Goal: Task Accomplishment & Management: Manage account settings

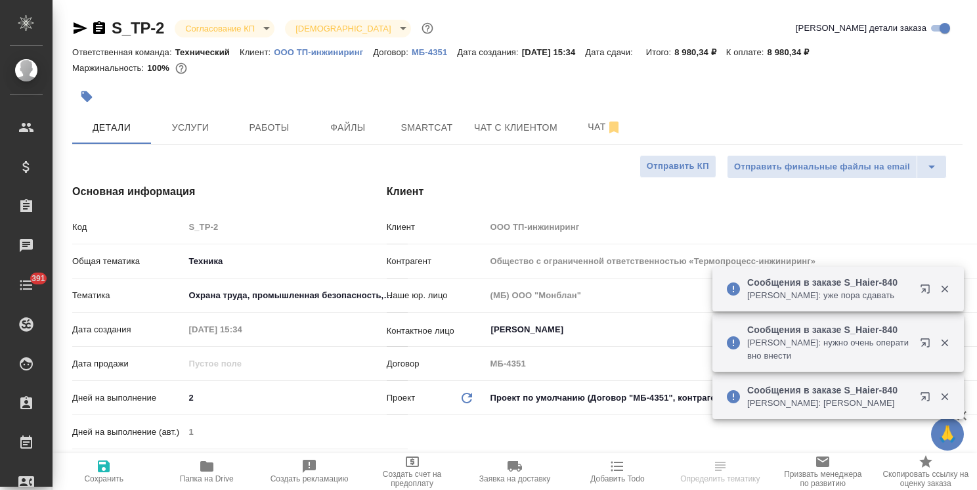
select select "RU"
click at [219, 31] on body "🙏 .cls-1 fill:#fff; AWATERA Usmanova Olga Клиенты Спецификации Заказы 41 Чаты 3…" at bounding box center [488, 245] width 977 height 490
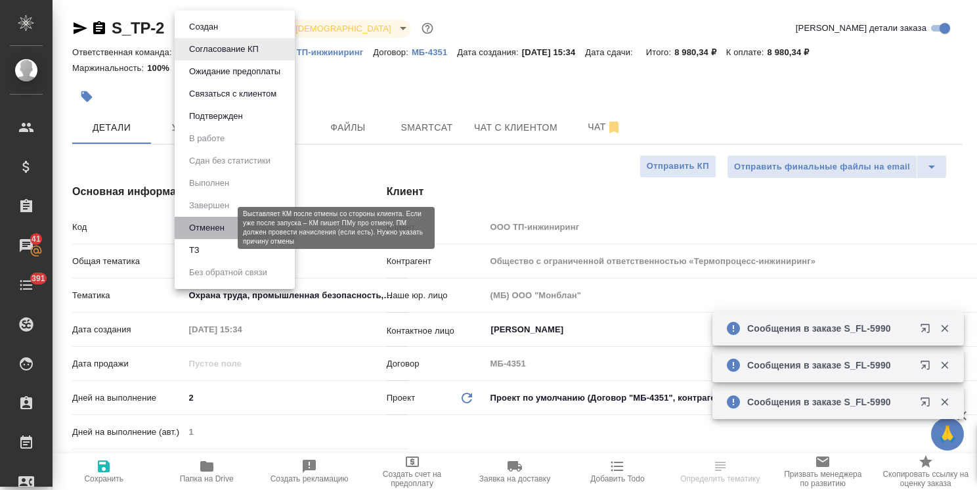
click at [217, 227] on button "Отменен" at bounding box center [206, 228] width 43 height 14
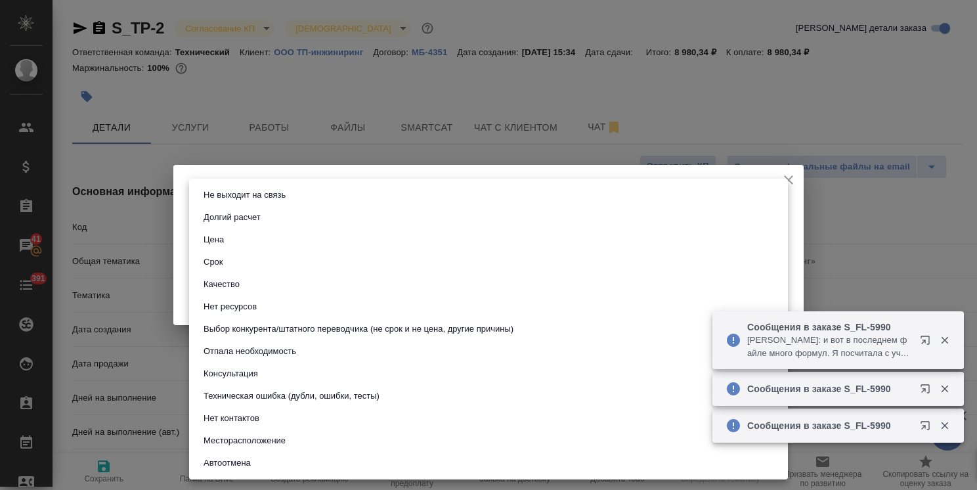
click at [278, 231] on body "🙏 .cls-1 fill:#fff; AWATERA Usmanova Olga Клиенты Спецификации Заказы 41 Чаты 3…" at bounding box center [488, 245] width 977 height 490
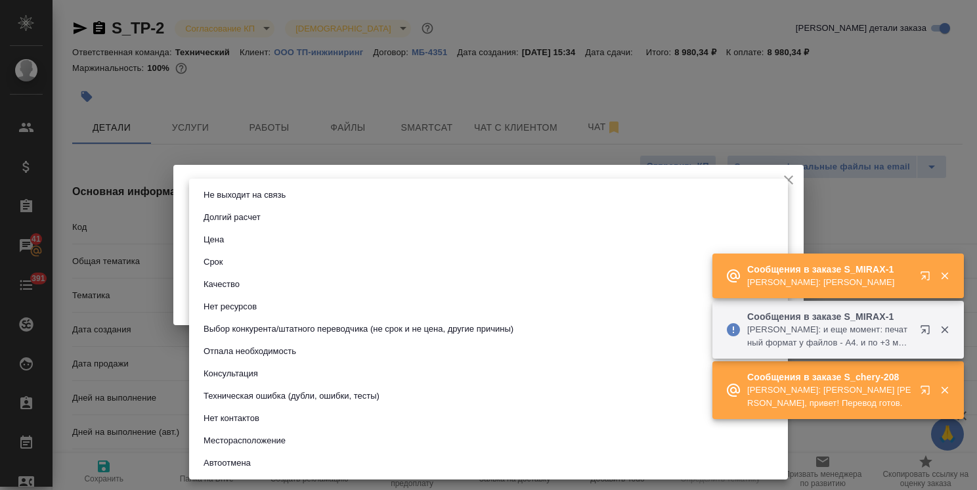
click at [270, 327] on button "Выбор конкурента/штатного переводчика (не срок и не цена, другие причины)" at bounding box center [359, 329] width 318 height 14
type input "choiceOfStaffOrCompetitor"
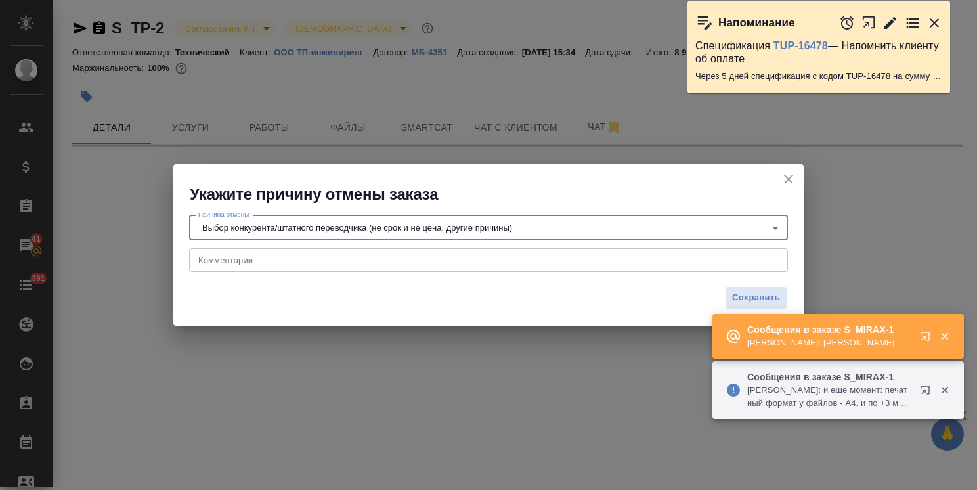
click at [255, 259] on textarea at bounding box center [488, 260] width 581 height 10
paste textarea "Тестовый не нужен. По заказу отмена. У них нашелся сотрудник, чей родственник з…"
select select "RU"
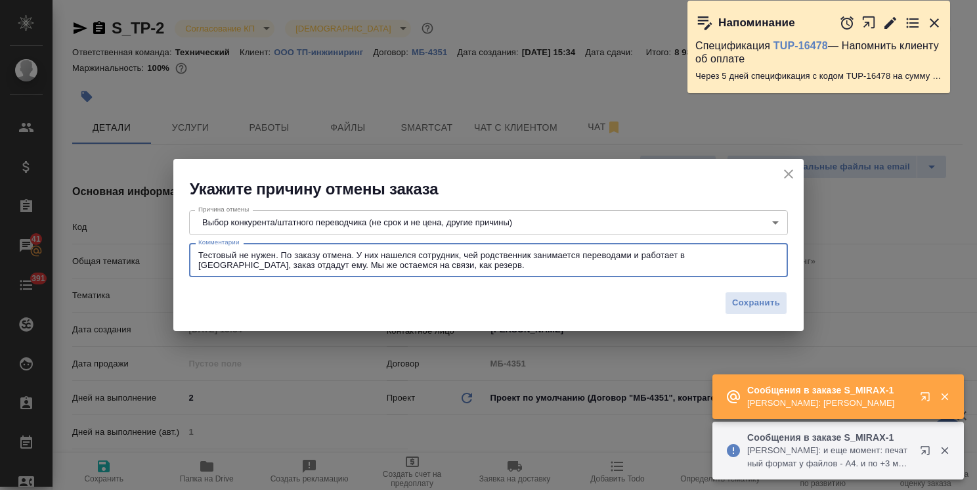
type textarea "Тестовый не нужен. По заказу отмена. У них нашелся сотрудник, чей родственник з…"
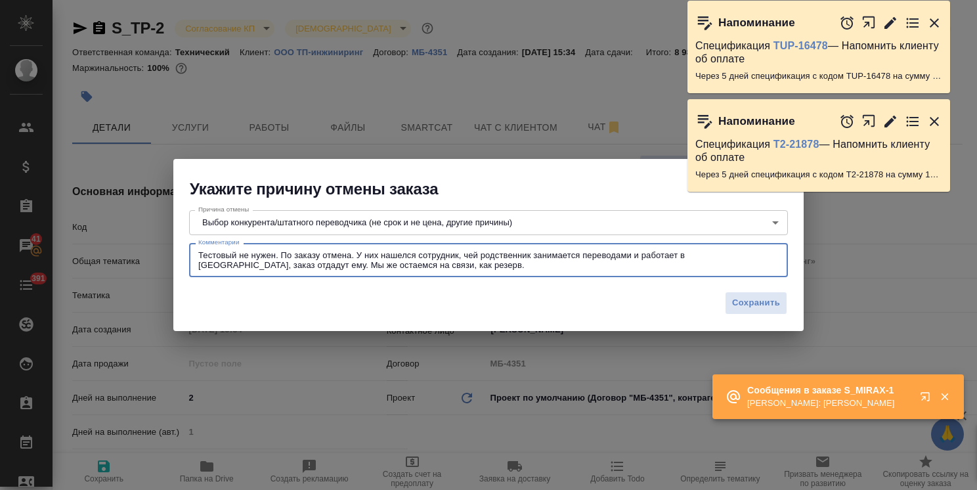
type textarea "x"
type textarea "Тестовый не нужен. По заказу отмена. У них нашелся сотрудник, чей родственник з…"
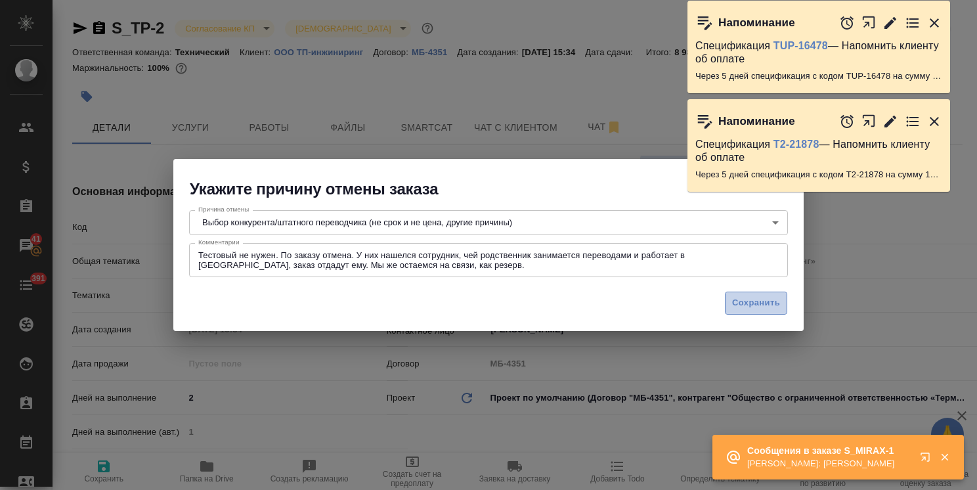
click at [755, 301] on body "🙏 .cls-1 fill:#fff; AWATERA Usmanova Olga Клиенты Спецификации Заказы 41 Чаты 3…" at bounding box center [488, 245] width 977 height 490
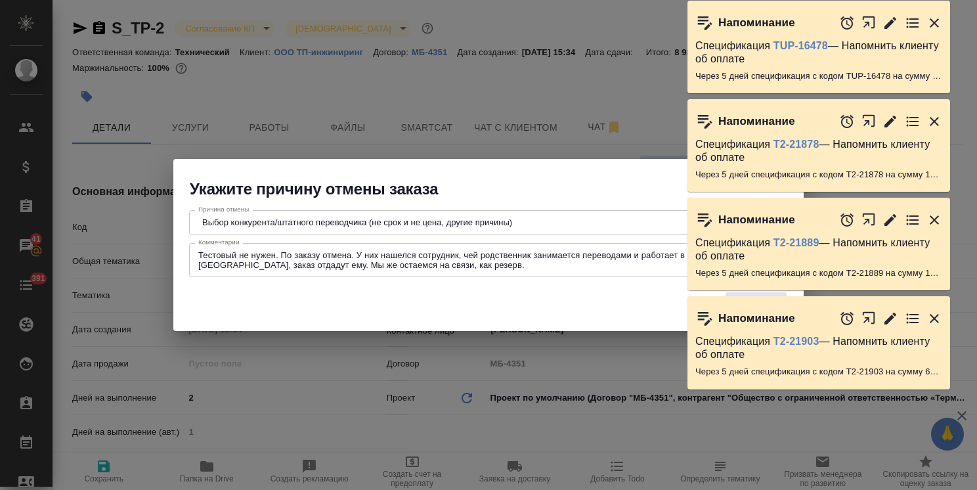
click at [931, 316] on icon "button" at bounding box center [934, 318] width 9 height 9
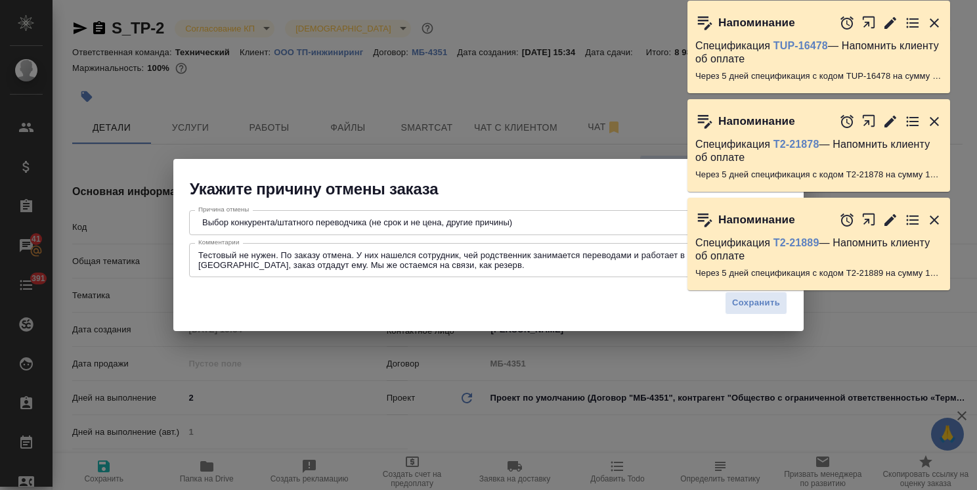
click at [935, 223] on icon "button" at bounding box center [935, 220] width 16 height 16
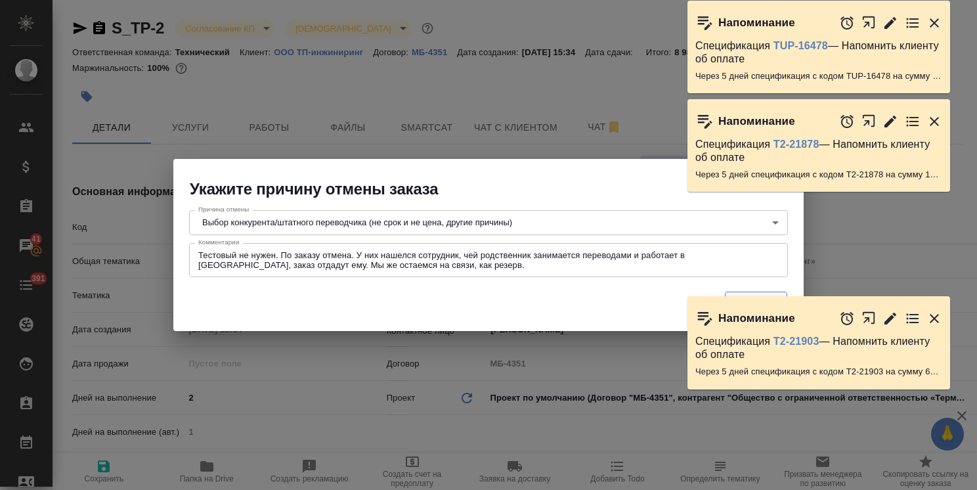
click at [746, 314] on body "🙏 .cls-1 fill:#fff; AWATERA Usmanova Olga Клиенты Спецификации Заказы 41 Чаты 3…" at bounding box center [488, 245] width 977 height 490
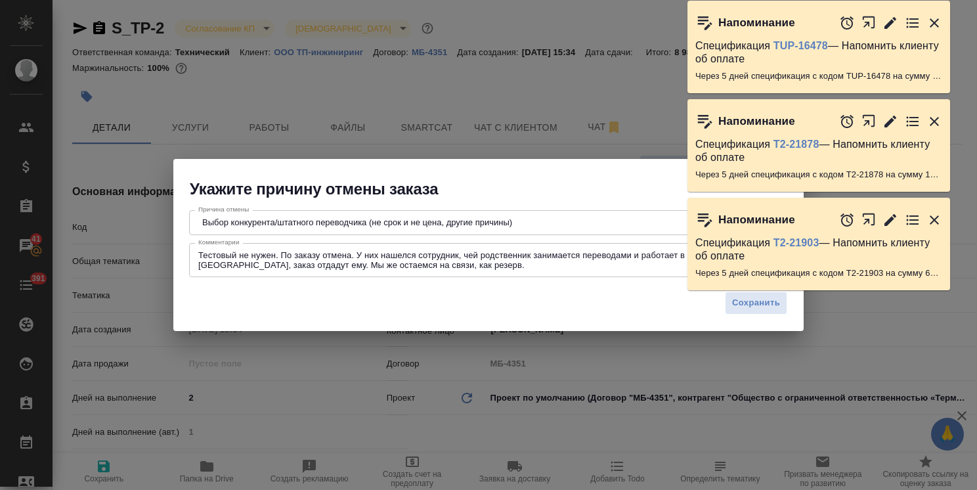
click at [749, 303] on div "Напоминание Спецификация Т2-21903 — Напомнить клиенту об оплате Через 5 дней сп…" at bounding box center [826, 256] width 277 height 96
click at [943, 219] on div "Напоминание" at bounding box center [819, 220] width 263 height 44
click at [935, 224] on icon "button" at bounding box center [935, 220] width 16 height 16
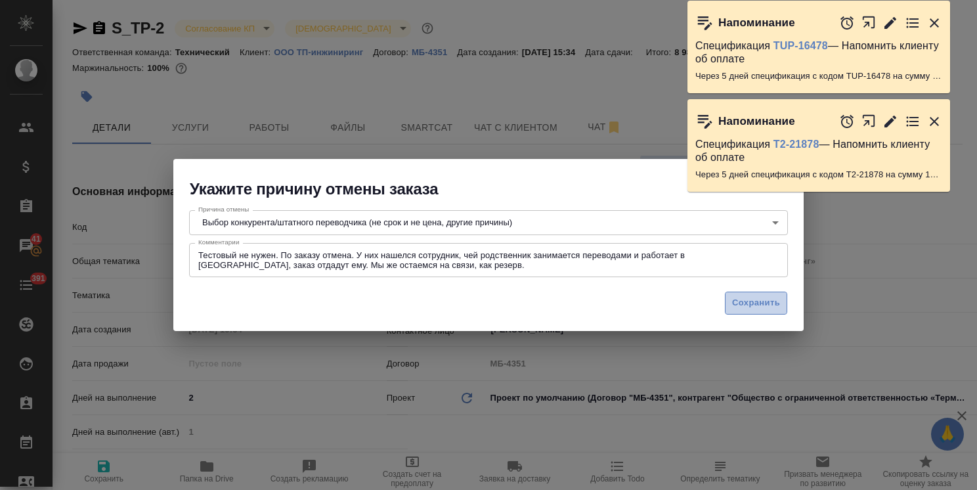
click at [743, 314] on button "Сохранить" at bounding box center [756, 303] width 62 height 23
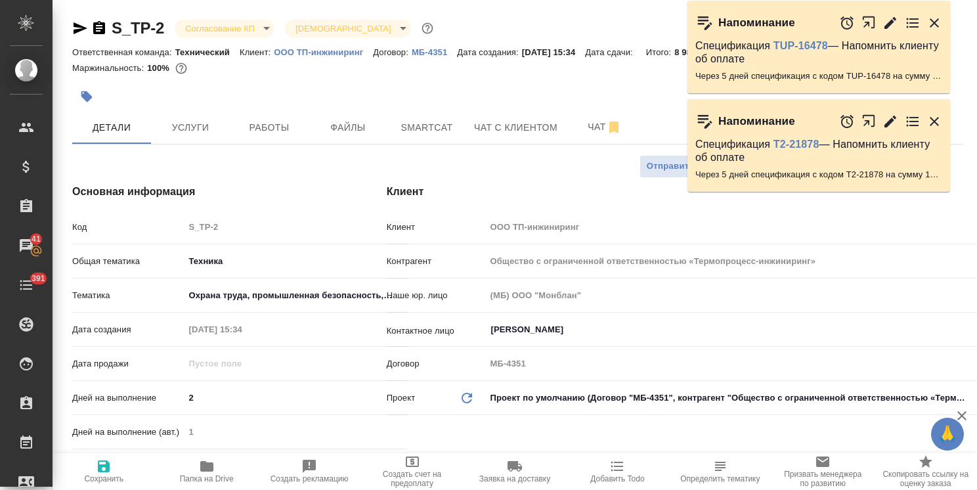
click at [746, 305] on div "Наше юр. лицо (МБ) ООО "Монблан"" at bounding box center [684, 295] width 594 height 23
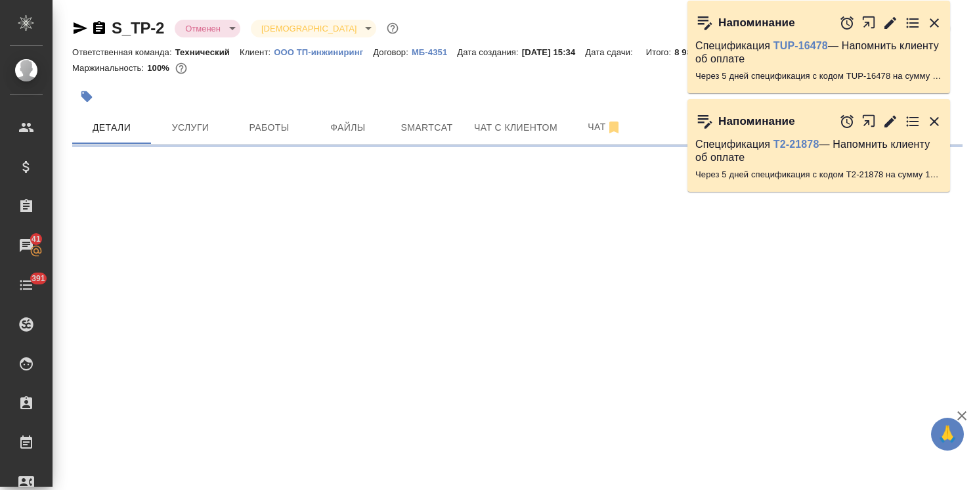
select select "RU"
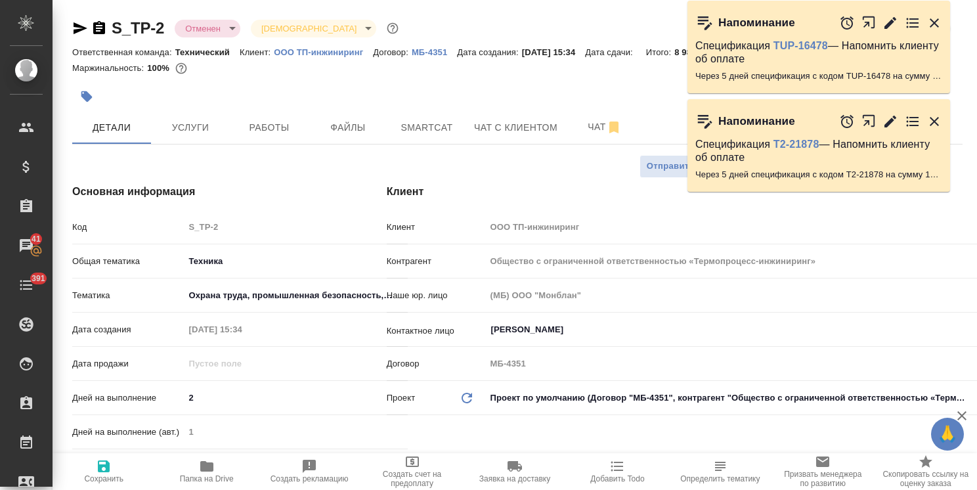
type textarea "x"
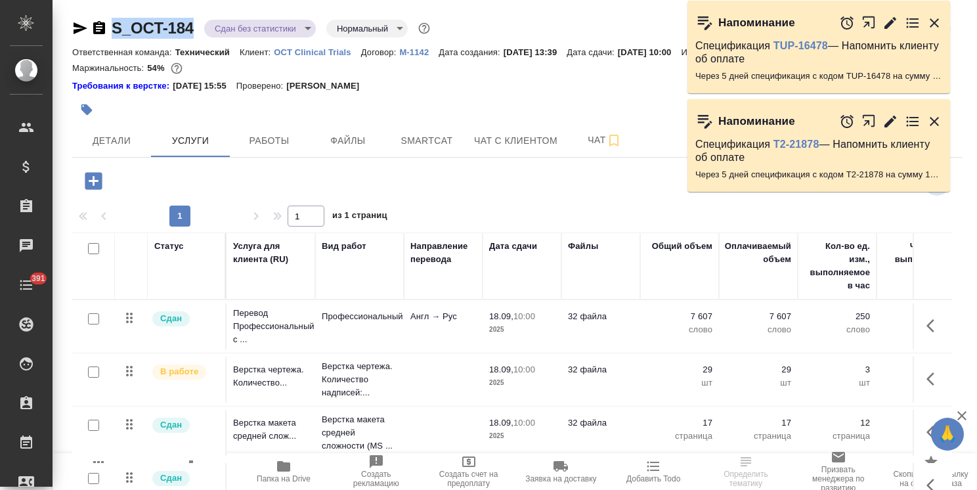
drag, startPoint x: 200, startPoint y: 20, endPoint x: 95, endPoint y: 20, distance: 104.4
click at [95, 20] on div "S_OCT-184 Сдан без статистики distributed Нормальный normal" at bounding box center [252, 28] width 361 height 21
click at [136, 135] on span "Детали" at bounding box center [111, 141] width 63 height 16
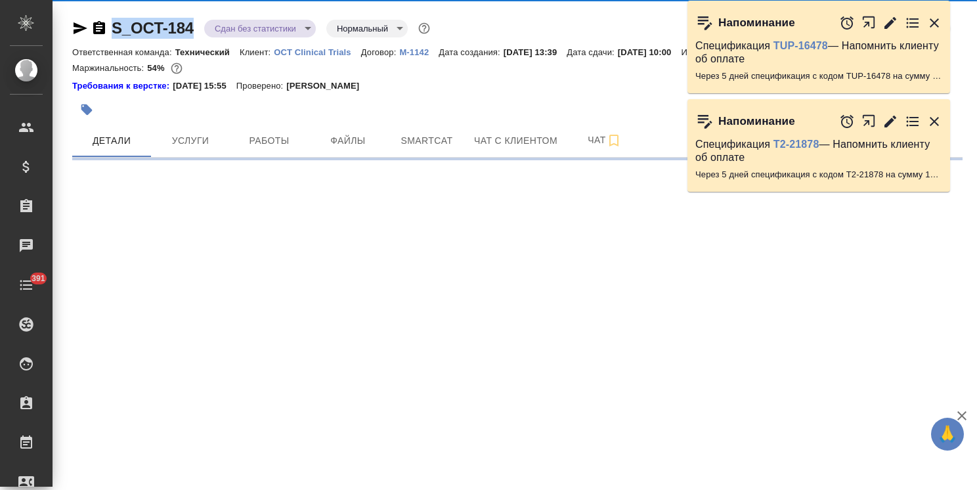
select select "RU"
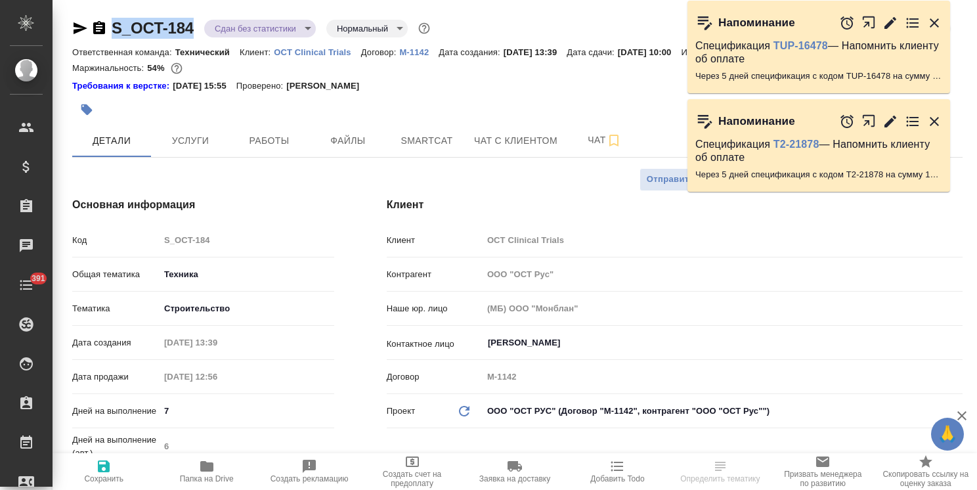
type textarea "x"
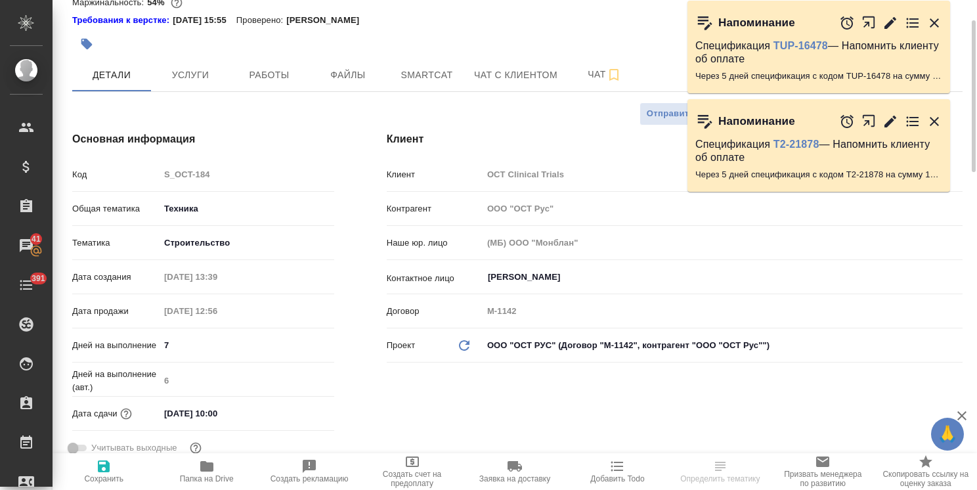
type textarea "x"
select select "RU"
type textarea "x"
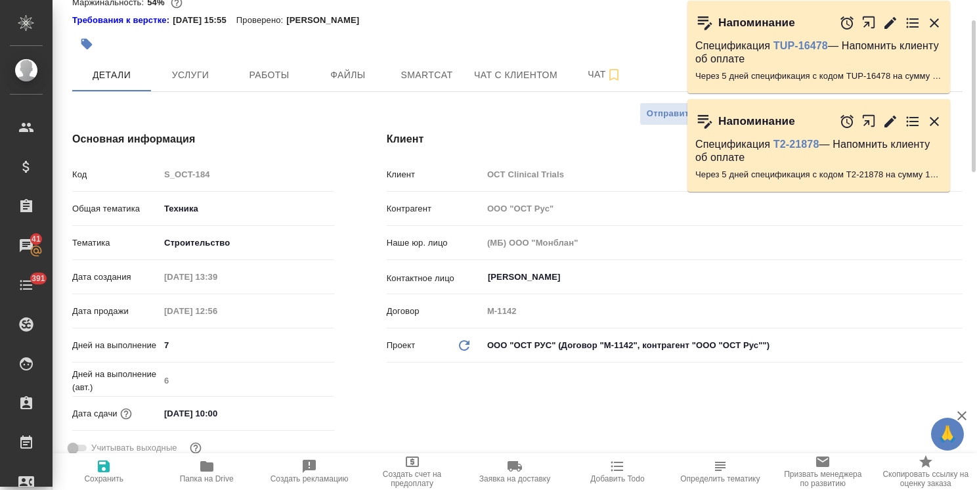
type textarea "x"
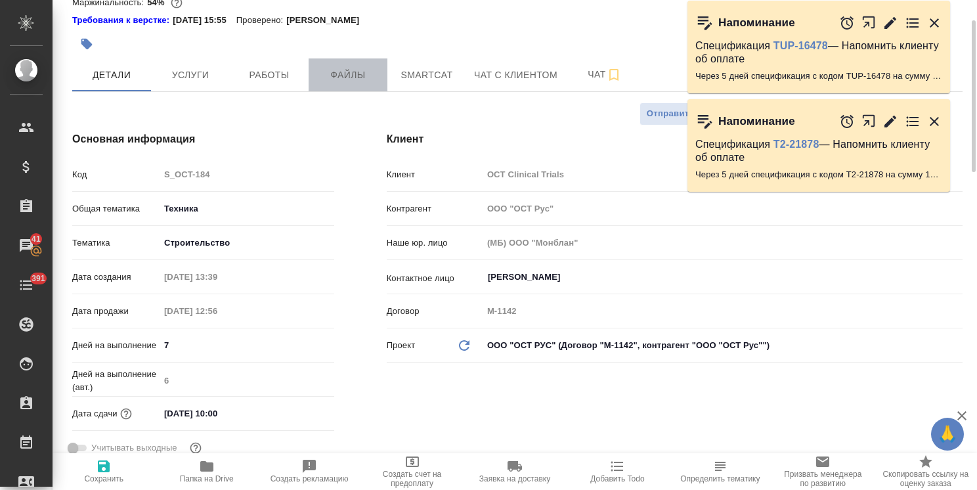
click at [347, 66] on button "Файлы" at bounding box center [348, 74] width 79 height 33
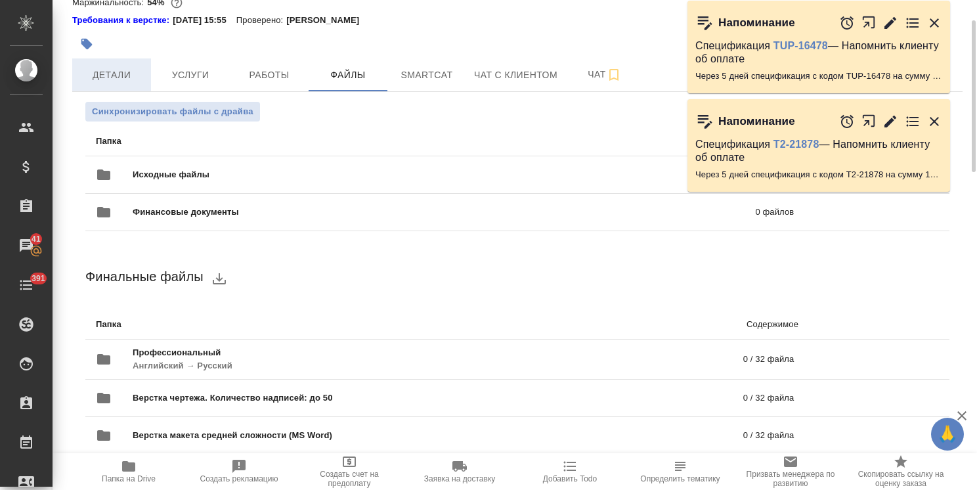
click at [118, 75] on span "Детали" at bounding box center [111, 75] width 63 height 16
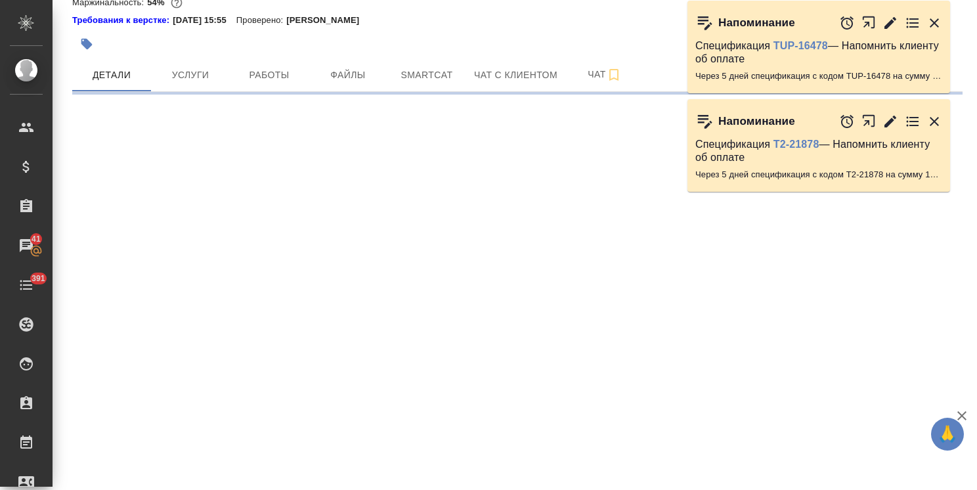
select select "RU"
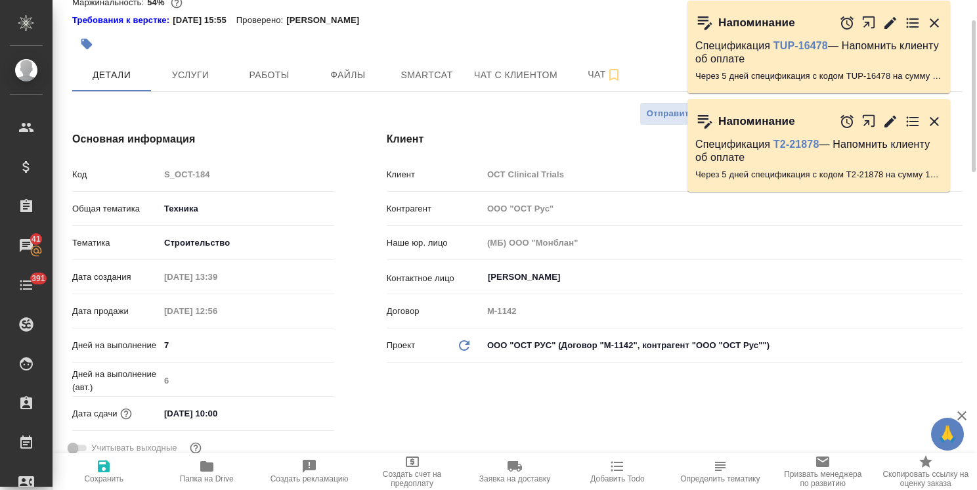
type textarea "x"
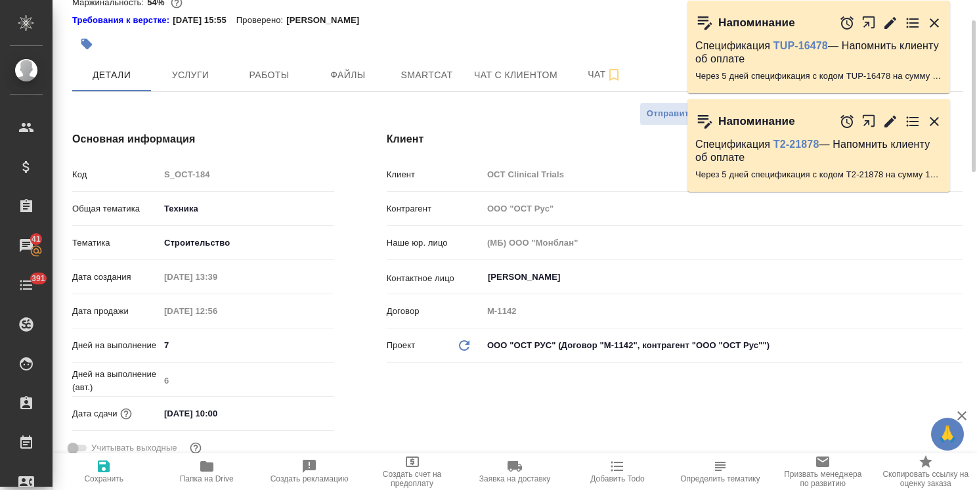
type textarea "x"
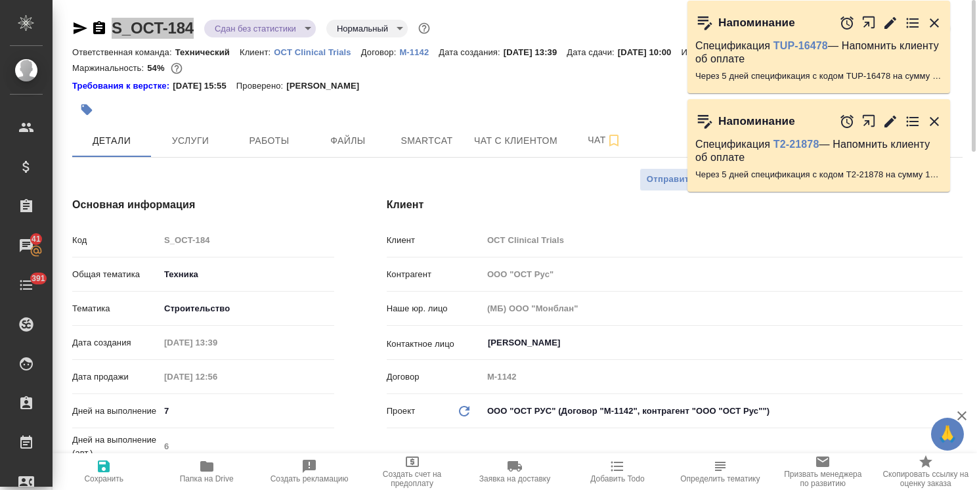
type textarea "x"
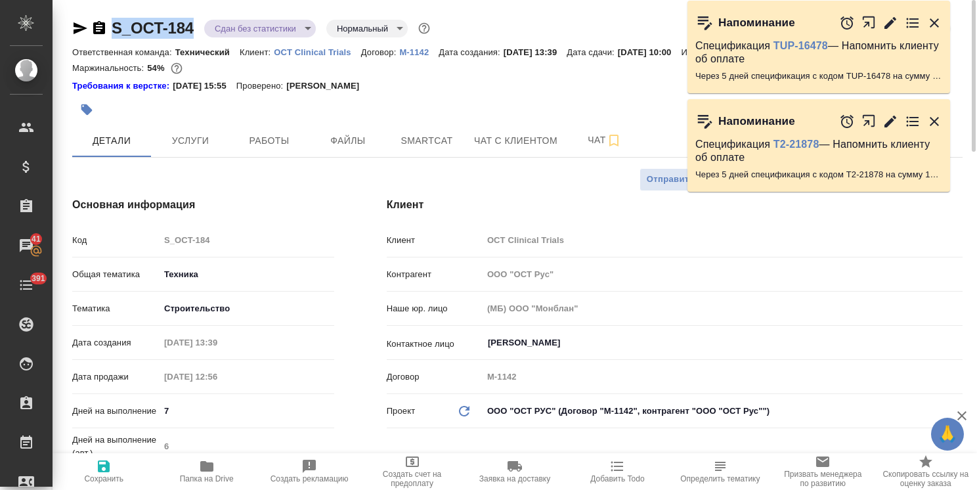
type textarea "x"
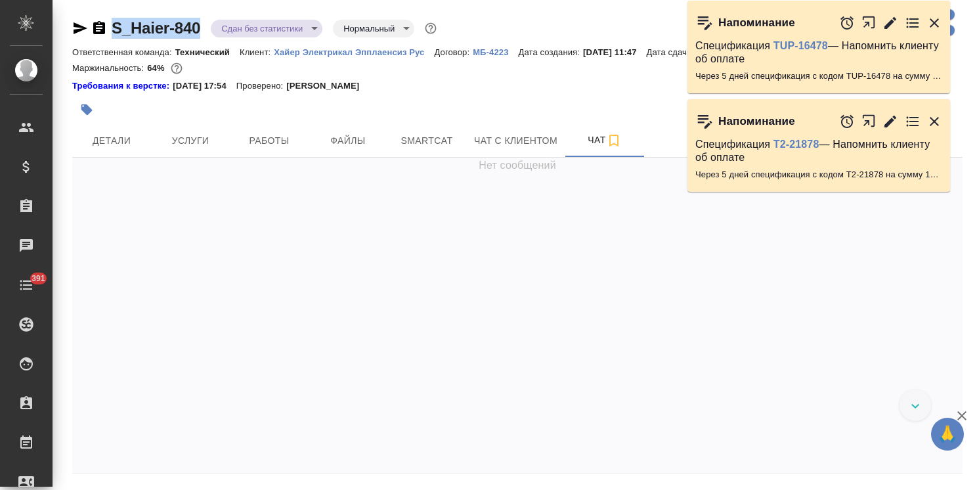
drag, startPoint x: 205, startPoint y: 17, endPoint x: 105, endPoint y: 17, distance: 99.8
click at [105, 17] on div "S_Haier-840 Сдан без статистики distributed Нормальный normal Ответственная ком…" at bounding box center [517, 266] width 905 height 533
copy link "S_Haier-840"
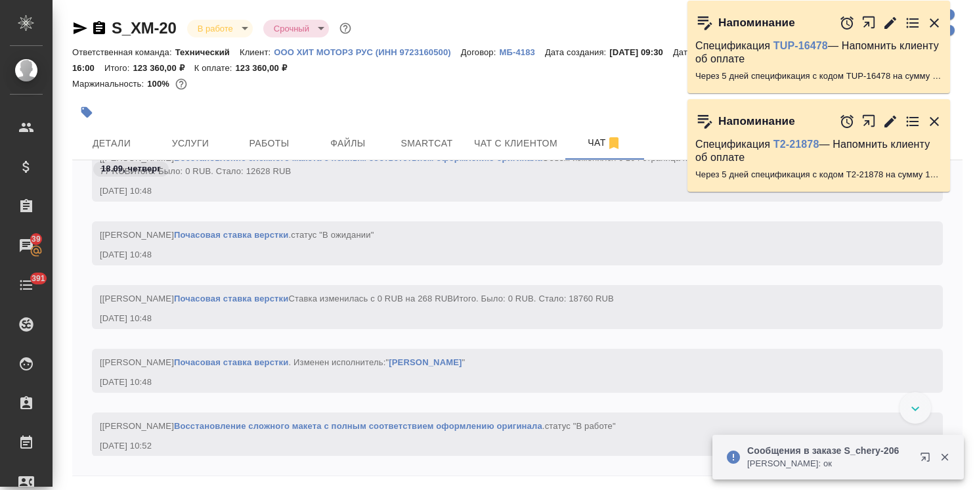
scroll to position [3287, 0]
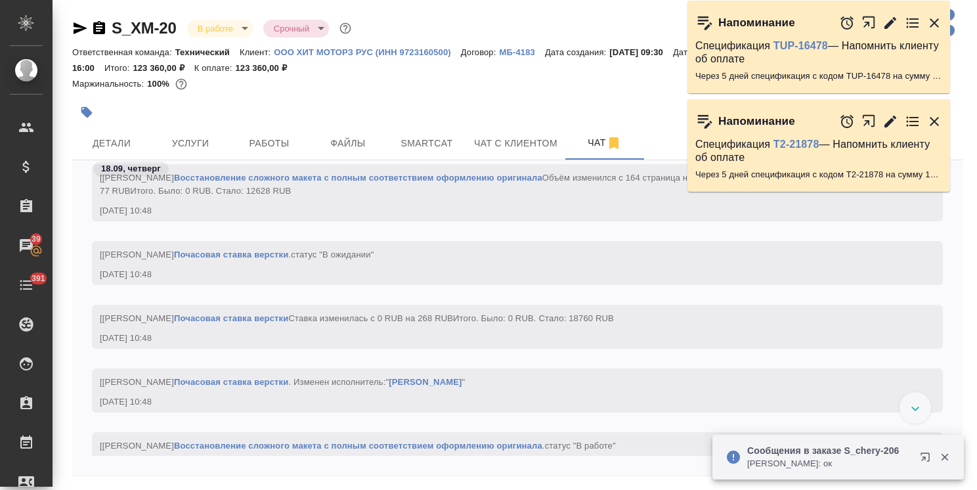
click at [939, 458] on icon "button" at bounding box center [945, 457] width 12 height 12
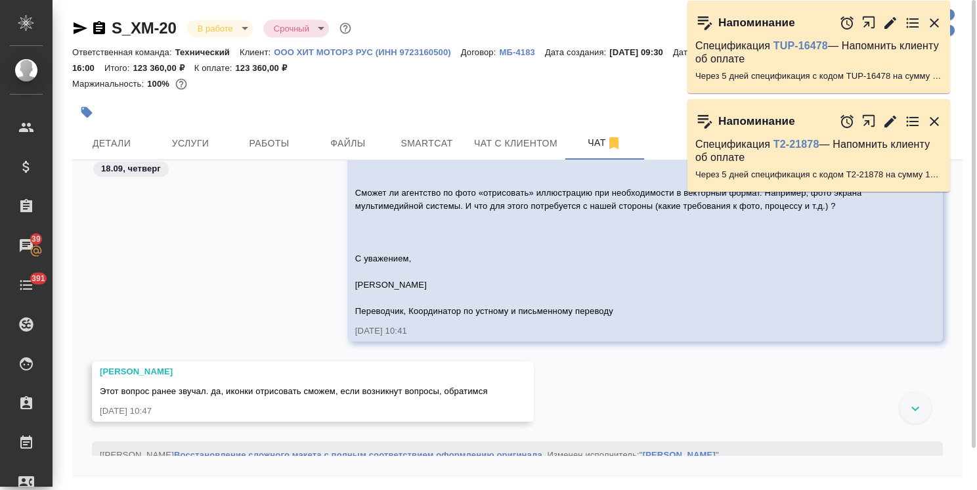
scroll to position [2787, 0]
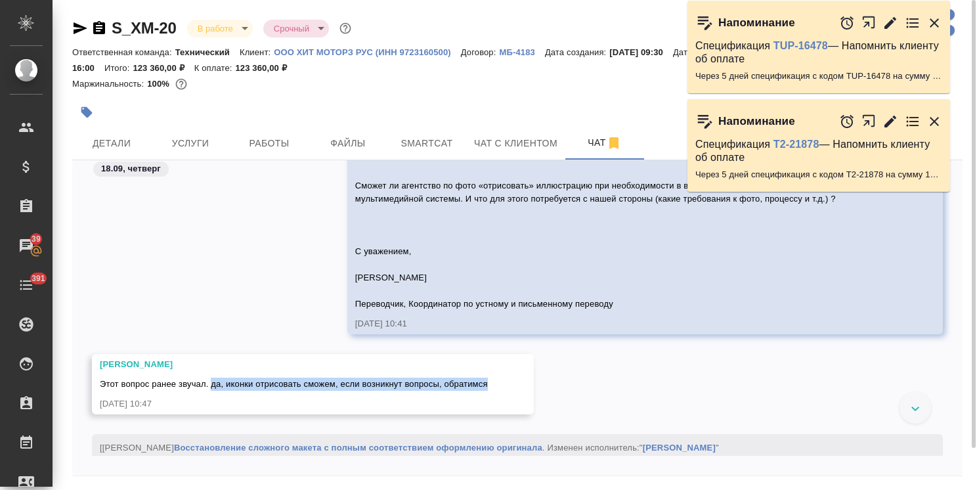
drag, startPoint x: 486, startPoint y: 384, endPoint x: 211, endPoint y: 380, distance: 274.6
click at [211, 380] on span "Этот вопрос ранее звучал. да, иконки отрисовать сможем, если возникнут вопросы,…" at bounding box center [294, 384] width 388 height 10
copy span "да, иконки отрисовать сможем, если возникнут вопросы, обратимся"
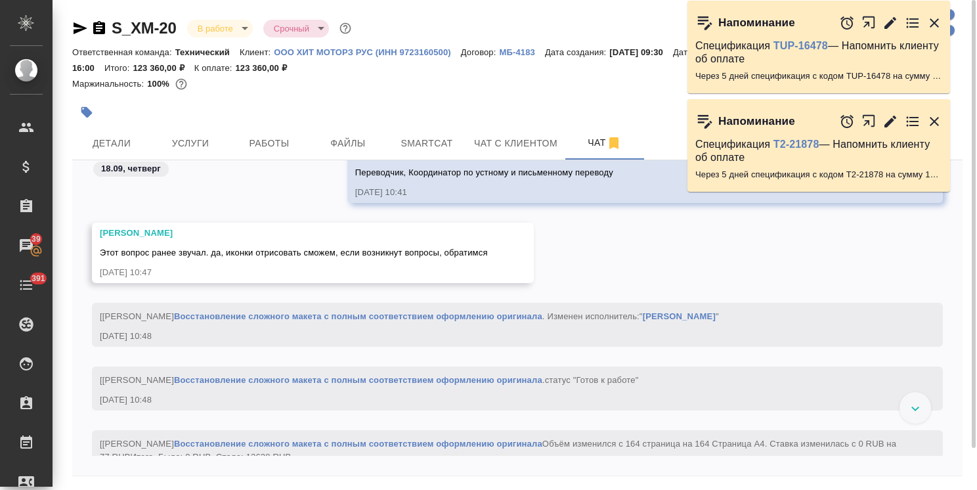
scroll to position [3251, 0]
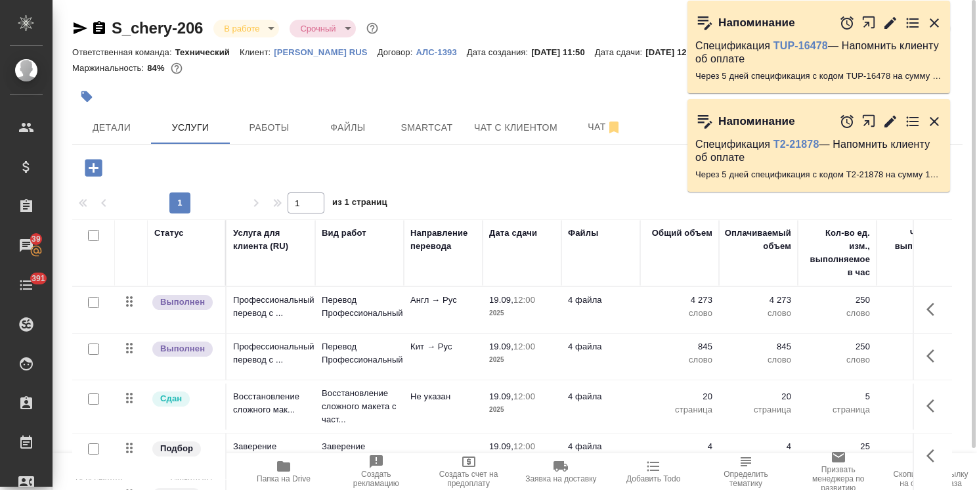
click at [300, 474] on span "Папка на Drive" at bounding box center [284, 478] width 54 height 9
click at [287, 472] on icon "button" at bounding box center [283, 466] width 13 height 11
drag, startPoint x: 203, startPoint y: 16, endPoint x: 90, endPoint y: 1, distance: 113.9
click at [94, 13] on div "S_chery-206 В работе inProgress Срочный urgent Кратко детали заказа Ответственн…" at bounding box center [517, 267] width 905 height 535
copy link "S_chery-206"
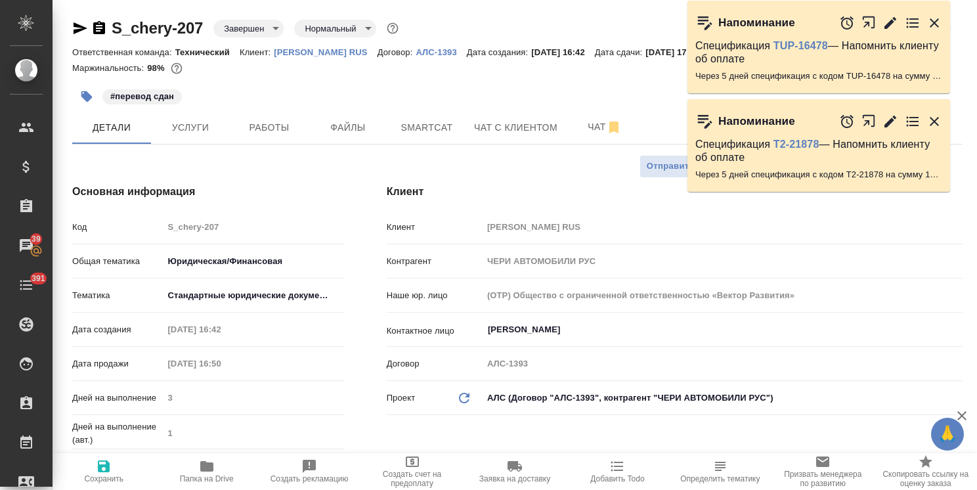
select select "RU"
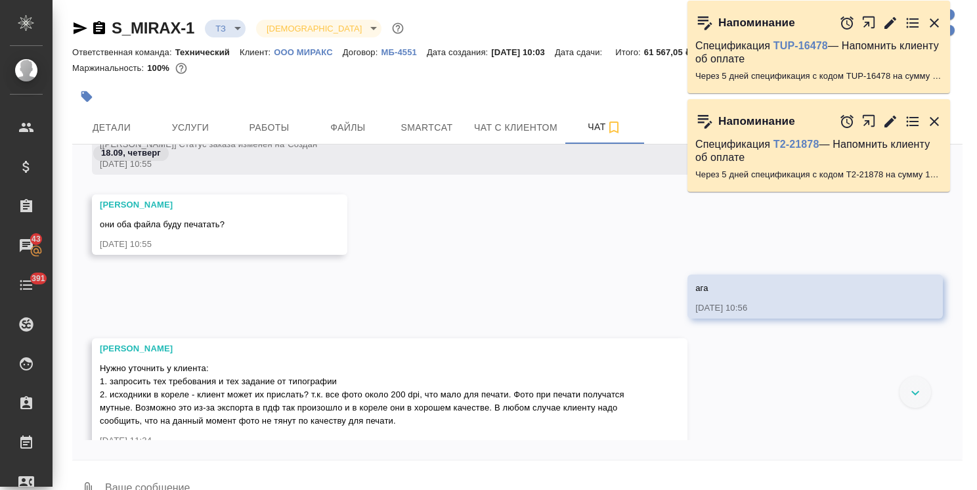
scroll to position [879, 0]
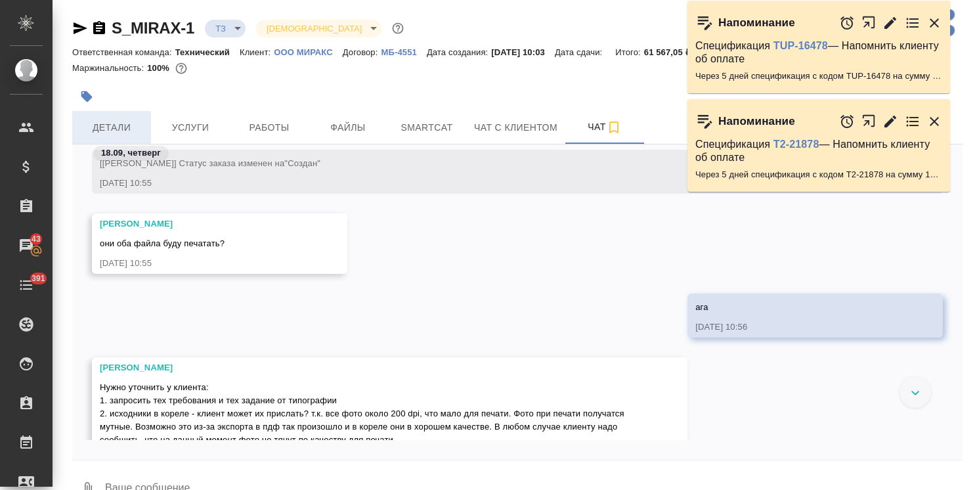
click at [123, 123] on span "Детали" at bounding box center [111, 128] width 63 height 16
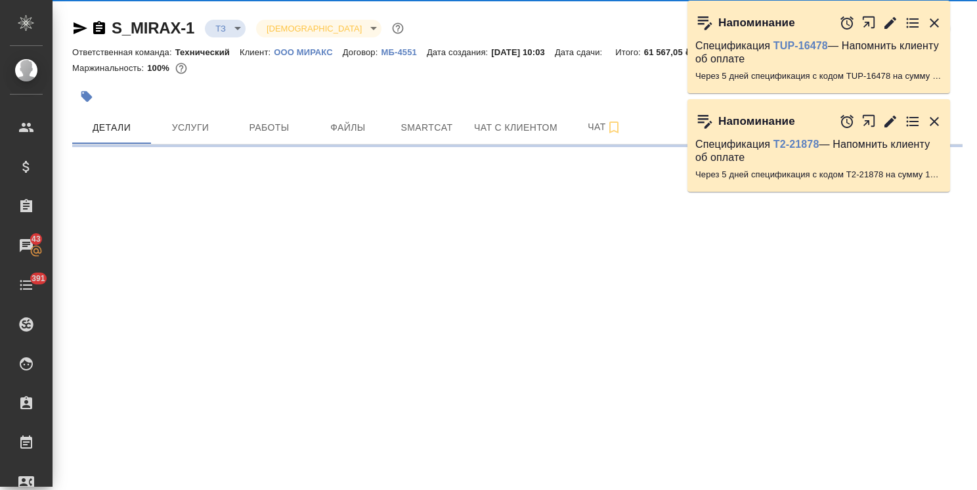
select select "RU"
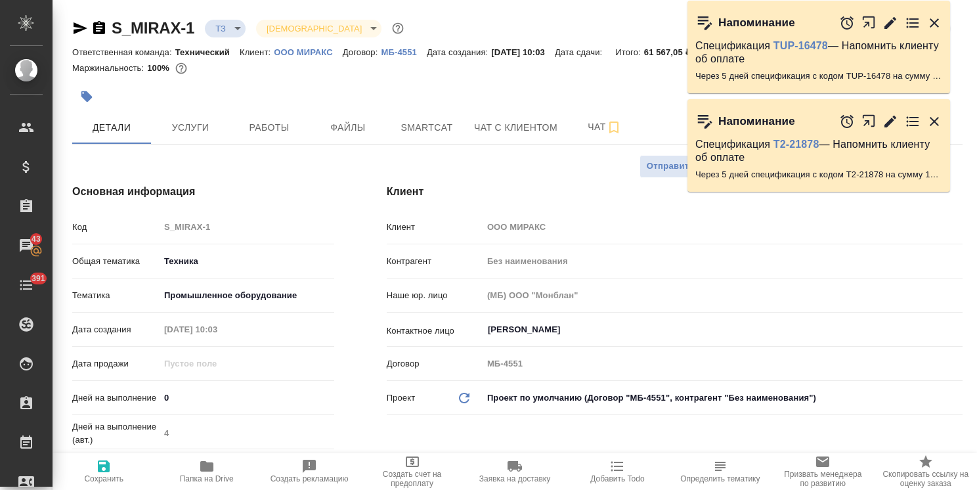
type textarea "x"
click at [932, 18] on icon "button" at bounding box center [935, 23] width 16 height 16
type textarea "x"
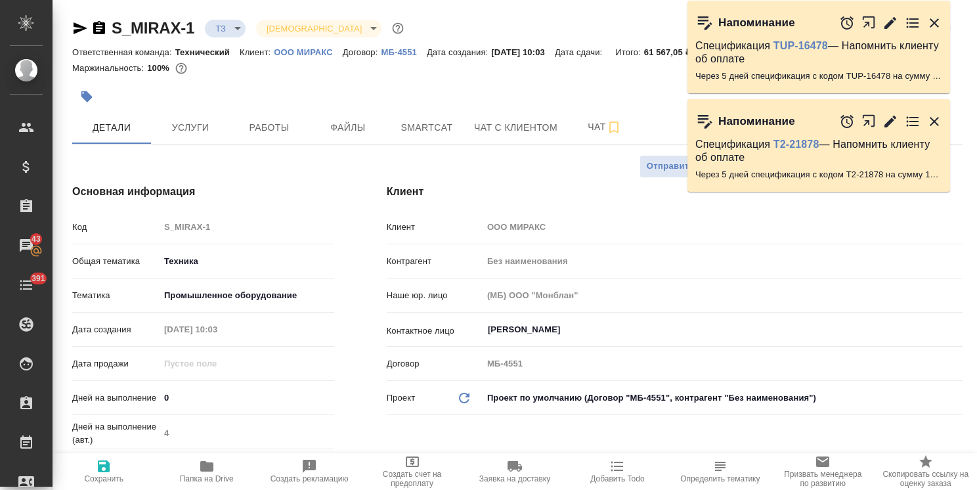
type textarea "x"
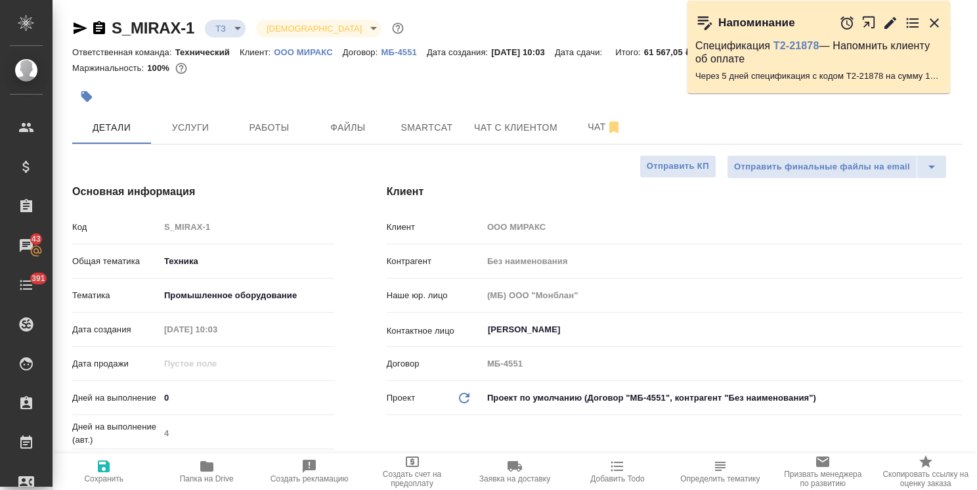
click at [939, 115] on div ".cls-1 fill:#fff; AWATERA Usmanova Olga Клиенты Спецификации Заказы 43 Чаты 391…" at bounding box center [488, 245] width 977 height 490
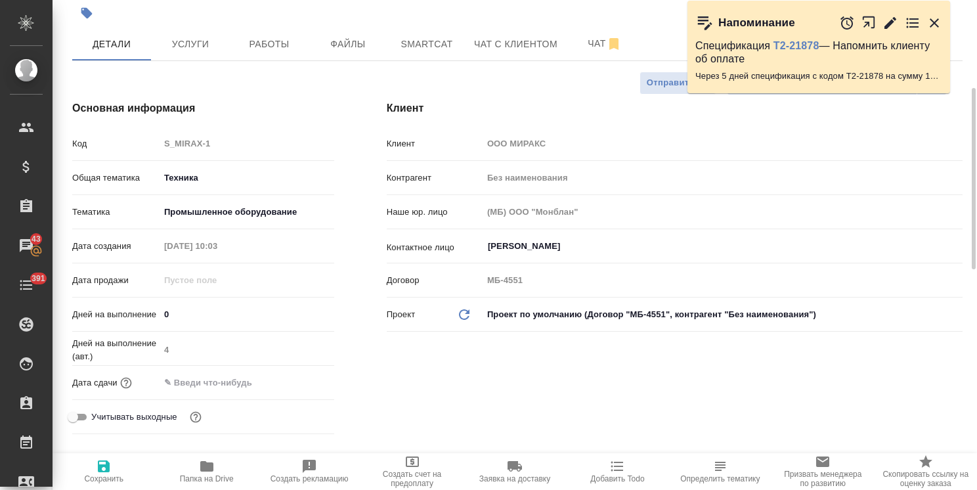
scroll to position [42, 0]
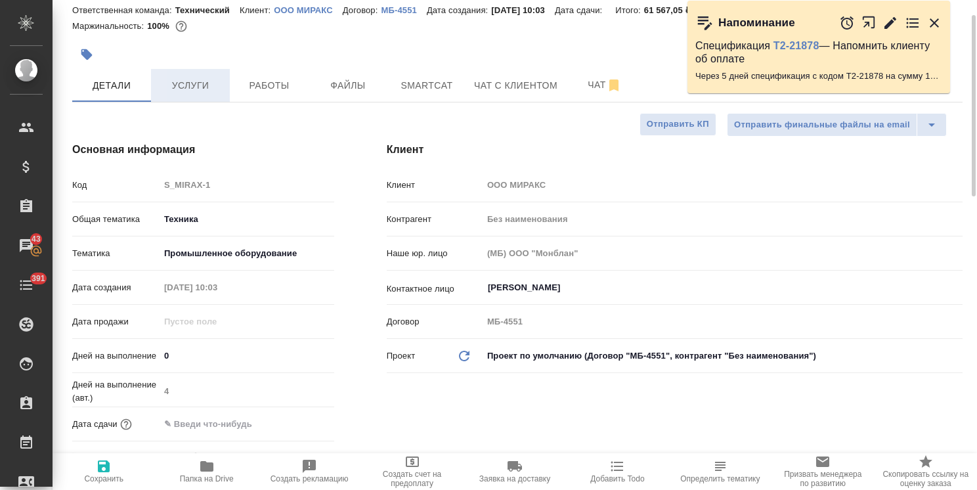
click at [177, 91] on span "Услуги" at bounding box center [190, 85] width 63 height 16
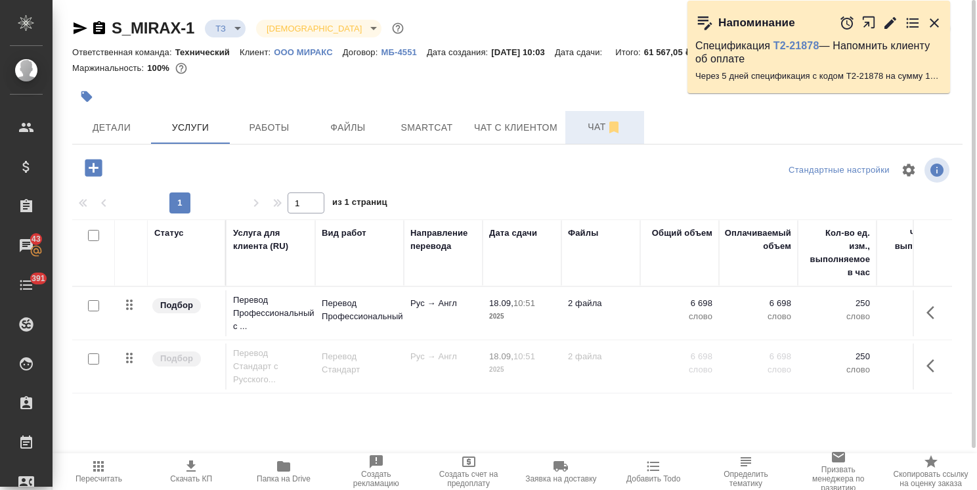
click at [590, 124] on span "Чат" at bounding box center [604, 127] width 63 height 16
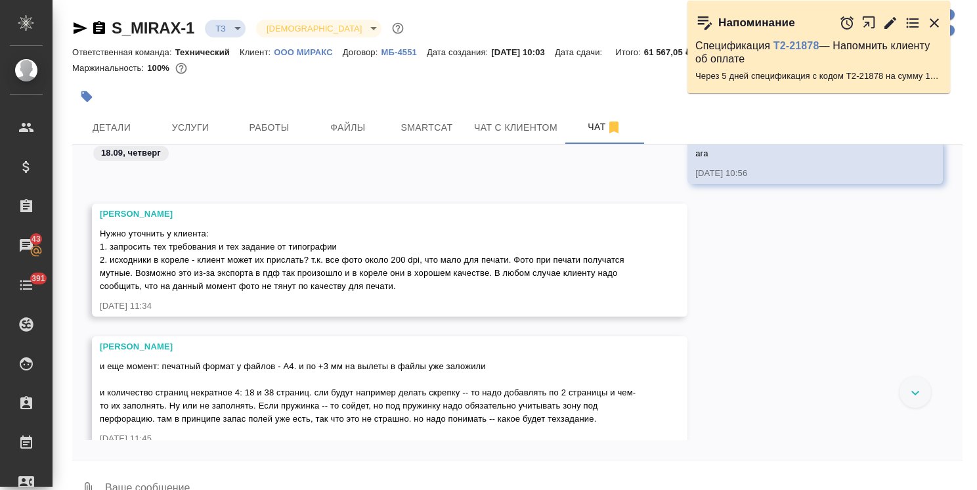
scroll to position [771, 0]
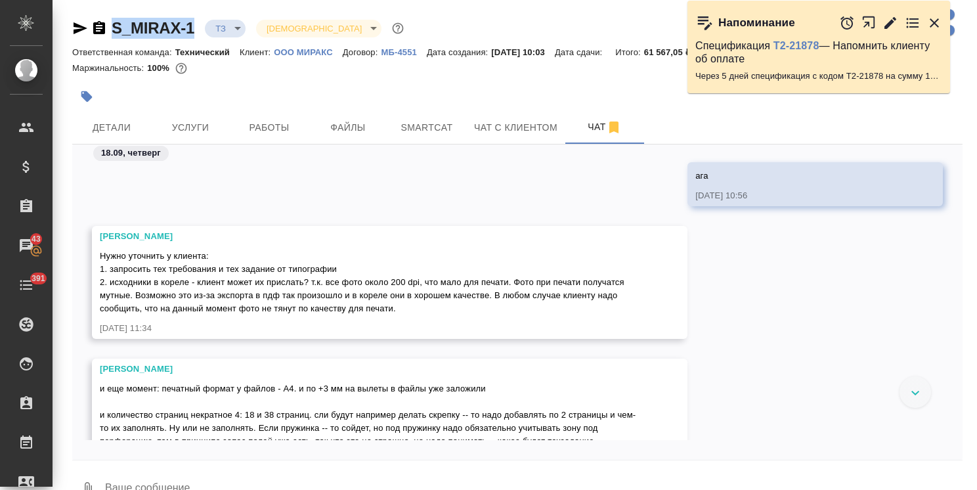
drag, startPoint x: 197, startPoint y: 12, endPoint x: 100, endPoint y: 1, distance: 97.8
click at [106, 10] on div "S_MIRAX-1 ТЗ tz Святая троица holyTrinity Ответственная команда: Технический Кл…" at bounding box center [517, 260] width 905 height 520
copy link "S_MIRAX-1"
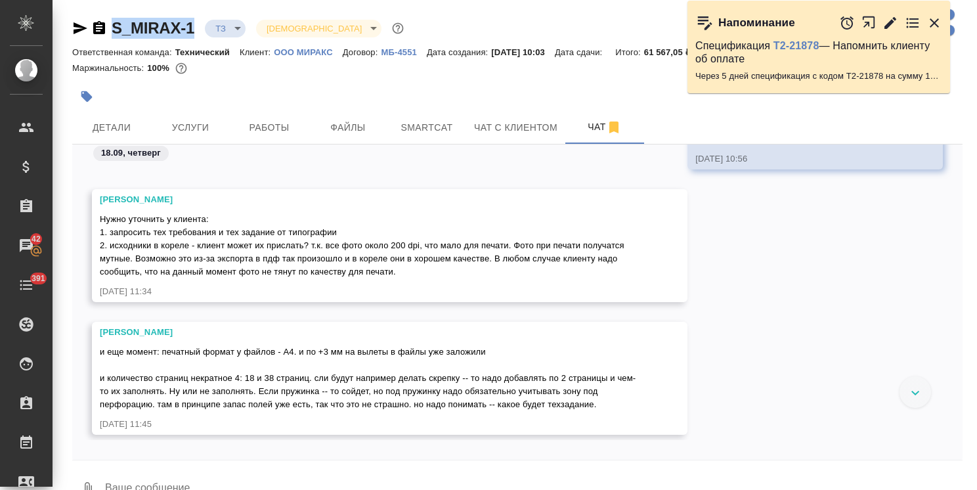
scroll to position [837, 0]
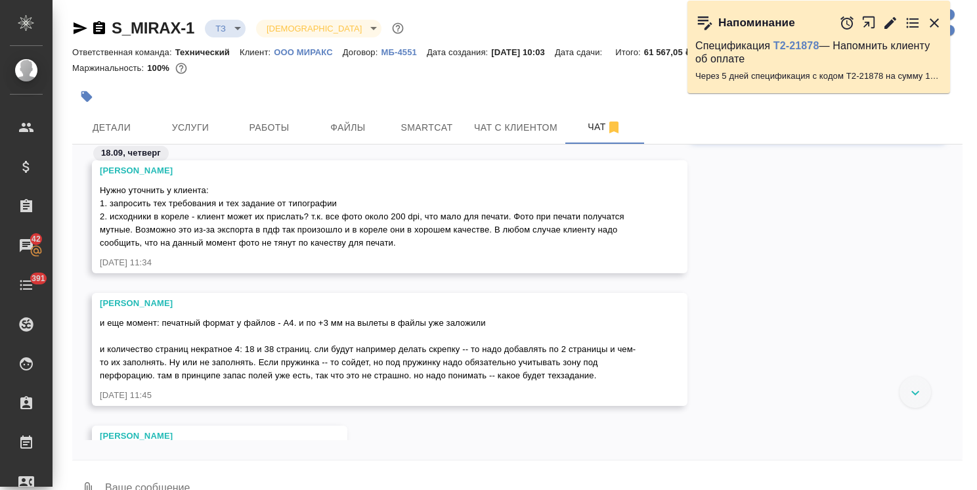
click at [100, 188] on div "Арсеньева Вера Нужно уточнить у клиента: 1. запросить тех требования и тех зада…" at bounding box center [390, 216] width 596 height 113
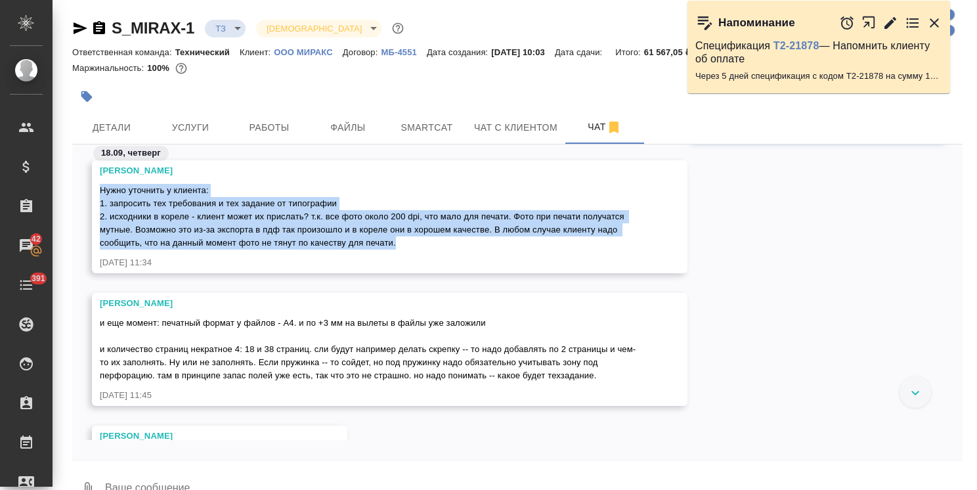
drag, startPoint x: 102, startPoint y: 189, endPoint x: 398, endPoint y: 239, distance: 299.7
click at [398, 239] on div "Нужно уточнить у клиента: 1. запросить тех требования и тех задание от типограф…" at bounding box center [371, 215] width 542 height 69
copy span "Нужно уточнить у клиента: 1. запросить тех требования и тех задание от типограф…"
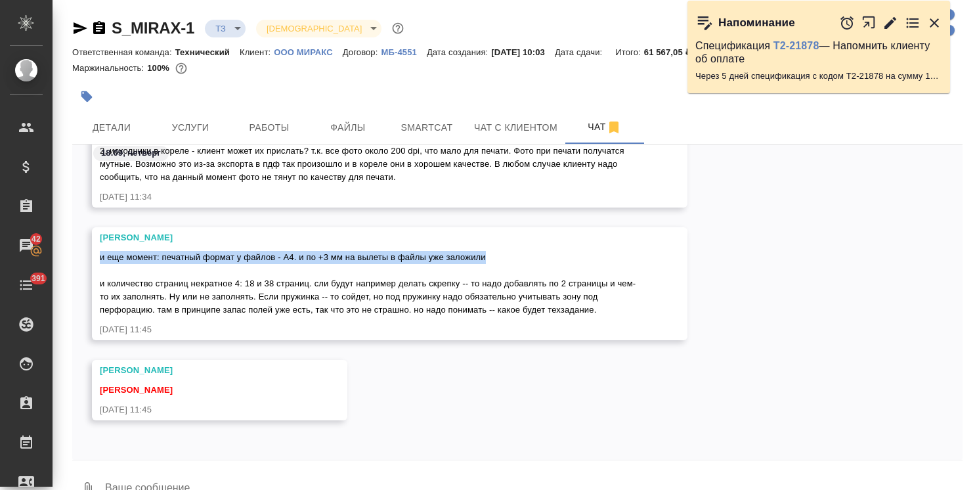
drag, startPoint x: 100, startPoint y: 256, endPoint x: 491, endPoint y: 250, distance: 391.5
click at [491, 250] on div "и еще момент: печатный формат у файлов - А4. и по +3 мм на вылеты в файлы уже з…" at bounding box center [371, 282] width 542 height 69
copy span "и еще момент: печатный формат у файлов - А4. и по +3 мм на вылеты в файлы уже з…"
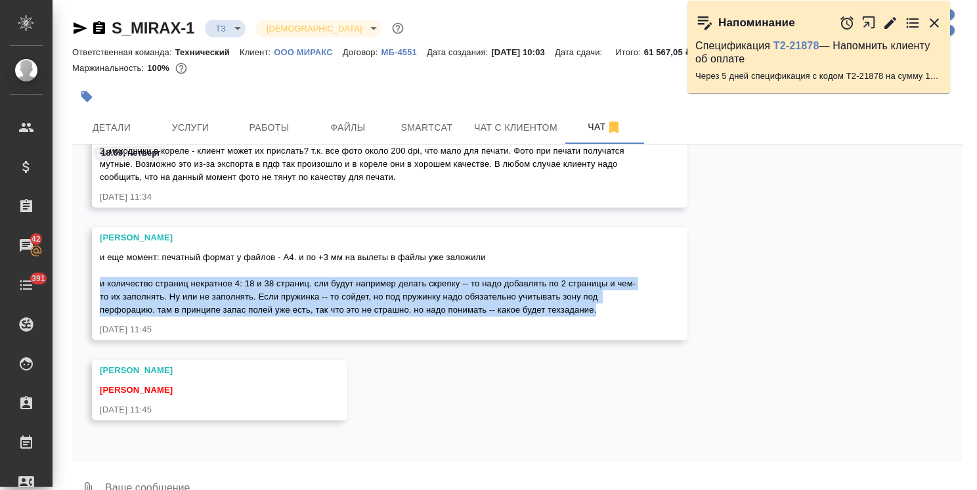
drag, startPoint x: 100, startPoint y: 283, endPoint x: 620, endPoint y: 306, distance: 520.0
click at [620, 306] on div "и еще момент: печатный формат у файлов - А4. и по +3 мм на вылеты в файлы уже з…" at bounding box center [371, 282] width 542 height 69
copy span "и количество страниц некратное 4: 18 и 38 страниц. сли будут например делать ск…"
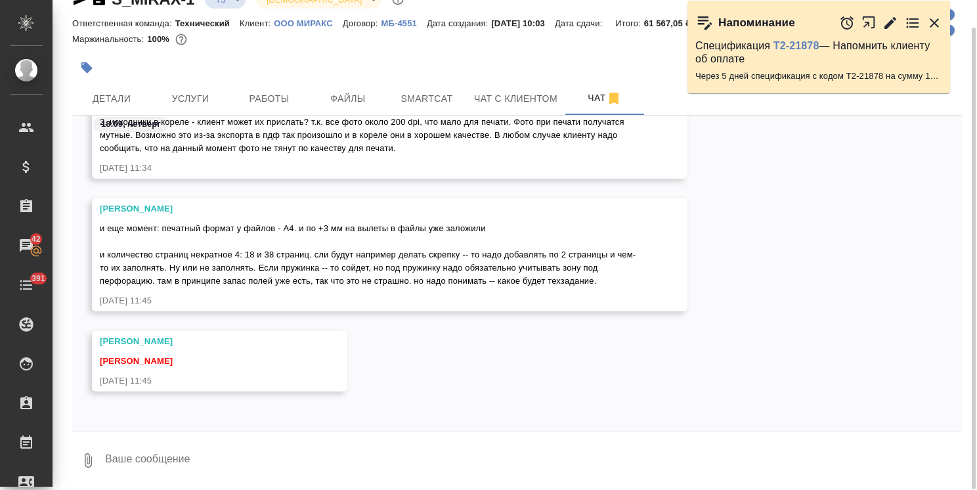
click at [222, 460] on textarea at bounding box center [533, 460] width 859 height 45
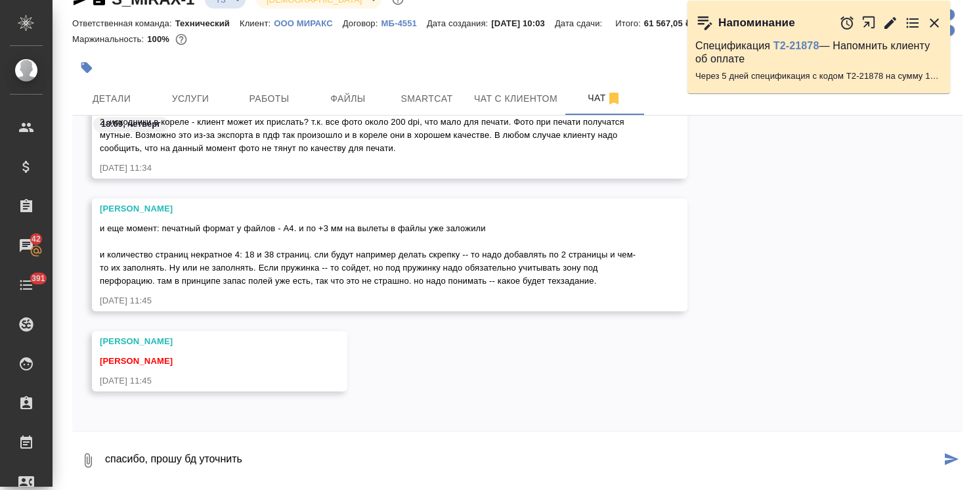
type textarea "спасибо, прошу бд уточнить"
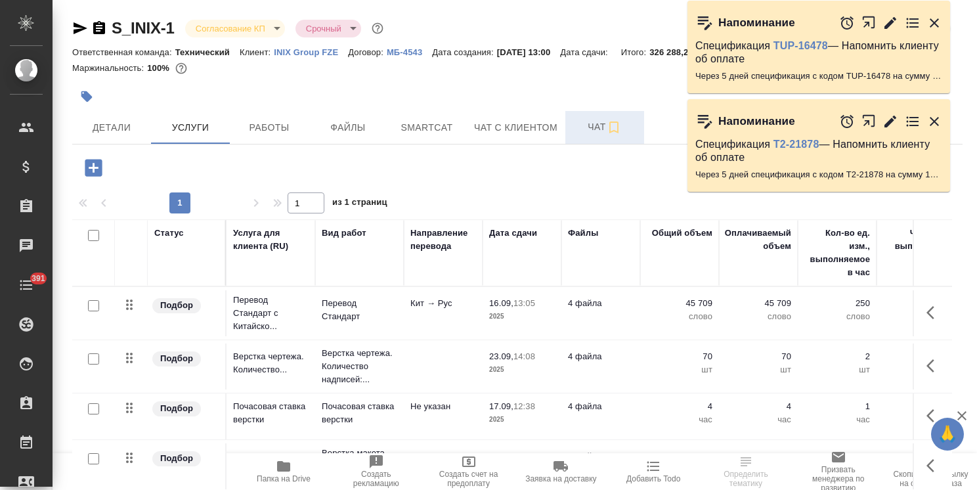
click at [579, 129] on span "Чат" at bounding box center [604, 127] width 63 height 16
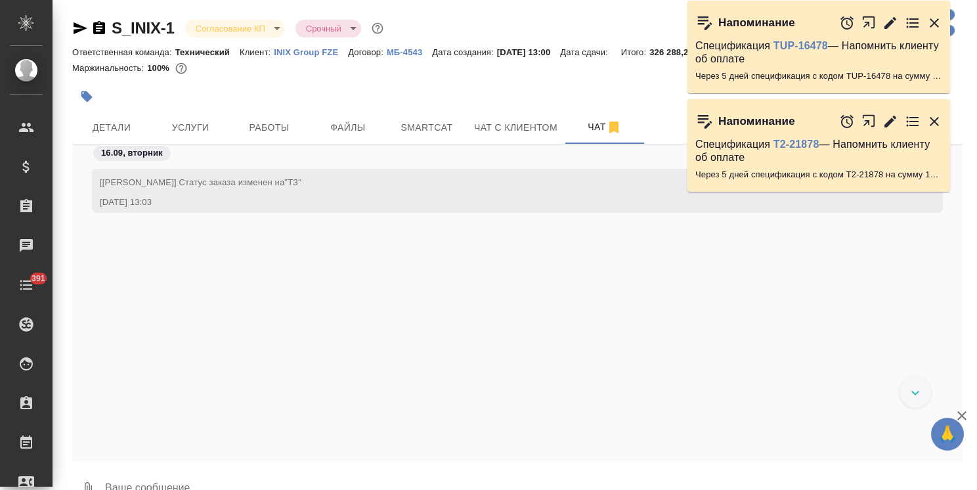
scroll to position [1815, 0]
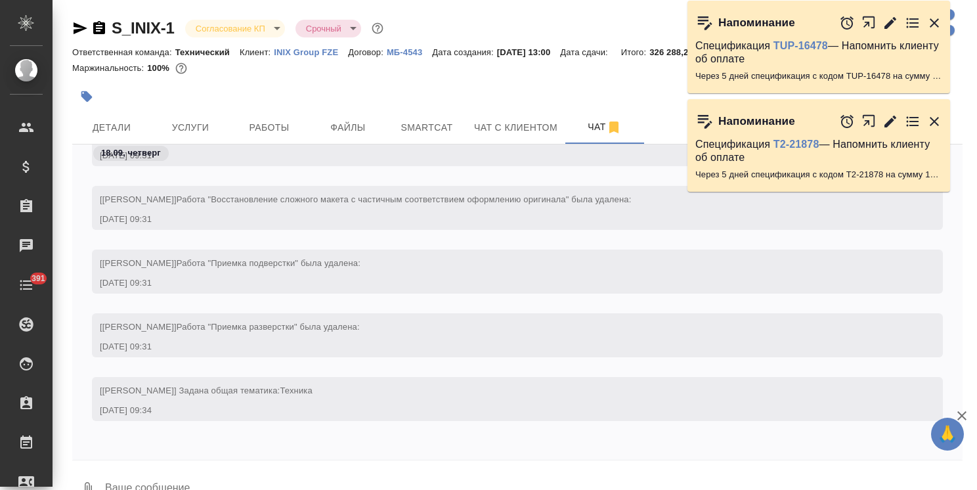
click at [963, 414] on icon "button" at bounding box center [962, 415] width 9 height 9
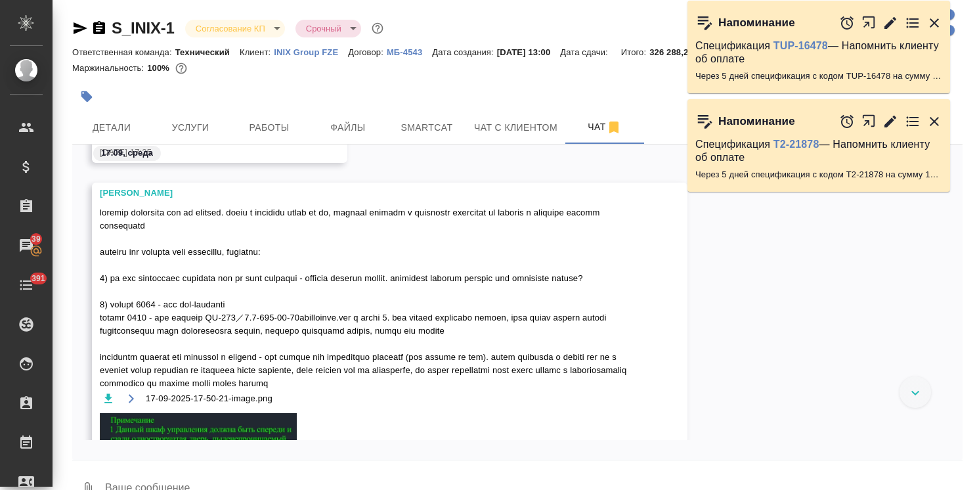
scroll to position [1557, 0]
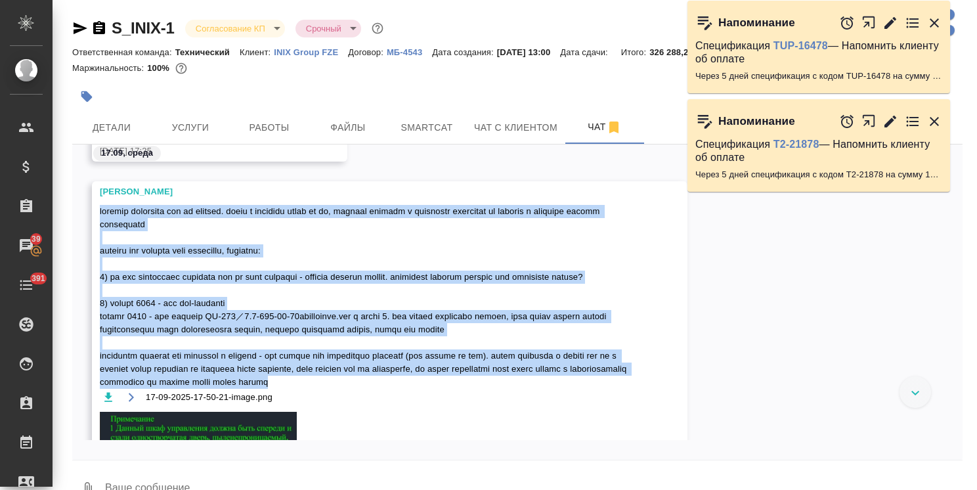
drag, startPoint x: 102, startPoint y: 211, endPoint x: 387, endPoint y: 391, distance: 337.1
click at [387, 389] on span at bounding box center [371, 297] width 542 height 184
click at [393, 405] on div "17-09-2025-17-50-21-image.png" at bounding box center [371, 397] width 542 height 16
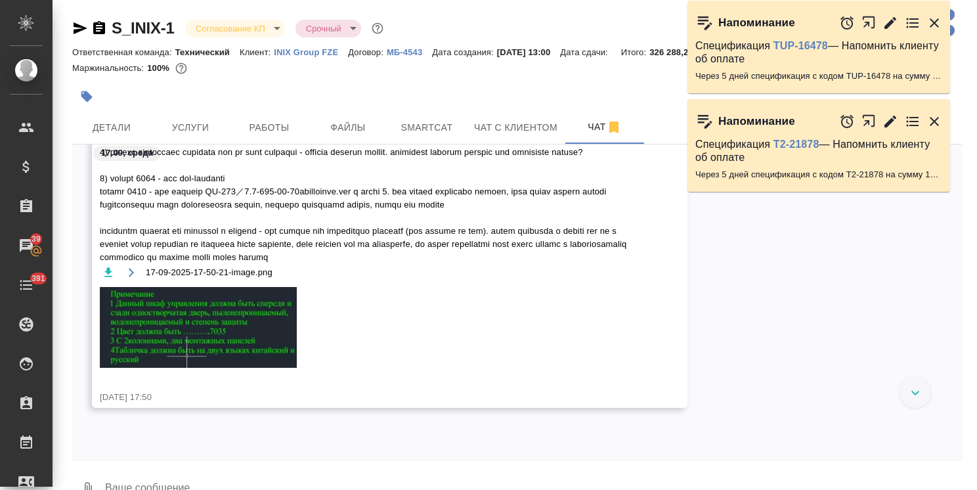
scroll to position [1754, 0]
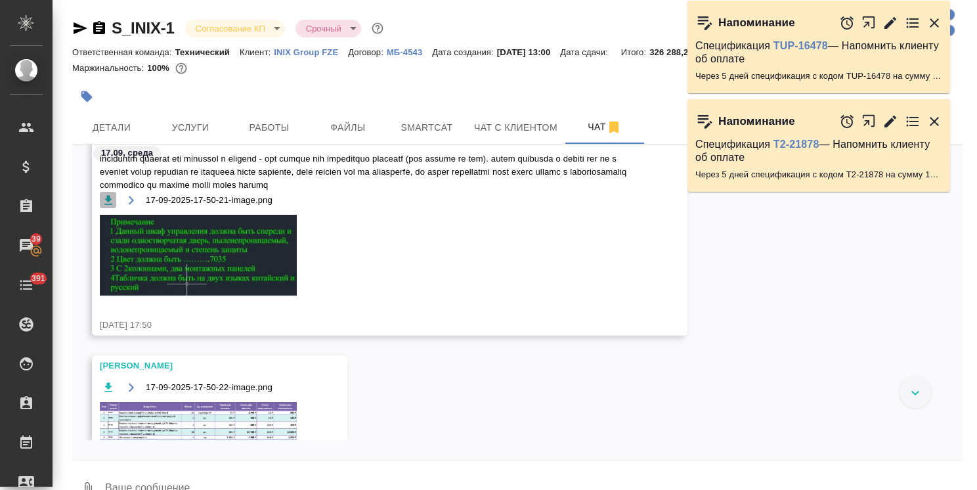
click at [110, 207] on icon "button" at bounding box center [108, 200] width 13 height 13
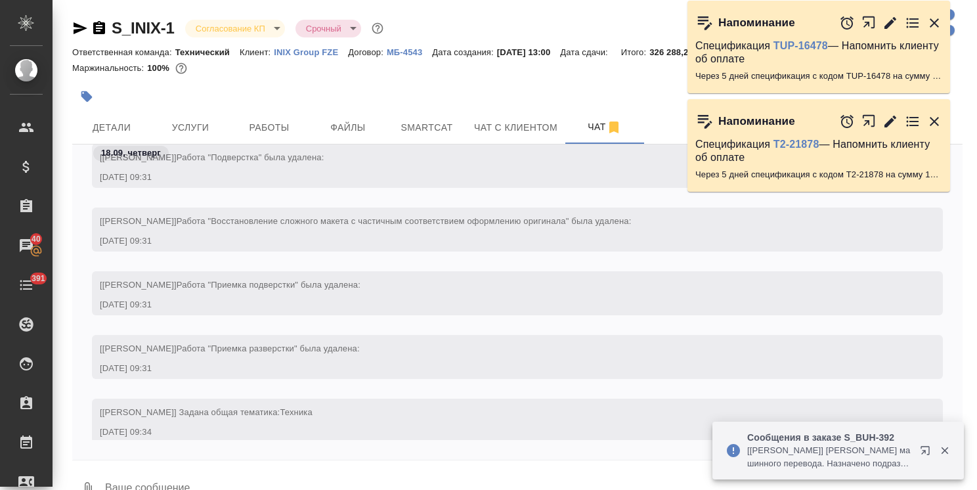
scroll to position [2275, 0]
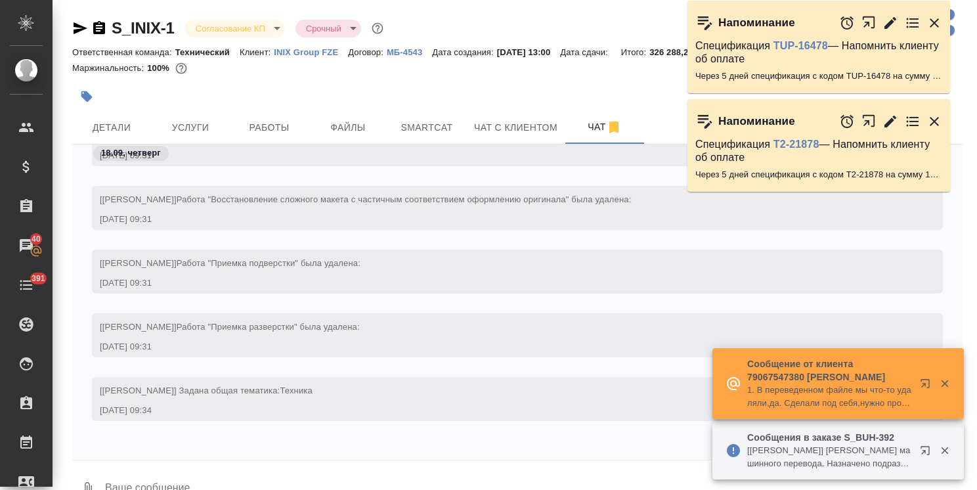
click at [940, 123] on icon "button" at bounding box center [935, 122] width 16 height 16
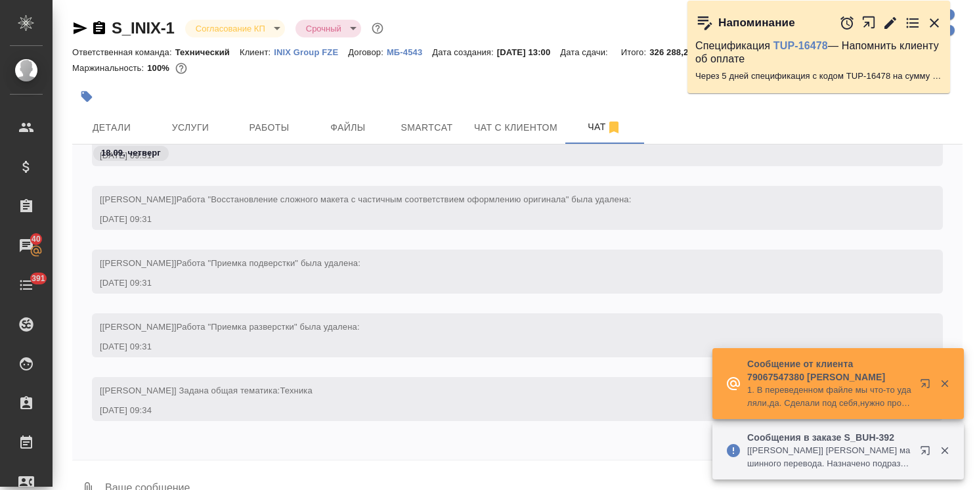
click at [935, 18] on icon "button" at bounding box center [935, 23] width 16 height 16
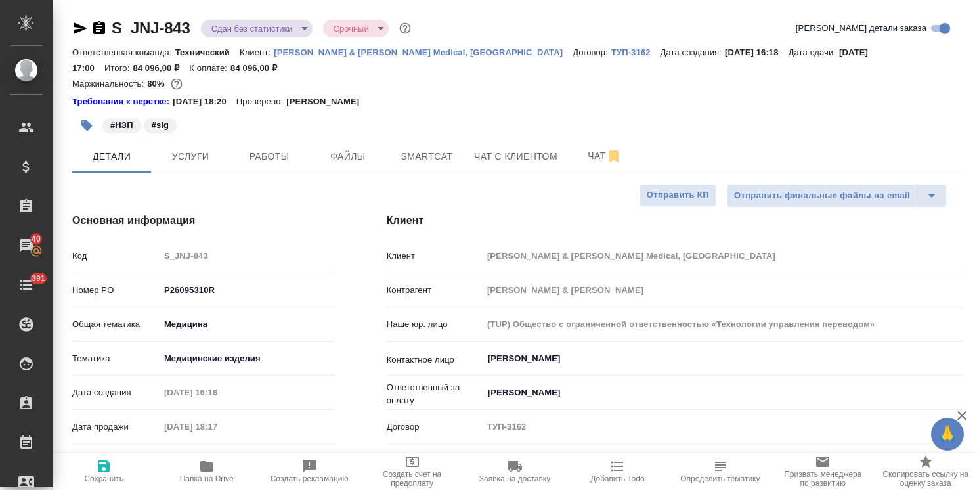
select select "RU"
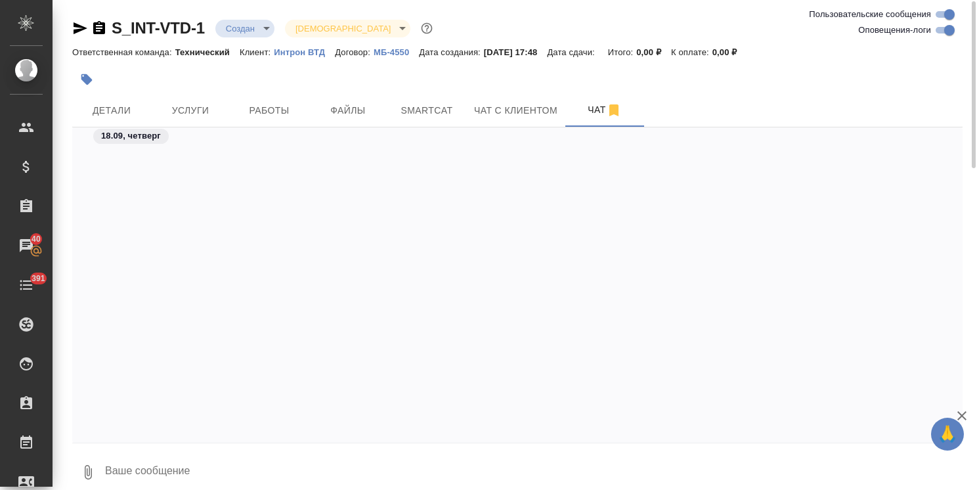
scroll to position [476, 0]
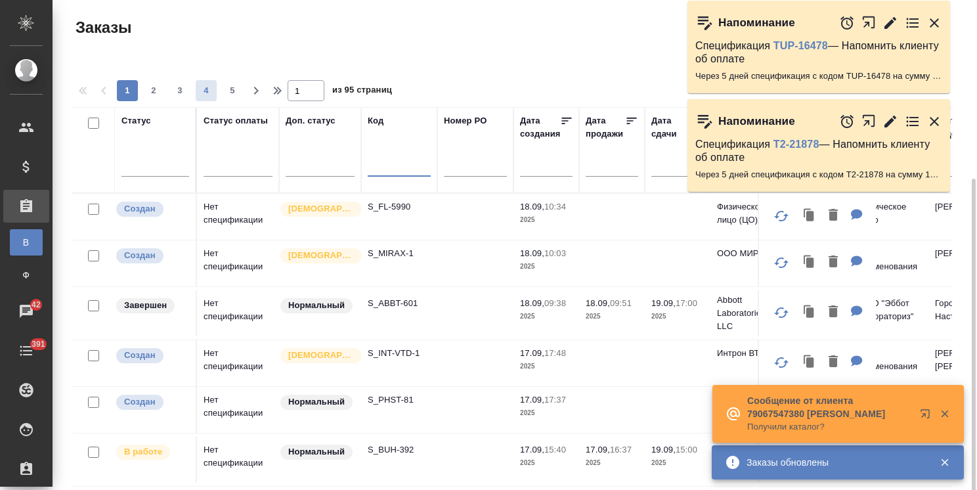
scroll to position [97, 0]
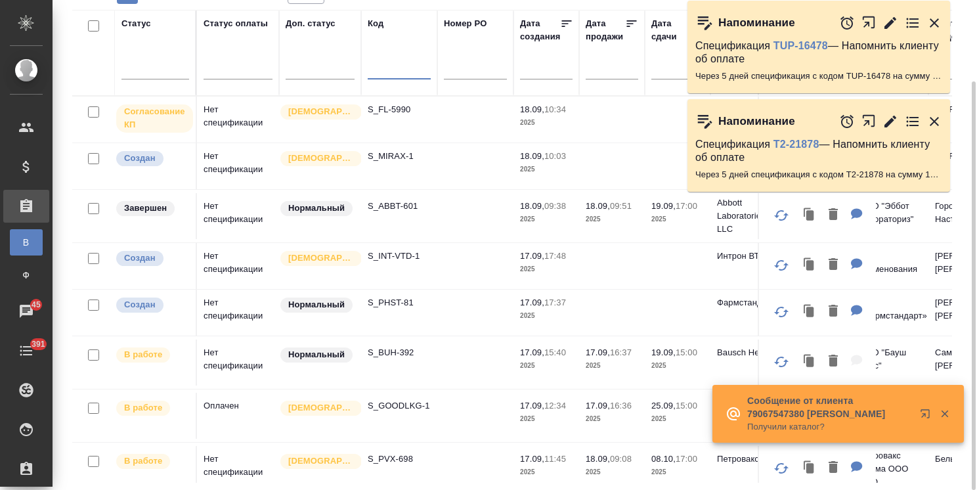
paste input "S_XM-19"
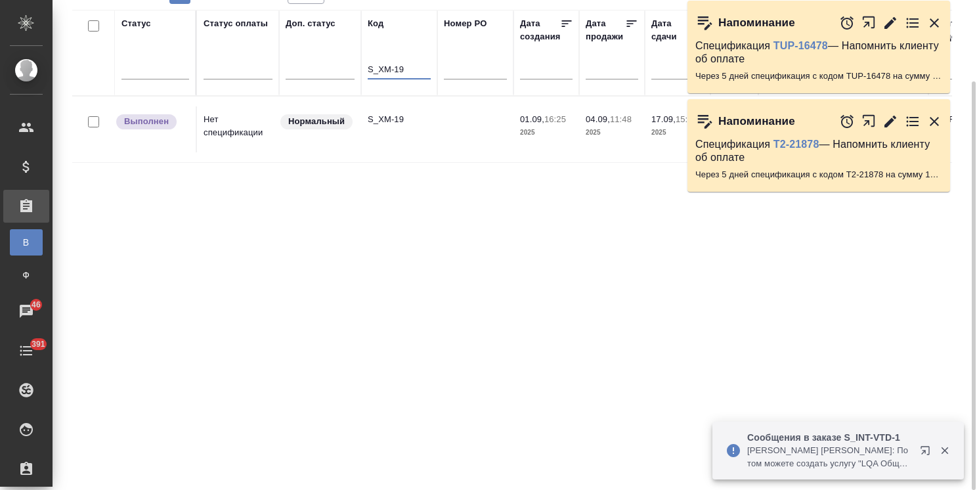
type input "S_XM-19"
click at [399, 116] on p "S_XM-19" at bounding box center [399, 119] width 63 height 13
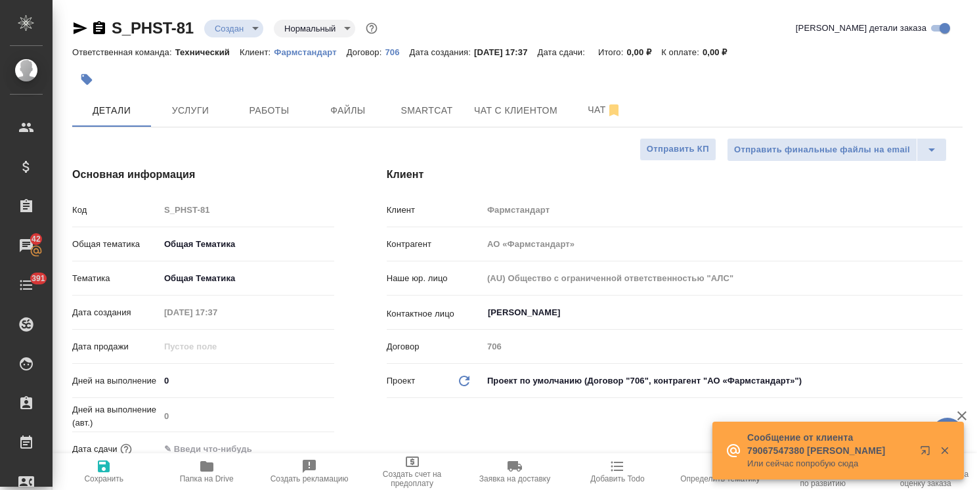
select select "RU"
click at [951, 451] on button "button" at bounding box center [944, 451] width 27 height 12
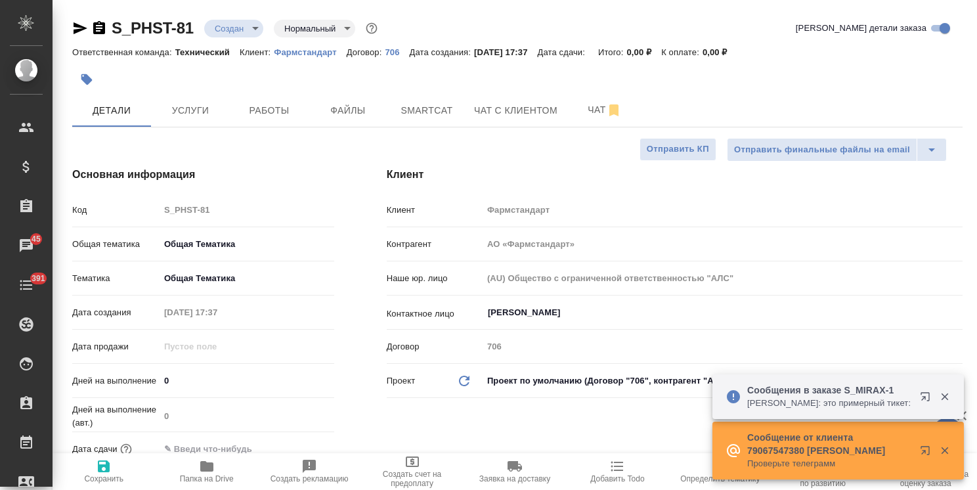
click at [949, 393] on icon "button" at bounding box center [945, 397] width 12 height 12
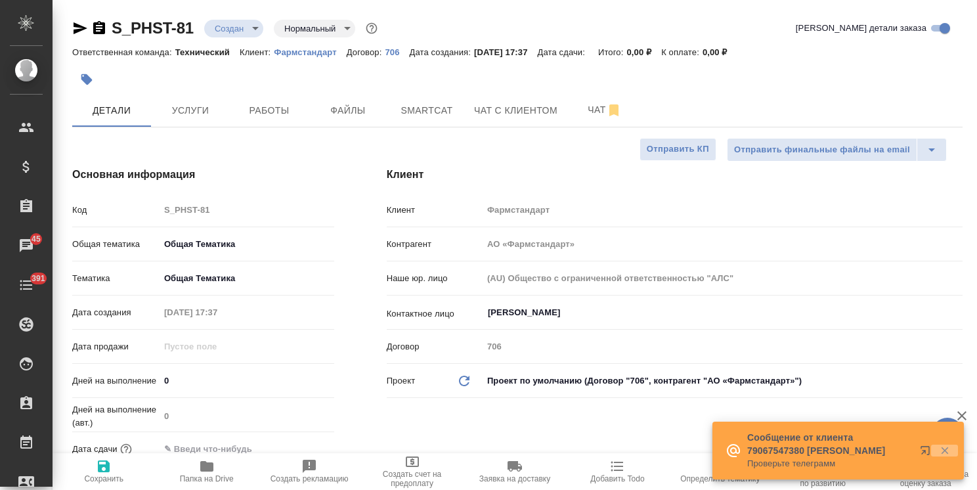
click at [946, 449] on icon "button" at bounding box center [944, 450] width 7 height 7
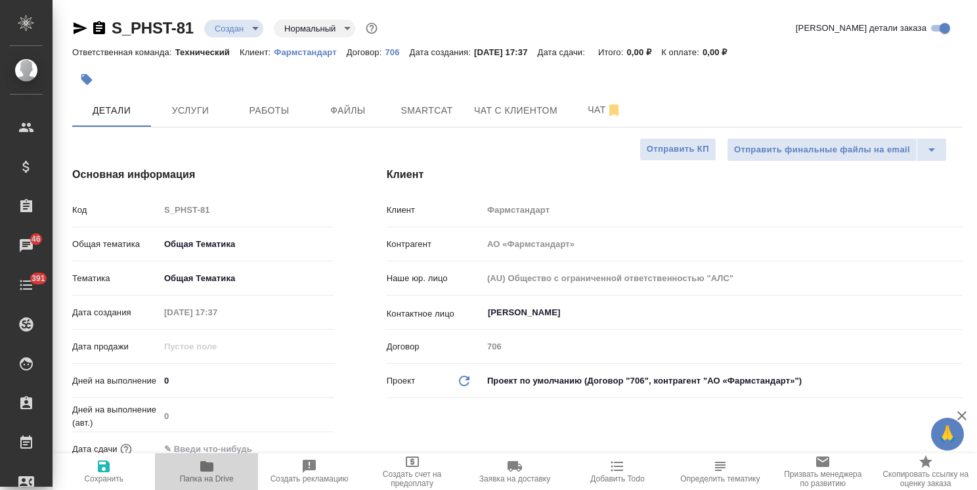
click at [210, 474] on span "Папка на Drive" at bounding box center [207, 478] width 54 height 9
click at [213, 469] on icon "button" at bounding box center [207, 466] width 16 height 16
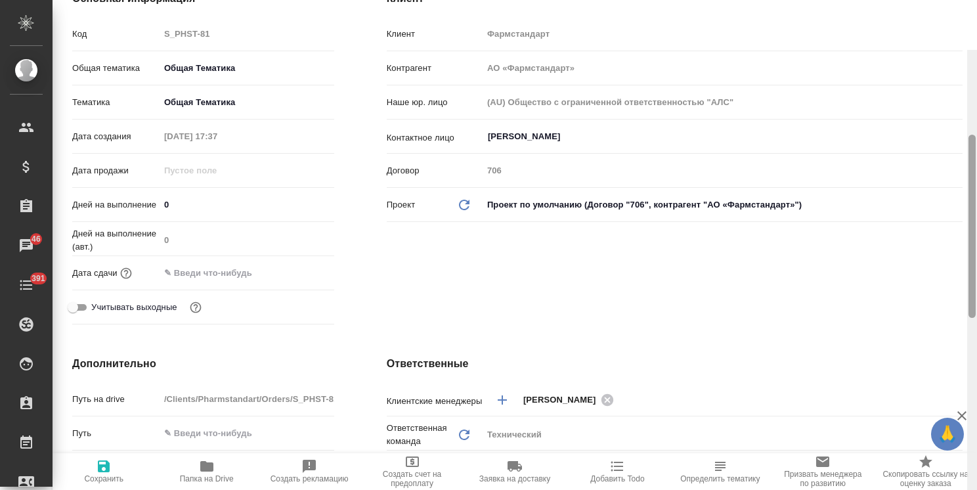
scroll to position [18, 0]
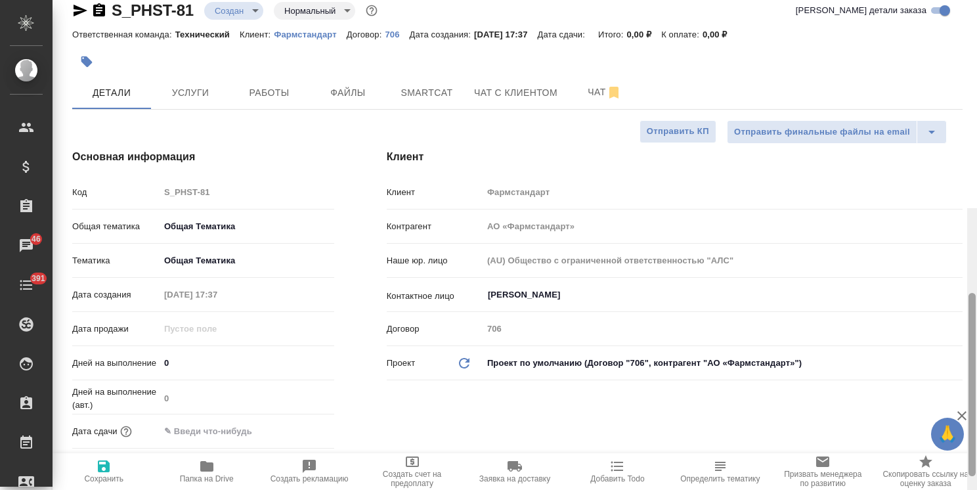
drag, startPoint x: 974, startPoint y: 294, endPoint x: 944, endPoint y: 77, distance: 218.8
click at [952, 92] on div "S_PHST-81 Создан new Нормальный normal Кратко детали заказа Ответственная коман…" at bounding box center [515, 245] width 925 height 490
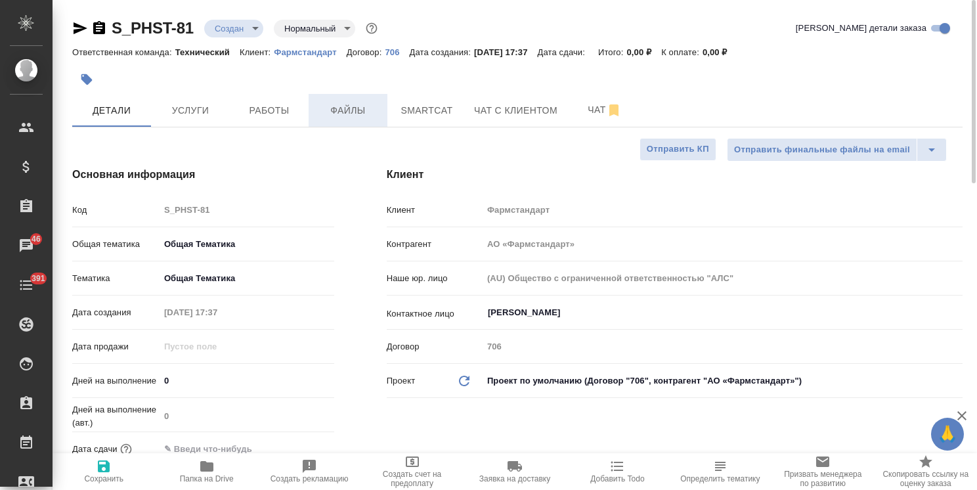
click at [369, 108] on span "Файлы" at bounding box center [348, 110] width 63 height 16
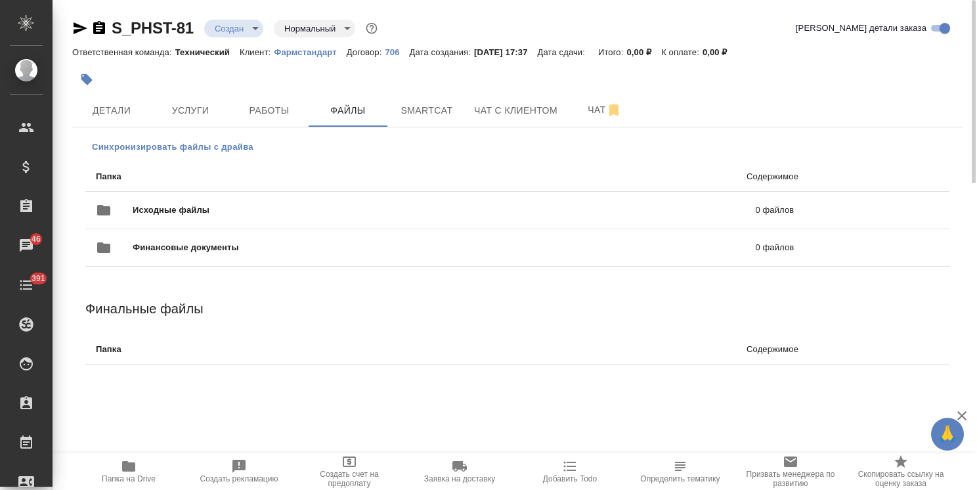
click at [197, 149] on span "Синхронизировать файлы с драйва" at bounding box center [173, 147] width 162 height 13
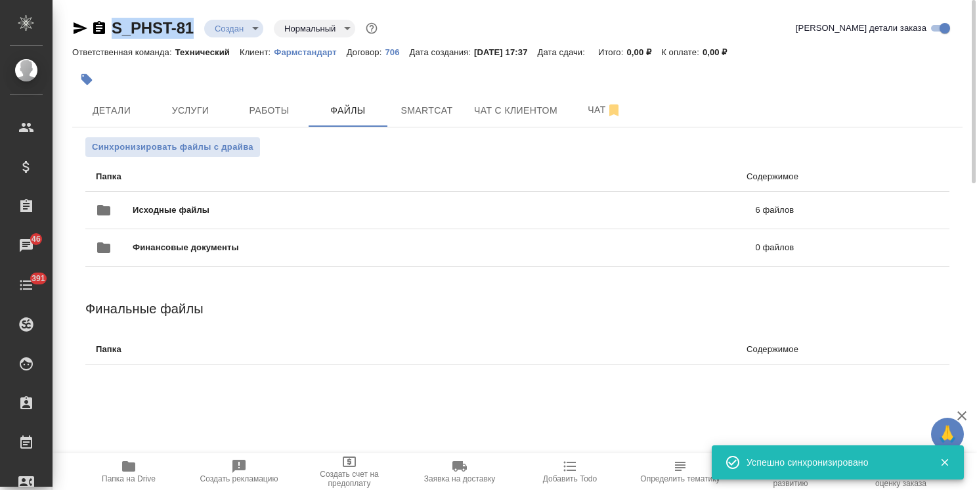
drag, startPoint x: 197, startPoint y: 14, endPoint x: 99, endPoint y: 12, distance: 97.9
click at [99, 12] on div "S_PHST-81 Создан new Нормальный normal Кратко детали заказа Ответственная коман…" at bounding box center [517, 206] width 905 height 413
copy link "S_PHST-81"
click at [139, 105] on span "Детали" at bounding box center [111, 110] width 63 height 16
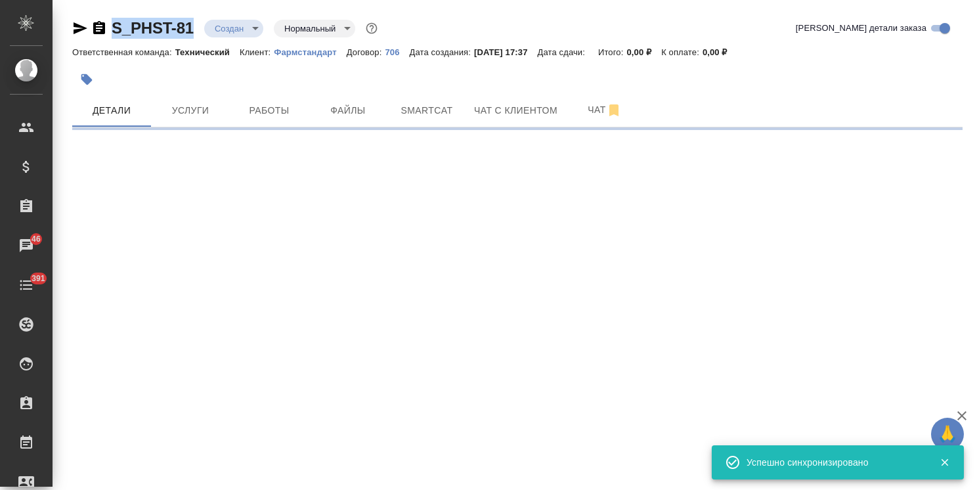
select select "RU"
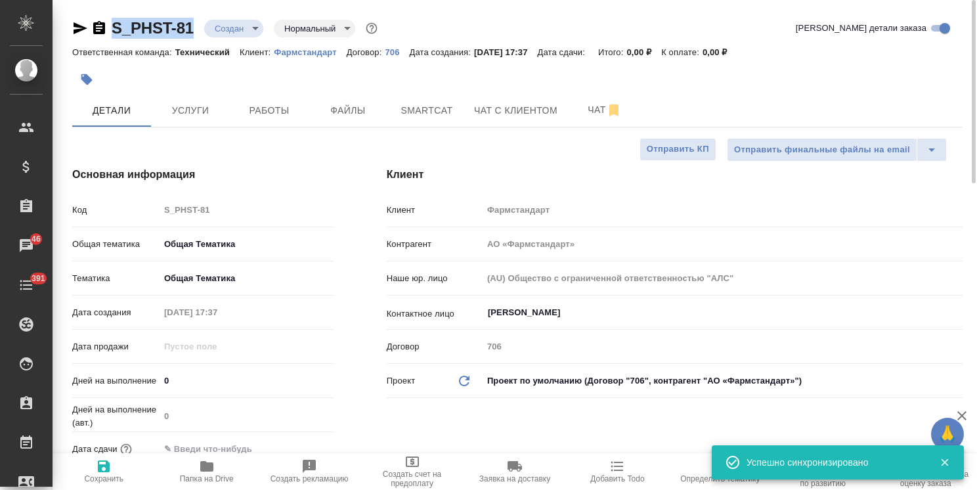
type textarea "x"
type input "[PERSON_NAME]"
type input "Павлова Антонина a.pavlova"
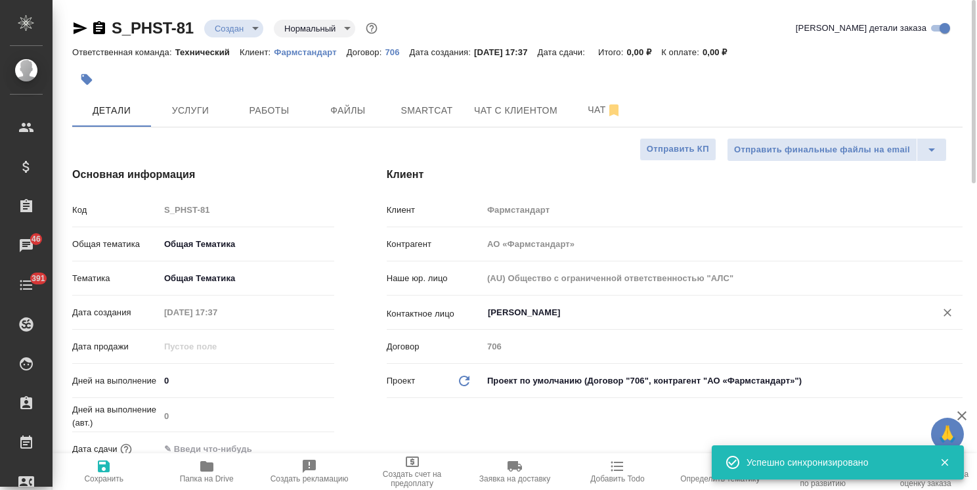
click at [541, 313] on input "Буторова Ирина" at bounding box center [701, 313] width 428 height 16
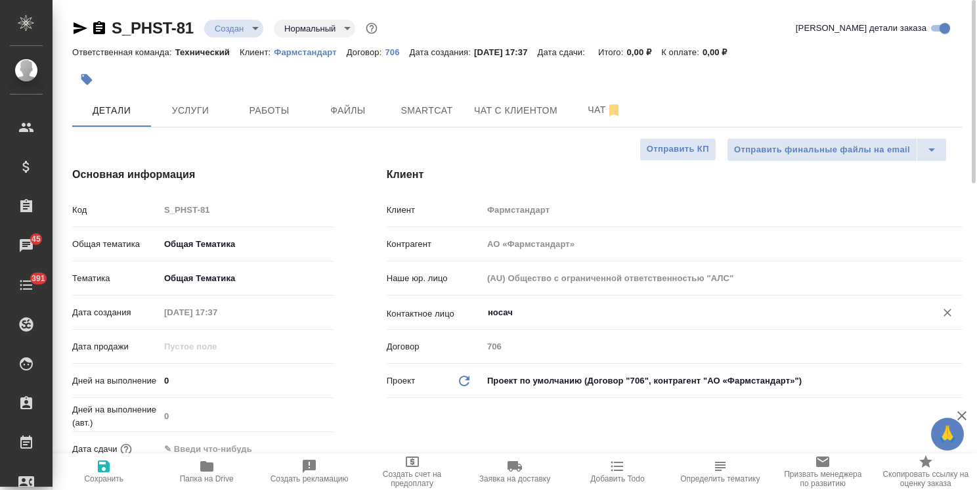
click at [520, 309] on input "носач" at bounding box center [701, 313] width 428 height 16
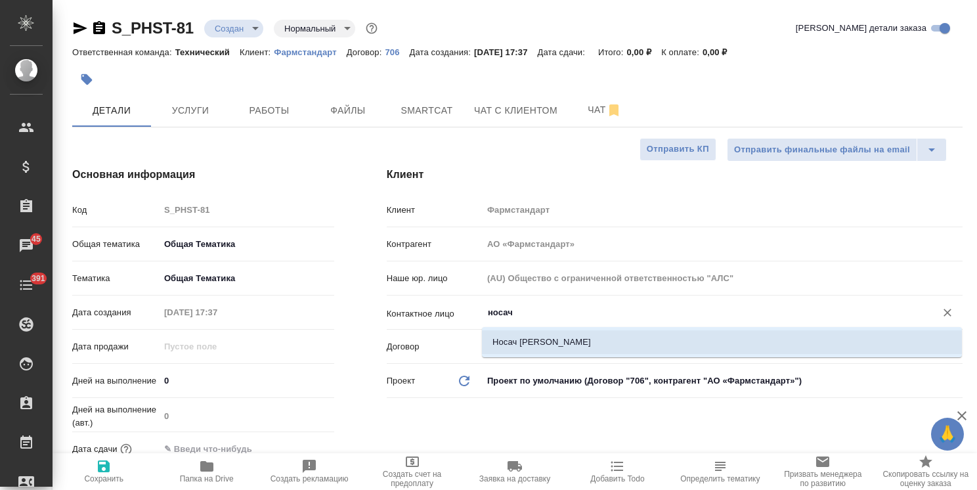
click at [518, 332] on li "Носач Анна" at bounding box center [722, 342] width 480 height 24
type input "Носач Анна"
type textarea "x"
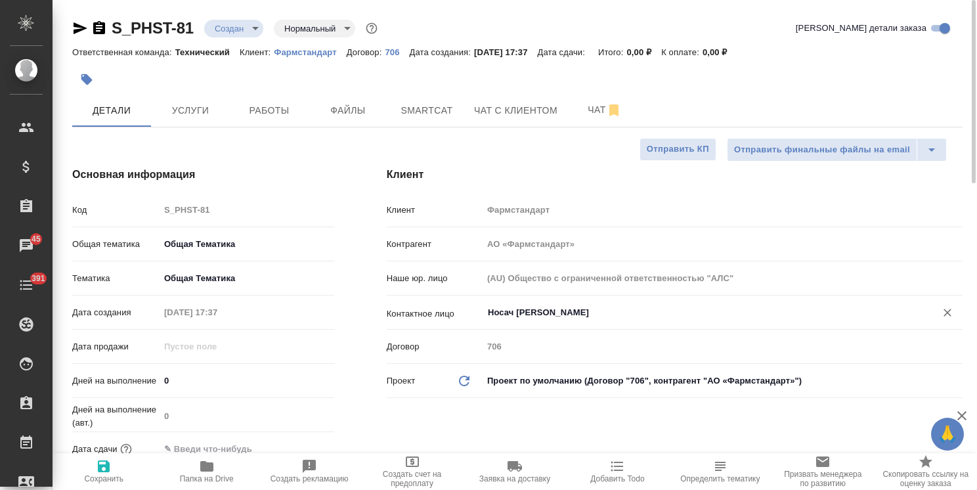
click at [103, 474] on span "Сохранить" at bounding box center [103, 478] width 39 height 9
type textarea "x"
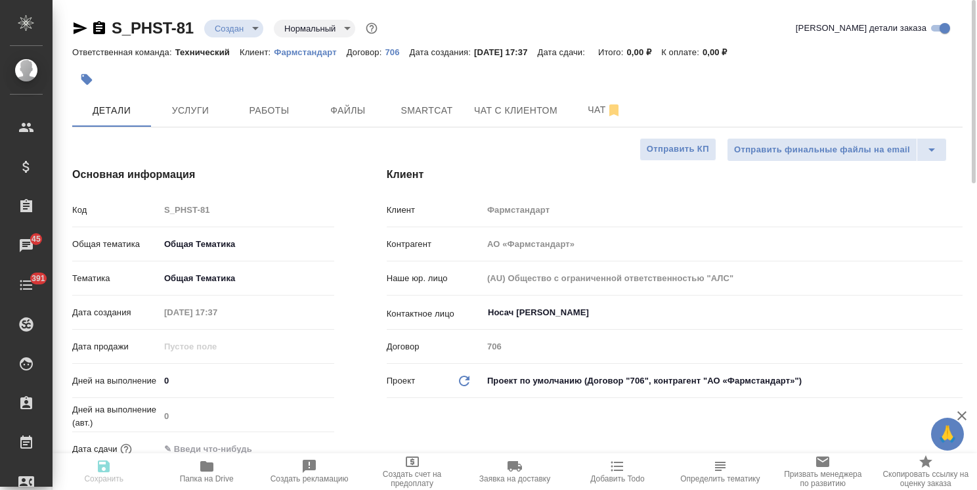
type textarea "x"
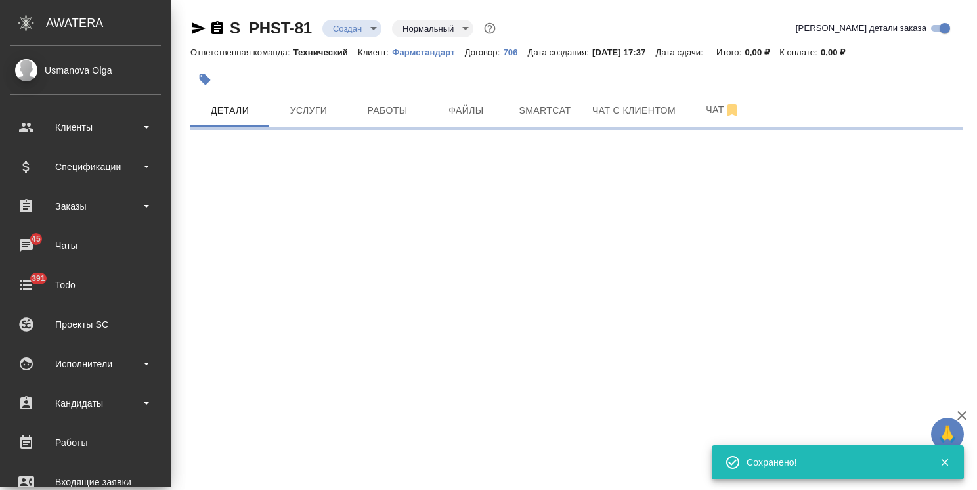
select select "RU"
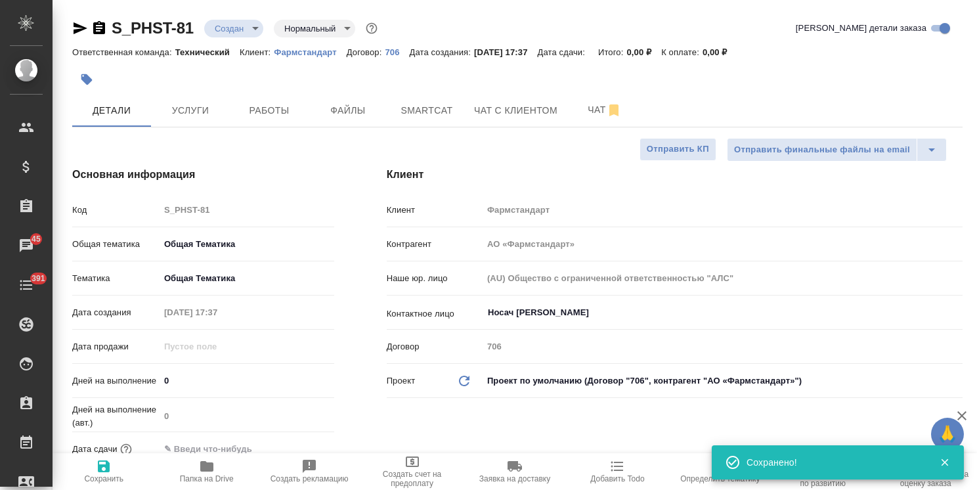
type textarea "x"
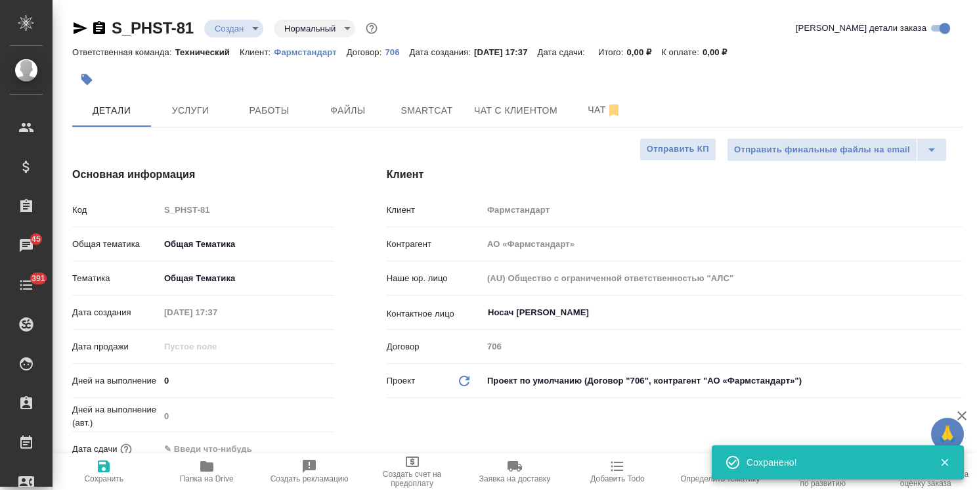
type textarea "x"
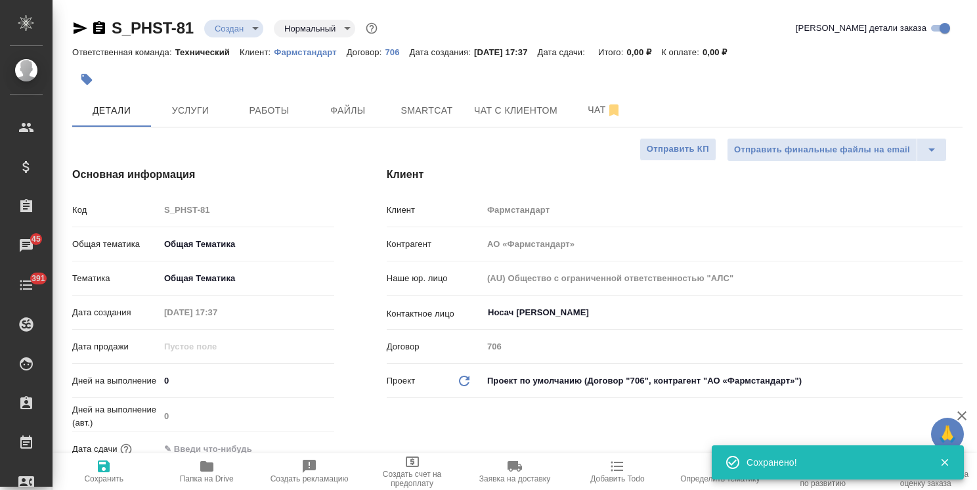
type textarea "x"
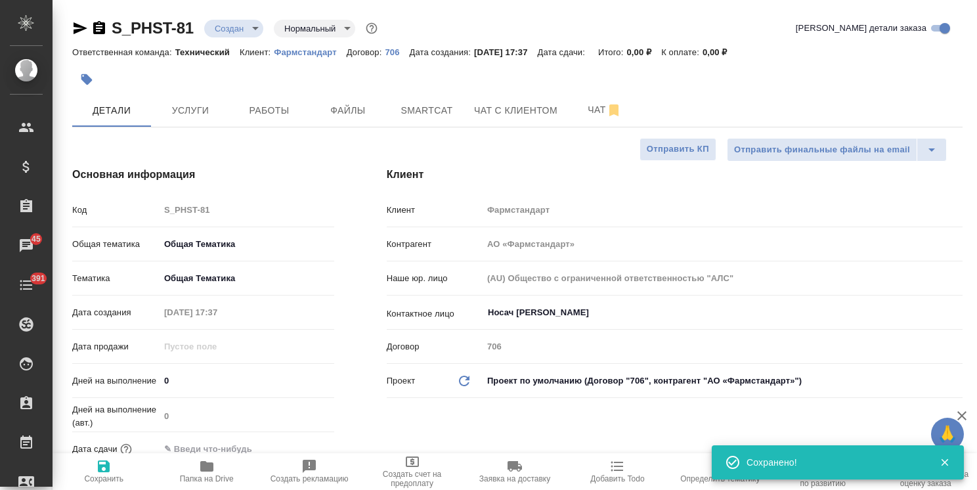
type textarea "x"
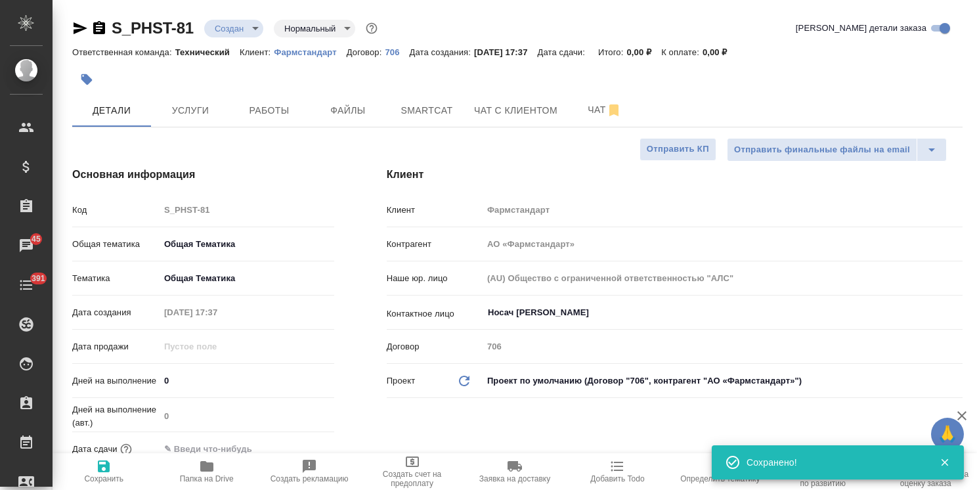
type textarea "x"
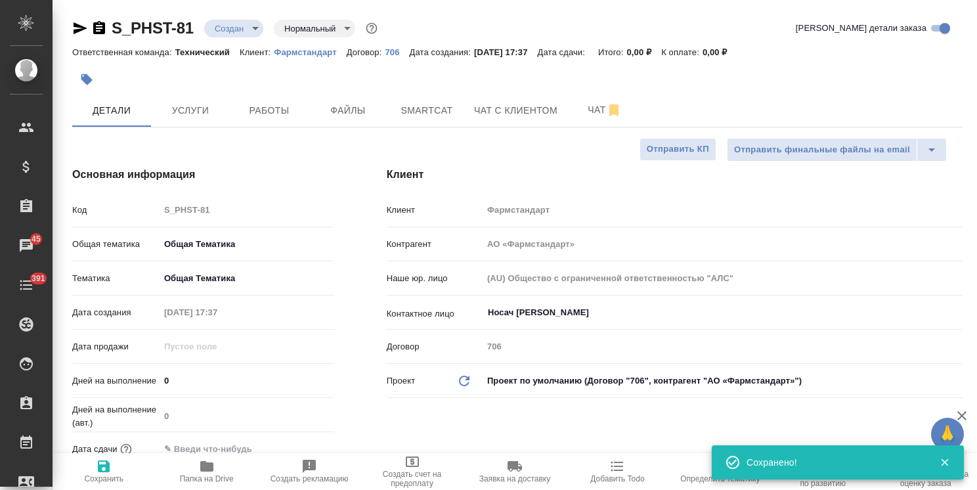
type textarea "x"
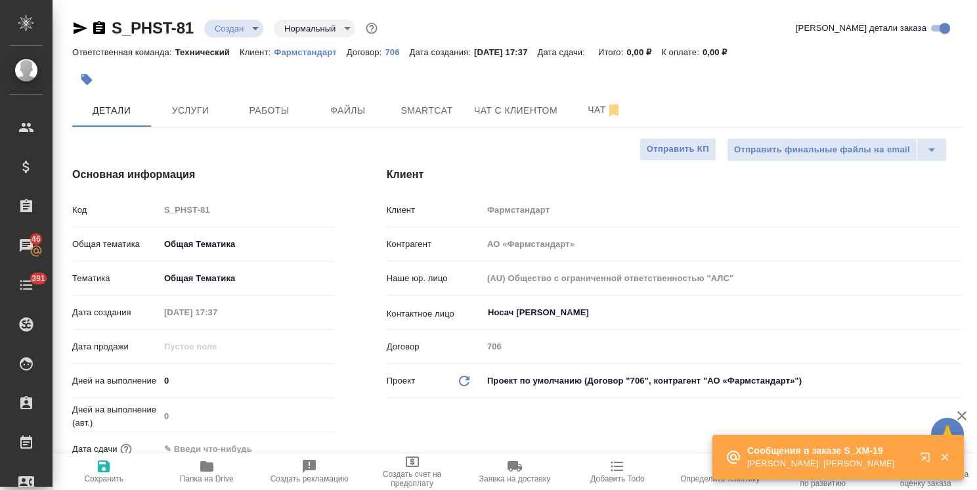
type textarea "x"
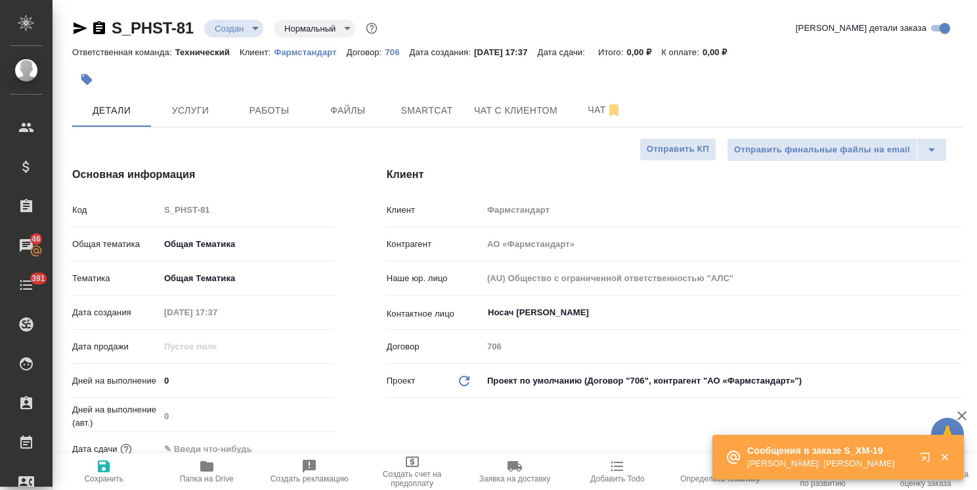
type textarea "x"
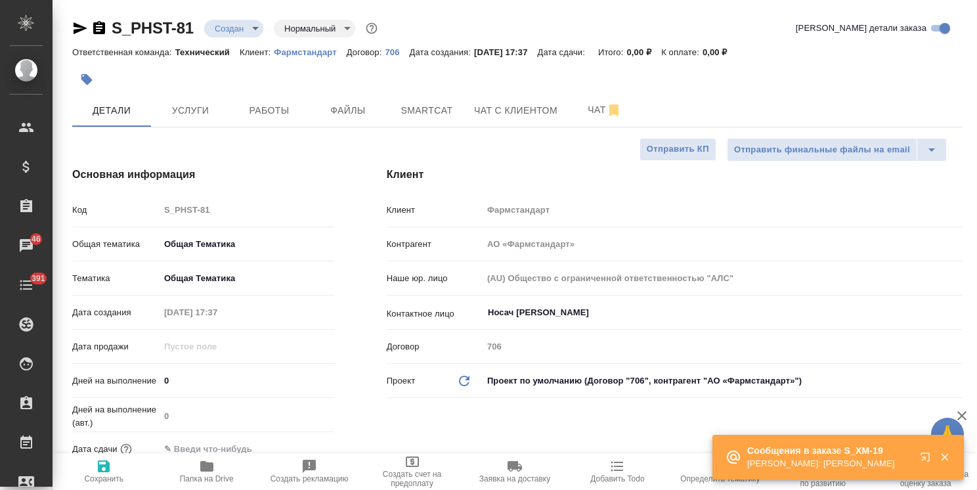
type textarea "x"
click at [950, 458] on icon "button" at bounding box center [945, 457] width 12 height 12
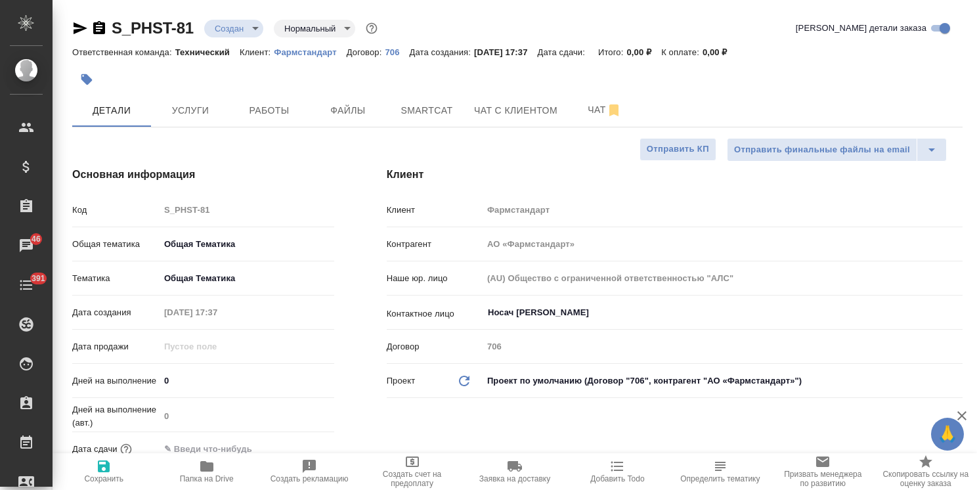
type textarea "x"
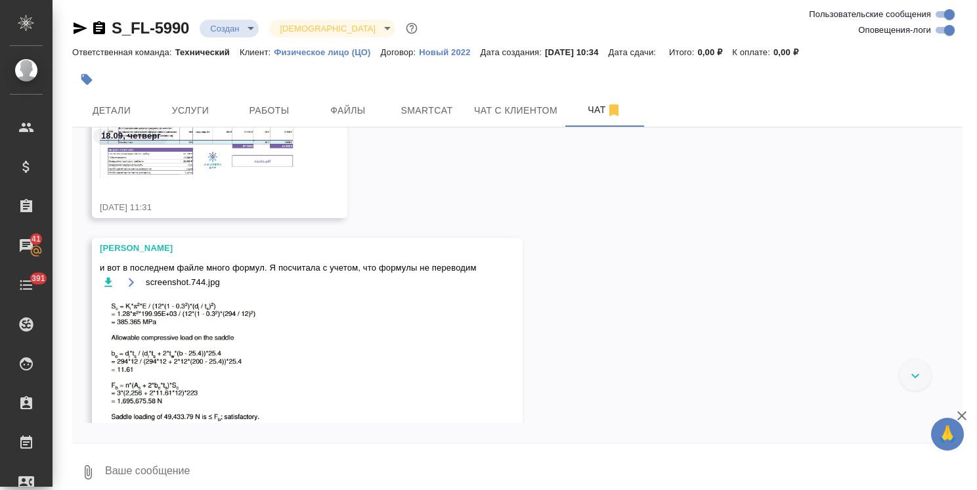
scroll to position [1448, 0]
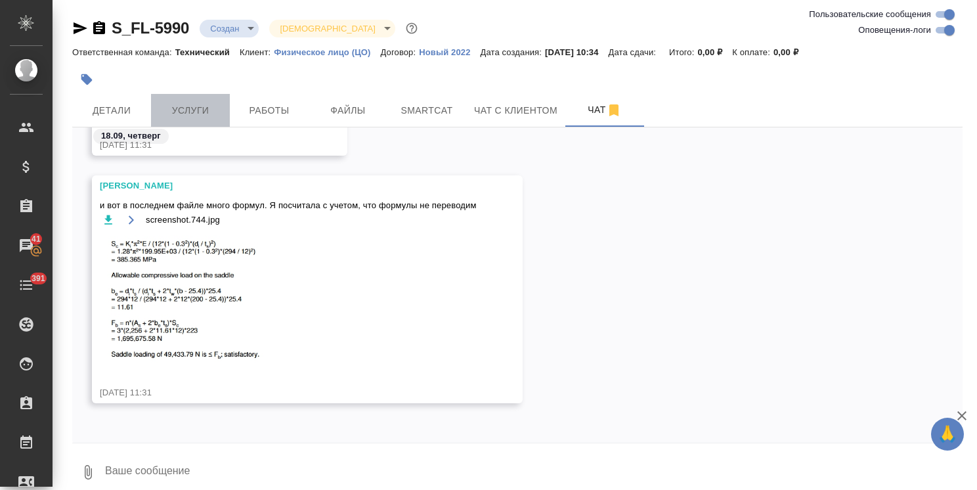
click at [193, 108] on span "Услуги" at bounding box center [190, 110] width 63 height 16
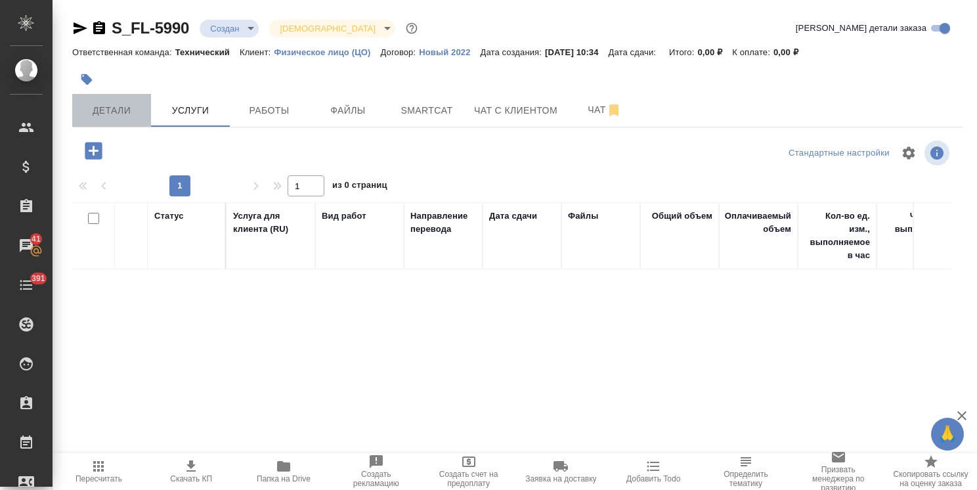
click at [96, 99] on button "Детали" at bounding box center [111, 110] width 79 height 33
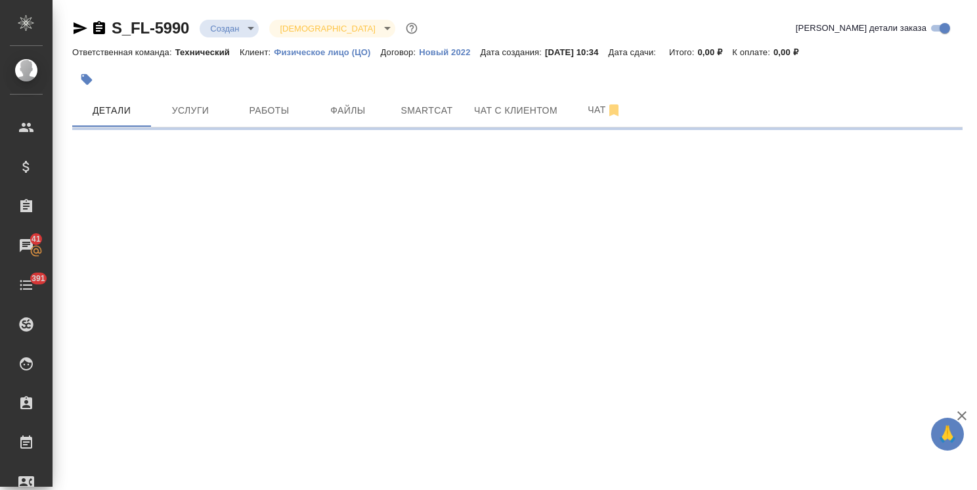
select select "RU"
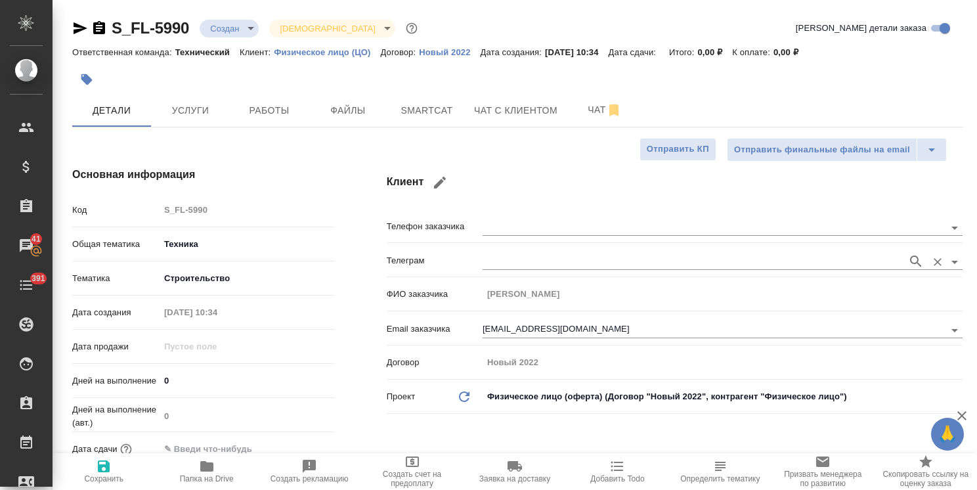
type textarea "x"
click at [588, 108] on span "Чат" at bounding box center [604, 110] width 63 height 16
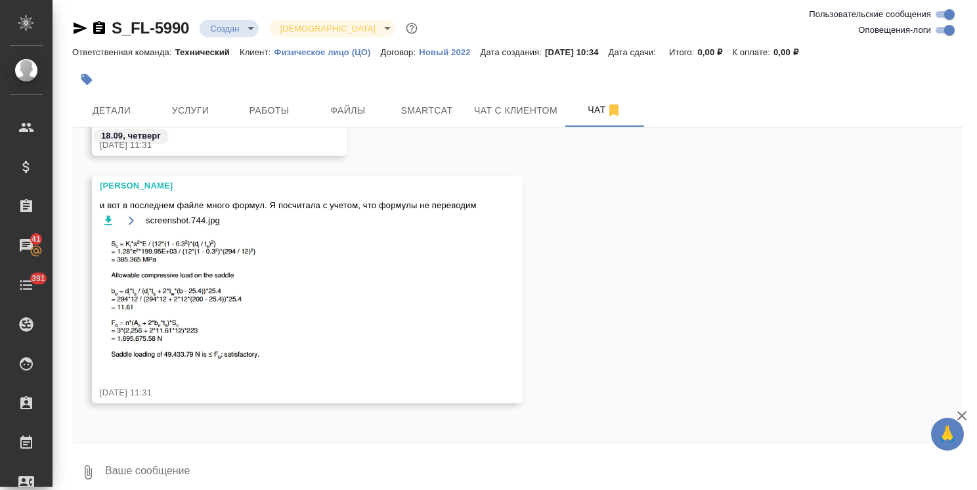
scroll to position [12, 0]
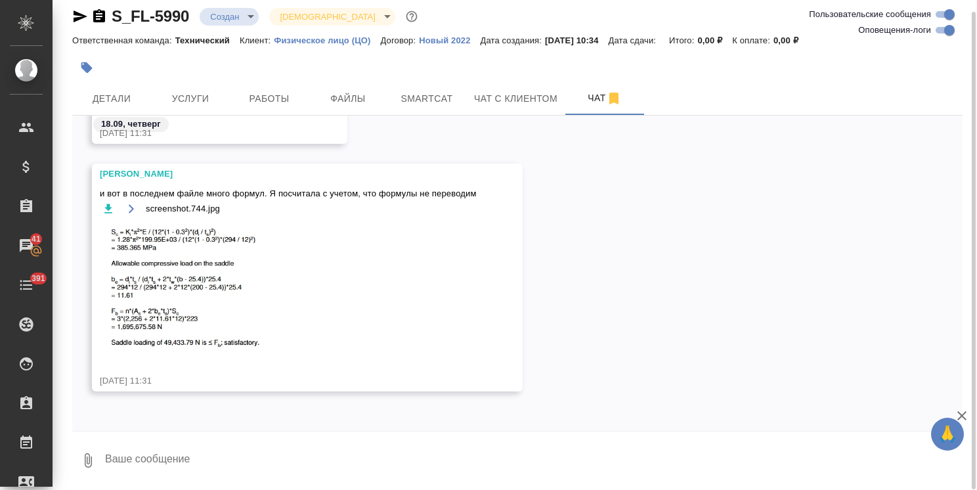
click at [212, 453] on textarea at bounding box center [533, 460] width 859 height 45
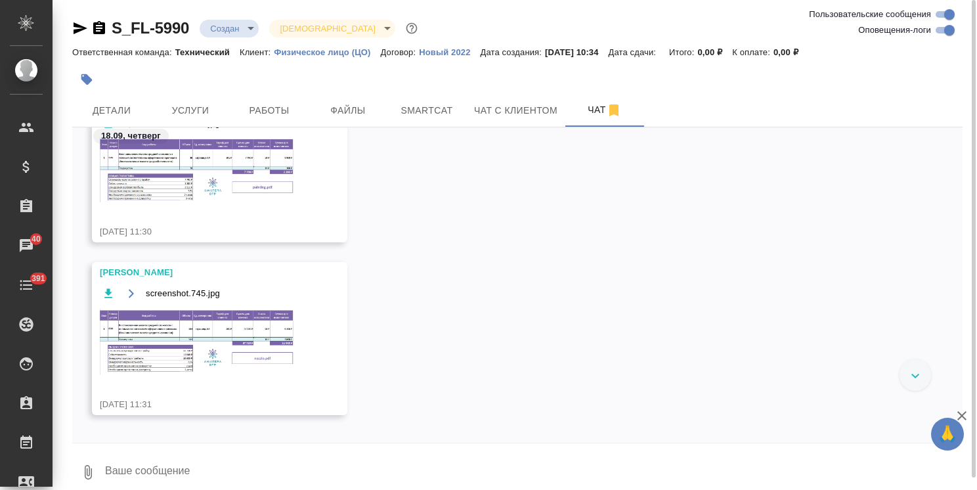
scroll to position [1336, 0]
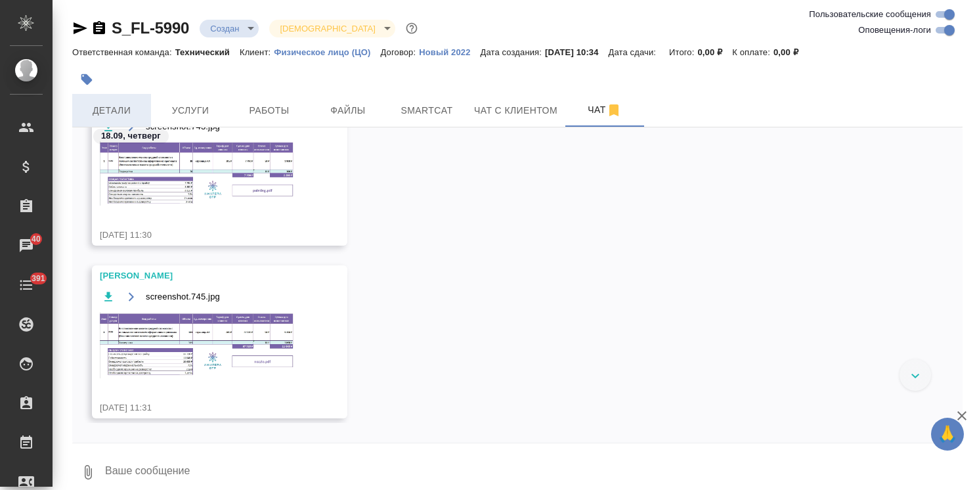
click at [110, 104] on span "Детали" at bounding box center [111, 110] width 63 height 16
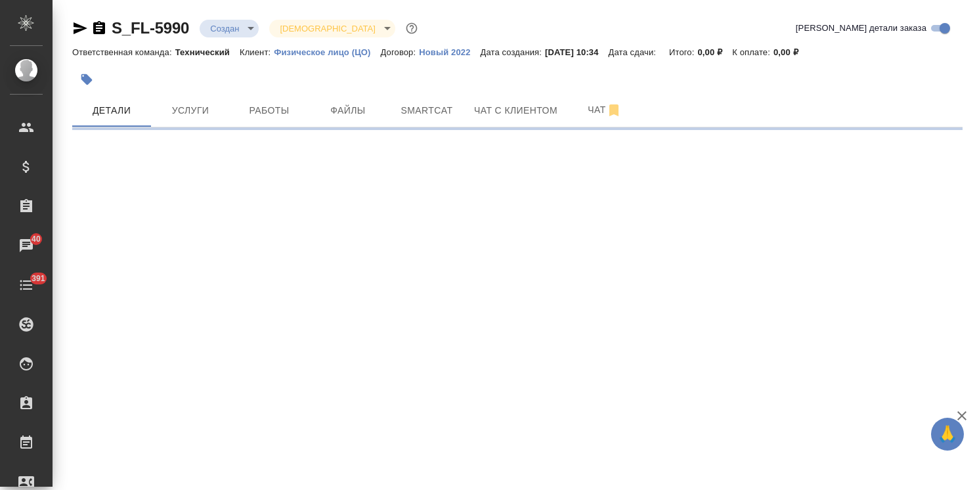
select select "RU"
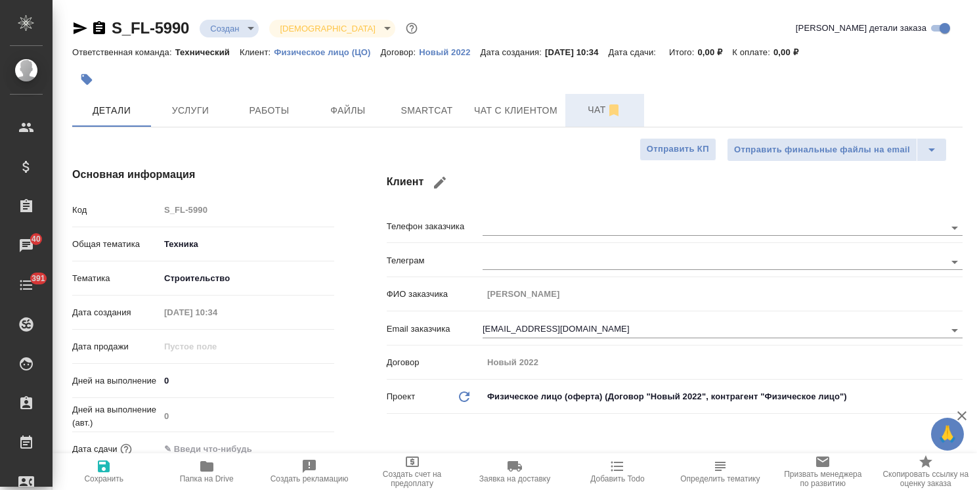
click at [569, 102] on button "Чат" at bounding box center [604, 110] width 79 height 33
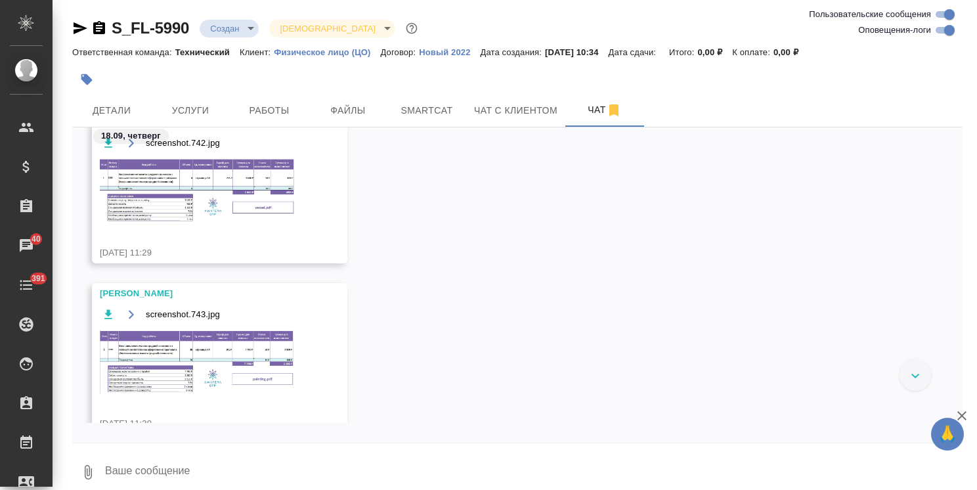
scroll to position [1195, 0]
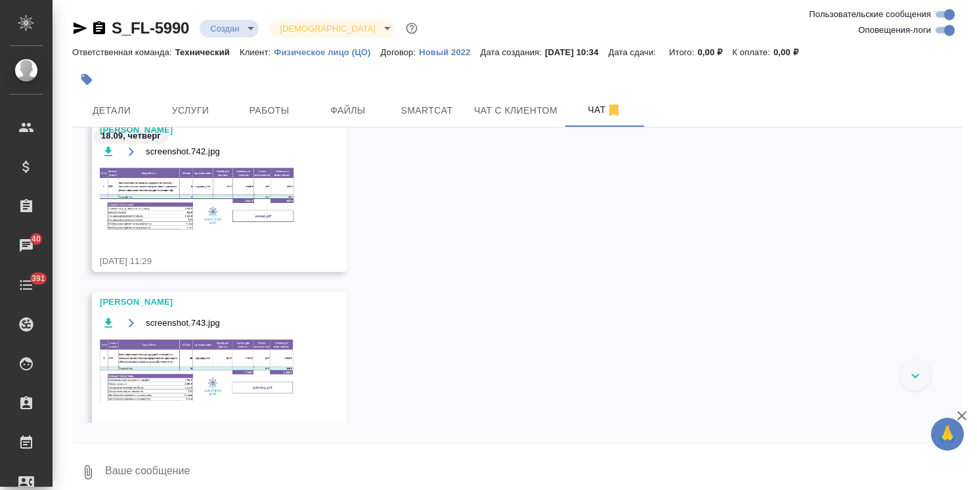
click at [212, 196] on img at bounding box center [198, 199] width 197 height 66
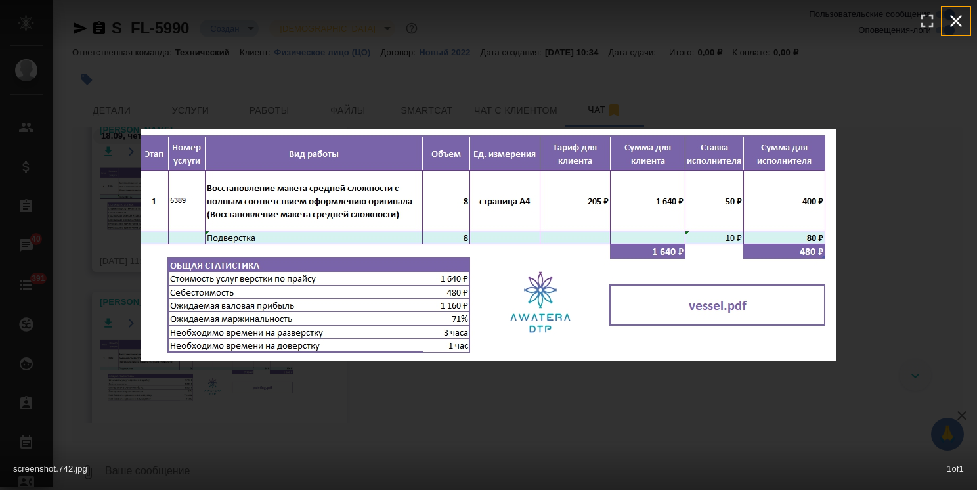
click at [960, 11] on icon "button" at bounding box center [956, 21] width 21 height 21
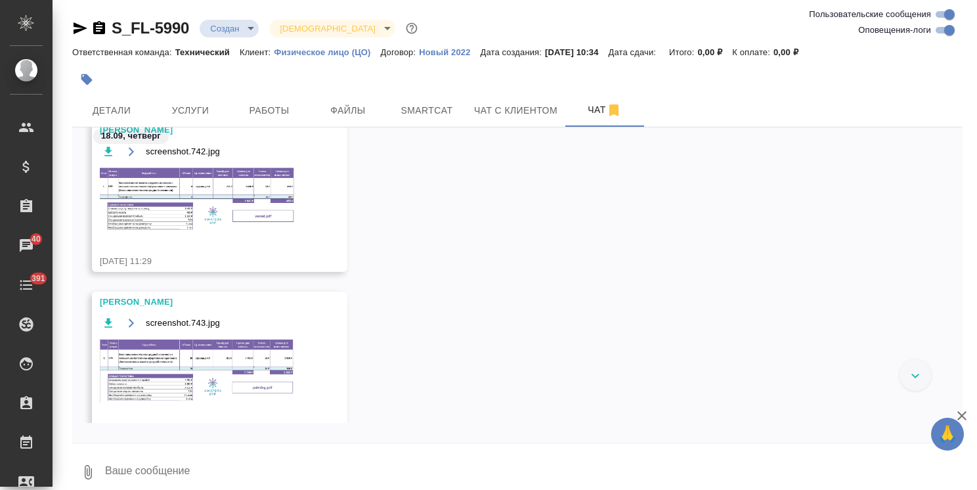
click at [220, 358] on img at bounding box center [198, 370] width 197 height 64
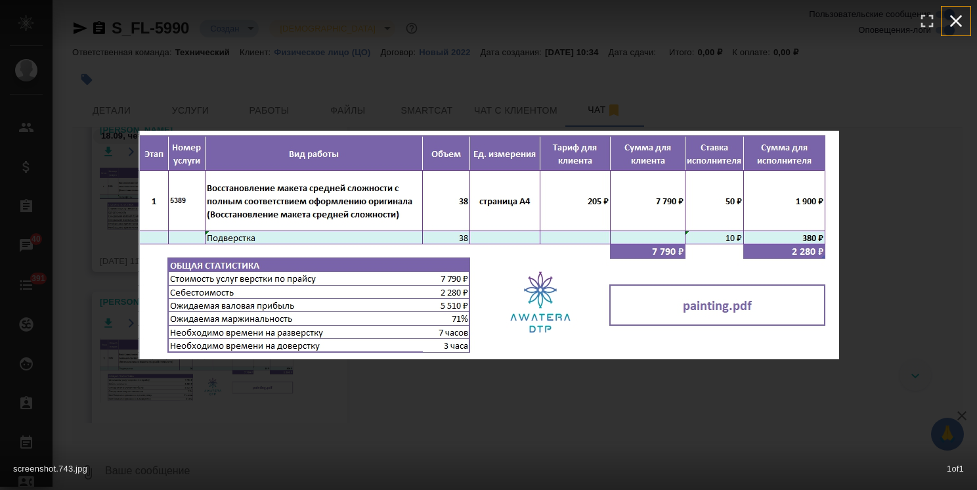
click at [962, 19] on icon "button" at bounding box center [956, 21] width 21 height 21
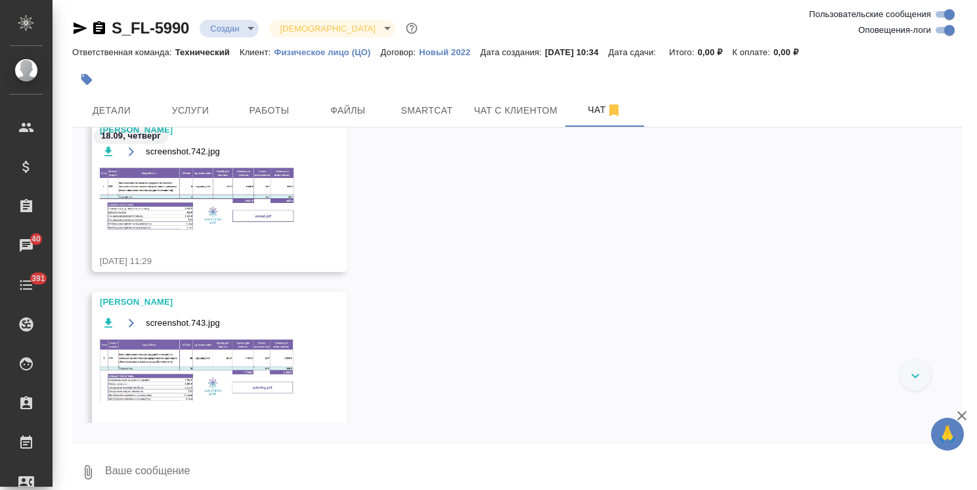
scroll to position [1076, 0]
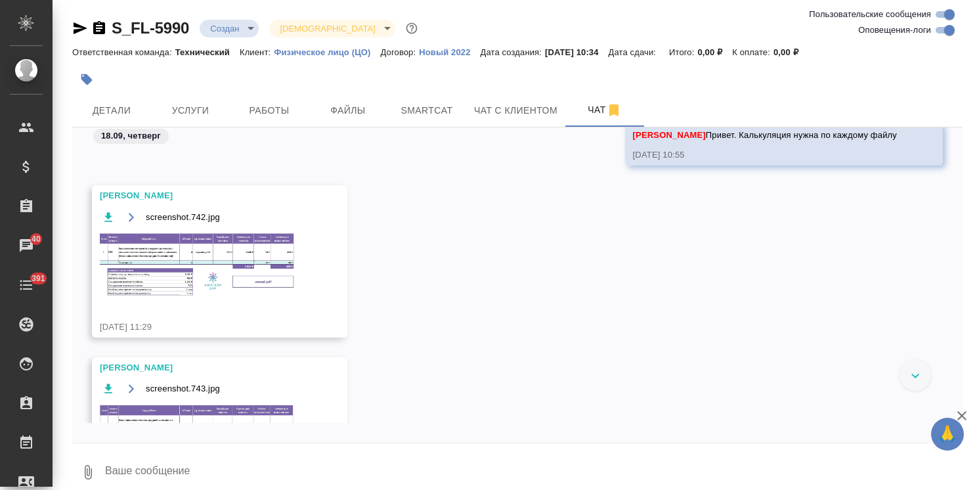
click at [218, 296] on img at bounding box center [198, 265] width 197 height 66
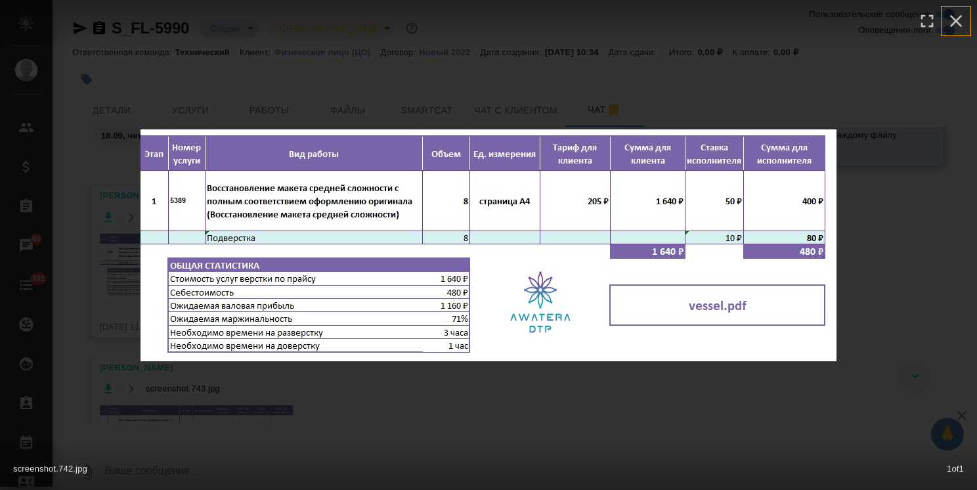
drag, startPoint x: 956, startPoint y: 22, endPoint x: 829, endPoint y: 118, distance: 159.9
click at [956, 22] on icon "button" at bounding box center [956, 21] width 12 height 12
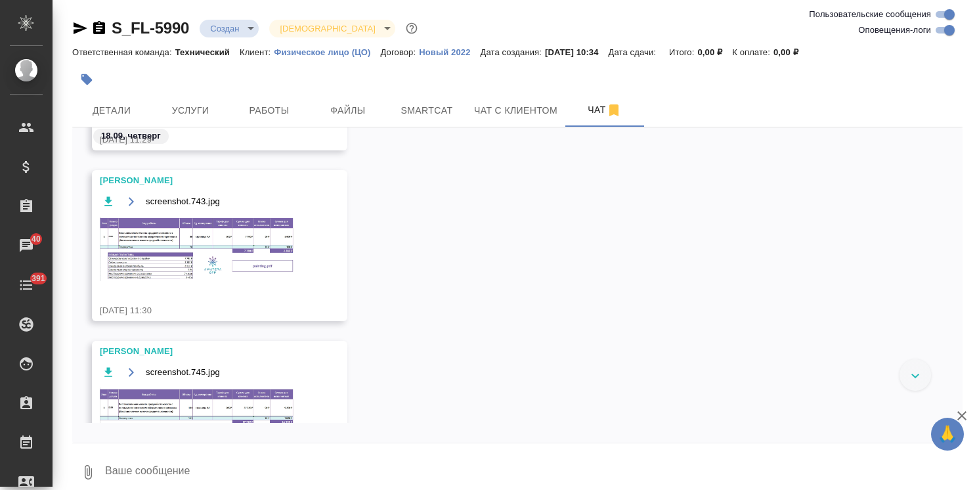
scroll to position [1273, 0]
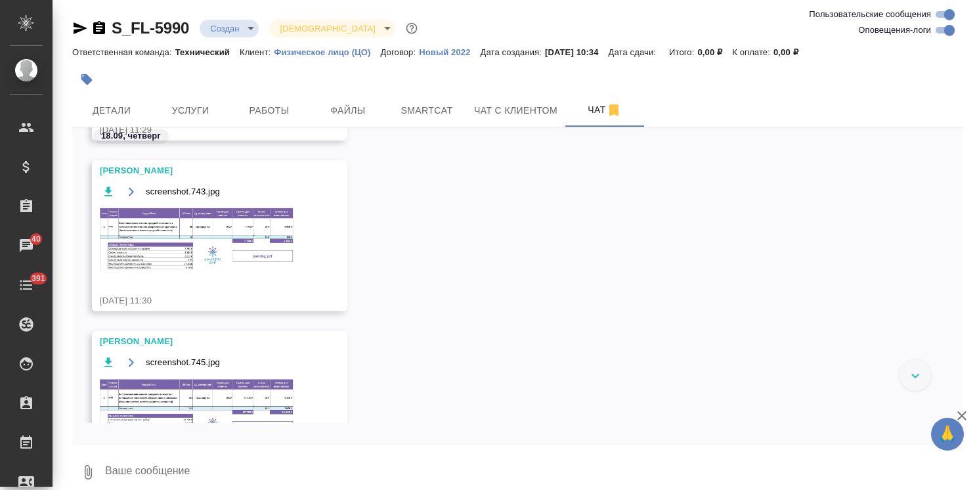
click at [221, 261] on img at bounding box center [198, 239] width 197 height 64
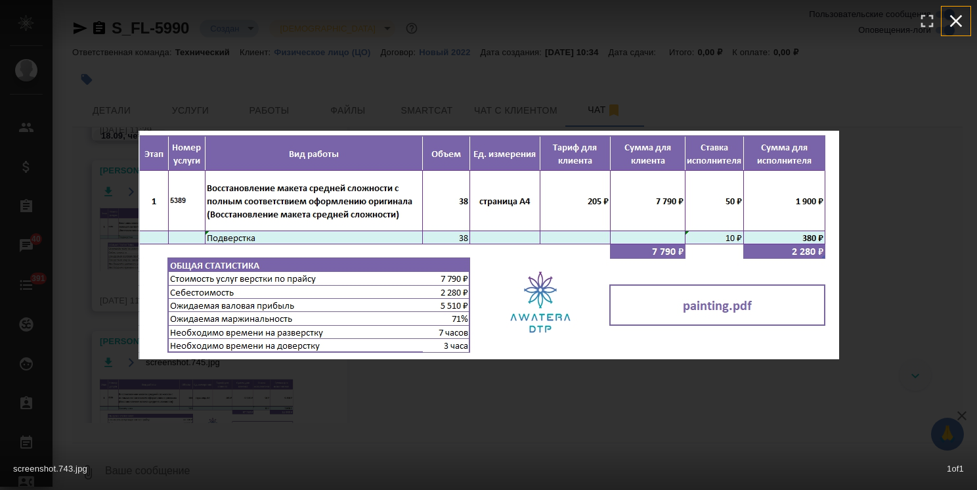
click at [959, 18] on icon "button" at bounding box center [956, 21] width 12 height 12
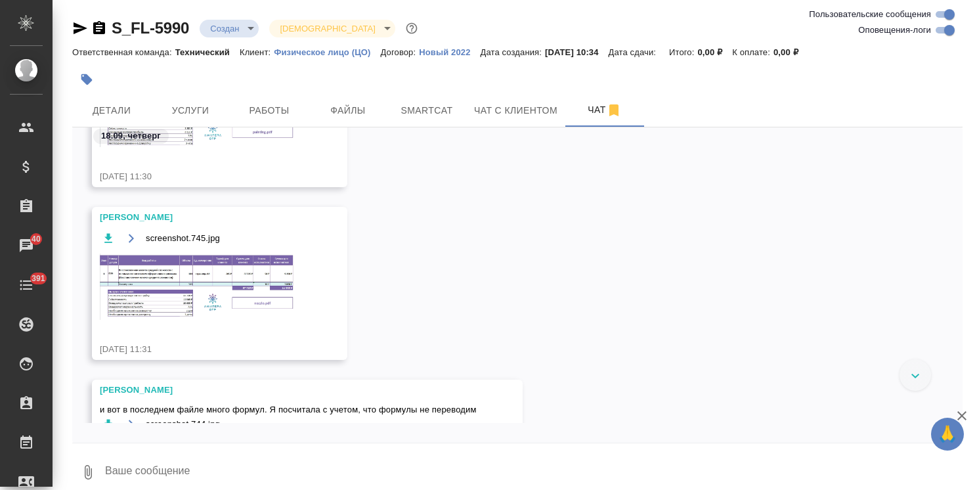
scroll to position [1405, 0]
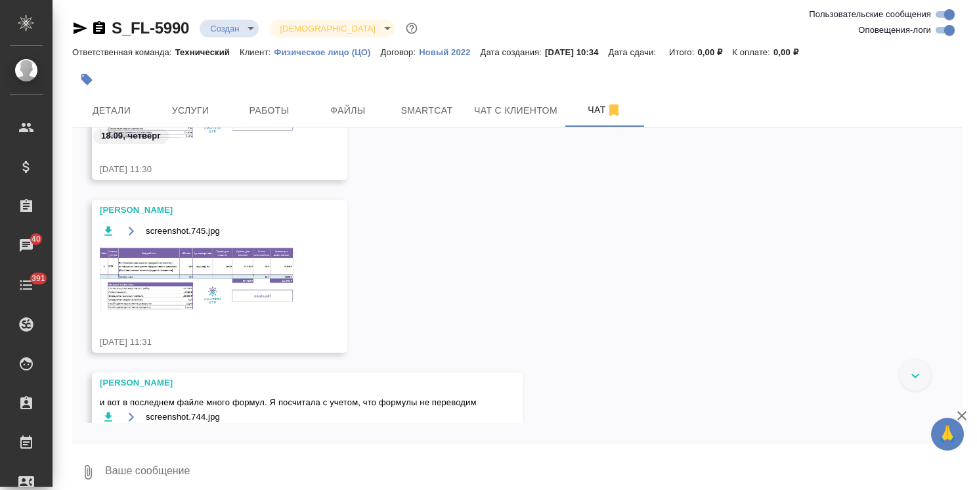
click at [205, 288] on img at bounding box center [198, 279] width 197 height 66
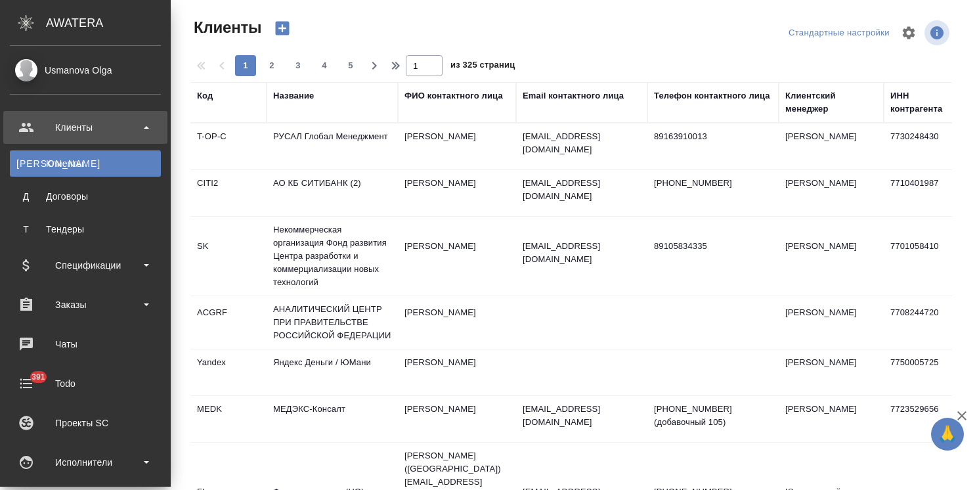
select select "RU"
click at [77, 347] on div "Чаты" at bounding box center [85, 344] width 151 height 20
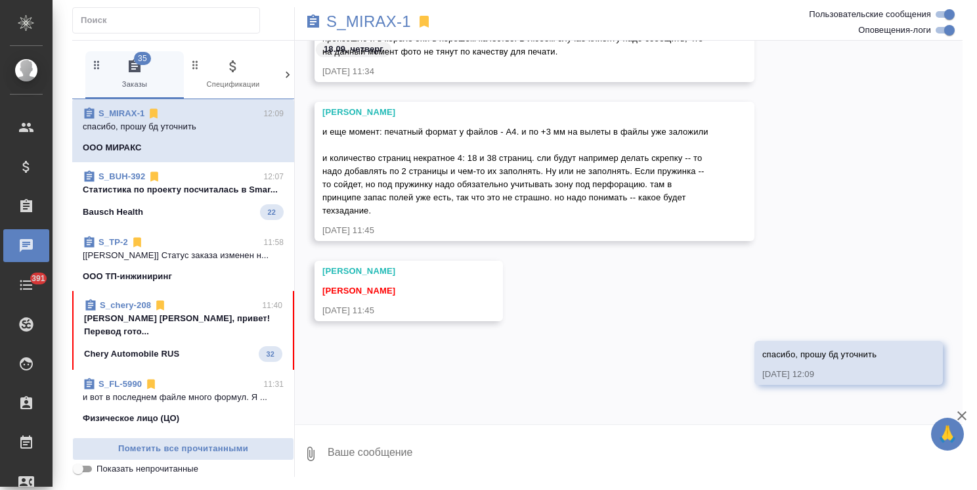
click at [150, 326] on p "[PERSON_NAME] [PERSON_NAME], привет! Перевод гото..." at bounding box center [183, 325] width 198 height 26
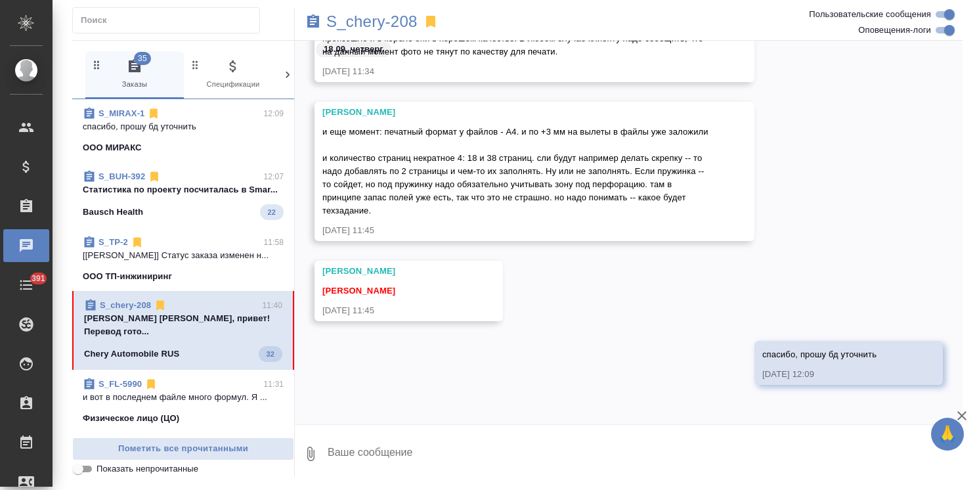
scroll to position [3388, 0]
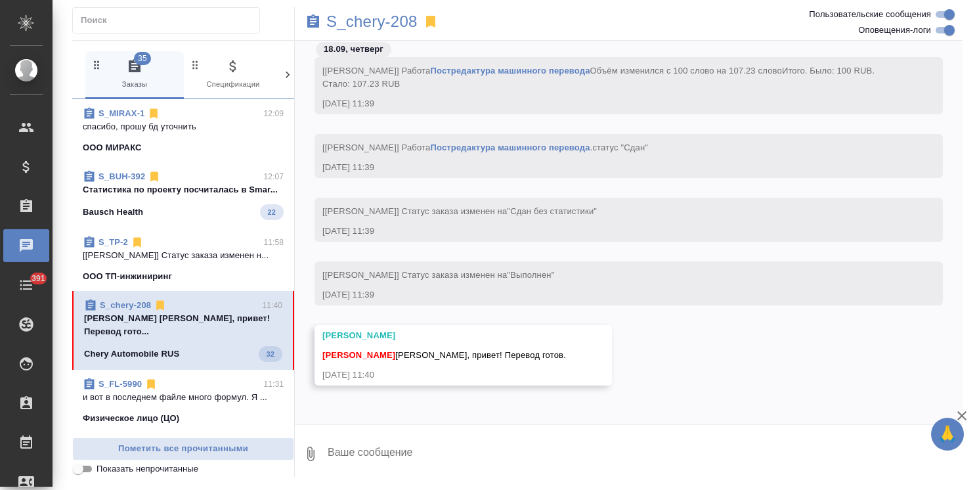
click at [413, 448] on textarea at bounding box center [644, 454] width 636 height 45
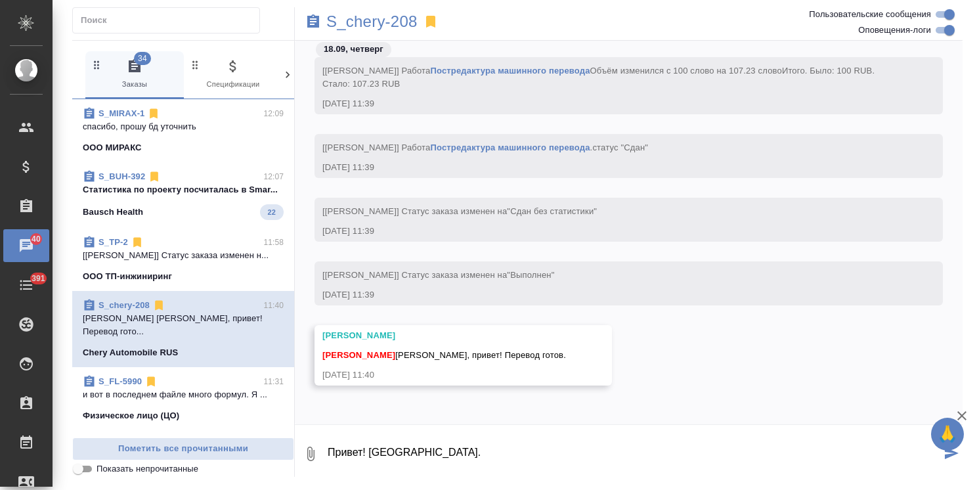
type textarea "Привет! [GEOGRAPHIC_DATA]."
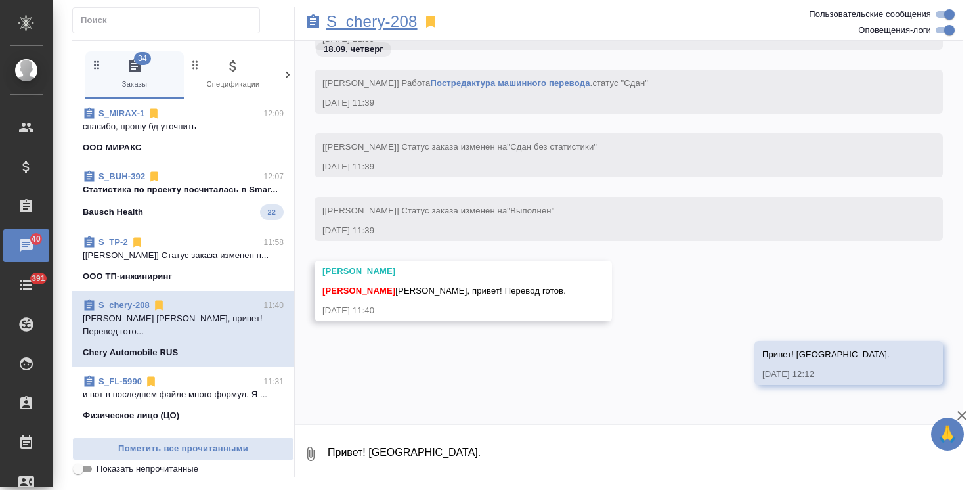
click at [402, 22] on p "S_chery-208" at bounding box center [371, 21] width 91 height 13
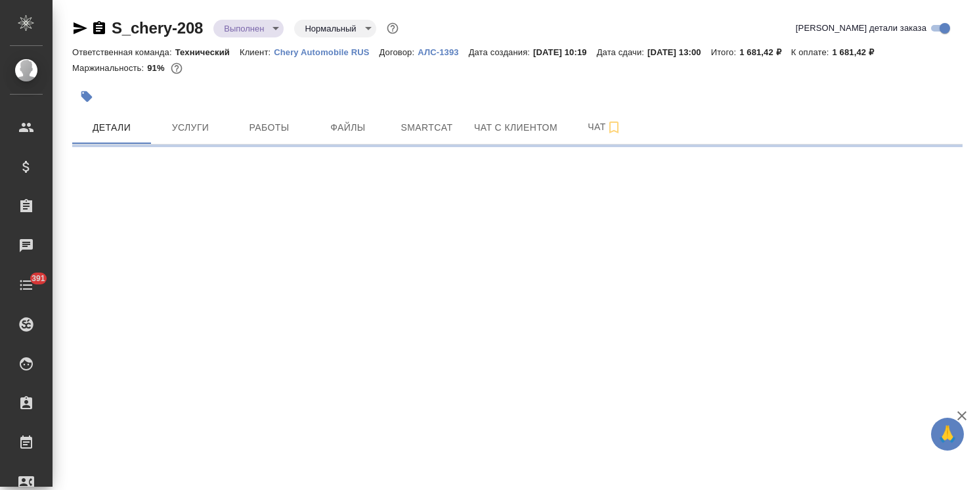
select select "RU"
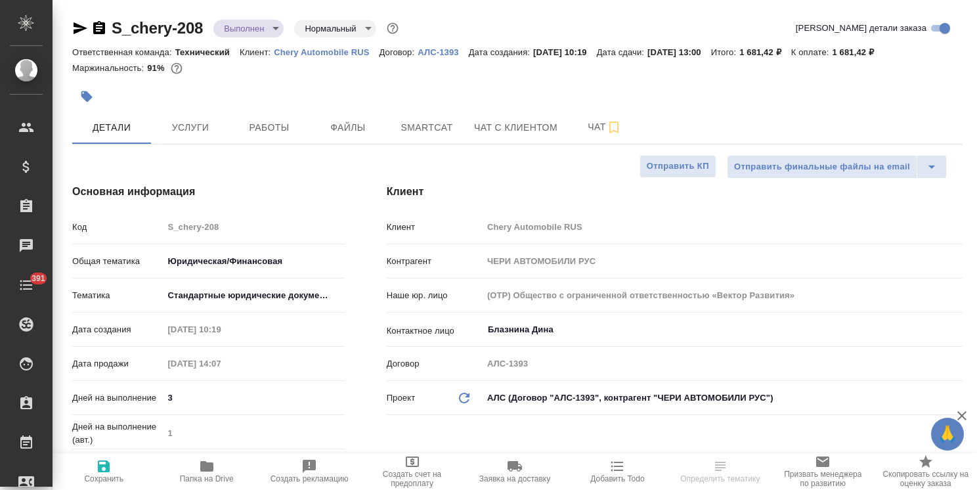
type textarea "x"
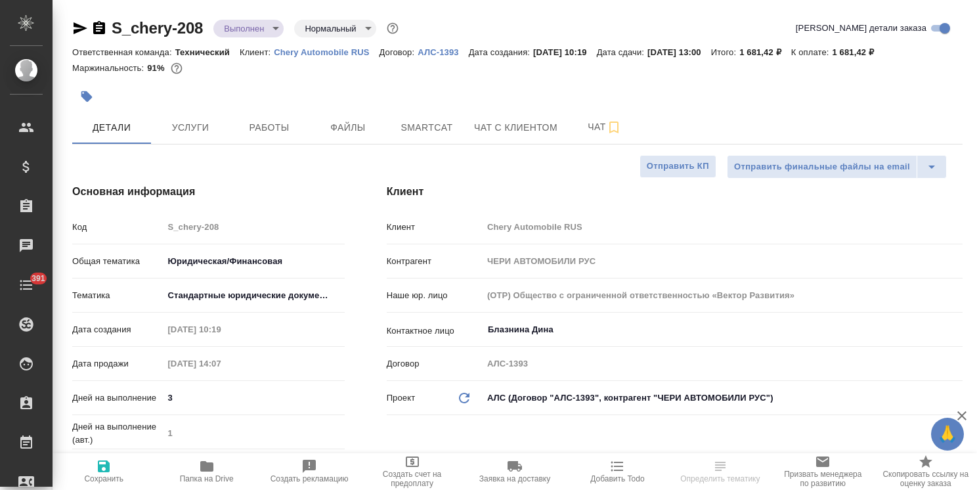
type textarea "x"
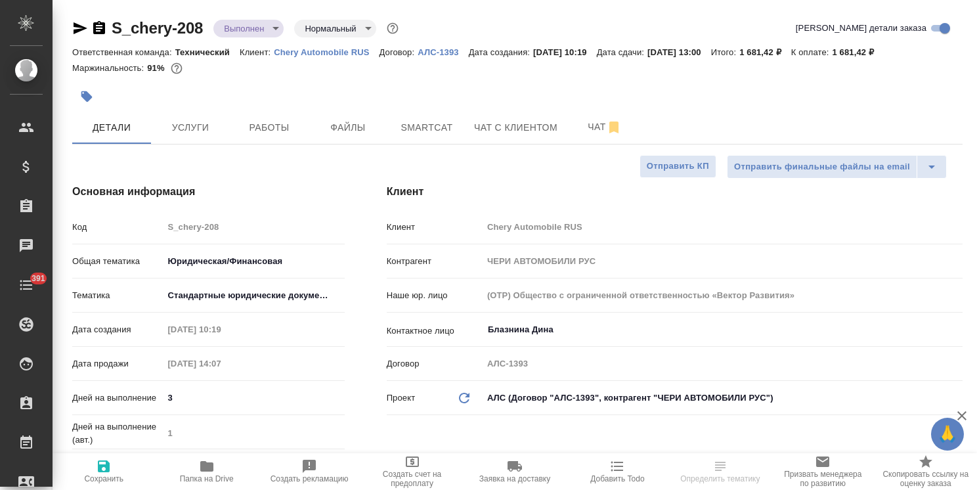
type textarea "x"
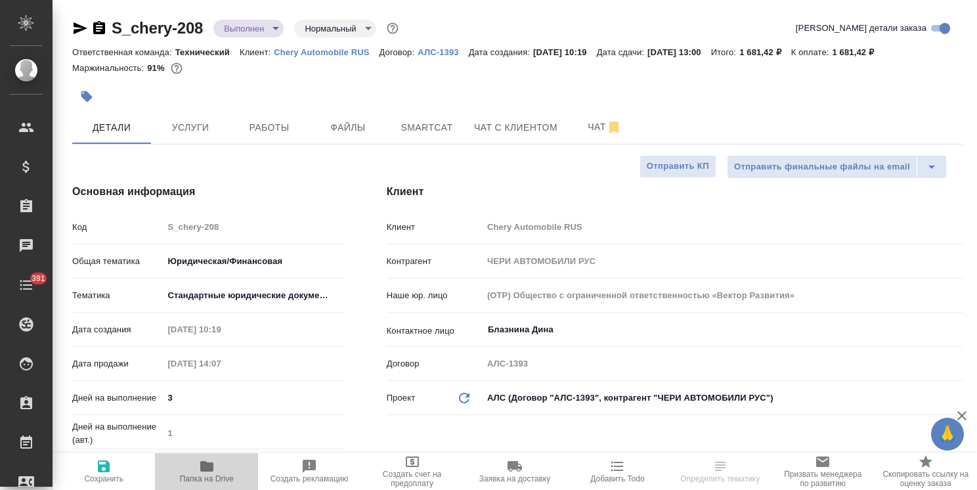
click at [206, 473] on icon "button" at bounding box center [207, 466] width 16 height 16
type textarea "x"
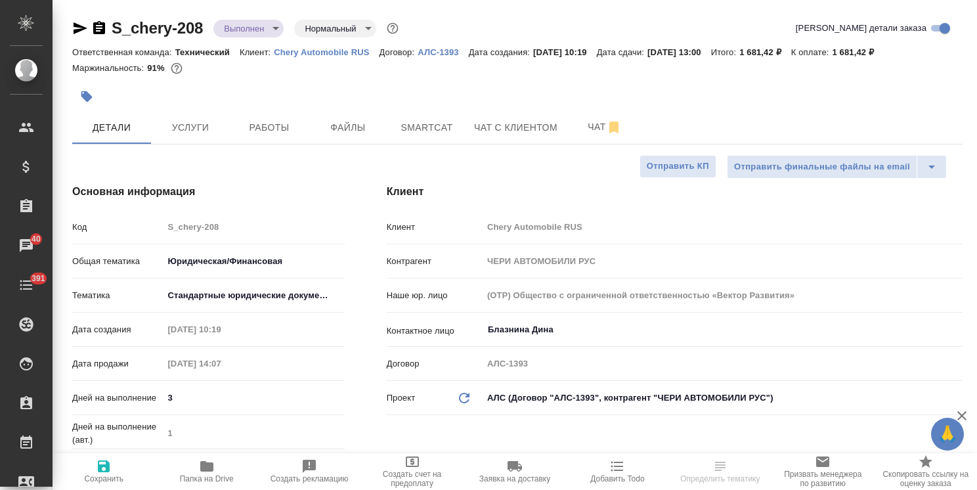
type textarea "x"
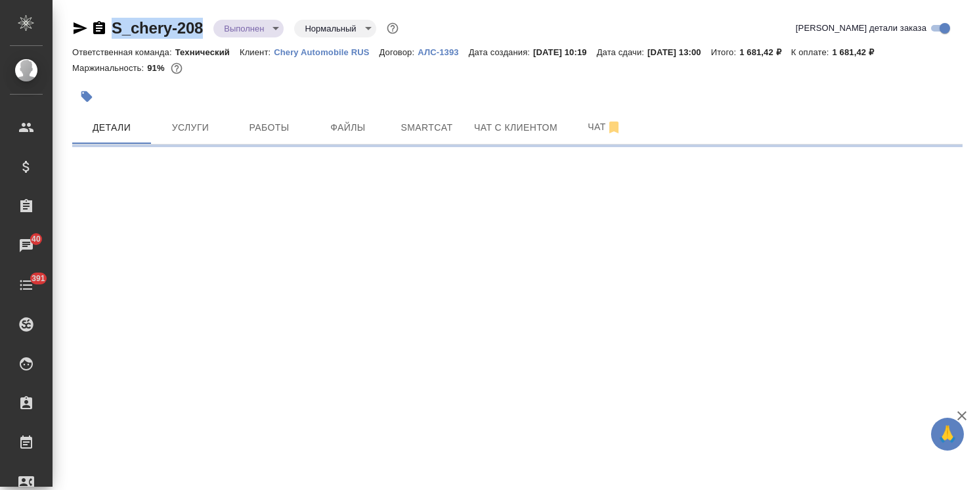
drag, startPoint x: 201, startPoint y: 11, endPoint x: 97, endPoint y: 3, distance: 104.1
click at [101, 1] on div "S_chery-208 Выполнен completed Нормальный normal Кратко детали заказа Ответстве…" at bounding box center [517, 77] width 905 height 154
copy link "S_chery-208"
select select "RU"
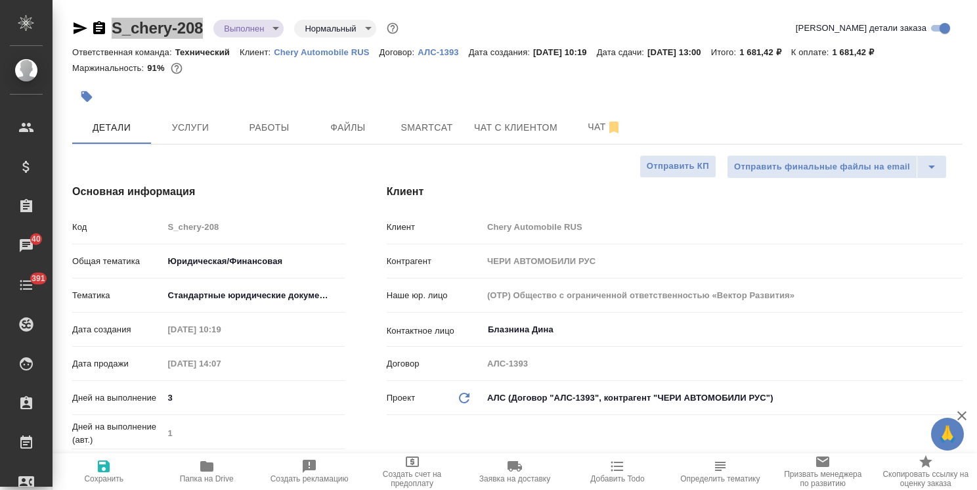
type textarea "x"
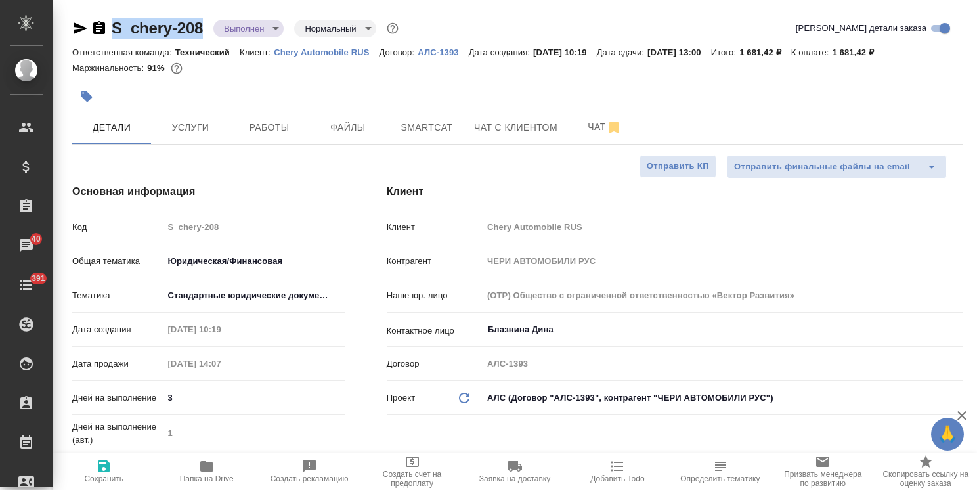
type textarea "x"
click at [205, 456] on button "Папка на Drive" at bounding box center [206, 471] width 102 height 37
type textarea "x"
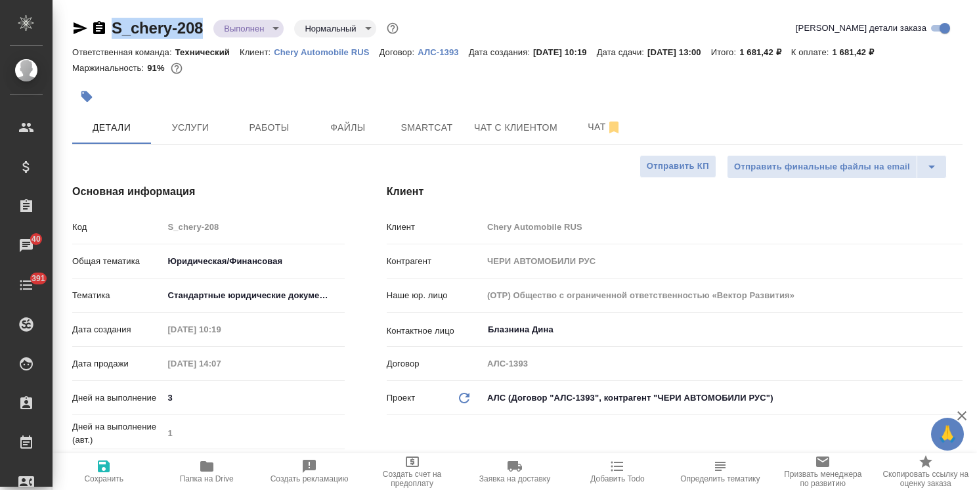
type textarea "x"
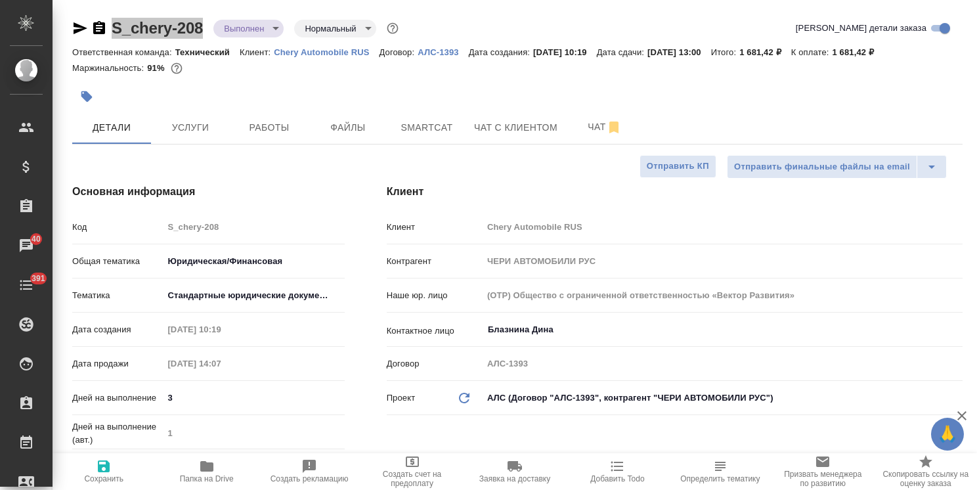
type textarea "x"
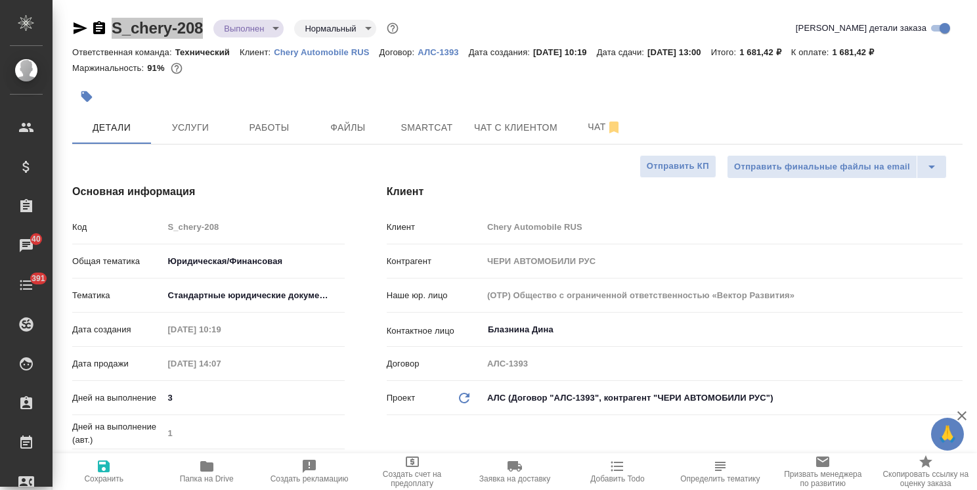
type textarea "x"
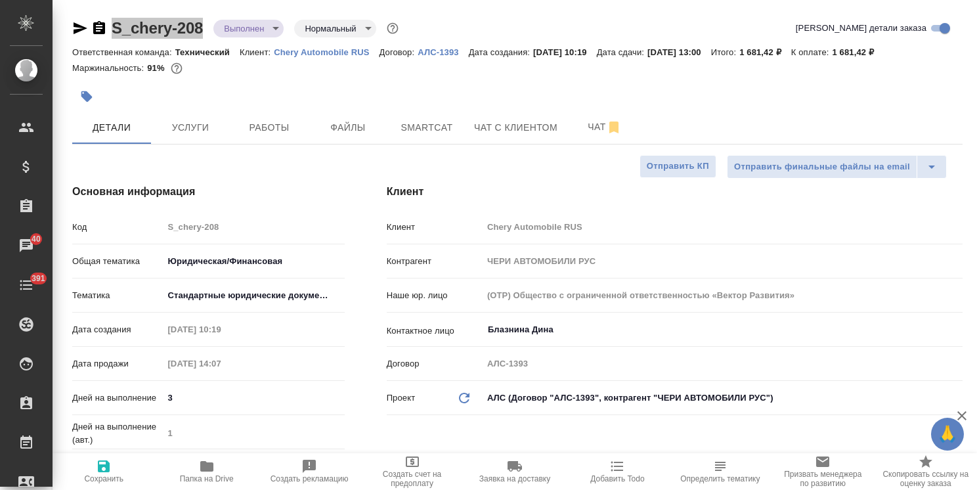
type textarea "x"
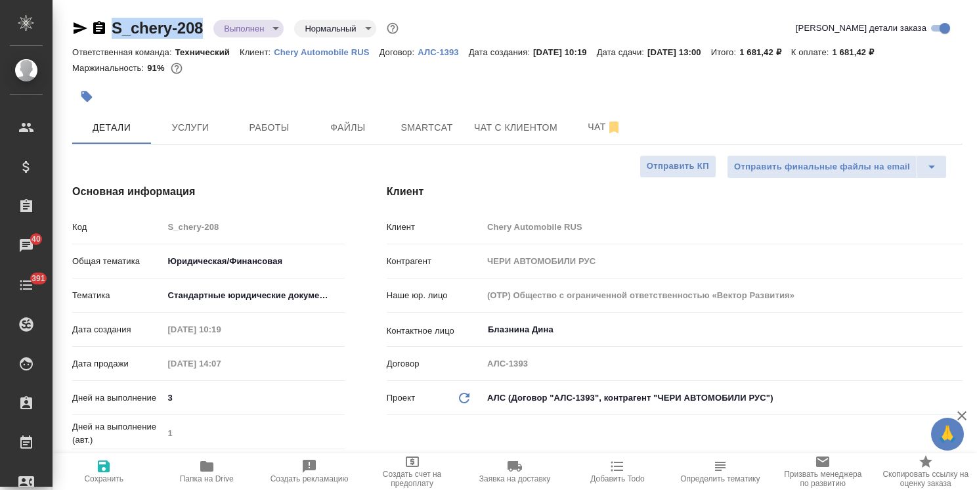
type textarea "x"
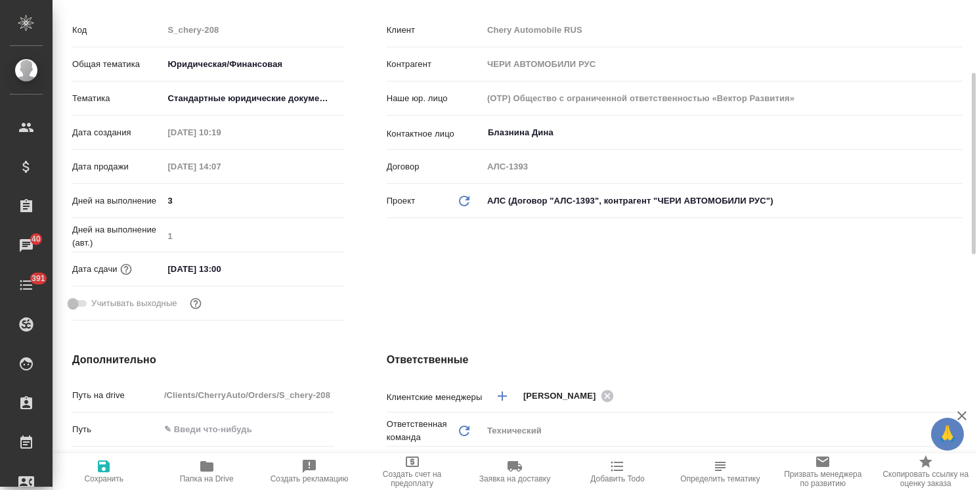
scroll to position [131, 0]
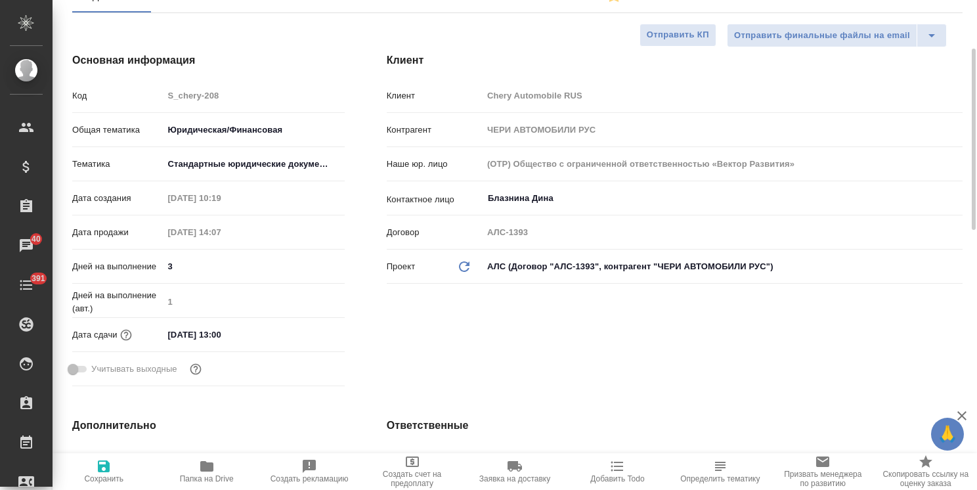
click at [242, 338] on input "18.09.2025 13:00" at bounding box center [220, 334] width 115 height 19
click at [321, 338] on div at bounding box center [322, 334] width 46 height 16
click at [318, 332] on div at bounding box center [322, 334] width 46 height 16
click at [307, 340] on icon "button" at bounding box center [307, 333] width 12 height 13
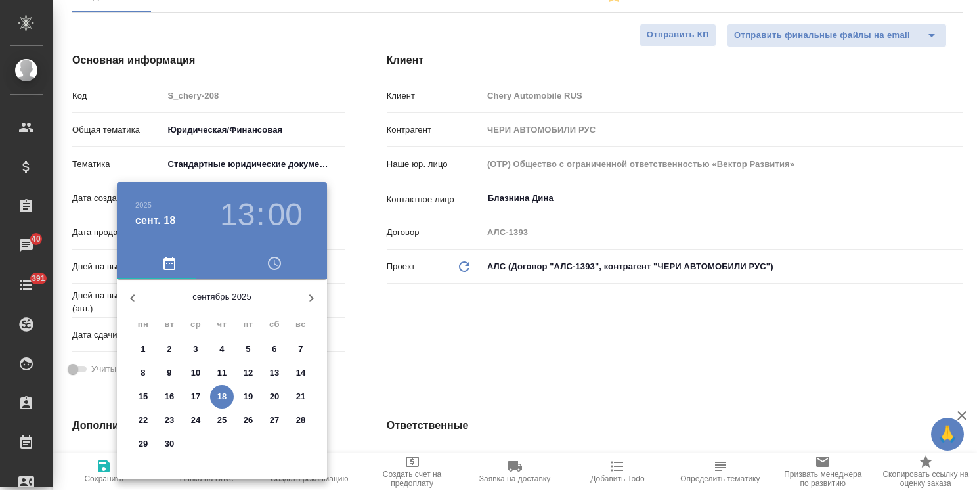
click at [252, 393] on p "19" at bounding box center [249, 396] width 10 height 13
type input "19.09.2025 13:00"
type textarea "x"
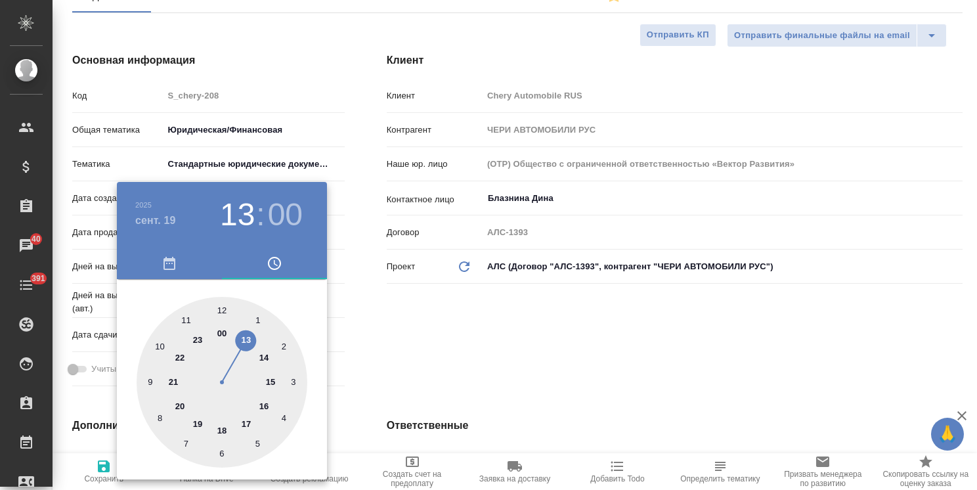
click at [376, 368] on div at bounding box center [488, 245] width 977 height 490
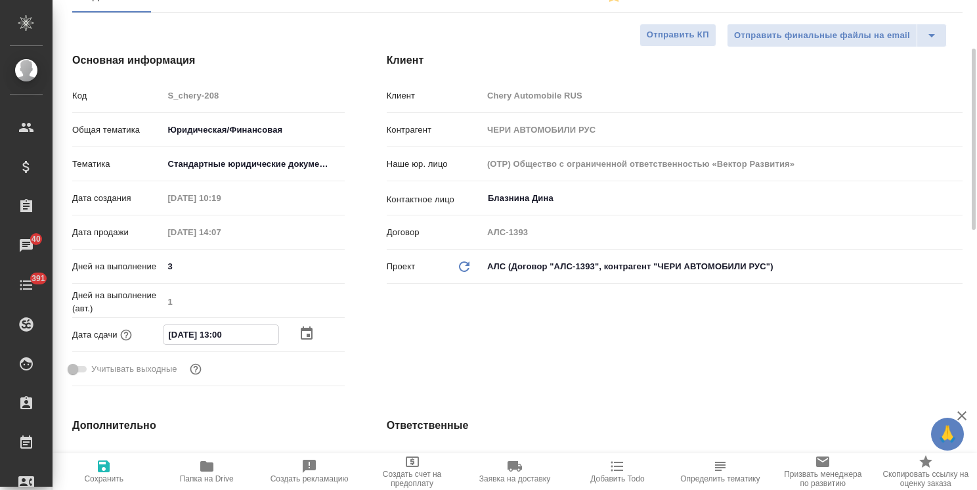
click at [219, 334] on input "19.09.2025 13:00" at bounding box center [221, 334] width 115 height 19
type input "19.09.2025 17:00"
type textarea "x"
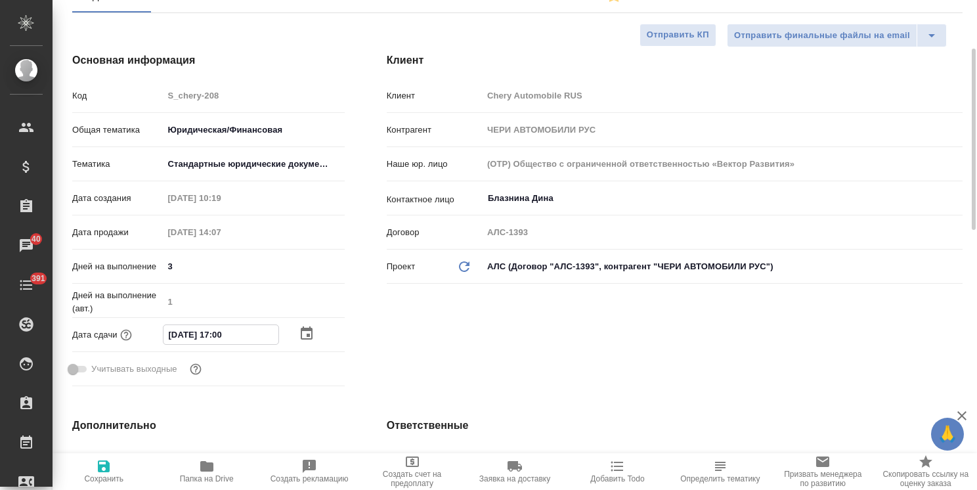
type input "19.09.2025 17:00"
click at [102, 471] on icon "button" at bounding box center [104, 466] width 12 height 12
type textarea "x"
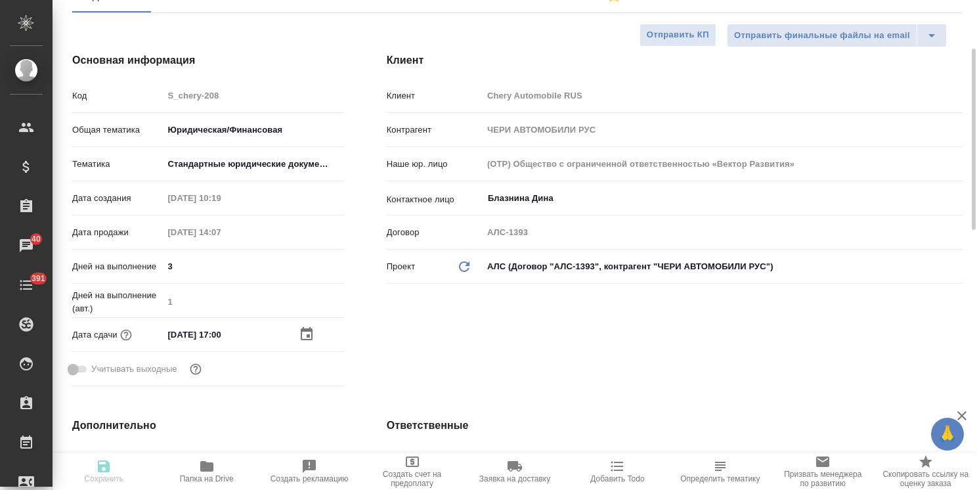
type textarea "x"
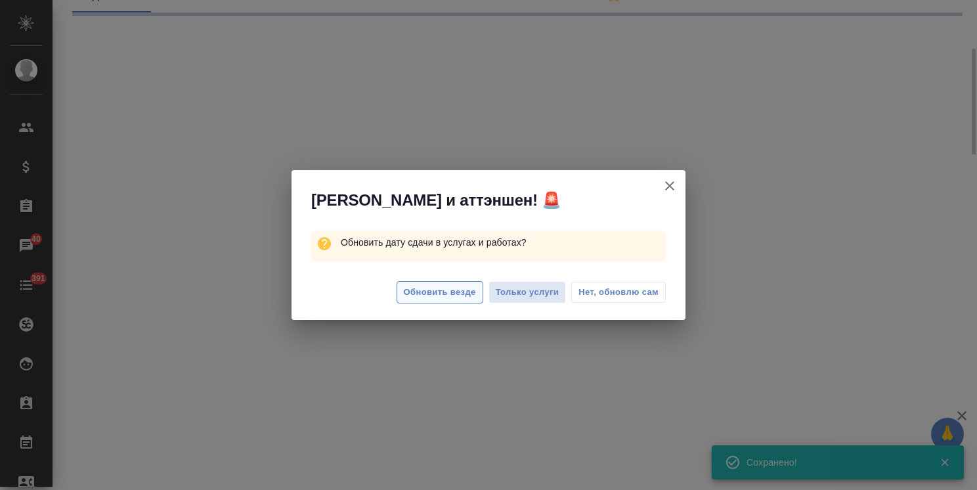
click at [439, 294] on span "Обновить везде" at bounding box center [440, 292] width 72 height 15
select select "RU"
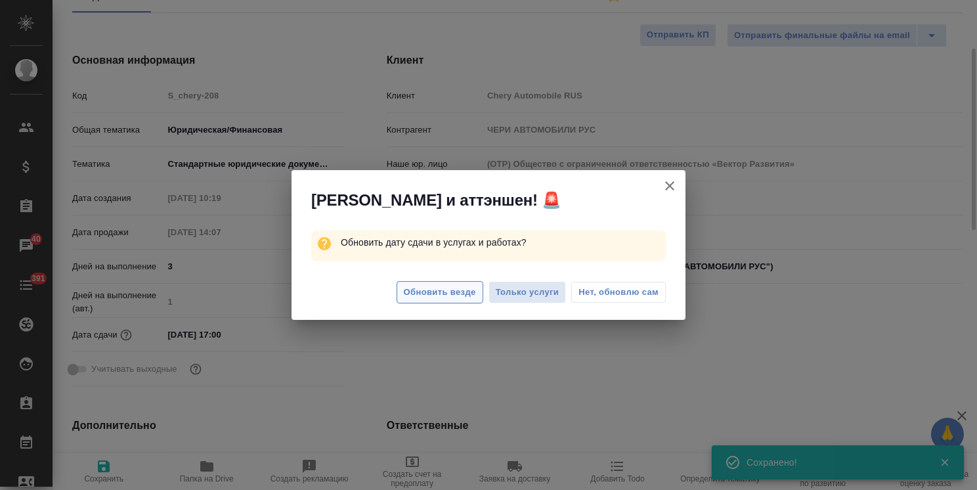
type textarea "x"
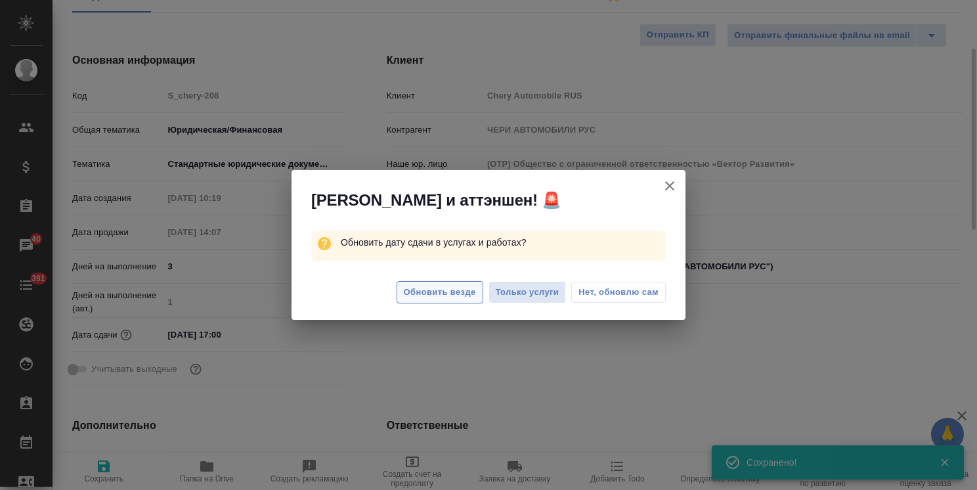
type textarea "x"
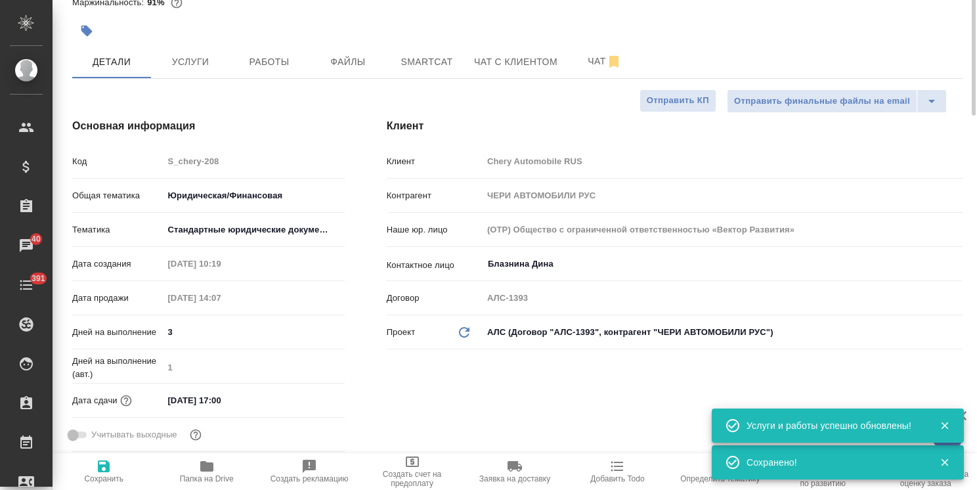
scroll to position [0, 0]
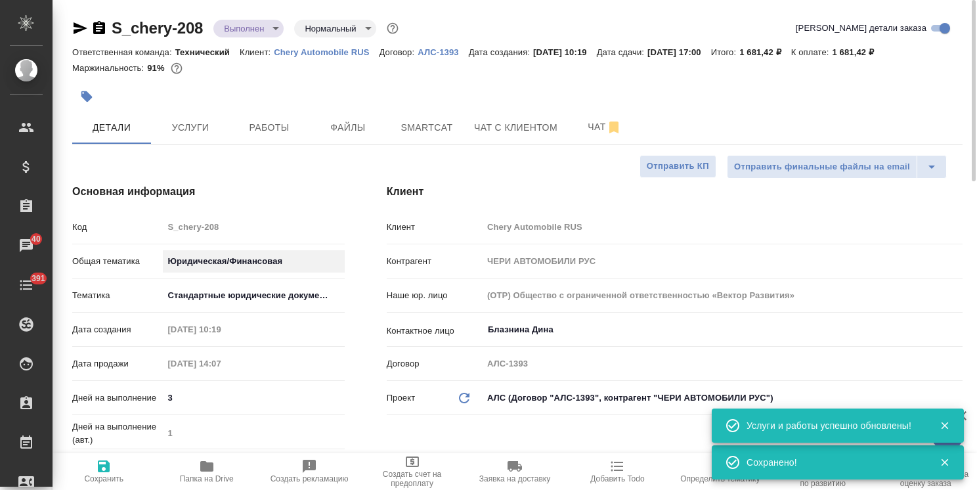
drag, startPoint x: 345, startPoint y: 286, endPoint x: 337, endPoint y: 257, distance: 30.0
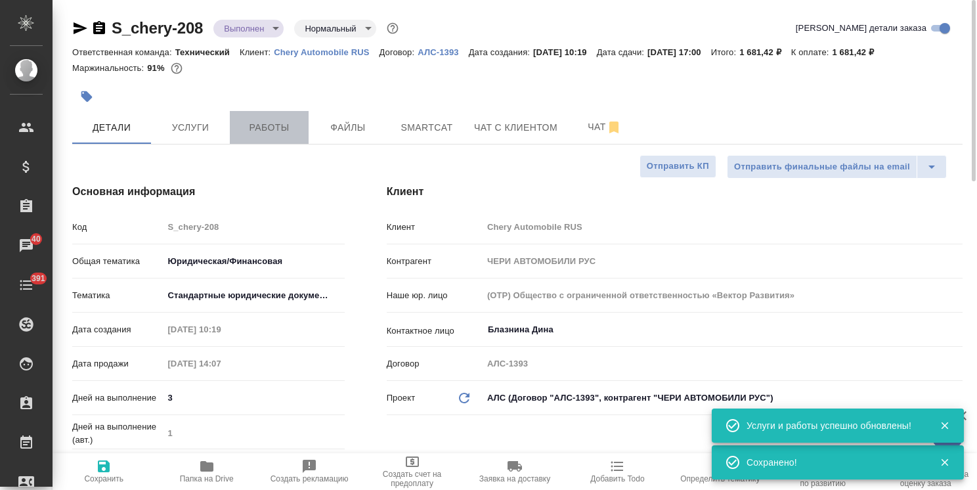
drag, startPoint x: 337, startPoint y: 257, endPoint x: 265, endPoint y: 125, distance: 150.5
click at [265, 125] on span "Работы" at bounding box center [269, 128] width 63 height 16
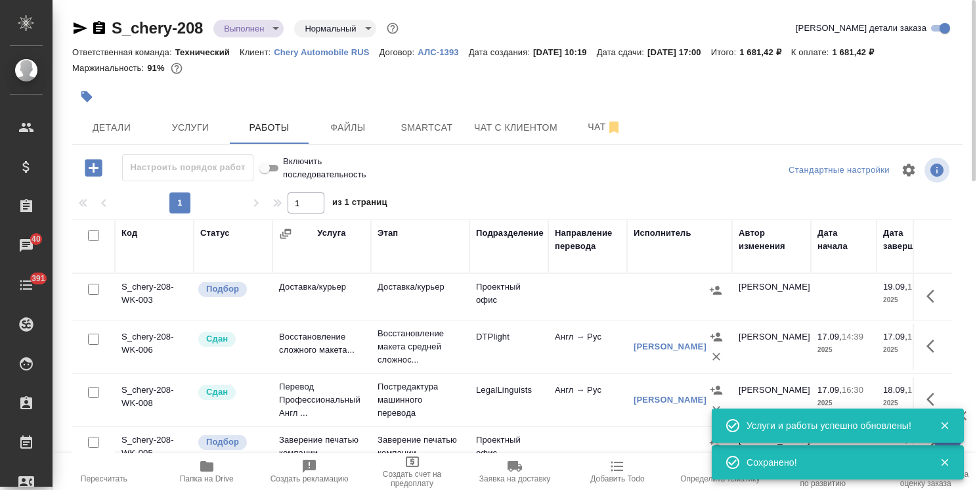
scroll to position [58, 0]
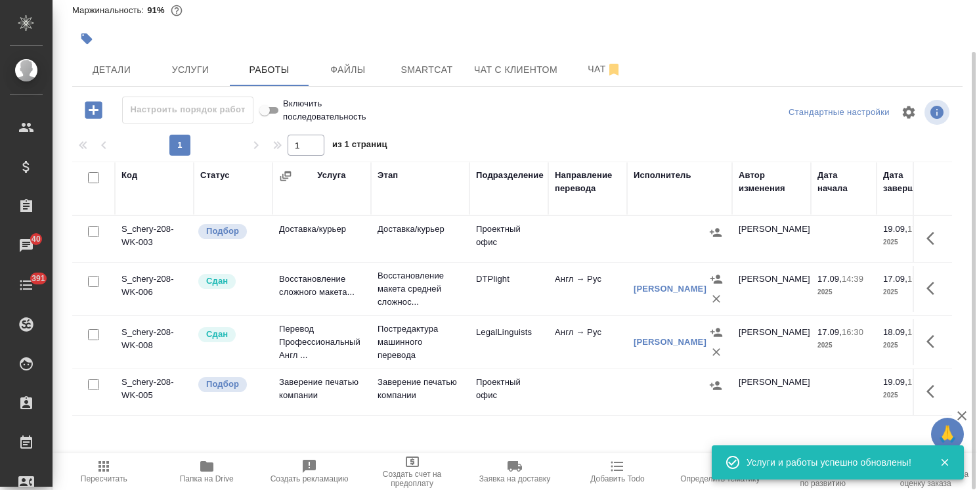
click at [97, 227] on input "checkbox" at bounding box center [93, 231] width 11 height 11
checkbox input "true"
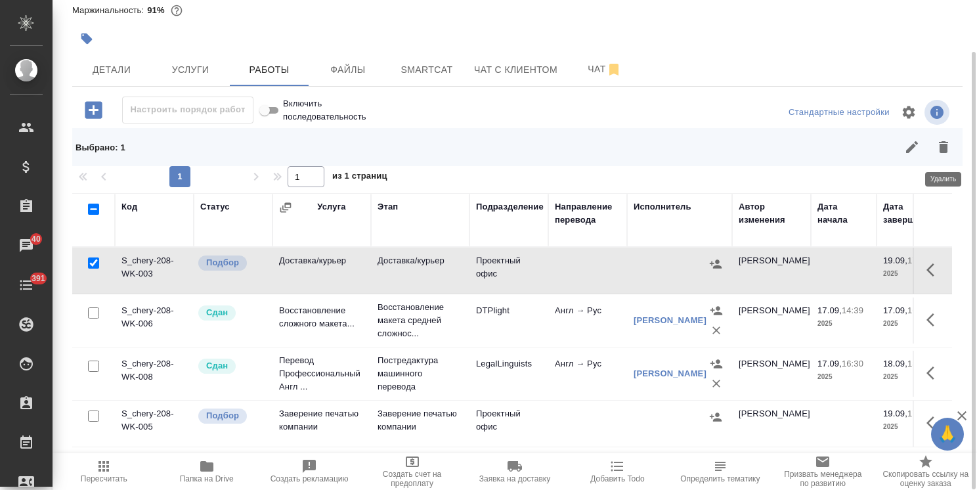
click at [947, 147] on icon "button" at bounding box center [943, 147] width 9 height 12
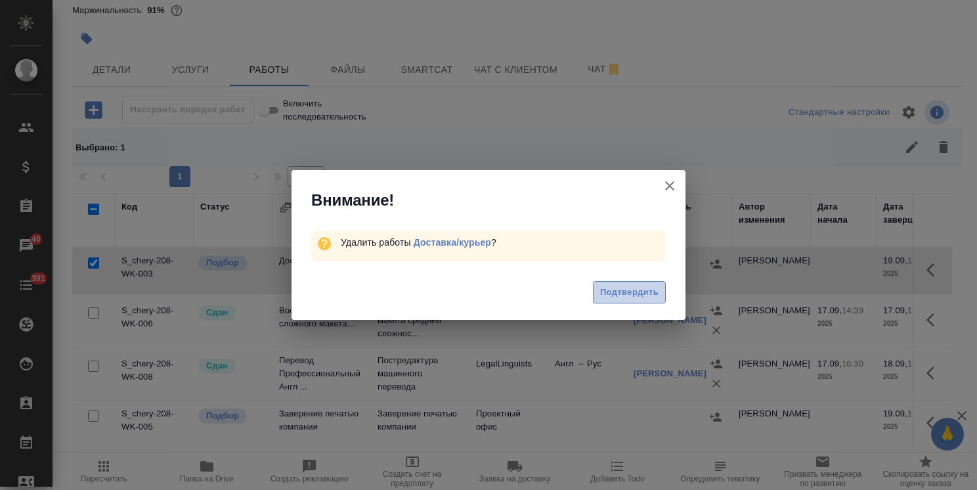
click at [648, 295] on span "Подтвердить" at bounding box center [629, 292] width 58 height 15
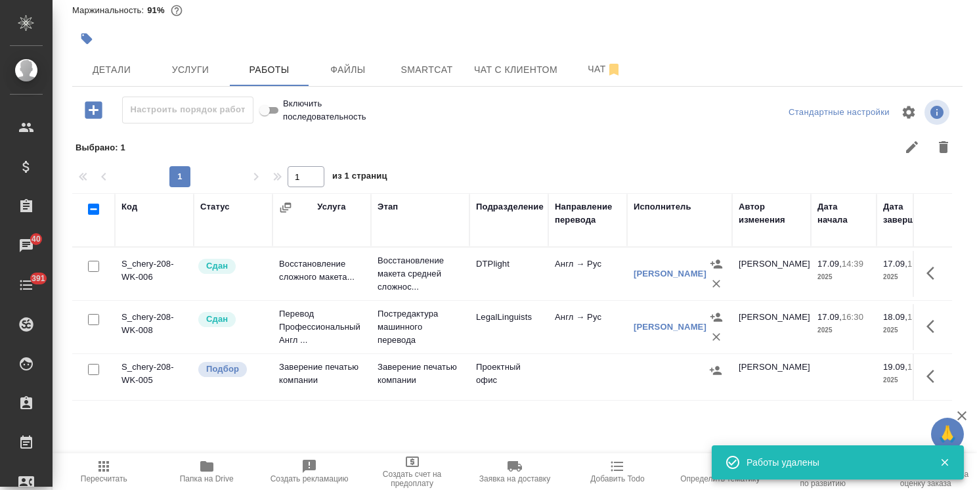
click at [960, 414] on icon "button" at bounding box center [962, 415] width 9 height 9
click at [927, 377] on icon "button" at bounding box center [935, 376] width 16 height 16
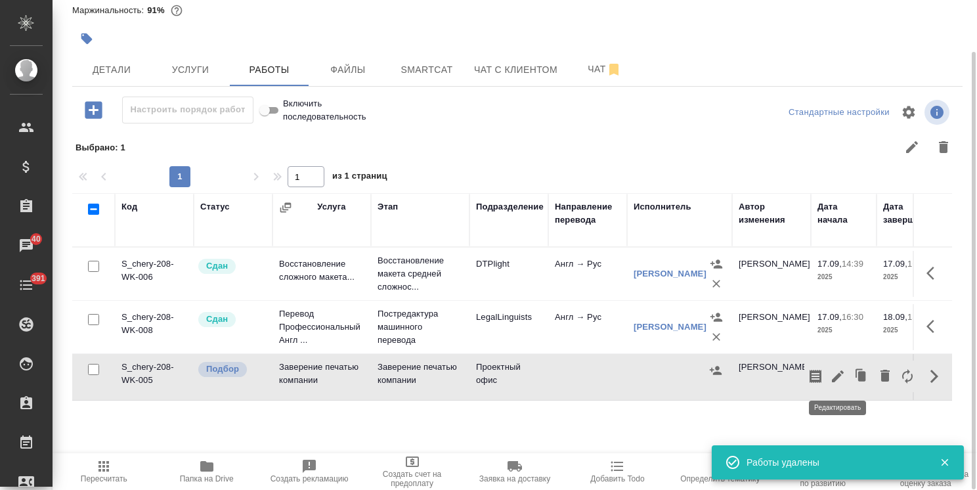
click at [838, 374] on icon "button" at bounding box center [838, 376] width 12 height 12
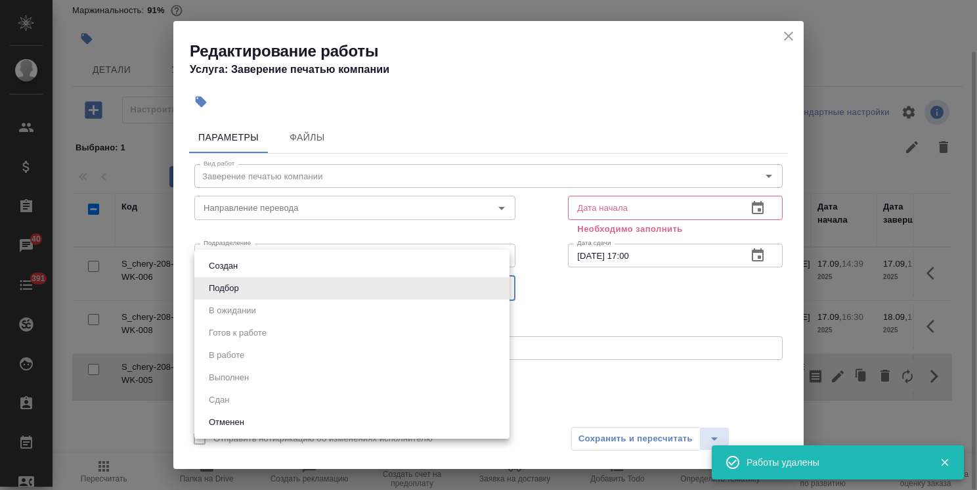
click at [247, 291] on body ".cls-1 fill:#fff; AWATERA Usmanova Olga Клиенты Спецификации Заказы 40 Чаты 391…" at bounding box center [488, 245] width 977 height 490
click at [271, 209] on div at bounding box center [488, 245] width 977 height 490
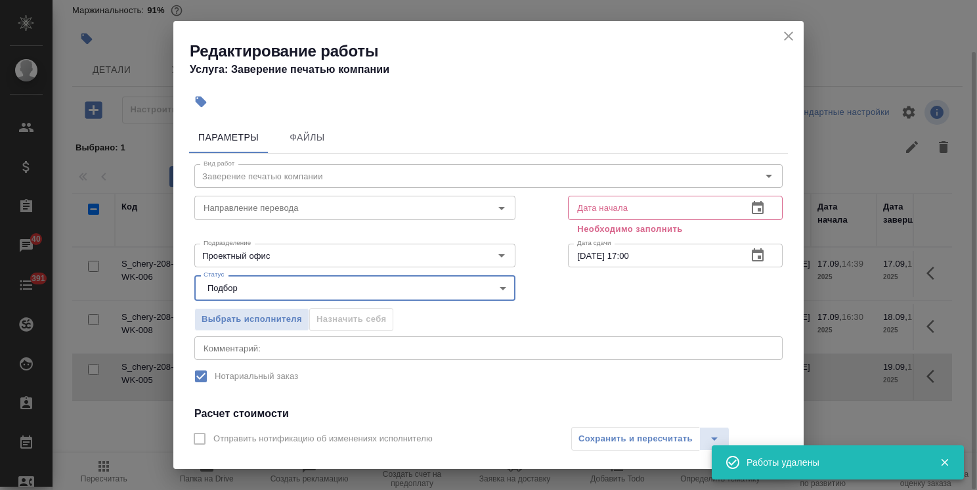
click at [284, 208] on div "Создан Подбор В ожидании Готов к работе В работе Выполнен Сдан Отменен" at bounding box center [488, 245] width 977 height 490
click at [269, 255] on input "Проектный офис" at bounding box center [332, 256] width 269 height 16
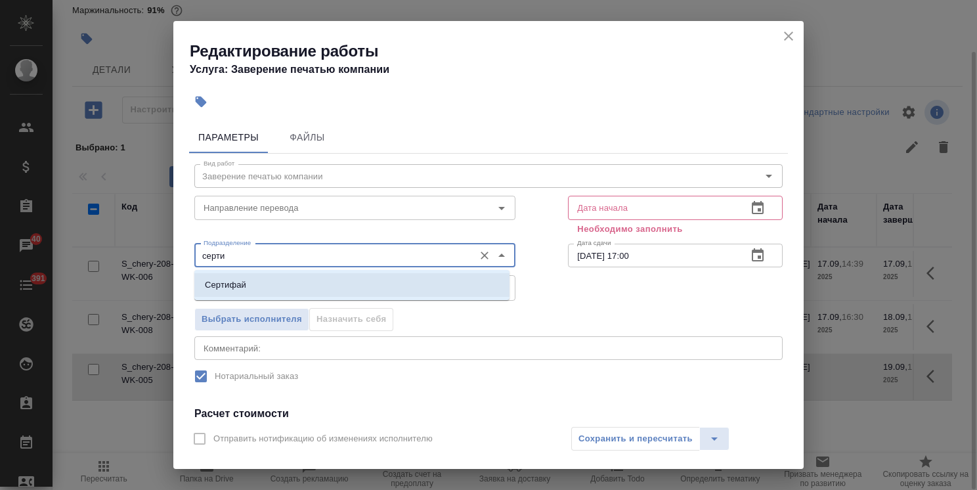
click at [278, 292] on li "Сертифай" at bounding box center [351, 285] width 315 height 24
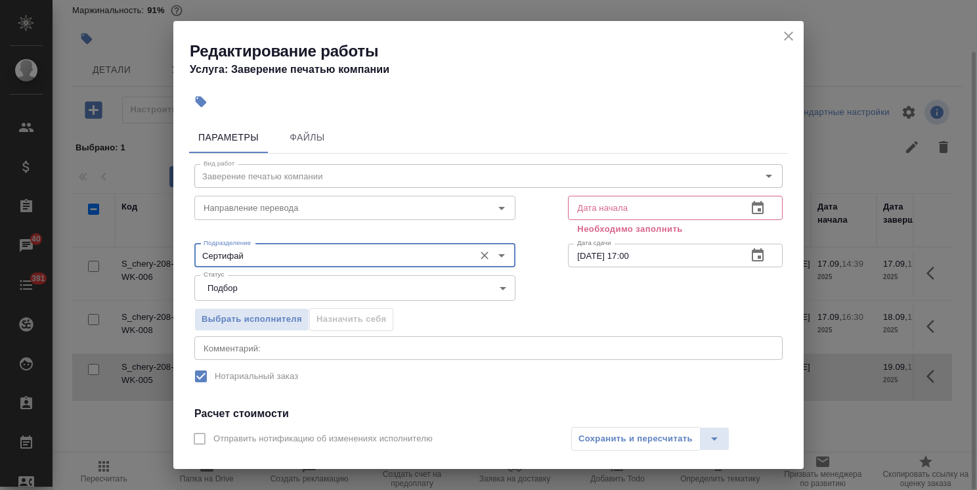
type input "Сертифай"
click at [645, 435] on div "Сохранить и пересчитать" at bounding box center [650, 439] width 158 height 24
click at [748, 194] on button "button" at bounding box center [758, 208] width 32 height 32
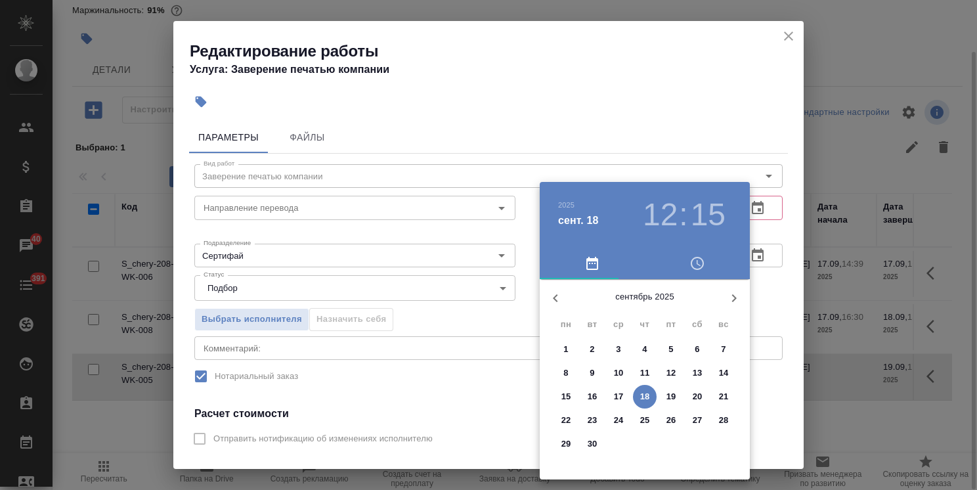
click at [749, 210] on div "2025 сент. 18 12 : 15 сентябрь 2025 пн вт ср чт пт сб вс 1 2 3 4 5 6 7 8 9 10 1…" at bounding box center [488, 245] width 977 height 490
click at [646, 395] on p "18" at bounding box center [645, 396] width 10 height 13
type input "18.09.2025 12:15"
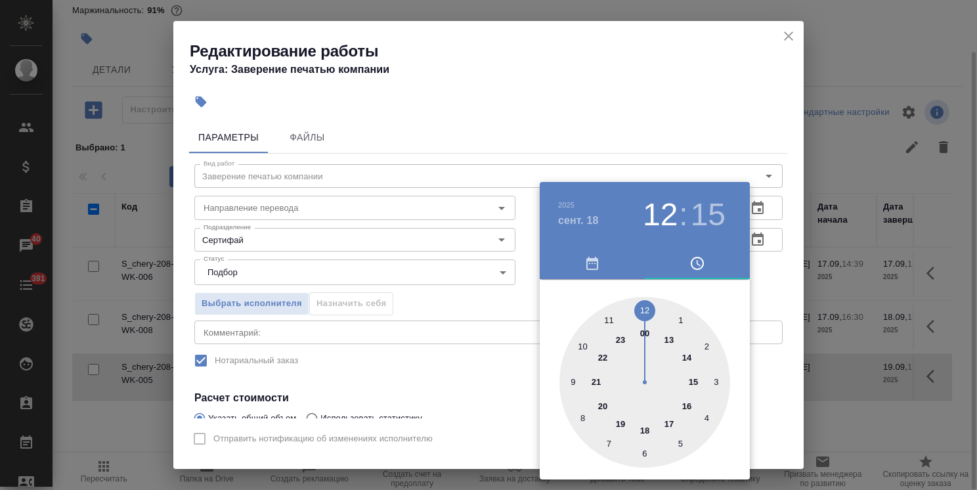
click at [636, 133] on div at bounding box center [488, 245] width 977 height 490
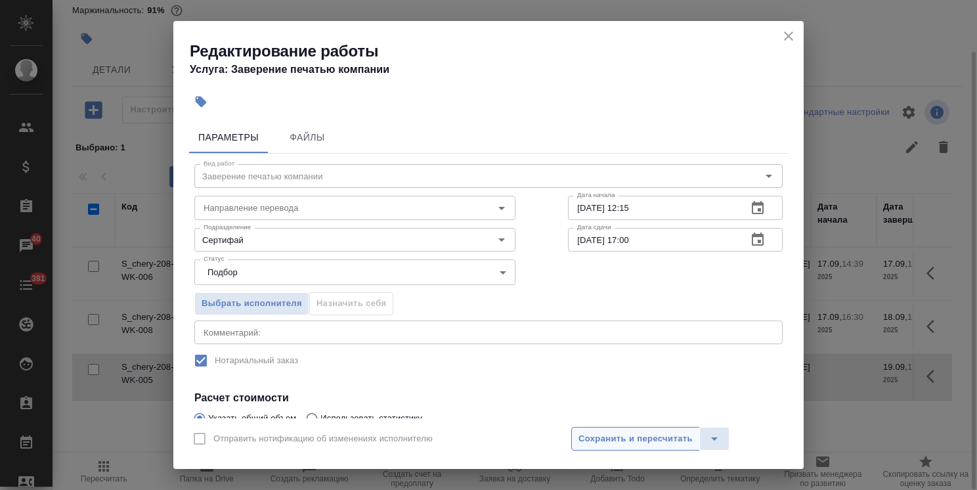
click at [625, 437] on span "Сохранить и пересчитать" at bounding box center [636, 439] width 114 height 15
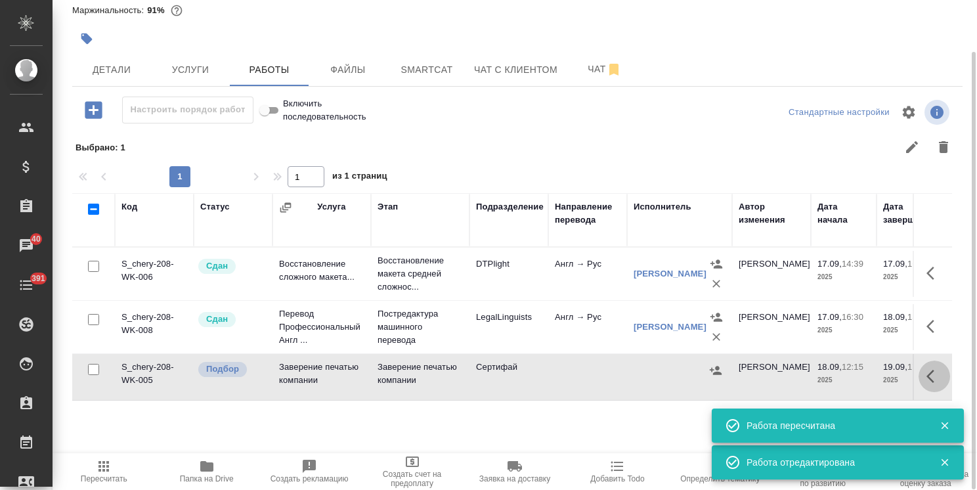
click at [927, 378] on icon "button" at bounding box center [935, 376] width 16 height 16
click at [837, 379] on icon "button" at bounding box center [838, 376] width 16 height 16
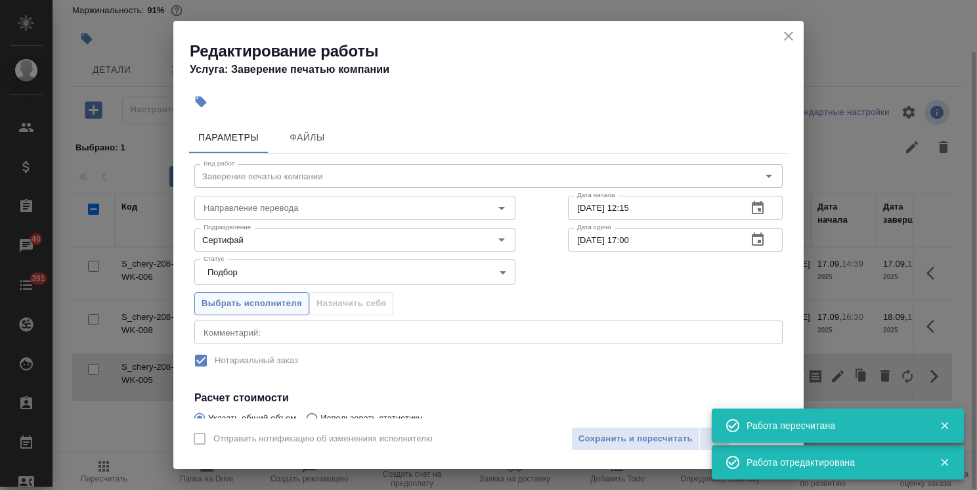
click at [244, 301] on span "Выбрать исполнителя" at bounding box center [252, 303] width 100 height 15
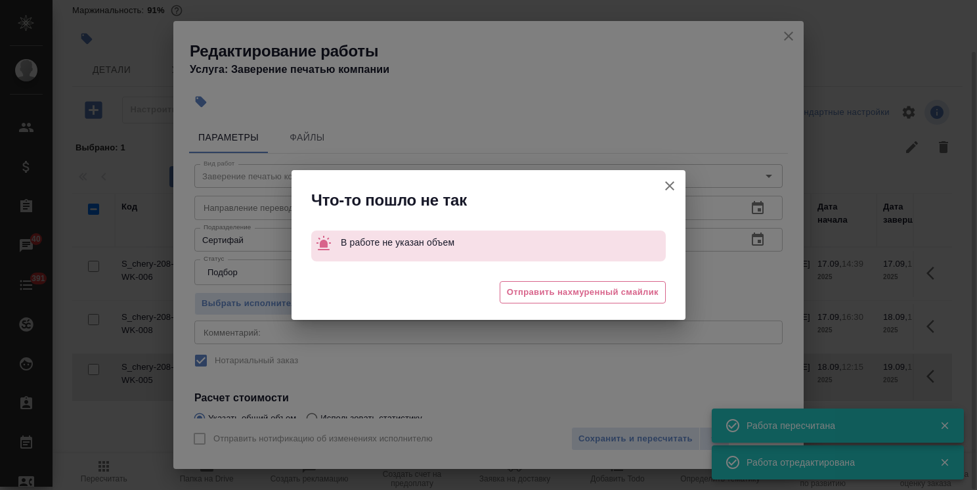
click at [668, 177] on button "Отправить нотификацию об изменениях исполнителю" at bounding box center [670, 186] width 32 height 32
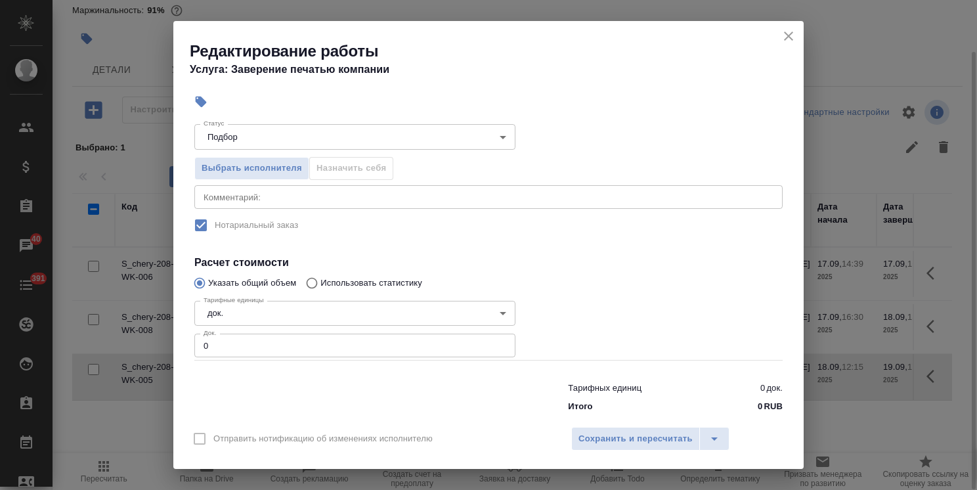
scroll to position [155, 0]
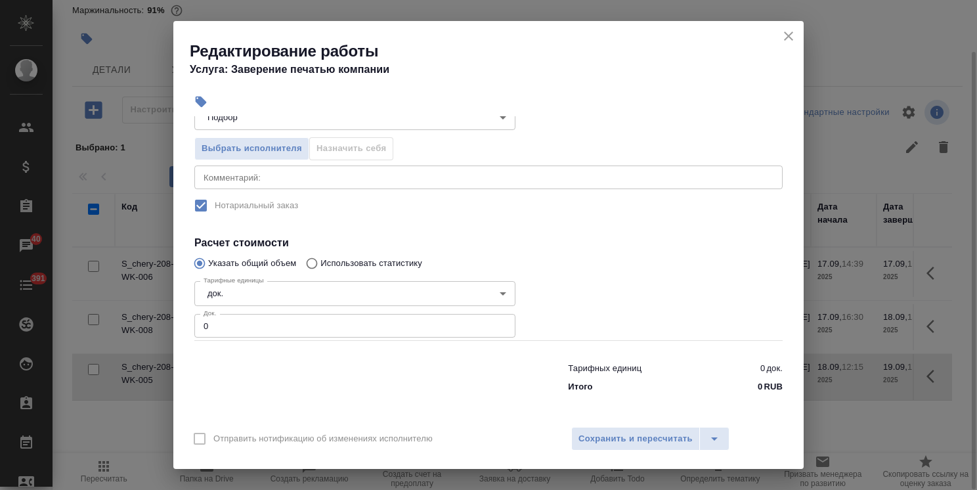
drag, startPoint x: 232, startPoint y: 324, endPoint x: 148, endPoint y: 318, distance: 84.9
click at [148, 318] on div "Редактирование работы Услуга: Заверение печатью компании Параметры Файлы Вид ра…" at bounding box center [488, 245] width 977 height 490
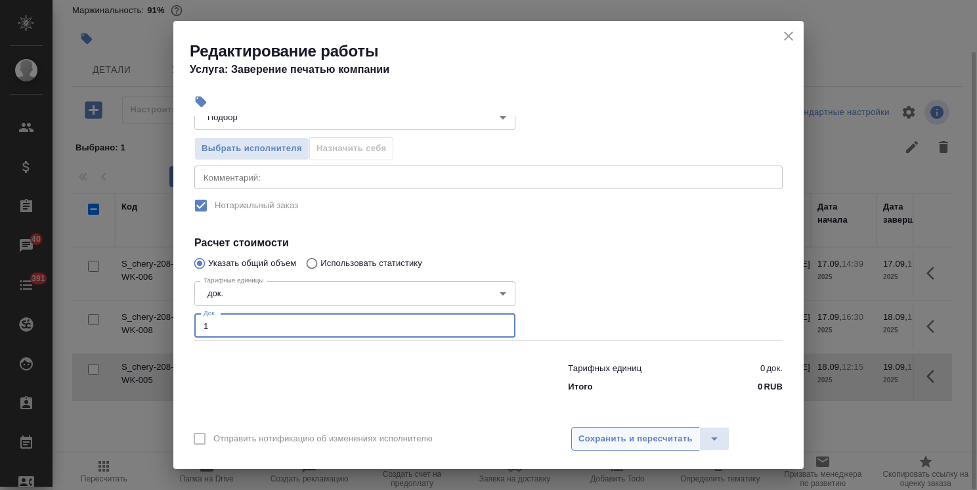
type input "1"
click at [633, 435] on span "Сохранить и пересчитать" at bounding box center [636, 439] width 114 height 15
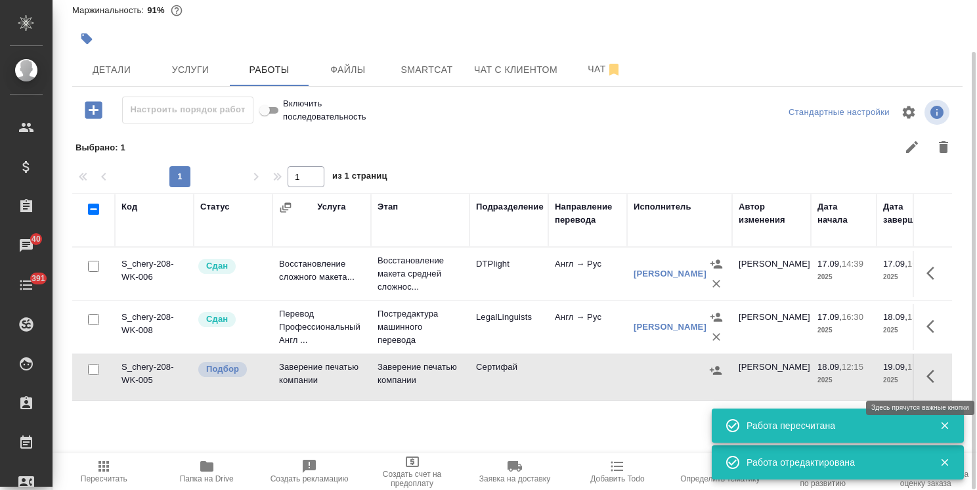
click at [937, 382] on icon "button" at bounding box center [935, 376] width 16 height 16
click at [841, 377] on icon "button" at bounding box center [838, 376] width 16 height 16
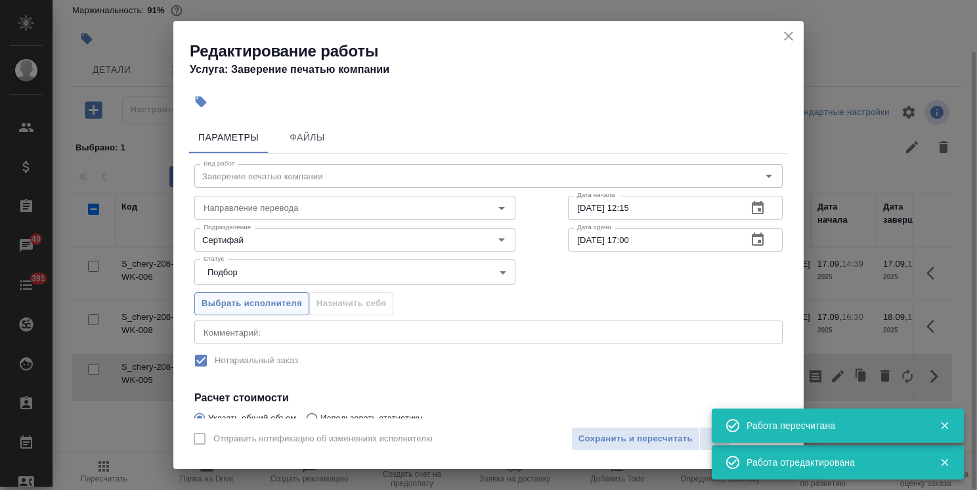
click at [282, 299] on span "Выбрать исполнителя" at bounding box center [252, 303] width 100 height 15
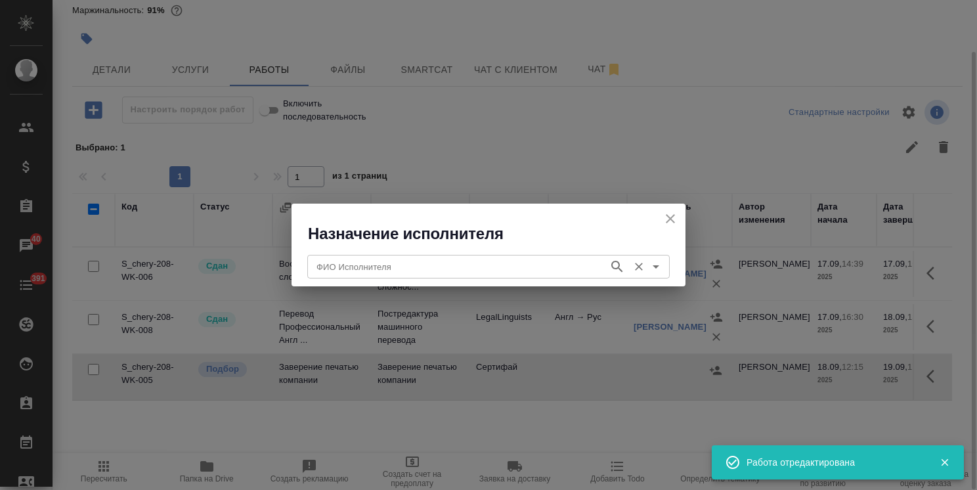
click at [370, 269] on input "ФИО Исполнителя" at bounding box center [456, 267] width 291 height 16
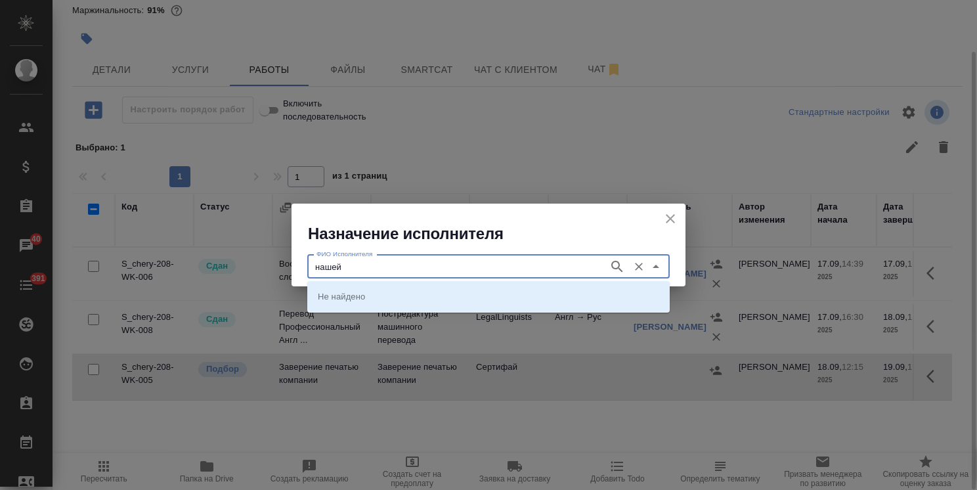
type input "нашей"
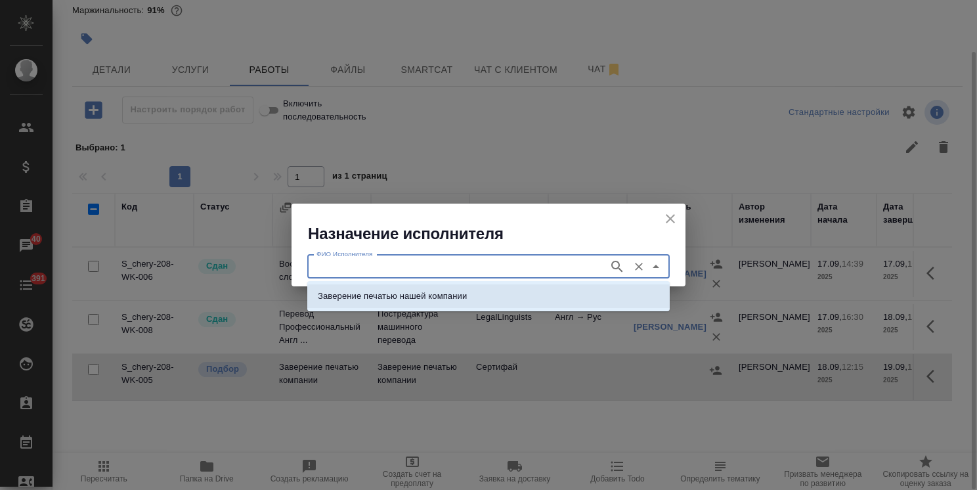
click at [409, 295] on p "Заверение печатью нашей компании" at bounding box center [392, 296] width 149 height 13
type input "Заверение печатью нашей компании"
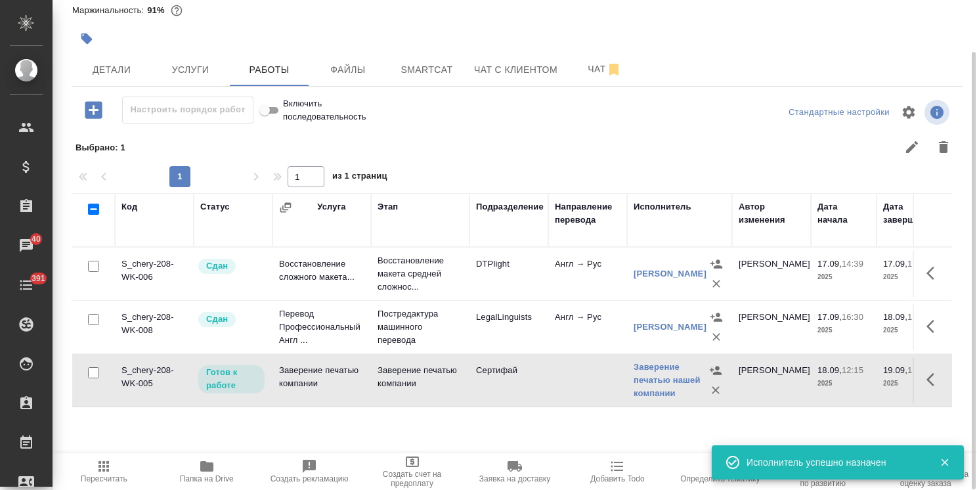
scroll to position [0, 0]
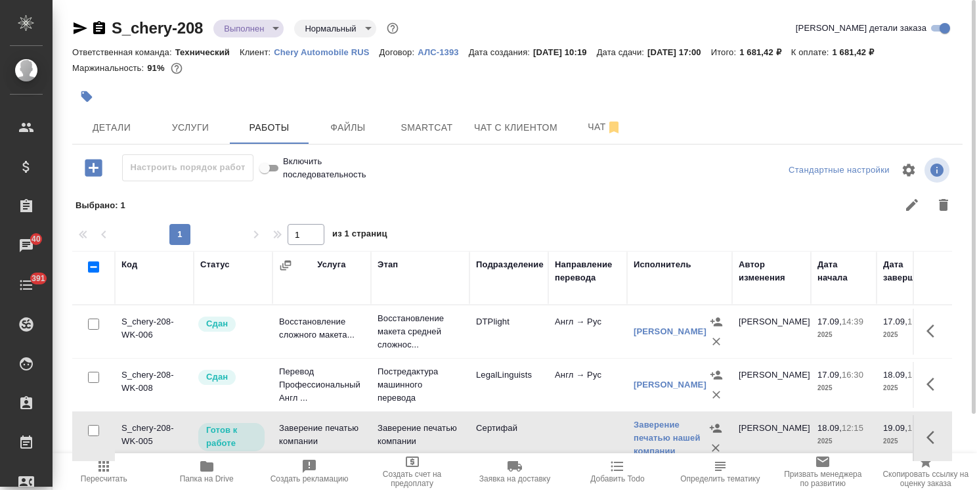
drag, startPoint x: 77, startPoint y: 28, endPoint x: 165, endPoint y: 45, distance: 89.0
click at [77, 28] on icon "button" at bounding box center [80, 28] width 16 height 16
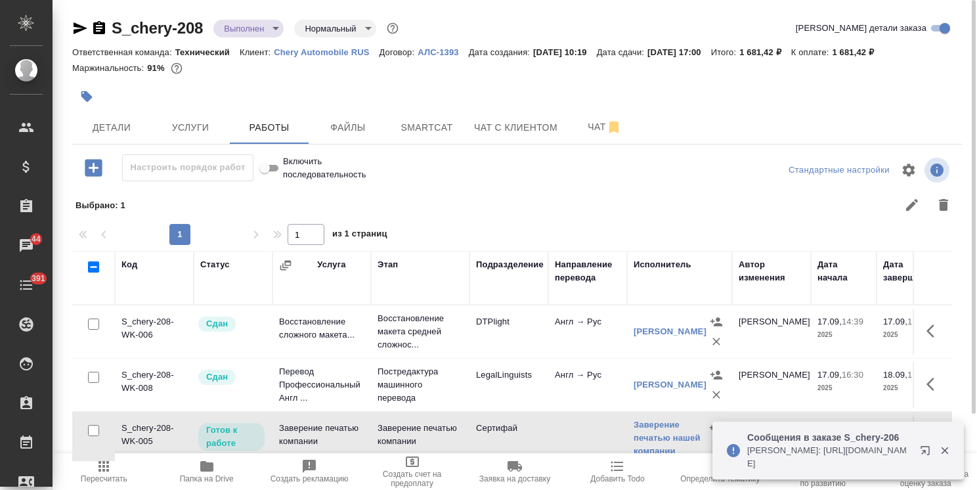
click at [211, 470] on icon "button" at bounding box center [206, 466] width 13 height 11
drag, startPoint x: 196, startPoint y: 13, endPoint x: 99, endPoint y: 18, distance: 98.0
click at [99, 18] on div "S_chery-208 Выполнен completed Нормальный normal Кратко детали заказа Ответстве…" at bounding box center [517, 290] width 905 height 580
copy link "S_chery-208"
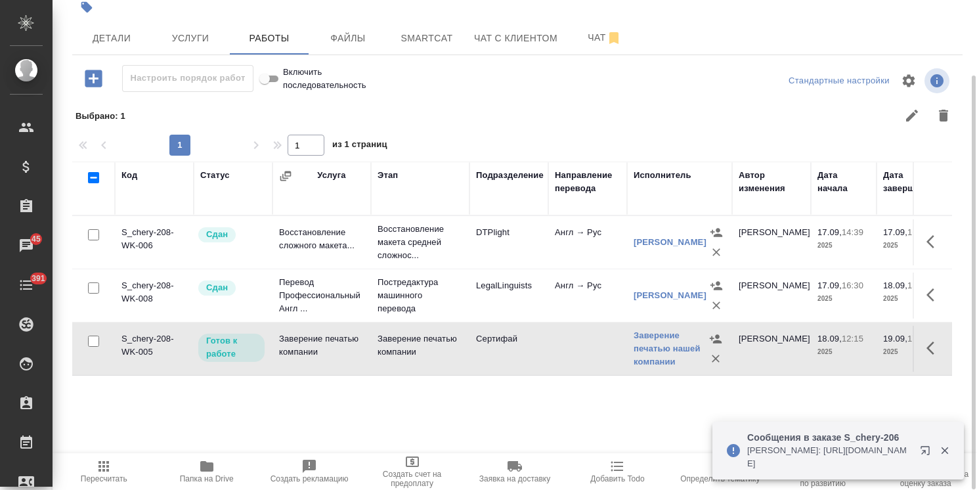
click at [937, 353] on icon "button" at bounding box center [935, 348] width 16 height 16
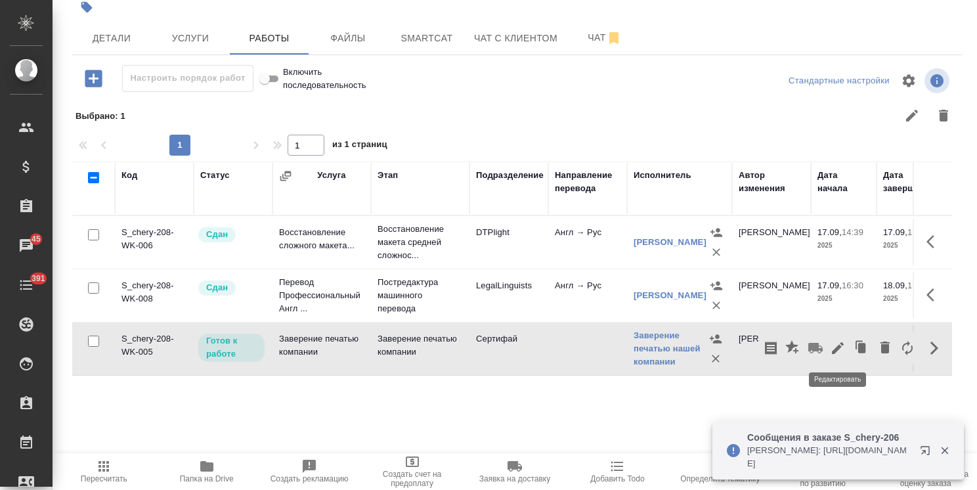
click at [843, 347] on icon "button" at bounding box center [838, 348] width 16 height 16
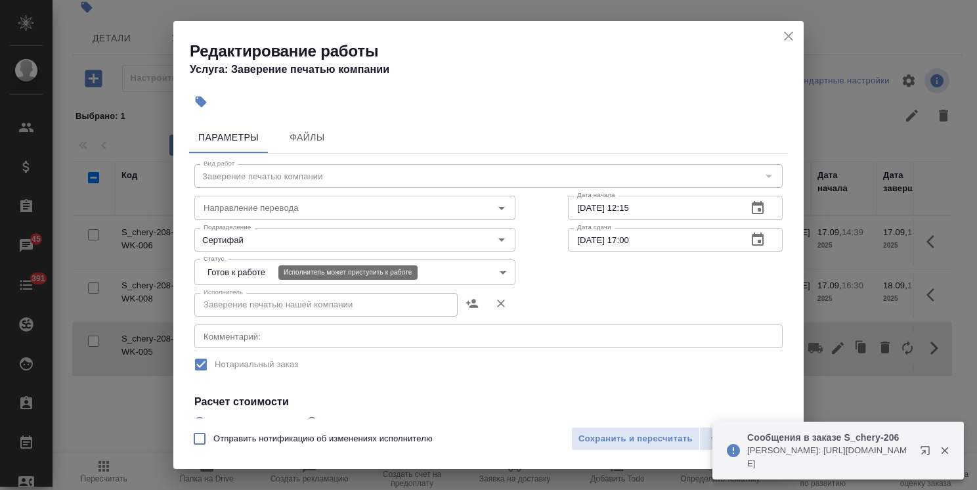
click at [240, 275] on body ".cls-1 fill:#fff; AWATERA Usmanova Olga Клиенты Спецификации Заказы 45 Чаты 391…" at bounding box center [488, 245] width 977 height 490
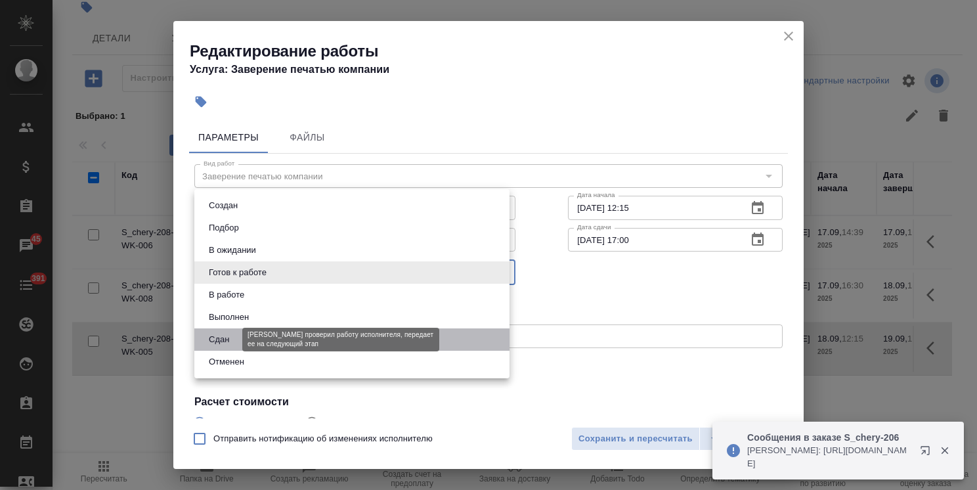
click at [231, 343] on button "Сдан" at bounding box center [219, 339] width 28 height 14
type input "closed"
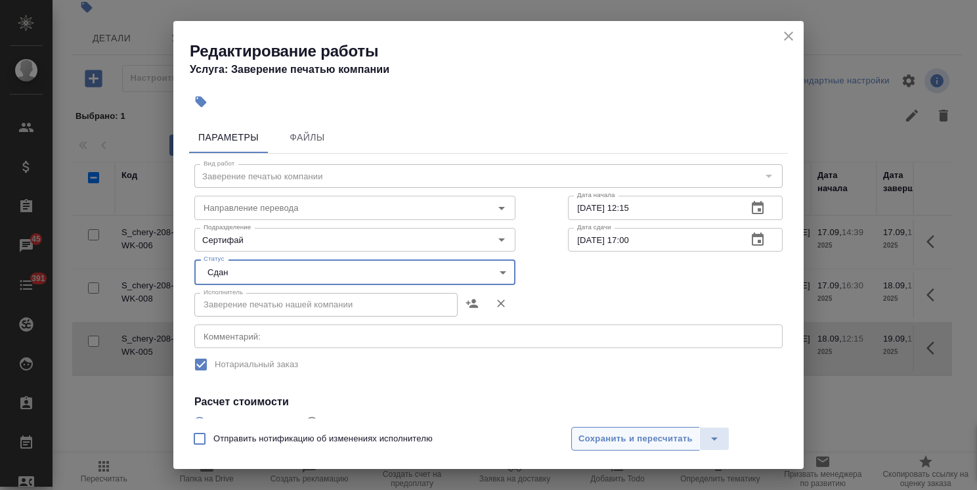
click at [604, 437] on span "Сохранить и пересчитать" at bounding box center [636, 439] width 114 height 15
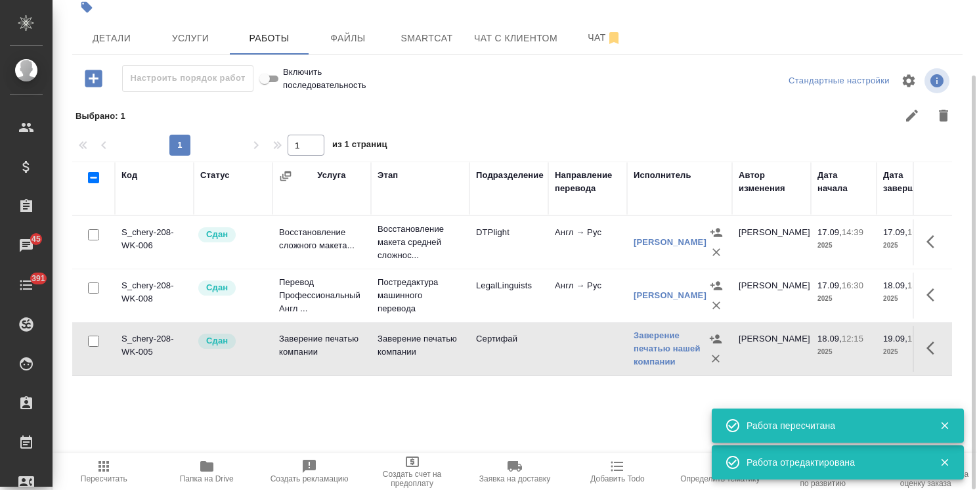
scroll to position [0, 0]
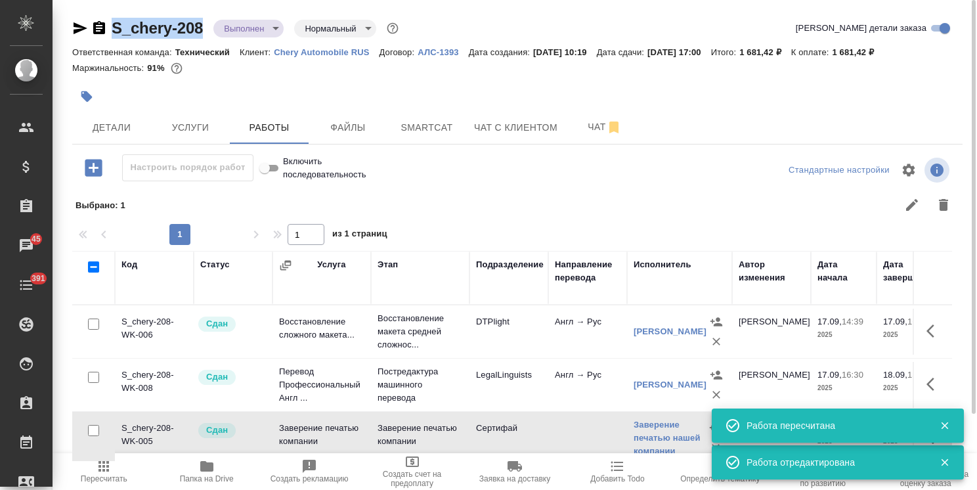
click at [263, 31] on body ".cls-1 fill:#fff; AWATERA Usmanova Olga Клиенты Спецификации Заказы 45 Чаты 391…" at bounding box center [488, 245] width 977 height 490
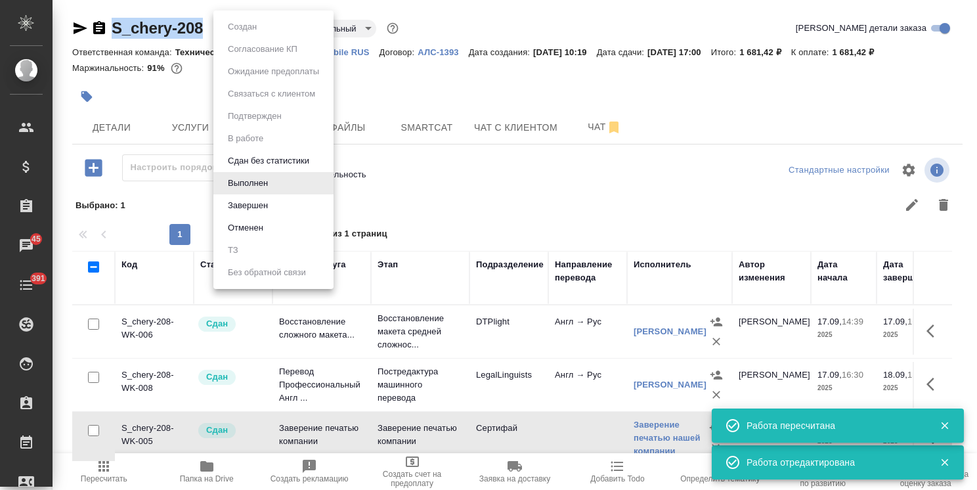
click at [250, 201] on button "Завершен" at bounding box center [248, 205] width 48 height 14
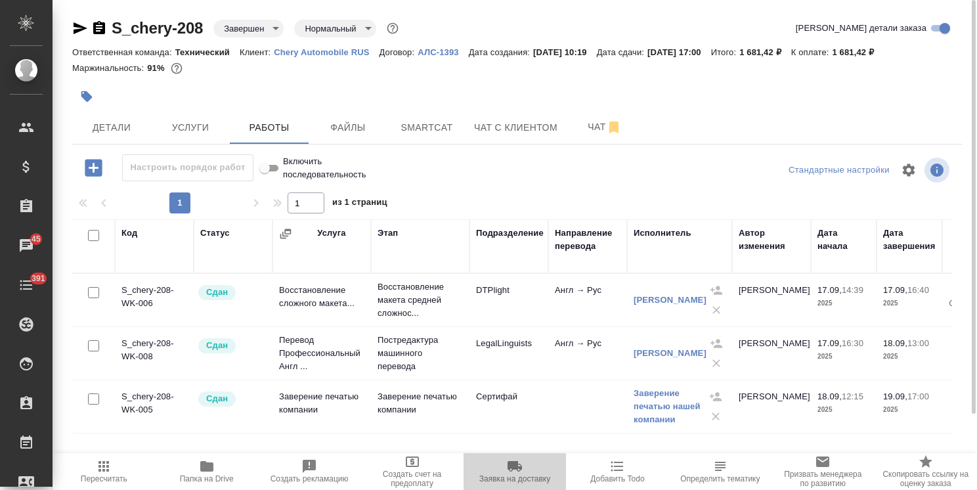
click at [524, 475] on span "Заявка на доставку" at bounding box center [514, 478] width 71 height 9
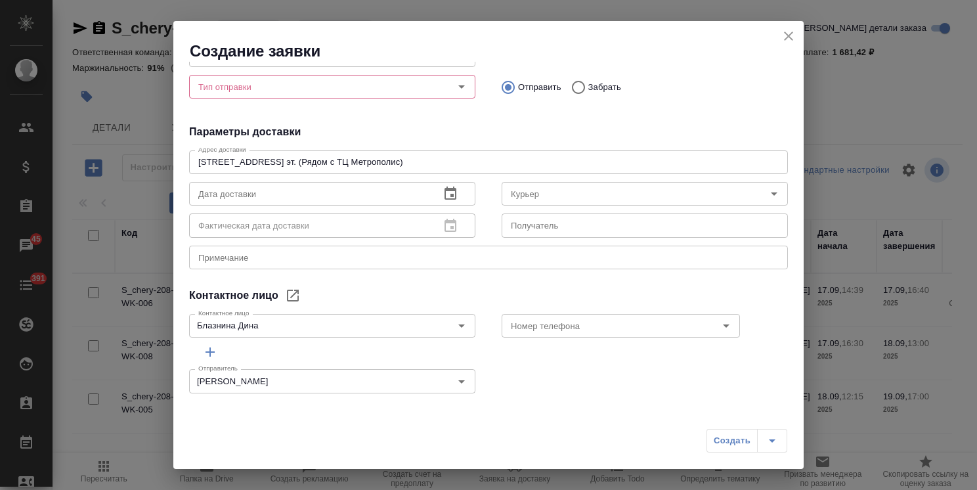
scroll to position [95, 0]
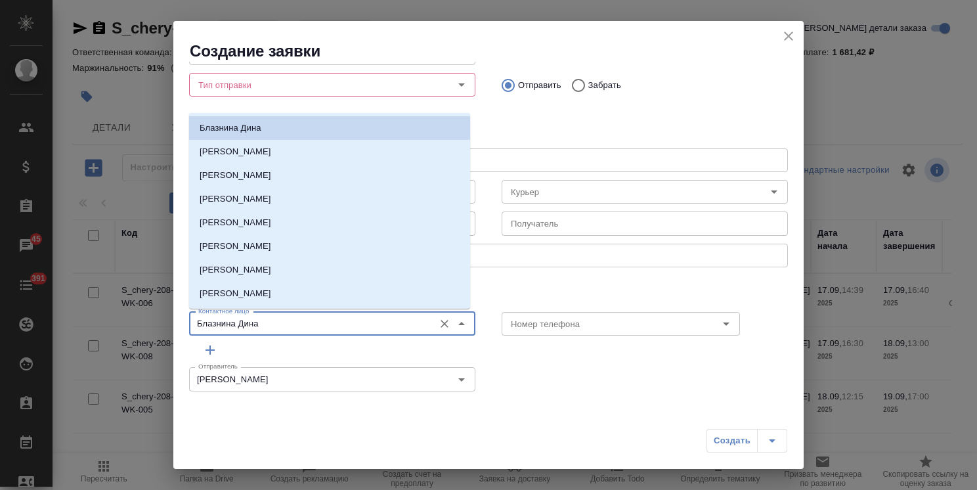
click at [250, 322] on input "Блазнина Дина" at bounding box center [310, 324] width 234 height 16
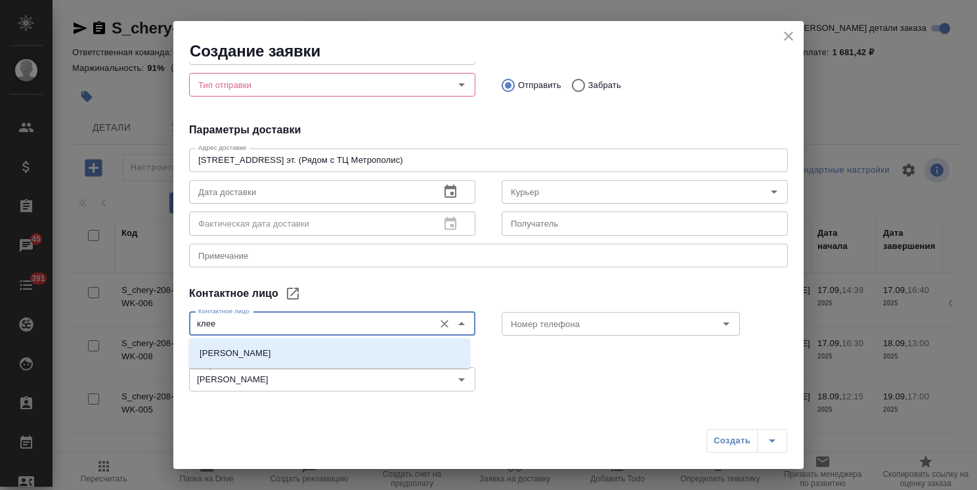
click at [270, 343] on li "Клеева Мария" at bounding box center [329, 354] width 281 height 24
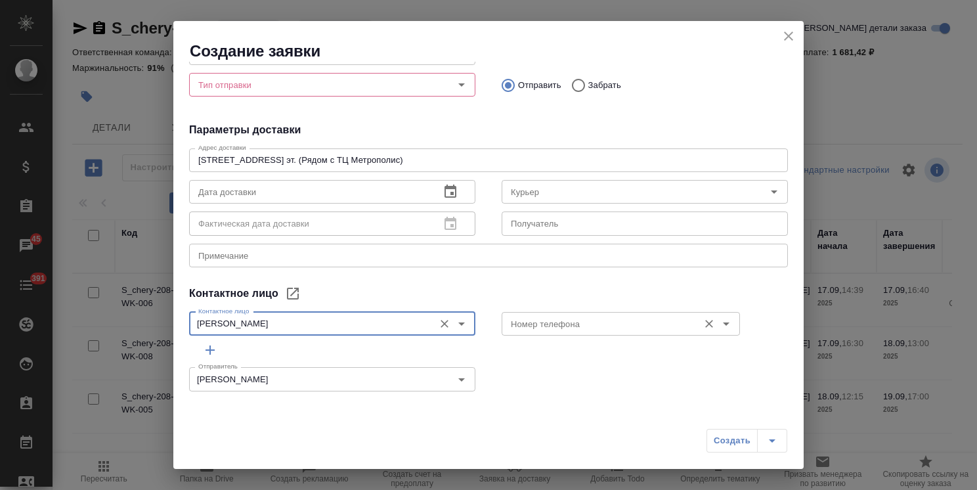
drag, startPoint x: 568, startPoint y: 313, endPoint x: 558, endPoint y: 317, distance: 11.0
click at [567, 313] on div "Номер телефона" at bounding box center [621, 324] width 238 height 24
type input "Клеева Мария"
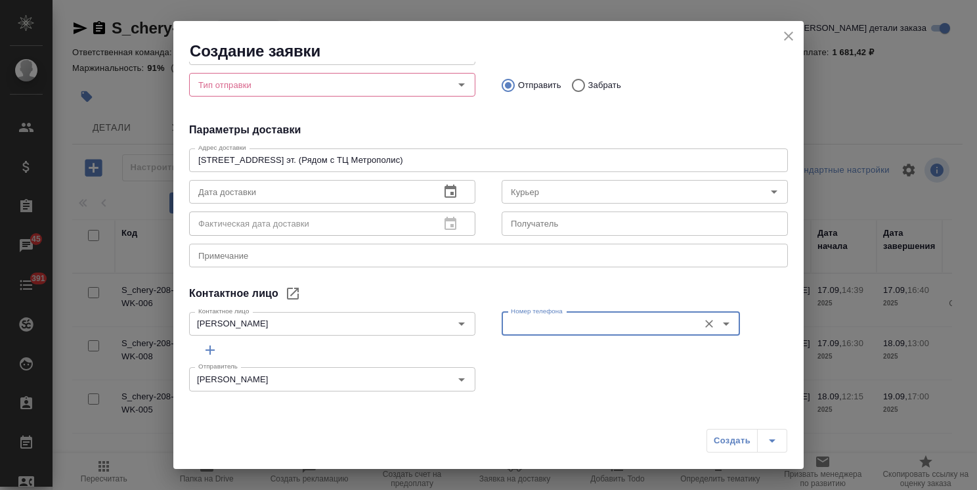
click at [554, 319] on input "Номер телефона" at bounding box center [599, 324] width 187 height 16
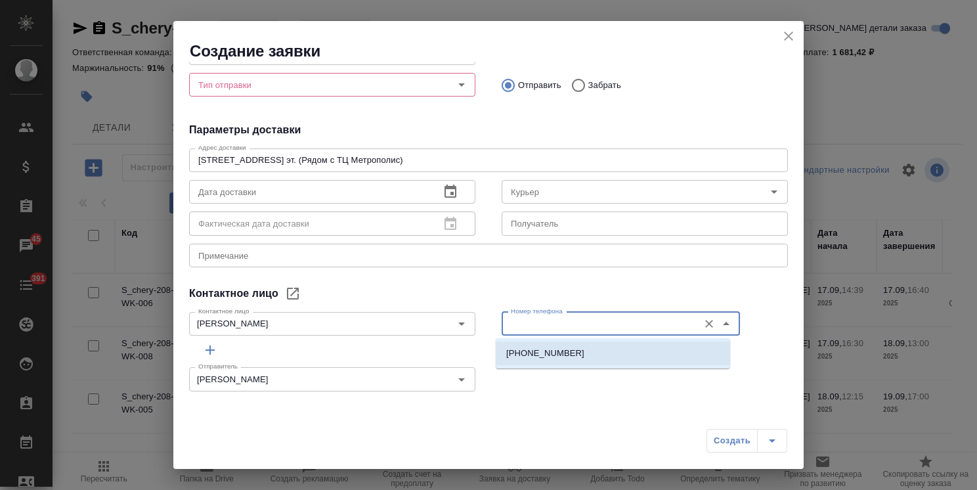
click at [549, 353] on p "8-926-205-38-48" at bounding box center [545, 353] width 78 height 13
type input "8-926-205-38-48"
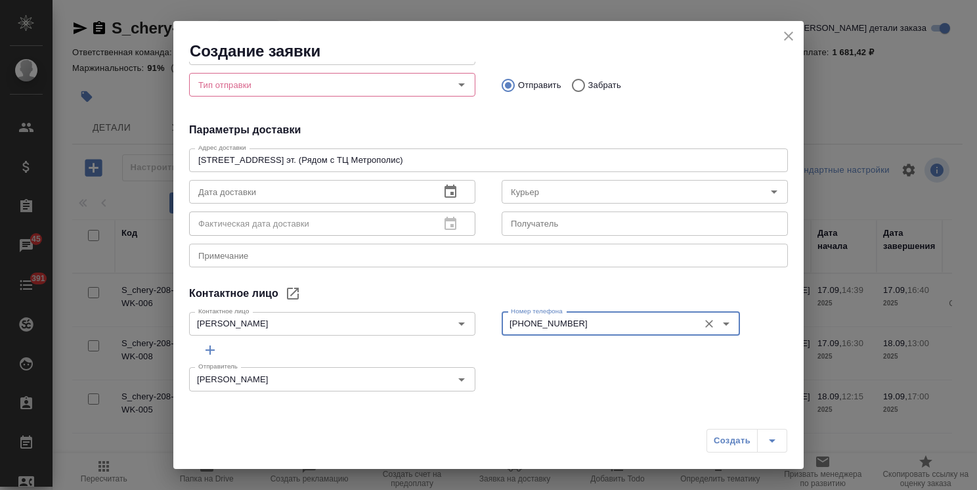
click at [278, 255] on textarea at bounding box center [488, 255] width 581 height 10
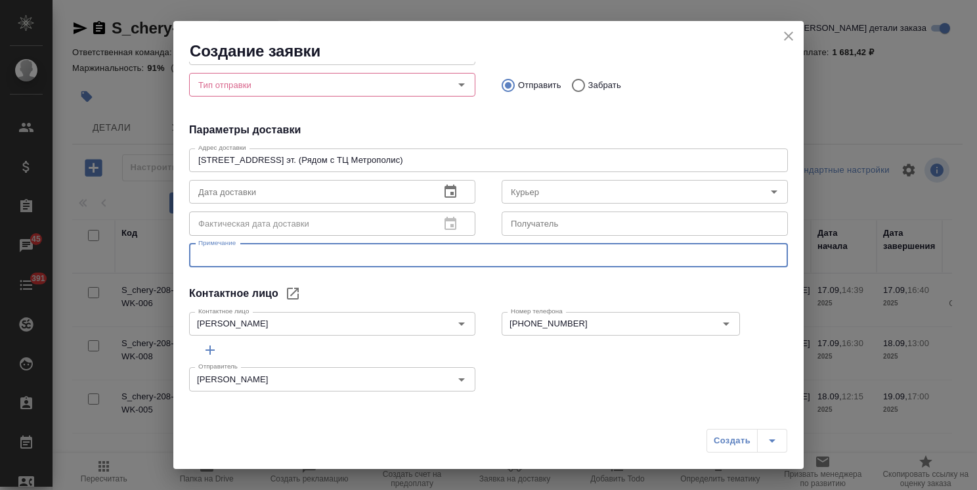
paste textarea "Прошу связываться с Марией Клеевой , (работает с 8-17.00, обед с 12-13.00)."
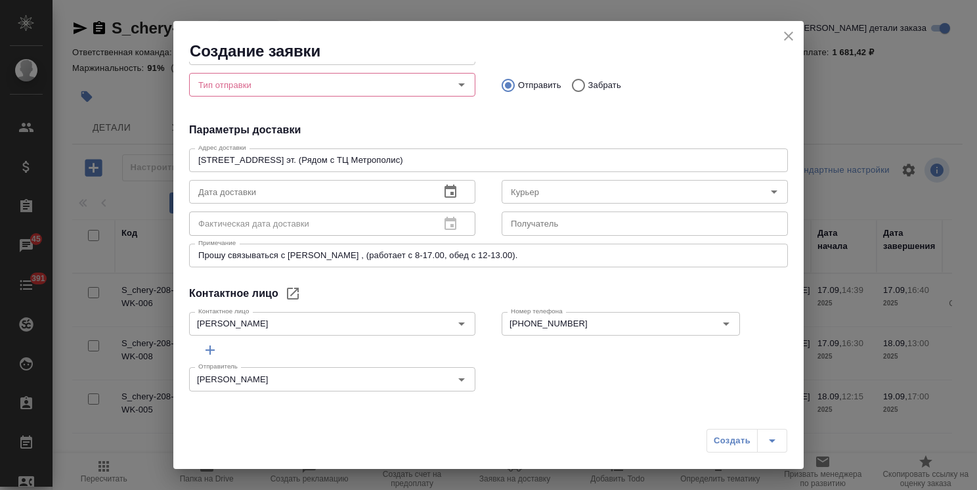
click at [365, 261] on div "Прошу связываться с Марией Клеевой , (работает с 8-17.00, обед с 12-13.00). x П…" at bounding box center [488, 256] width 599 height 24
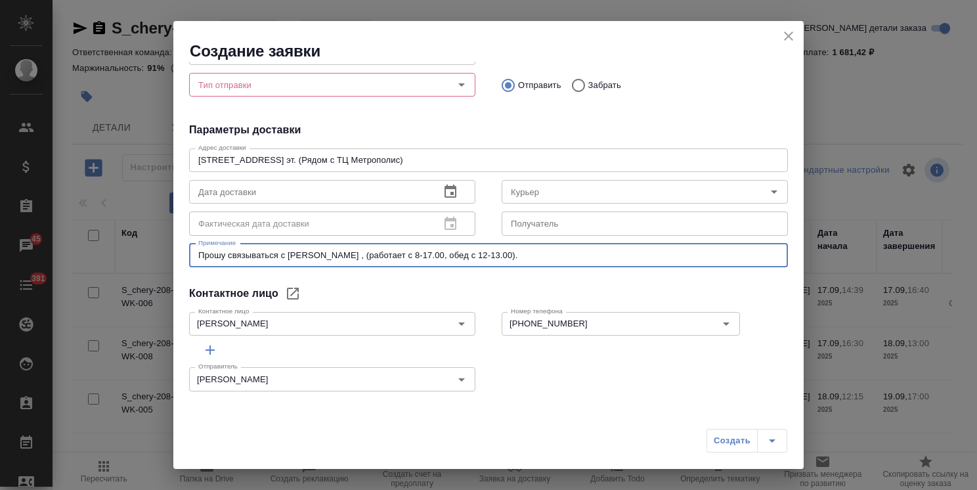
click at [366, 256] on textarea "Прошу связываться с Марией Клеевой , (работает с 8-17.00, обед с 12-13.00)." at bounding box center [488, 255] width 581 height 10
click at [357, 255] on textarea "Прошу связываться с Марией Клеевой , (работает с 8-17.00, обед с 12-13.00)." at bounding box center [488, 255] width 581 height 10
click at [365, 255] on textarea "Прошу связываться с Марией Клеевой , (работает с 8-17.00, обед с 12-13.00)." at bounding box center [488, 255] width 581 height 10
click at [520, 257] on textarea "Прошу связываться с Марией Клеевой (работает с 8-17.00, обед с 12-13.00)." at bounding box center [488, 255] width 581 height 10
type textarea "Прошу связываться с Марией Клеевой (работает с 8-17.00, обед с 12-13.00)."
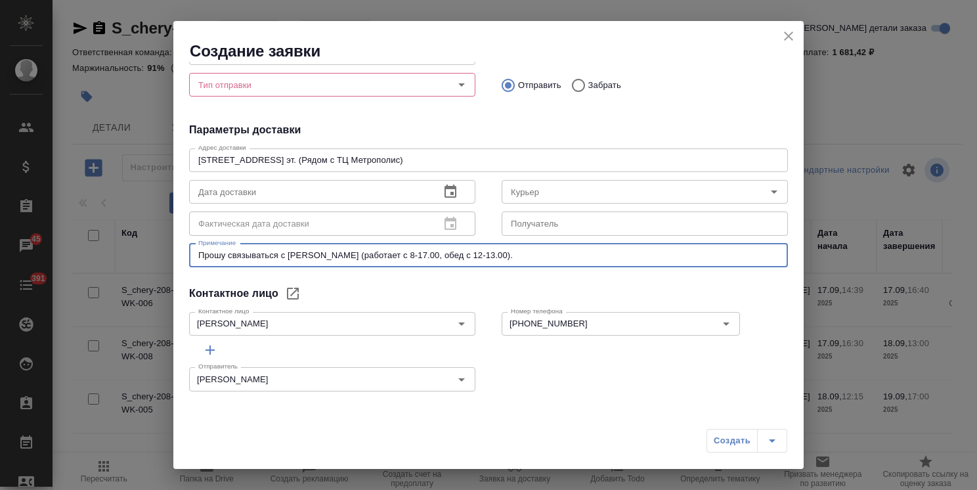
click at [446, 203] on button "button" at bounding box center [451, 192] width 32 height 32
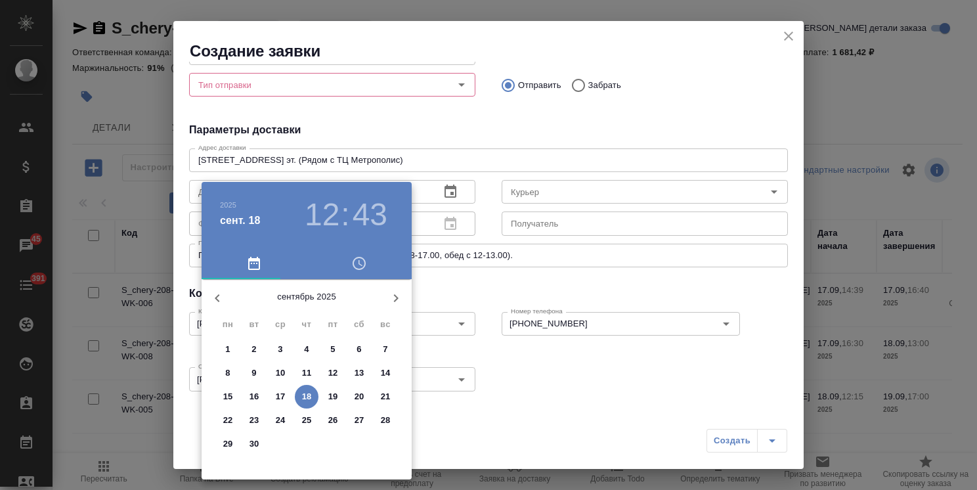
click at [332, 395] on p "19" at bounding box center [333, 396] width 10 height 13
type input "19.09.2025 12:43"
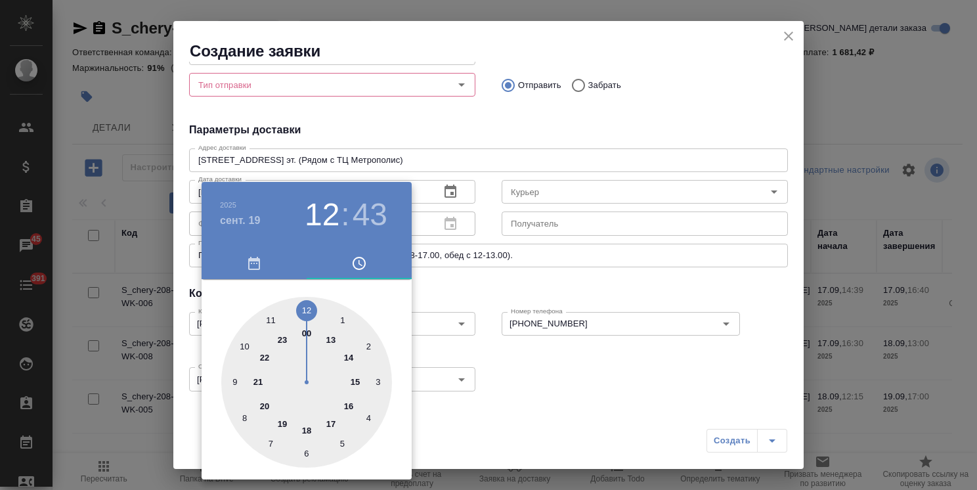
click at [567, 303] on div at bounding box center [488, 245] width 977 height 490
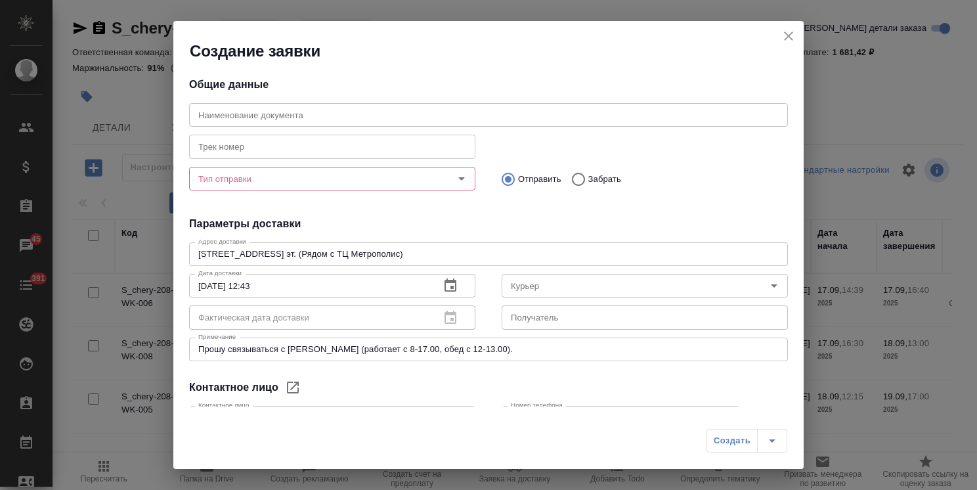
scroll to position [0, 0]
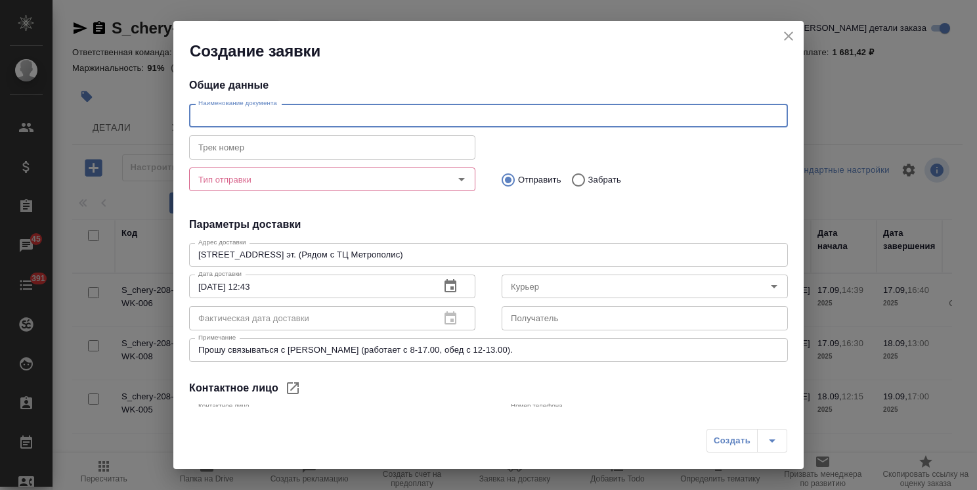
click at [268, 116] on input "text" at bounding box center [488, 116] width 599 height 24
paste input "S_chery-207"
click at [270, 116] on input "2 ЗПК по заказамS_chery-207" at bounding box center [488, 116] width 599 height 24
click at [357, 114] on input "2 ЗПК по заказам S_chery-207" at bounding box center [488, 116] width 599 height 24
paste input "S_chery-207"
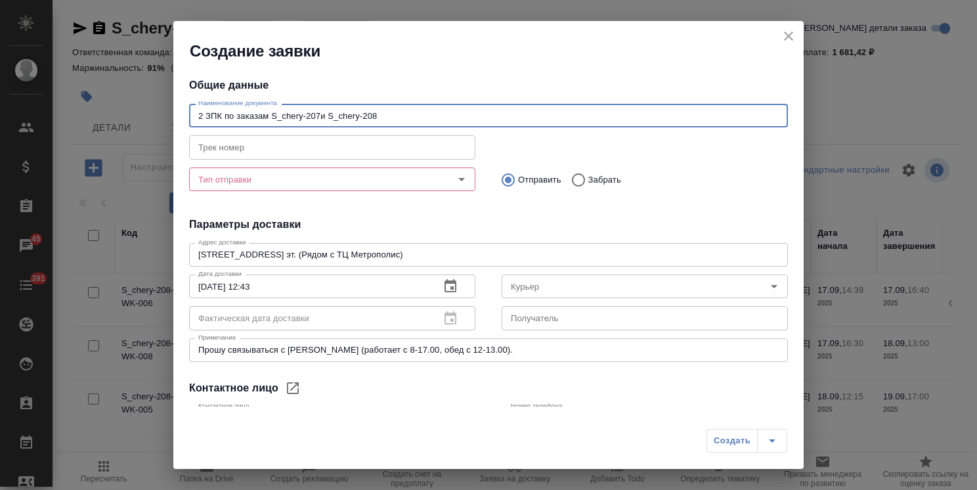
click at [321, 116] on input "2 ЗПК по заказам S_chery-207и S_chery-208" at bounding box center [488, 116] width 599 height 24
type input "2 ЗПК по заказам S_chery-207 и S_chery-208"
click at [254, 186] on input "Тип отправки" at bounding box center [310, 179] width 234 height 16
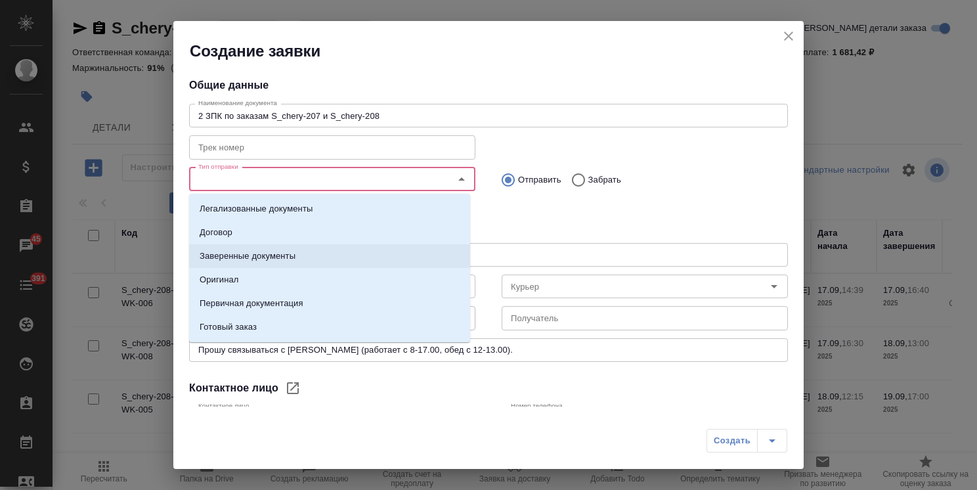
click at [260, 250] on p "Заверенные документы" at bounding box center [248, 256] width 96 height 13
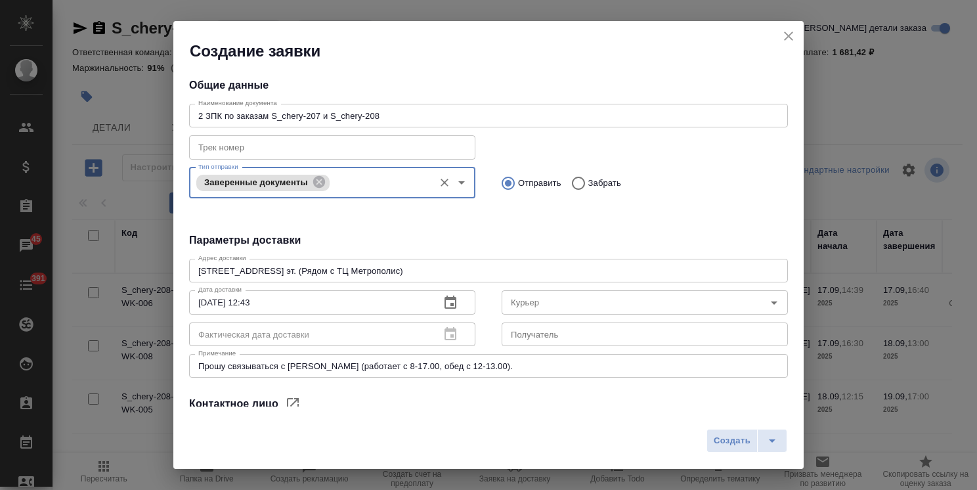
click at [733, 457] on div "Создать" at bounding box center [488, 445] width 631 height 47
click at [741, 441] on span "Создать" at bounding box center [732, 440] width 37 height 15
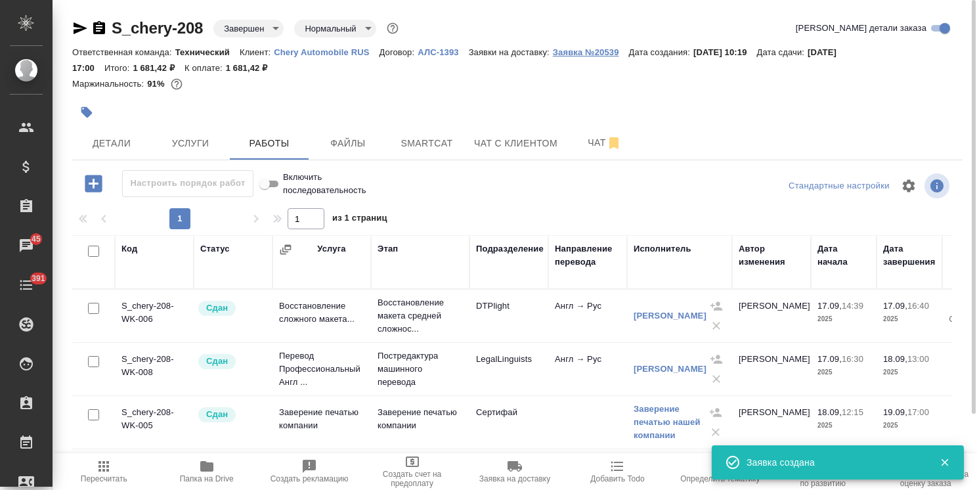
click at [588, 53] on p "Заявка №20539" at bounding box center [591, 52] width 76 height 10
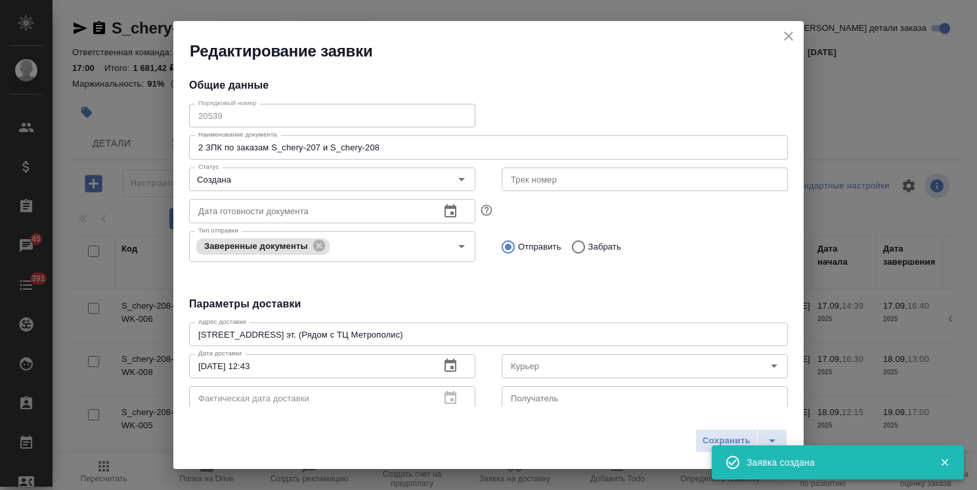
type input "Клеева Мария"
type input "8-926-205-38-48"
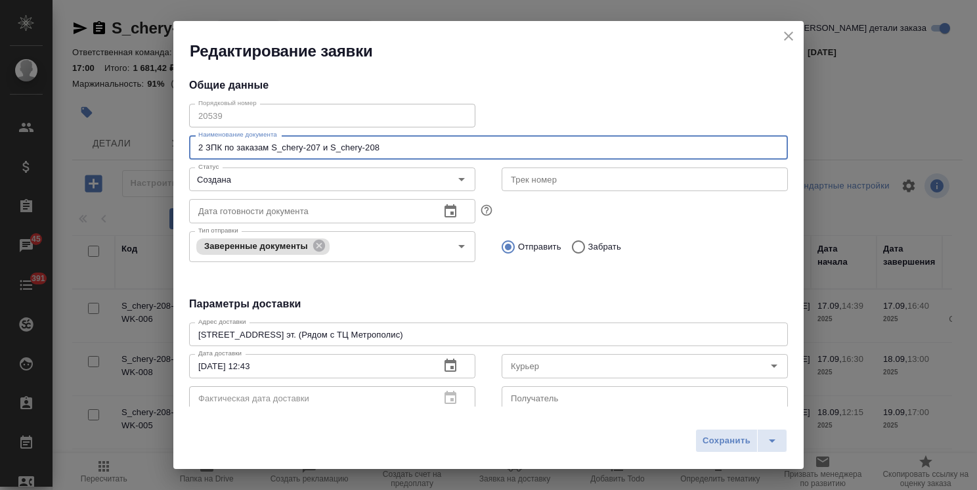
drag, startPoint x: 363, startPoint y: 150, endPoint x: 108, endPoint y: 144, distance: 254.9
click at [108, 144] on div "Редактирование заявки Общие данные Порядковый номер 20539 Порядковый номер Наим…" at bounding box center [488, 245] width 977 height 490
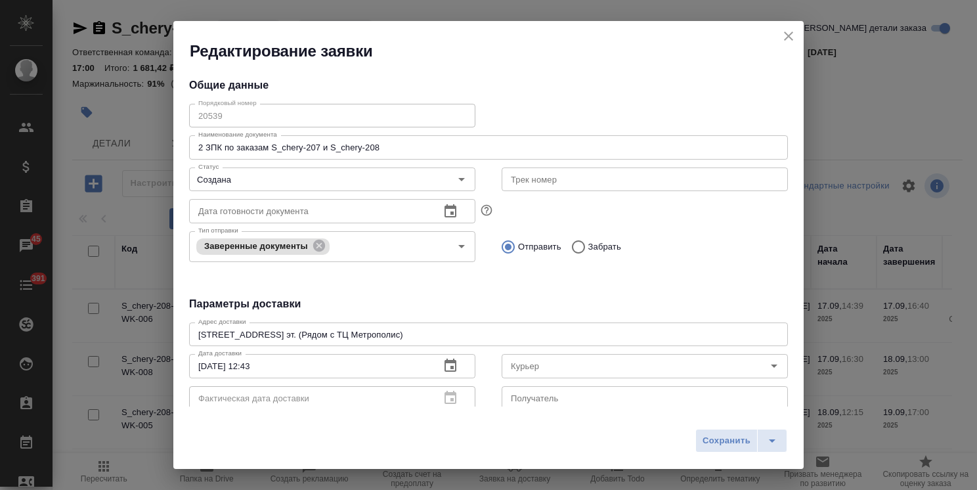
click at [183, 116] on div "Порядковый номер 20539 Порядковый номер" at bounding box center [332, 114] width 313 height 58
click at [784, 36] on icon "close" at bounding box center [789, 36] width 16 height 16
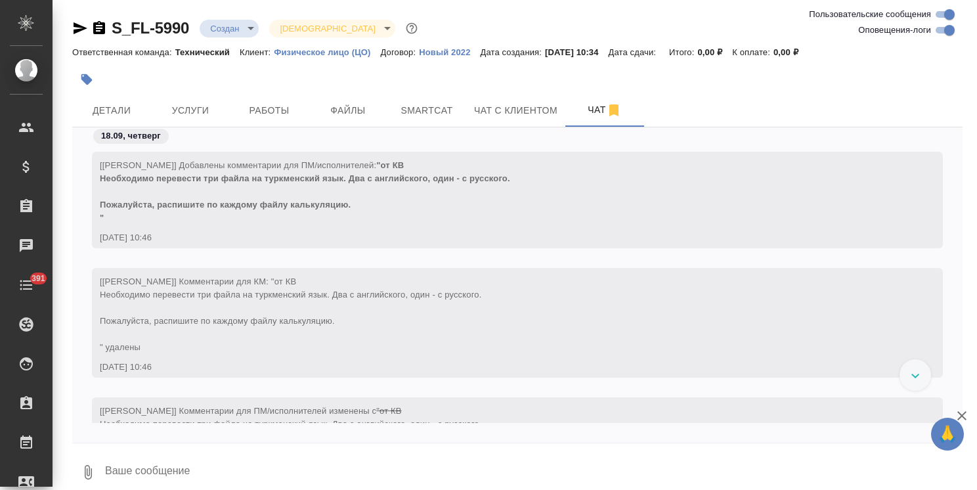
drag, startPoint x: 288, startPoint y: 175, endPoint x: 300, endPoint y: 176, distance: 11.9
click at [288, 175] on span ""от КВ Необходимо перевести три файла на туркменский язык. Два с английского, о…" at bounding box center [305, 191] width 410 height 62
click at [219, 118] on span "Услуги" at bounding box center [190, 110] width 63 height 16
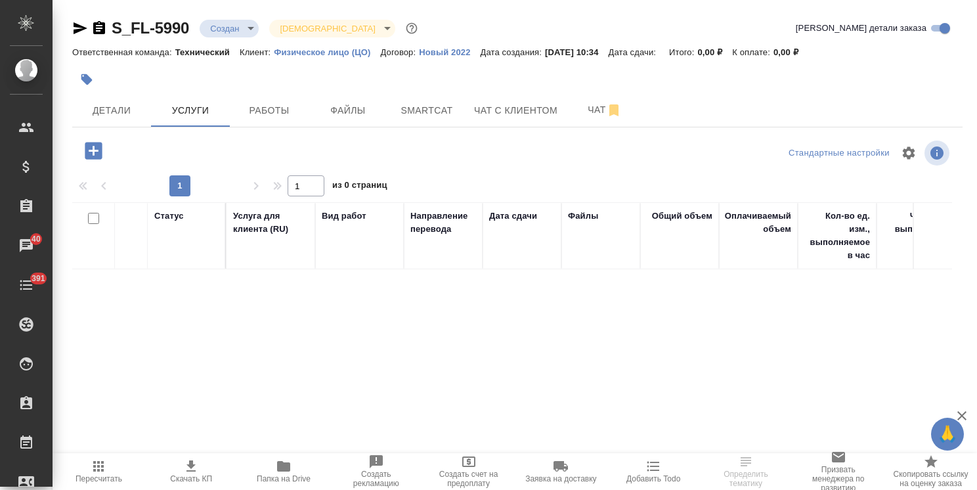
click at [103, 153] on icon "button" at bounding box center [93, 150] width 23 height 23
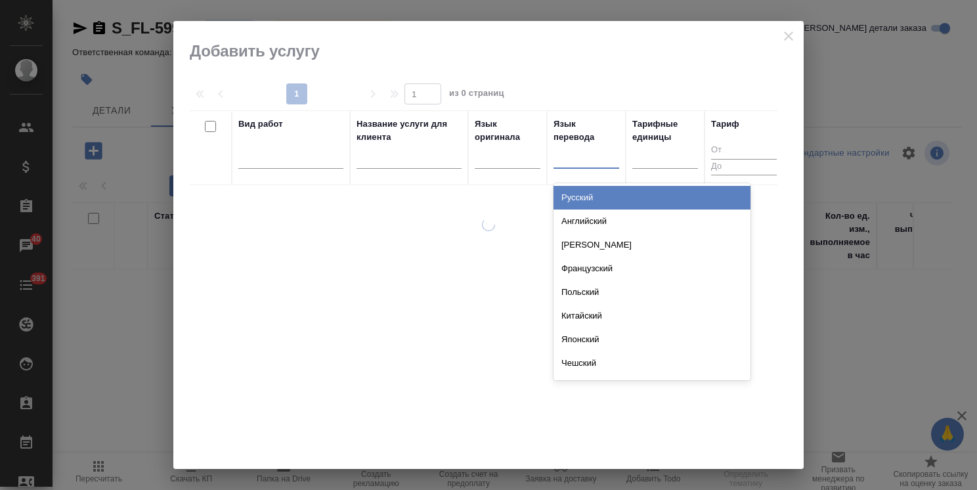
click at [554, 162] on div at bounding box center [587, 155] width 66 height 19
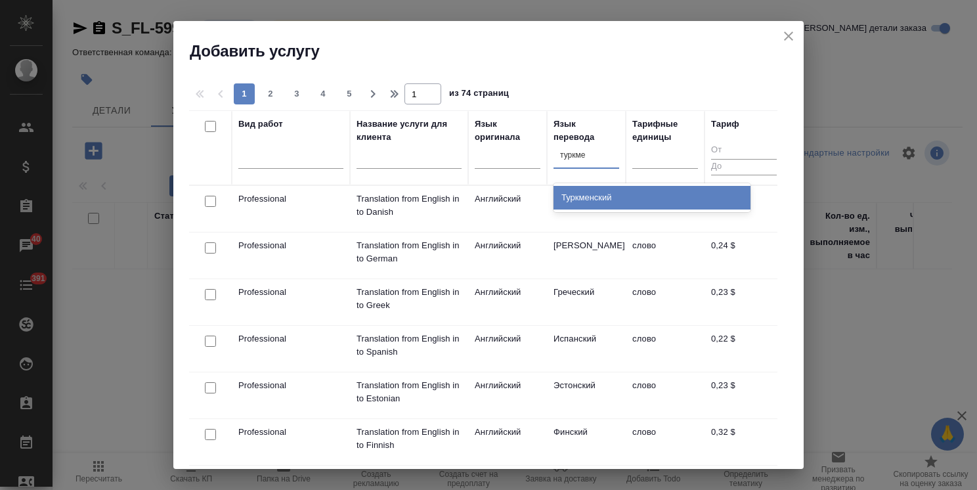
type input "туркмен"
click at [586, 199] on div "Туркменский" at bounding box center [652, 198] width 197 height 24
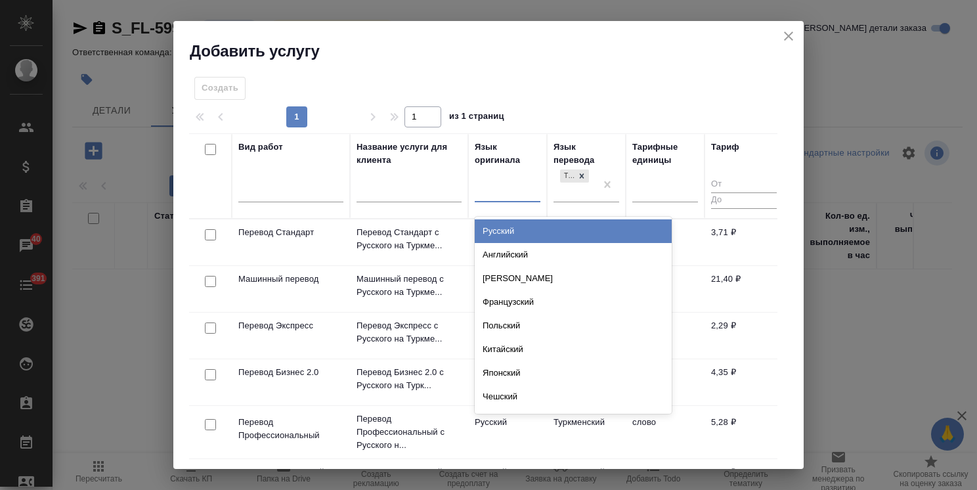
click at [476, 190] on div at bounding box center [508, 189] width 66 height 19
type input "англ"
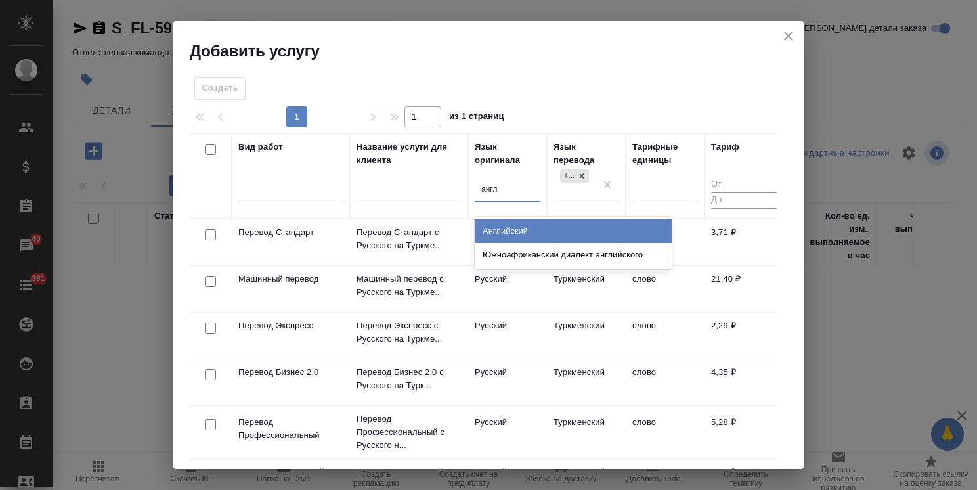
click at [499, 225] on div "Английский" at bounding box center [573, 231] width 197 height 24
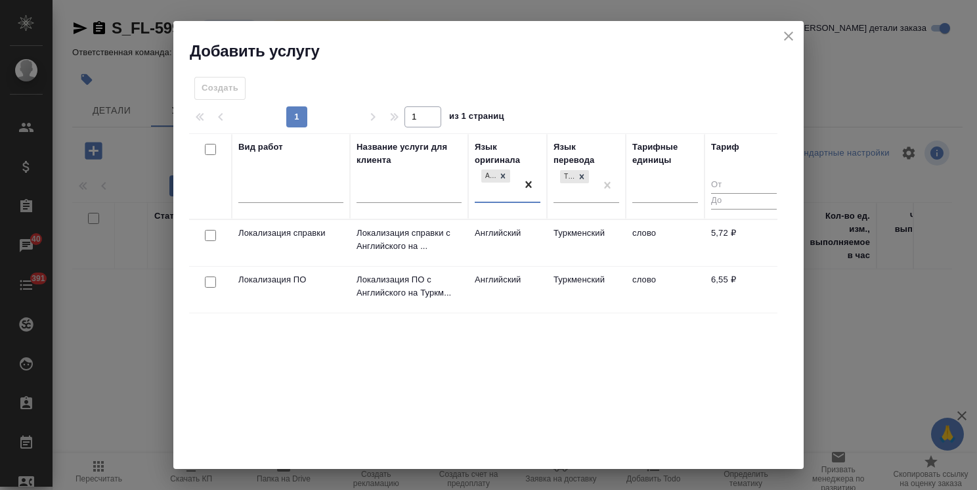
drag, startPoint x: 525, startPoint y: 178, endPoint x: 505, endPoint y: 185, distance: 21.6
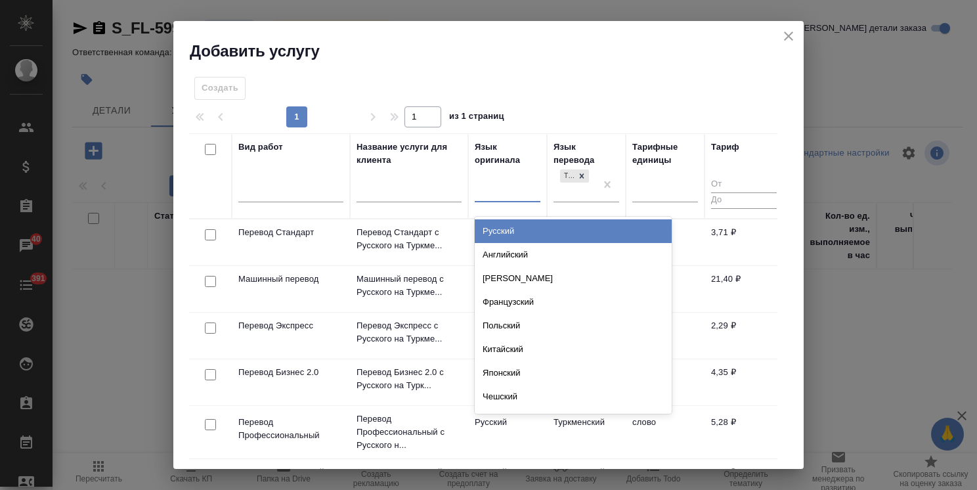
click at [504, 186] on div at bounding box center [508, 189] width 66 height 19
type input "рус"
click at [517, 235] on div "Русский" at bounding box center [573, 231] width 197 height 24
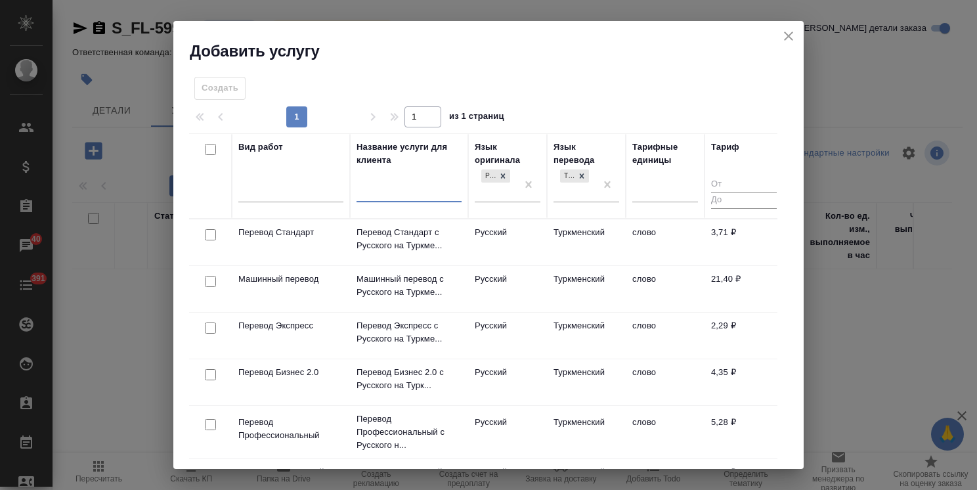
click at [418, 196] on input "text" at bounding box center [409, 194] width 105 height 16
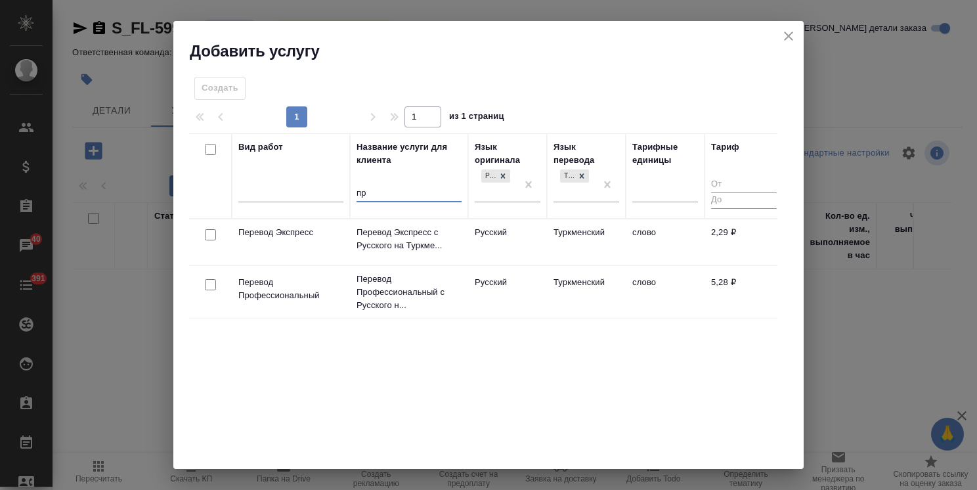
type input "п"
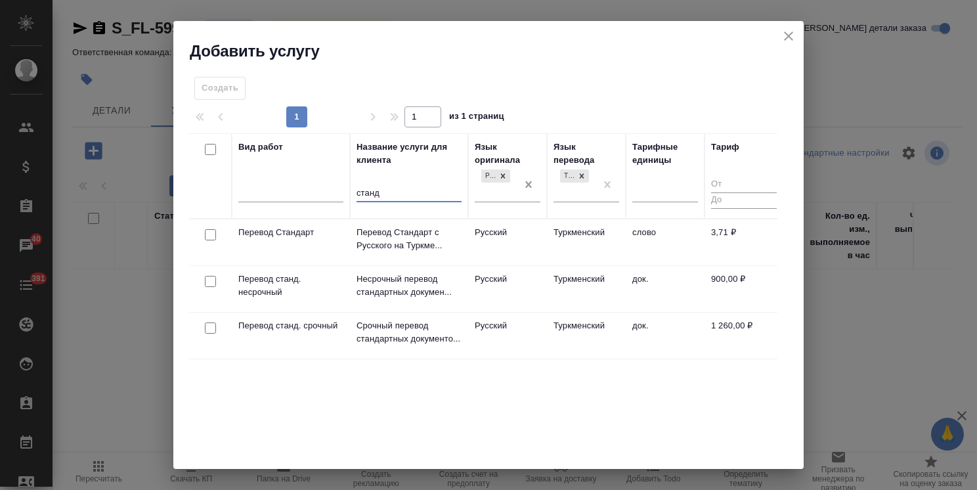
type input "станд"
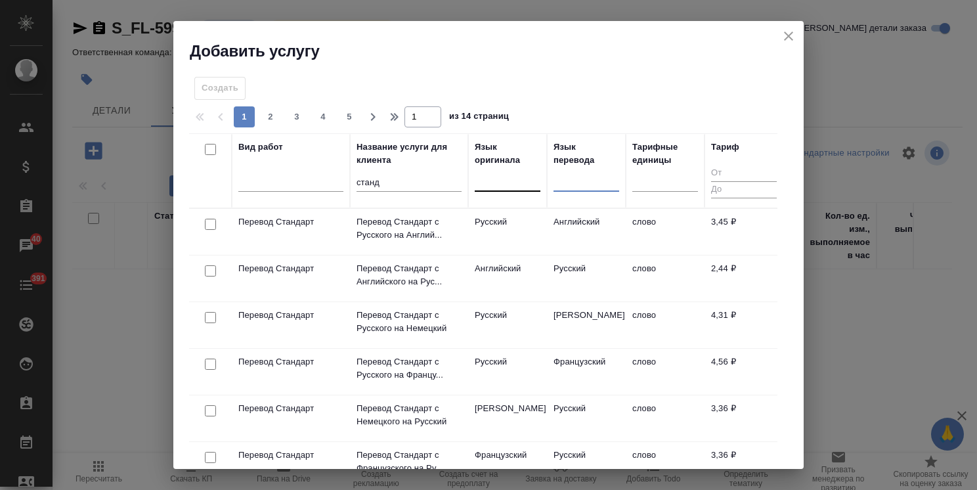
click at [523, 180] on div at bounding box center [508, 178] width 66 height 19
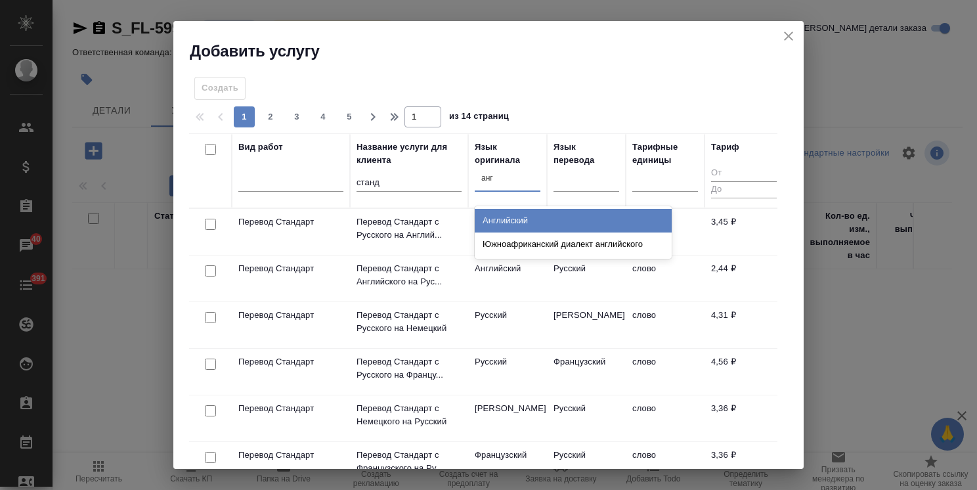
type input "англ"
click at [514, 206] on div "Английский Южноафриканский диалект английского" at bounding box center [573, 232] width 197 height 53
click at [544, 219] on div "Английский" at bounding box center [573, 221] width 197 height 24
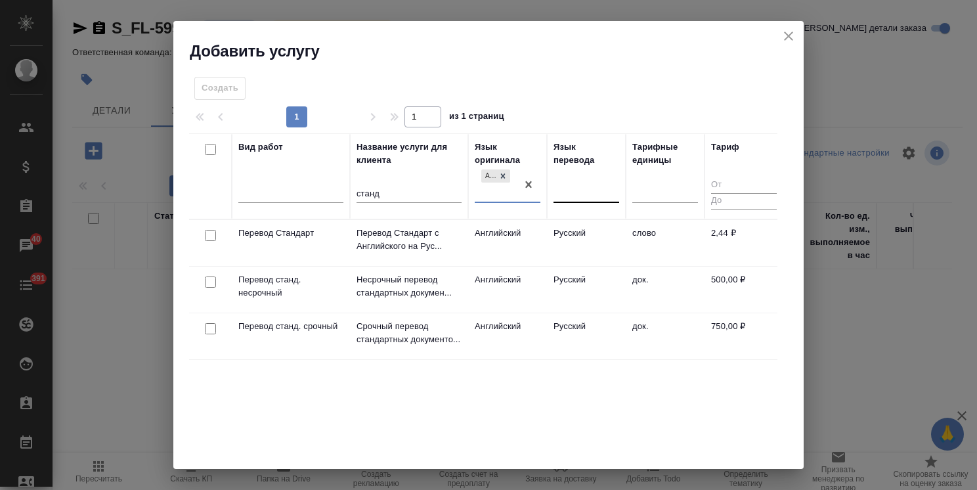
click at [571, 190] on div at bounding box center [587, 190] width 66 height 19
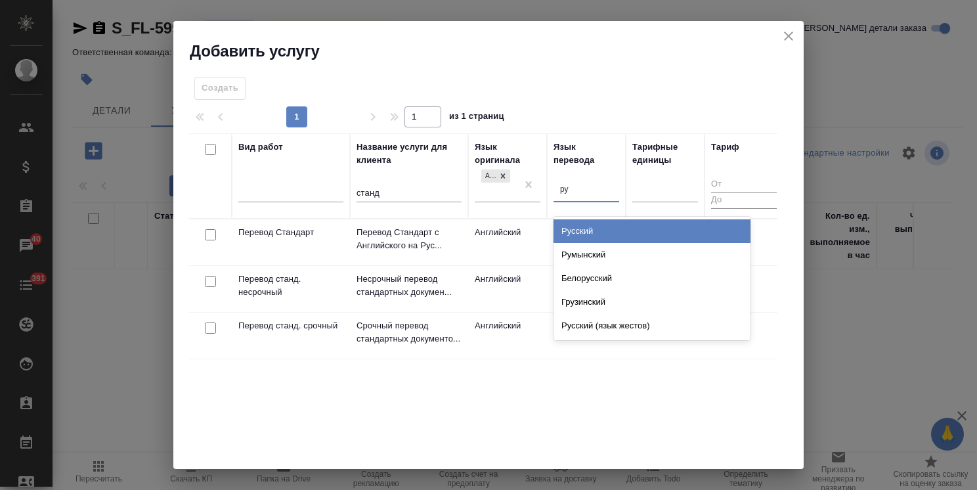
type input "рус"
click at [607, 238] on div "Русский" at bounding box center [652, 231] width 197 height 24
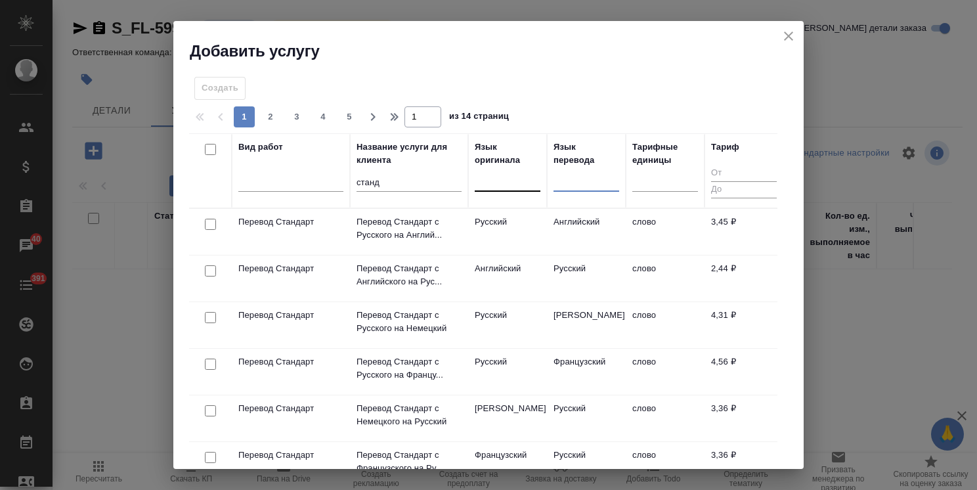
click at [510, 180] on div at bounding box center [508, 178] width 66 height 19
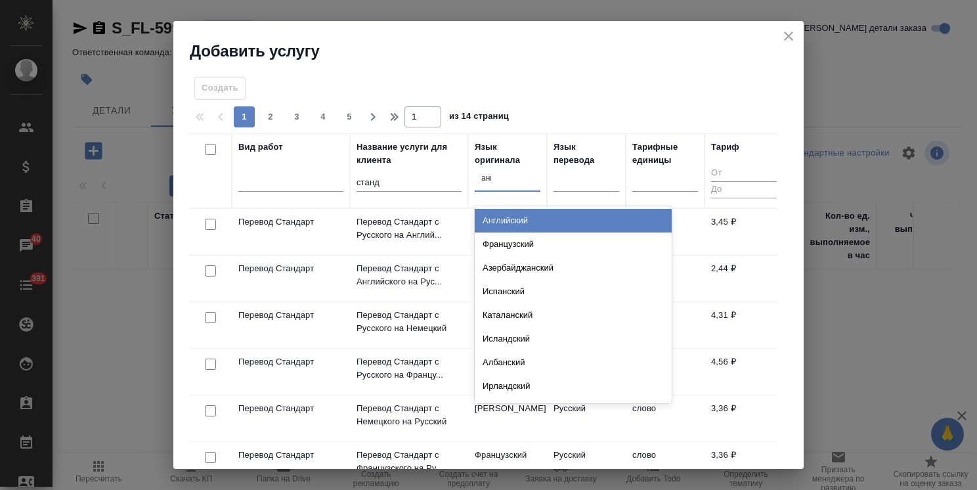
type input "англ"
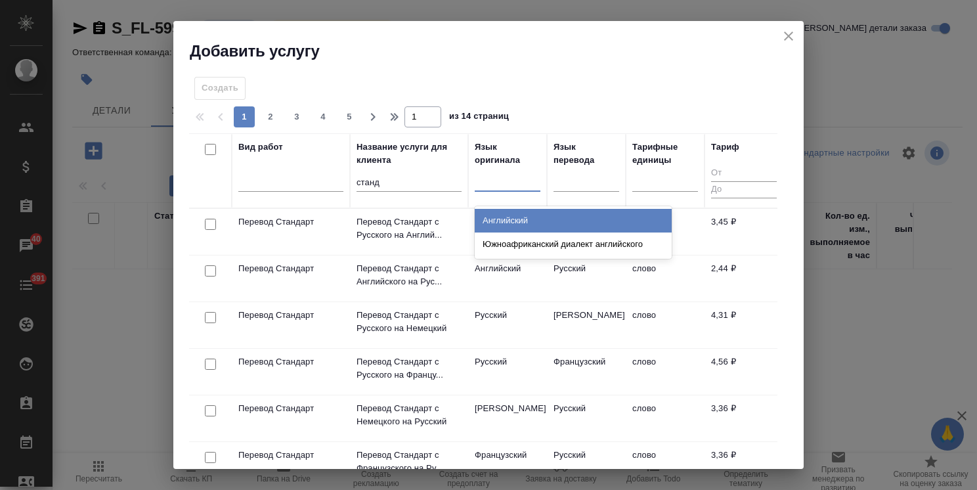
click at [504, 175] on div "англ" at bounding box center [508, 178] width 66 height 19
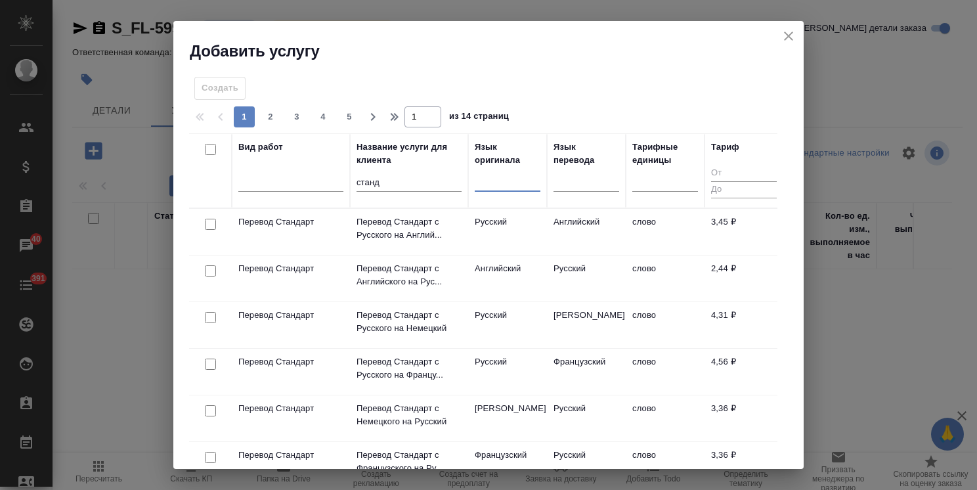
type input "[PERSON_NAME]"
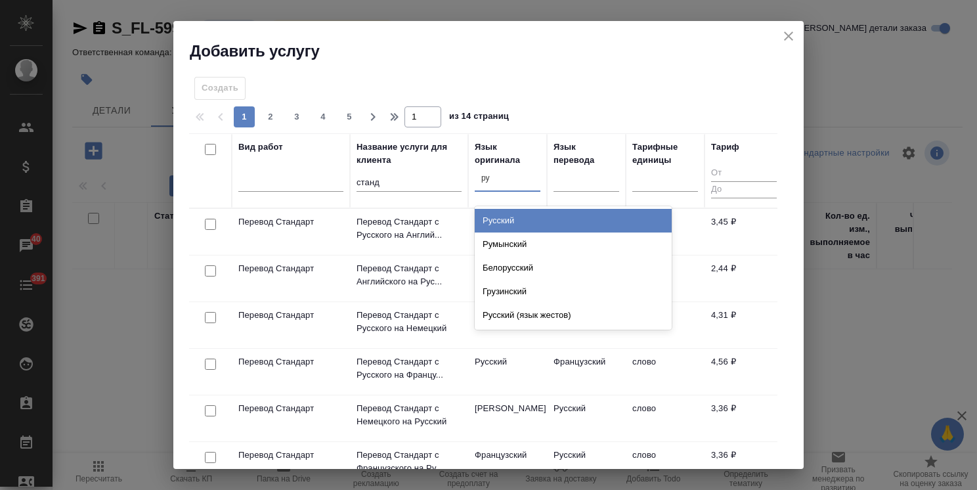
type input "рус"
click at [508, 215] on div "Русский" at bounding box center [573, 221] width 197 height 24
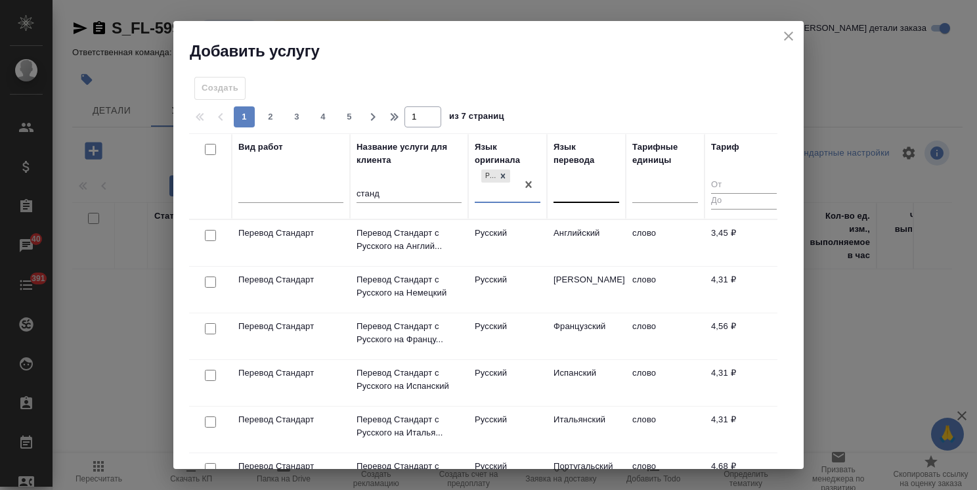
click at [586, 198] on div at bounding box center [587, 190] width 66 height 19
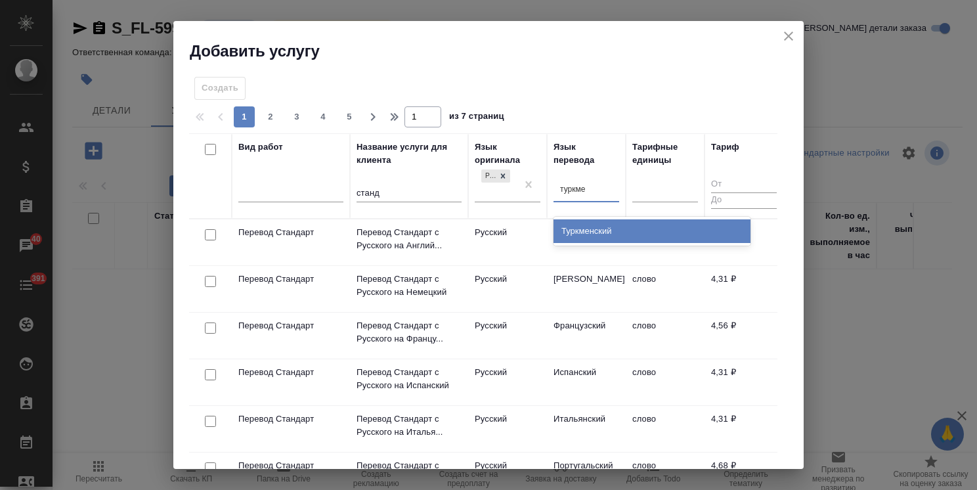
type input "туркмен"
click at [575, 236] on div "Туркменский" at bounding box center [652, 231] width 197 height 24
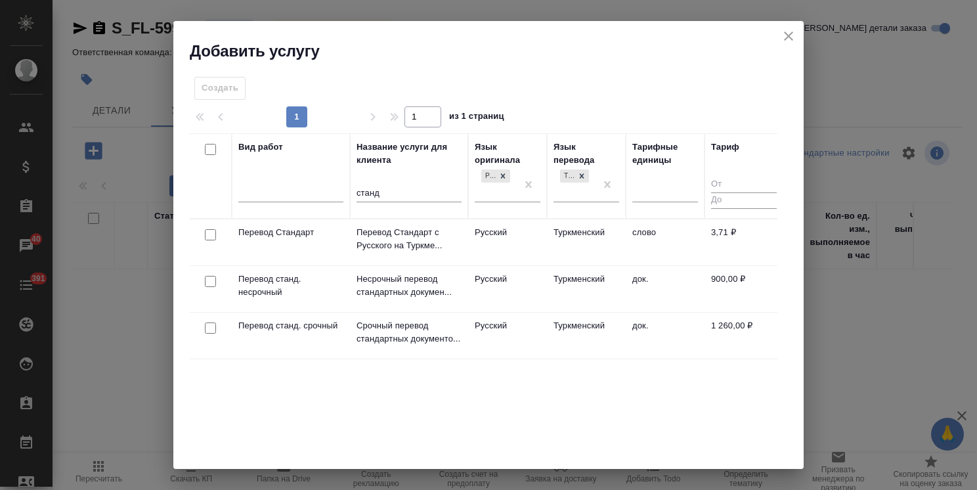
click at [213, 230] on input "checkbox" at bounding box center [210, 234] width 11 height 11
checkbox input "true"
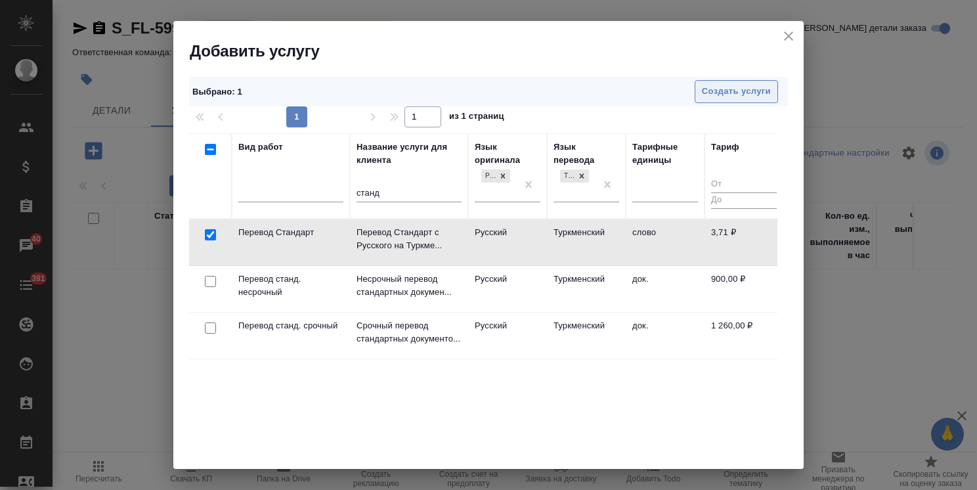
click at [715, 94] on span "Создать услуги" at bounding box center [736, 91] width 69 height 15
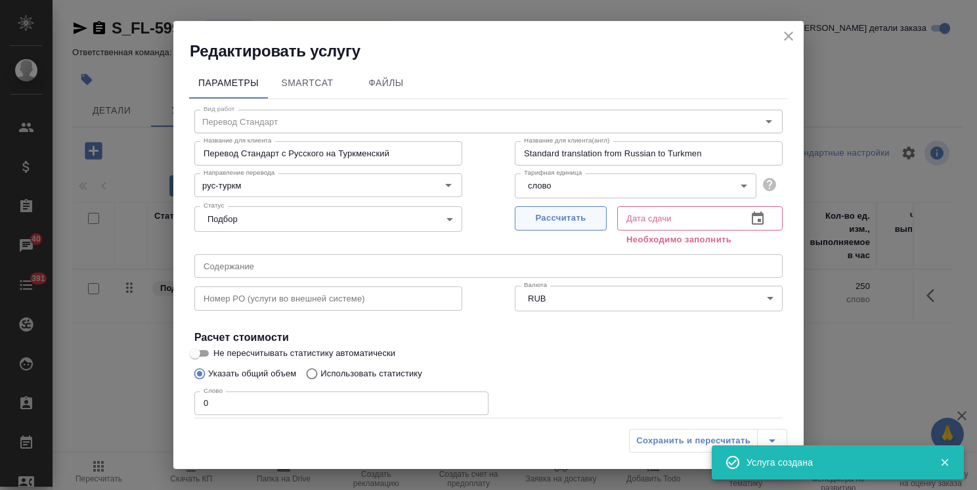
click at [544, 219] on span "Рассчитать" at bounding box center [560, 218] width 77 height 15
type input "[DATE] 12:18"
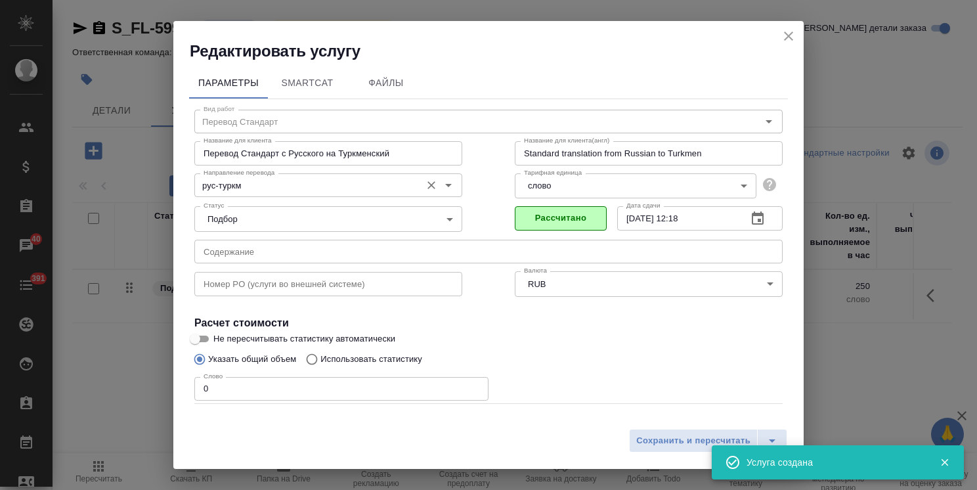
click at [257, 195] on div "рус-туркм Направление перевода" at bounding box center [328, 185] width 268 height 24
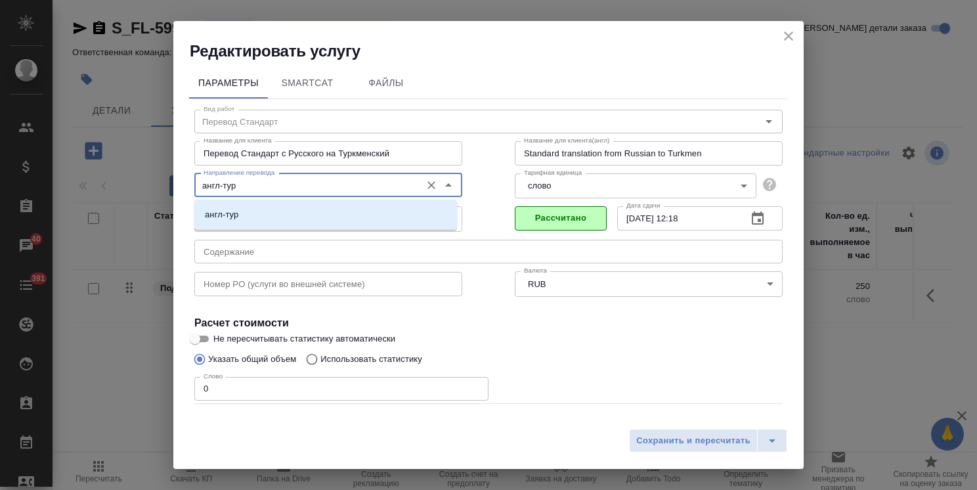
click at [252, 208] on li "англ-тур" at bounding box center [325, 215] width 263 height 24
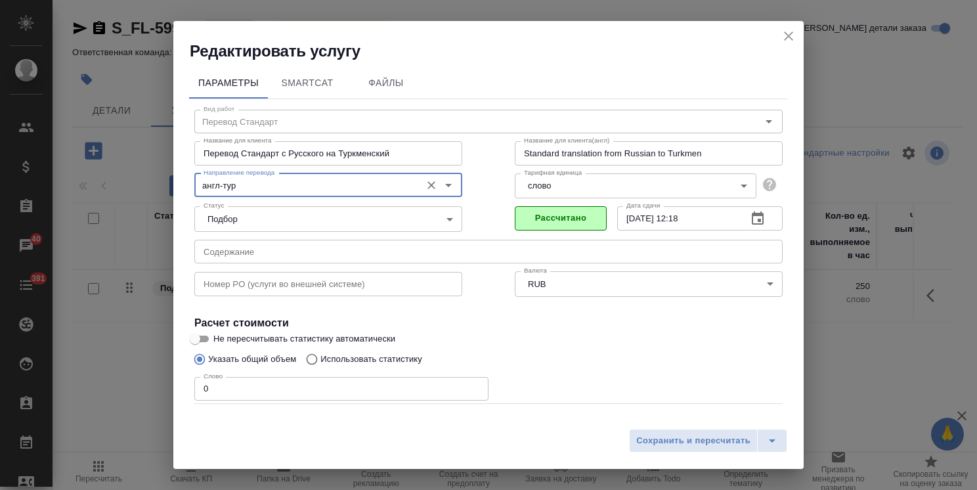
type input "англ-тур"
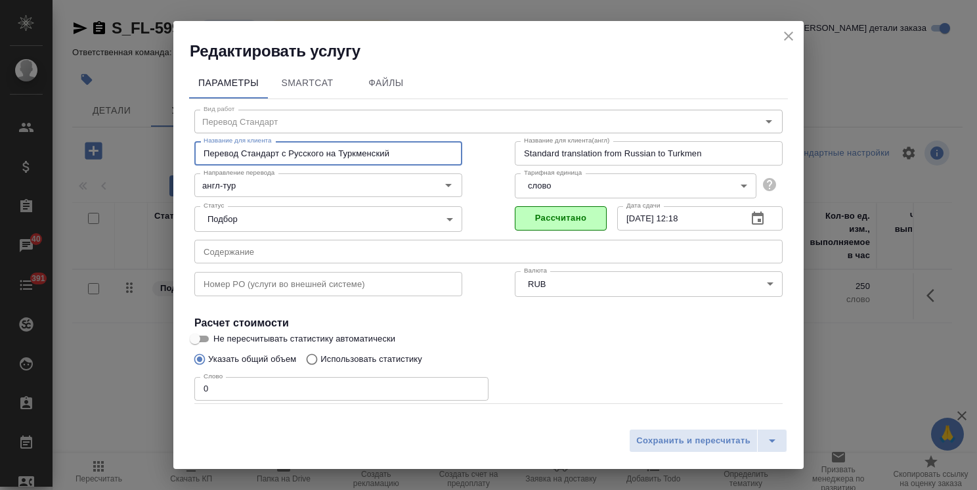
drag, startPoint x: 326, startPoint y: 152, endPoint x: 288, endPoint y: 158, distance: 37.9
click at [288, 158] on input "Перевод Стандарт с Русского на Туркменский" at bounding box center [328, 153] width 268 height 24
type input "Перевод Стандарт с Английского на Туркменский"
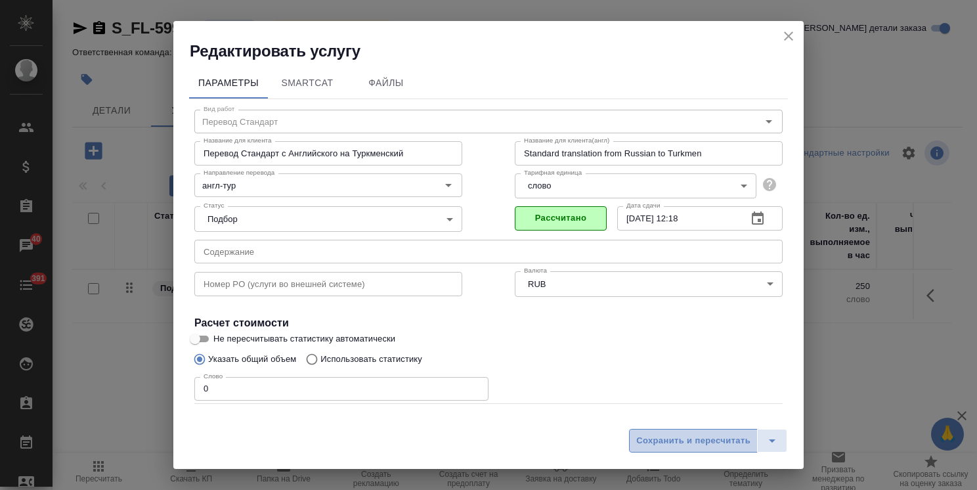
click at [673, 440] on span "Сохранить и пересчитать" at bounding box center [693, 440] width 114 height 15
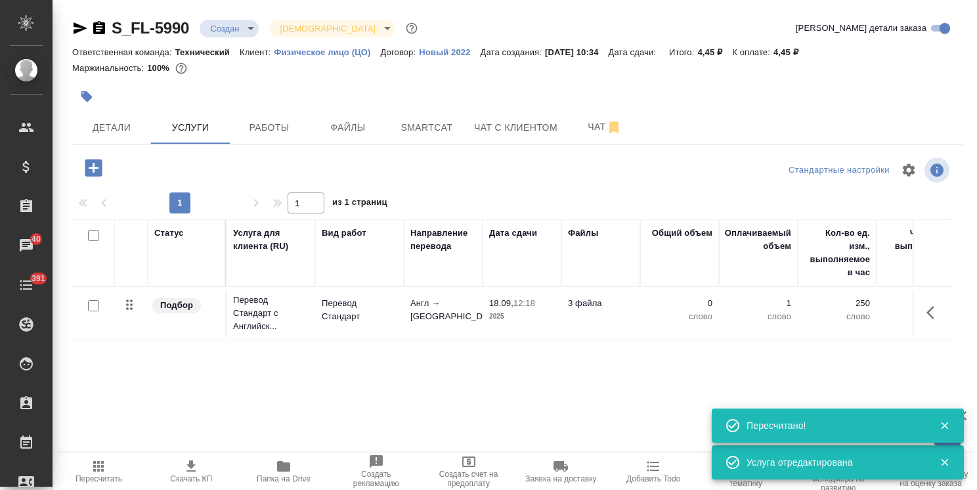
click at [120, 110] on div at bounding box center [369, 96] width 594 height 29
click at [103, 119] on button "Детали" at bounding box center [111, 127] width 79 height 33
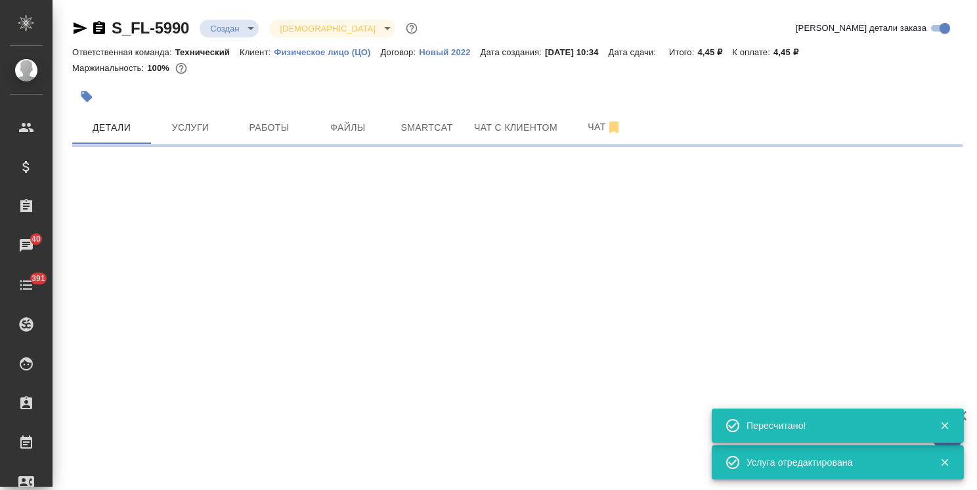
select select "RU"
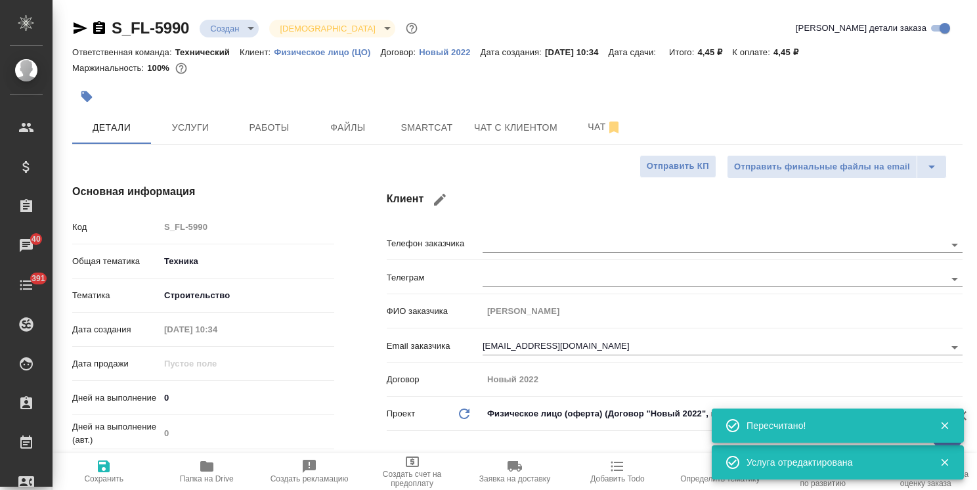
type textarea "x"
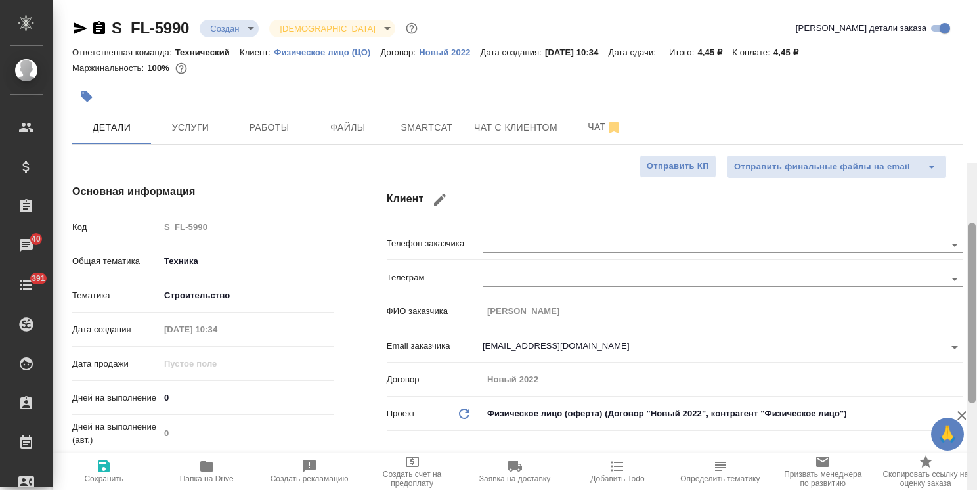
drag, startPoint x: 972, startPoint y: 247, endPoint x: 766, endPoint y: 43, distance: 289.8
click at [977, 37] on html "🙏 .cls-1 fill:#fff; AWATERA [PERSON_NAME] Спецификации Заказы 40 Чаты 391 Todo …" at bounding box center [488, 245] width 977 height 490
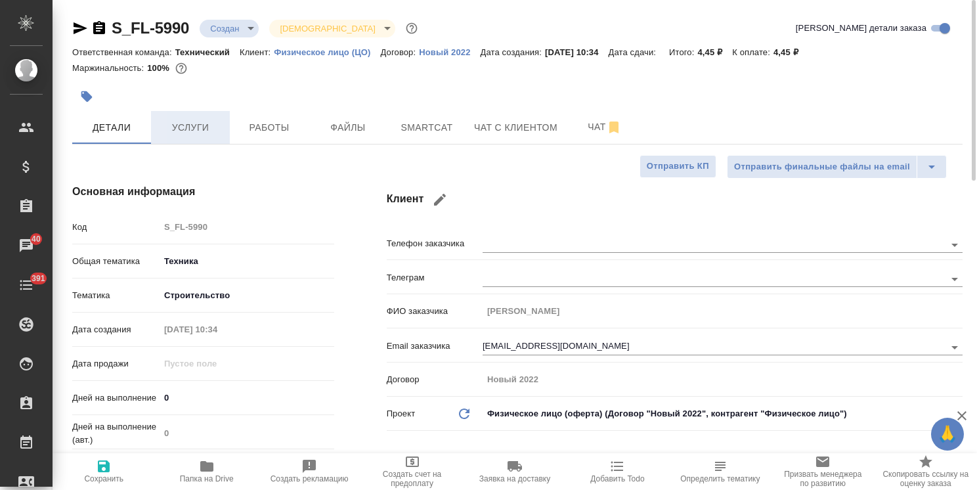
click at [200, 133] on span "Услуги" at bounding box center [190, 128] width 63 height 16
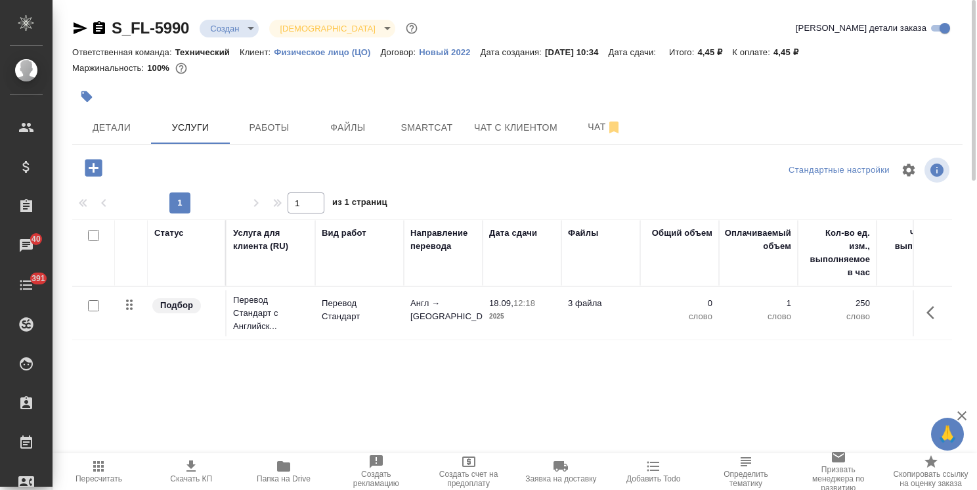
click at [414, 310] on td "Англ → [GEOGRAPHIC_DATA]" at bounding box center [443, 313] width 79 height 46
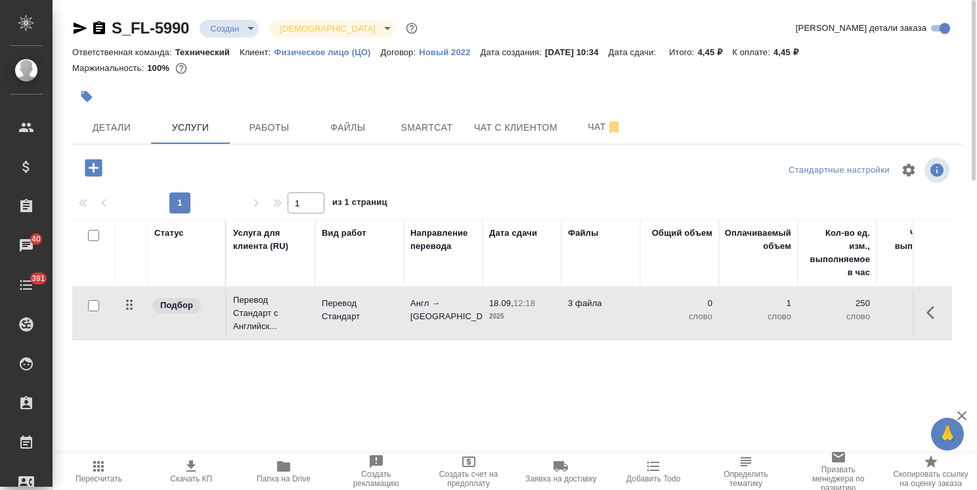
click at [414, 310] on td "Англ → [GEOGRAPHIC_DATA]" at bounding box center [443, 313] width 79 height 46
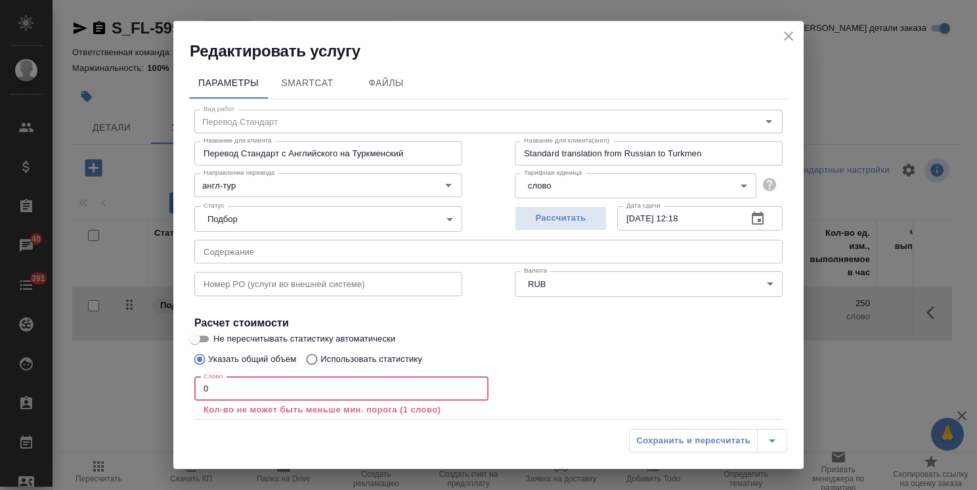
drag, startPoint x: 229, startPoint y: 390, endPoint x: 149, endPoint y: 387, distance: 79.5
click at [150, 387] on div "Редактировать услугу Параметры SmartCat Файлы Вид работ Перевод Стандарт Вид ра…" at bounding box center [488, 245] width 977 height 490
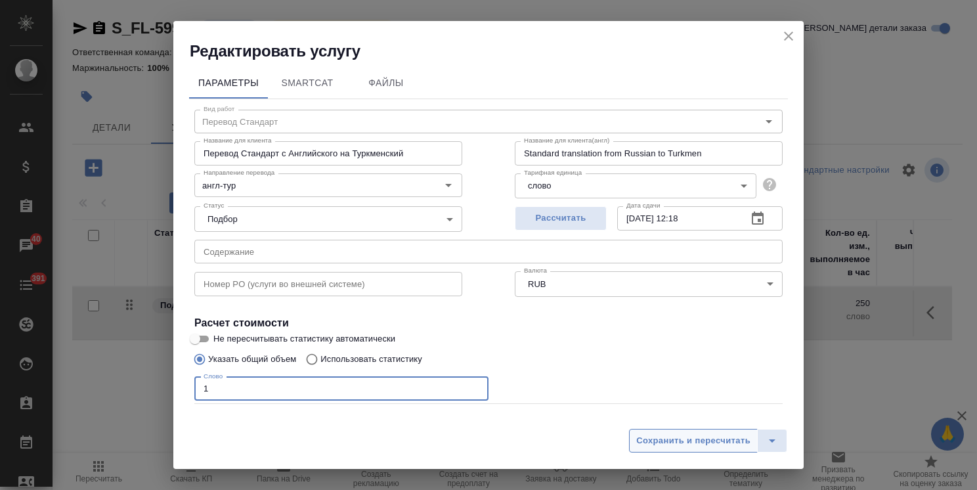
type input "1"
click at [652, 441] on span "Сохранить и пересчитать" at bounding box center [693, 440] width 114 height 15
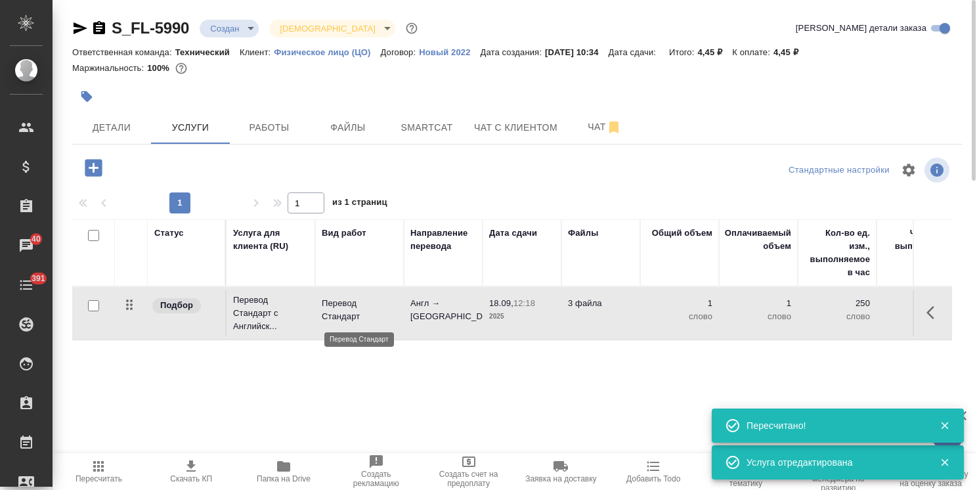
click at [373, 314] on p "Перевод Стандарт" at bounding box center [360, 310] width 76 height 26
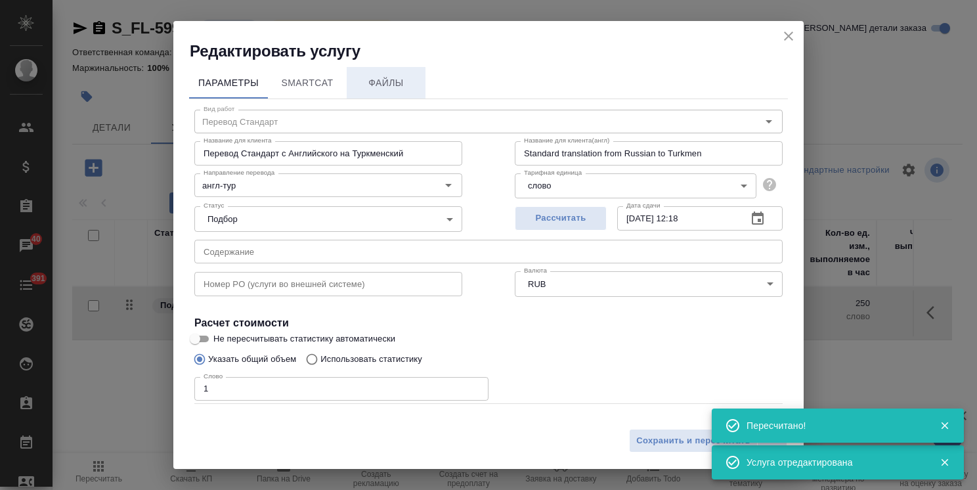
click at [386, 84] on span "Файлы" at bounding box center [386, 83] width 63 height 16
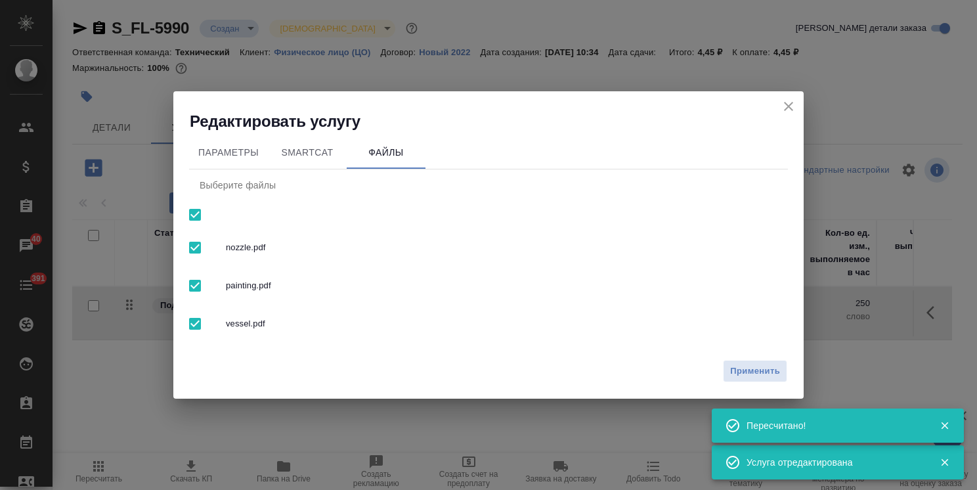
click at [200, 293] on input "checkbox" at bounding box center [195, 286] width 28 height 28
checkbox input "false"
click at [199, 253] on input "checkbox" at bounding box center [195, 248] width 28 height 28
checkbox input "false"
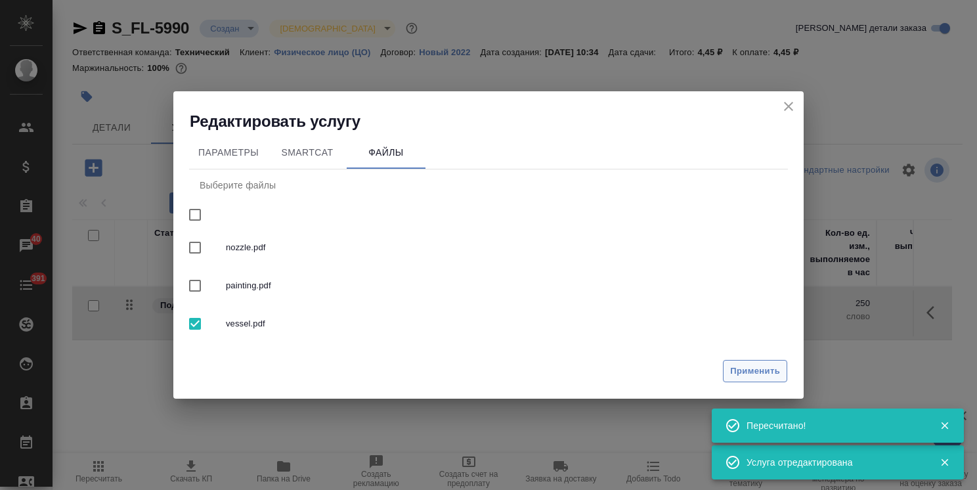
click at [761, 379] on button "Применить" at bounding box center [755, 371] width 64 height 23
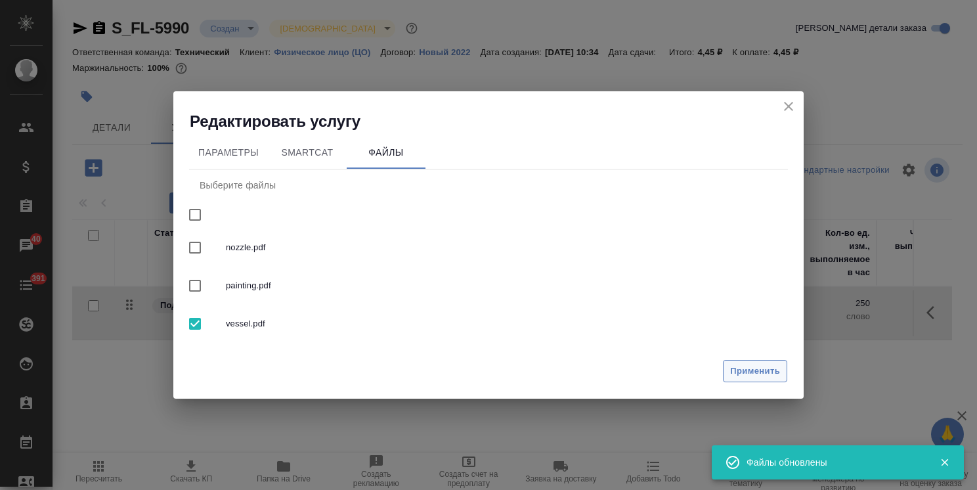
click at [765, 370] on span "Применить" at bounding box center [755, 371] width 50 height 15
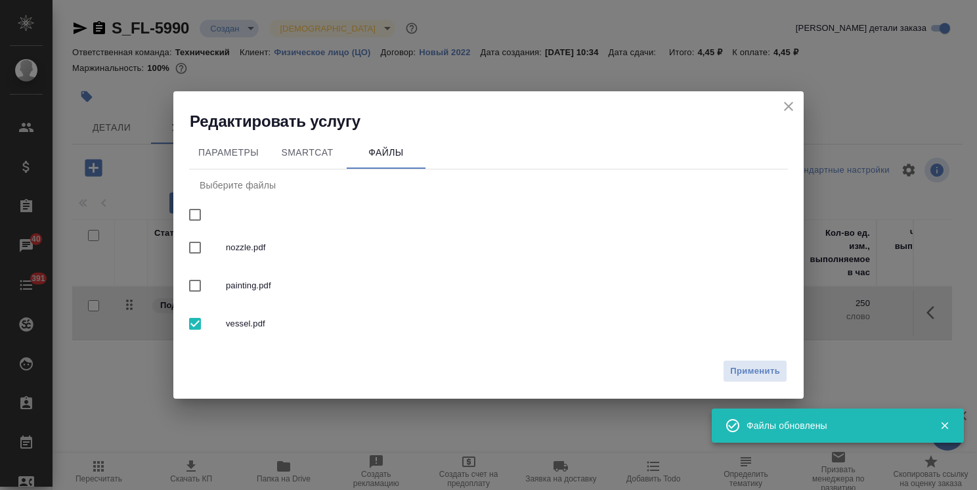
click at [788, 108] on icon "close" at bounding box center [789, 107] width 16 height 16
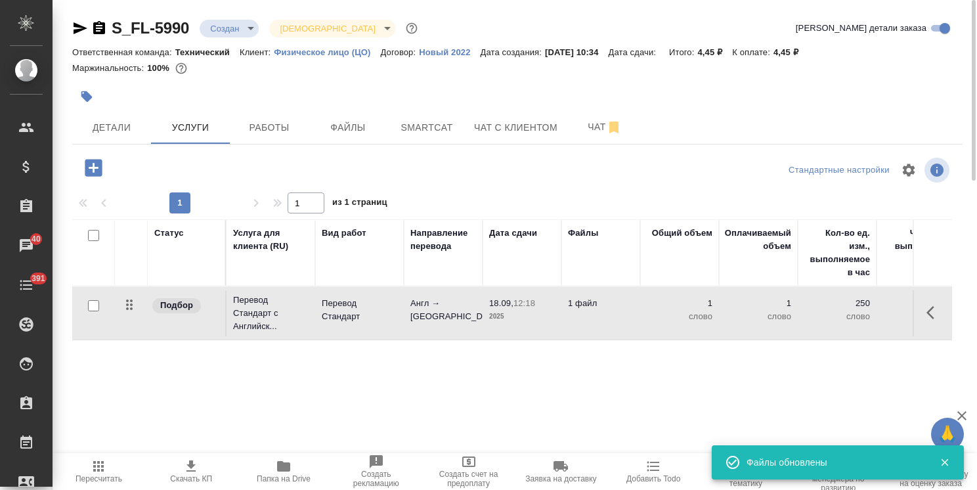
click at [559, 321] on td "18.09, 12:18 2025" at bounding box center [522, 313] width 79 height 46
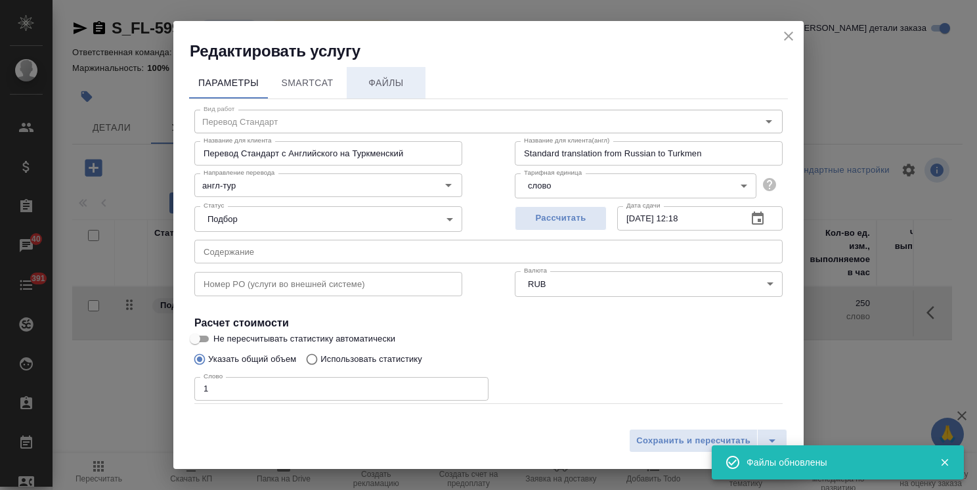
click at [413, 86] on span "Файлы" at bounding box center [386, 83] width 63 height 16
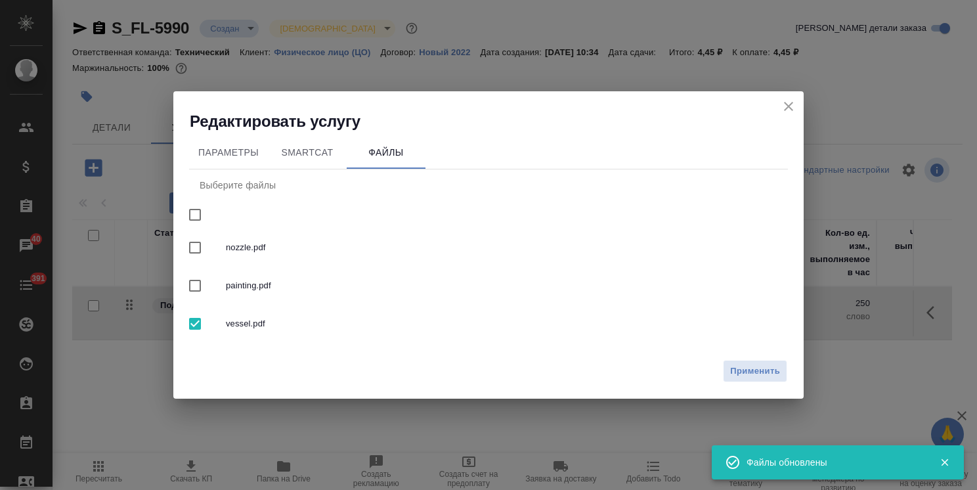
click at [788, 104] on icon "close" at bounding box center [789, 107] width 16 height 16
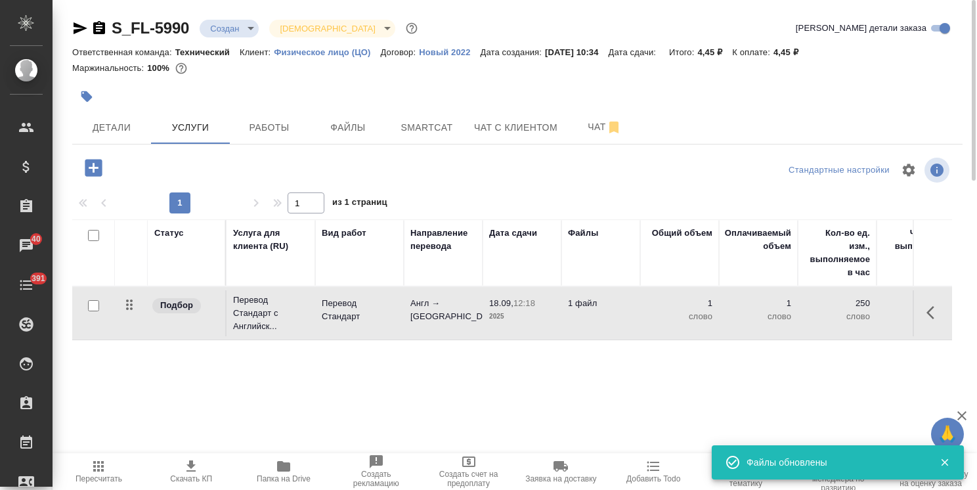
click at [99, 170] on icon "button" at bounding box center [93, 167] width 17 height 17
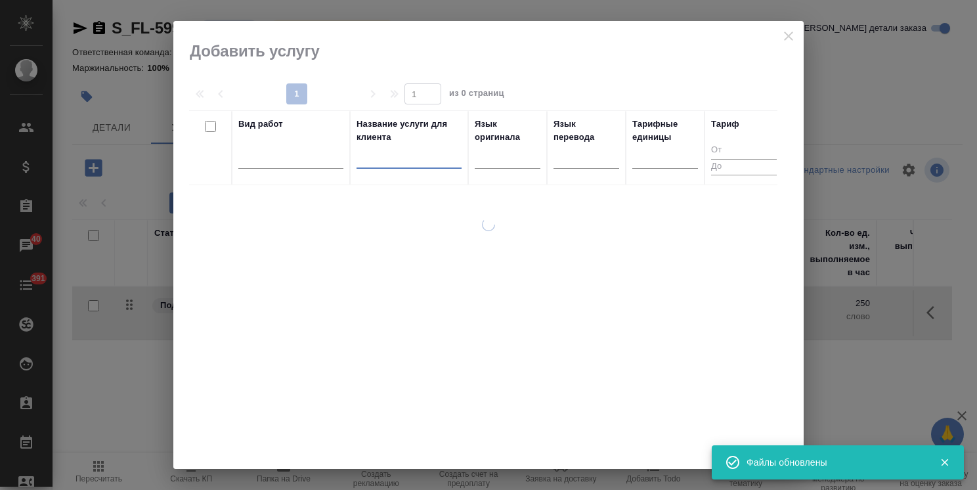
click at [386, 166] on input "text" at bounding box center [409, 160] width 105 height 16
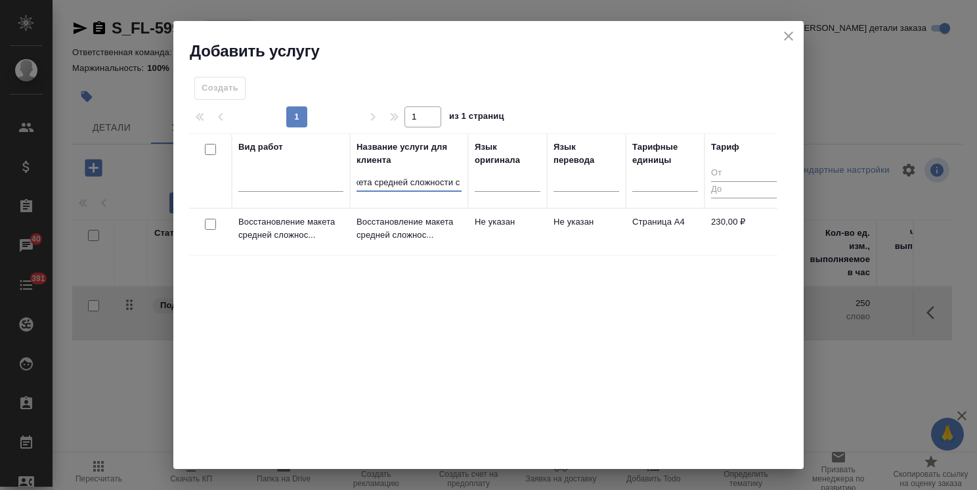
scroll to position [0, 22]
type input "макета средней сложности с по"
click at [215, 223] on input "checkbox" at bounding box center [210, 224] width 11 height 11
checkbox input "true"
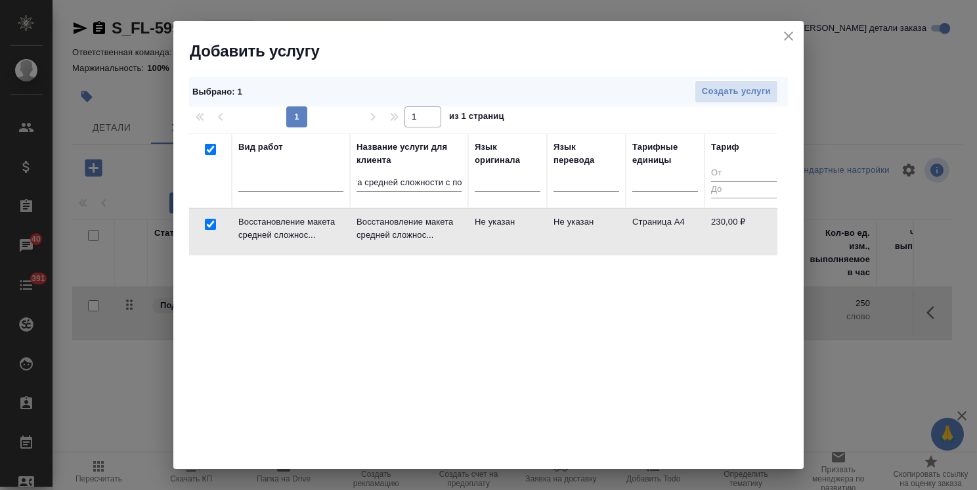
scroll to position [0, 0]
click at [730, 88] on span "Создать услуги" at bounding box center [736, 91] width 69 height 15
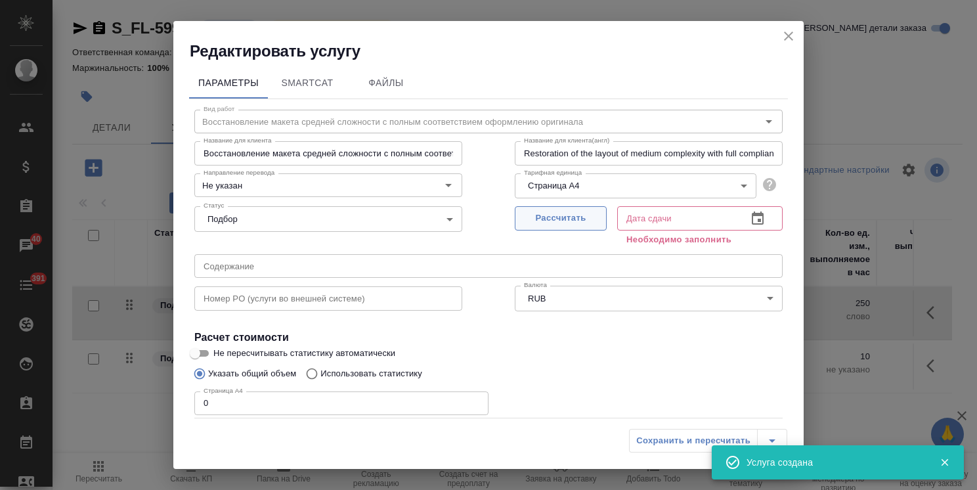
click at [557, 221] on span "Рассчитать" at bounding box center [560, 218] width 77 height 15
type input "[DATE] 12:19"
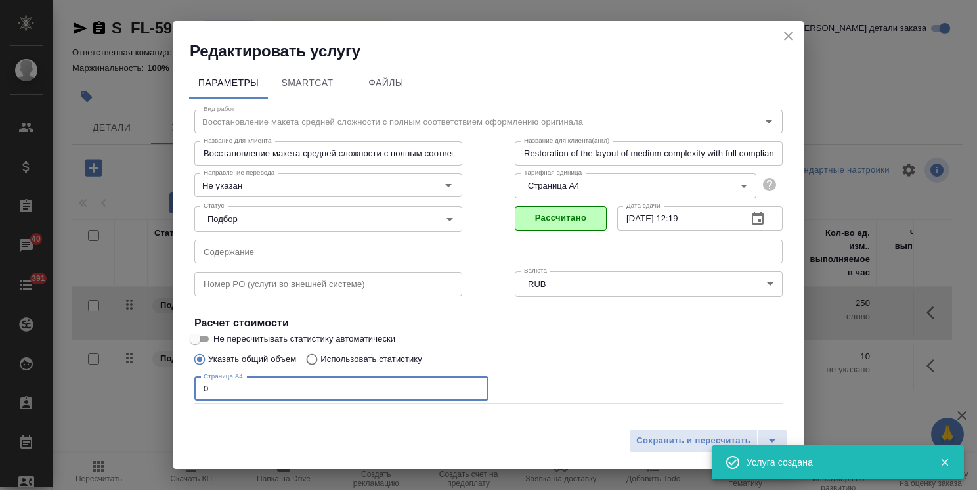
drag, startPoint x: 234, startPoint y: 389, endPoint x: 167, endPoint y: 378, distance: 67.9
click at [172, 378] on div "Редактировать услугу Параметры SmartCat Файлы Вид работ Восстановление макета с…" at bounding box center [488, 245] width 977 height 490
type input "8"
click at [675, 443] on span "Сохранить и пересчитать" at bounding box center [693, 440] width 114 height 15
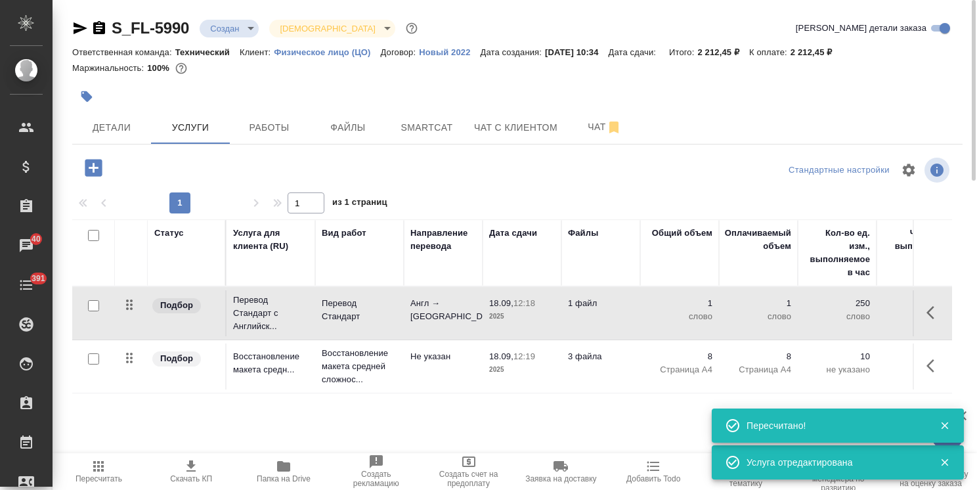
click at [456, 366] on td "Не указан" at bounding box center [443, 366] width 79 height 46
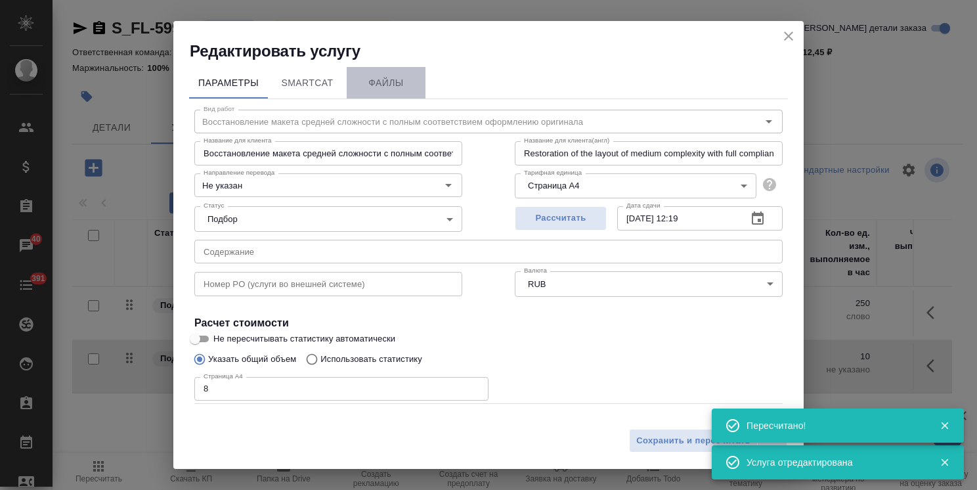
click at [391, 77] on span "Файлы" at bounding box center [386, 83] width 63 height 16
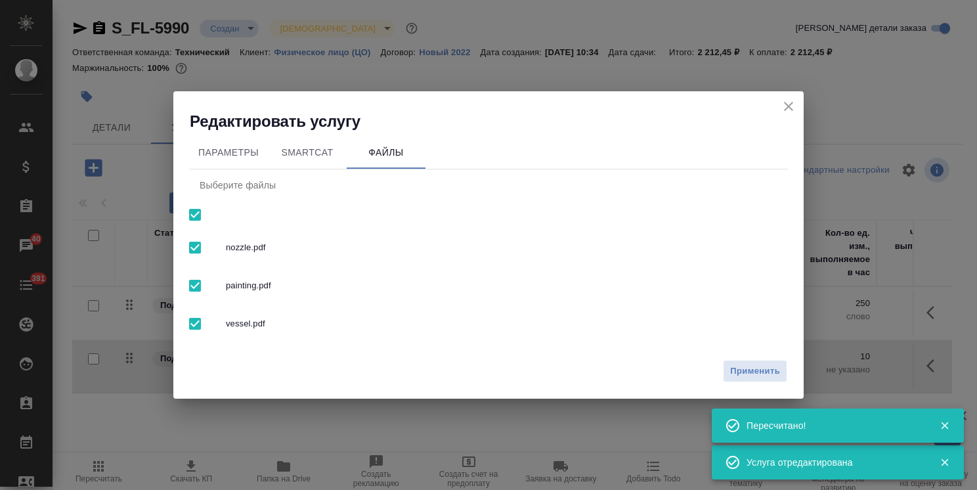
click at [192, 214] on input "checkbox" at bounding box center [195, 215] width 28 height 28
checkbox input "false"
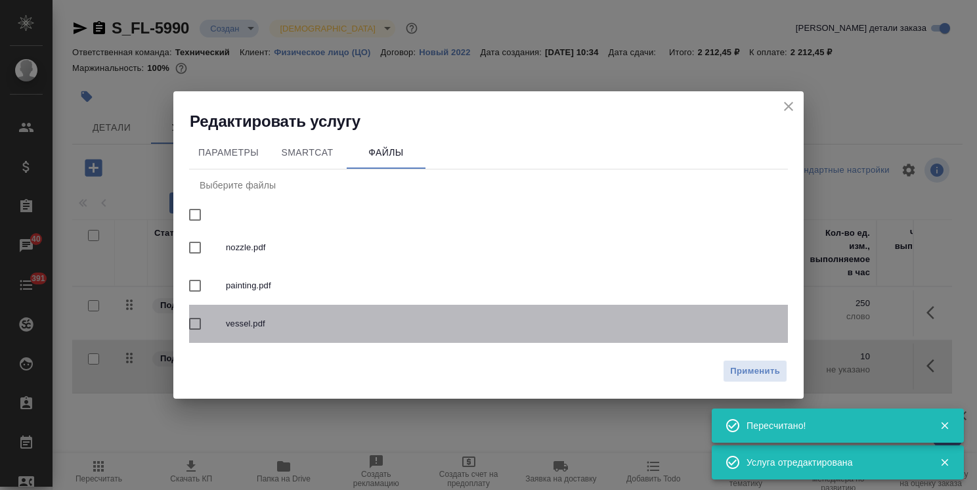
click at [200, 336] on input "checkbox" at bounding box center [195, 324] width 28 height 28
checkbox input "true"
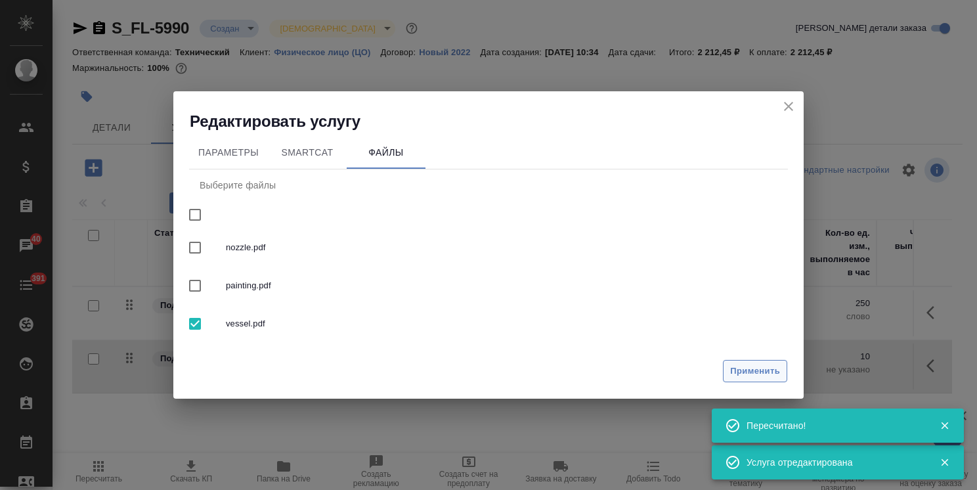
click at [764, 364] on span "Применить" at bounding box center [755, 371] width 50 height 15
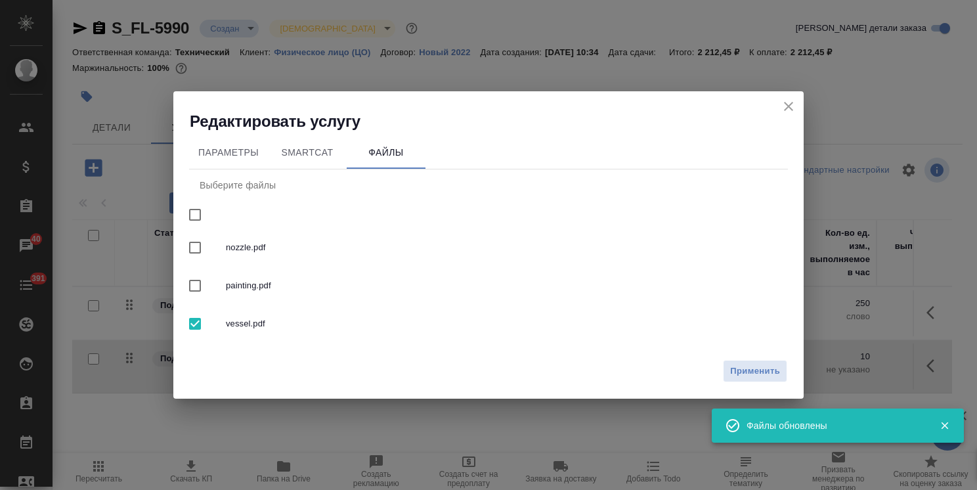
click at [792, 104] on icon "close" at bounding box center [789, 107] width 16 height 16
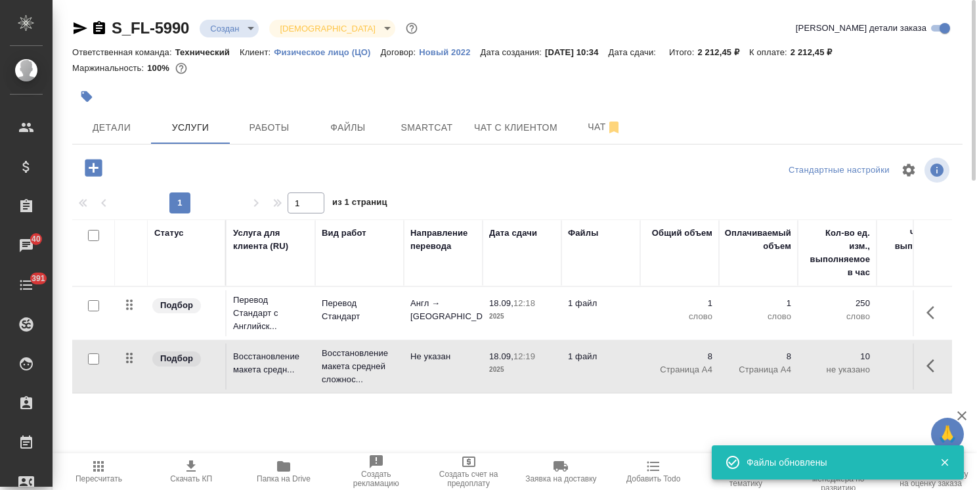
scroll to position [45, 0]
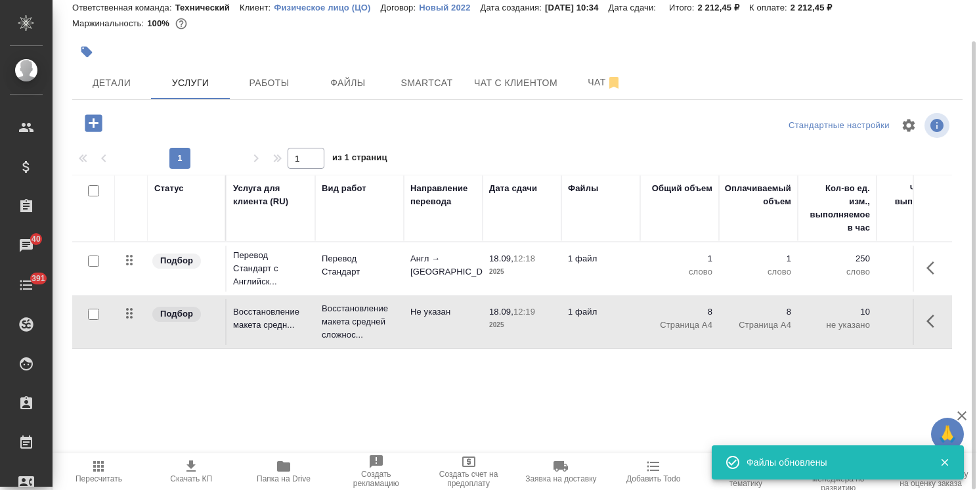
click at [95, 123] on icon "button" at bounding box center [93, 123] width 23 height 23
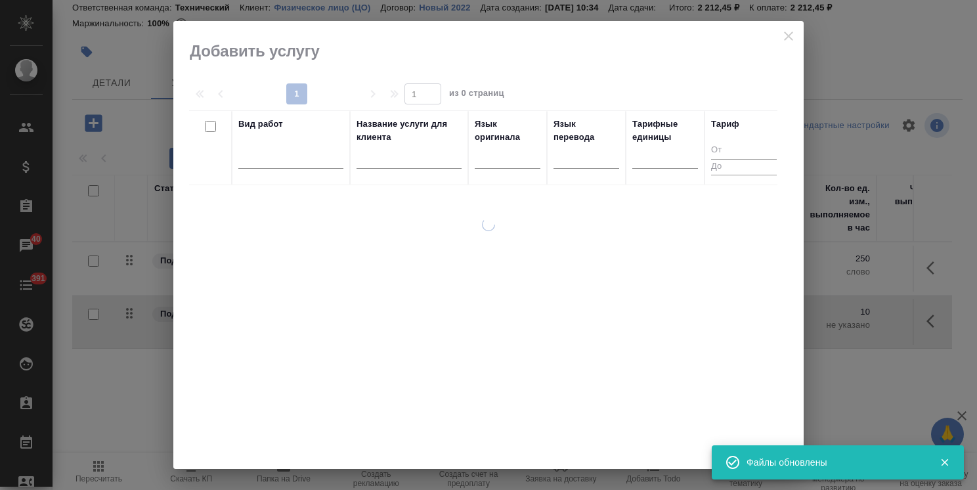
click at [390, 162] on input "text" at bounding box center [409, 160] width 105 height 16
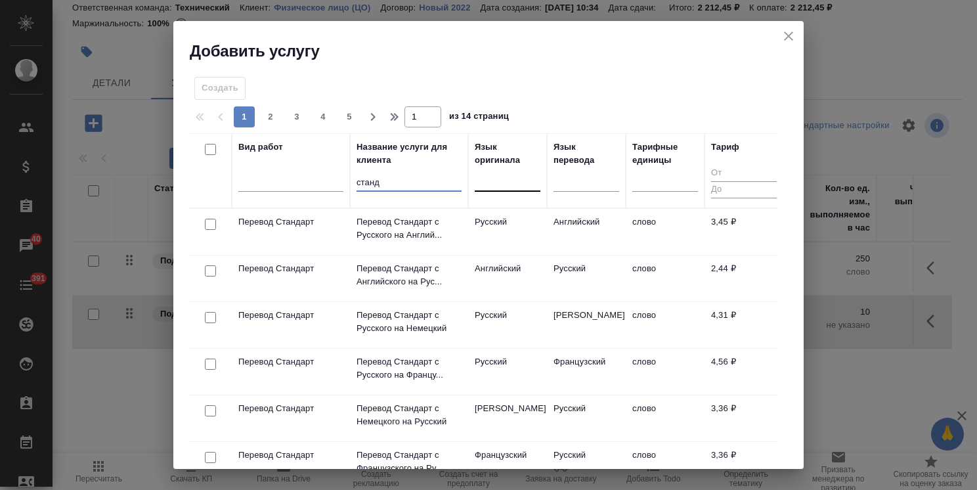
type input "станд"
click at [510, 183] on div at bounding box center [508, 178] width 66 height 19
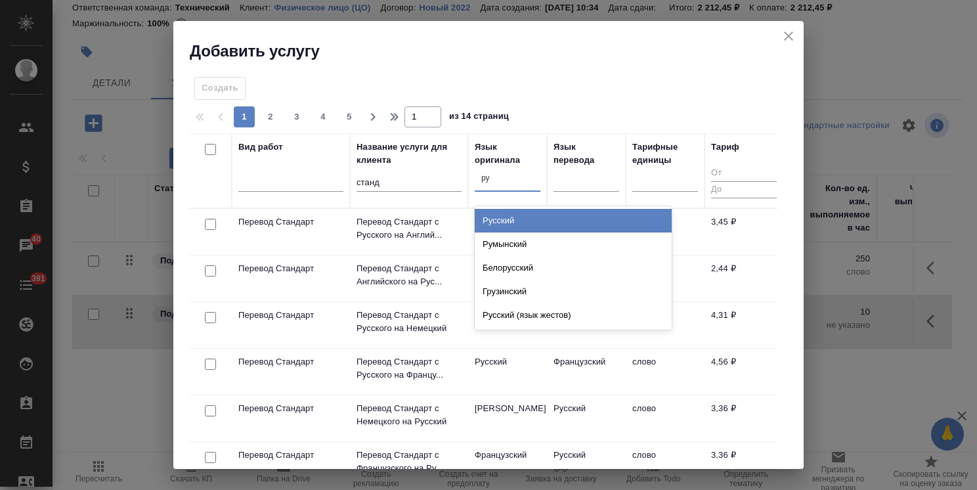
type input "рус"
click at [514, 219] on div "Русский" at bounding box center [573, 221] width 197 height 24
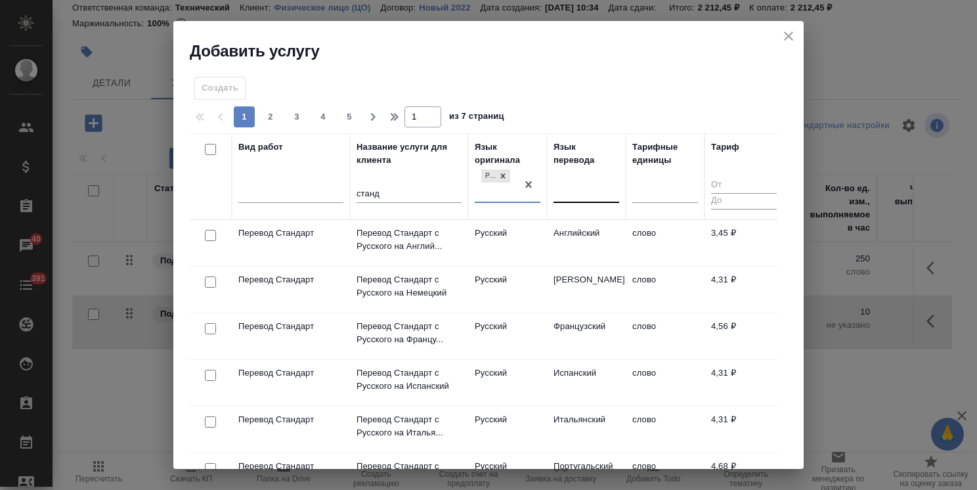
click at [567, 193] on div at bounding box center [587, 190] width 66 height 19
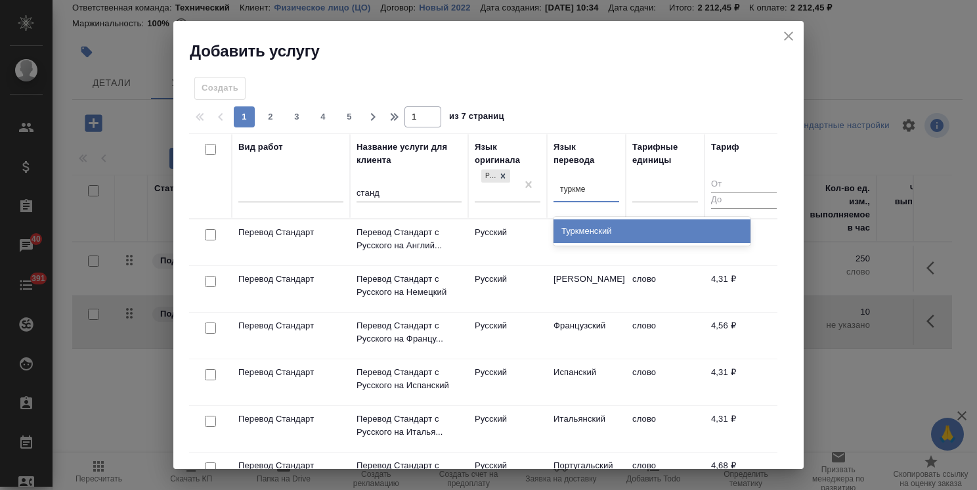
type input "туркмен"
click at [575, 229] on div "Туркменский" at bounding box center [652, 231] width 197 height 24
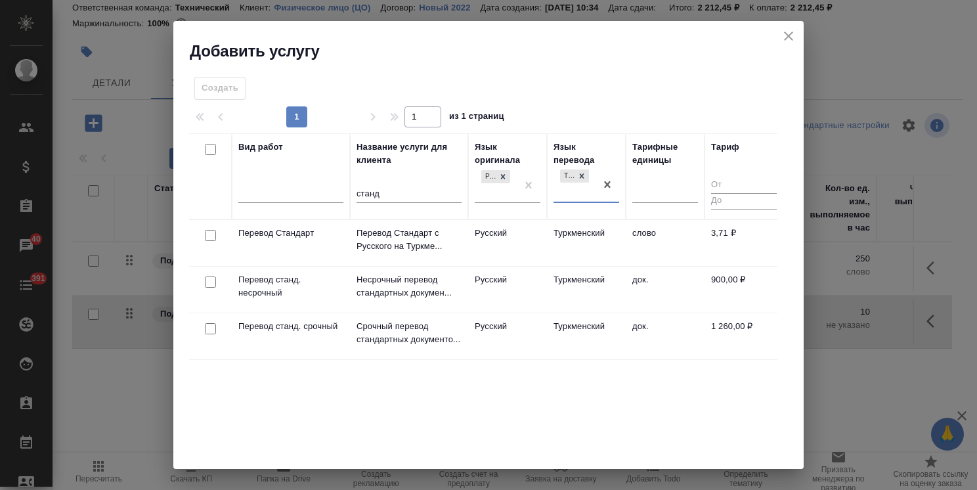
click at [208, 238] on input "checkbox" at bounding box center [210, 235] width 11 height 11
checkbox input "true"
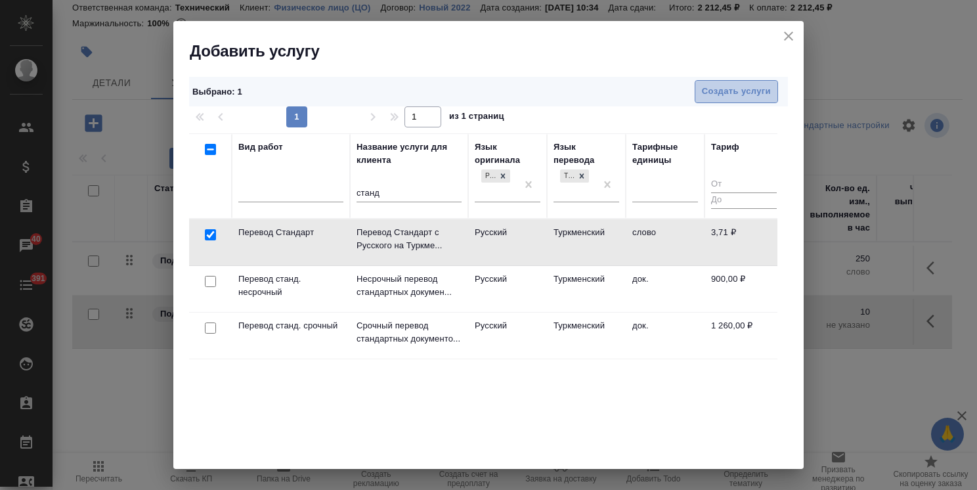
click at [715, 85] on span "Создать услуги" at bounding box center [736, 91] width 69 height 15
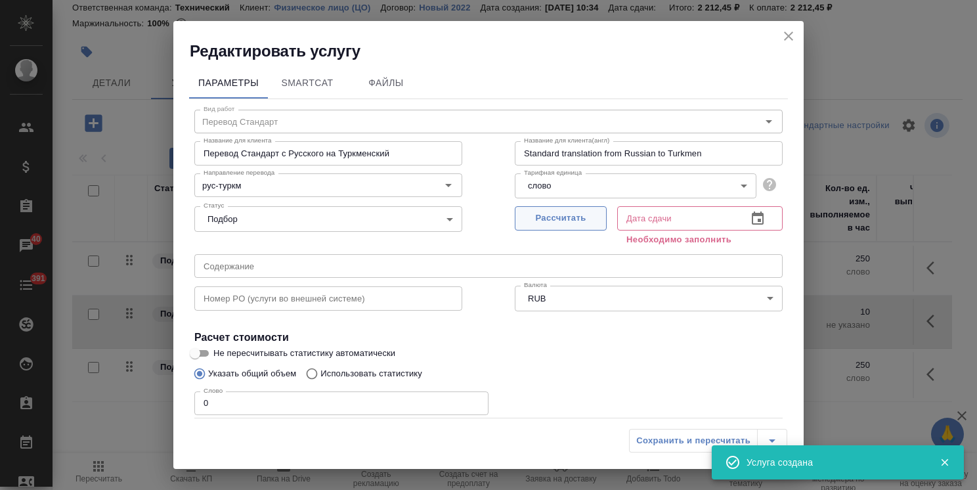
click at [558, 218] on span "Рассчитать" at bounding box center [560, 218] width 77 height 15
type input "[DATE] 12:20"
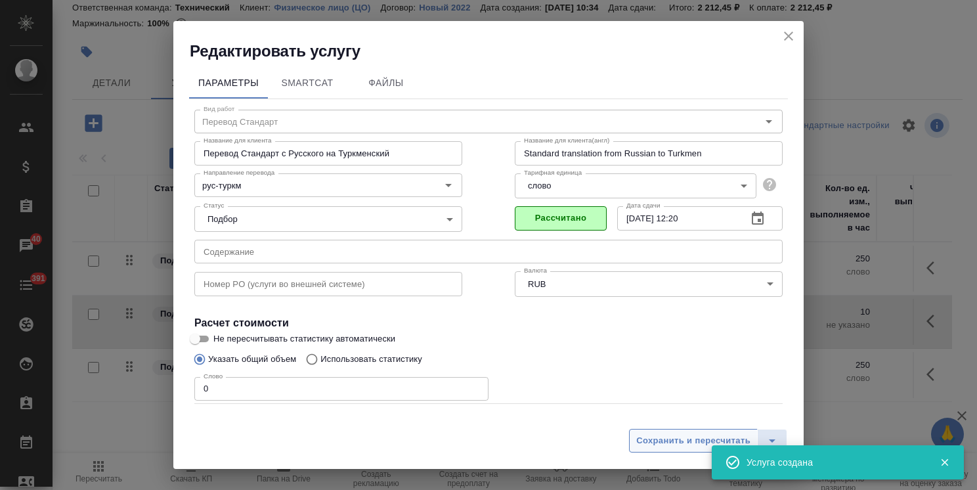
click at [678, 443] on span "Сохранить и пересчитать" at bounding box center [693, 440] width 114 height 15
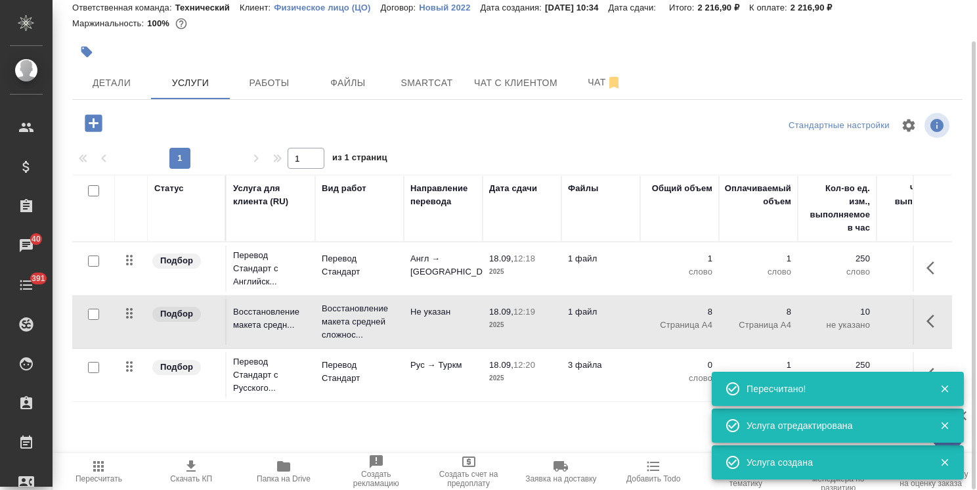
click at [474, 374] on td "Рус → Туркм" at bounding box center [443, 375] width 79 height 46
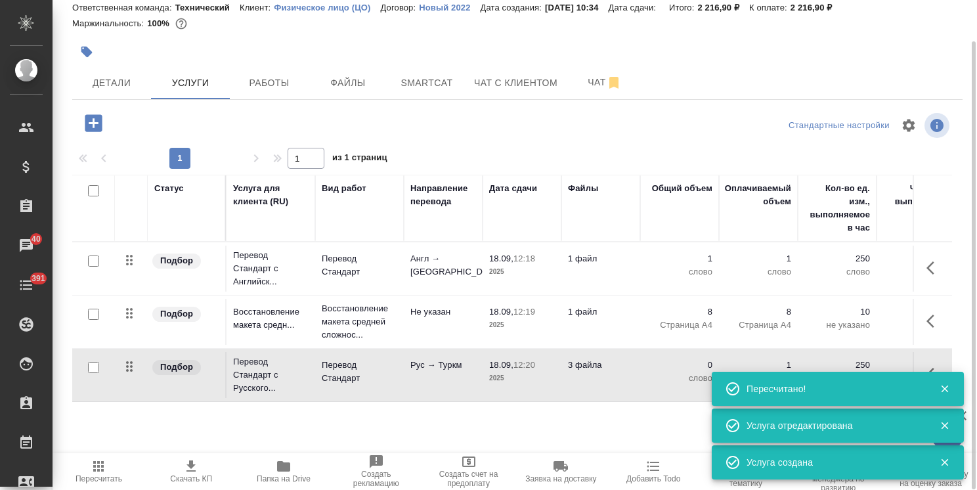
click at [474, 374] on td "Рус → Туркм" at bounding box center [443, 375] width 79 height 46
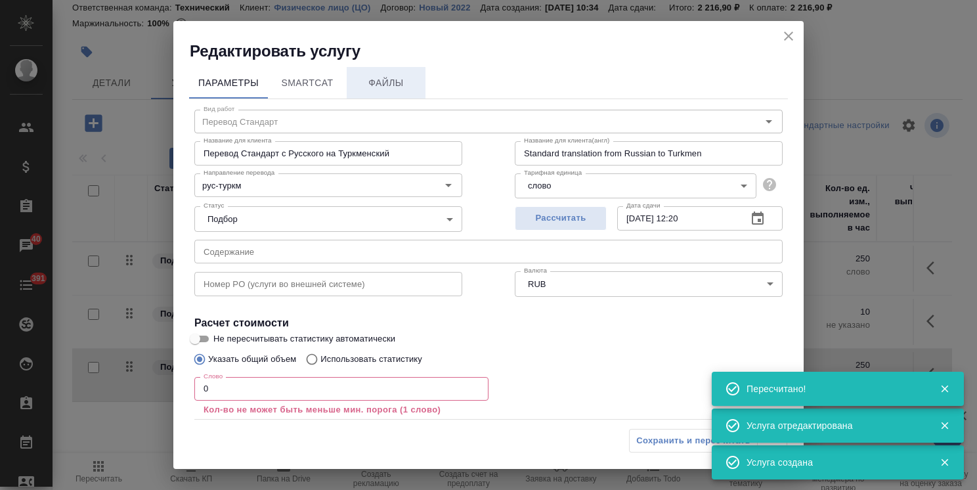
click at [384, 85] on span "Файлы" at bounding box center [386, 83] width 63 height 16
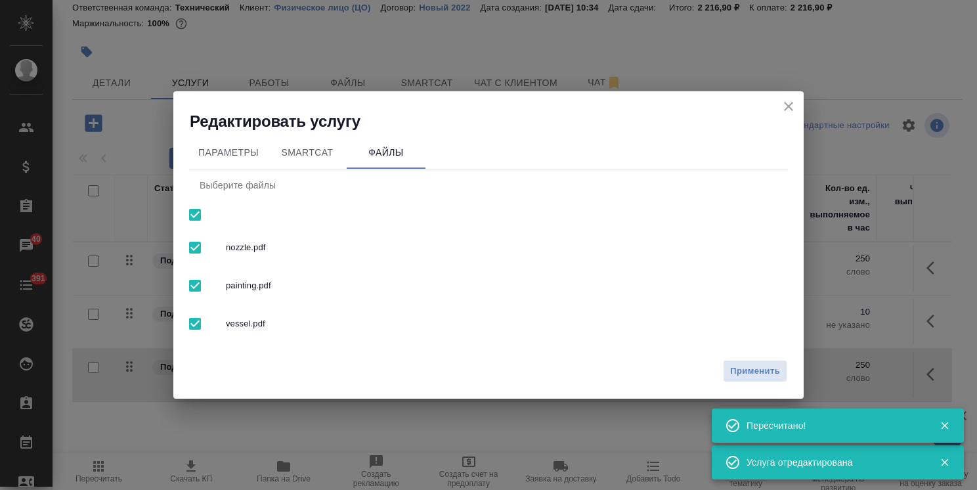
click at [200, 321] on input "checkbox" at bounding box center [195, 324] width 28 height 28
checkbox input "false"
click at [199, 239] on input "checkbox" at bounding box center [195, 248] width 28 height 28
checkbox input "false"
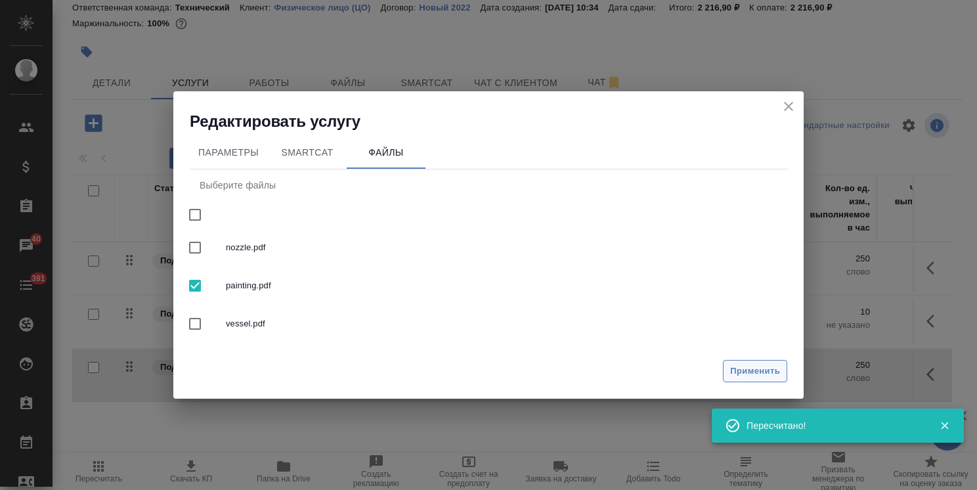
click at [757, 374] on span "Применить" at bounding box center [755, 371] width 50 height 15
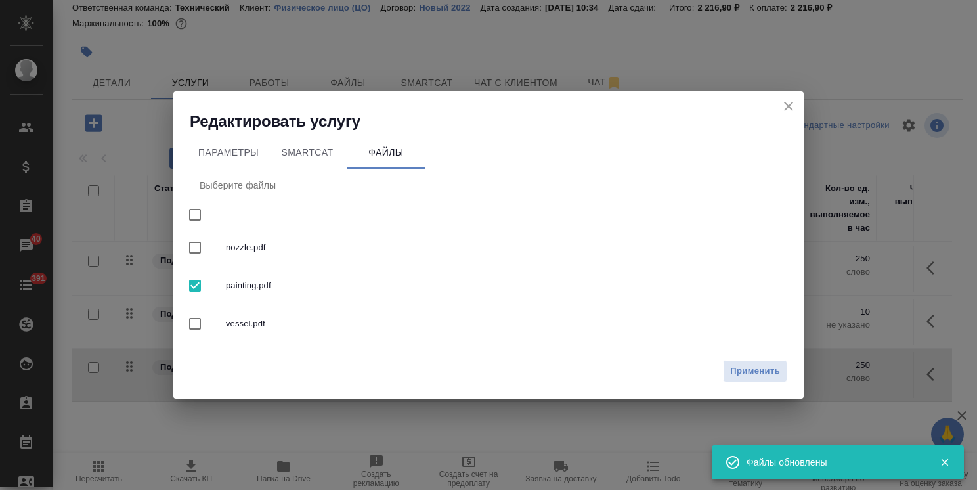
click at [791, 106] on icon "close" at bounding box center [789, 107] width 16 height 16
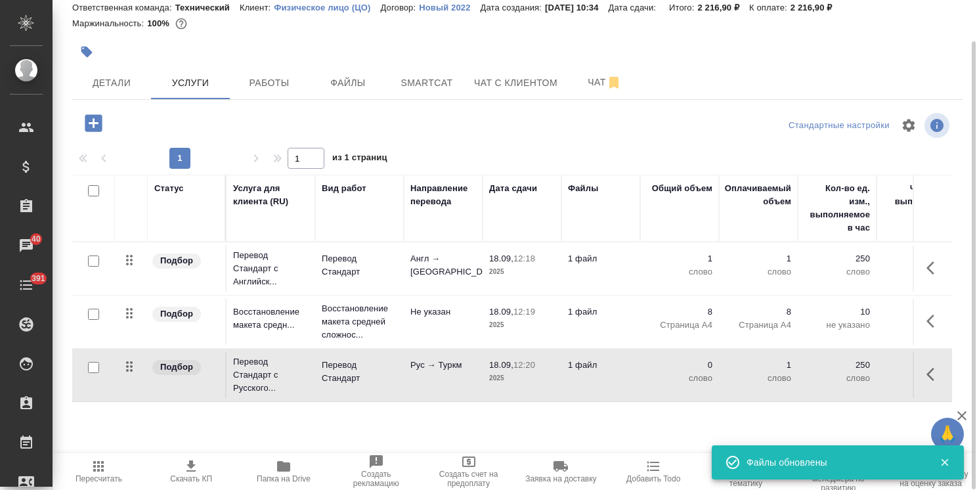
click at [98, 126] on icon "button" at bounding box center [93, 122] width 17 height 17
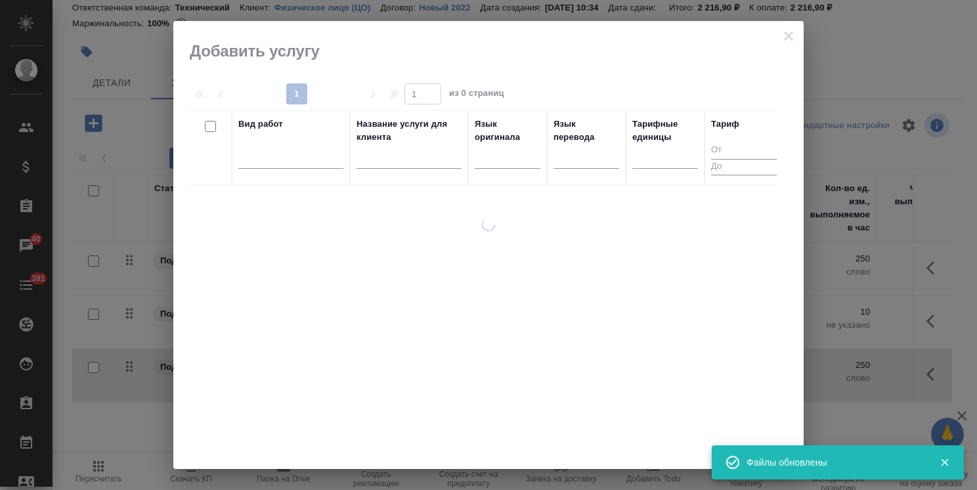
click at [397, 153] on input "text" at bounding box center [409, 160] width 105 height 16
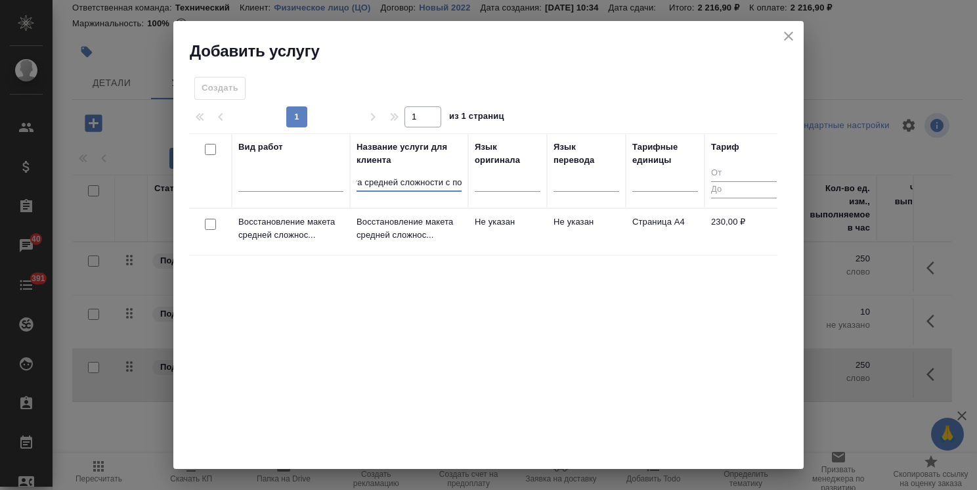
scroll to position [0, 27]
type input "макета средней сложности с пол"
click at [208, 222] on input "checkbox" at bounding box center [210, 224] width 11 height 11
checkbox input "true"
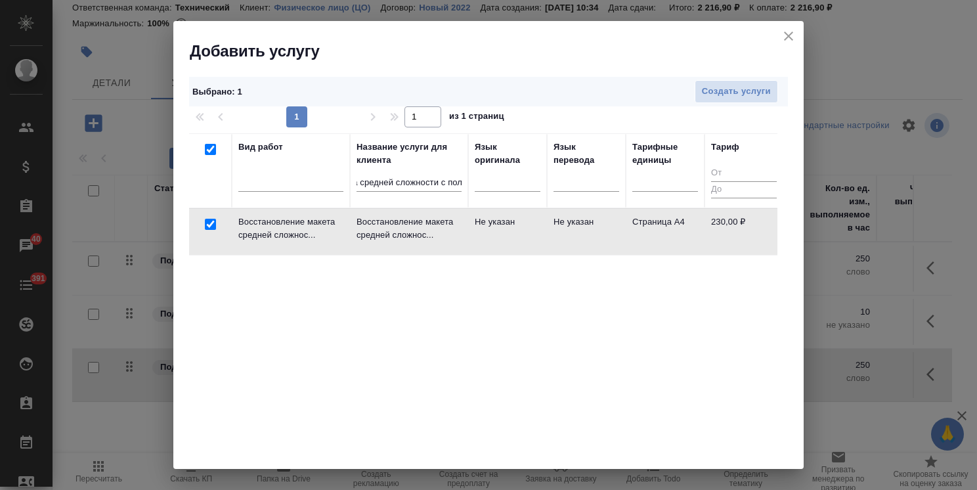
scroll to position [0, 0]
click at [739, 70] on div "Выбрано : 1 Создать услуги 1 1 из 1 страниц Вид работ Название услуги для клиен…" at bounding box center [488, 265] width 631 height 407
click at [719, 88] on span "Создать услуги" at bounding box center [736, 91] width 69 height 15
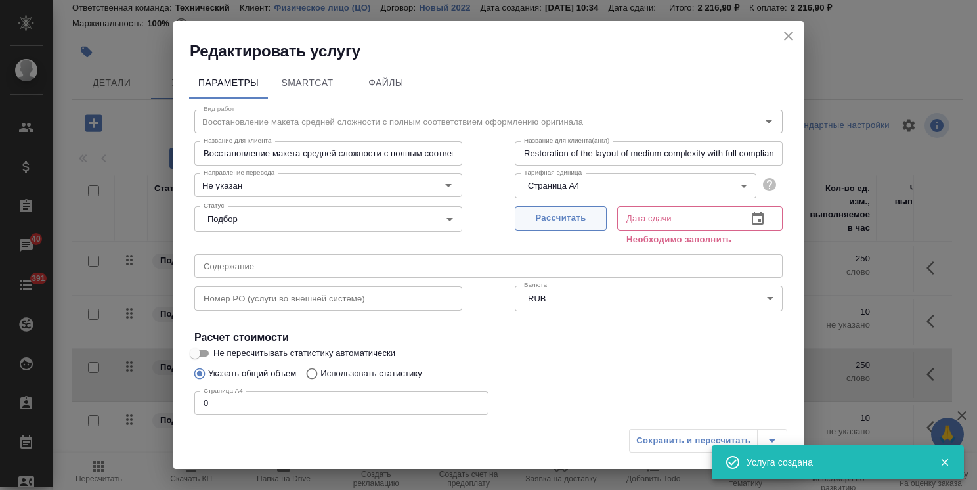
click at [549, 217] on span "Рассчитать" at bounding box center [560, 218] width 77 height 15
type input "[DATE] 12:20"
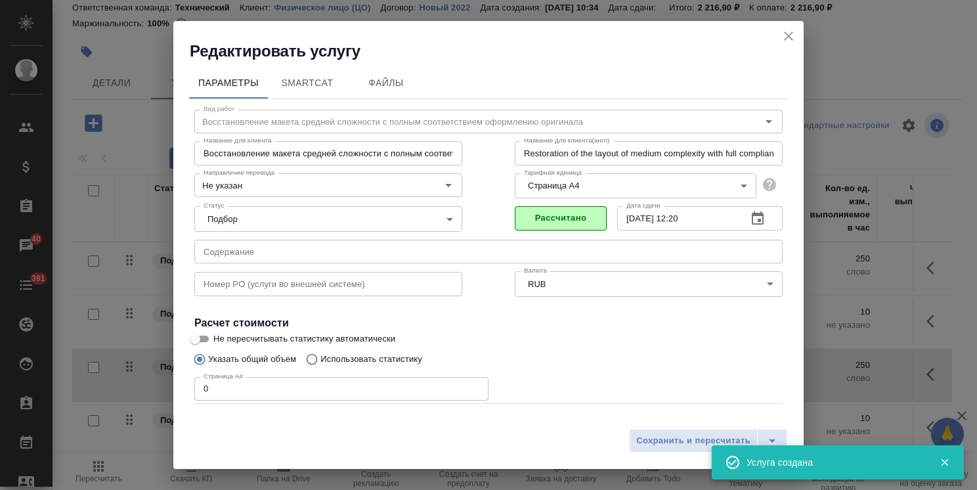
drag, startPoint x: 221, startPoint y: 385, endPoint x: 153, endPoint y: 372, distance: 68.9
click at [160, 374] on div "Редактировать услугу Параметры SmartCat Файлы Вид работ Восстановление макета с…" at bounding box center [488, 245] width 977 height 490
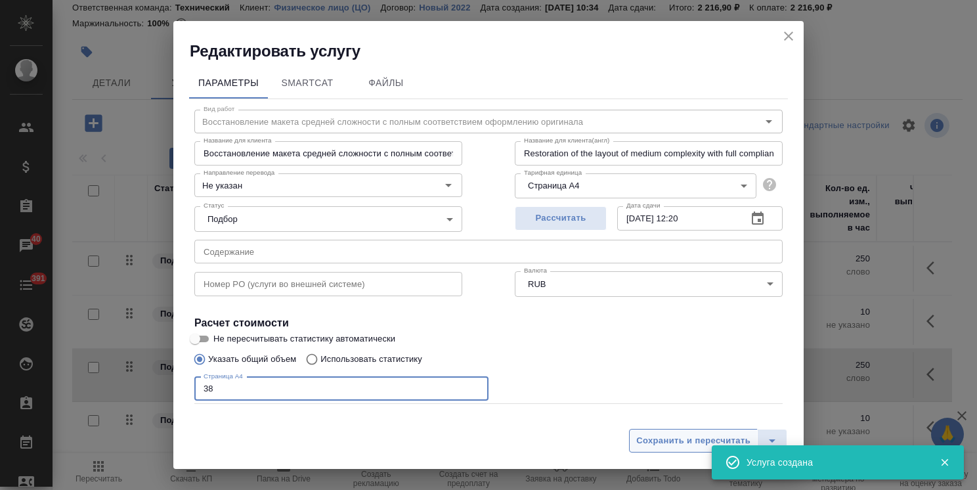
type input "38"
click at [674, 439] on span "Сохранить и пересчитать" at bounding box center [693, 440] width 114 height 15
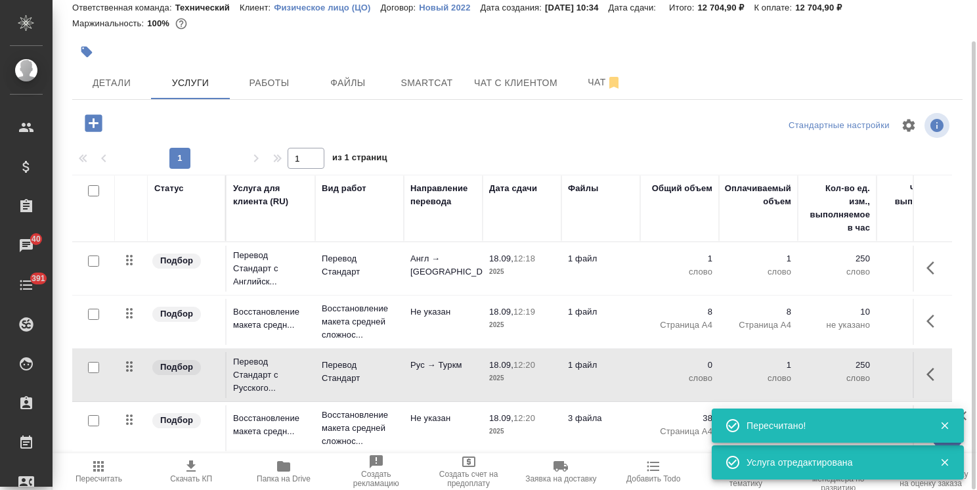
click at [486, 421] on td "18.09, 12:20 2025" at bounding box center [522, 428] width 79 height 46
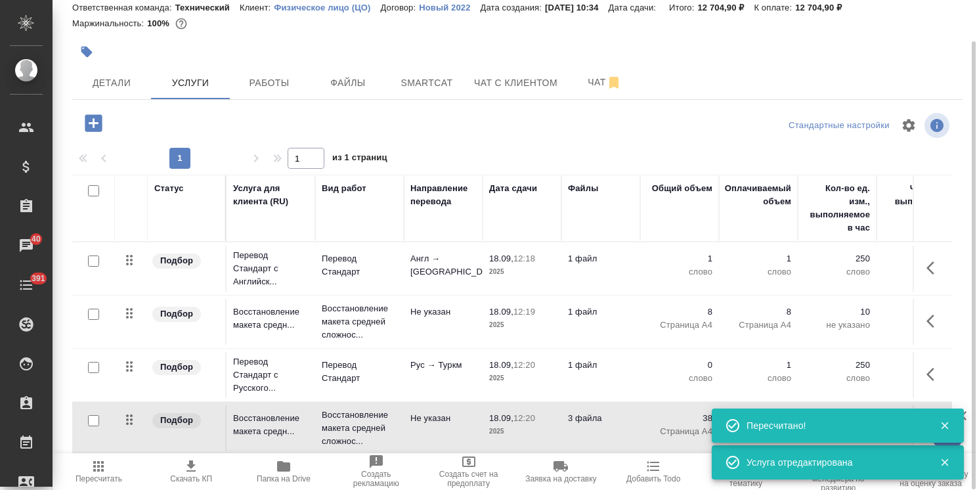
click at [486, 421] on td "18.09, 12:20 2025" at bounding box center [522, 428] width 79 height 46
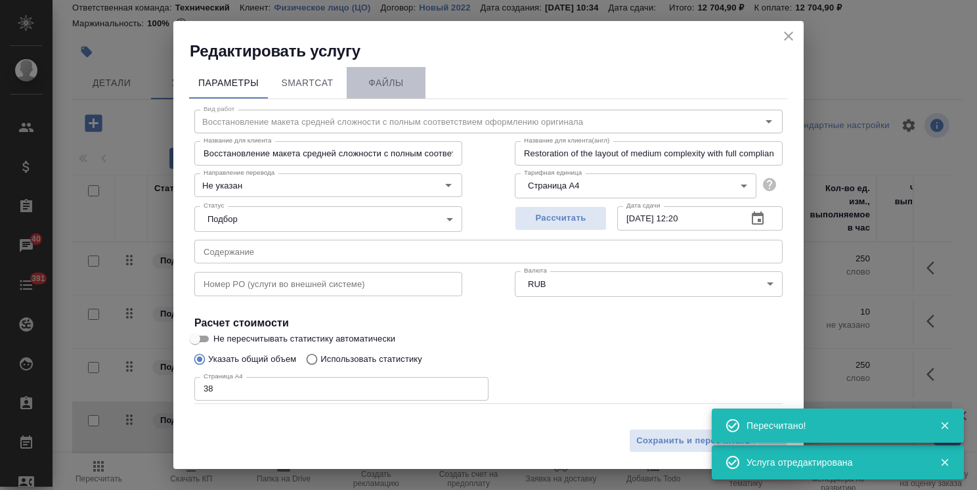
click at [394, 94] on button "Файлы" at bounding box center [386, 83] width 79 height 32
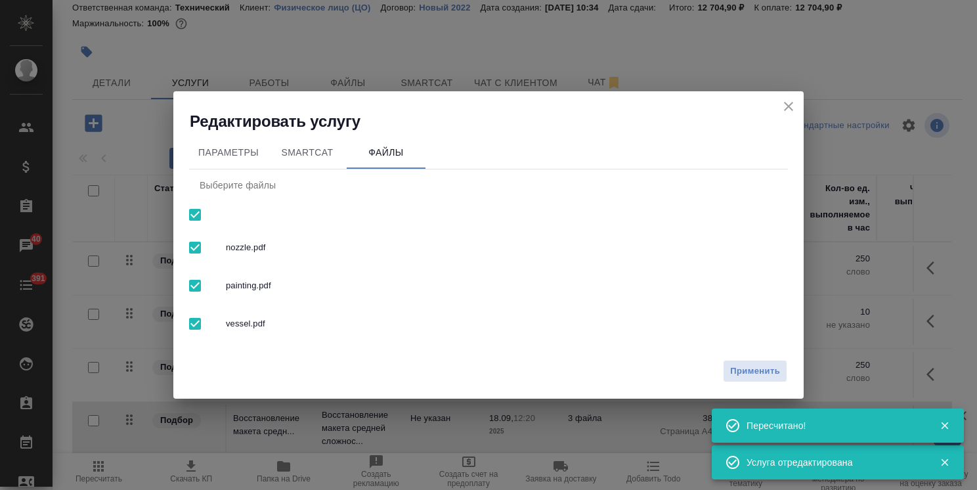
click at [192, 219] on input "checkbox" at bounding box center [195, 215] width 28 height 28
checkbox input "false"
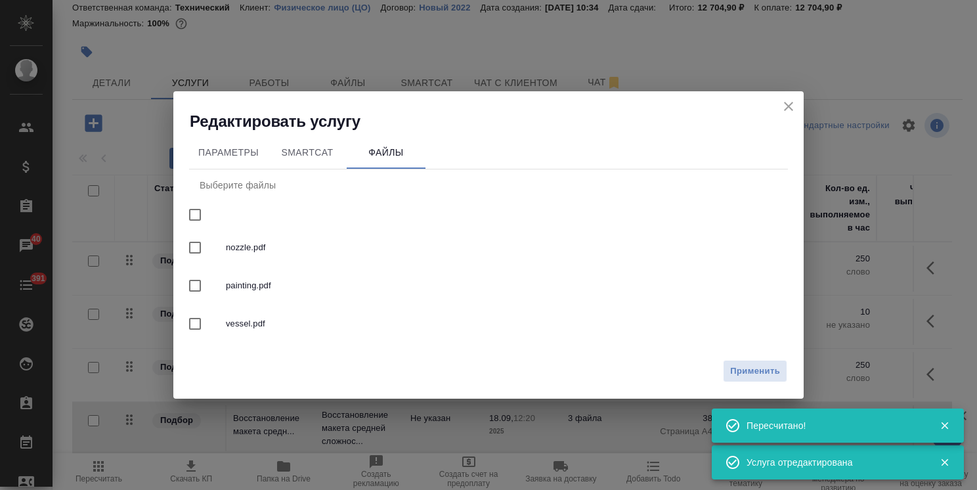
click at [205, 291] on input "checkbox" at bounding box center [195, 286] width 28 height 28
checkbox input "true"
click at [746, 364] on span "Применить" at bounding box center [755, 371] width 50 height 15
click at [793, 104] on icon "close" at bounding box center [789, 107] width 16 height 16
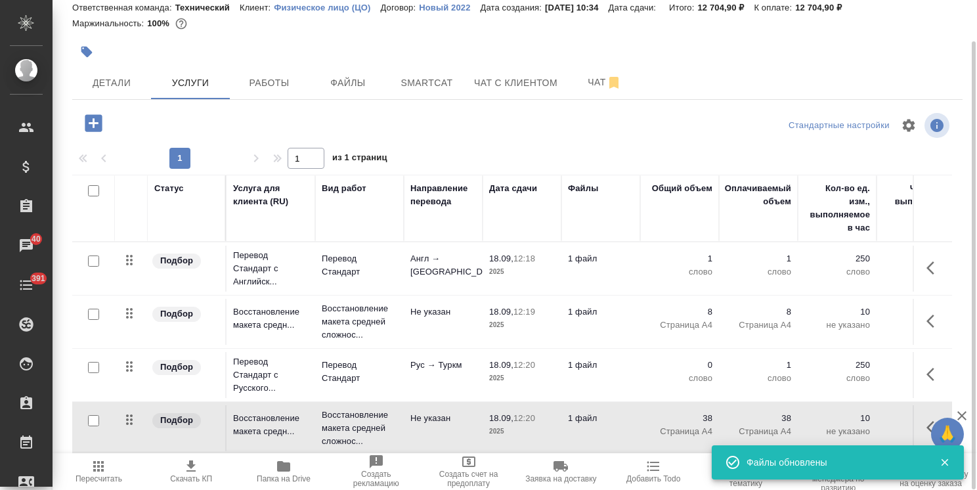
scroll to position [7, 0]
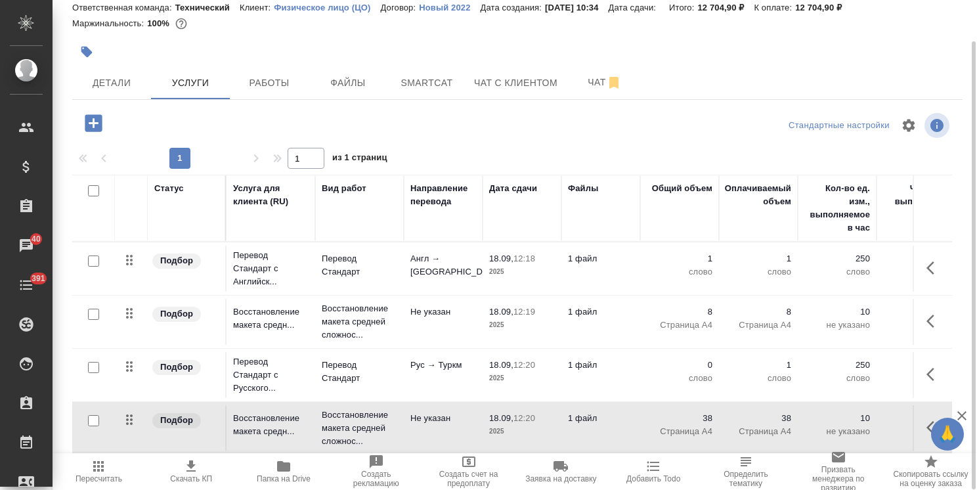
click at [86, 253] on div at bounding box center [94, 261] width 30 height 18
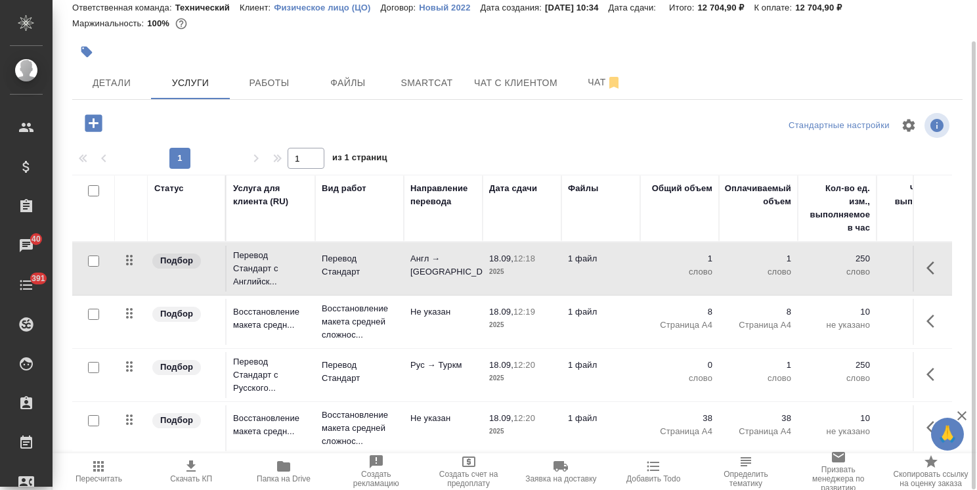
click at [90, 256] on input "checkbox" at bounding box center [93, 260] width 11 height 11
checkbox input "true"
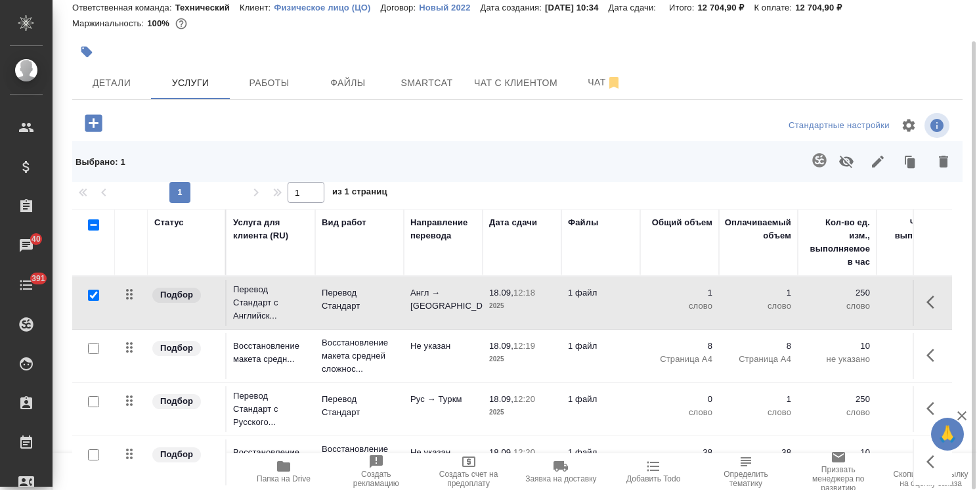
click at [909, 166] on icon "button" at bounding box center [912, 163] width 8 height 10
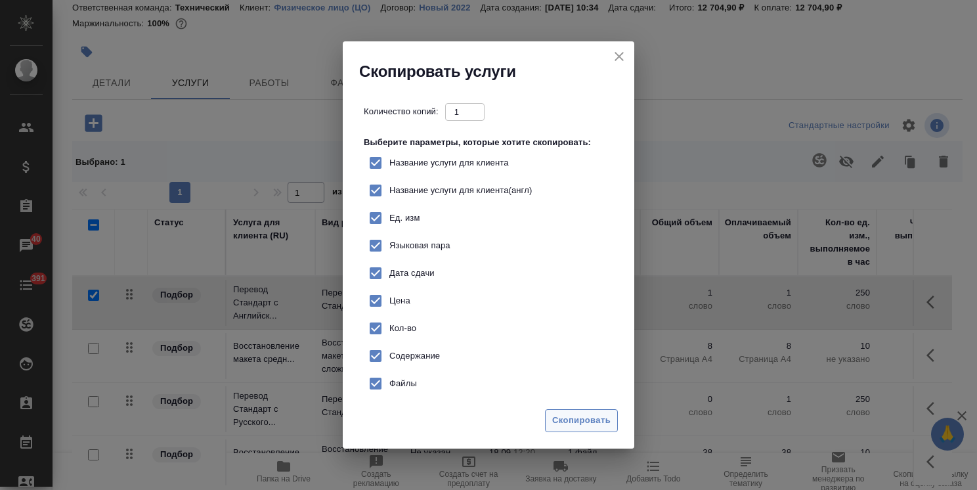
click at [574, 416] on span "Скопировать" at bounding box center [581, 420] width 58 height 15
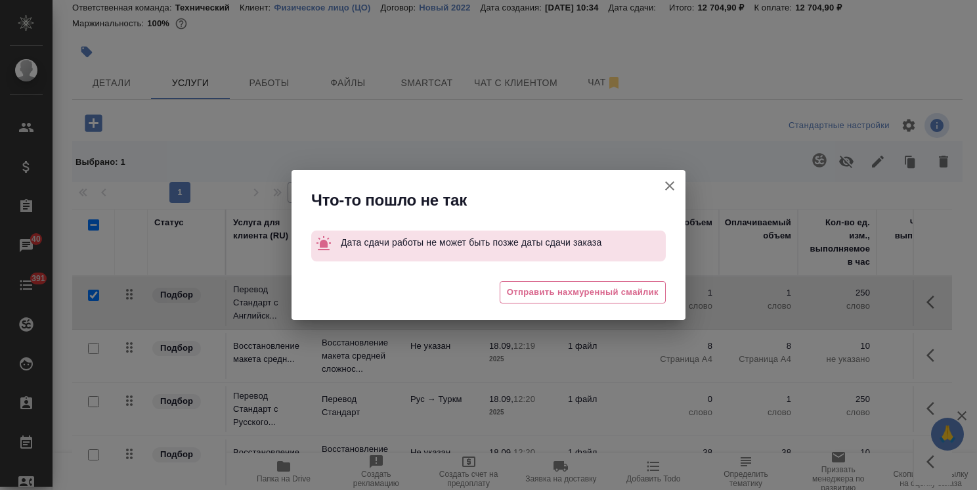
click at [665, 187] on icon "button" at bounding box center [670, 186] width 16 height 16
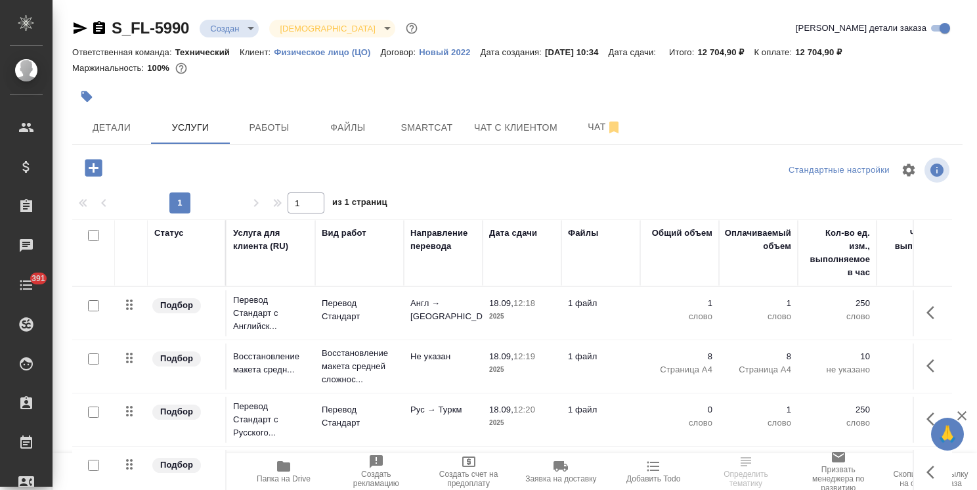
click at [965, 413] on icon "button" at bounding box center [962, 416] width 16 height 16
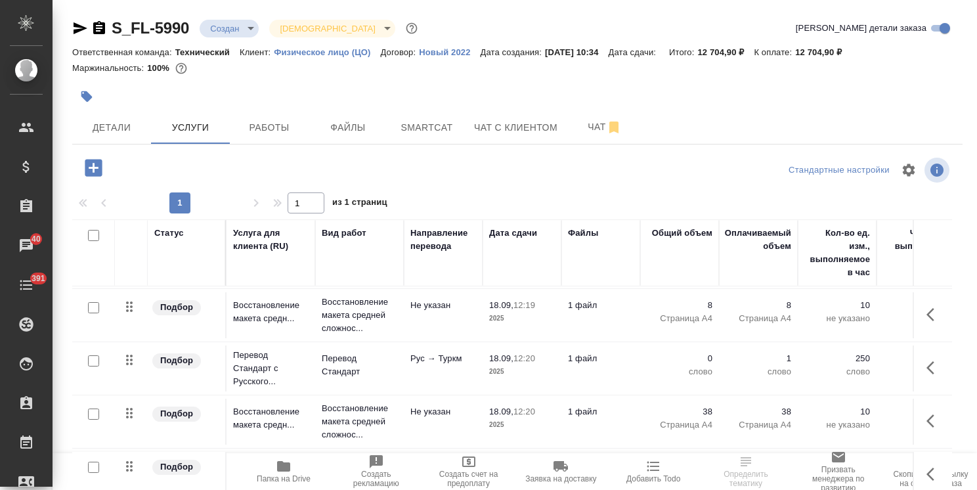
scroll to position [45, 0]
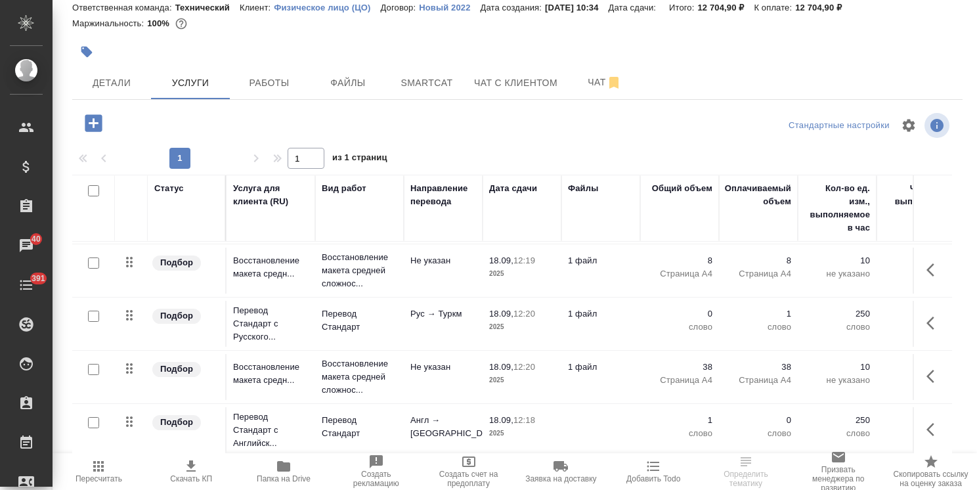
click at [479, 423] on td "Англ → [GEOGRAPHIC_DATA]" at bounding box center [443, 430] width 79 height 46
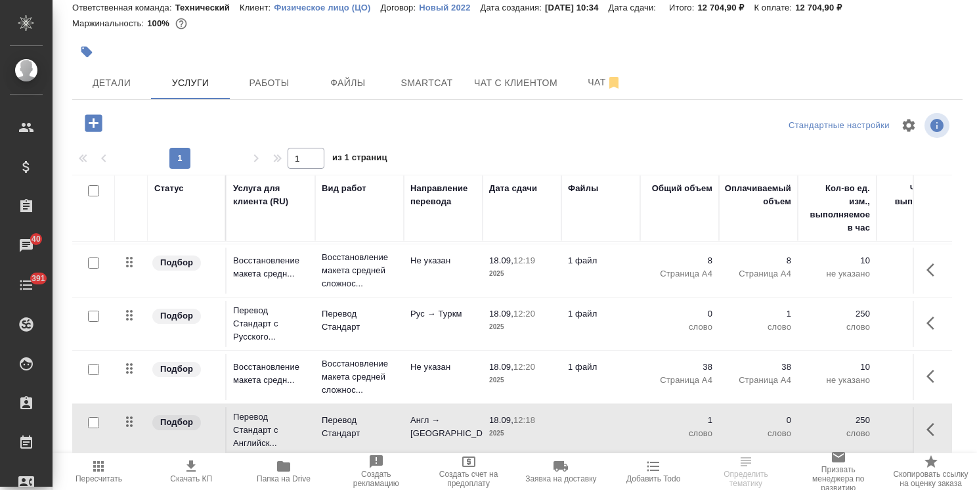
click at [479, 423] on td "Англ → [GEOGRAPHIC_DATA]" at bounding box center [443, 430] width 79 height 46
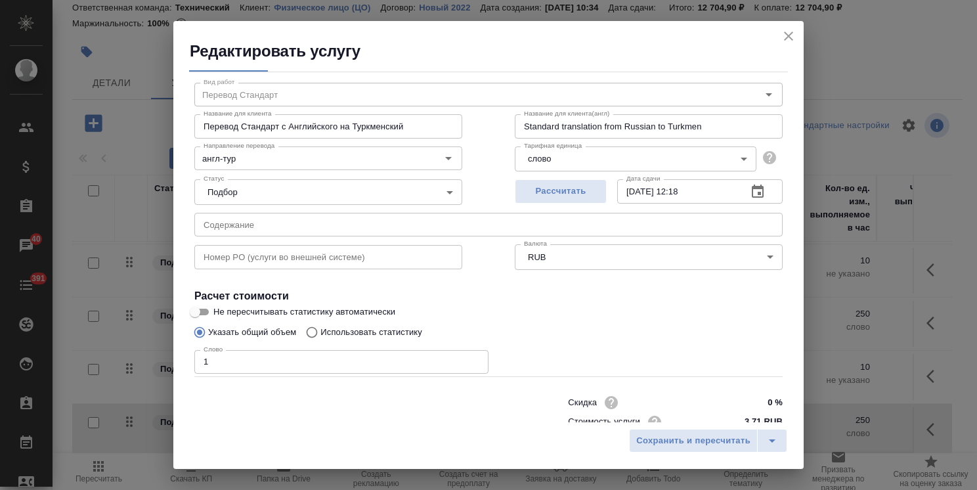
scroll to position [64, 0]
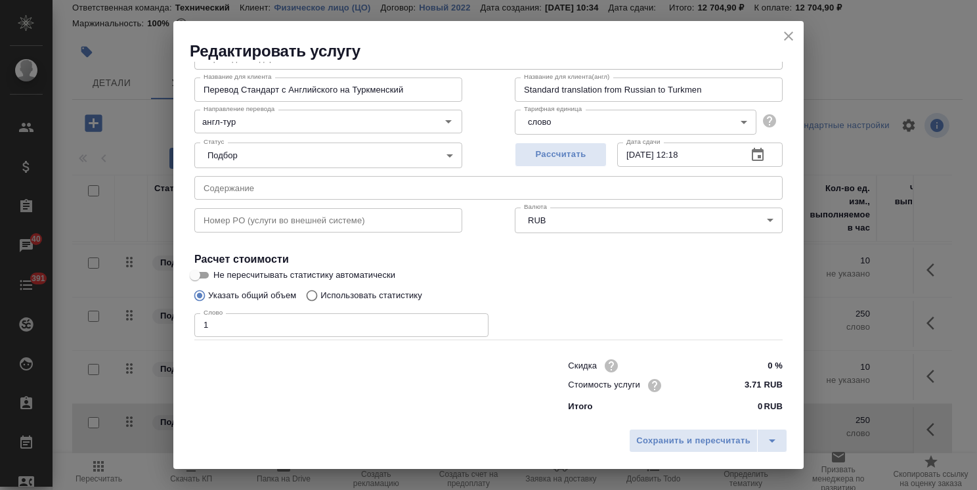
click at [789, 29] on icon "close" at bounding box center [789, 36] width 16 height 16
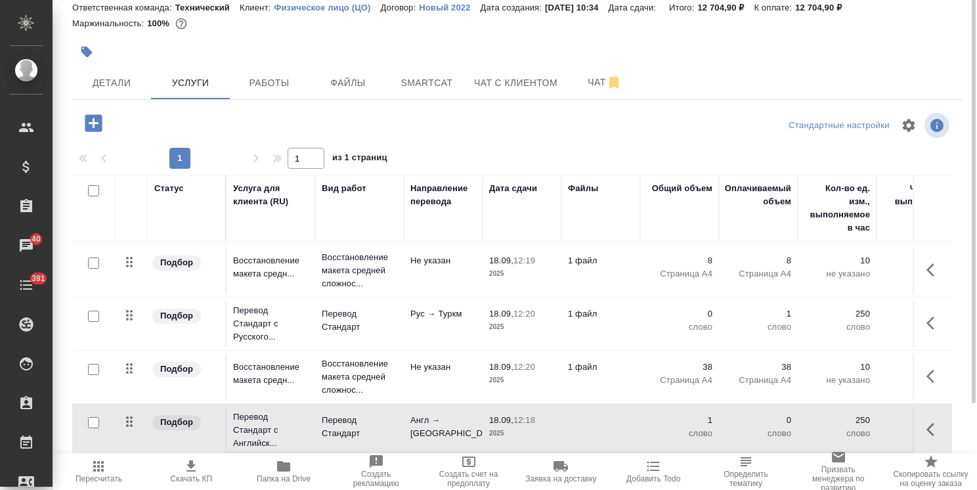
scroll to position [0, 0]
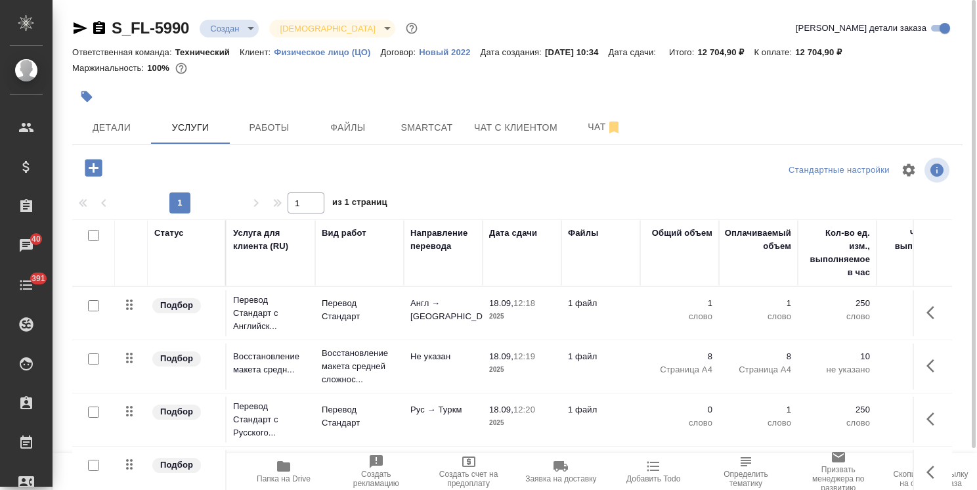
click at [677, 319] on p "слово" at bounding box center [680, 316] width 66 height 13
click at [677, 319] on td "1 слово" at bounding box center [679, 313] width 79 height 46
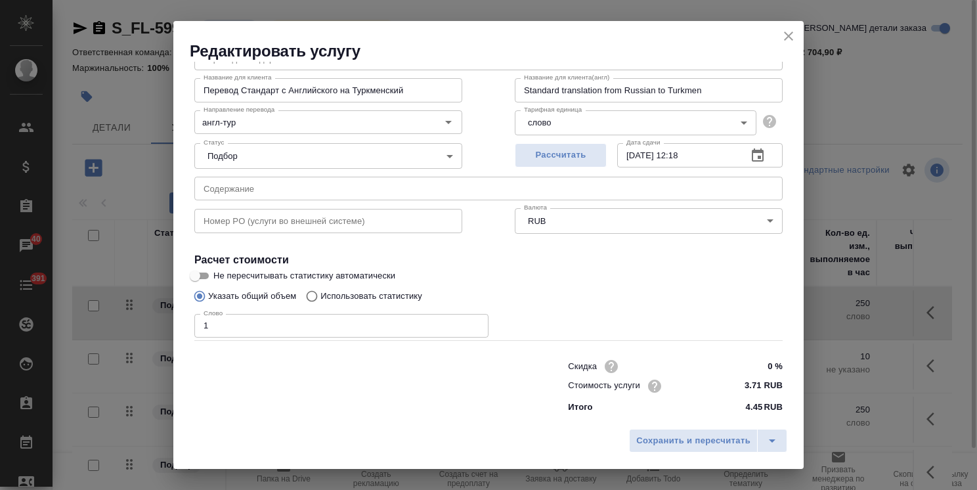
scroll to position [64, 0]
drag, startPoint x: 740, startPoint y: 386, endPoint x: 726, endPoint y: 387, distance: 13.8
click at [734, 387] on input "3.71 RUB" at bounding box center [758, 385] width 48 height 19
click at [747, 388] on input "5.71 RUB" at bounding box center [758, 385] width 48 height 19
click at [747, 386] on input "5.71 RUB" at bounding box center [758, 385] width 48 height 19
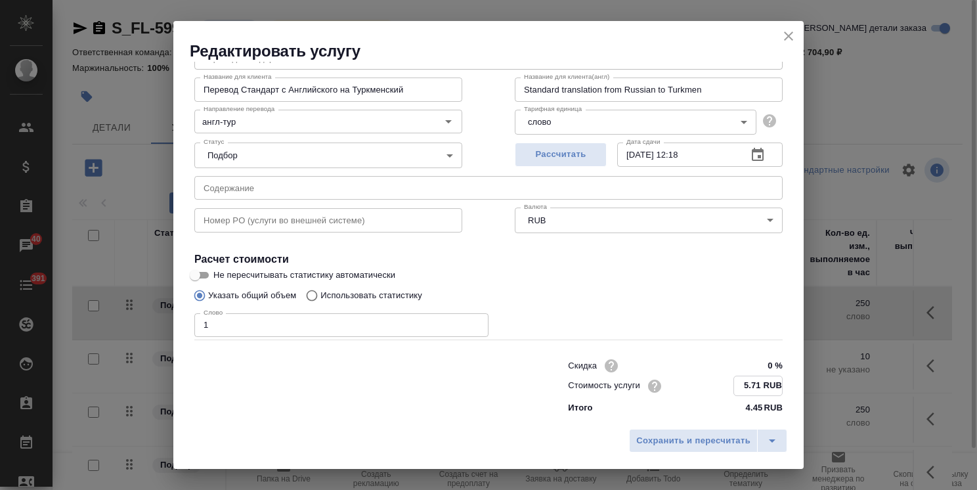
click at [747, 385] on input "5.71 RUB" at bounding box center [758, 385] width 48 height 19
type input "5.72 RUB"
click at [728, 437] on span "Сохранить и пересчитать" at bounding box center [693, 440] width 114 height 15
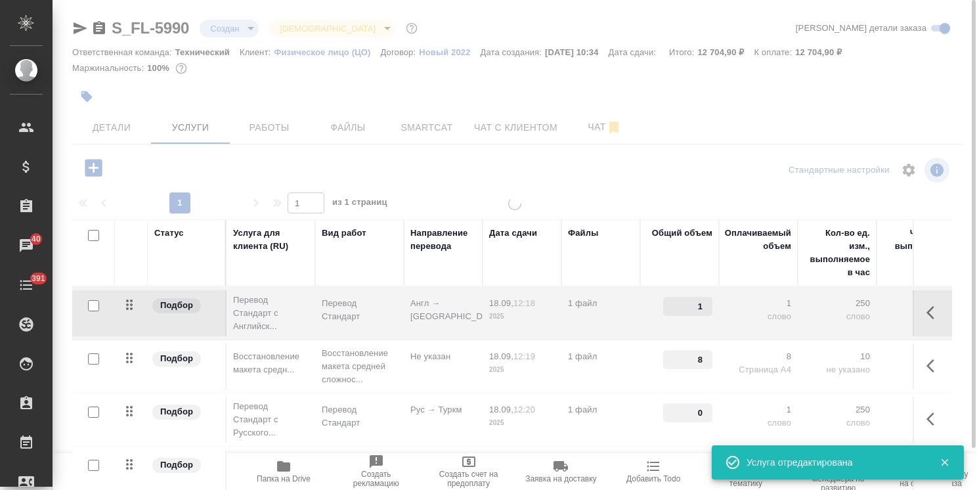
type input "5.72"
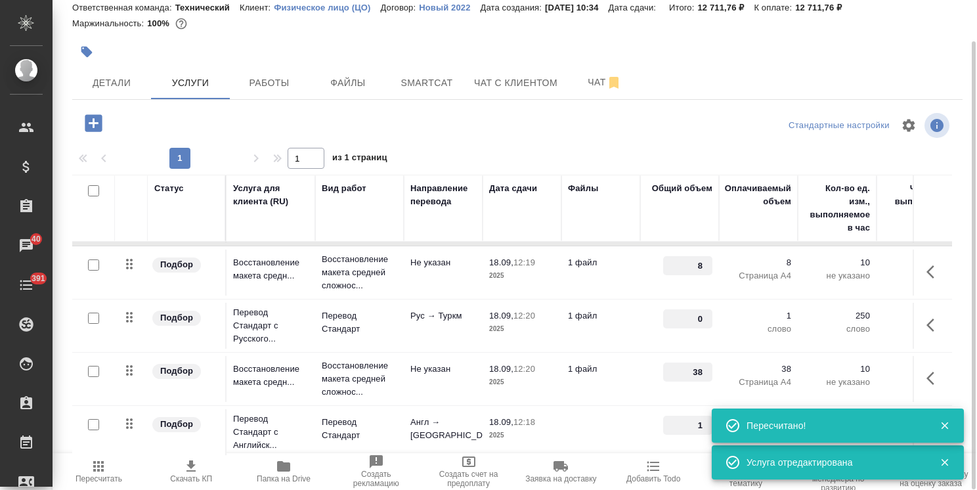
scroll to position [60, 0]
click at [611, 419] on td at bounding box center [601, 430] width 79 height 46
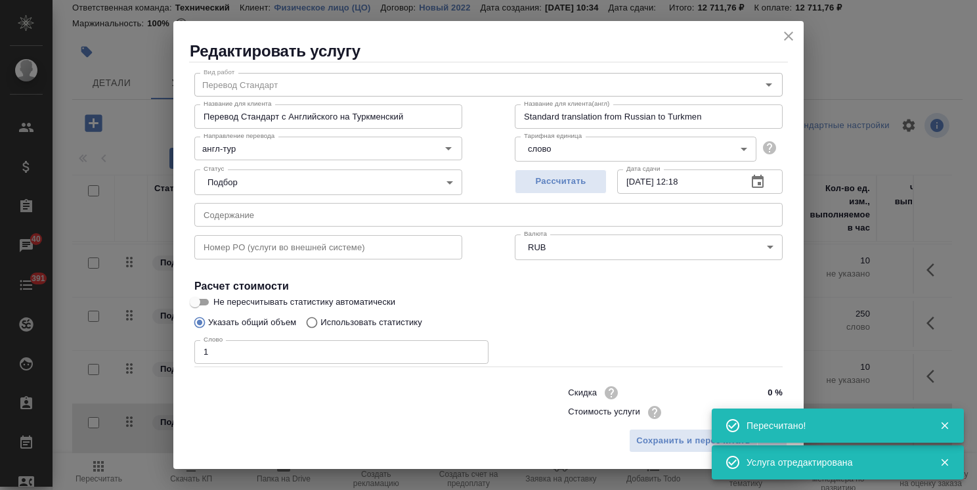
scroll to position [64, 0]
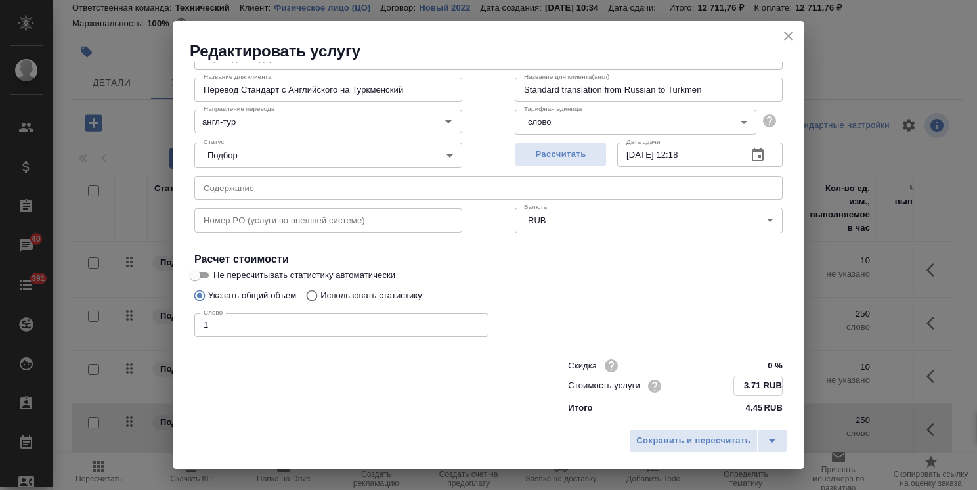
drag, startPoint x: 737, startPoint y: 382, endPoint x: 736, endPoint y: 388, distance: 6.6
click at [736, 388] on input "3.71 RUB" at bounding box center [758, 385] width 48 height 19
click at [738, 387] on input "3.71 RUB" at bounding box center [758, 385] width 48 height 19
click at [734, 387] on input "3.71 RUB" at bounding box center [758, 385] width 48 height 19
click at [747, 384] on input "5.71 RUB" at bounding box center [758, 385] width 48 height 19
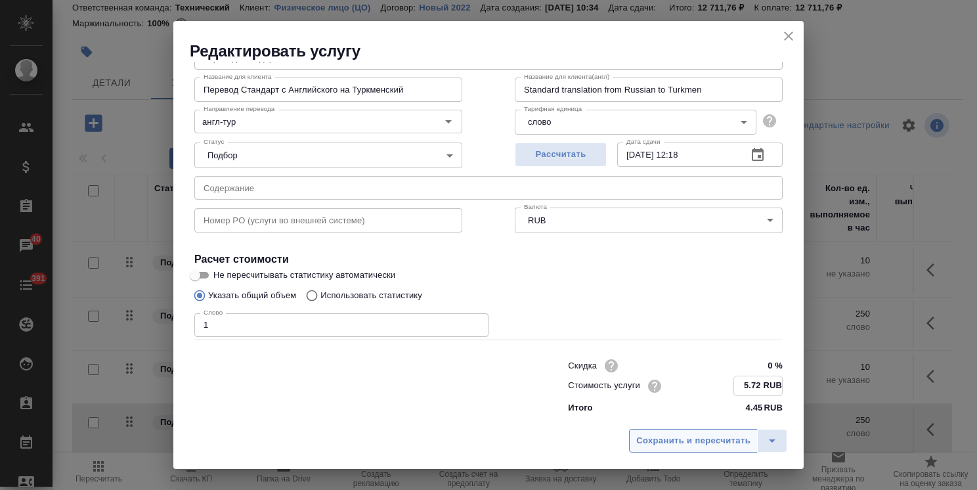
type input "5.72 RUB"
click at [717, 435] on span "Сохранить и пересчитать" at bounding box center [693, 440] width 114 height 15
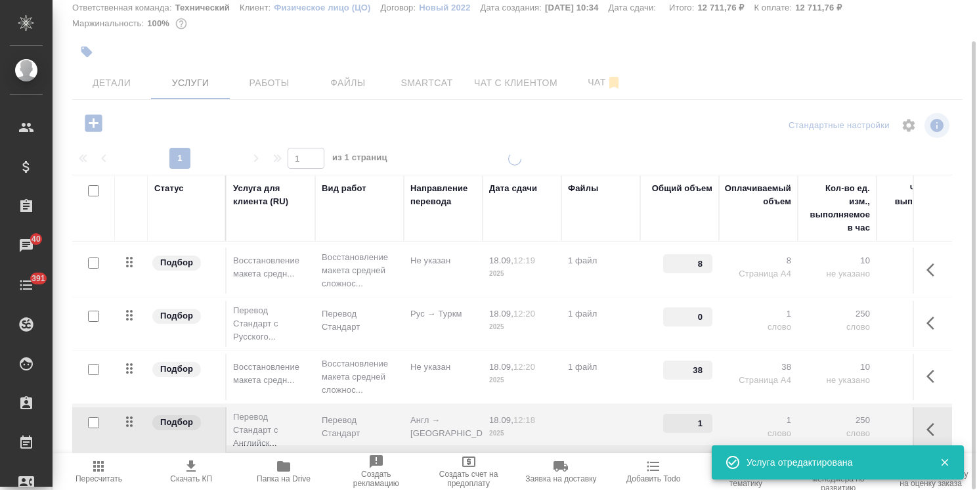
type input "5.72"
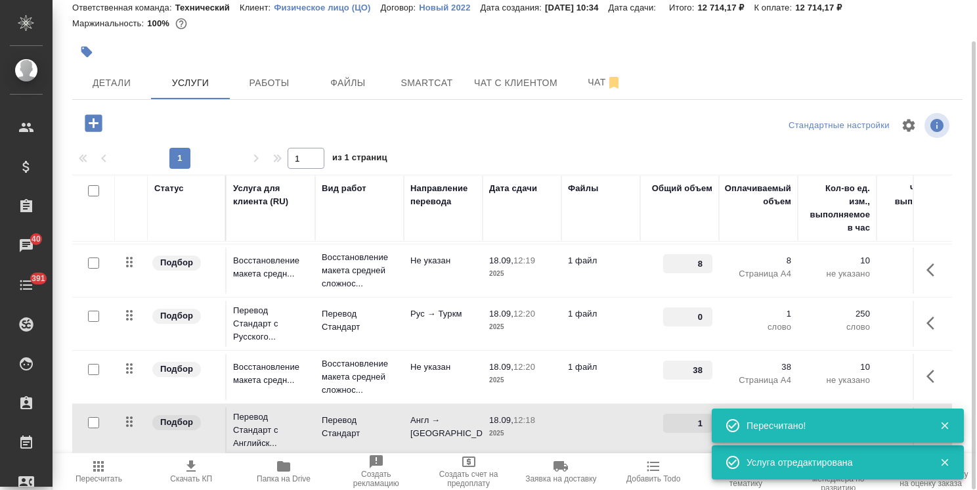
click at [435, 414] on p "Англ → [GEOGRAPHIC_DATA]" at bounding box center [443, 427] width 66 height 26
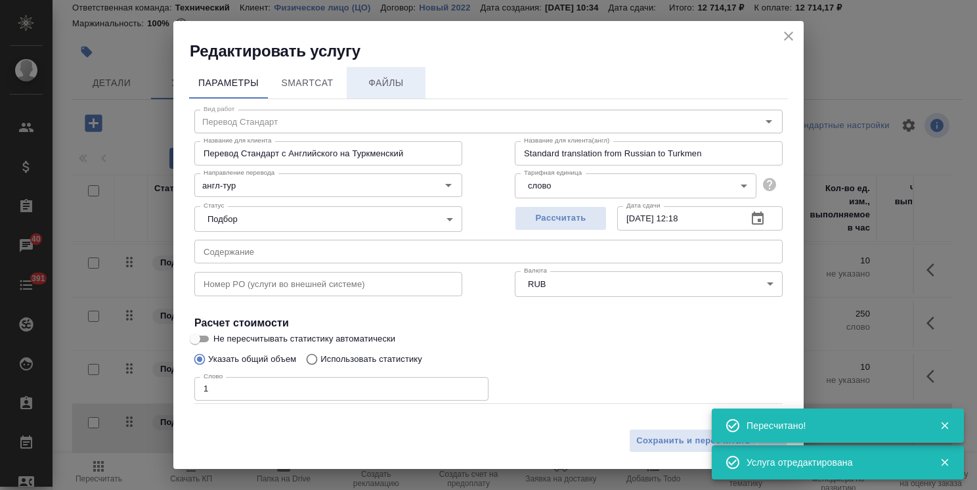
click at [395, 85] on span "Файлы" at bounding box center [386, 83] width 63 height 16
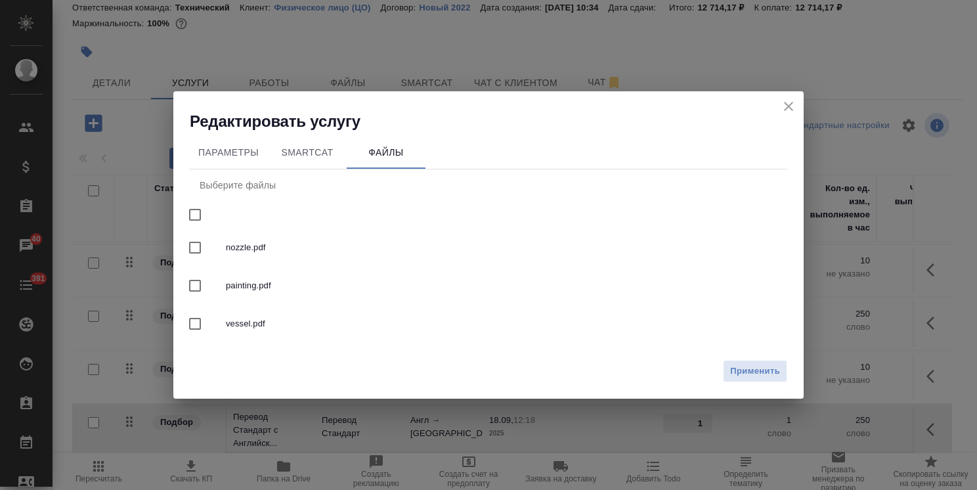
click at [195, 259] on input "checkbox" at bounding box center [195, 248] width 28 height 28
checkbox input "true"
click at [768, 376] on span "Применить" at bounding box center [755, 371] width 50 height 15
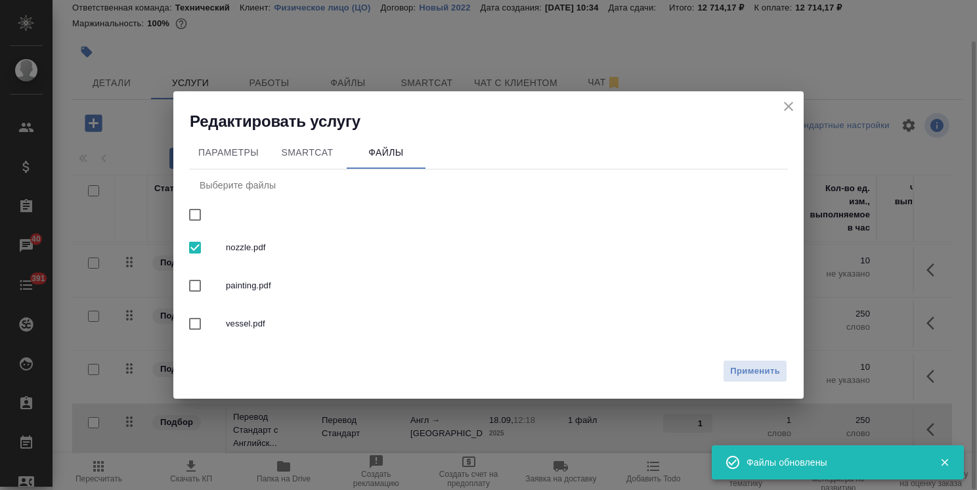
click at [787, 105] on icon "close" at bounding box center [789, 107] width 16 height 16
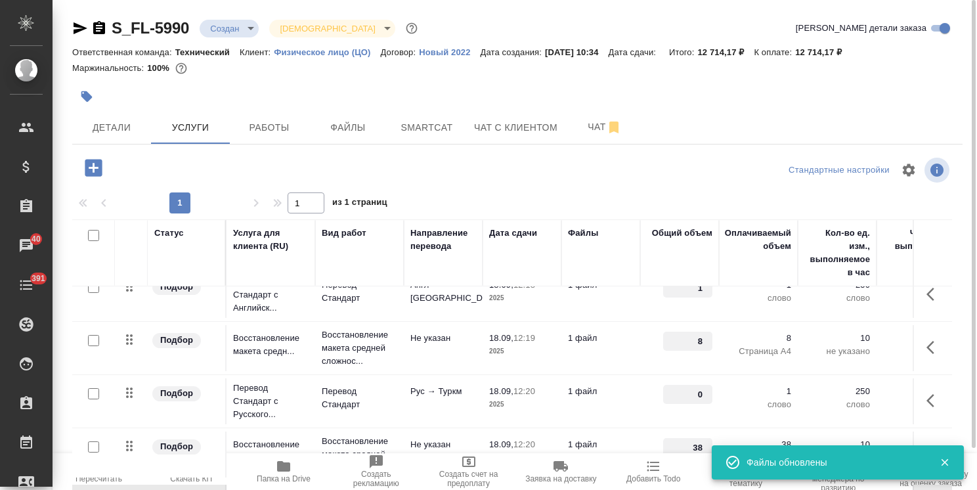
scroll to position [60, 0]
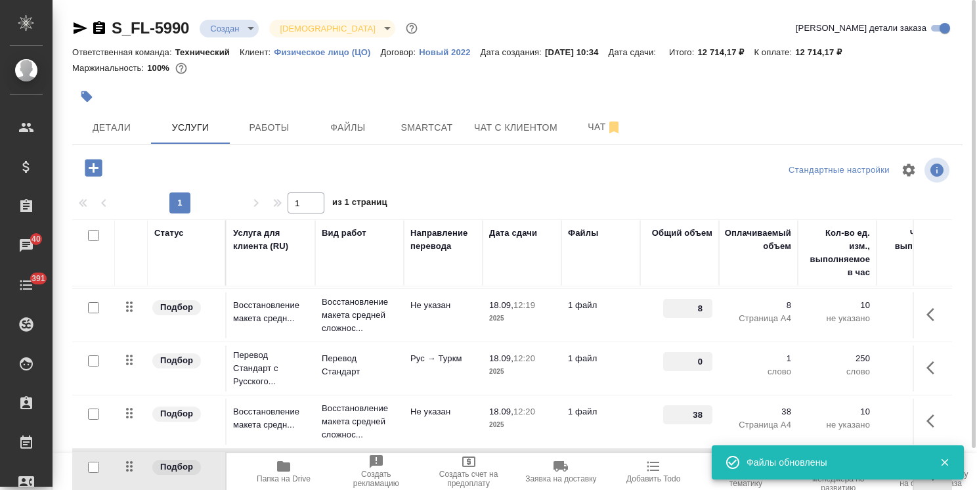
click at [85, 180] on button "button" at bounding box center [94, 167] width 36 height 27
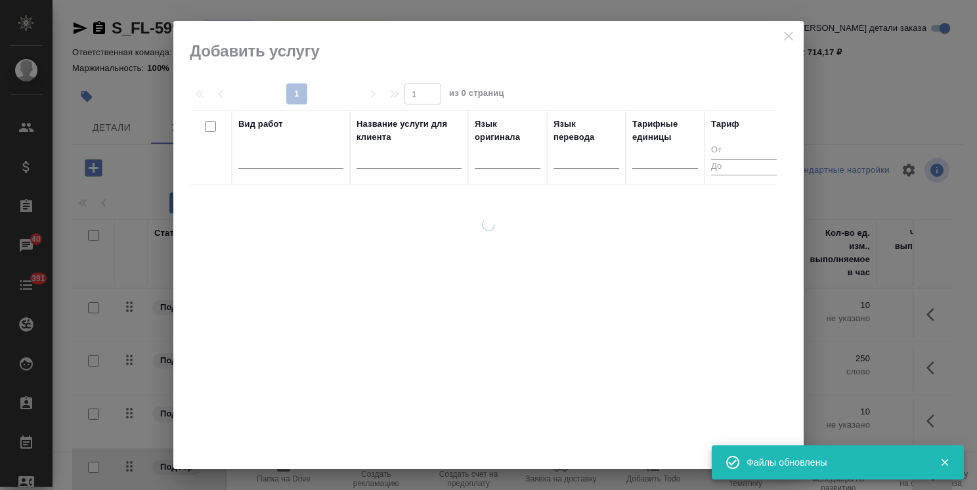
click at [397, 157] on input "text" at bounding box center [409, 160] width 105 height 16
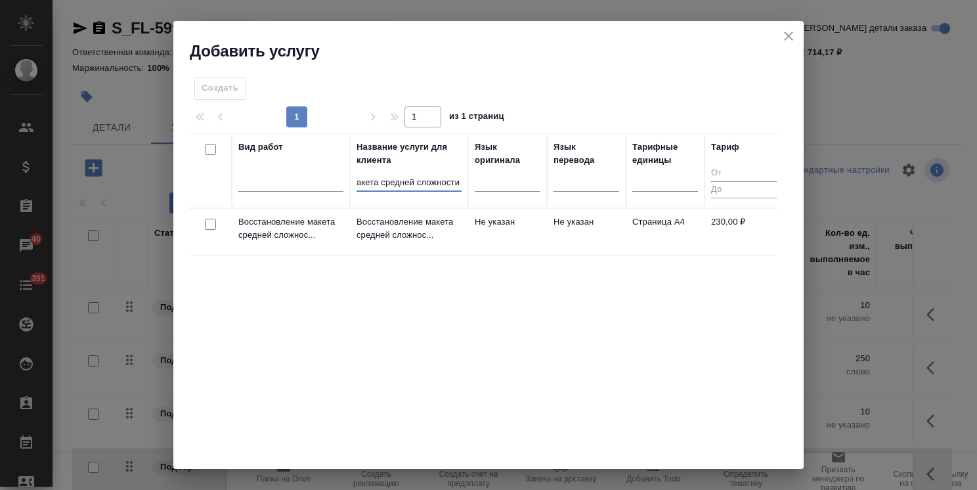
scroll to position [0, 12]
type input "макета средней сложности с"
click at [205, 229] on div at bounding box center [211, 224] width 30 height 18
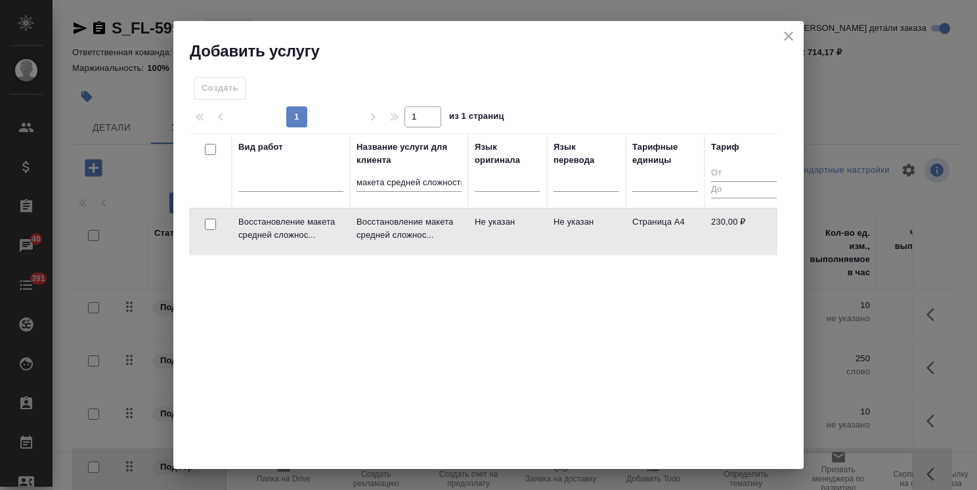
click at [210, 228] on input "checkbox" at bounding box center [210, 224] width 11 height 11
checkbox input "true"
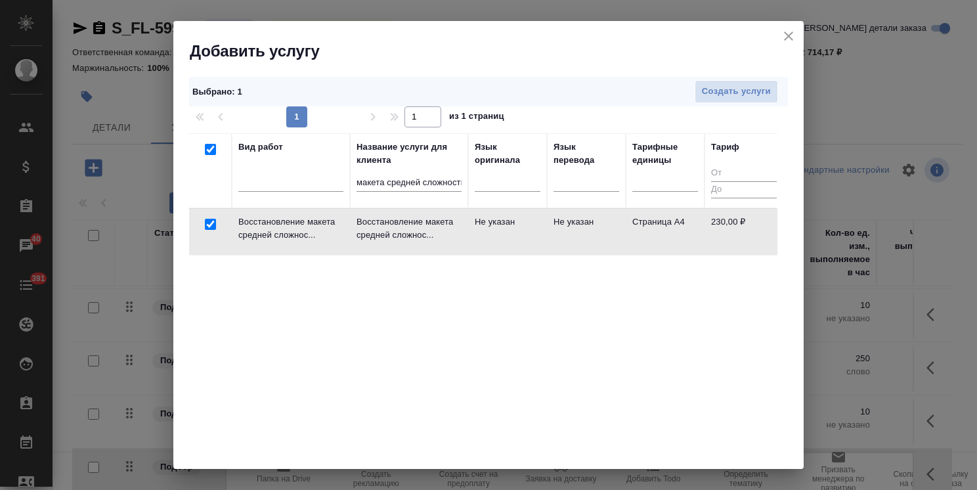
click at [724, 79] on div "Выбрано : 1 Создать услуги" at bounding box center [488, 92] width 599 height 30
click at [732, 88] on span "Создать услуги" at bounding box center [736, 91] width 69 height 15
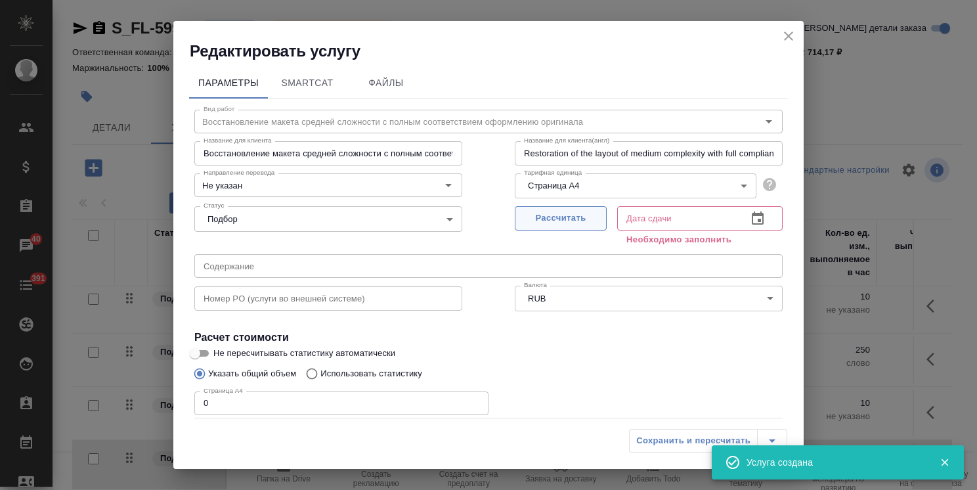
click at [582, 213] on span "Рассчитать" at bounding box center [560, 218] width 77 height 15
type input "18.09.2025 12:22"
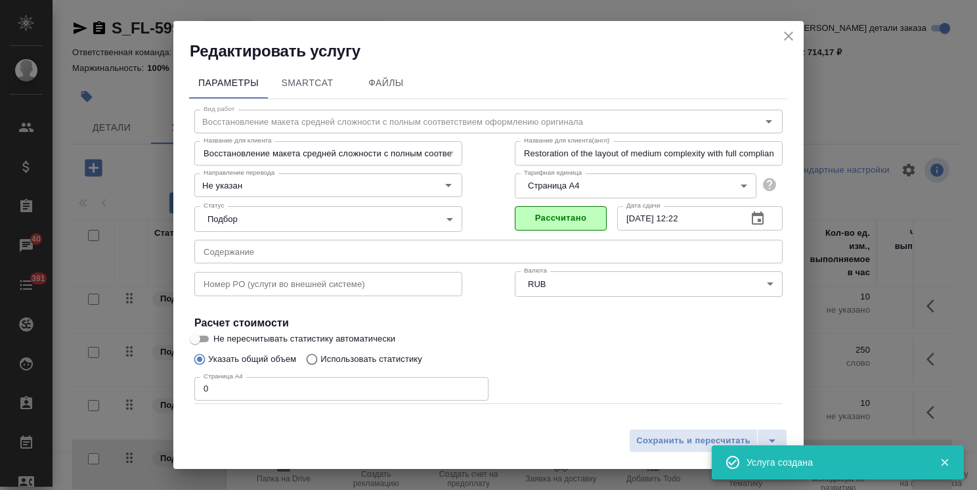
click at [200, 389] on input "0" at bounding box center [341, 389] width 294 height 24
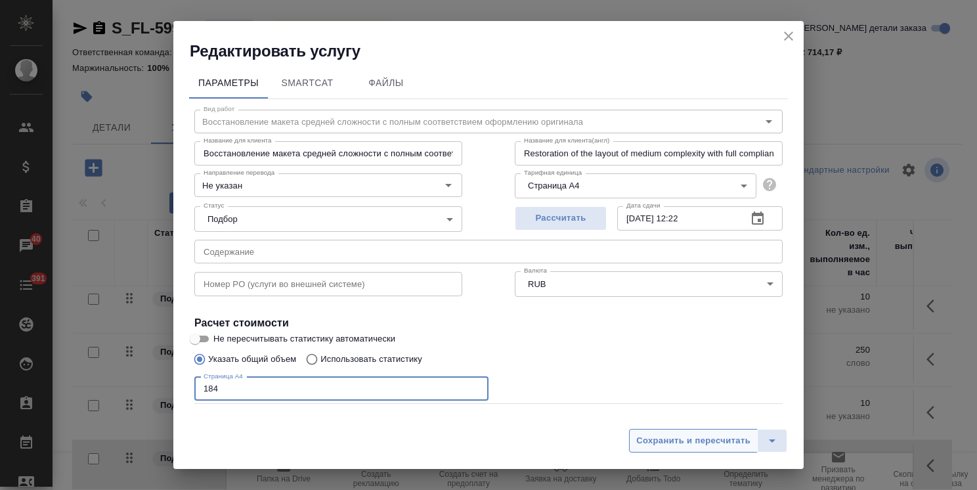
type input "184"
click at [672, 439] on span "Сохранить и пересчитать" at bounding box center [693, 440] width 114 height 15
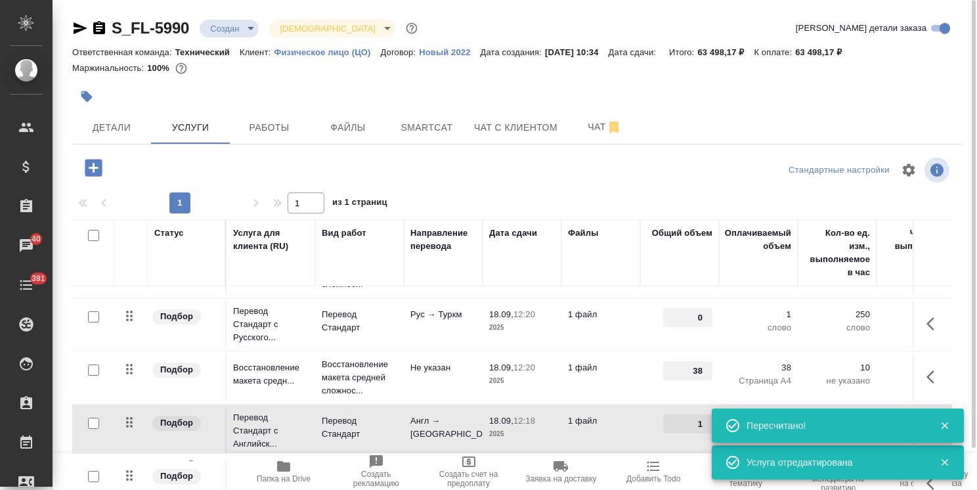
scroll to position [113, 0]
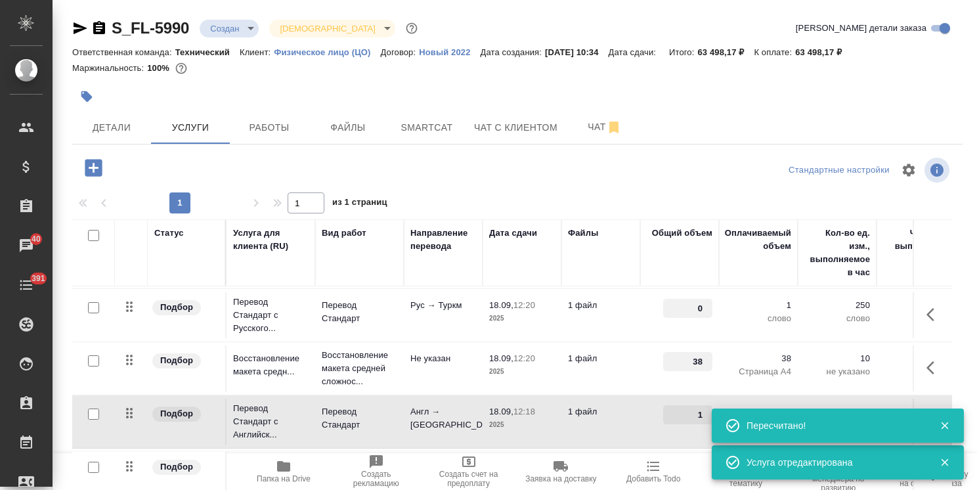
click at [948, 421] on icon "button" at bounding box center [945, 426] width 12 height 12
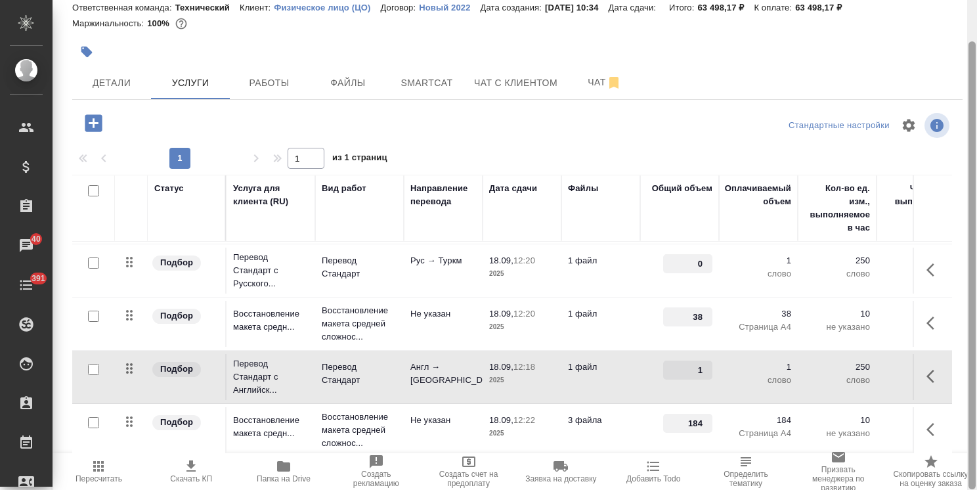
scroll to position [45, 0]
drag, startPoint x: 971, startPoint y: 416, endPoint x: 703, endPoint y: 416, distance: 268.0
click at [964, 453] on div "S_FL-5990 Создан new Святая троица holyTrinity Кратко детали заказа Ответственн…" at bounding box center [515, 245] width 925 height 490
click at [622, 414] on p "3 файла" at bounding box center [601, 420] width 66 height 13
click at [621, 414] on p "3 файла" at bounding box center [601, 420] width 66 height 13
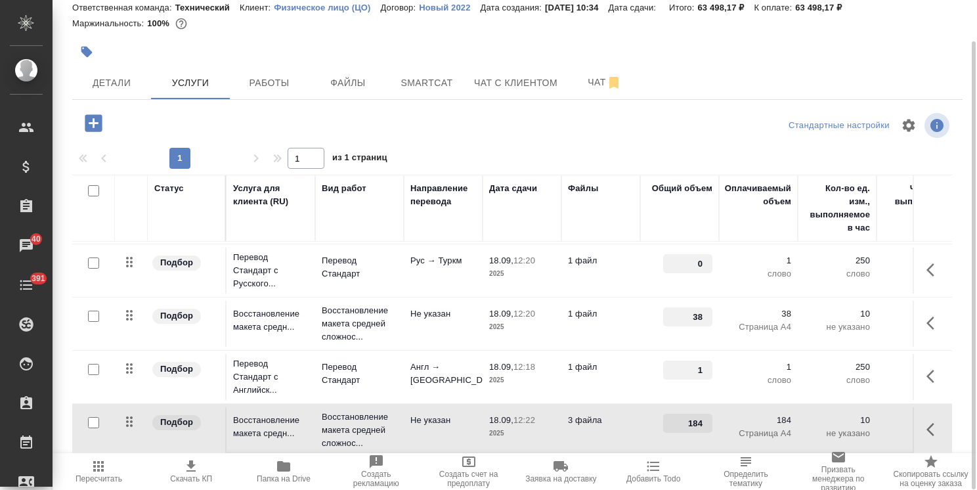
click at [534, 427] on p "2025" at bounding box center [522, 433] width 66 height 13
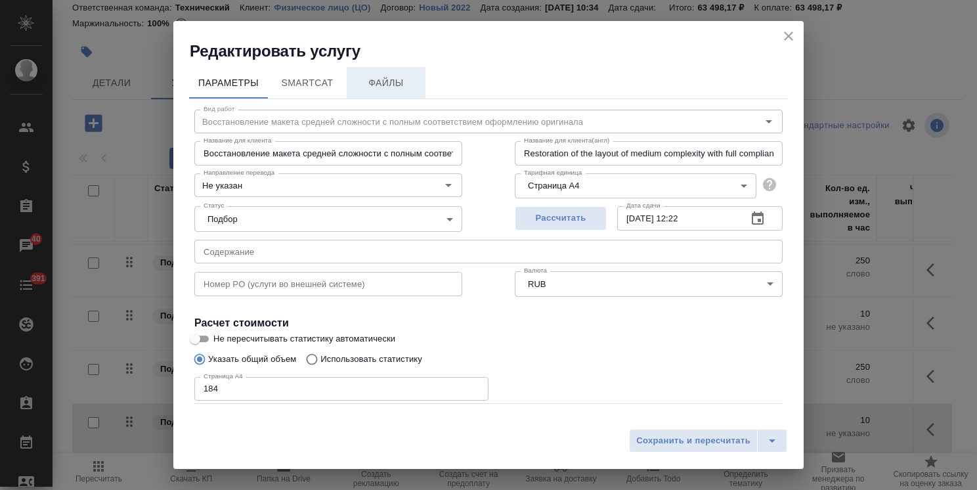
click at [410, 93] on button "Файлы" at bounding box center [386, 83] width 79 height 32
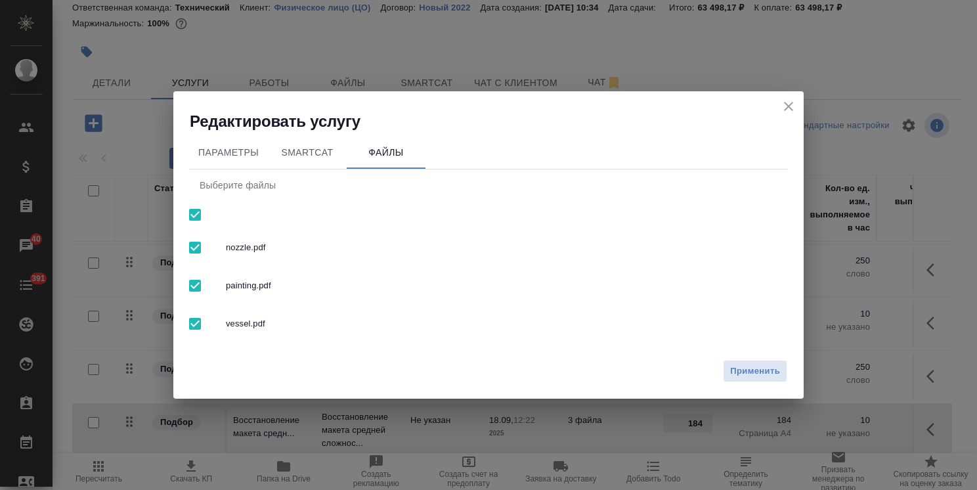
click at [201, 216] on input "checkbox" at bounding box center [195, 215] width 28 height 28
checkbox input "false"
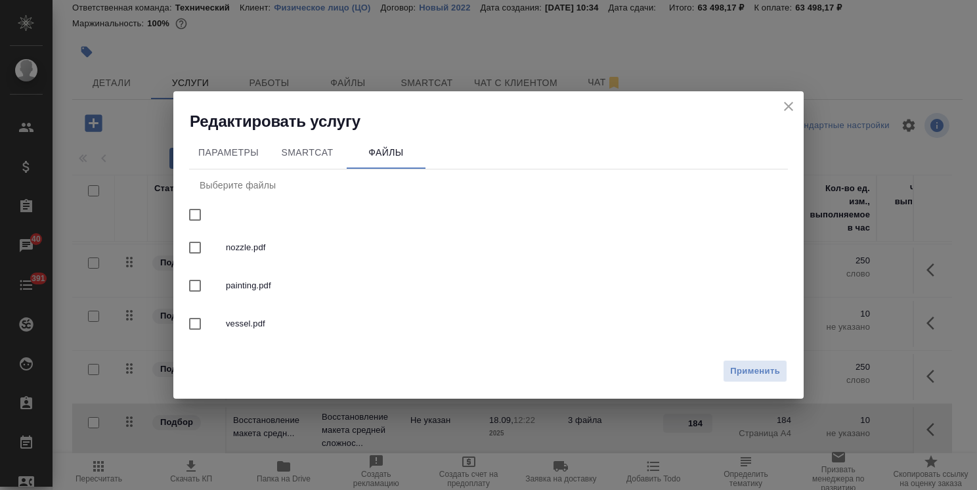
click at [197, 246] on input "checkbox" at bounding box center [195, 248] width 28 height 28
checkbox input "true"
click at [785, 378] on button "Применить" at bounding box center [755, 371] width 64 height 23
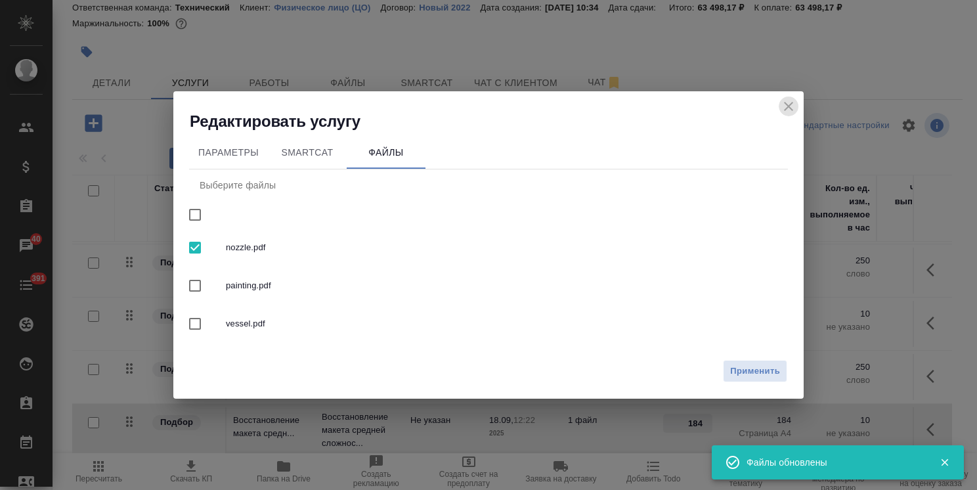
click at [789, 106] on icon "close" at bounding box center [788, 106] width 9 height 9
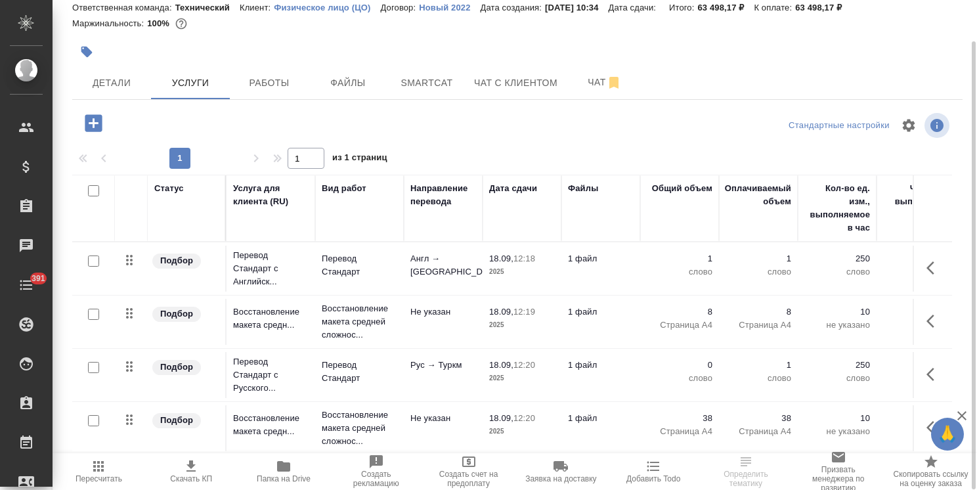
scroll to position [113, 0]
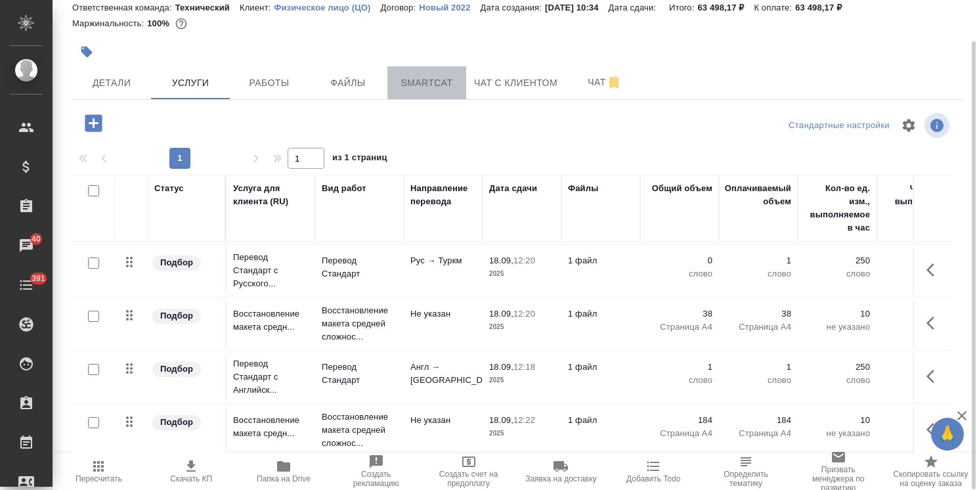
click at [426, 89] on span "Smartcat" at bounding box center [426, 83] width 63 height 16
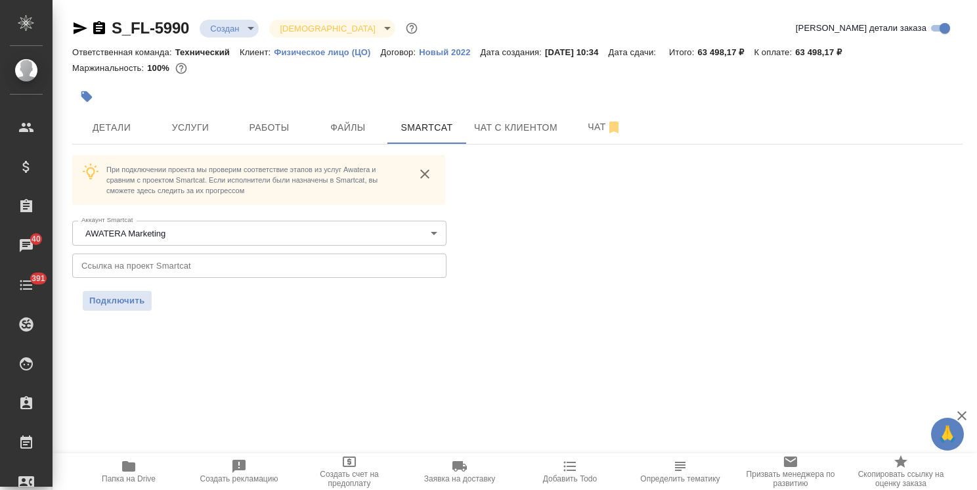
click at [156, 230] on body "🙏 .cls-1 fill:#fff; AWATERA [PERSON_NAME] Спецификации Заказы 40 Чаты 391 Todo …" at bounding box center [488, 245] width 977 height 490
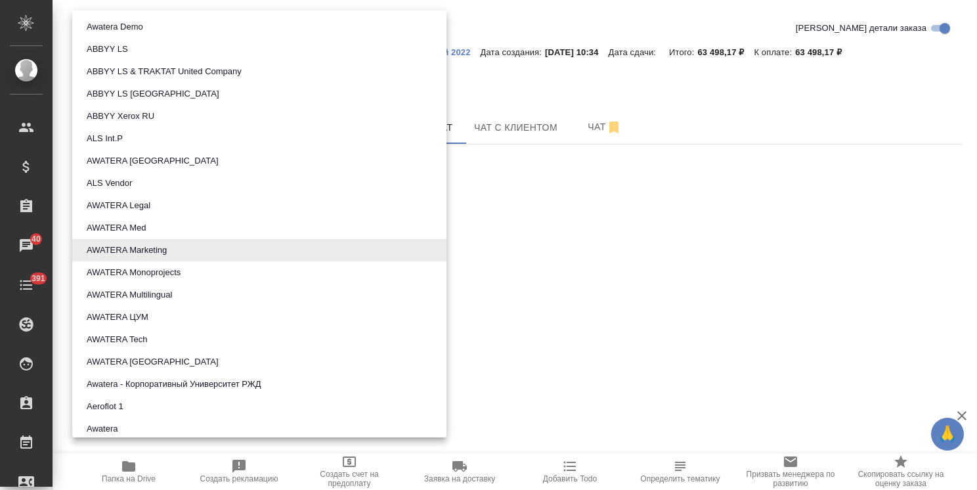
click at [133, 340] on button "AWATERA Tech" at bounding box center [117, 339] width 68 height 14
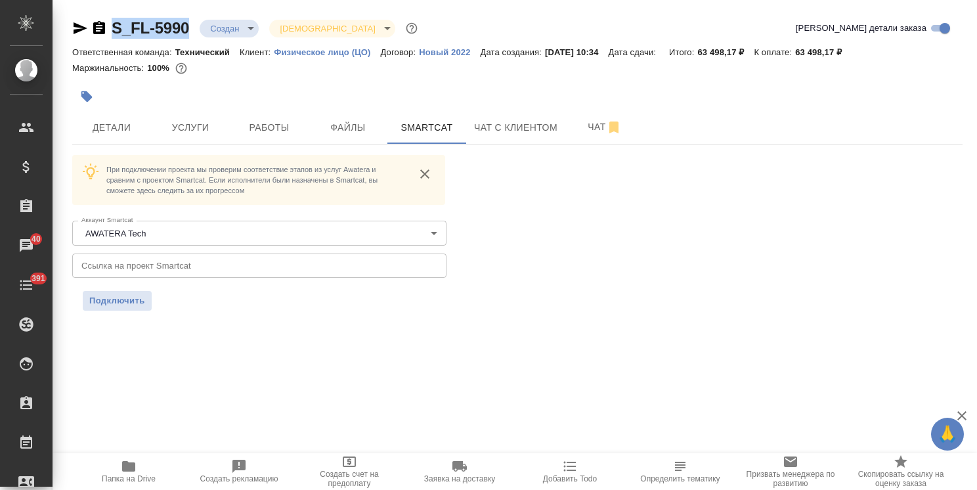
drag, startPoint x: 169, startPoint y: 18, endPoint x: 102, endPoint y: 20, distance: 67.7
click at [102, 20] on div "S_FL-5990 Создан new Святая троица holyTrinity Кратко детали заказа Ответственн…" at bounding box center [517, 172] width 905 height 344
copy link "S_FL-5990"
click at [239, 258] on input "text" at bounding box center [259, 266] width 374 height 24
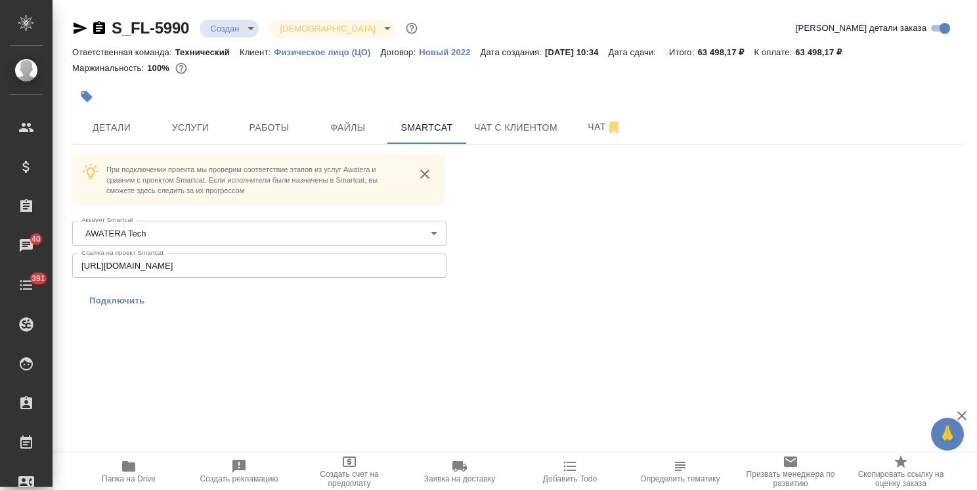
click at [87, 298] on button "Подключить" at bounding box center [117, 301] width 69 height 20
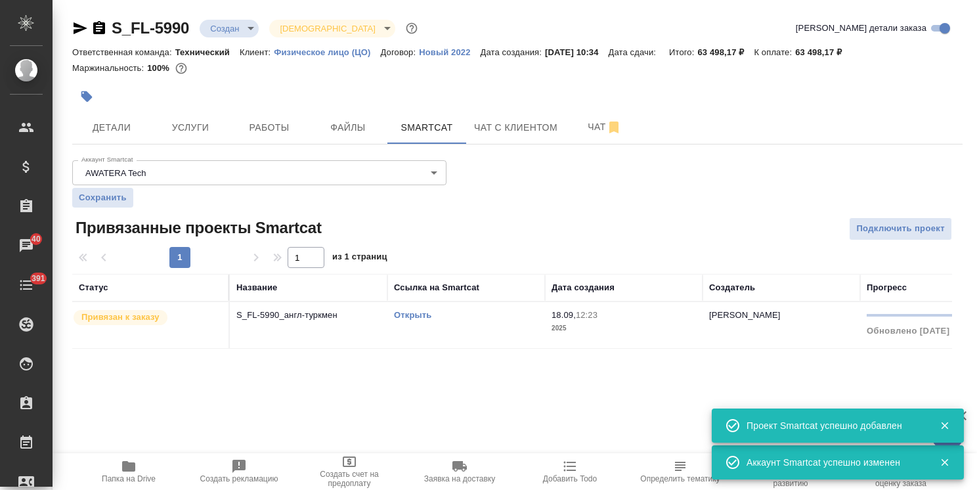
click at [192, 18] on div "S_FL-5990 Создан new Святая троица holyTrinity" at bounding box center [246, 28] width 348 height 21
drag, startPoint x: 171, startPoint y: 22, endPoint x: 119, endPoint y: 37, distance: 54.5
click at [104, 27] on div "S_FL-5990 Создан new Святая троица holyTrinity Кратко детали заказа Ответственн…" at bounding box center [517, 191] width 905 height 382
copy link "S_FL-5990"
click at [881, 233] on span "Подключить проект" at bounding box center [900, 228] width 89 height 15
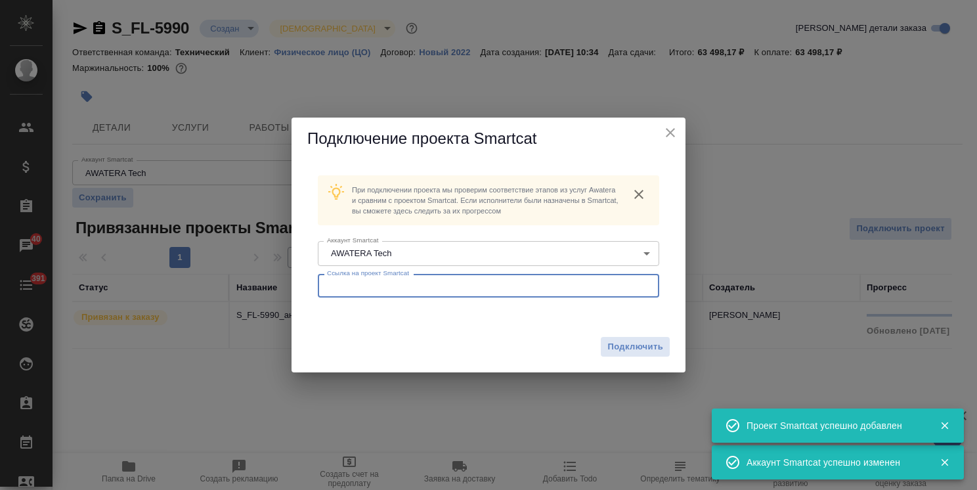
drag, startPoint x: 423, startPoint y: 285, endPoint x: 452, endPoint y: 292, distance: 29.6
click at [423, 285] on input "text" at bounding box center [489, 286] width 342 height 24
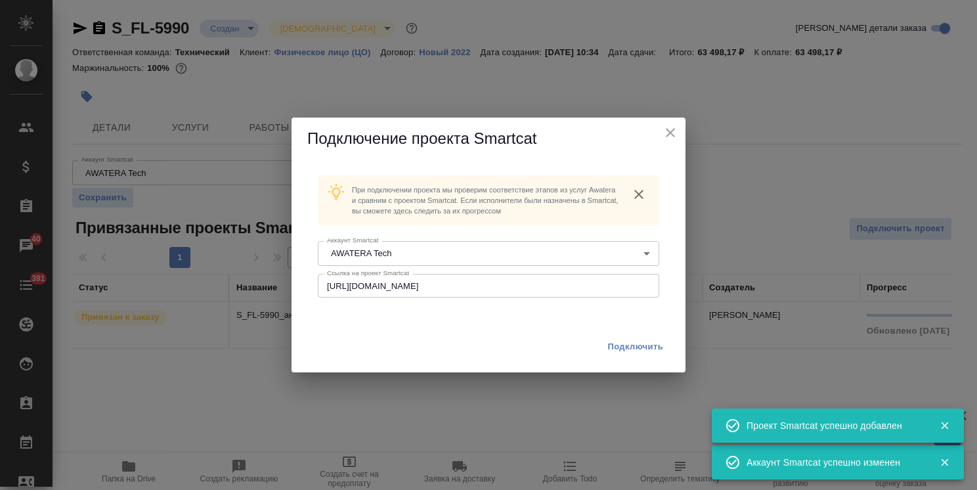
click at [635, 350] on span "Подключить" at bounding box center [636, 346] width 56 height 13
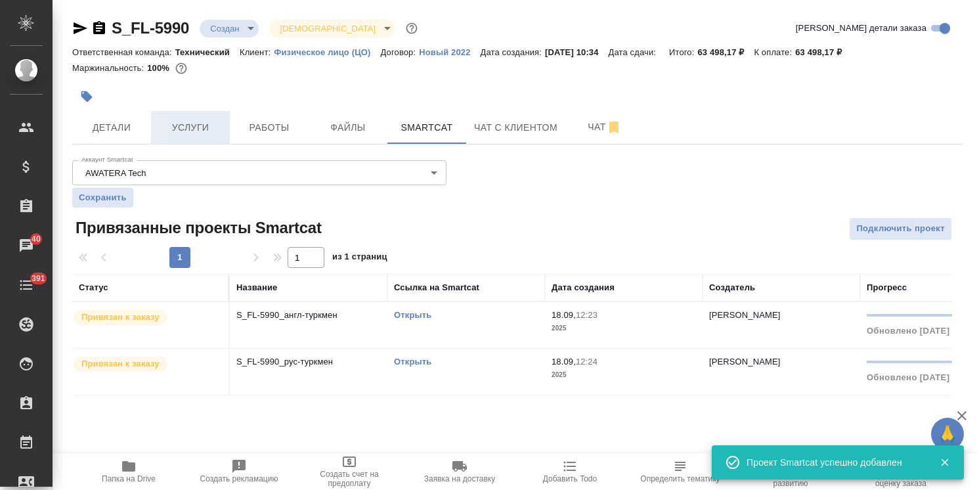
click at [181, 123] on span "Услуги" at bounding box center [190, 128] width 63 height 16
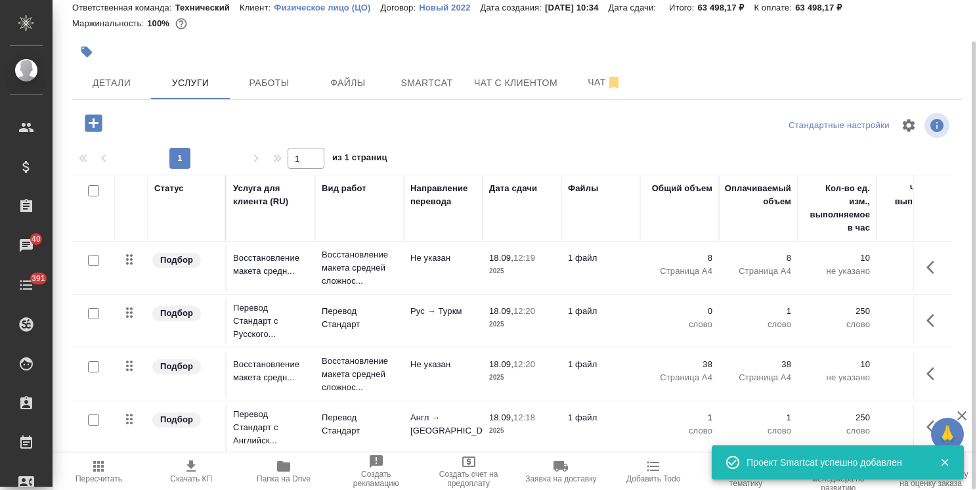
scroll to position [63, 0]
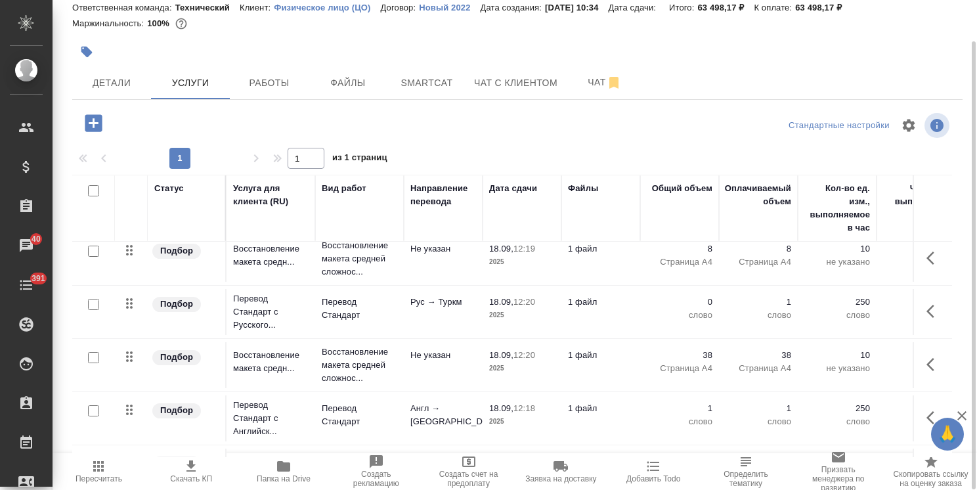
click at [927, 314] on icon "button" at bounding box center [935, 311] width 16 height 16
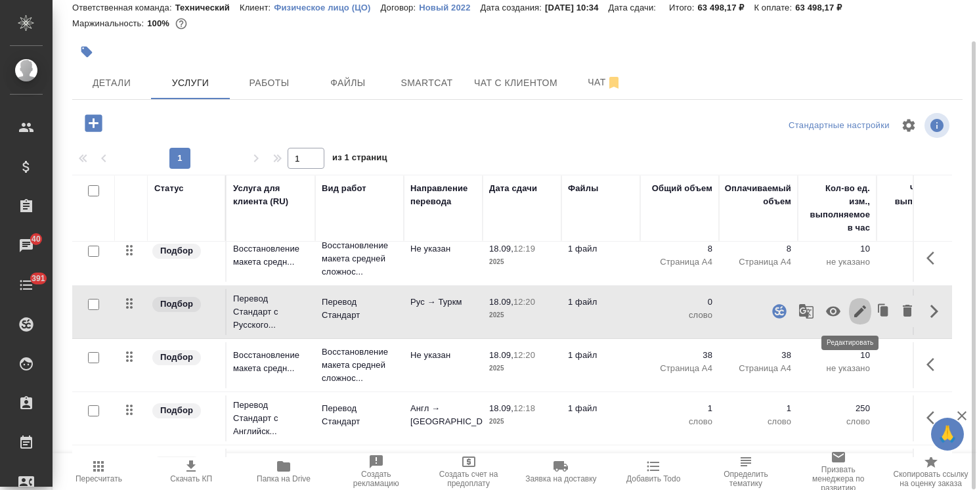
click at [852, 311] on icon "button" at bounding box center [860, 311] width 16 height 16
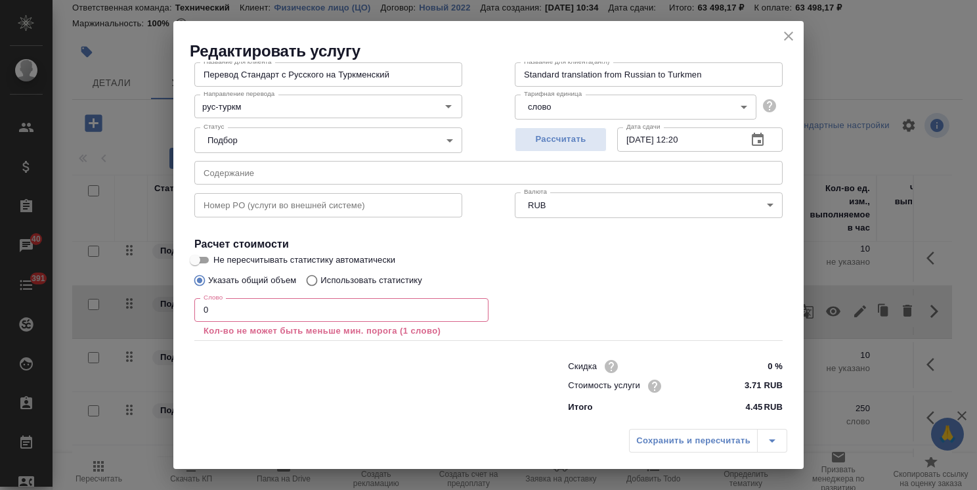
scroll to position [79, 0]
click at [347, 279] on p "Использовать статистику" at bounding box center [372, 279] width 102 height 13
click at [321, 279] on input "Использовать статистику" at bounding box center [309, 279] width 21 height 25
radio input "true"
radio input "false"
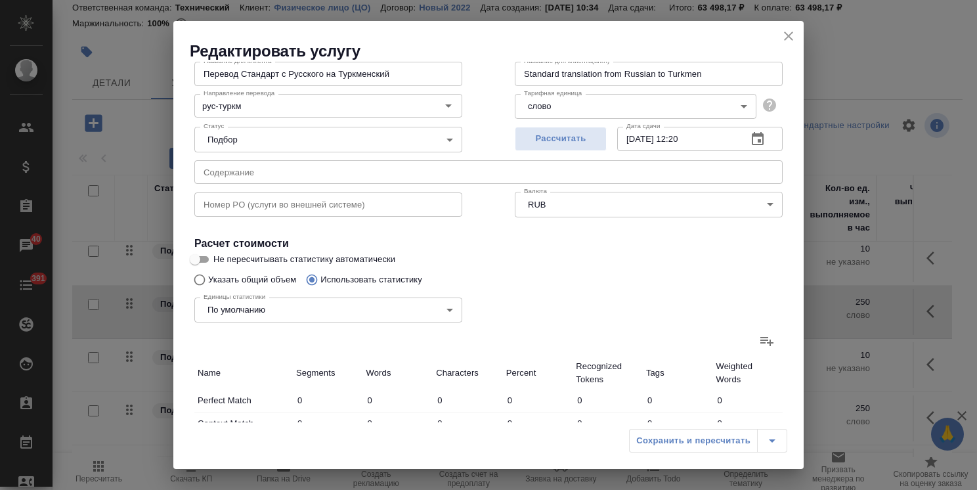
click at [751, 347] on label at bounding box center [767, 341] width 32 height 32
click at [0, 0] on input "file" at bounding box center [0, 0] width 0 height 0
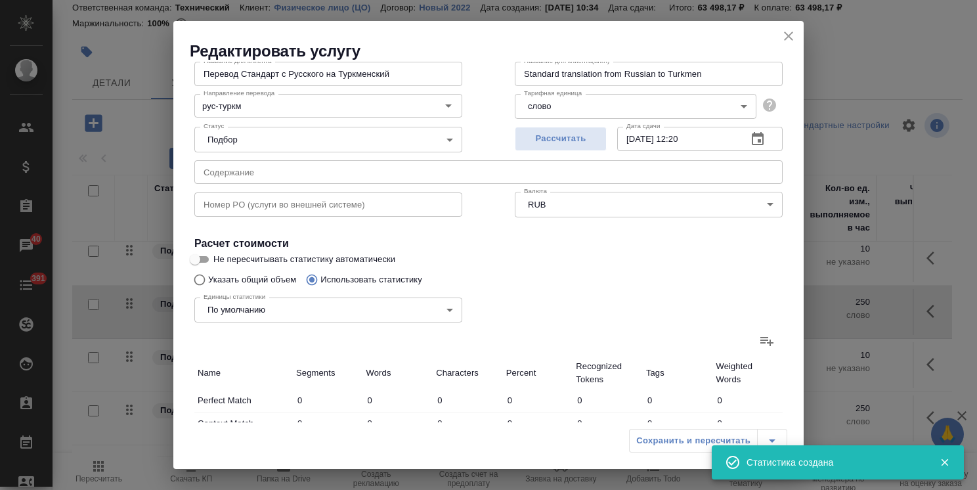
type input "1583"
type input "7689"
type input "56573"
type input "748"
type input "4896"
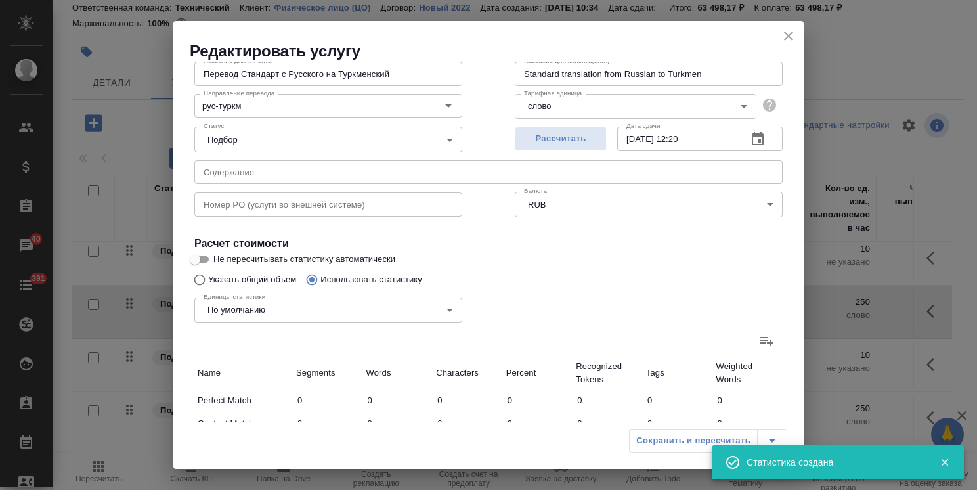
type input "35613"
type input "748"
type input "4896"
type input "35613"
type input "2331"
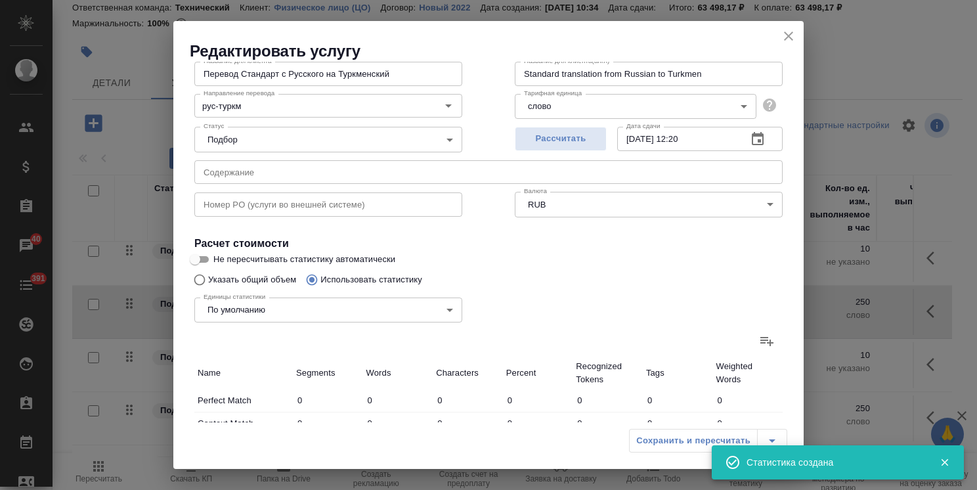
type input "12585"
type input "92186"
click at [789, 32] on icon "close" at bounding box center [789, 36] width 16 height 16
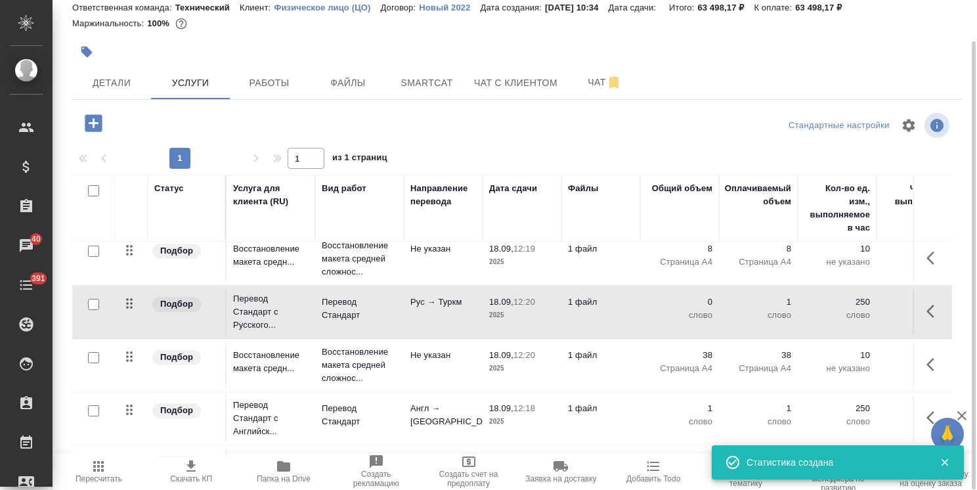
click at [85, 486] on button "Пересчитать" at bounding box center [99, 471] width 93 height 37
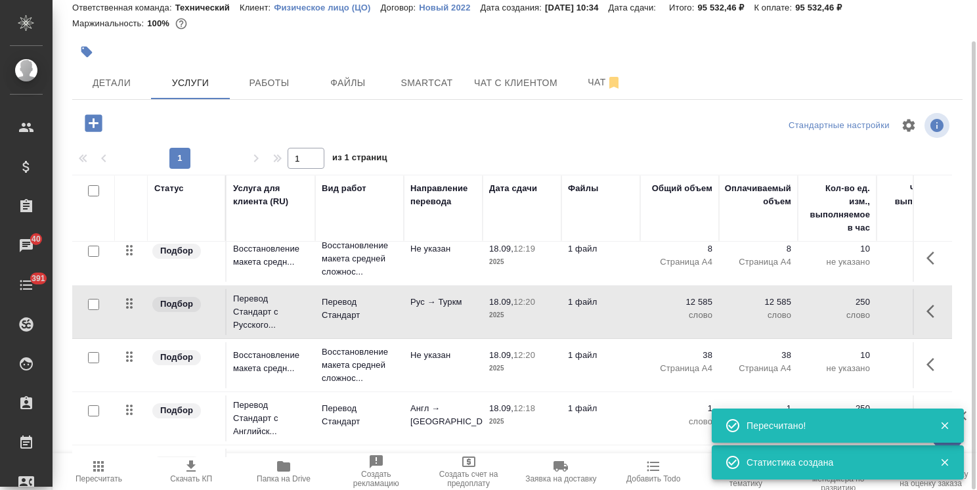
click at [927, 313] on icon "button" at bounding box center [931, 311] width 8 height 13
click at [852, 303] on icon "button" at bounding box center [860, 311] width 16 height 16
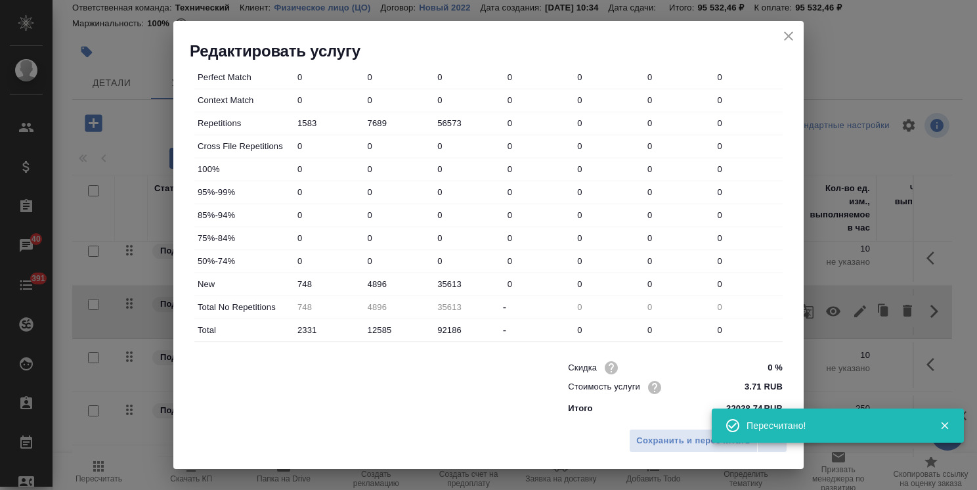
scroll to position [403, 0]
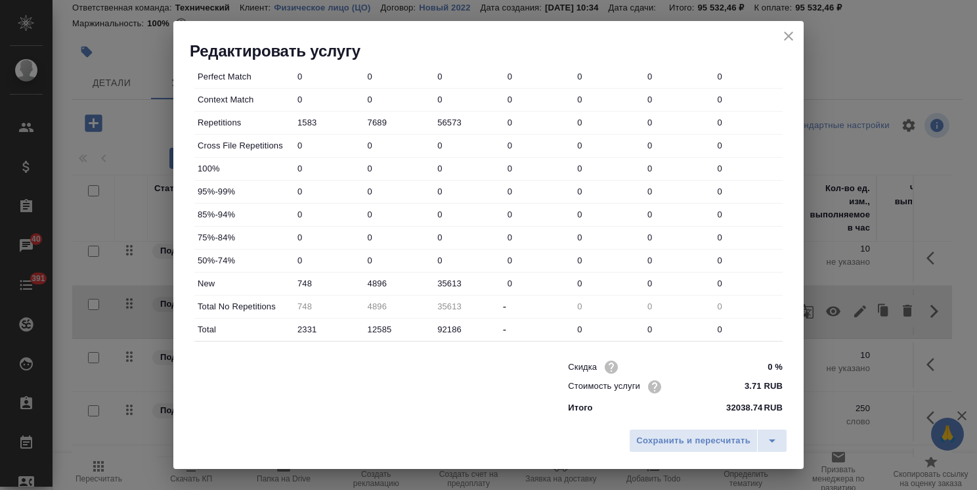
drag, startPoint x: 370, startPoint y: 280, endPoint x: 355, endPoint y: 286, distance: 16.6
click at [355, 286] on div "New 748 4896 35613 0 0 0 0" at bounding box center [488, 284] width 588 height 22
type input "5896"
click at [679, 439] on span "Сохранить и пересчитать" at bounding box center [693, 440] width 114 height 15
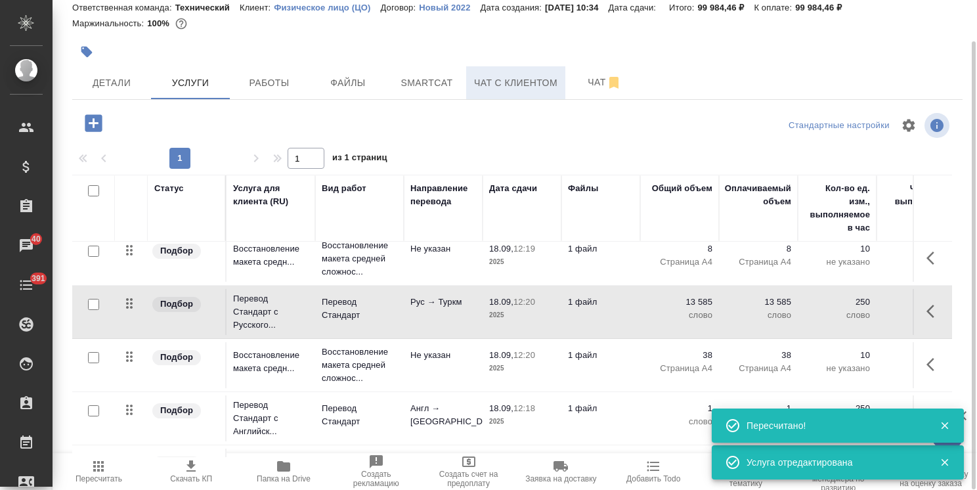
click at [497, 85] on span "Чат с клиентом" at bounding box center [515, 83] width 83 height 16
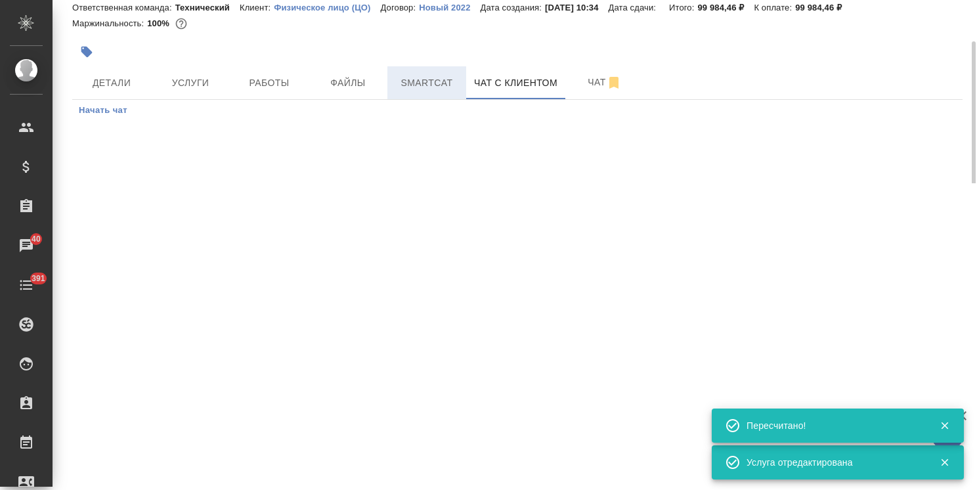
click at [432, 80] on span "Smartcat" at bounding box center [426, 83] width 63 height 16
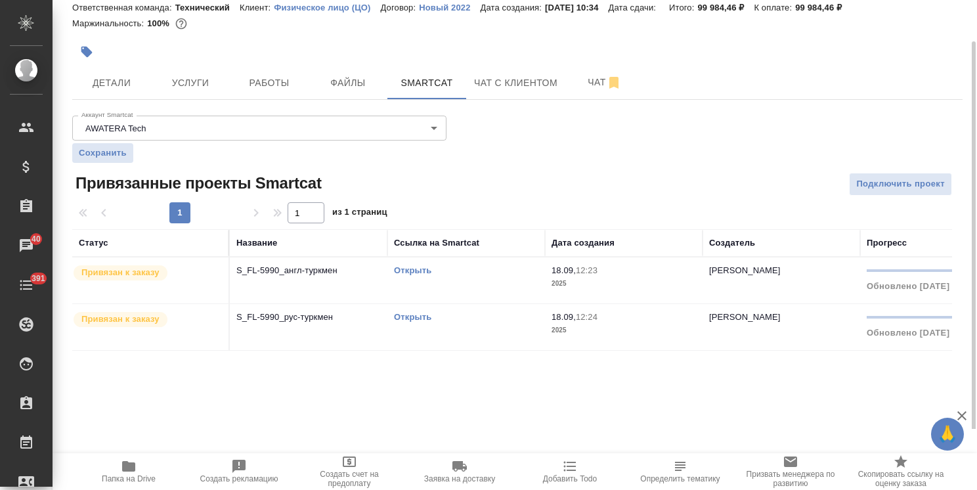
click at [414, 270] on link "Открыть" at bounding box center [412, 270] width 37 height 10
click at [200, 92] on button "Услуги" at bounding box center [190, 82] width 79 height 33
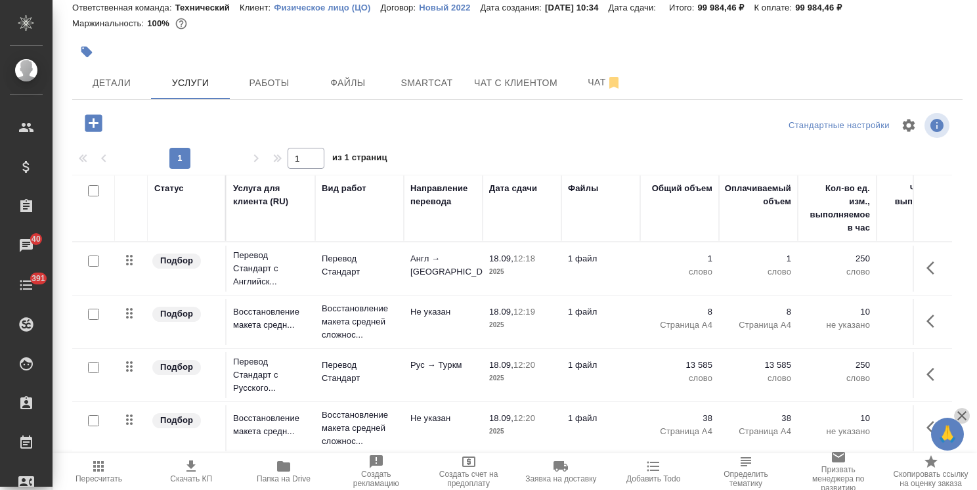
click at [963, 414] on icon "button" at bounding box center [962, 415] width 9 height 9
click at [468, 263] on p "Англ → Тур" at bounding box center [443, 265] width 66 height 26
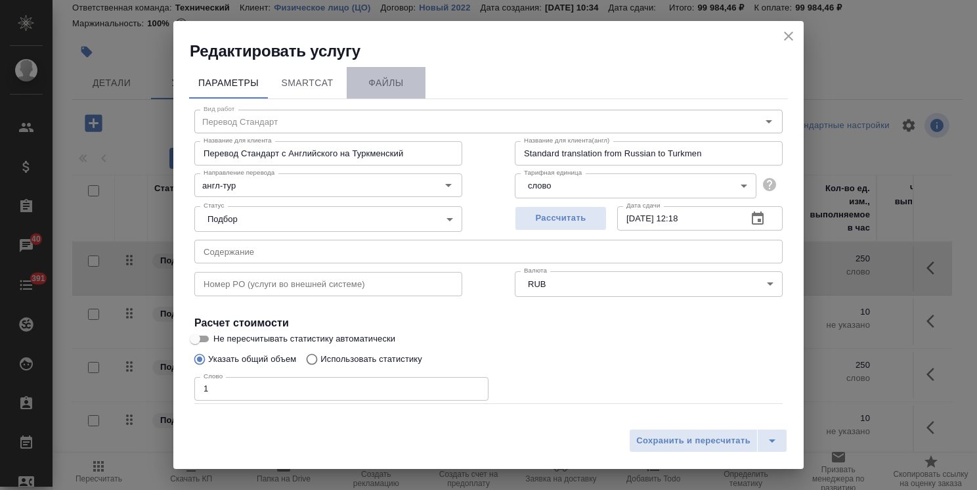
click at [378, 89] on span "Файлы" at bounding box center [386, 83] width 63 height 16
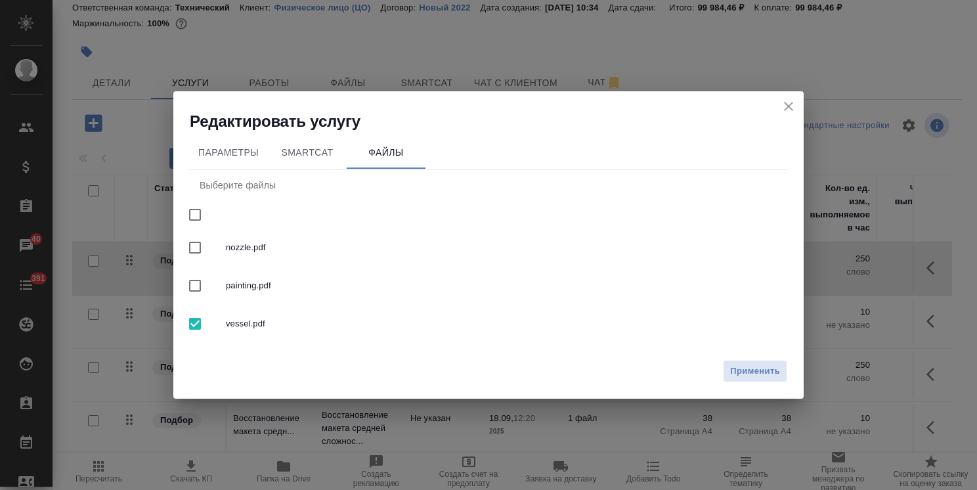
click at [786, 110] on icon "close" at bounding box center [789, 107] width 16 height 16
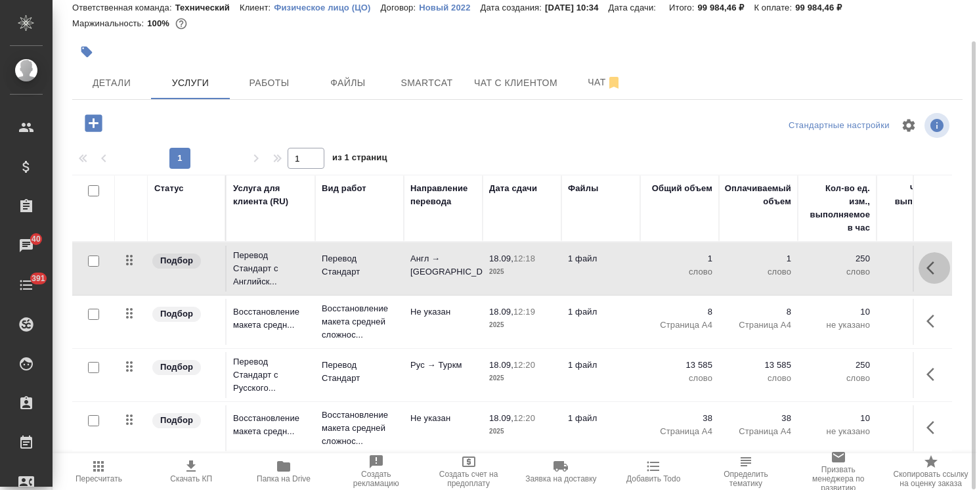
click at [927, 272] on icon "button" at bounding box center [935, 268] width 16 height 16
click at [854, 269] on icon "button" at bounding box center [860, 268] width 16 height 16
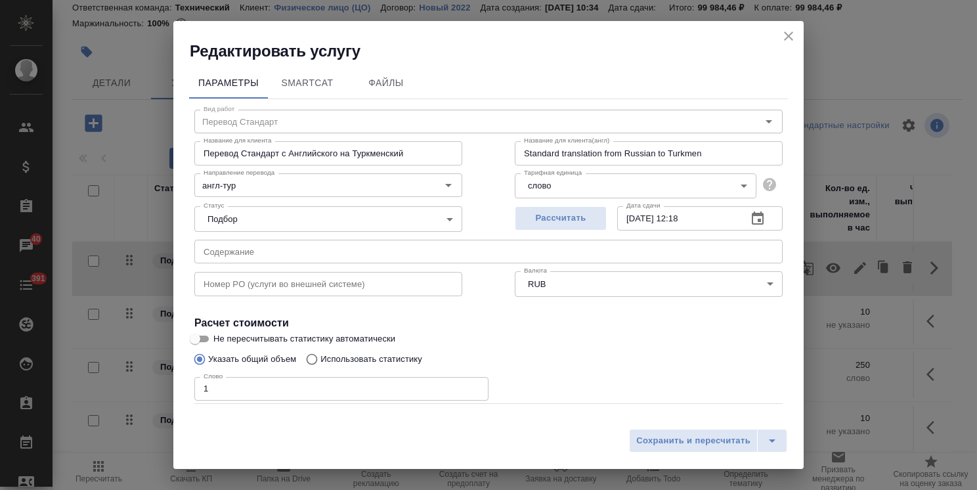
click at [340, 359] on p "Использовать статистику" at bounding box center [372, 359] width 102 height 13
click at [321, 359] on input "Использовать статистику" at bounding box center [309, 359] width 21 height 25
radio input "true"
radio input "false"
click at [759, 416] on icon at bounding box center [767, 420] width 16 height 16
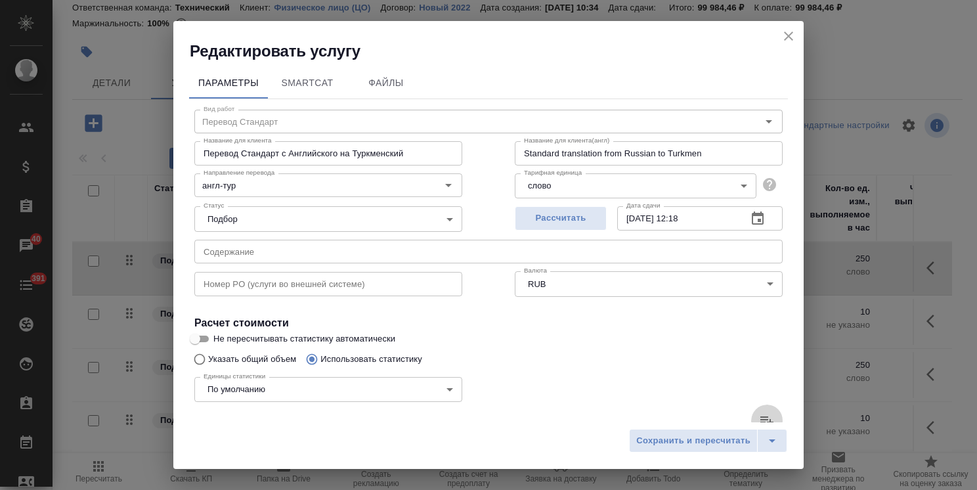
click at [0, 0] on input "file" at bounding box center [0, 0] width 0 height 0
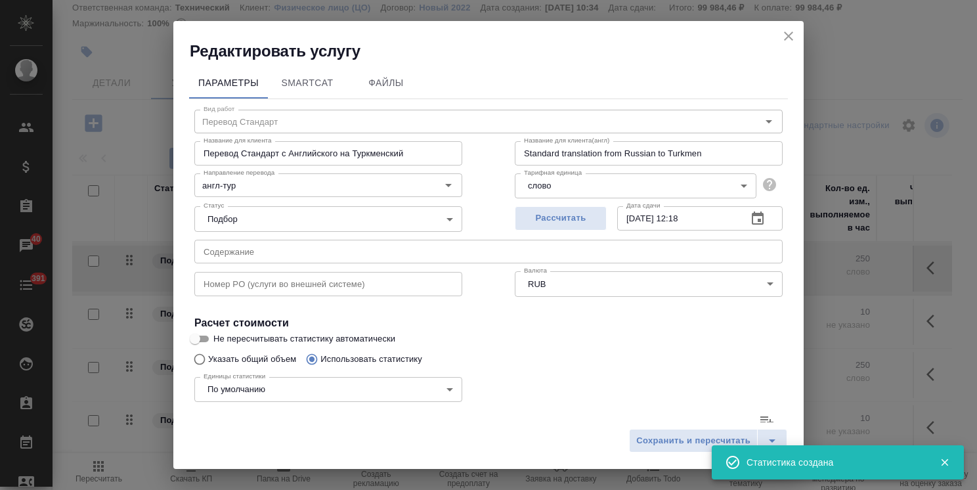
type input "7"
type input "55"
type input "323"
type input "132"
type input "1482"
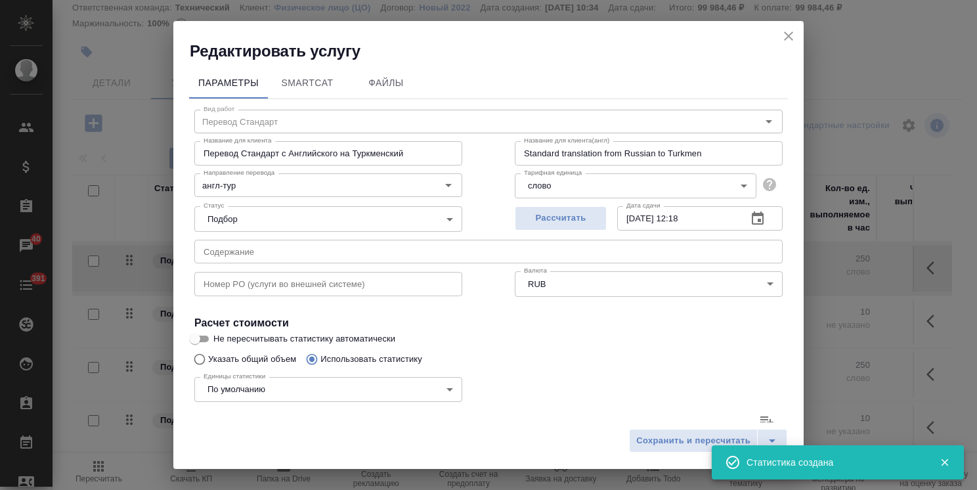
type input "9610"
type input "132"
type input "1482"
type input "9610"
type input "139"
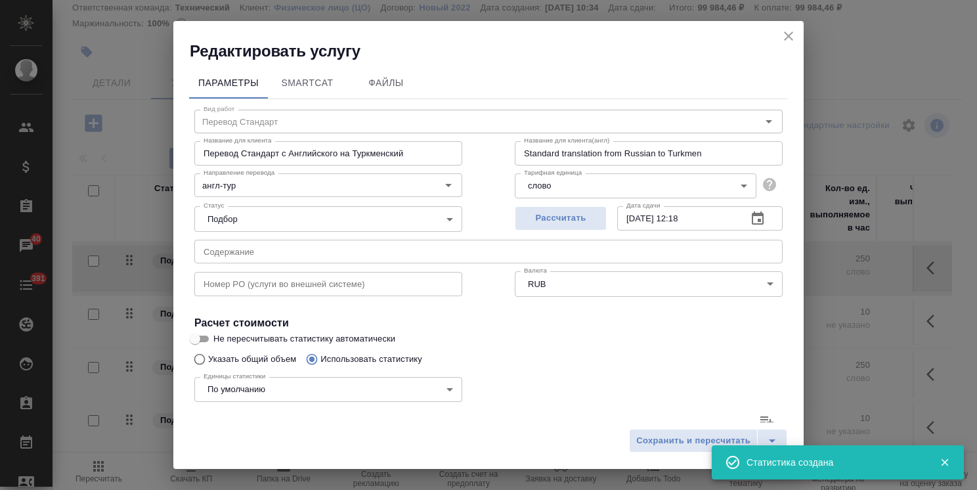
type input "1537"
type input "9933"
click at [793, 33] on icon "close" at bounding box center [789, 36] width 16 height 16
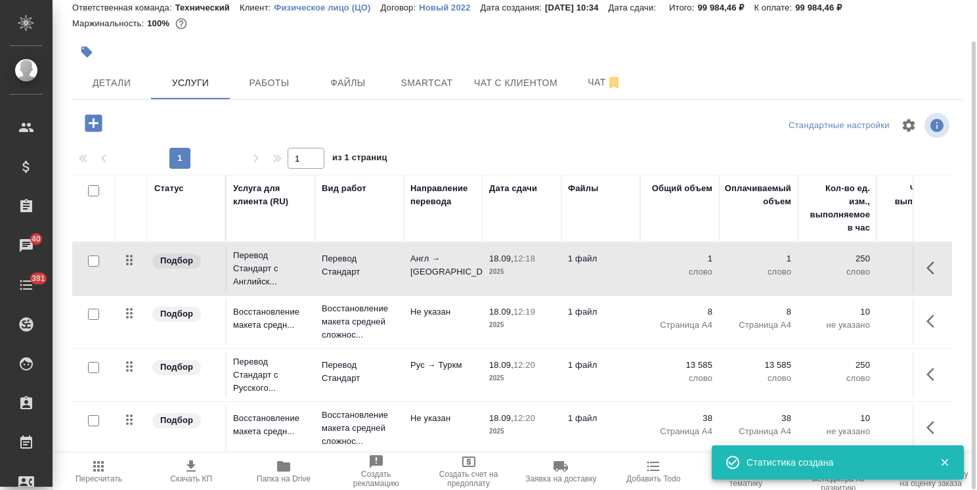
click at [108, 466] on span "Пересчитать" at bounding box center [98, 470] width 77 height 25
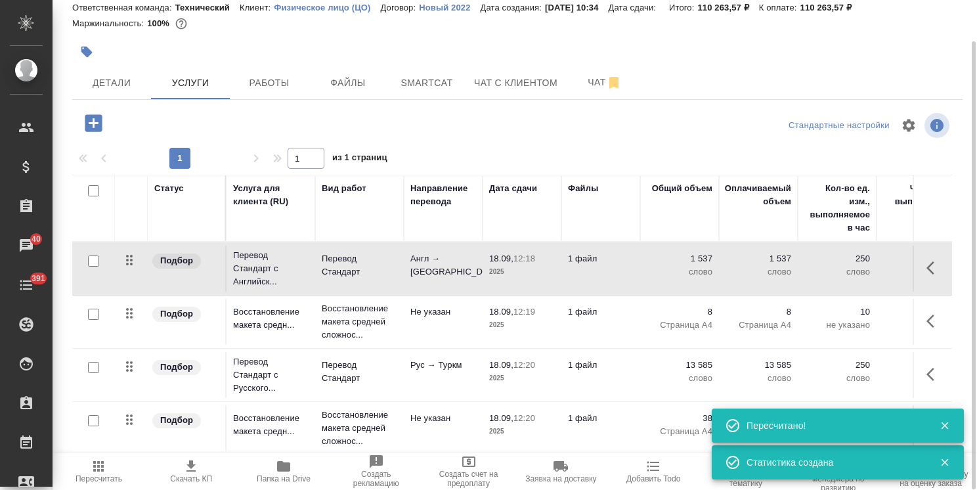
click at [927, 270] on icon "button" at bounding box center [935, 268] width 16 height 16
click at [854, 267] on icon "button" at bounding box center [860, 268] width 12 height 12
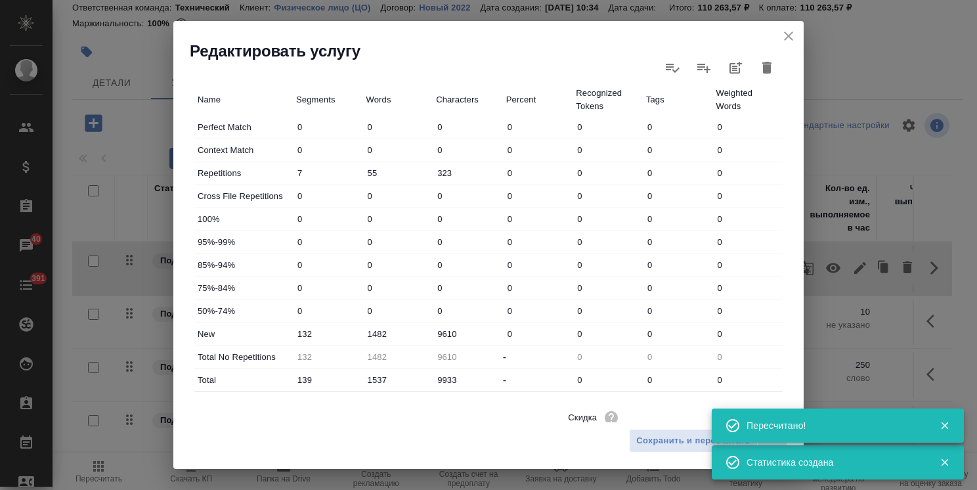
scroll to position [394, 0]
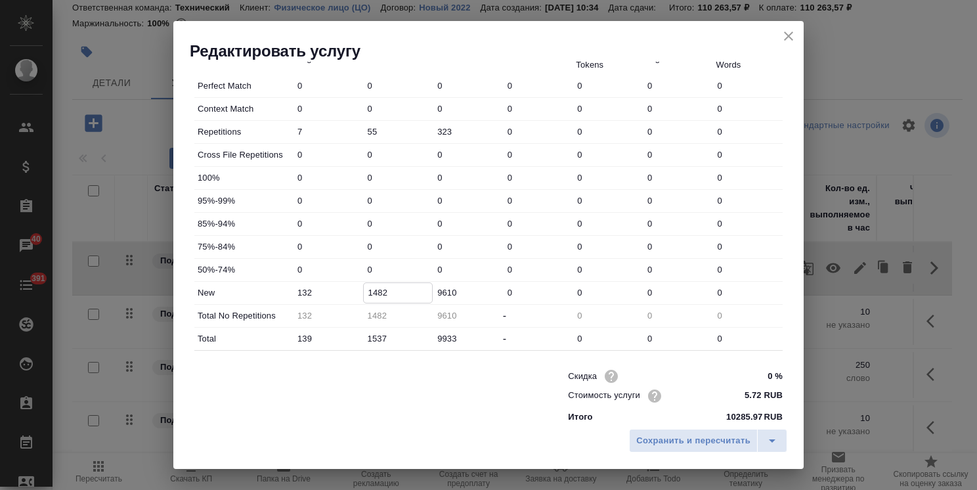
click at [373, 293] on input "1482" at bounding box center [398, 292] width 69 height 19
type input "1582"
click at [682, 439] on span "Сохранить и пересчитать" at bounding box center [693, 440] width 114 height 15
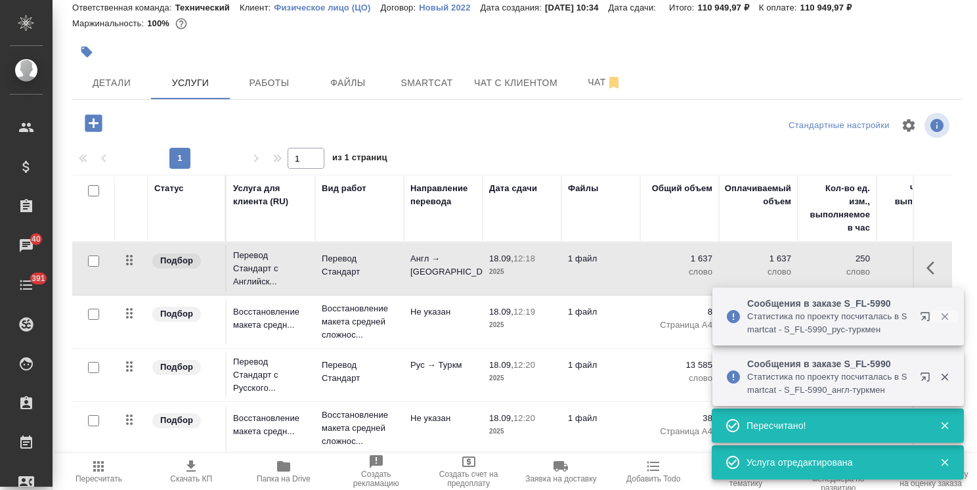
click at [943, 318] on icon "button" at bounding box center [944, 316] width 7 height 7
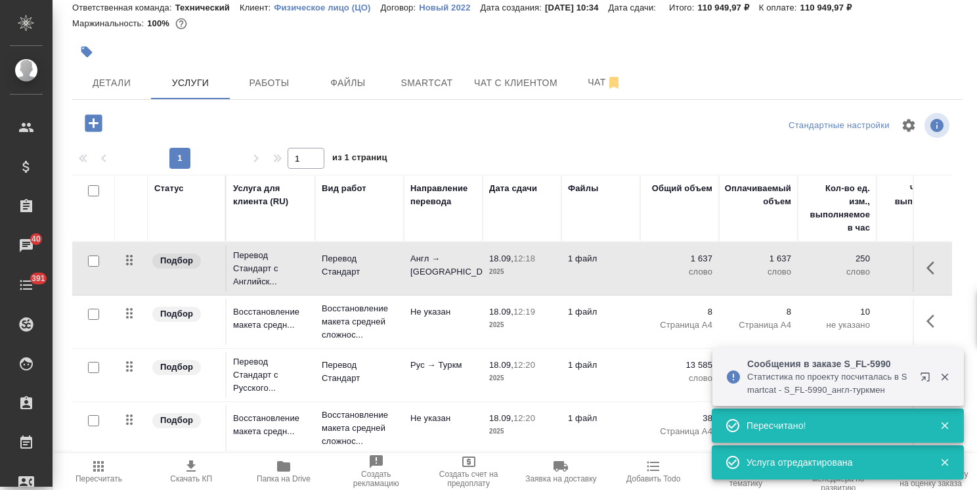
click at [943, 380] on icon "button" at bounding box center [945, 377] width 12 height 12
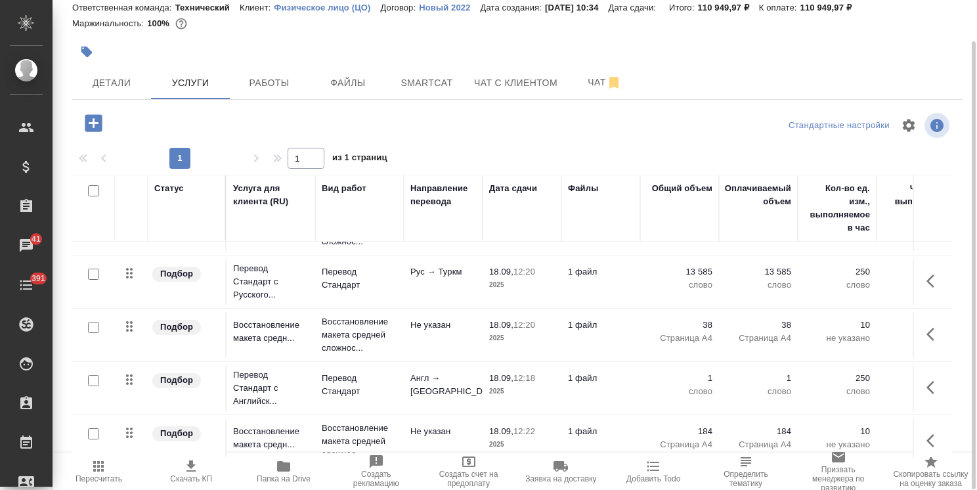
scroll to position [113, 0]
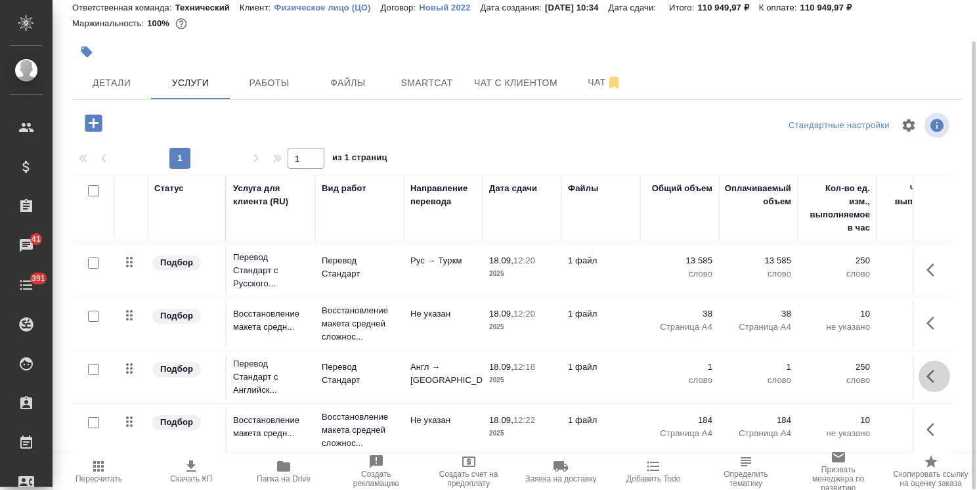
click at [927, 368] on icon "button" at bounding box center [935, 376] width 16 height 16
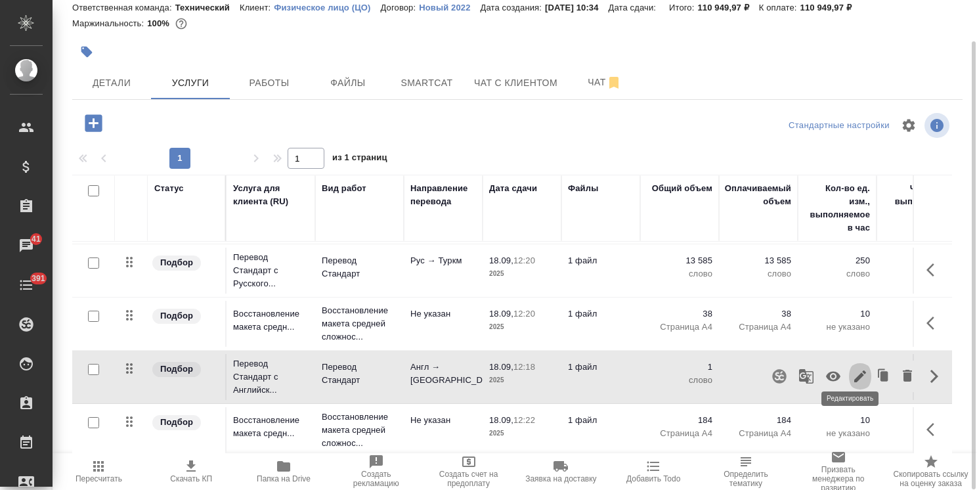
click at [854, 370] on icon "button" at bounding box center [860, 376] width 12 height 12
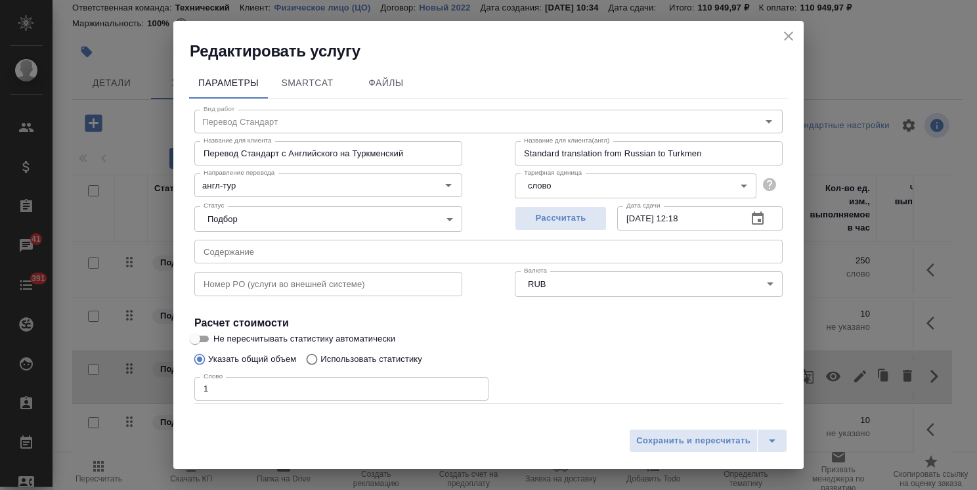
click at [355, 357] on p "Использовать статистику" at bounding box center [372, 359] width 102 height 13
click at [321, 357] on input "Использовать статистику" at bounding box center [309, 359] width 21 height 25
radio input "true"
radio input "false"
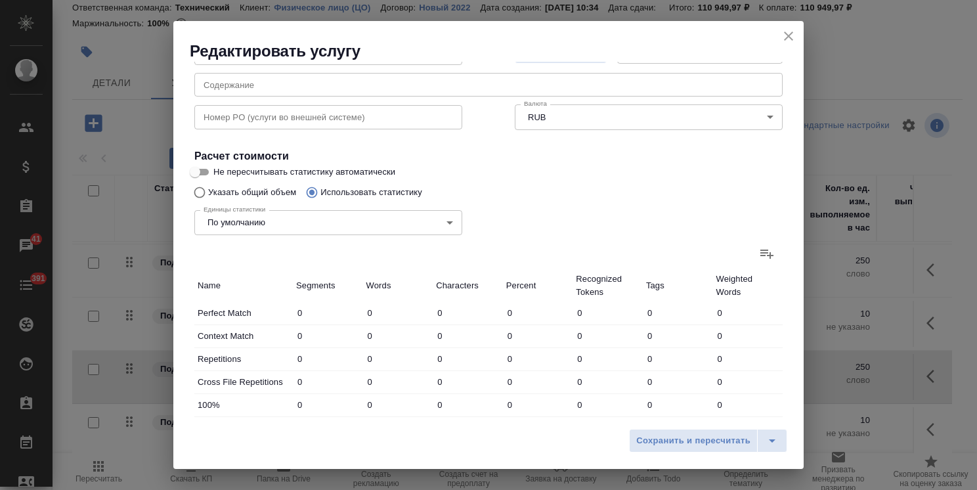
scroll to position [197, 0]
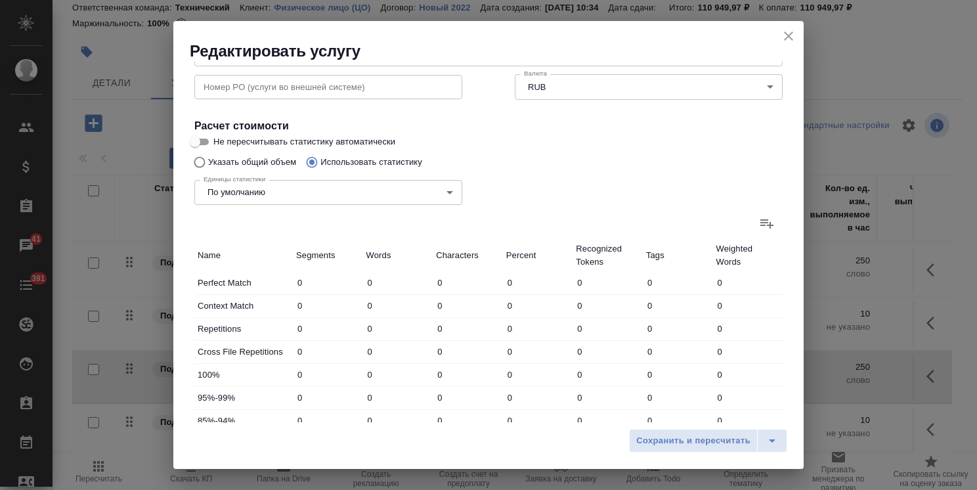
click at [761, 225] on icon at bounding box center [767, 223] width 13 height 9
click at [0, 0] on input "file" at bounding box center [0, 0] width 0 height 0
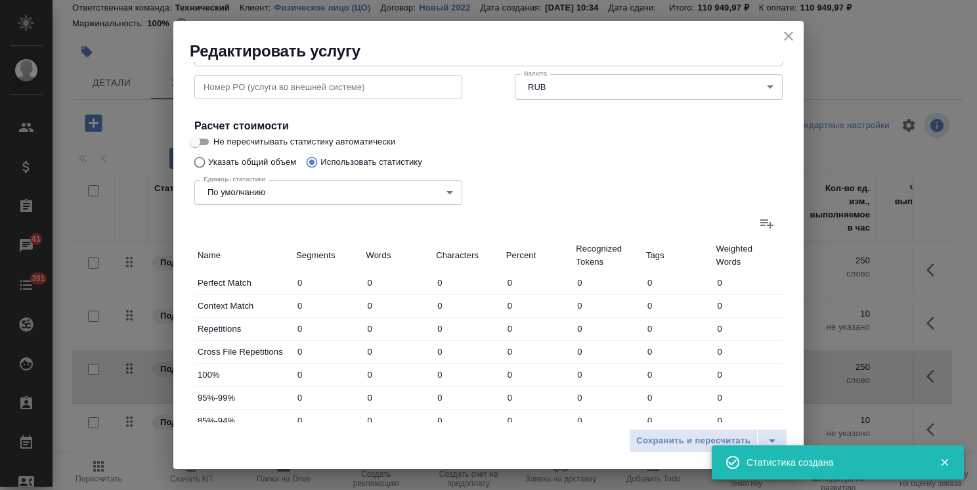
type input "4345"
type input "16015"
type input "84349"
type input "2766"
type input "13182"
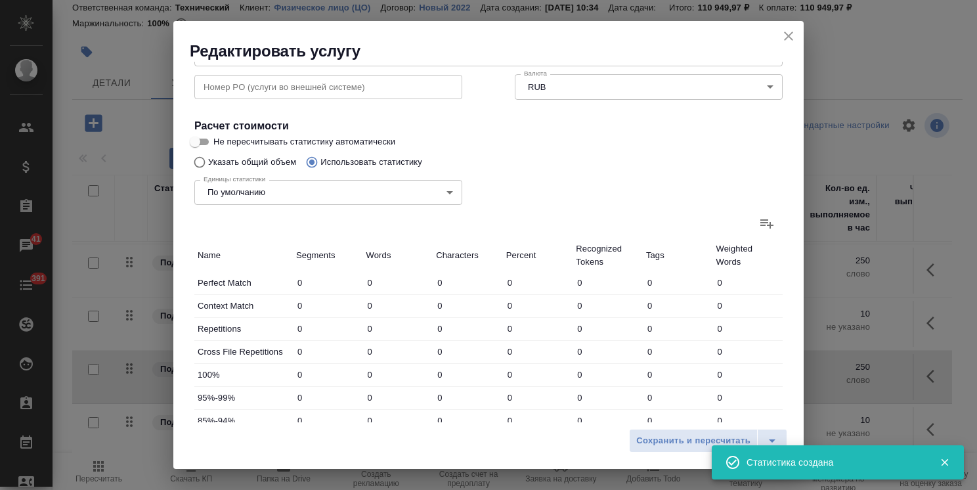
type input "72955"
type input "2766"
type input "13182"
type input "72955"
type input "7111"
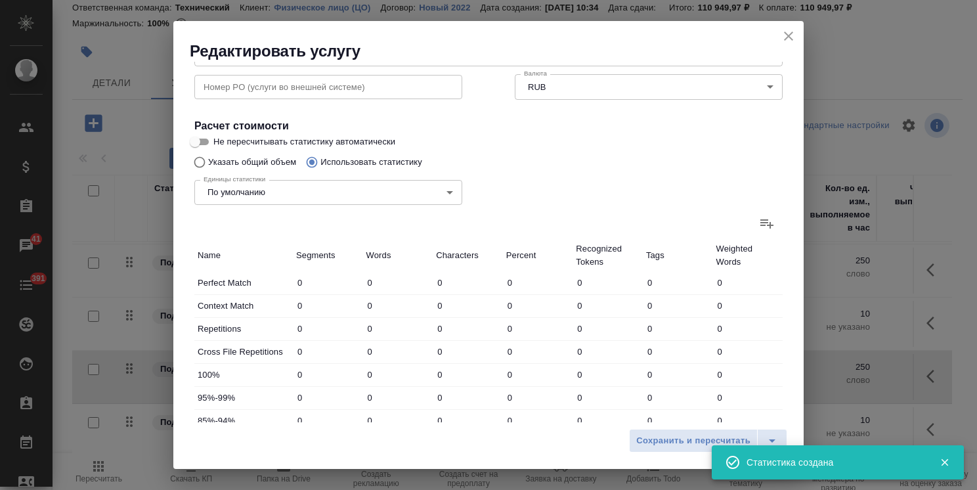
type input "29197"
type input "157304"
click at [790, 39] on icon "close" at bounding box center [789, 36] width 16 height 16
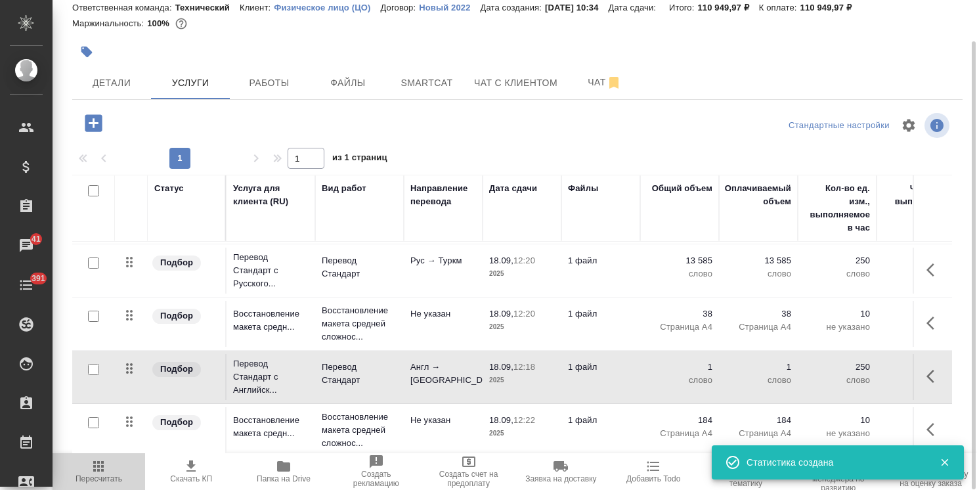
click at [113, 470] on span "Пересчитать" at bounding box center [98, 470] width 77 height 25
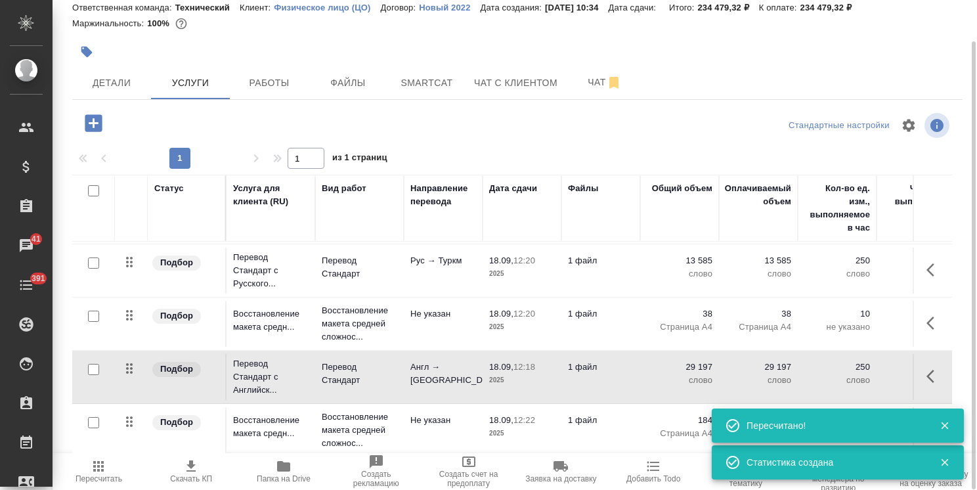
click at [927, 372] on icon "button" at bounding box center [935, 376] width 16 height 16
click at [852, 368] on icon "button" at bounding box center [860, 376] width 16 height 16
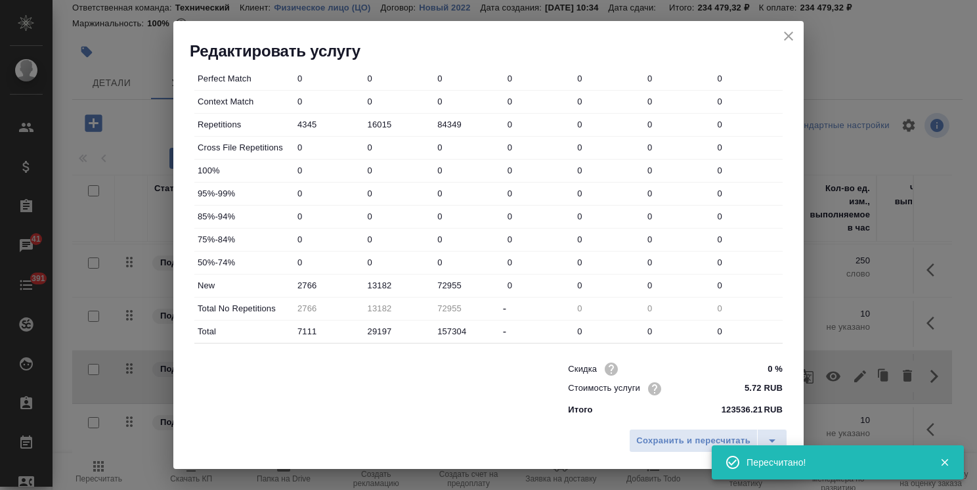
scroll to position [403, 0]
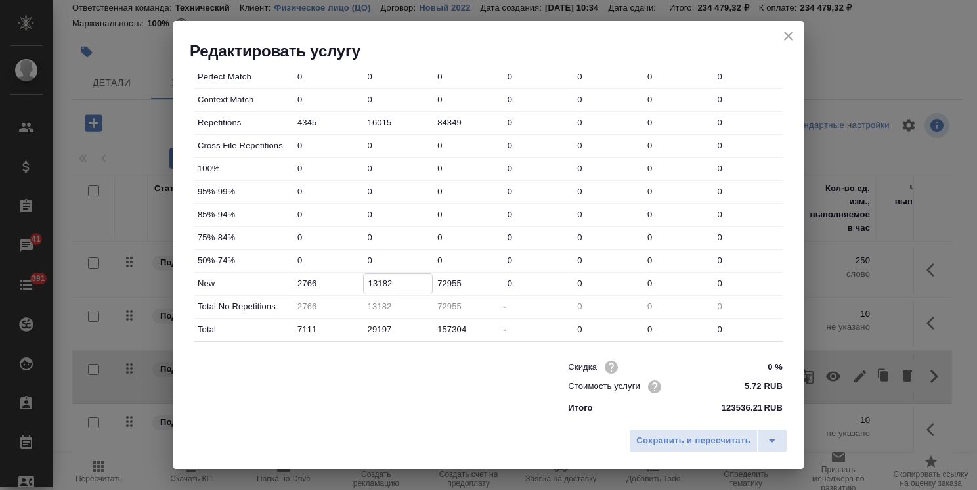
click at [372, 282] on input "13182" at bounding box center [398, 283] width 69 height 19
type input "16182"
click at [644, 445] on span "Сохранить и пересчитать" at bounding box center [693, 440] width 114 height 15
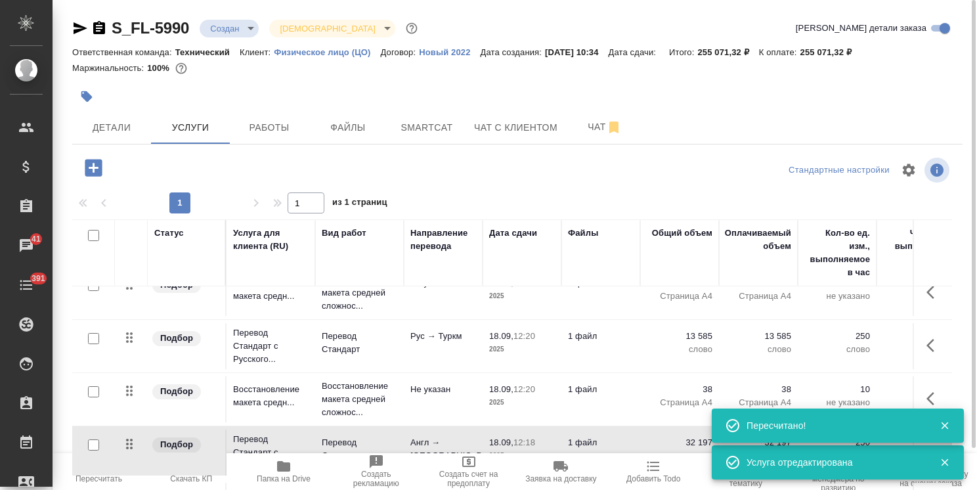
scroll to position [66, 0]
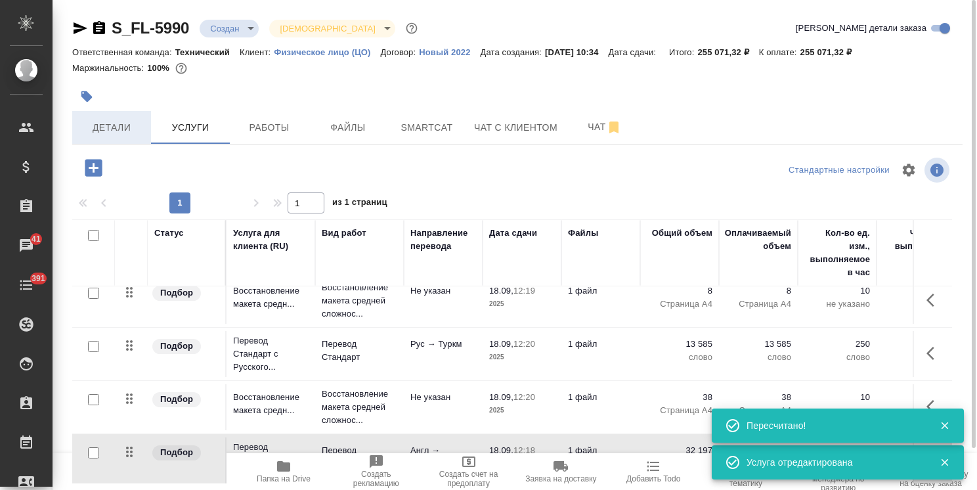
click at [133, 120] on span "Детали" at bounding box center [111, 128] width 63 height 16
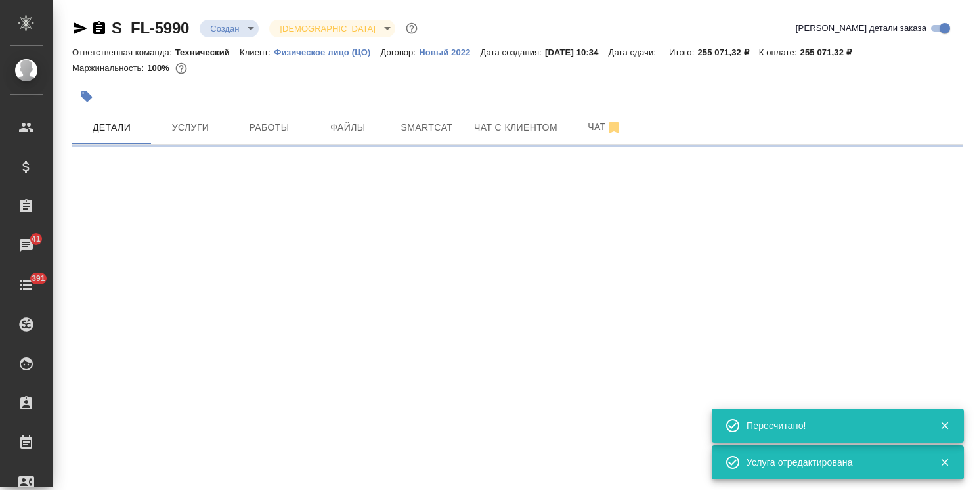
select select "RU"
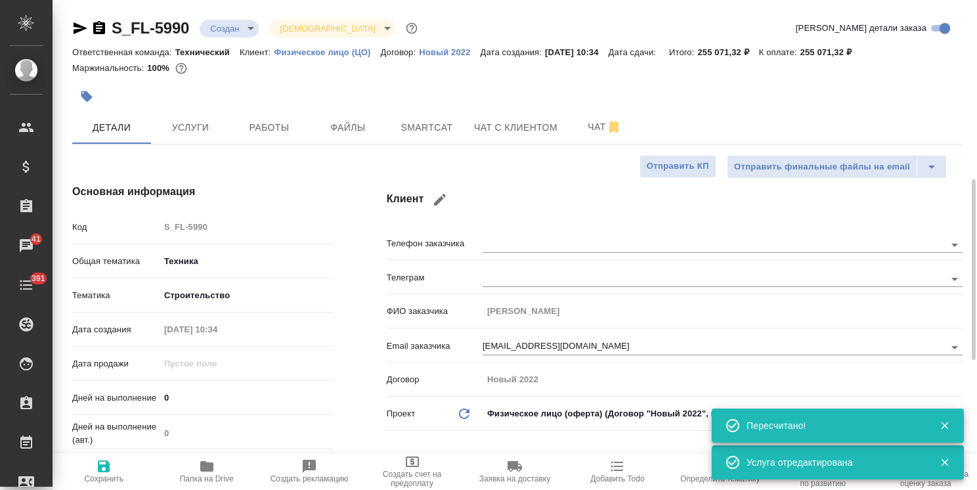
type textarea "x"
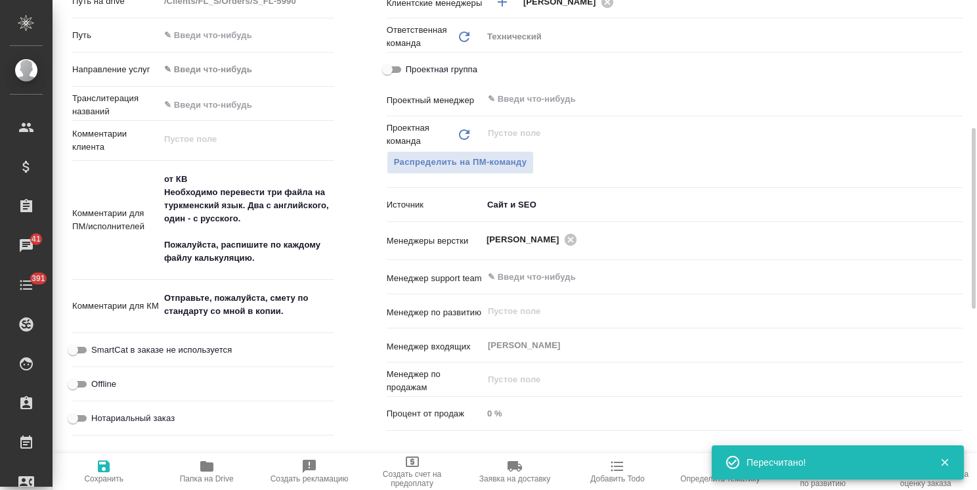
scroll to position [525, 0]
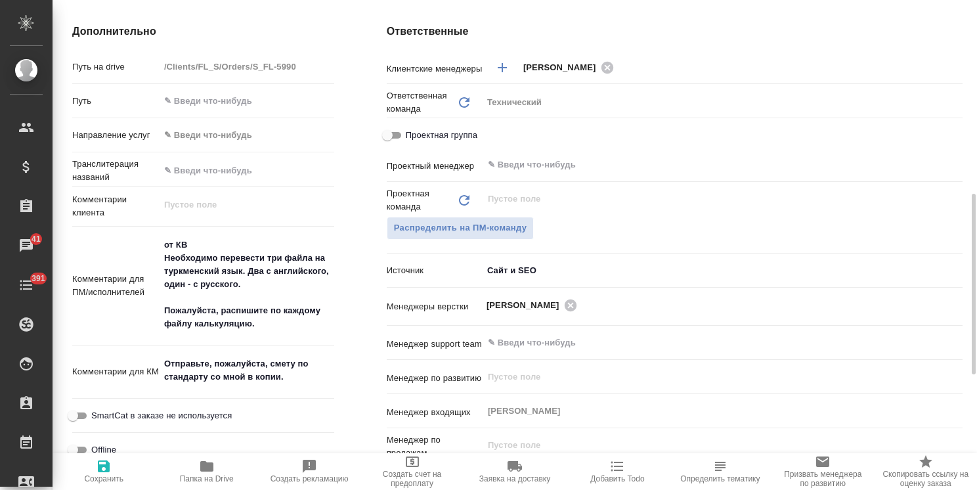
type textarea "x"
drag, startPoint x: 293, startPoint y: 378, endPoint x: 147, endPoint y: 343, distance: 149.9
click at [147, 343] on div "Путь на drive /Clients/FL_S/Orders/S_FL-5990 Путь Направление услуг ✎ Введи что…" at bounding box center [203, 281] width 262 height 453
type textarea "x"
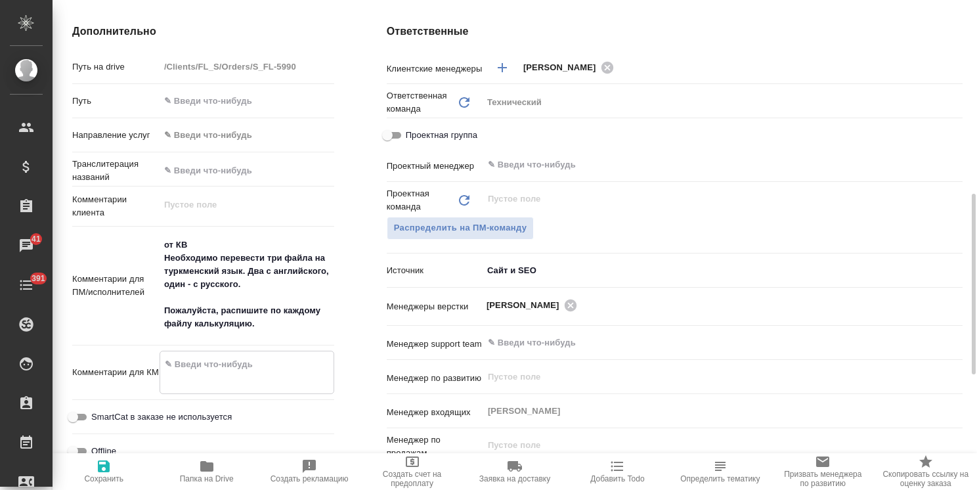
type textarea "x"
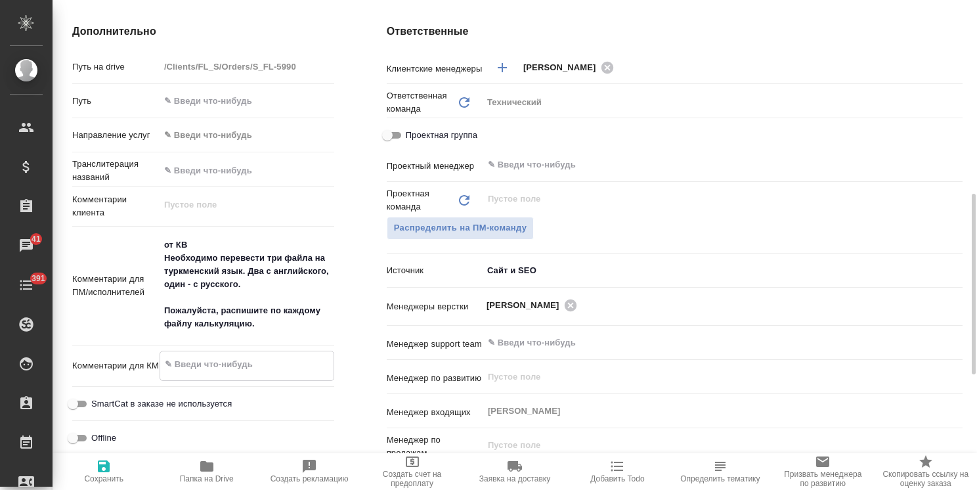
type textarea "x"
click at [102, 466] on icon "button" at bounding box center [104, 466] width 12 height 12
type textarea "x"
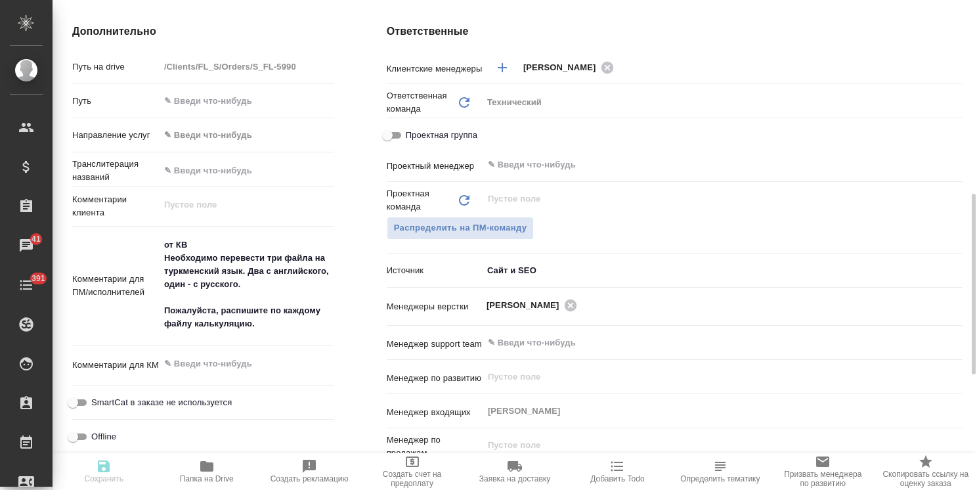
type textarea "x"
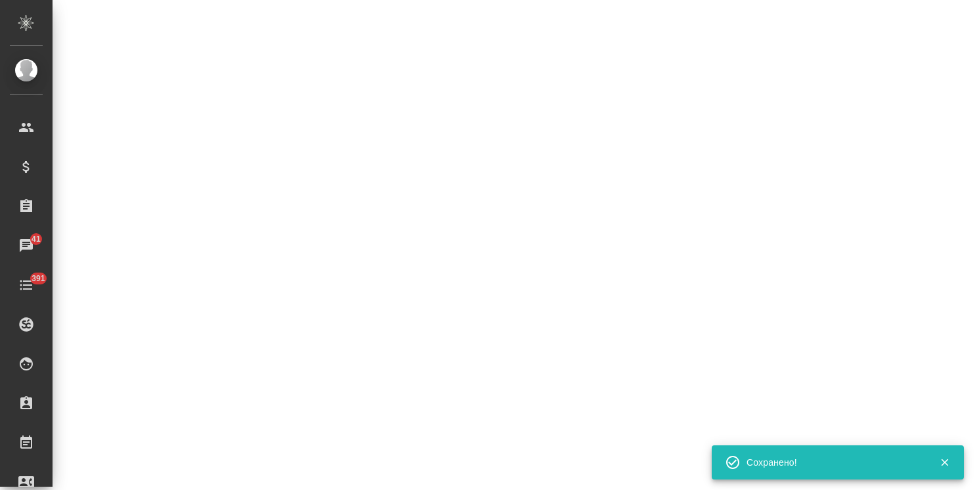
select select "RU"
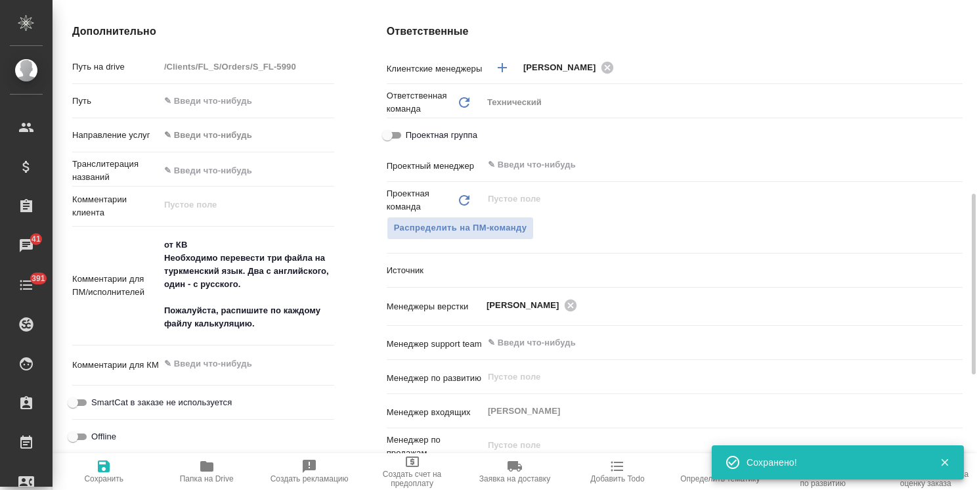
type textarea "x"
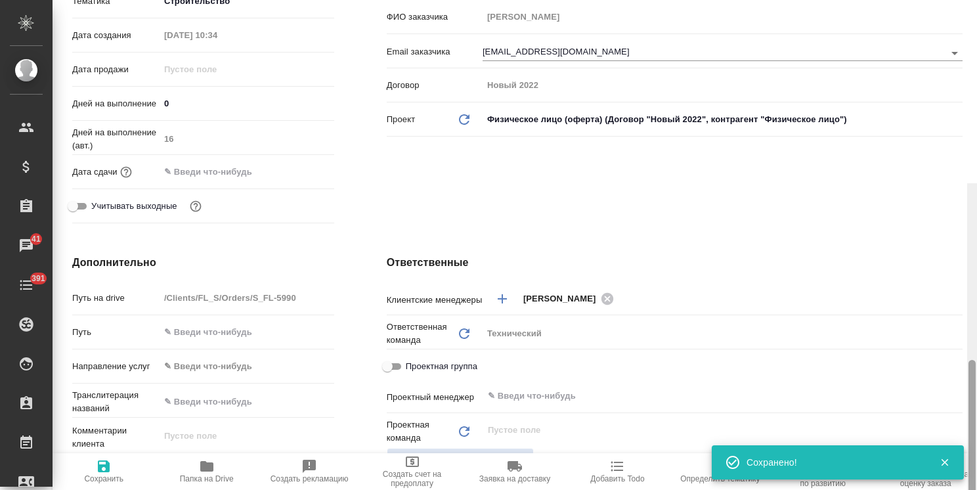
scroll to position [0, 0]
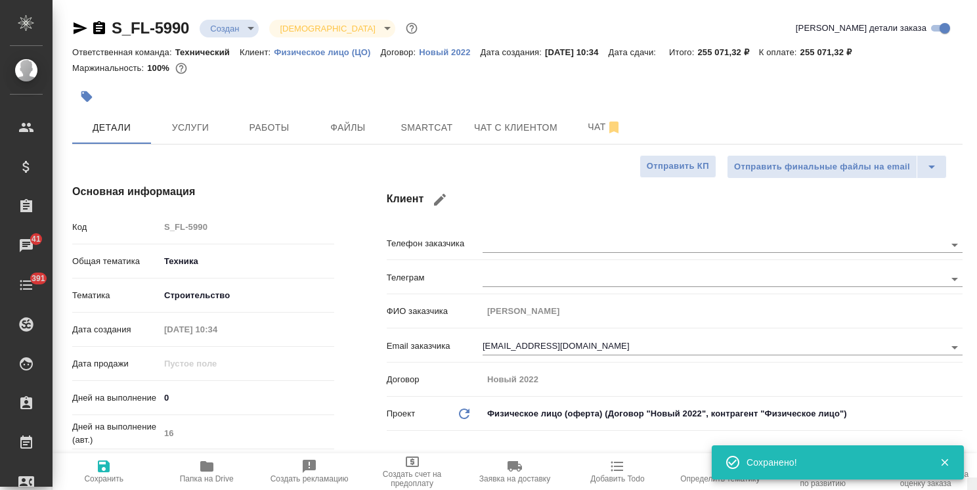
drag, startPoint x: 969, startPoint y: 311, endPoint x: 971, endPoint y: 95, distance: 216.7
click at [206, 137] on button "Услуги" at bounding box center [190, 127] width 79 height 33
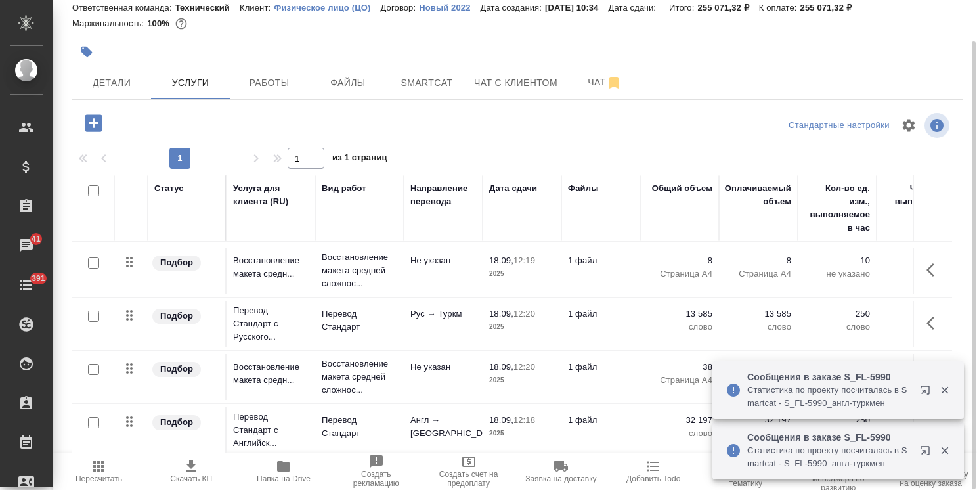
scroll to position [62, 0]
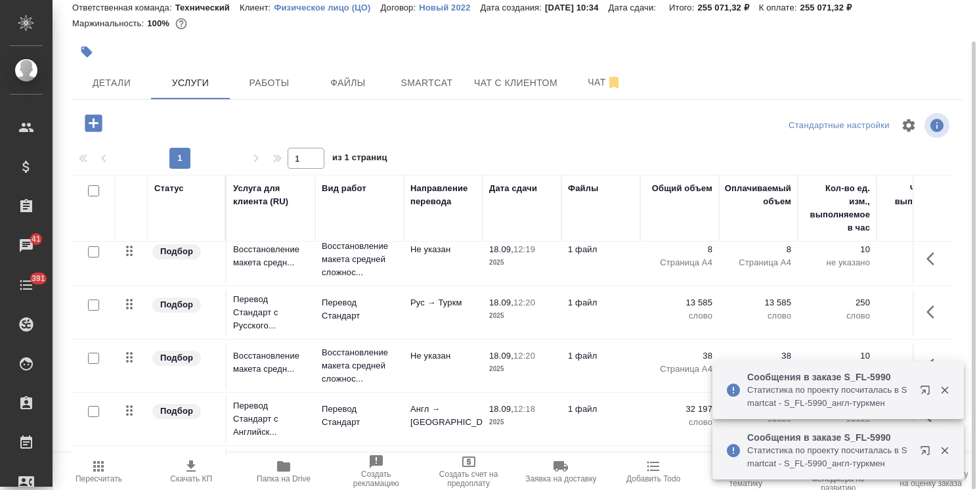
click at [927, 313] on icon "button" at bounding box center [935, 312] width 16 height 16
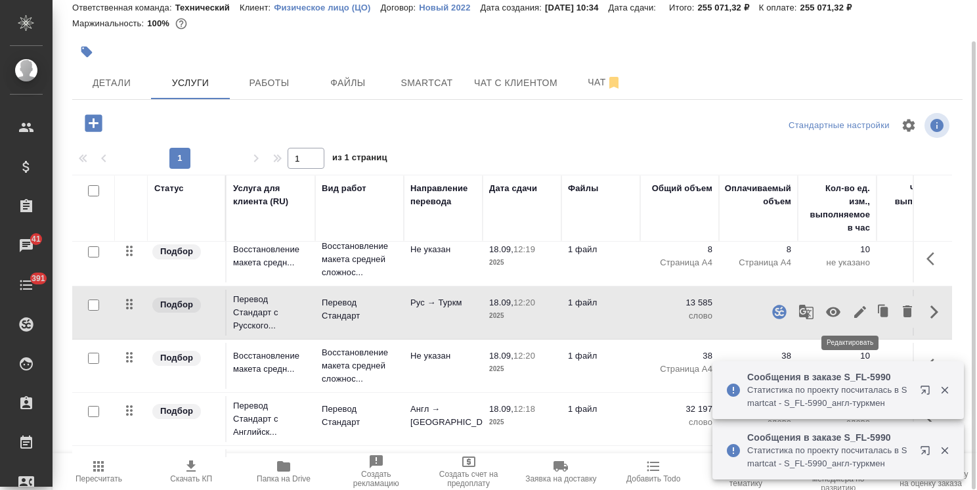
click at [854, 315] on icon "button" at bounding box center [860, 312] width 12 height 12
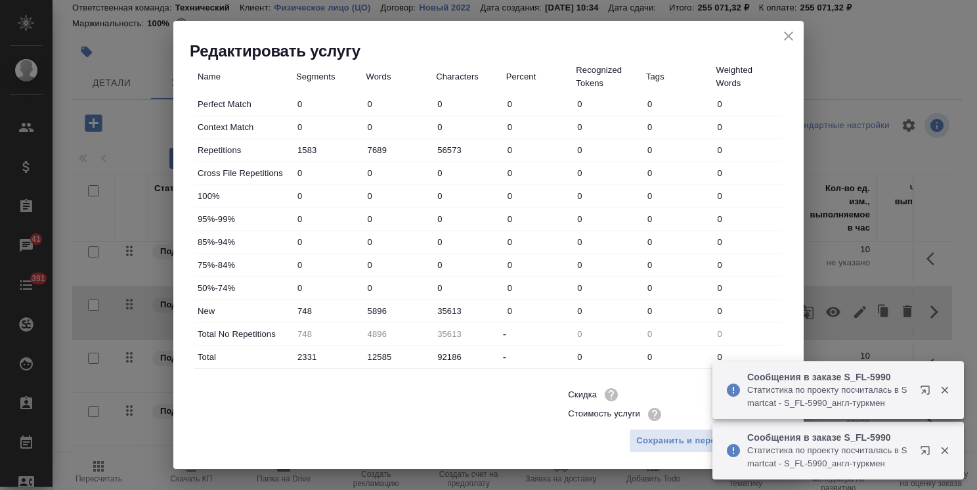
scroll to position [403, 0]
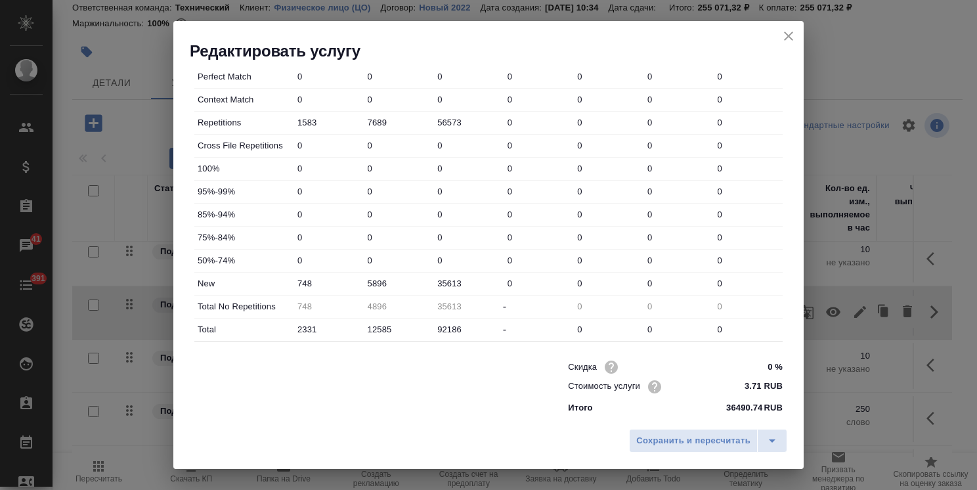
click at [795, 38] on icon "close" at bounding box center [789, 36] width 16 height 16
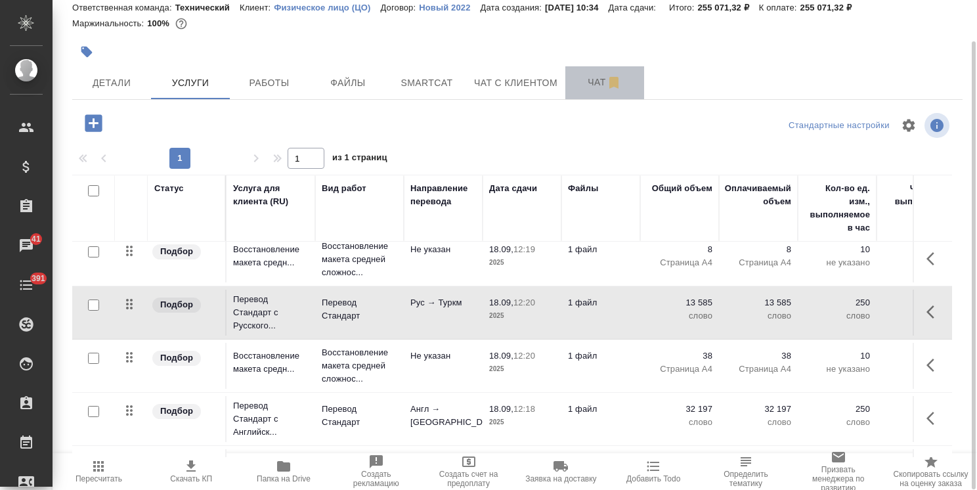
click at [597, 77] on span "Чат" at bounding box center [604, 82] width 63 height 16
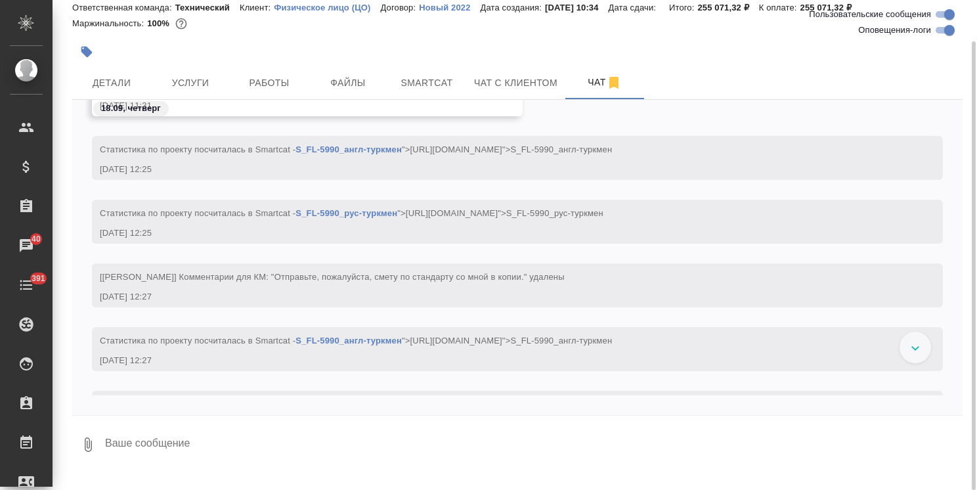
scroll to position [1973, 0]
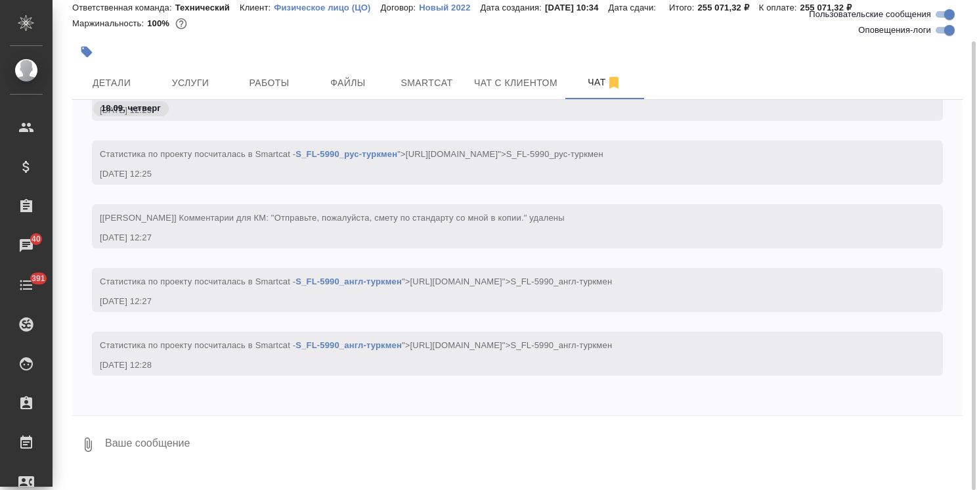
click at [189, 435] on textarea at bounding box center [533, 444] width 859 height 45
type textarea "Спасибо!"
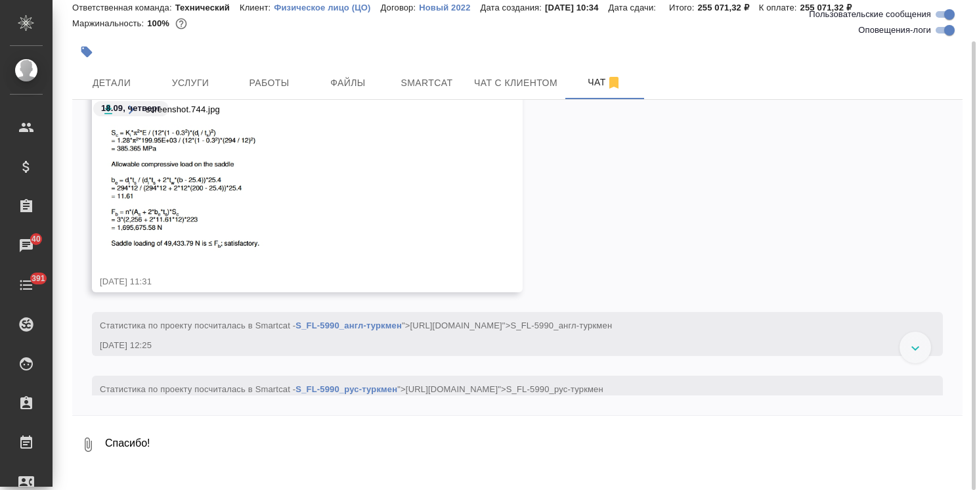
scroll to position [1710, 0]
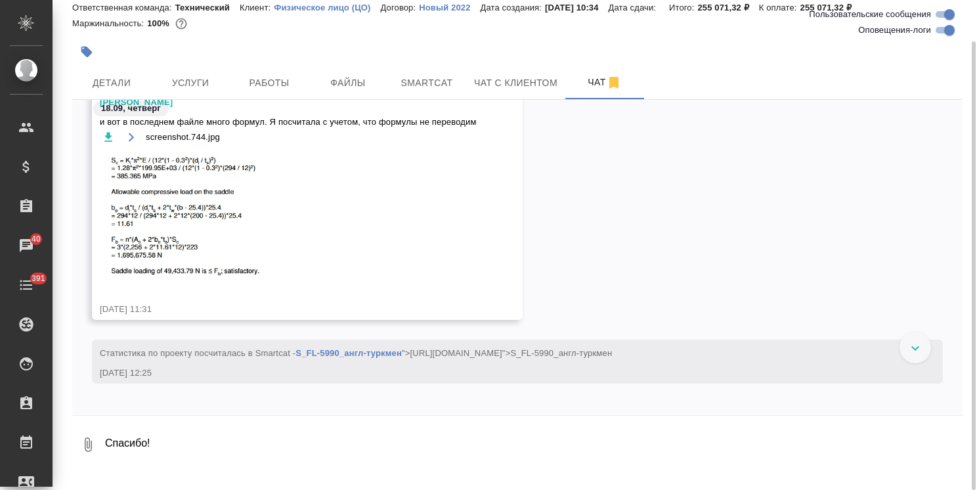
drag, startPoint x: 347, startPoint y: 120, endPoint x: 305, endPoint y: 126, distance: 42.4
click at [305, 126] on span "и вот в последнем файле много формул. Я посчитала с учетом, что формулы не пере…" at bounding box center [288, 122] width 377 height 13
drag, startPoint x: 313, startPoint y: 120, endPoint x: 284, endPoint y: 130, distance: 29.9
click at [284, 130] on div "screenshot.744.jpg" at bounding box center [288, 137] width 377 height 16
drag, startPoint x: 252, startPoint y: 123, endPoint x: 231, endPoint y: 126, distance: 21.2
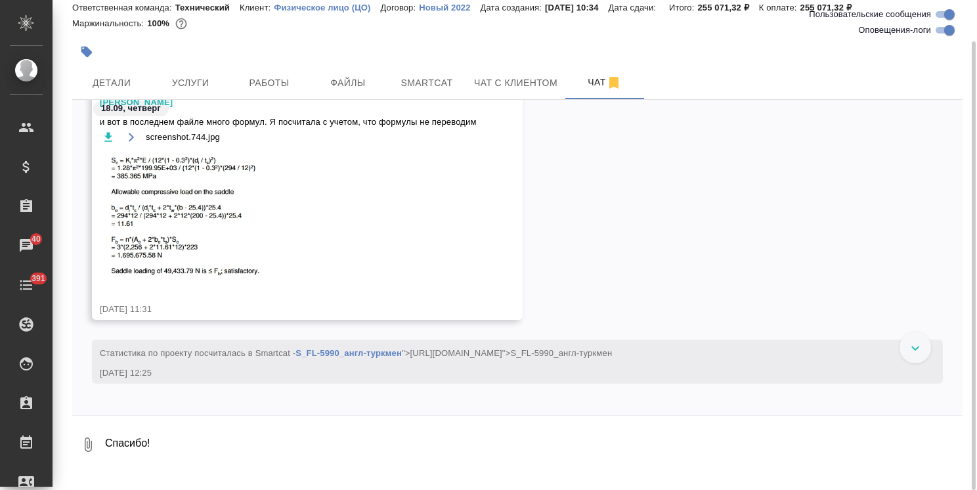
click at [228, 129] on div "и вот в последнем файле много формул. Я посчитала с учетом, что формулы не пере…" at bounding box center [288, 206] width 377 height 181
drag, startPoint x: 230, startPoint y: 120, endPoint x: 219, endPoint y: 117, distance: 11.0
click at [218, 117] on div "18.09, четверг" at bounding box center [517, 112] width 891 height 24
click at [189, 122] on div "18.09, четверг" at bounding box center [517, 112] width 891 height 24
drag, startPoint x: 181, startPoint y: 122, endPoint x: 169, endPoint y: 111, distance: 16.7
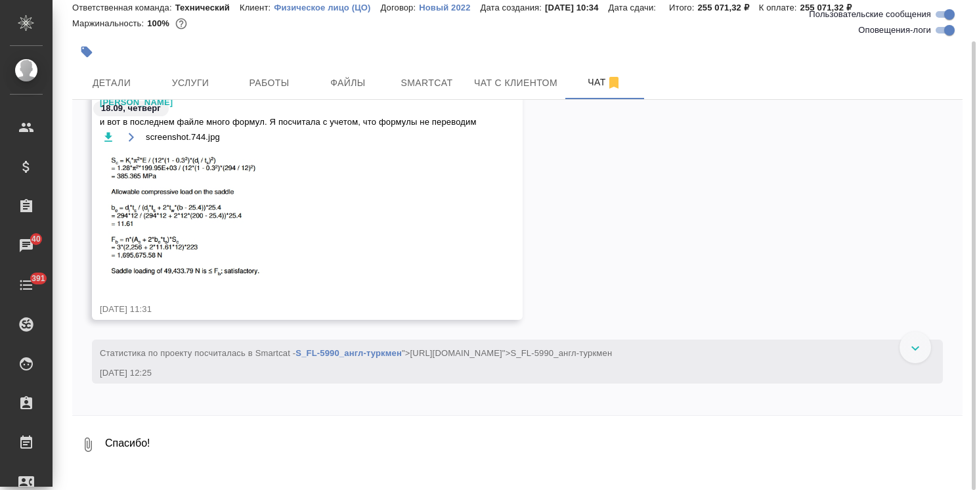
click at [160, 120] on div "18.09, четверг" at bounding box center [517, 112] width 891 height 24
drag, startPoint x: 171, startPoint y: 108, endPoint x: 475, endPoint y: 212, distance: 320.7
click at [540, 221] on div "Арсеньева Вера и вот в последнем файле много формул. Я посчитала с учетом, что …" at bounding box center [517, 216] width 891 height 248
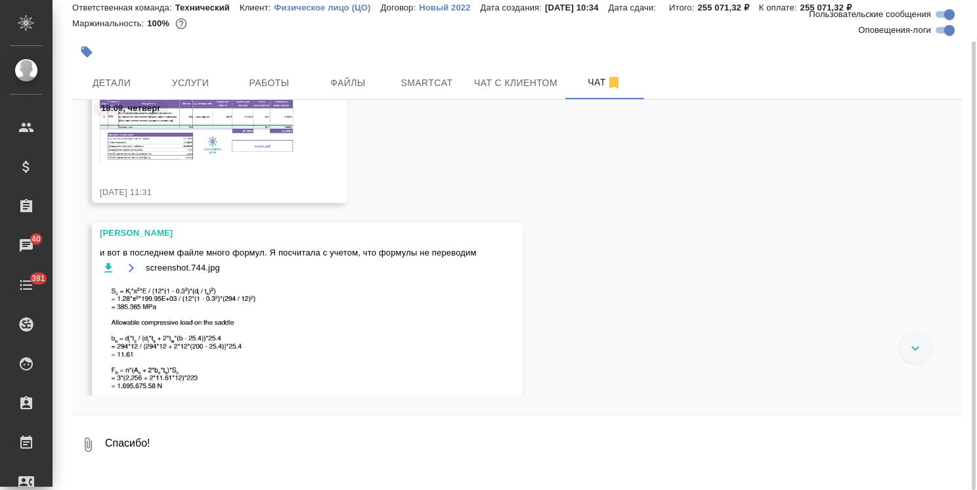
scroll to position [1578, 0]
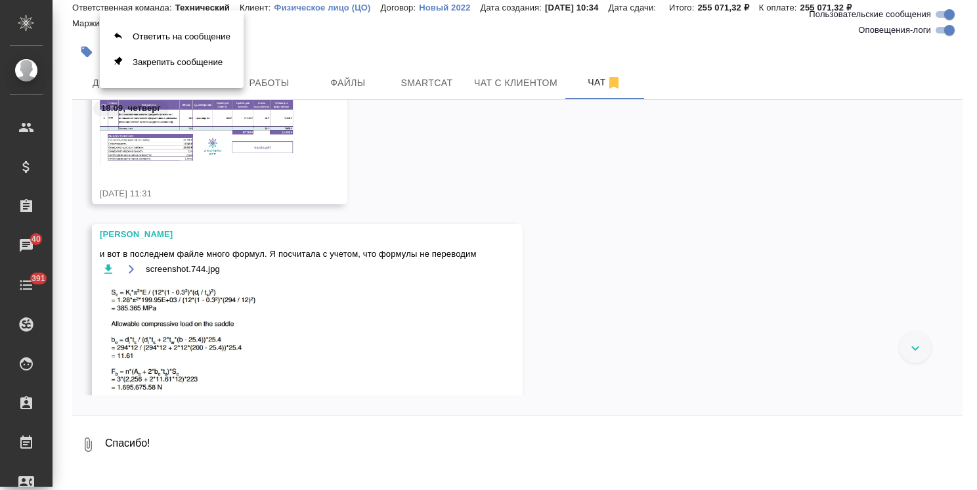
drag, startPoint x: 188, startPoint y: 254, endPoint x: 178, endPoint y: 263, distance: 14.4
click at [175, 261] on div at bounding box center [488, 245] width 977 height 490
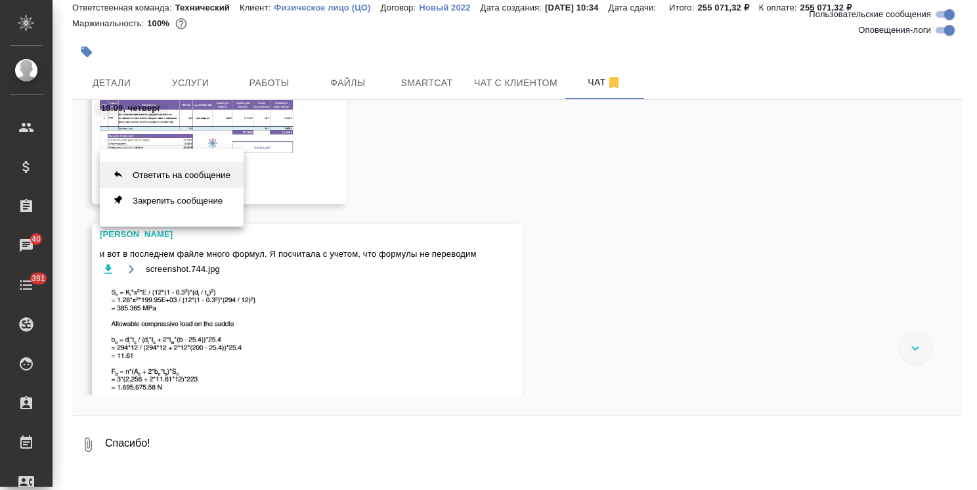
click at [156, 177] on button "Ответить на сообщение" at bounding box center [172, 175] width 144 height 26
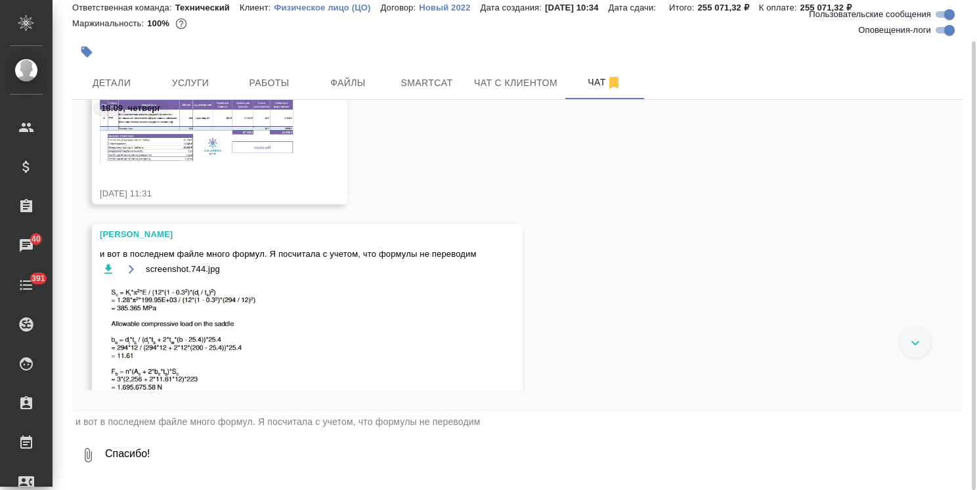
click at [163, 458] on textarea "Спасибо!" at bounding box center [533, 455] width 859 height 45
type textarea "да, сами формулы не идут в перевод"
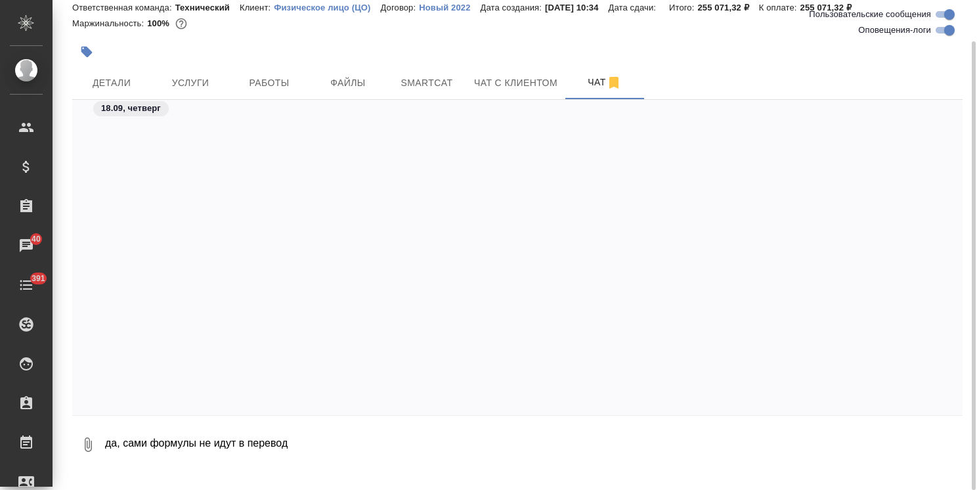
scroll to position [2127, 0]
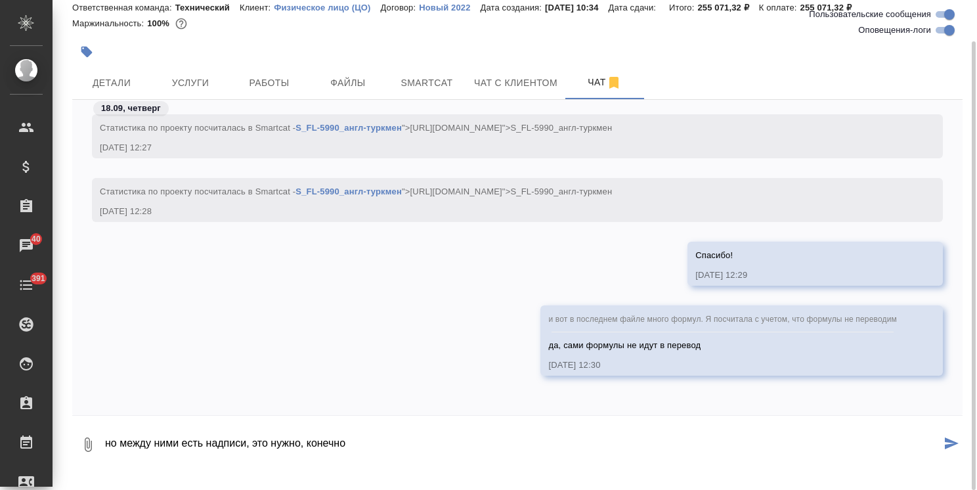
type textarea "но между ними есть надписи, это нужно, конечно"
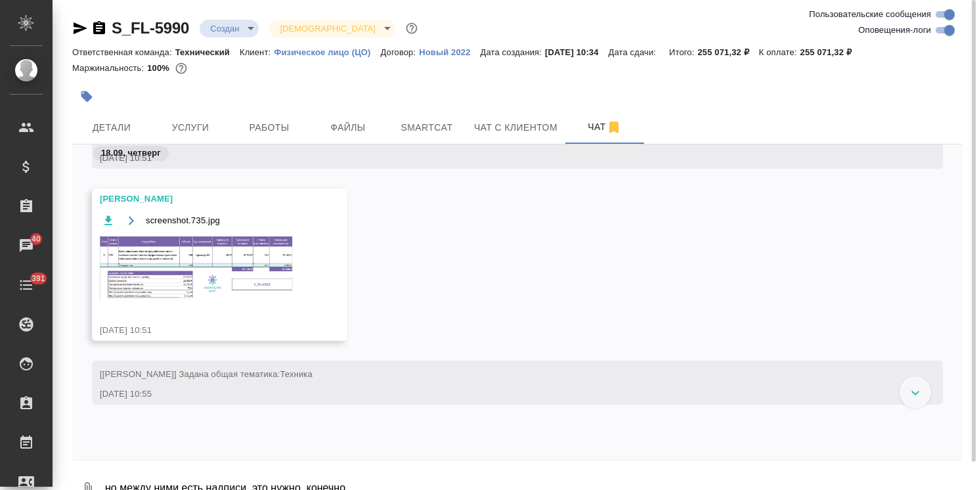
scroll to position [487, 0]
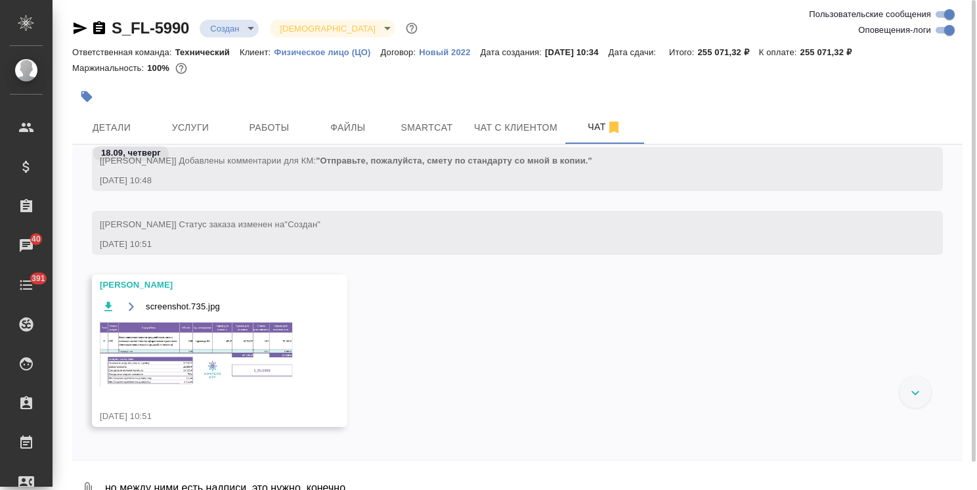
click at [193, 343] on img at bounding box center [198, 354] width 197 height 66
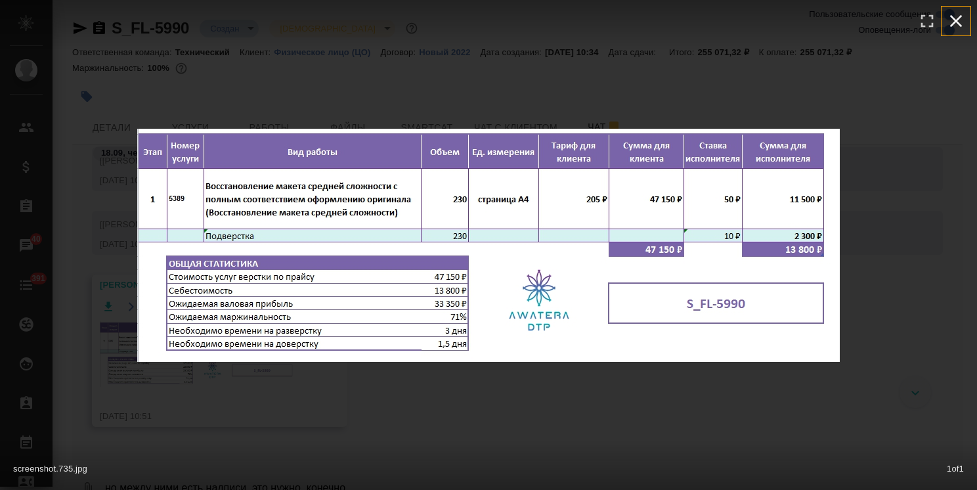
click at [962, 26] on icon "button" at bounding box center [956, 21] width 12 height 12
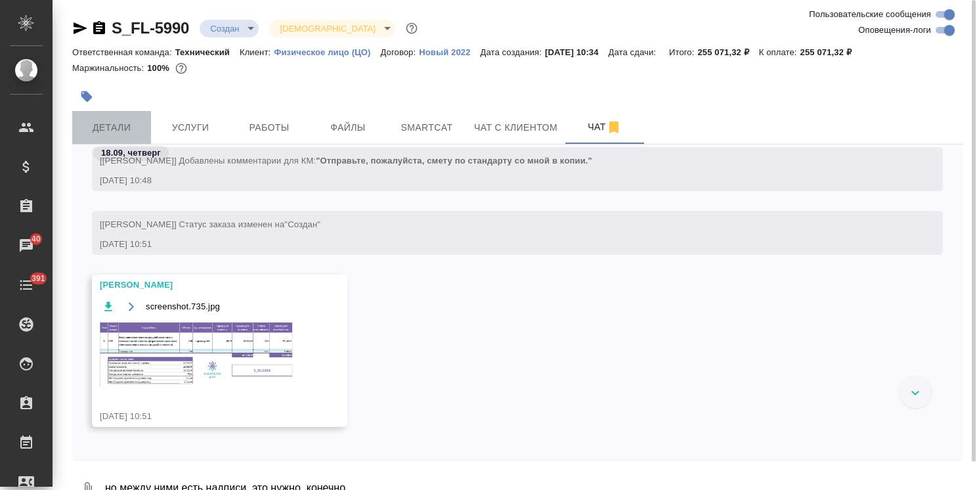
click at [131, 129] on span "Детали" at bounding box center [111, 128] width 63 height 16
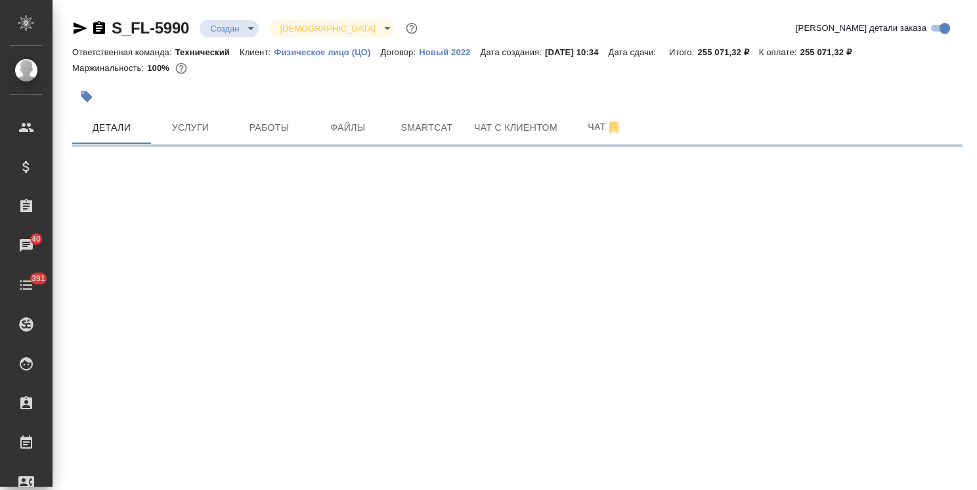
select select "RU"
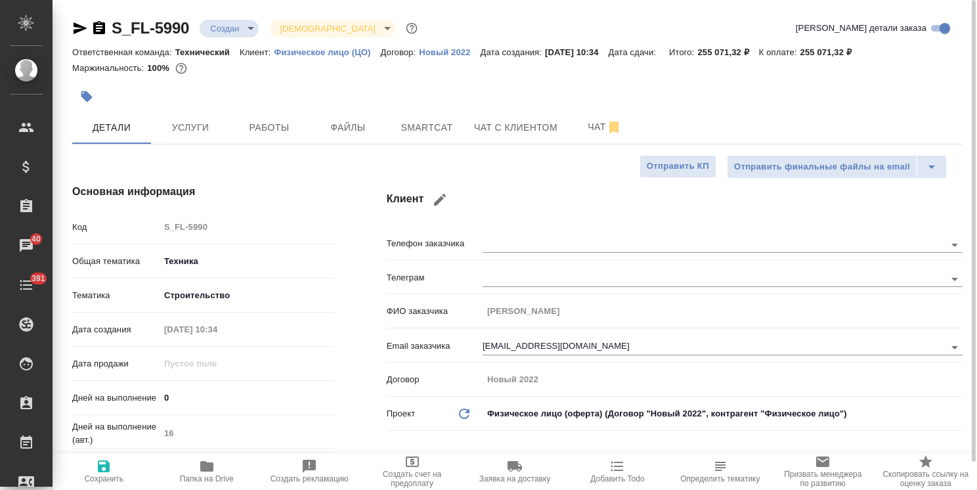
type textarea "x"
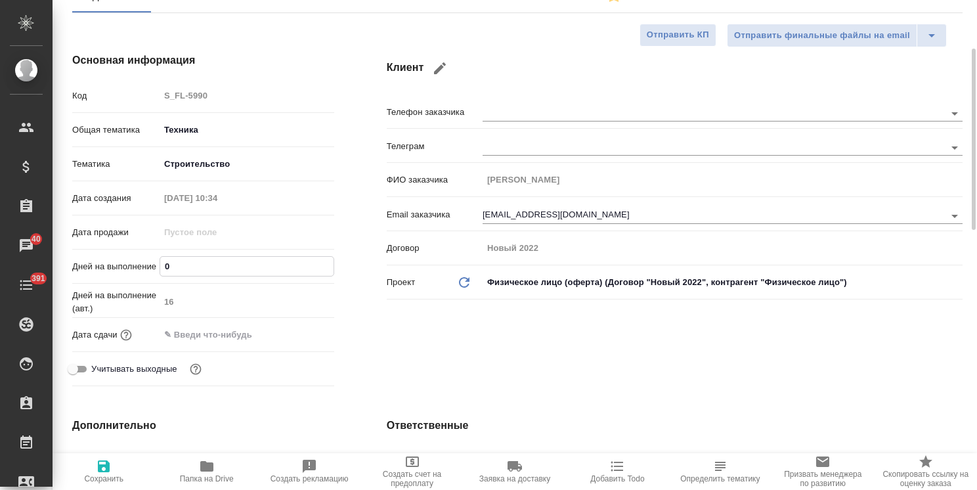
click at [141, 264] on div "Дней на выполнение 0" at bounding box center [203, 266] width 262 height 23
type input "2"
type textarea "x"
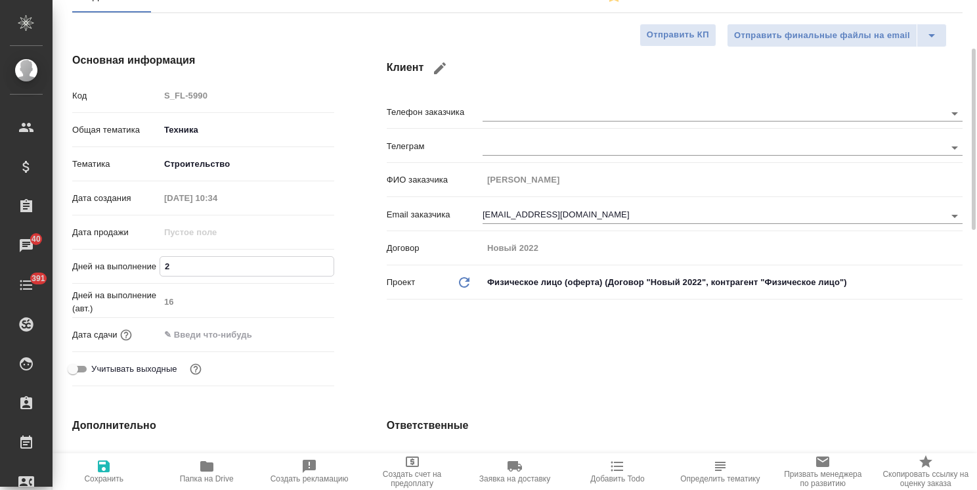
type input "20"
type textarea "x"
type input "20"
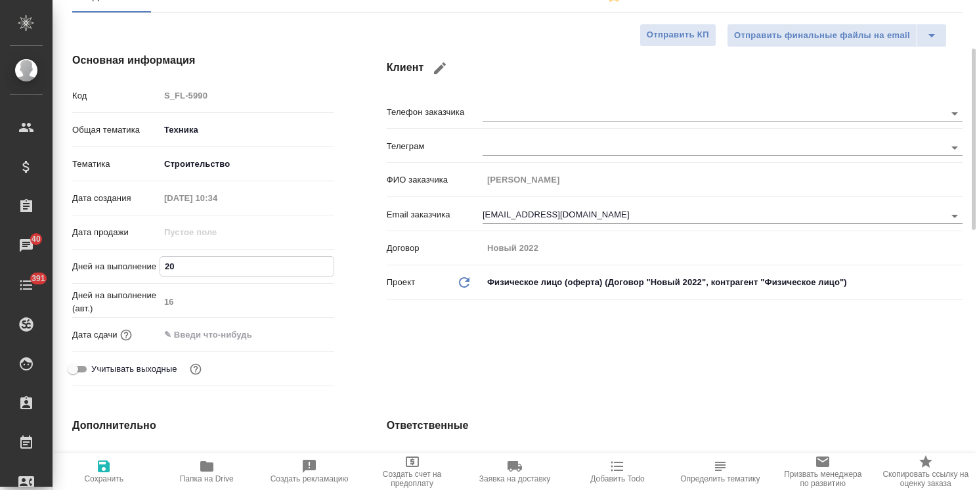
click at [113, 467] on span "Сохранить" at bounding box center [103, 470] width 87 height 25
type textarea "x"
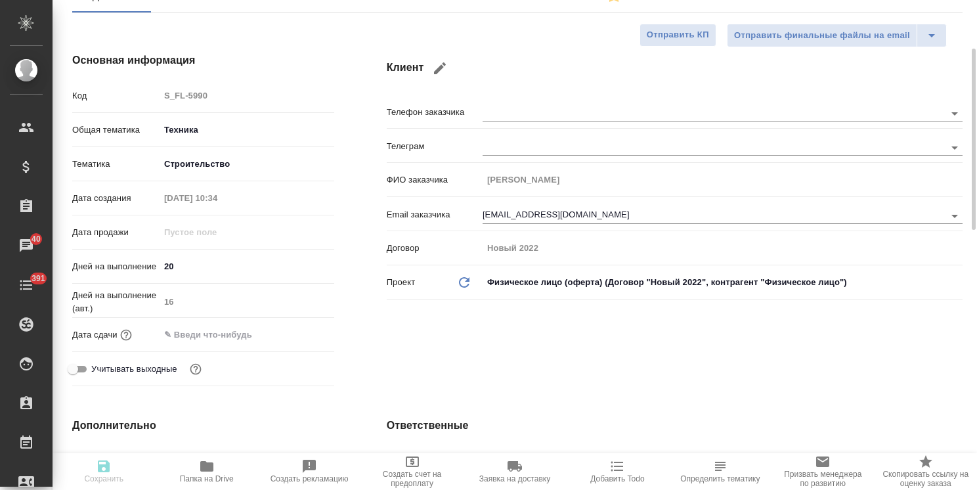
type textarea "x"
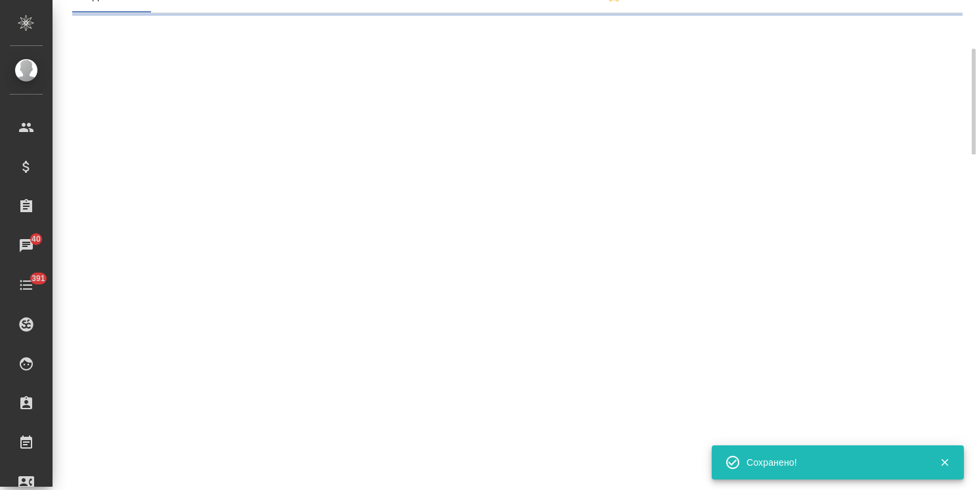
select select "RU"
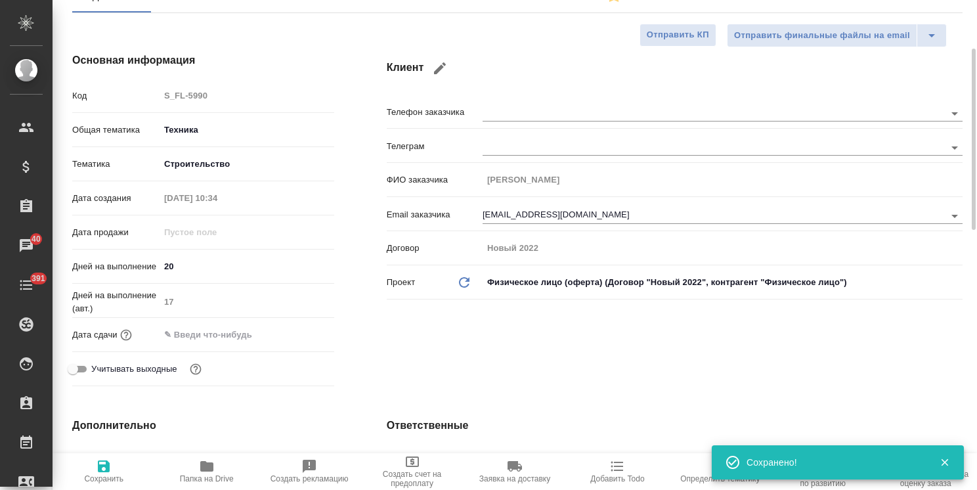
type textarea "x"
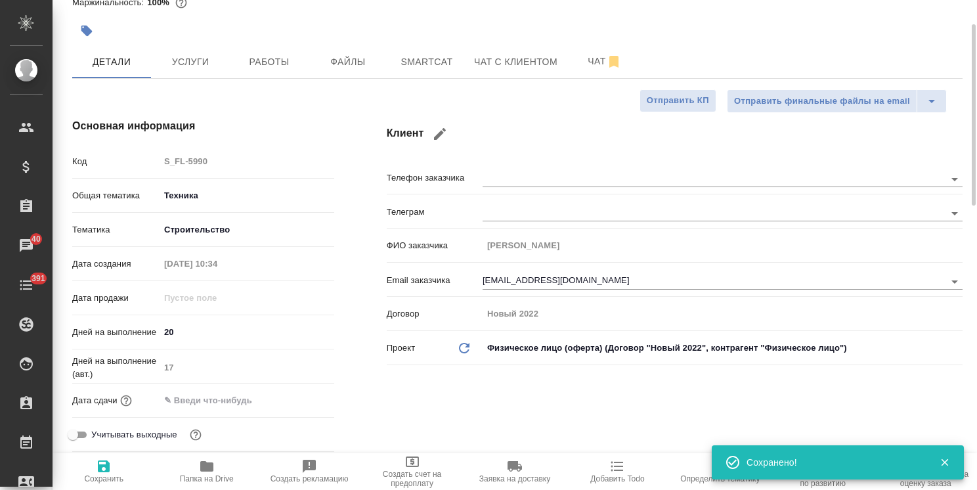
scroll to position [0, 0]
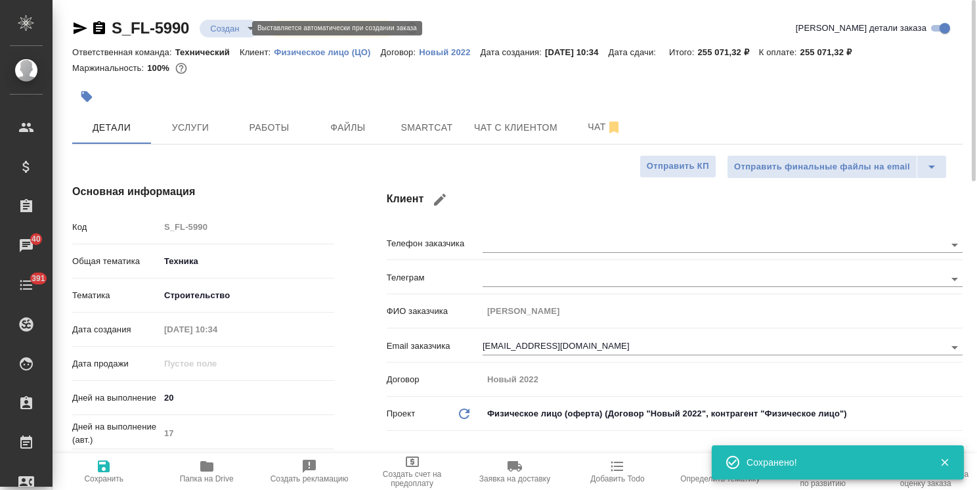
click at [239, 28] on body ".cls-1 fill:#fff; AWATERA Usmanova Olga Клиенты Спецификации Заказы 40 Чаты 391…" at bounding box center [488, 245] width 977 height 490
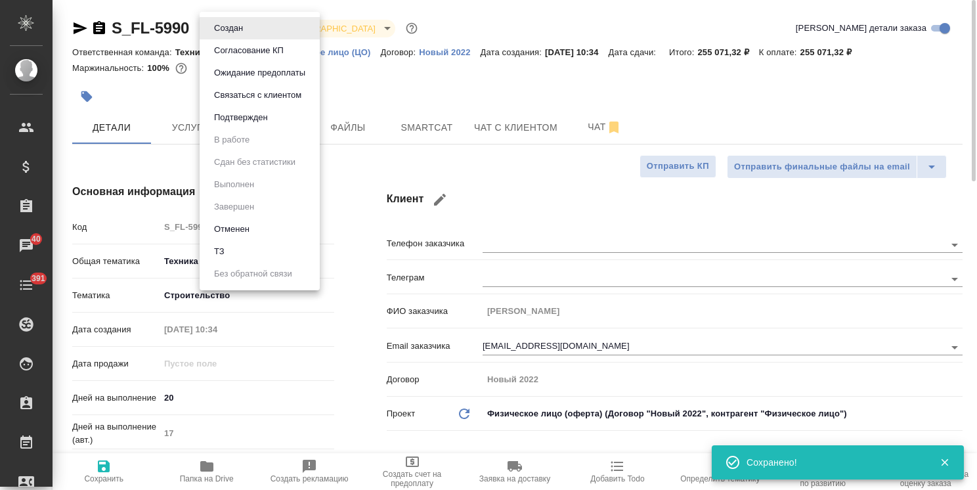
click at [244, 51] on button "Согласование КП" at bounding box center [248, 50] width 77 height 14
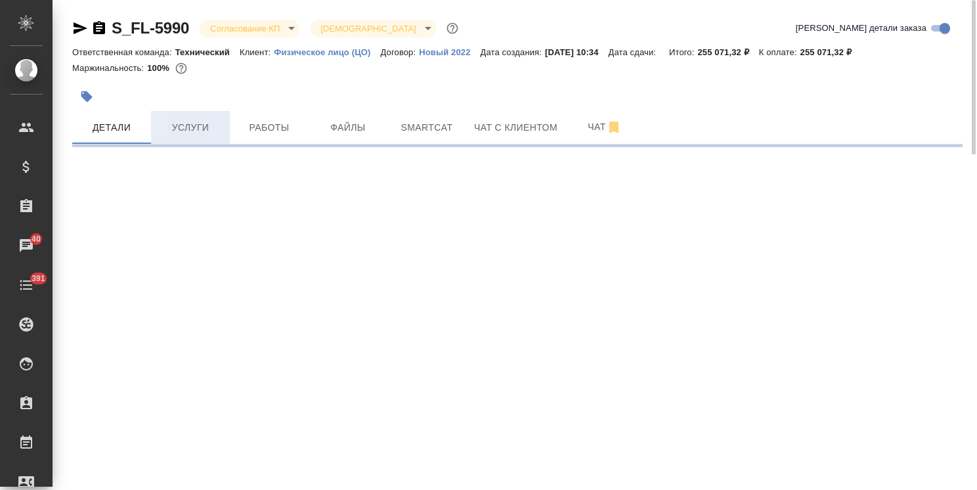
click at [187, 127] on span "Услуги" at bounding box center [190, 128] width 63 height 16
select select "RU"
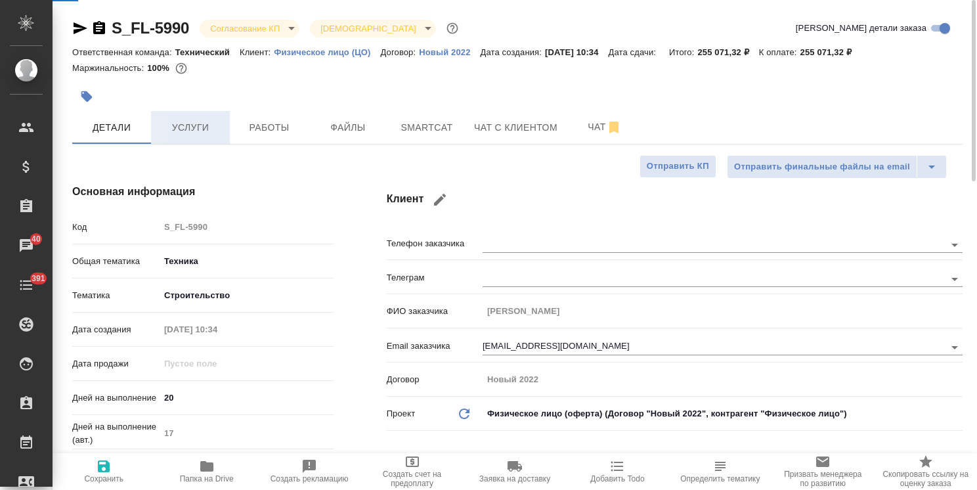
type textarea "x"
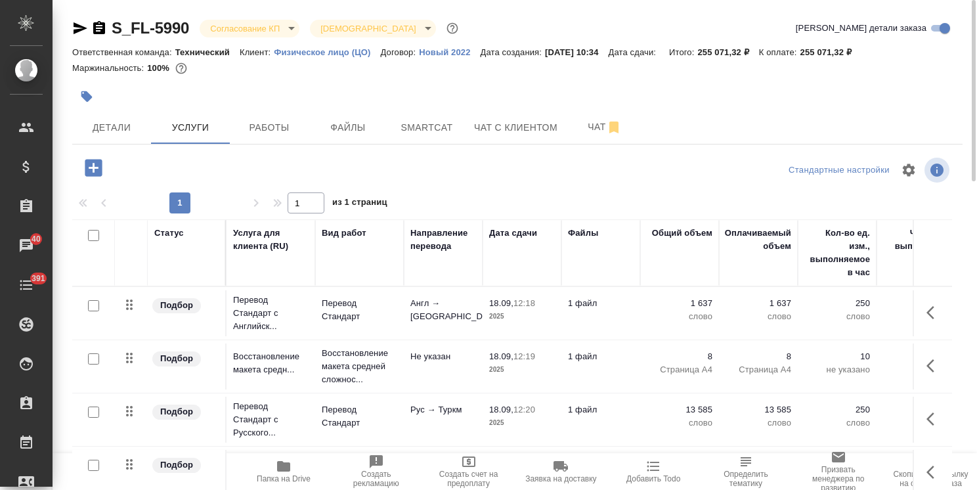
scroll to position [45, 0]
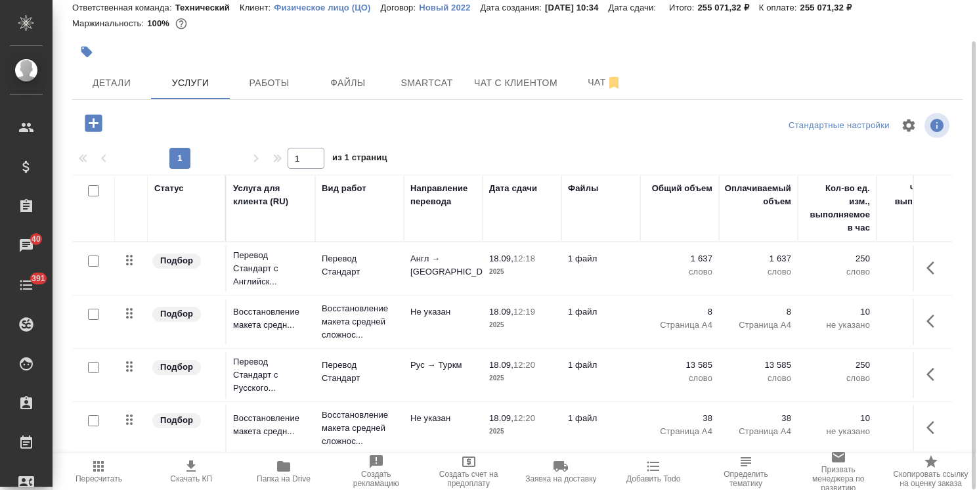
drag, startPoint x: 941, startPoint y: 282, endPoint x: 952, endPoint y: 343, distance: 61.6
click at [944, 380] on div "Статус Услуга для клиента (RU) Вид работ Направление перевода Дата сдачи Файлы …" at bounding box center [512, 316] width 880 height 282
click at [190, 472] on icon "button" at bounding box center [191, 465] width 9 height 11
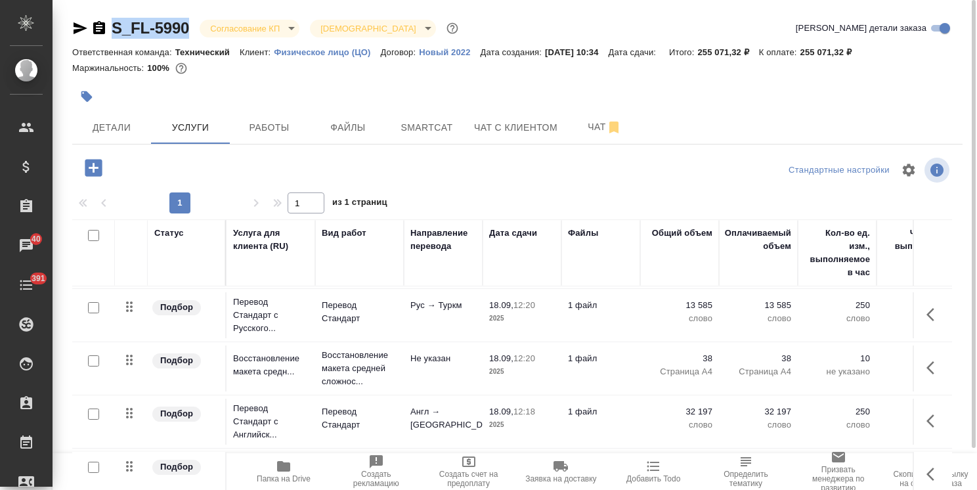
drag, startPoint x: 193, startPoint y: 14, endPoint x: 105, endPoint y: 22, distance: 88.3
click at [105, 22] on div "S_FL-5990 Согласование КП kpNegotiation Святая троица holyTrinity Кратко детали…" at bounding box center [517, 267] width 905 height 535
copy link "S_FL-5990"
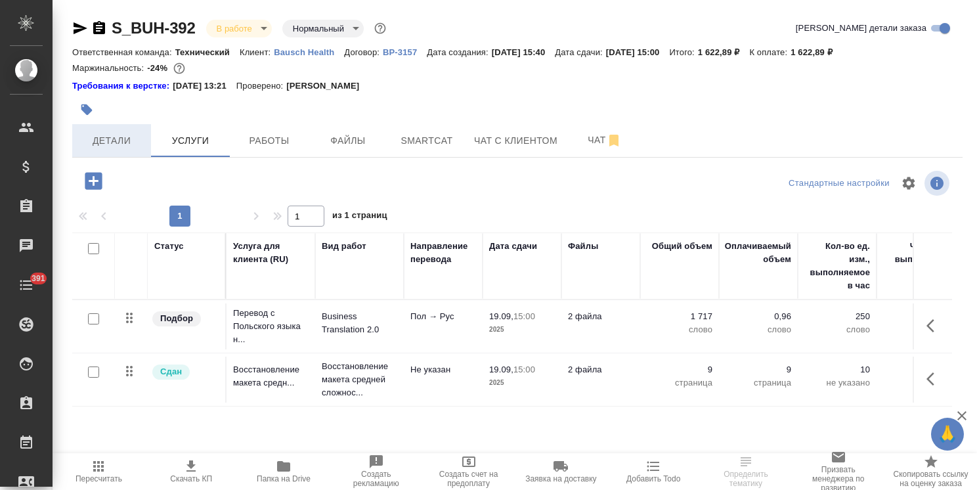
click at [129, 141] on span "Детали" at bounding box center [111, 141] width 63 height 16
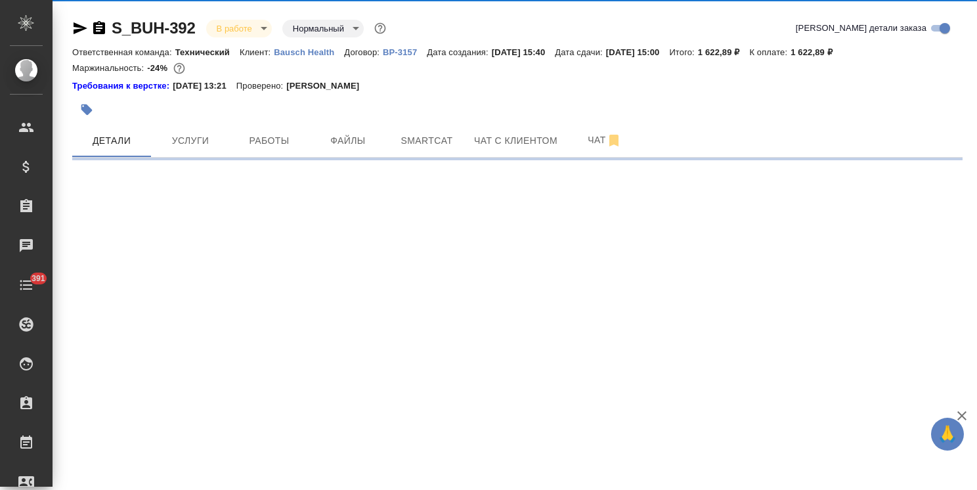
select select "RU"
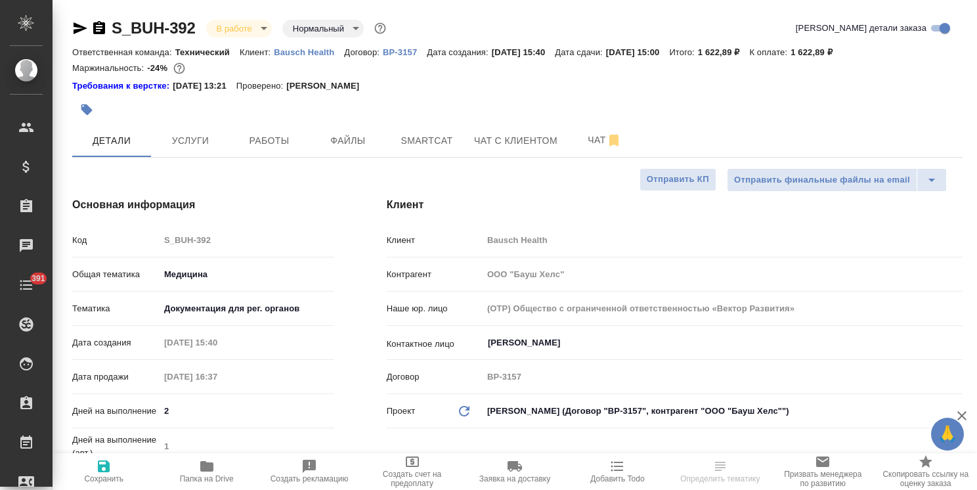
type textarea "x"
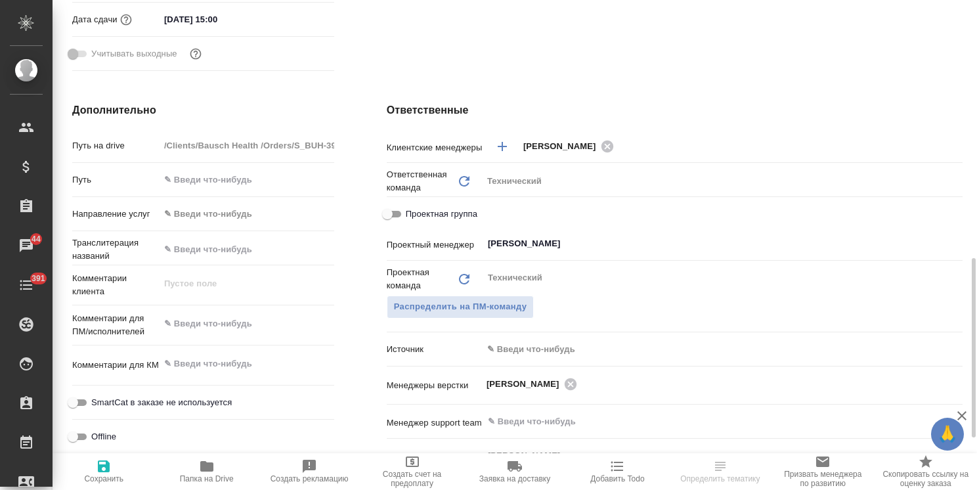
scroll to position [525, 0]
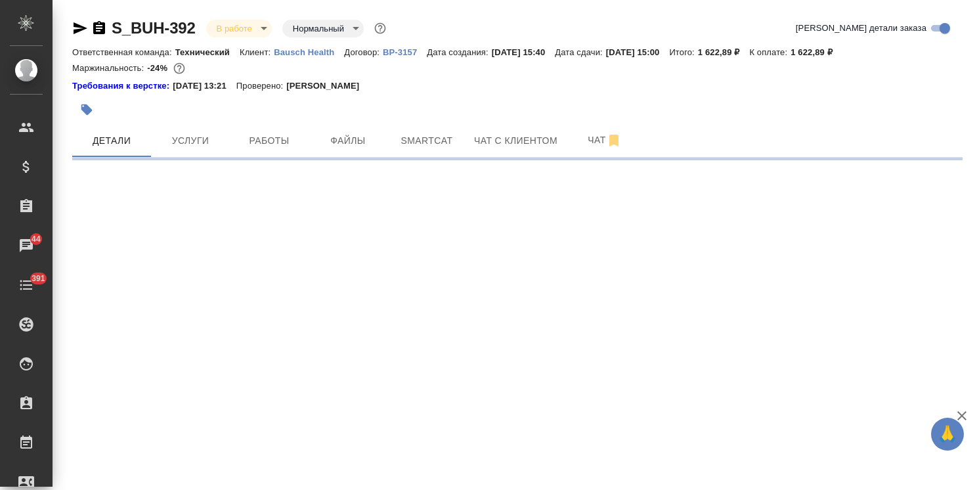
drag, startPoint x: 972, startPoint y: 317, endPoint x: 638, endPoint y: 118, distance: 388.5
click at [977, 67] on html "🙏 .cls-1 fill:#fff; AWATERA [PERSON_NAME] Спецификации Заказы 44 Чаты 391 Todo …" at bounding box center [488, 245] width 977 height 490
select select "RU"
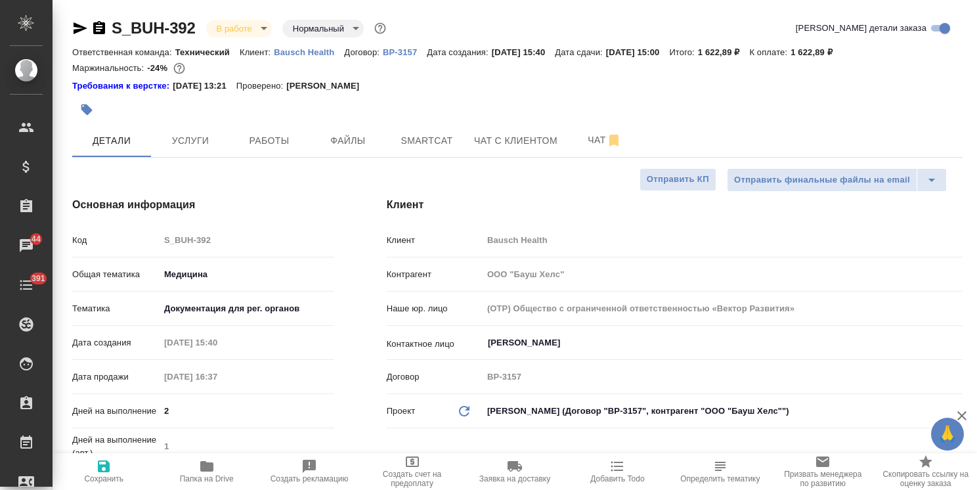
type textarea "x"
click at [183, 132] on button "Услуги" at bounding box center [190, 140] width 79 height 33
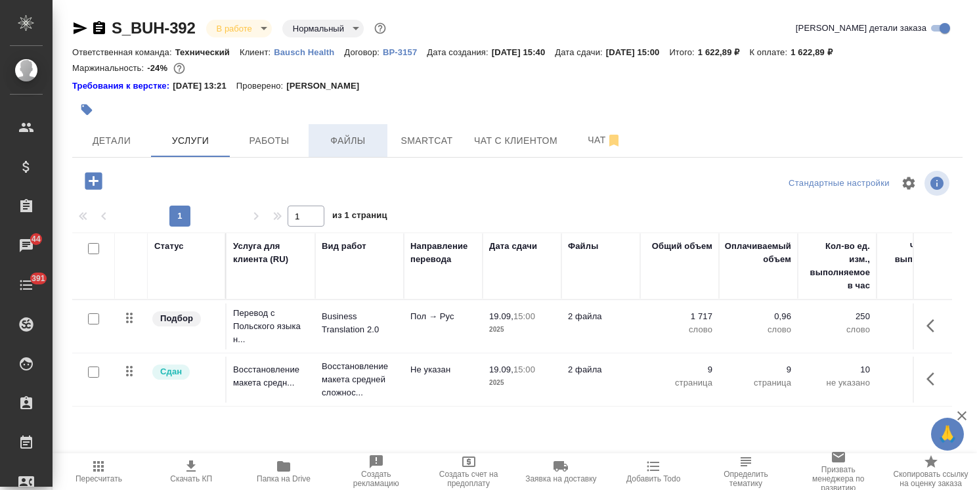
click at [347, 130] on button "Файлы" at bounding box center [348, 140] width 79 height 33
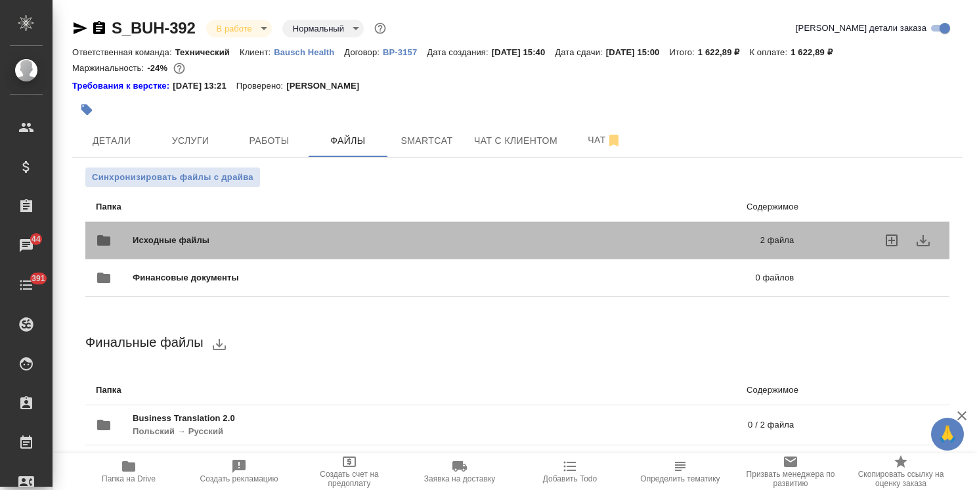
click at [277, 226] on div "Исходные файлы 2 файла" at bounding box center [445, 241] width 698 height 32
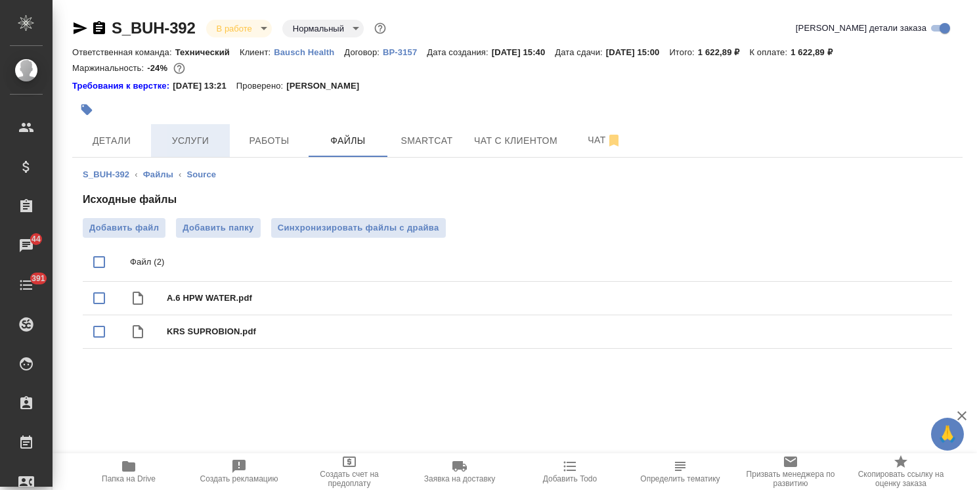
click at [175, 139] on span "Услуги" at bounding box center [190, 141] width 63 height 16
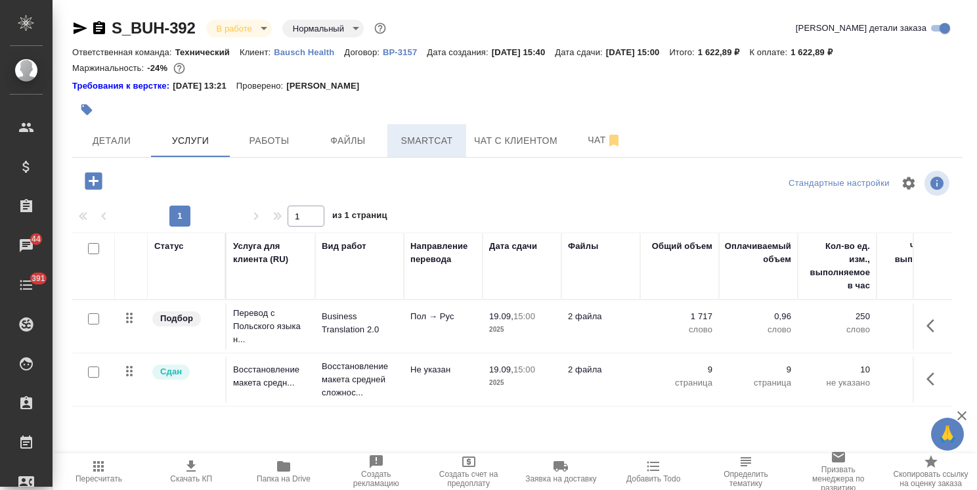
click at [434, 139] on span "Smartcat" at bounding box center [426, 141] width 63 height 16
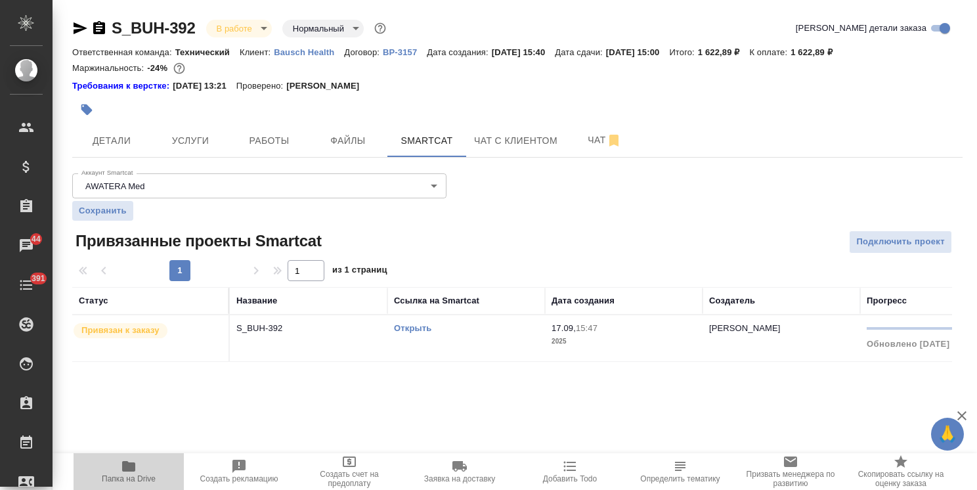
click at [146, 474] on span "Папка на Drive" at bounding box center [129, 478] width 54 height 9
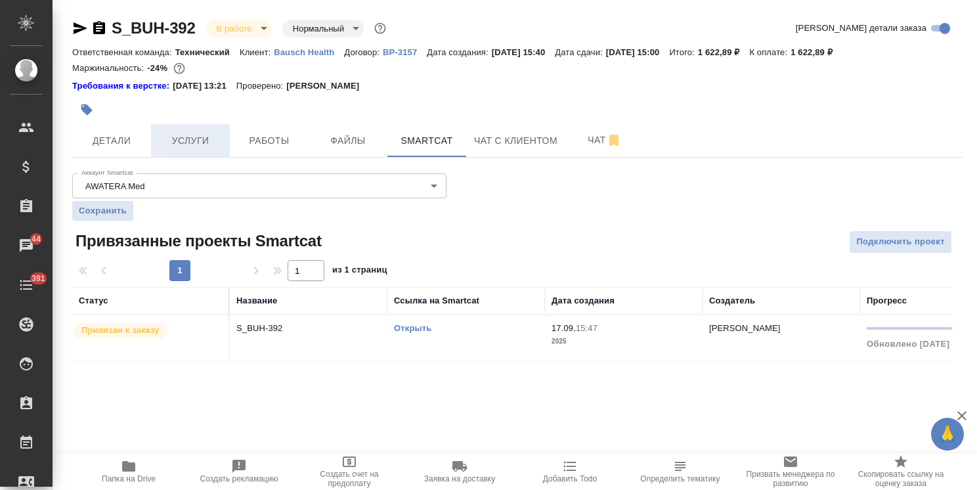
click at [205, 141] on span "Услуги" at bounding box center [190, 141] width 63 height 16
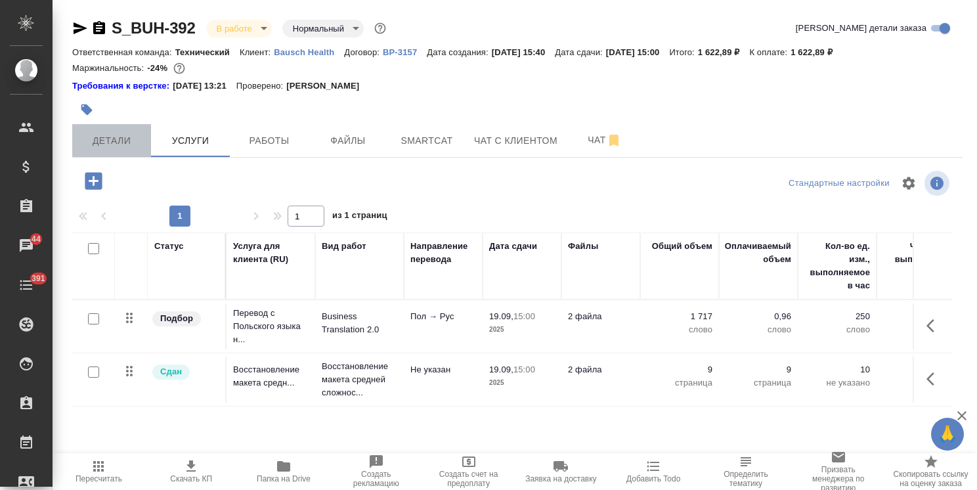
click at [116, 136] on span "Детали" at bounding box center [111, 141] width 63 height 16
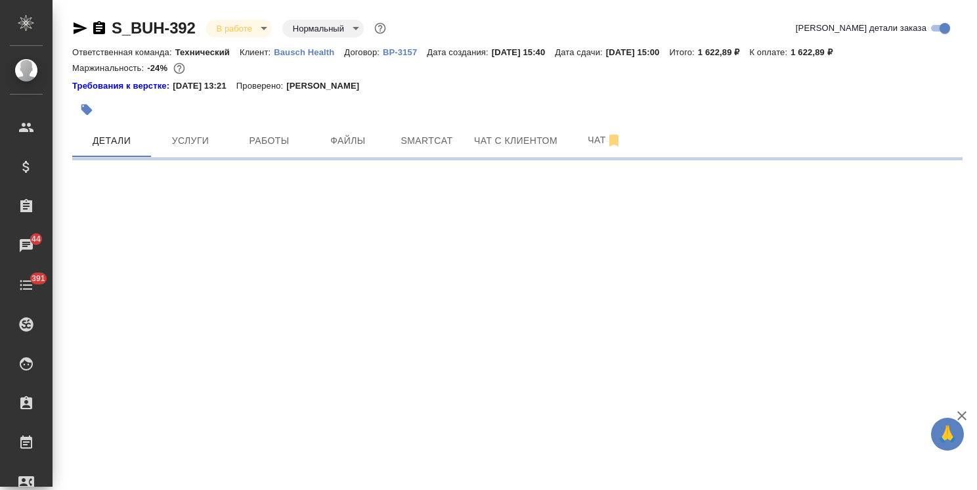
select select "RU"
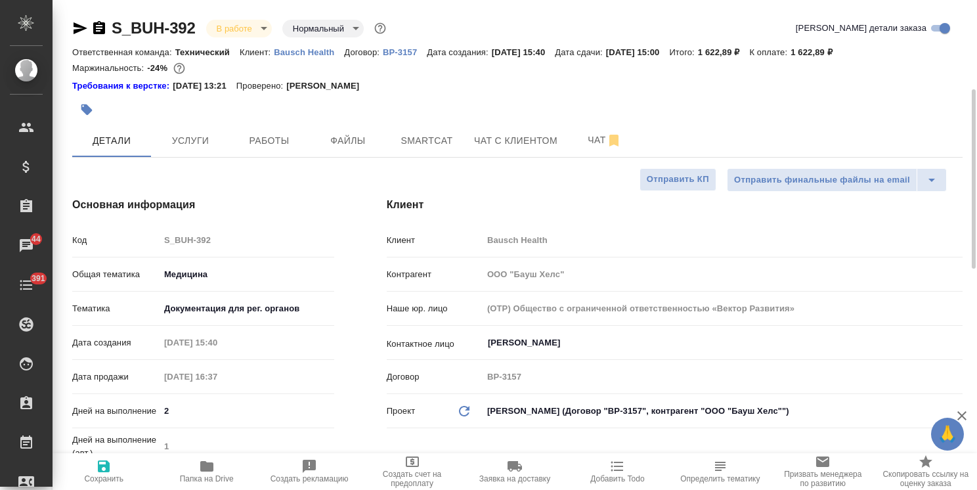
scroll to position [66, 0]
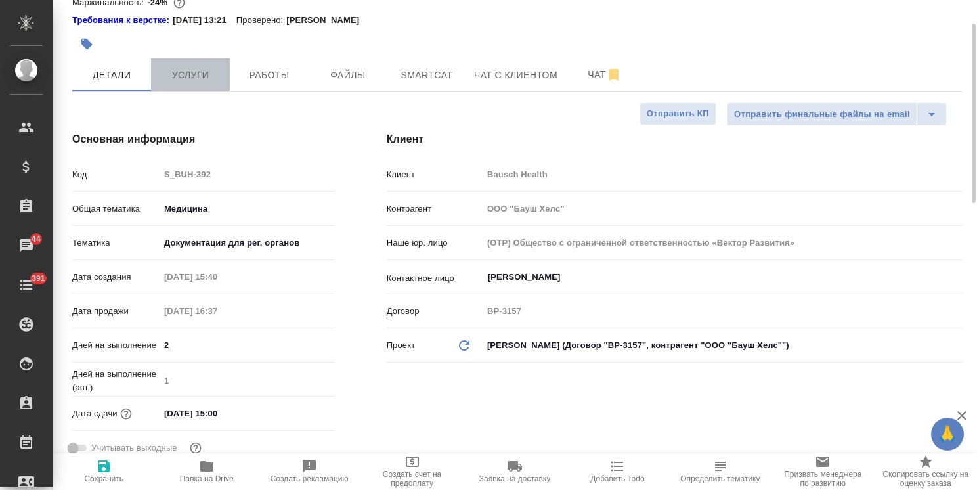
click at [186, 90] on button "Услуги" at bounding box center [190, 74] width 79 height 33
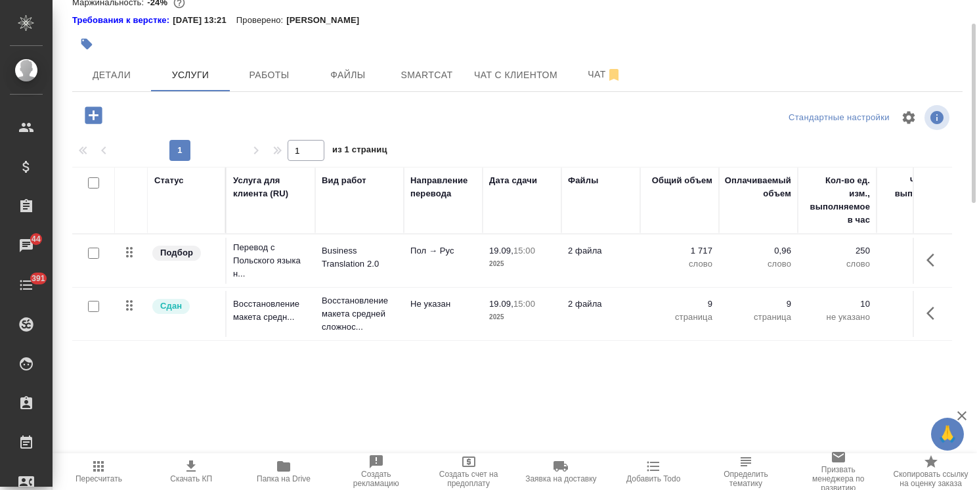
click at [253, 357] on div "Статус Услуга для клиента (RU) Вид работ Направление перевода Дата сдачи Файлы …" at bounding box center [512, 308] width 880 height 282
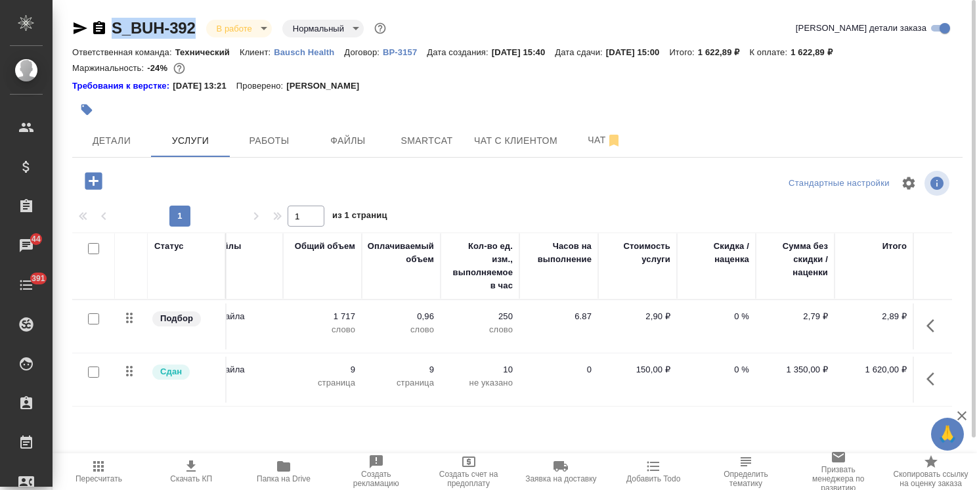
drag, startPoint x: 200, startPoint y: 16, endPoint x: 106, endPoint y: 24, distance: 94.2
click at [106, 24] on div "S_BUH-392 В работе inProgress Нормальный normal Кратко детали заказа Ответствен…" at bounding box center [517, 274] width 905 height 548
copy link "S_BUH-392"
click at [633, 326] on td "2,90 ₽" at bounding box center [637, 326] width 79 height 46
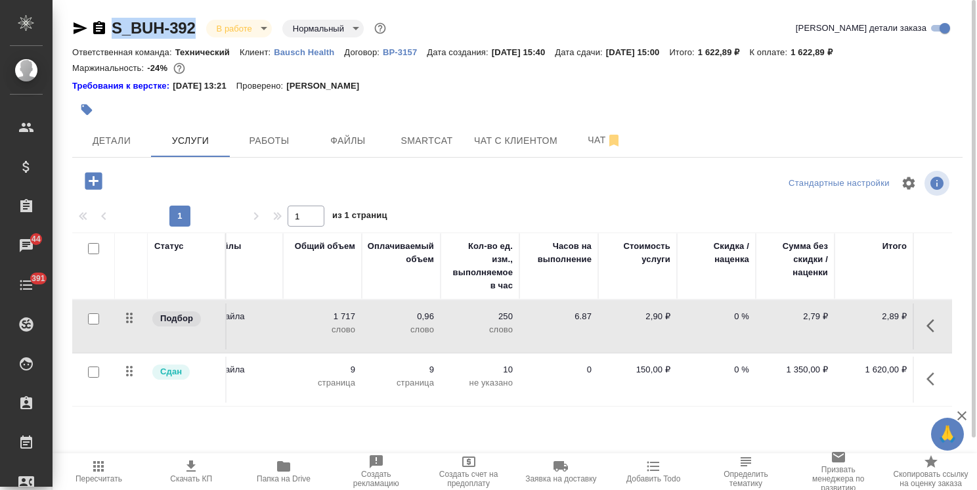
click at [633, 326] on td "2,90 ₽" at bounding box center [637, 326] width 79 height 46
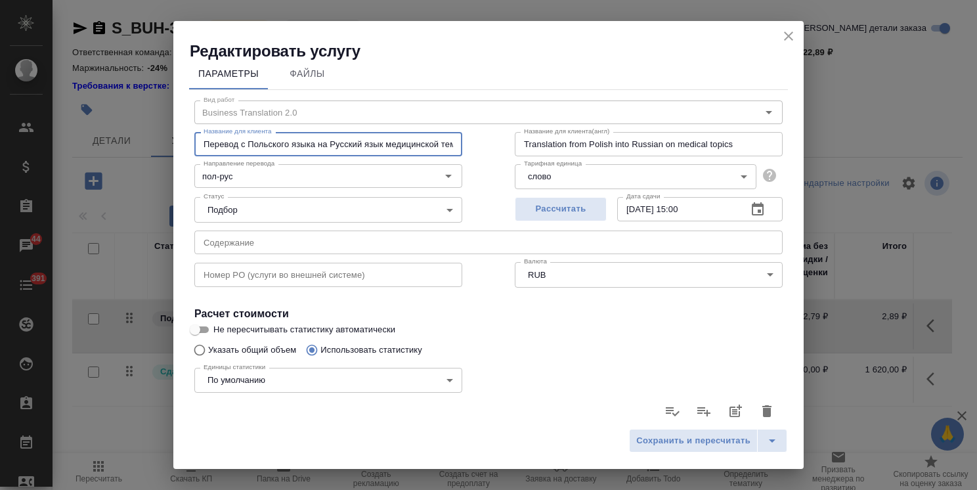
scroll to position [0, 29]
drag, startPoint x: 202, startPoint y: 139, endPoint x: 544, endPoint y: 154, distance: 342.5
click at [544, 154] on div "Название для клиента Перевод с Польского языка на Русский язык медицинской тема…" at bounding box center [488, 142] width 641 height 84
click at [787, 36] on icon "close" at bounding box center [788, 36] width 9 height 9
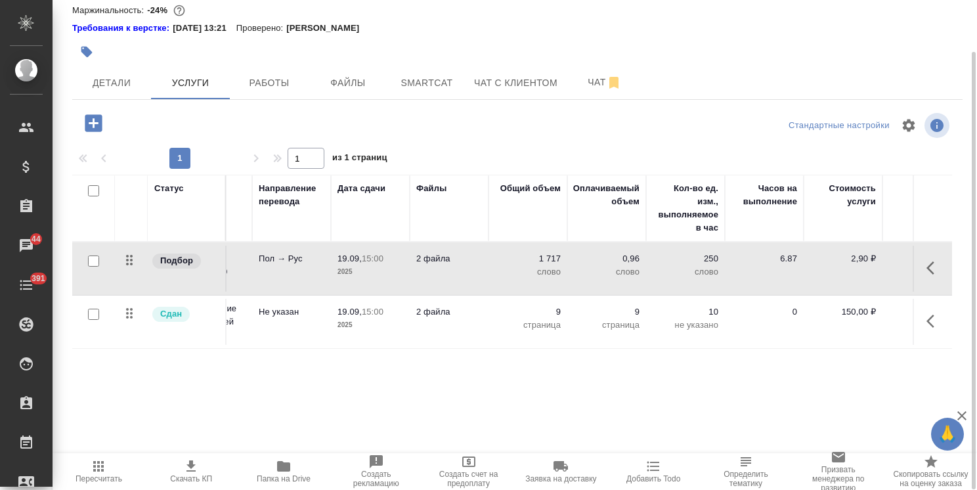
scroll to position [0, 76]
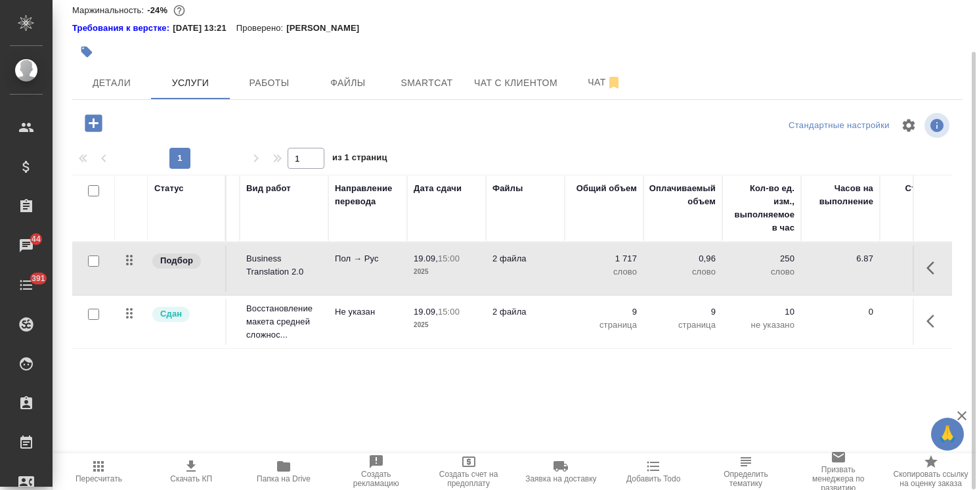
click at [91, 120] on icon "button" at bounding box center [93, 122] width 17 height 17
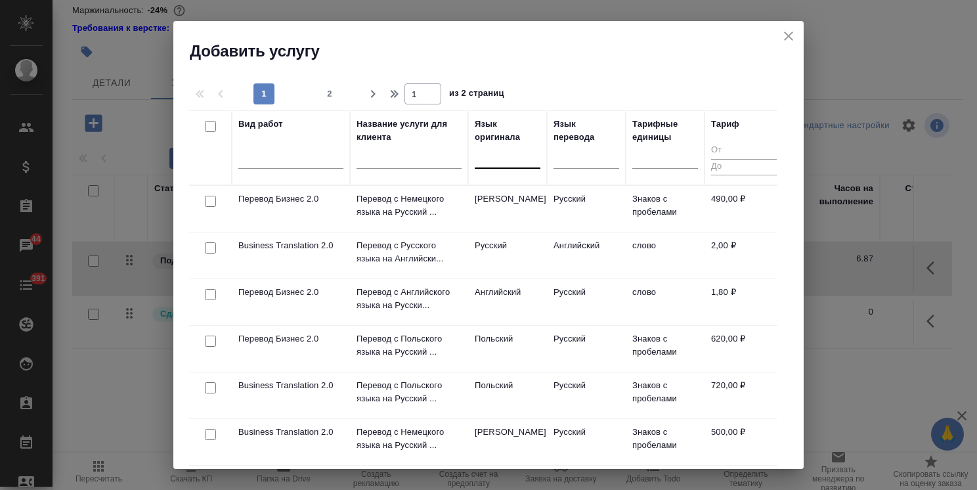
click at [486, 166] on div at bounding box center [508, 156] width 66 height 25
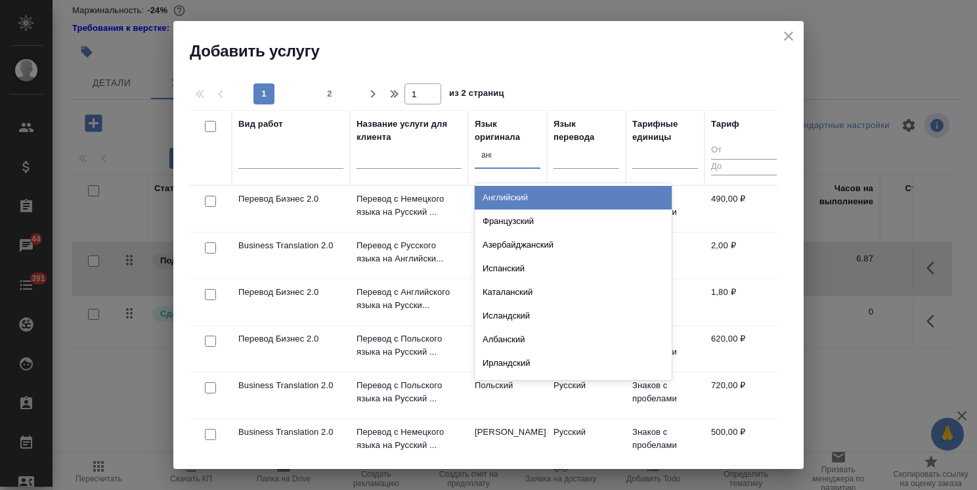
type input "англ"
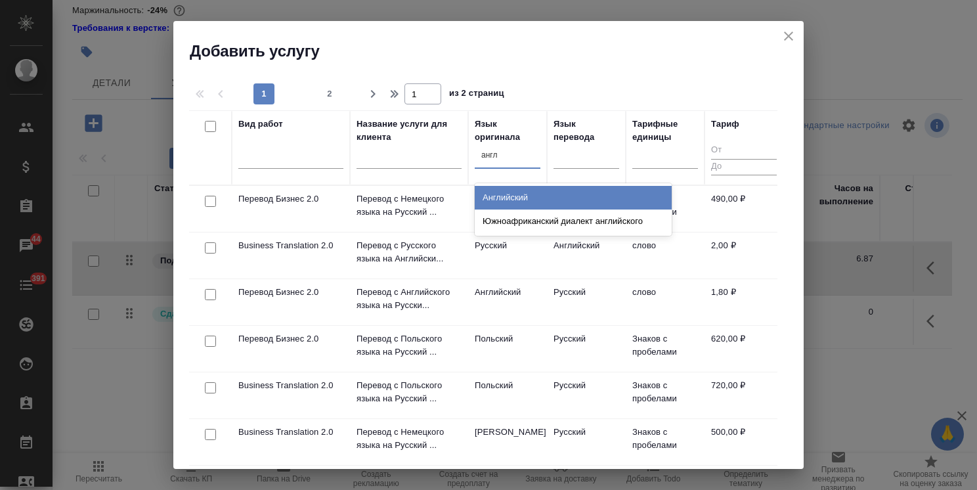
click at [521, 185] on div "Английский Южноафриканский диалект английского" at bounding box center [573, 209] width 197 height 53
click at [517, 199] on div "Английский" at bounding box center [573, 198] width 197 height 24
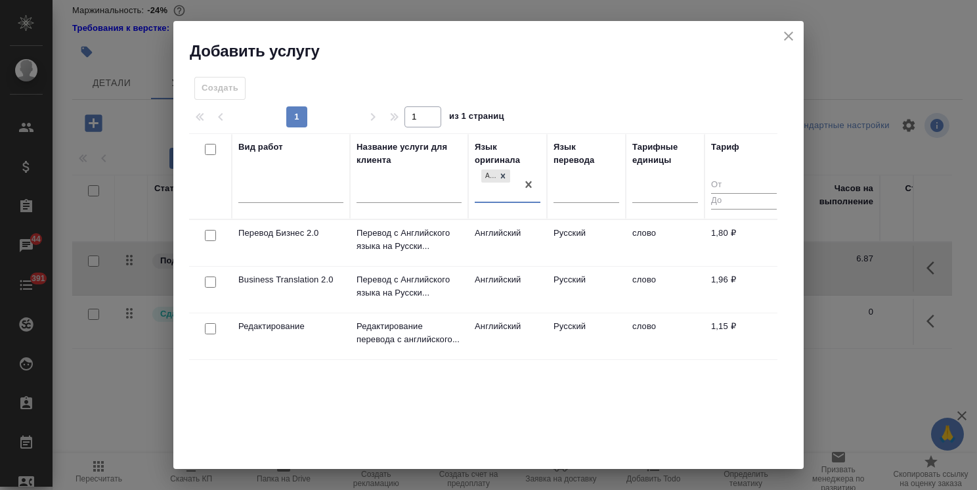
click at [211, 232] on input "checkbox" at bounding box center [210, 235] width 11 height 11
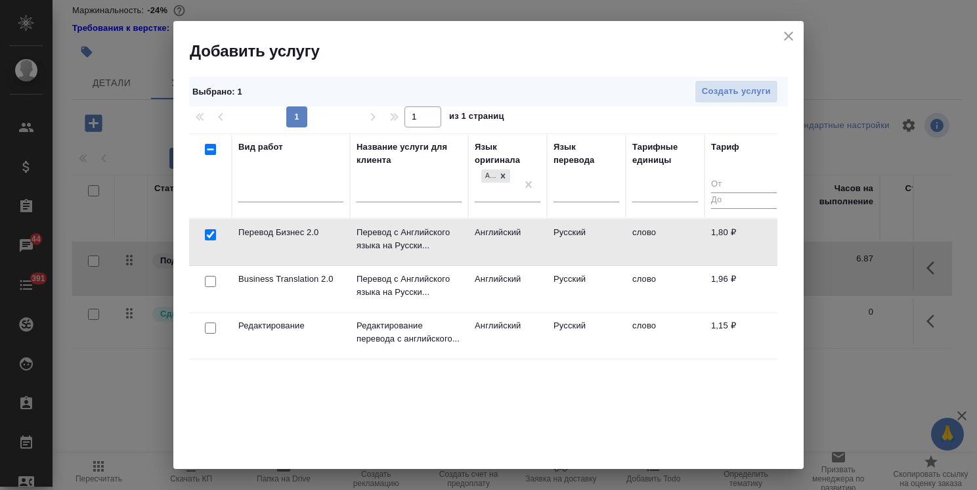
click at [204, 230] on div at bounding box center [211, 235] width 30 height 18
click at [206, 232] on input "checkbox" at bounding box center [210, 234] width 11 height 11
checkbox input "false"
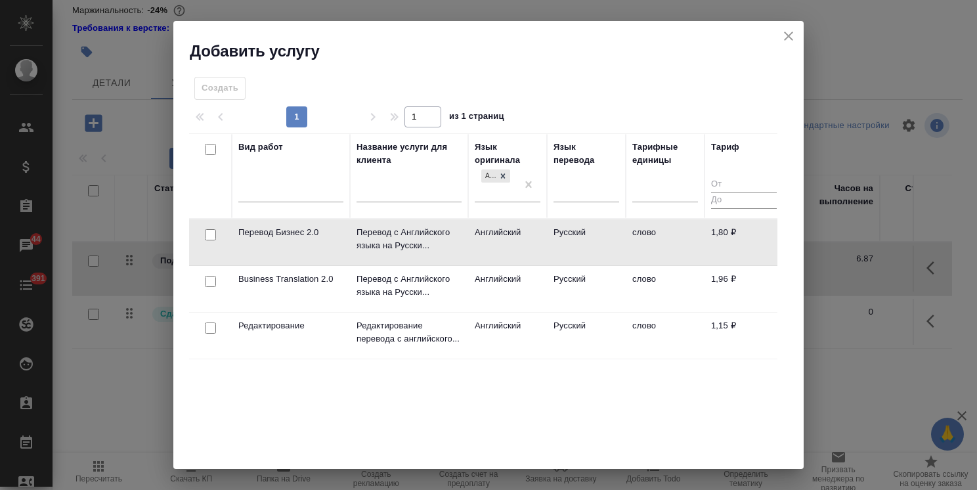
click at [211, 282] on input "checkbox" at bounding box center [210, 281] width 11 height 11
checkbox input "true"
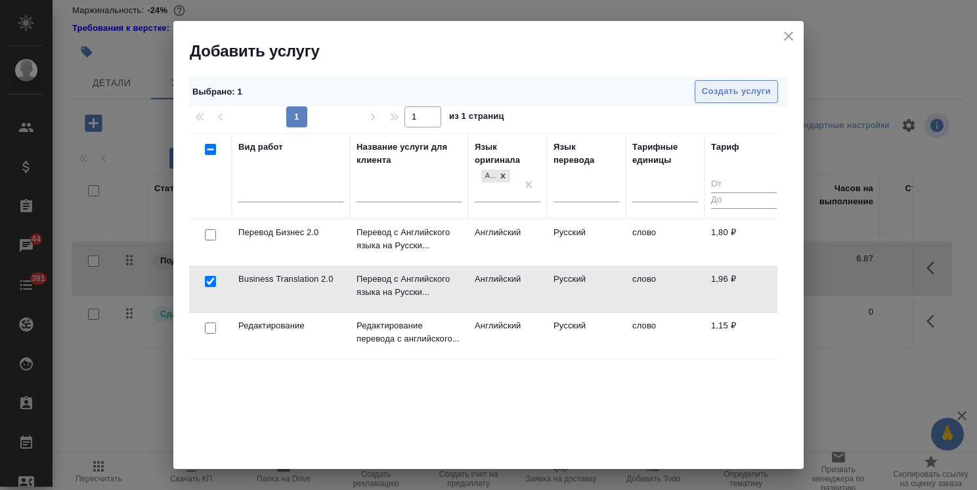
click at [715, 85] on span "Создать услуги" at bounding box center [736, 91] width 69 height 15
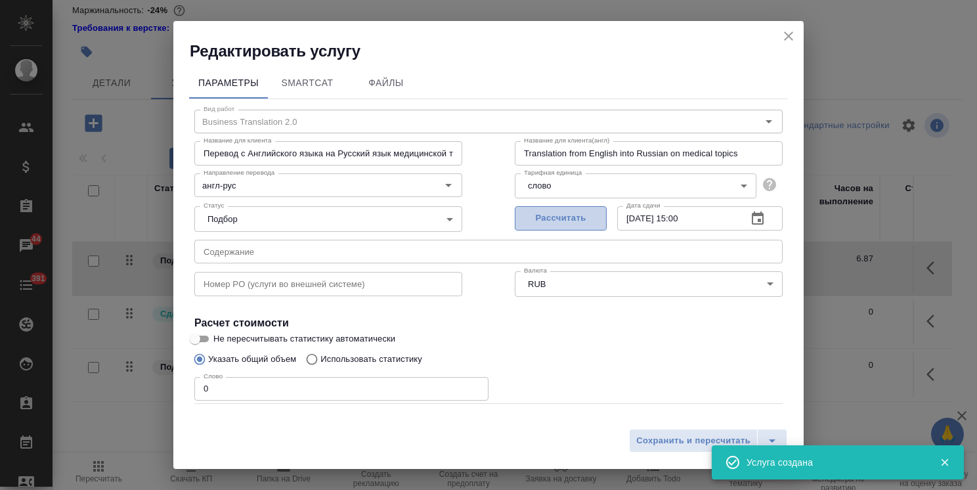
click at [552, 215] on span "Рассчитать" at bounding box center [560, 218] width 77 height 15
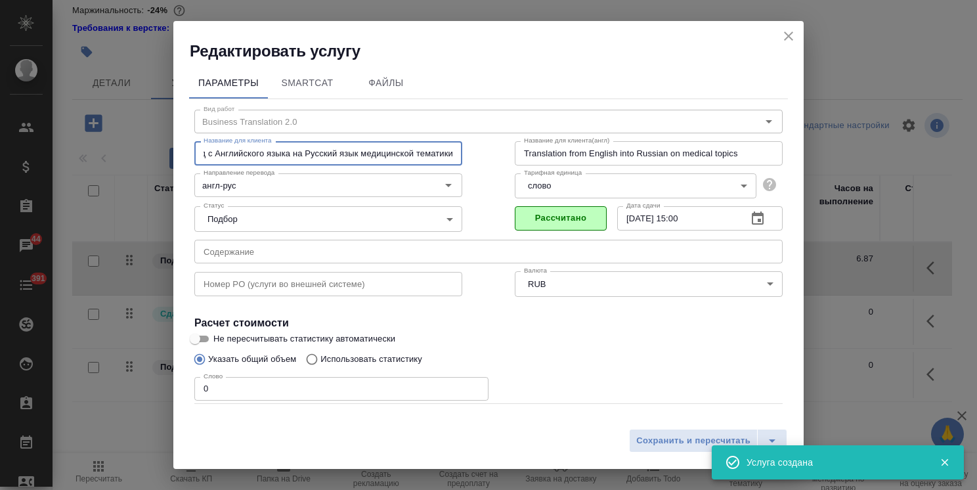
drag, startPoint x: 204, startPoint y: 148, endPoint x: 824, endPoint y: 175, distance: 620.6
click at [824, 175] on div "Редактировать услугу Параметры SmartCat Файлы Вид работ Business Translation 2.…" at bounding box center [488, 245] width 977 height 490
paste input "оль"
type input "Перевод с Польского языка на Русский язык медицинской тематики"
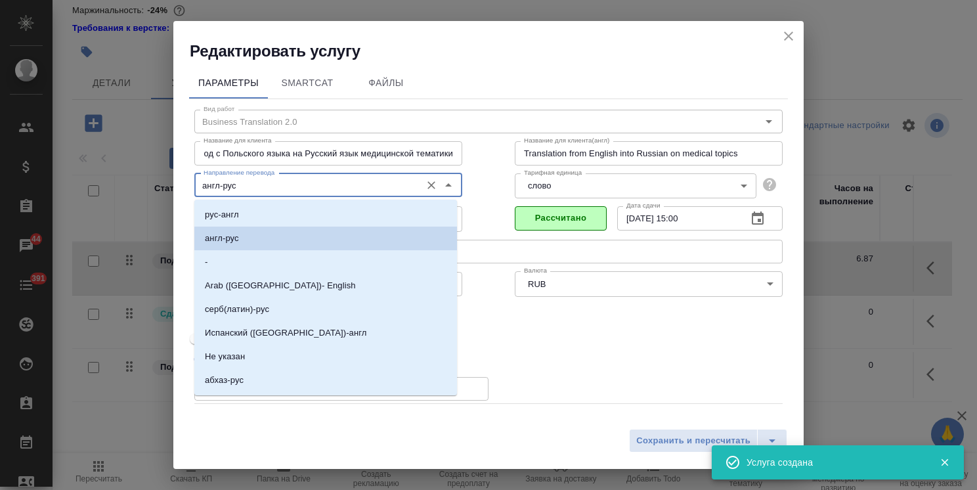
click at [269, 189] on input "англ-рус" at bounding box center [306, 185] width 216 height 16
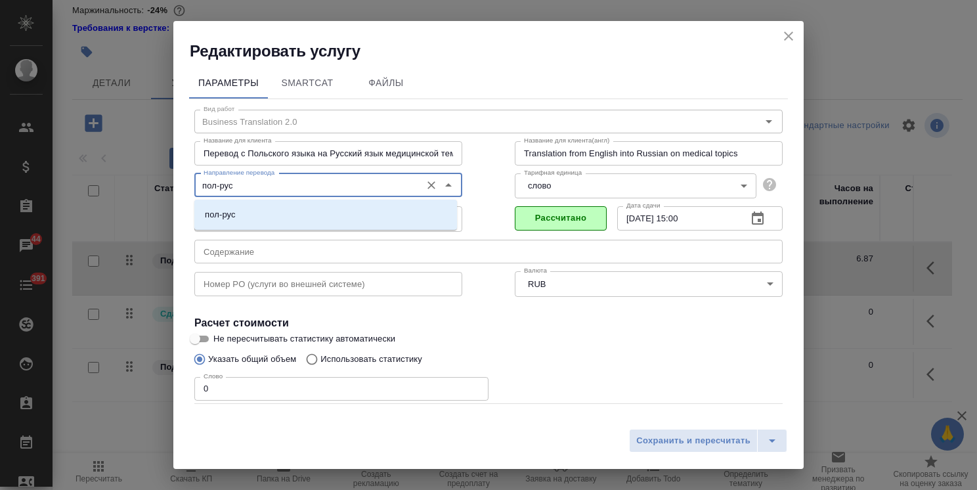
click at [280, 223] on li "пол-рус" at bounding box center [325, 215] width 263 height 24
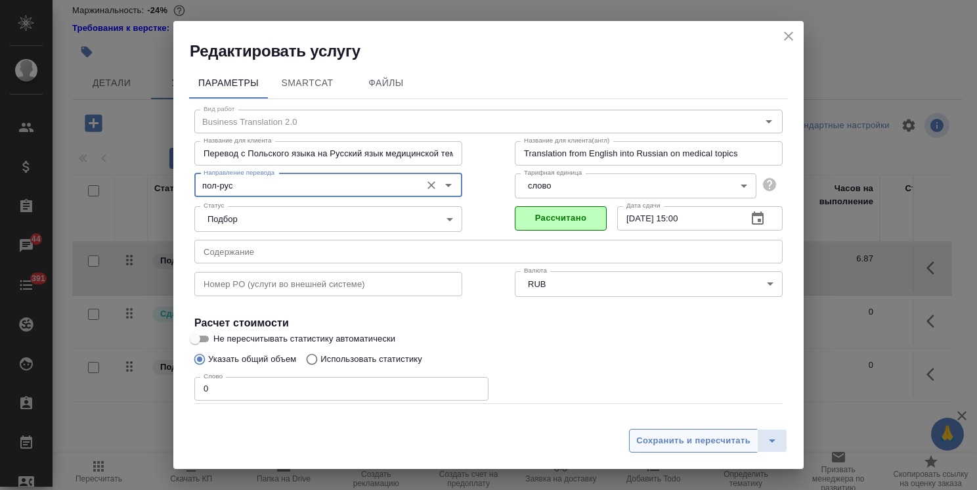
type input "пол-рус"
click at [663, 437] on span "Сохранить и пересчитать" at bounding box center [693, 440] width 114 height 15
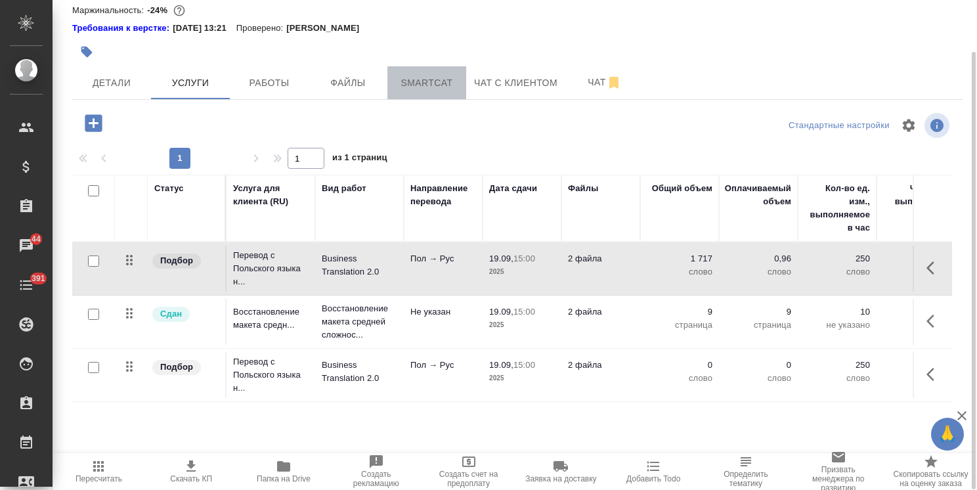
click at [424, 84] on span "Smartcat" at bounding box center [426, 83] width 63 height 16
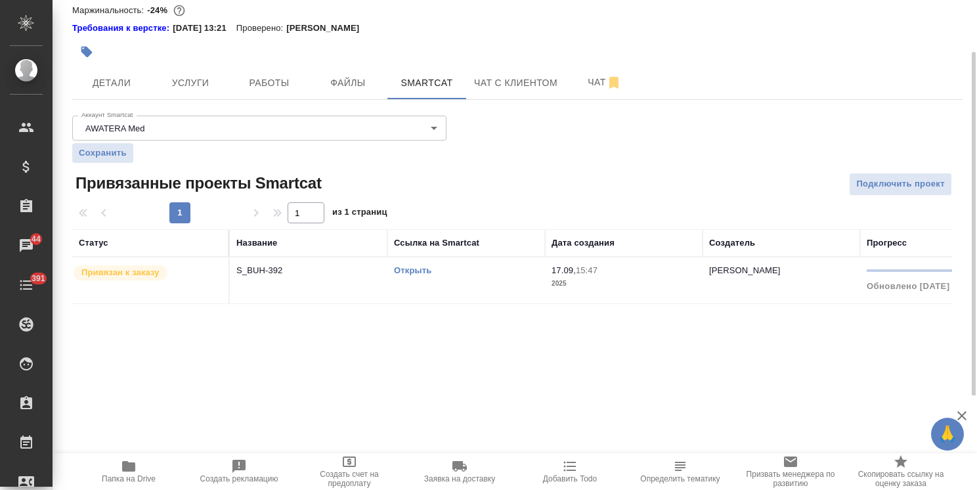
click at [402, 271] on link "Открыть" at bounding box center [412, 270] width 37 height 10
click at [411, 264] on div "Открыть" at bounding box center [466, 270] width 144 height 13
click at [415, 265] on link "Открыть" at bounding box center [412, 270] width 37 height 10
click at [412, 269] on link "Открыть" at bounding box center [412, 270] width 37 height 10
click at [191, 82] on span "Услуги" at bounding box center [190, 83] width 63 height 16
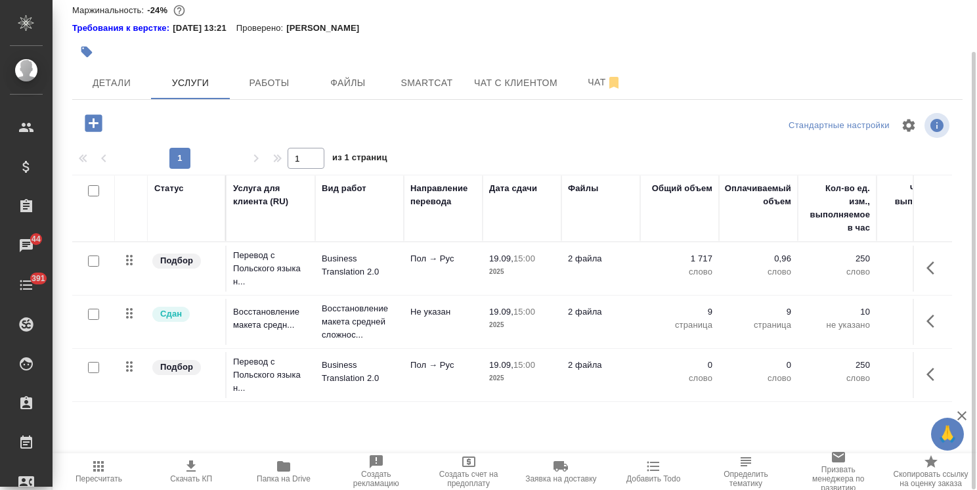
click at [510, 271] on p "2025" at bounding box center [522, 271] width 66 height 13
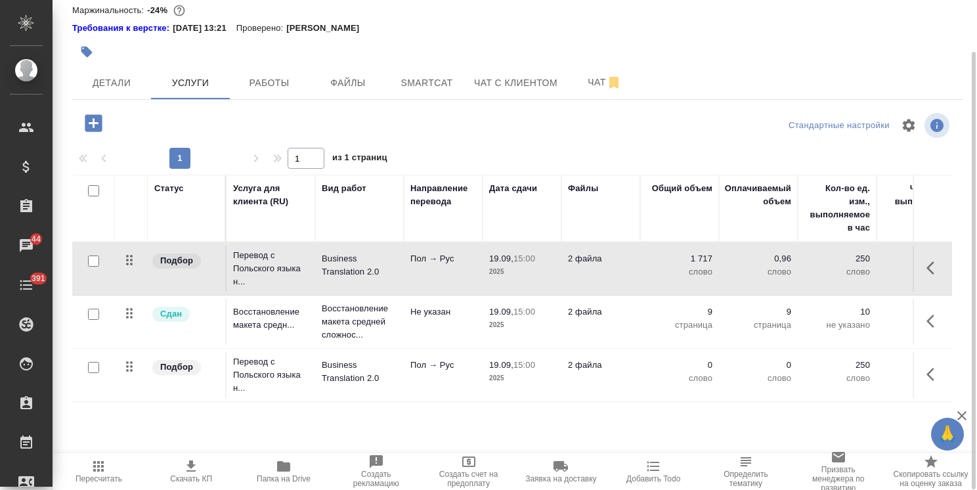
click at [510, 271] on p "2025" at bounding box center [522, 271] width 66 height 13
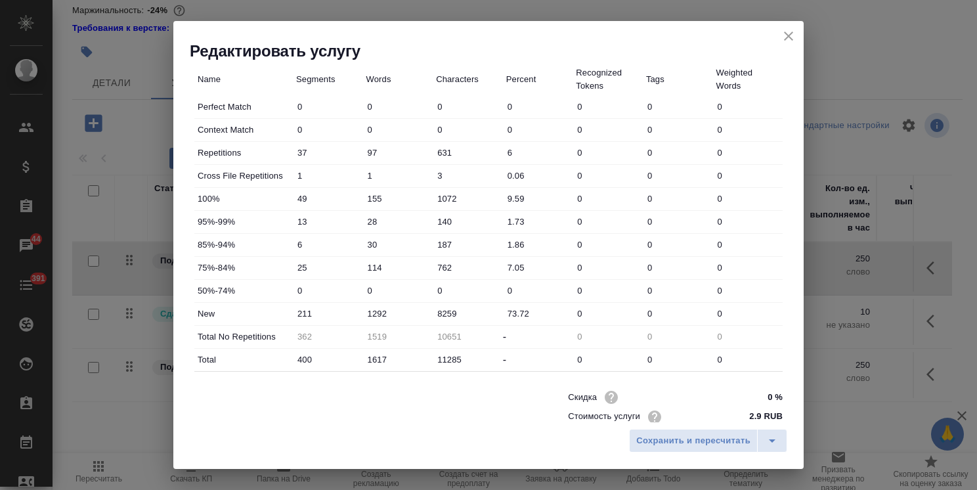
scroll to position [394, 0]
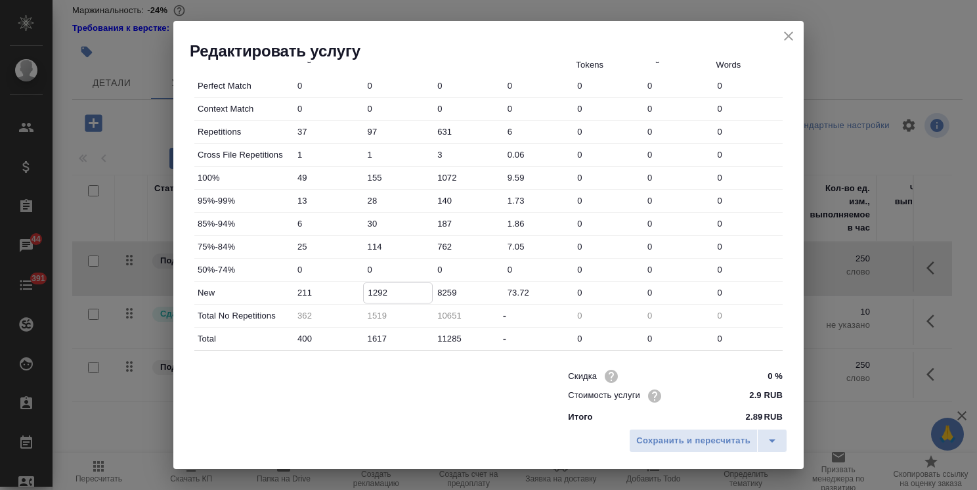
drag, startPoint x: 390, startPoint y: 292, endPoint x: 296, endPoint y: 291, distance: 94.6
click at [296, 291] on div "New 211 1292 8259 73.72 0 0 0" at bounding box center [488, 293] width 588 height 22
drag, startPoint x: 387, startPoint y: 249, endPoint x: 326, endPoint y: 236, distance: 62.5
click at [326, 237] on div "75%-84% 25 114 762 7.05 0 0 0" at bounding box center [488, 247] width 588 height 22
drag, startPoint x: 382, startPoint y: 198, endPoint x: 339, endPoint y: 196, distance: 42.7
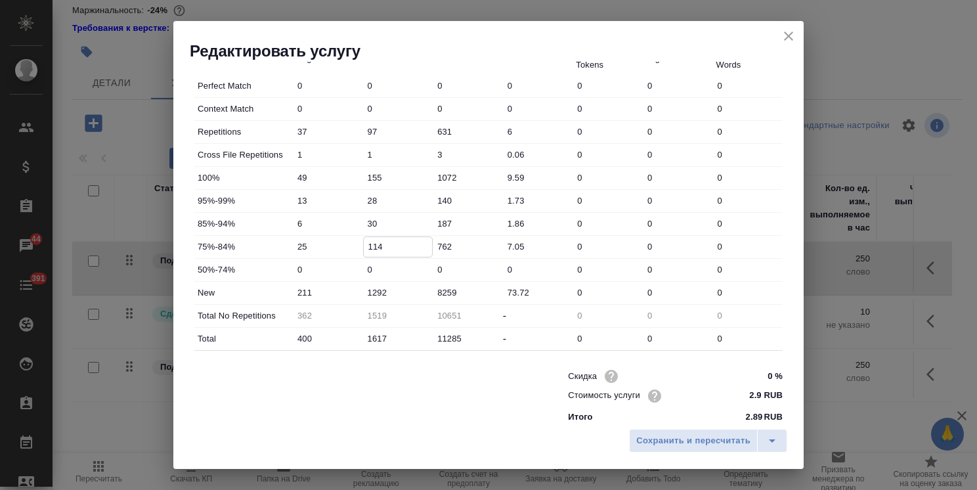
click at [352, 196] on div "95%-99% 13 28 140 1.73 0 0 0" at bounding box center [488, 201] width 588 height 22
drag, startPoint x: 372, startPoint y: 152, endPoint x: 508, endPoint y: 24, distance: 186.8
click at [324, 148] on div "Cross File Repetitions 1 1 3 0.06 0 0 0" at bounding box center [488, 155] width 588 height 22
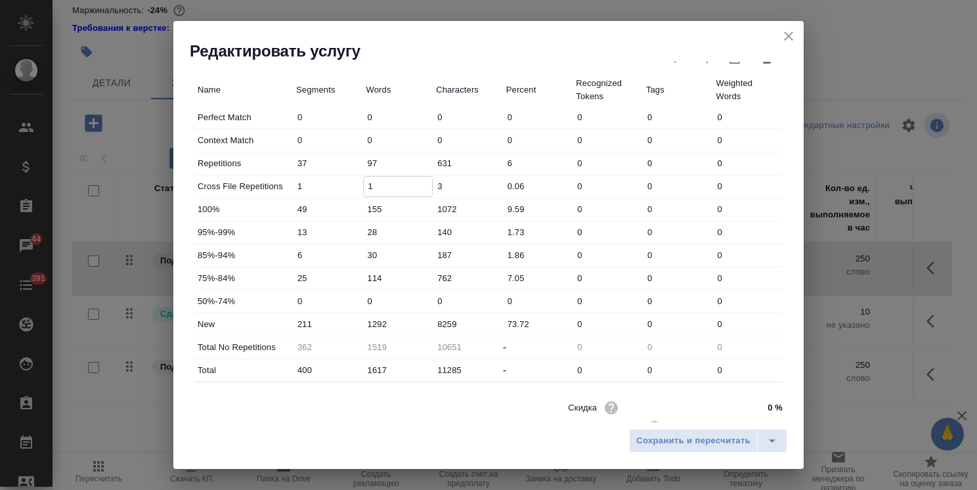
scroll to position [403, 0]
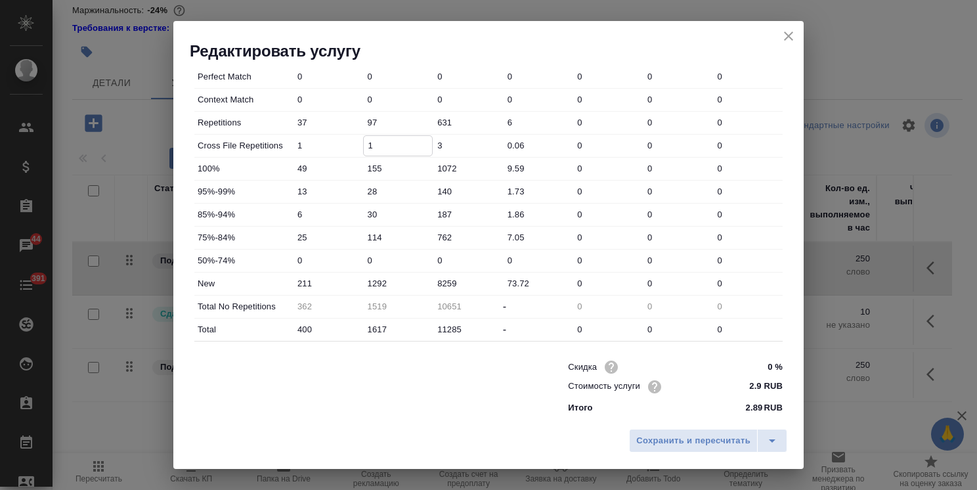
drag, startPoint x: 387, startPoint y: 332, endPoint x: 339, endPoint y: 326, distance: 49.0
click at [339, 326] on div "Total 400 1617 11285 - 0 0 0" at bounding box center [488, 330] width 588 height 22
click at [791, 28] on icon "close" at bounding box center [789, 36] width 16 height 16
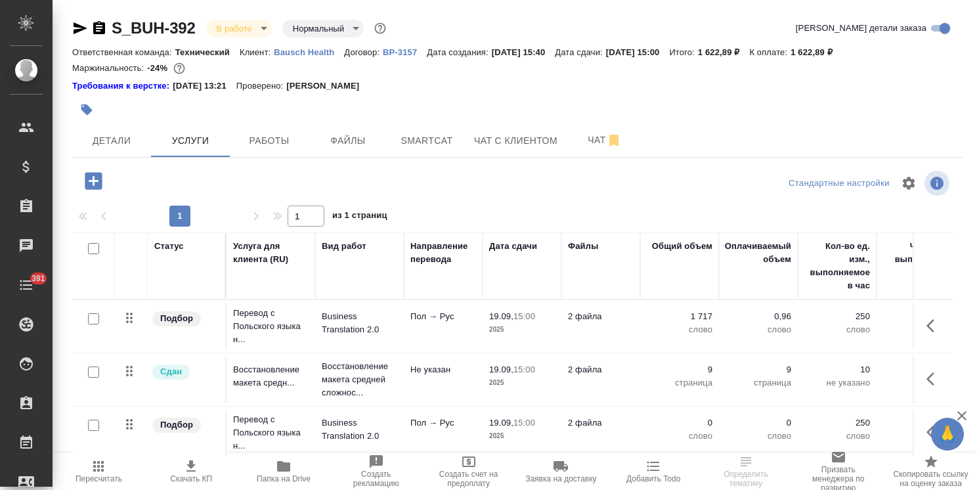
scroll to position [58, 0]
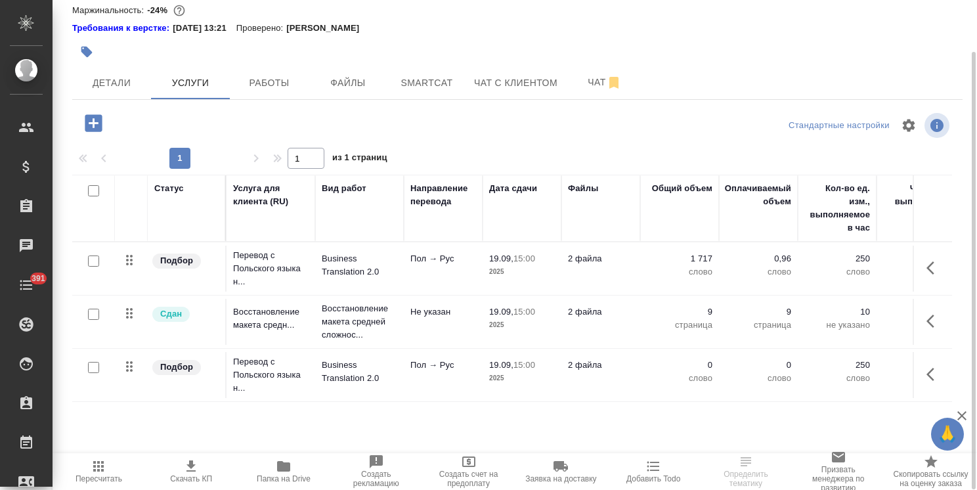
click at [574, 367] on p "2 файла" at bounding box center [601, 365] width 66 height 13
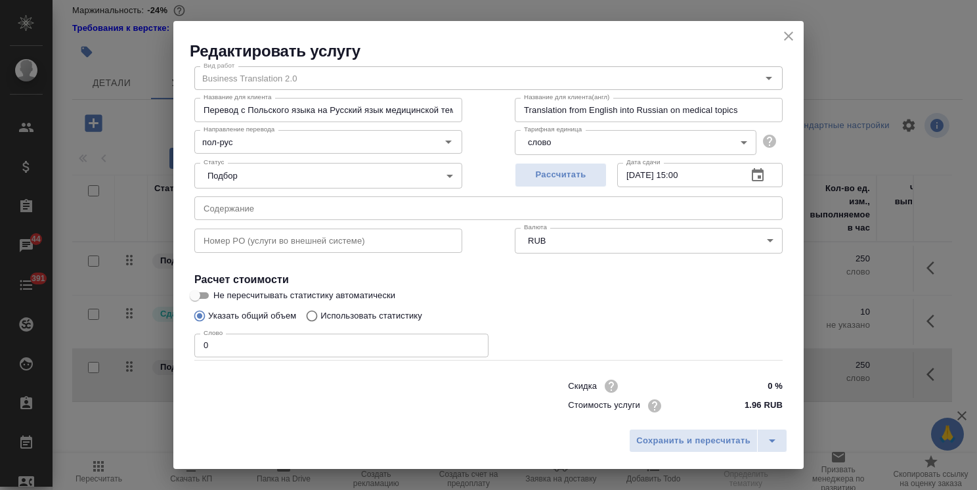
scroll to position [64, 0]
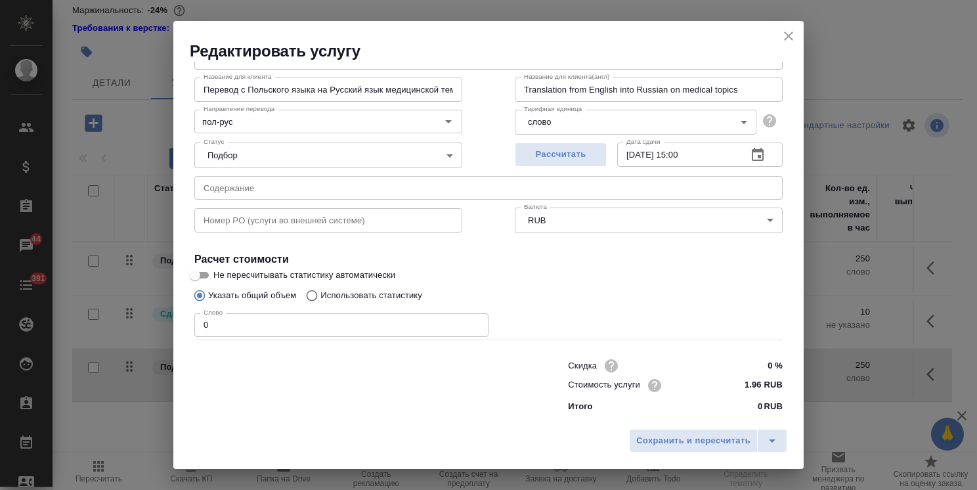
click at [339, 296] on p "Использовать статистику" at bounding box center [372, 295] width 102 height 13
click at [321, 296] on input "Использовать статистику" at bounding box center [309, 295] width 21 height 25
radio input "true"
radio input "false"
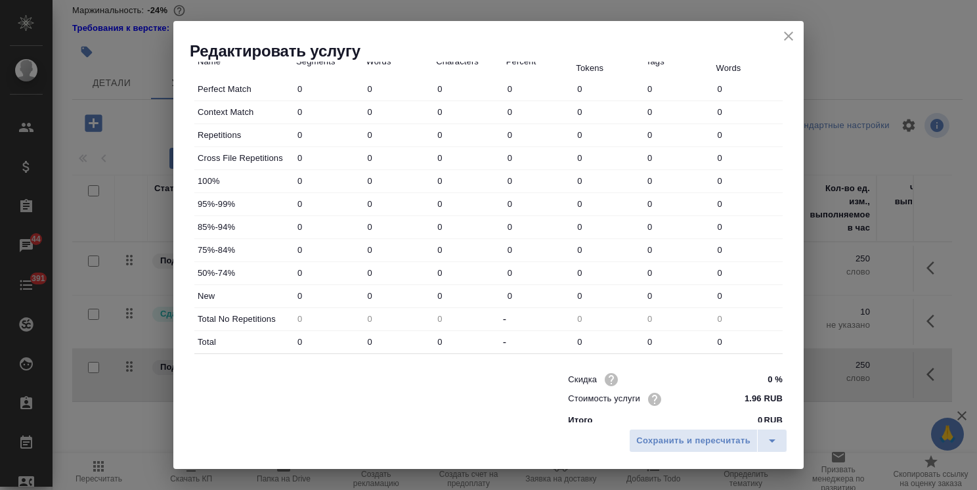
scroll to position [392, 0]
drag, startPoint x: 372, startPoint y: 294, endPoint x: 336, endPoint y: 286, distance: 37.0
click at [346, 290] on div "New 0 0 0 0 0 0 0" at bounding box center [488, 295] width 588 height 22
paste input "1292"
type input "1292"
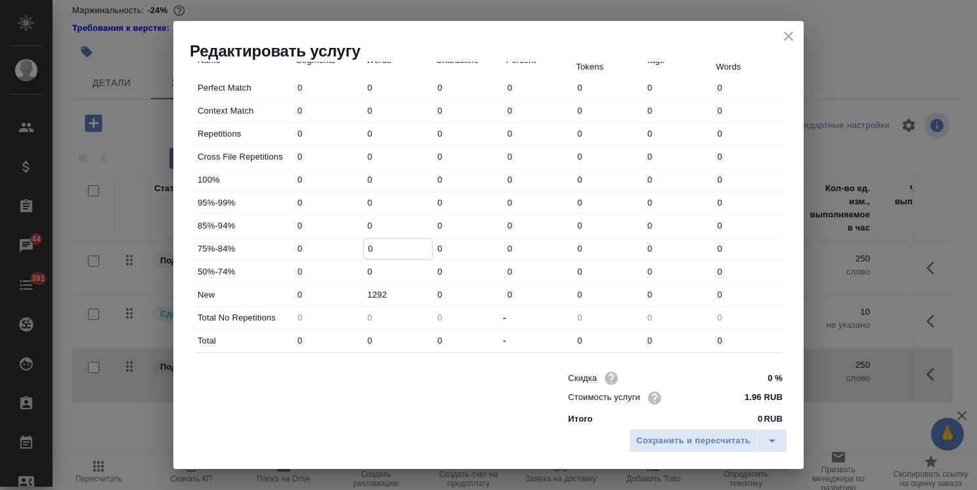
drag, startPoint x: 376, startPoint y: 250, endPoint x: 344, endPoint y: 228, distance: 38.3
click at [349, 246] on div "75%-84% 0 0 0 0 0 0 0" at bounding box center [488, 249] width 588 height 22
paste input "114"
type input "114"
drag, startPoint x: 313, startPoint y: 219, endPoint x: 276, endPoint y: 217, distance: 37.5
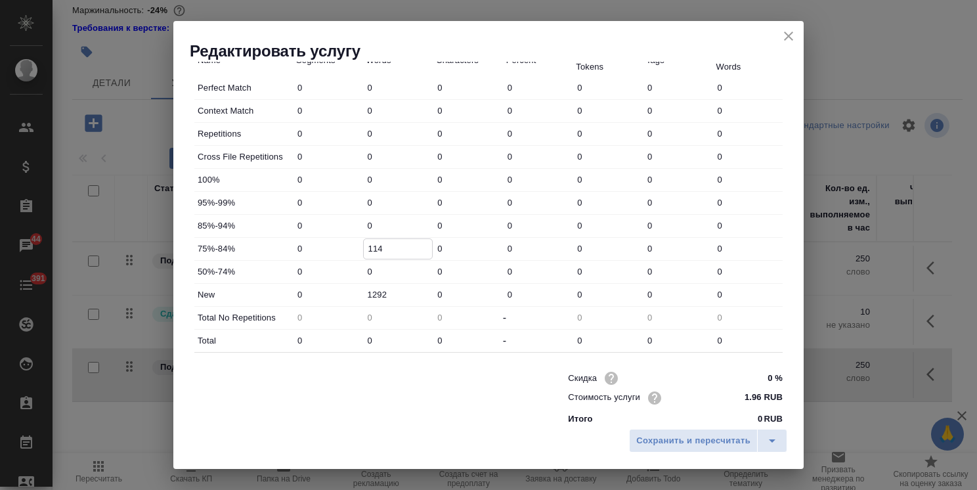
click at [280, 218] on div "85%-94% 0 0 0 0 0 0 0" at bounding box center [488, 226] width 588 height 22
type input "30"
drag, startPoint x: 377, startPoint y: 211, endPoint x: 368, endPoint y: 188, distance: 25.1
click at [340, 200] on div "95%-99% 0 0 0 0 0 0 0" at bounding box center [488, 203] width 588 height 22
paste input "28"
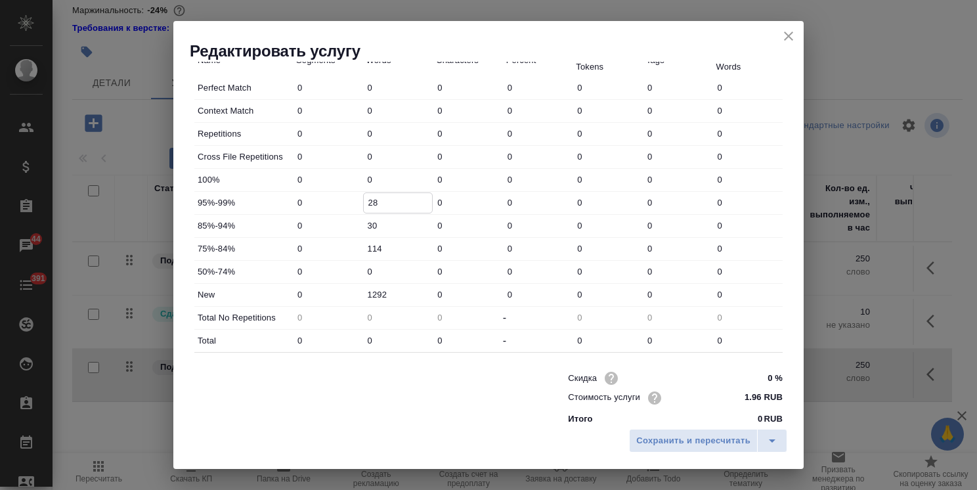
type input "28"
drag, startPoint x: 376, startPoint y: 169, endPoint x: 353, endPoint y: 167, distance: 23.1
click at [355, 167] on div "Perfect Match 0 0 0 0 0 0 0 Context Match 0 0 0 0 0 0 0 Repetitions 0 0 0 0 0 0…" at bounding box center [488, 214] width 588 height 275
type input "155"
drag, startPoint x: 386, startPoint y: 160, endPoint x: 328, endPoint y: 151, distance: 58.4
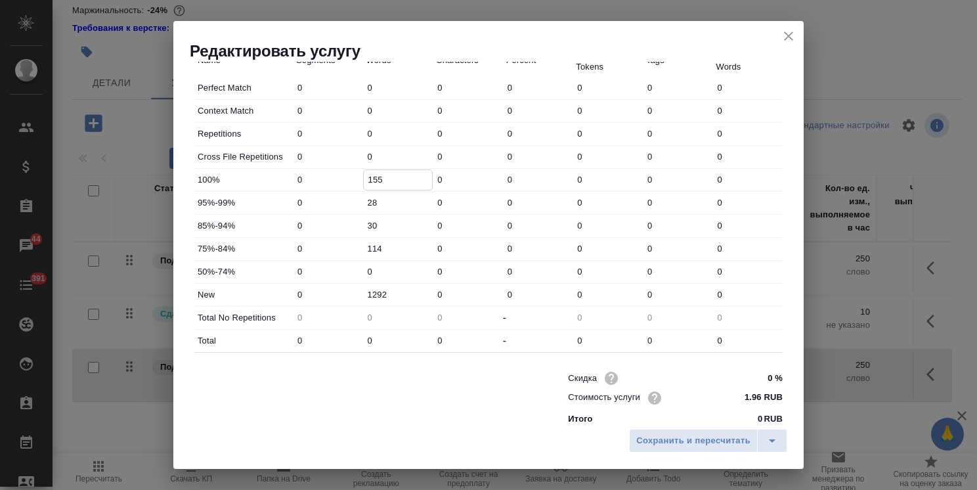
click at [333, 151] on div "Cross File Repetitions 0 0 0 0 0 0 0" at bounding box center [488, 157] width 588 height 22
paste input "1"
type input "1"
type input "-1"
type input "1"
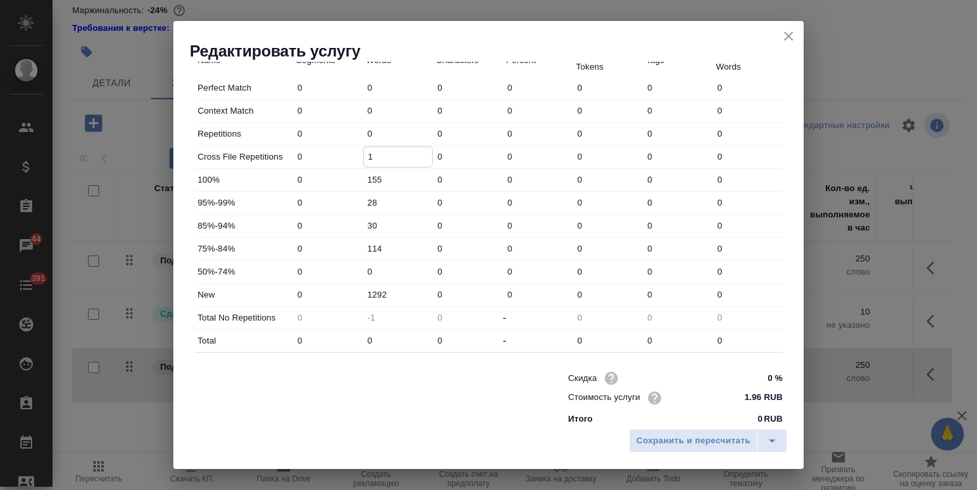
drag, startPoint x: 392, startPoint y: 129, endPoint x: 323, endPoint y: 125, distance: 69.0
click at [320, 127] on div "Repetitions 0 0 0 0 0 0 0" at bounding box center [488, 134] width 588 height 22
type input "9"
type input "-10"
type input "93"
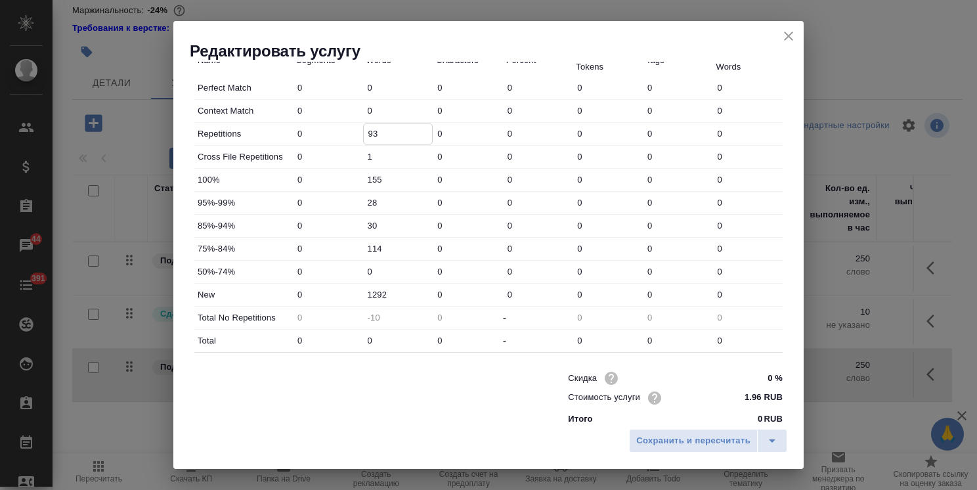
type input "-94"
type input "9"
type input "-10"
type input "97"
type input "-98"
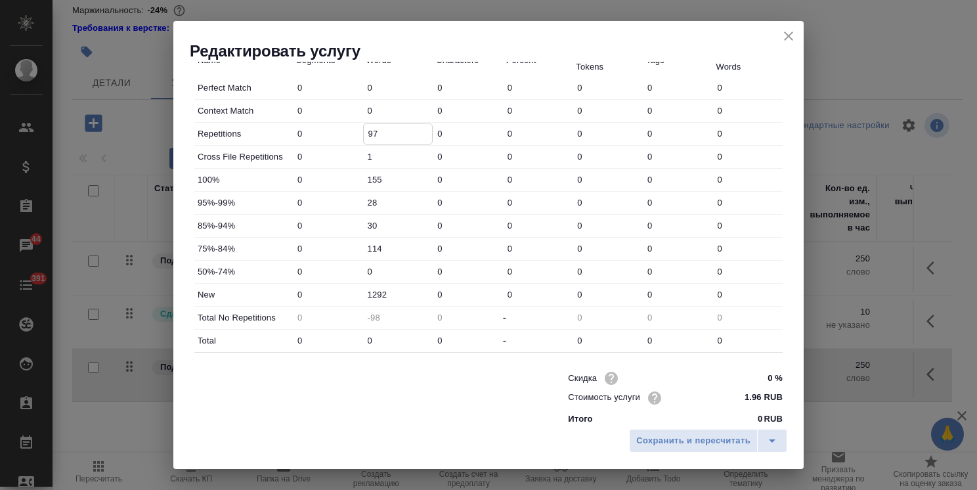
type input "97"
drag, startPoint x: 363, startPoint y: 342, endPoint x: 313, endPoint y: 347, distance: 49.5
click at [320, 347] on div "Total 0 0 0 - 0 0 0" at bounding box center [488, 341] width 588 height 22
paste input "1617"
type input "1617"
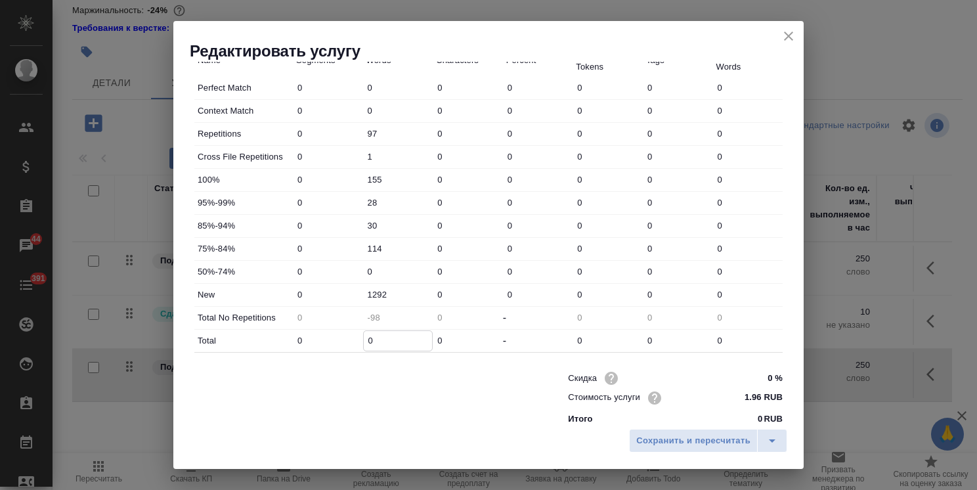
type input "1519"
type input "1617"
click at [699, 437] on span "Сохранить и пересчитать" at bounding box center [693, 440] width 114 height 15
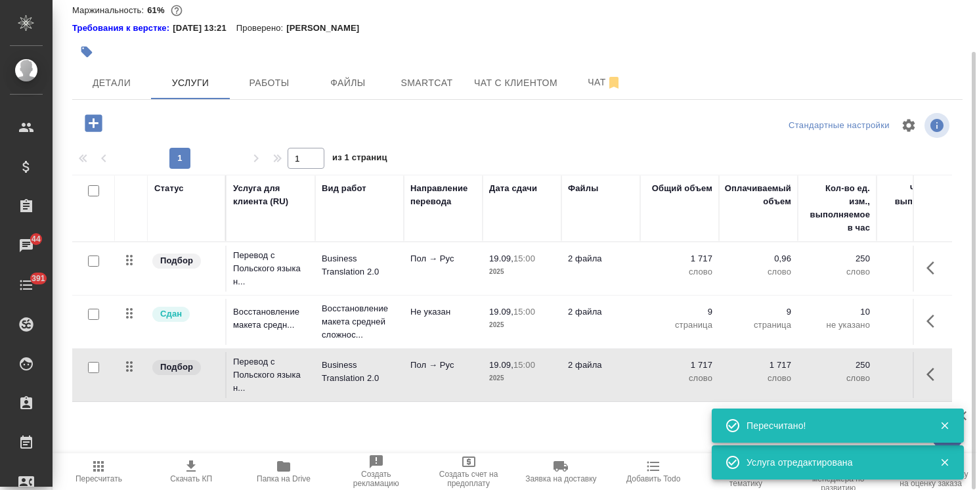
click at [95, 263] on input "checkbox" at bounding box center [93, 260] width 11 height 11
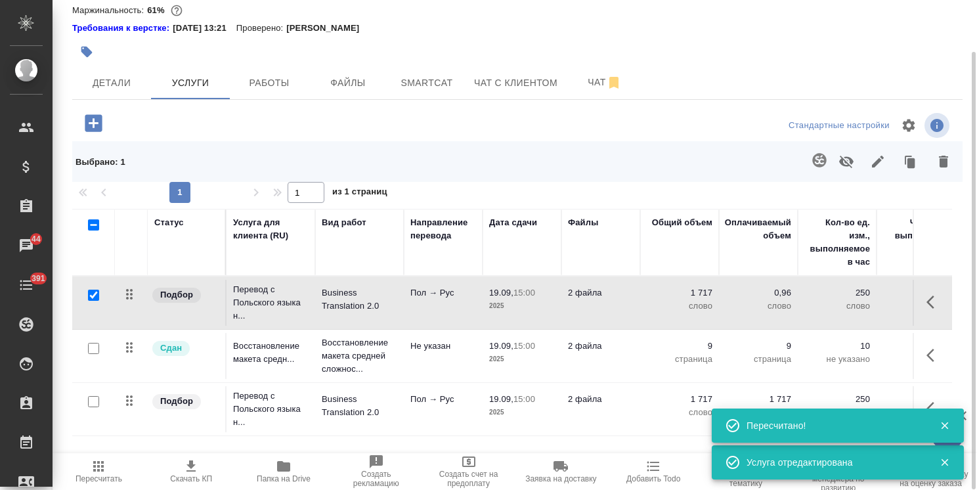
click at [944, 167] on icon "button" at bounding box center [944, 162] width 16 height 16
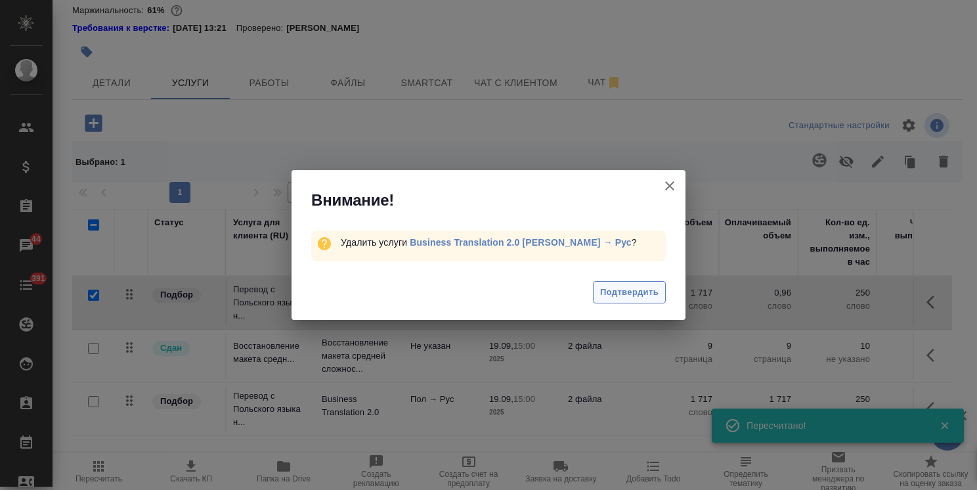
click at [650, 294] on span "Подтвердить" at bounding box center [629, 292] width 58 height 15
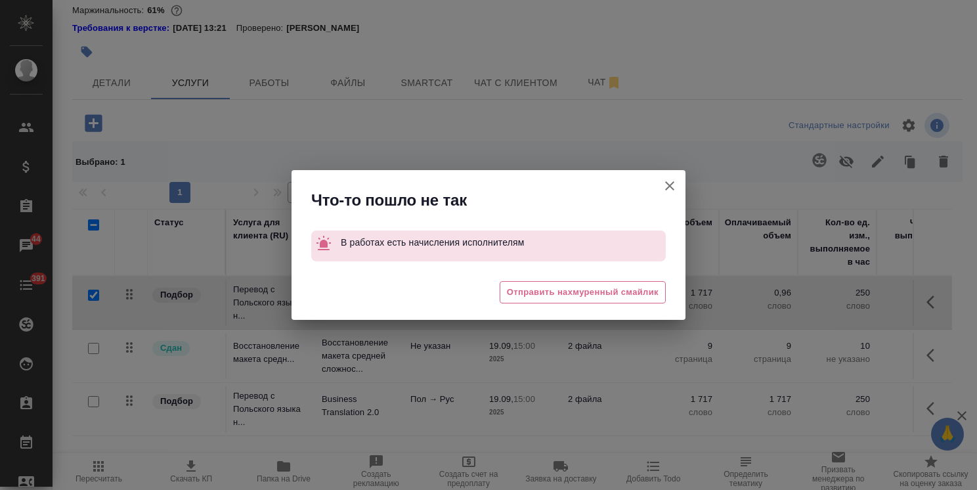
click at [673, 178] on icon "button" at bounding box center [670, 186] width 16 height 16
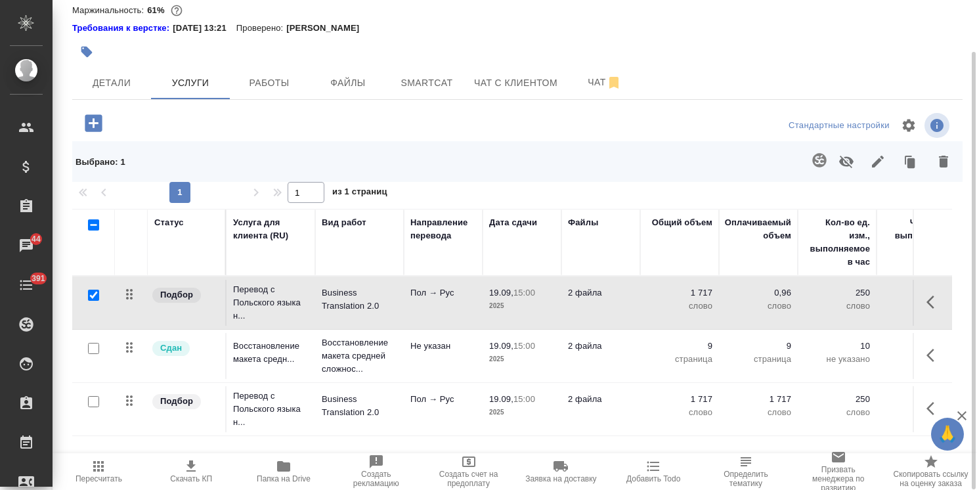
click at [835, 164] on button "button" at bounding box center [847, 161] width 32 height 34
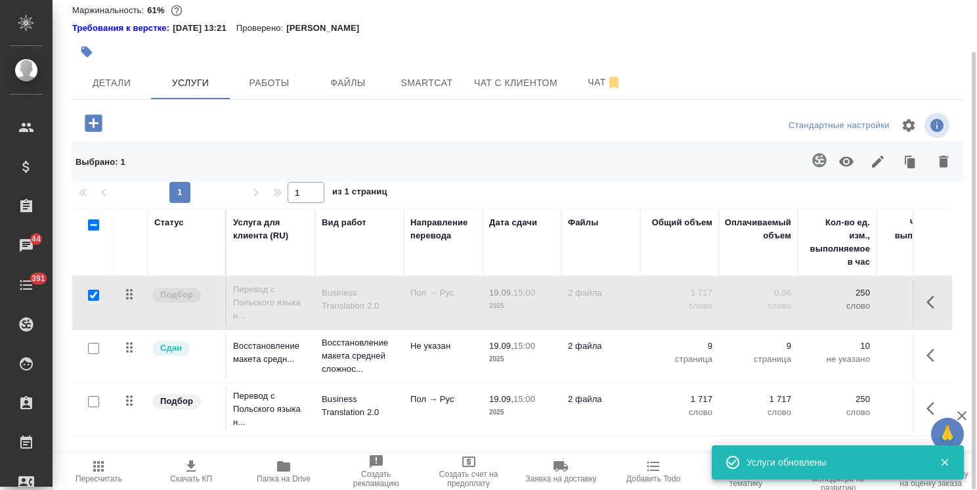
click at [97, 294] on input "checkbox" at bounding box center [93, 295] width 11 height 11
checkbox input "false"
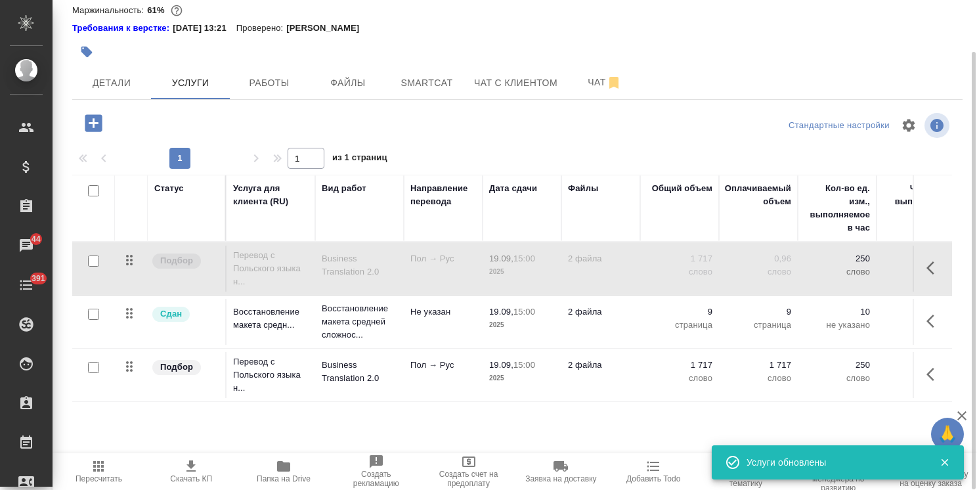
click at [96, 485] on button "Пересчитать" at bounding box center [99, 471] width 93 height 37
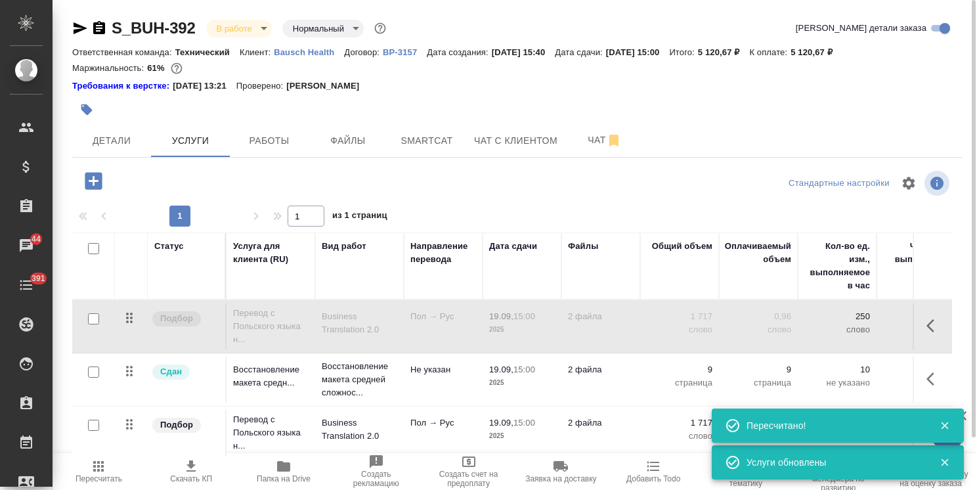
scroll to position [58, 0]
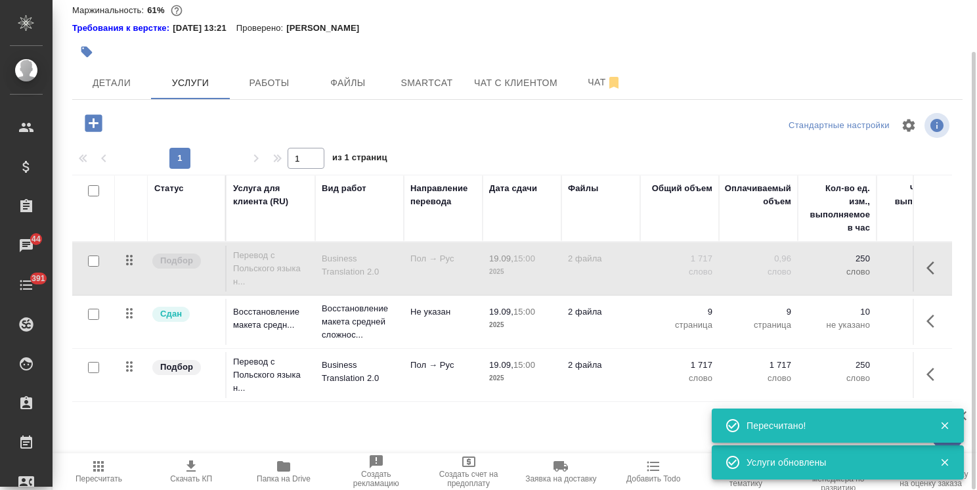
click at [106, 471] on icon "button" at bounding box center [99, 466] width 16 height 16
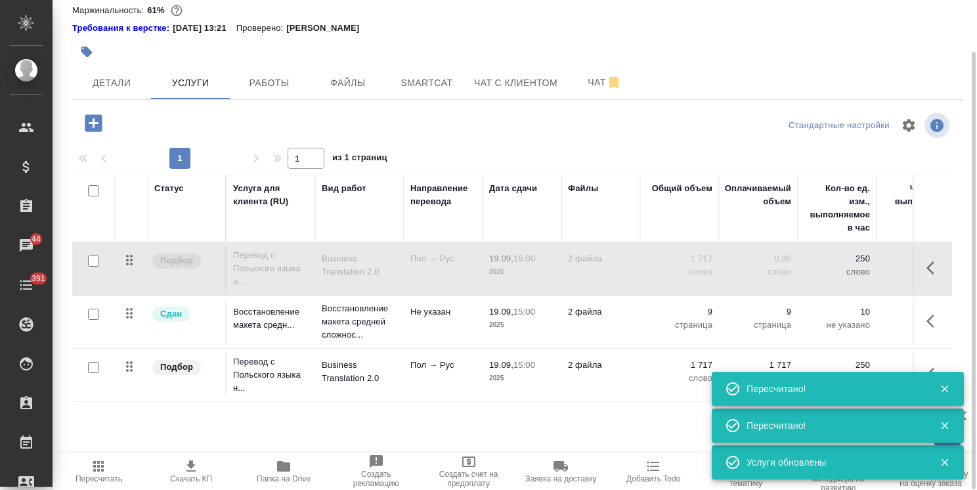
click at [120, 468] on span "Пересчитать" at bounding box center [98, 470] width 77 height 25
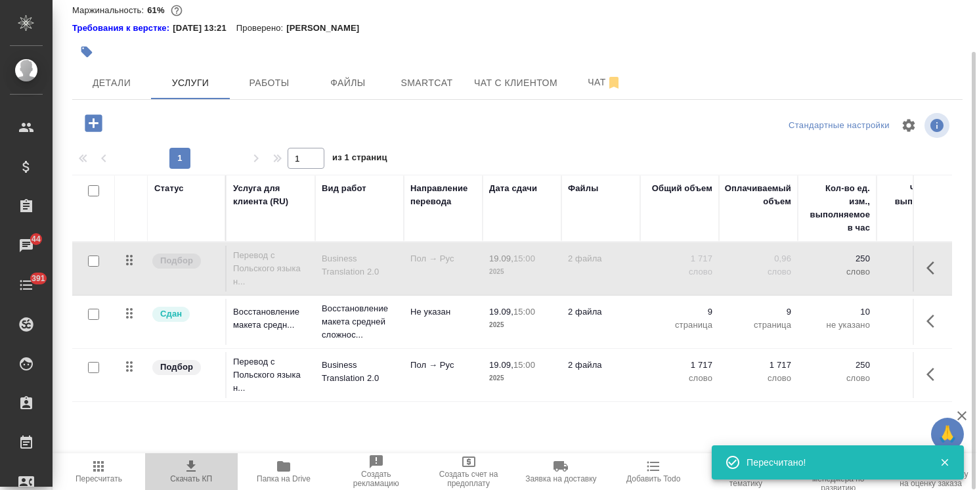
click at [215, 464] on span "Скачать КП" at bounding box center [191, 470] width 77 height 25
click at [418, 414] on div "Статус Услуга для клиента (RU) Вид работ Направление перевода Дата сдачи Файлы …" at bounding box center [512, 316] width 880 height 282
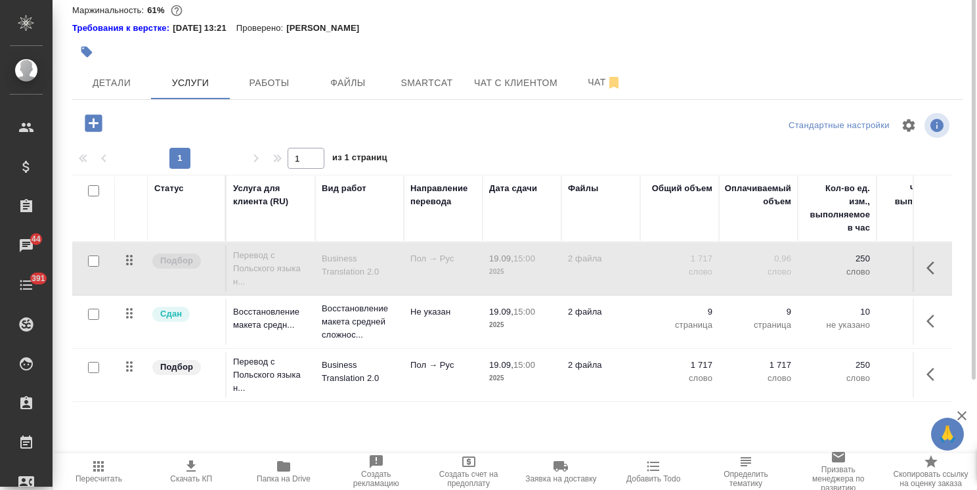
scroll to position [0, 0]
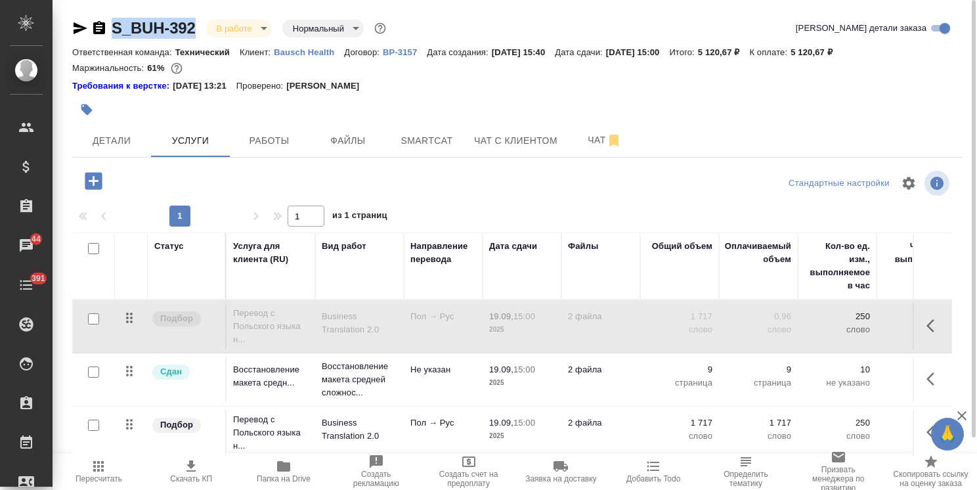
drag, startPoint x: 200, startPoint y: 15, endPoint x: 100, endPoint y: 10, distance: 100.0
click at [97, 10] on div "S_BUH-392 В работе inProgress Нормальный normal Кратко детали заказа Ответствен…" at bounding box center [517, 274] width 905 height 548
copy link "S_BUH-392"
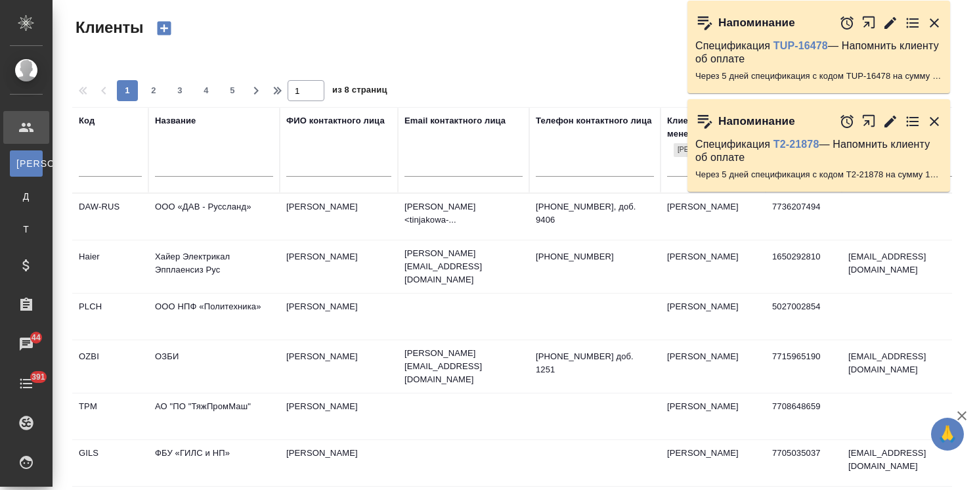
select select "RU"
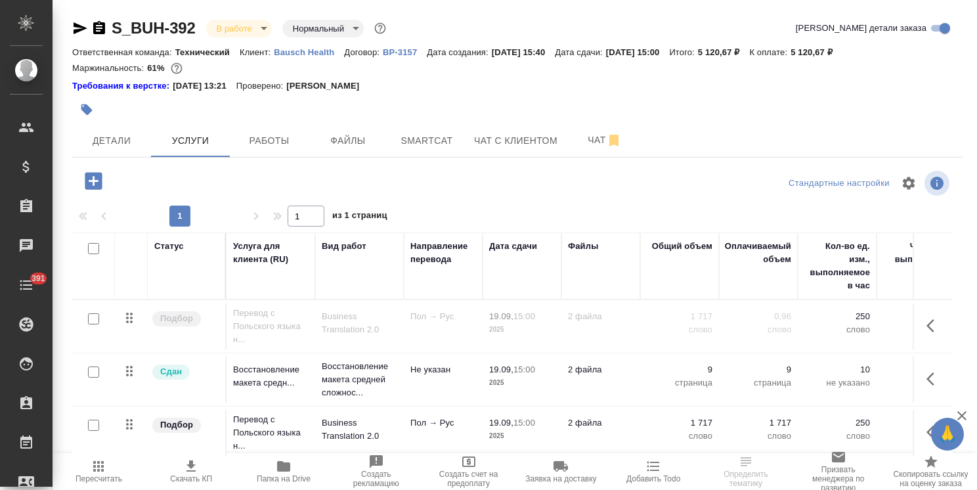
scroll to position [58, 0]
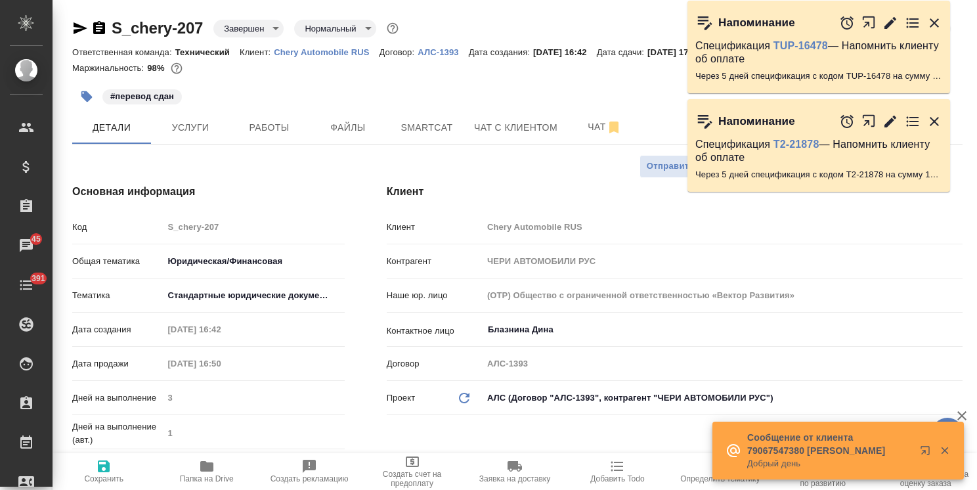
select select "RU"
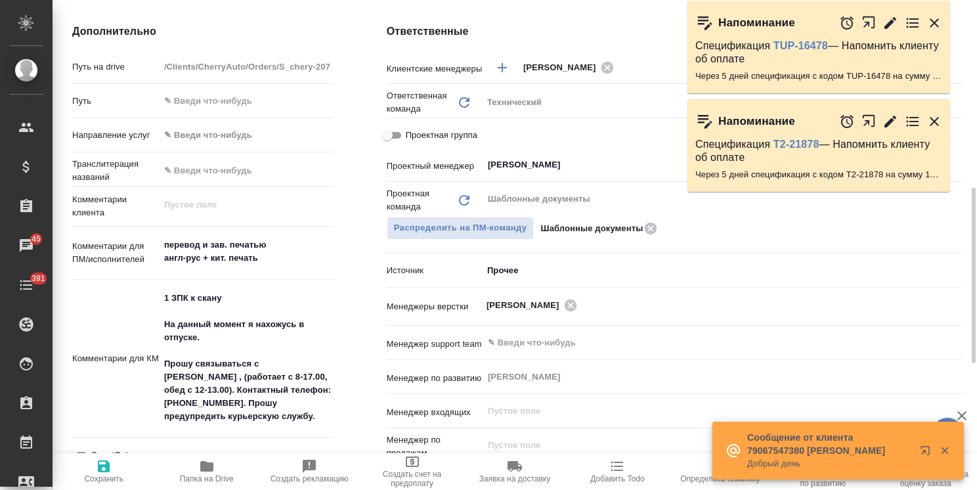
scroll to position [591, 0]
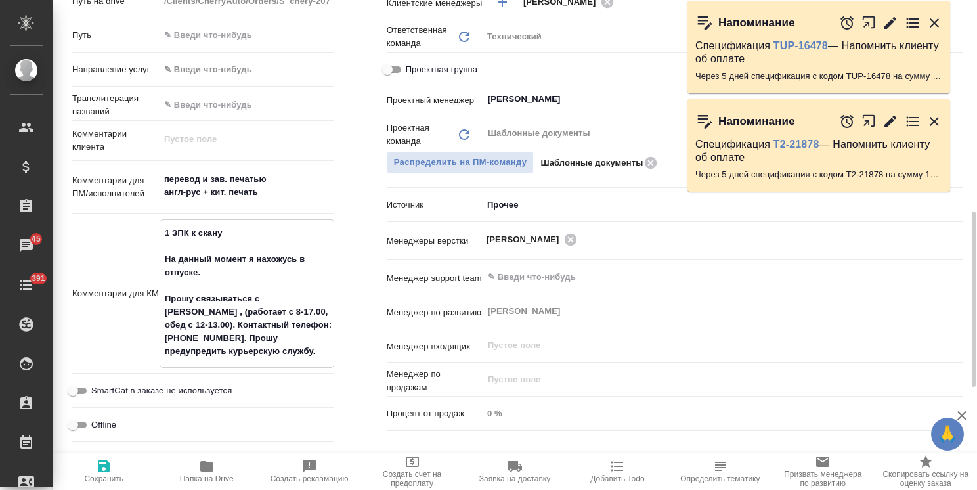
drag, startPoint x: 161, startPoint y: 296, endPoint x: 294, endPoint y: 349, distance: 143.5
click at [294, 349] on textarea "1 ЗПК к скану На данный момент я нахожусь в отпуске. Прошу связываться с Марией…" at bounding box center [246, 292] width 173 height 141
click at [268, 349] on textarea "1 ЗПК к скану На данный момент я нахожусь в отпуске. Прошу связываться с Марией…" at bounding box center [246, 292] width 173 height 141
click at [211, 308] on textarea "1 ЗПК к скану На данный момент я нахожусь в отпуске. Прошу связываться с Марией…" at bounding box center [246, 292] width 173 height 141
drag, startPoint x: 167, startPoint y: 296, endPoint x: 208, endPoint y: 324, distance: 50.5
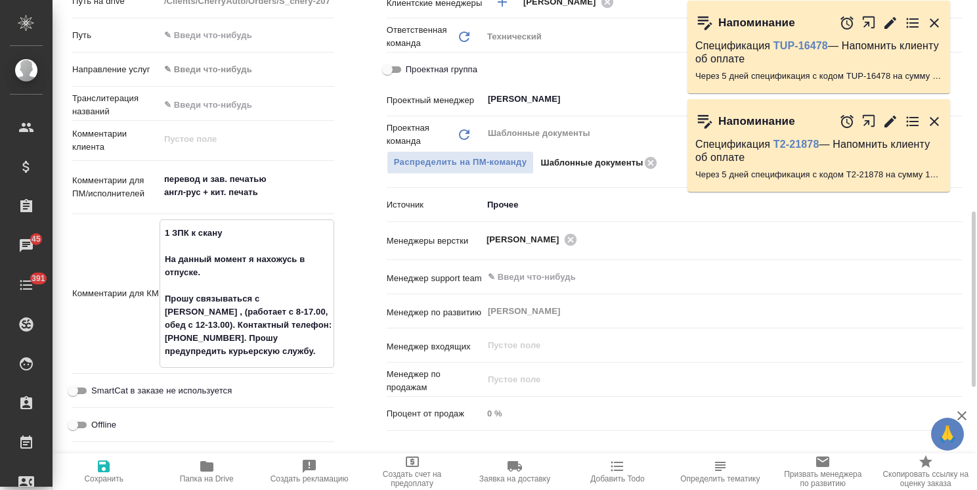
click at [208, 324] on textarea "1 ЗПК к скану На данный момент я нахожусь в отпуске. Прошу связываться с Марией…" at bounding box center [246, 292] width 173 height 141
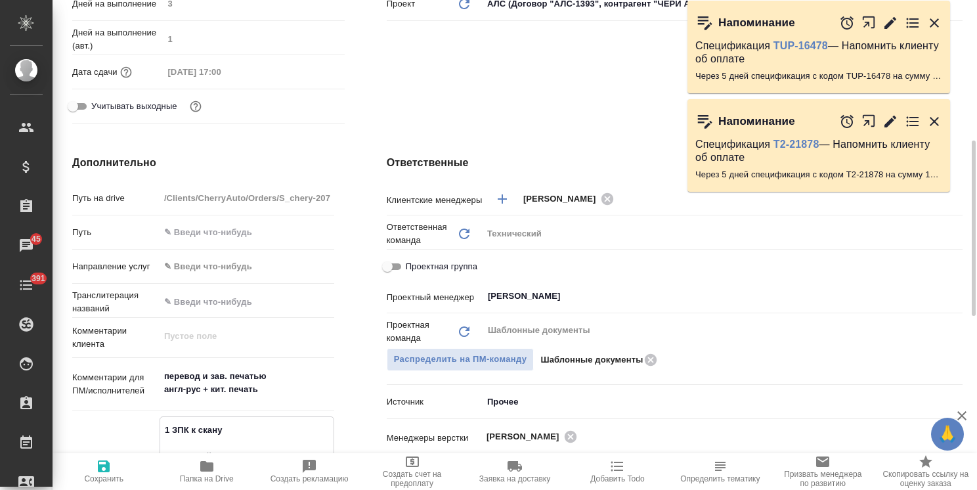
scroll to position [97, 0]
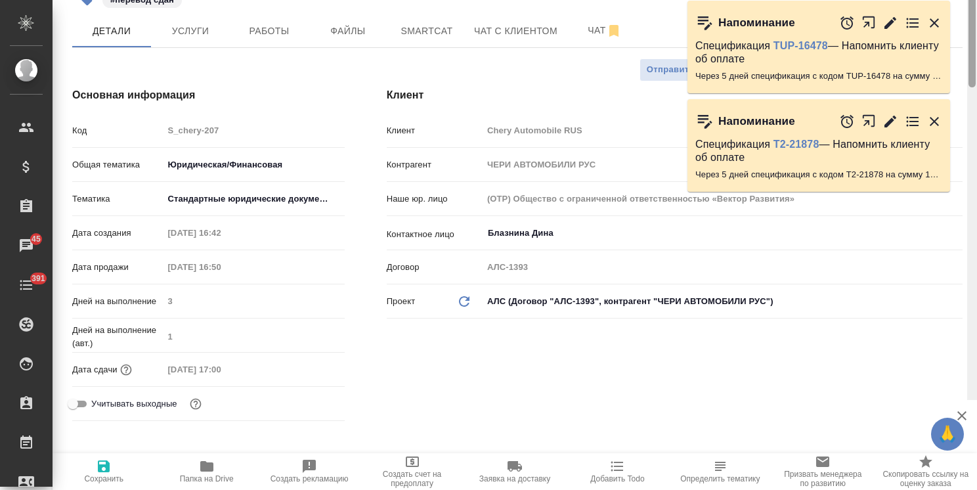
drag, startPoint x: 969, startPoint y: 283, endPoint x: 544, endPoint y: 43, distance: 488.2
click at [943, 126] on div "🙏 .cls-1 fill:#fff; AWATERA Usmanova Olga Клиенты Спецификации Заказы 45 Чаты 3…" at bounding box center [488, 245] width 977 height 490
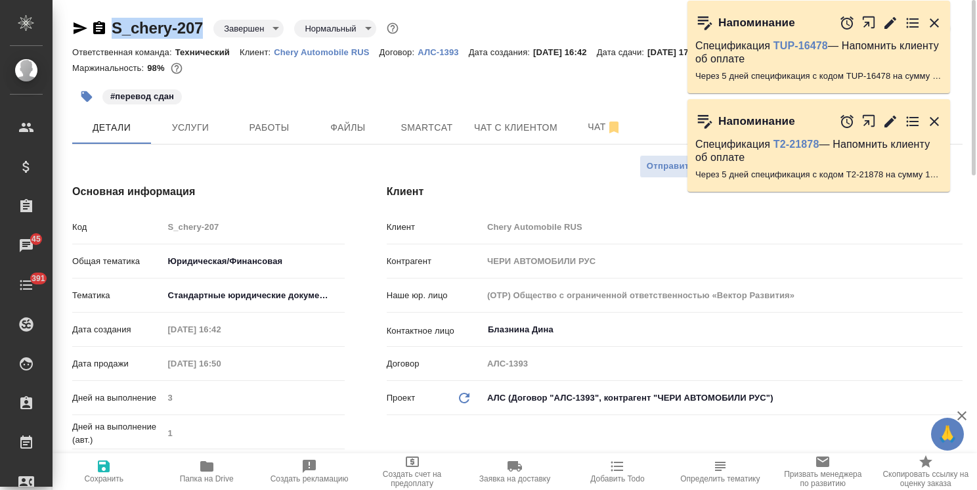
drag, startPoint x: 198, startPoint y: 22, endPoint x: 99, endPoint y: 28, distance: 99.3
click at [91, 28] on div "S_chery-207 Завершен closed Нормальный normal" at bounding box center [236, 28] width 329 height 21
copy link "S_chery-207"
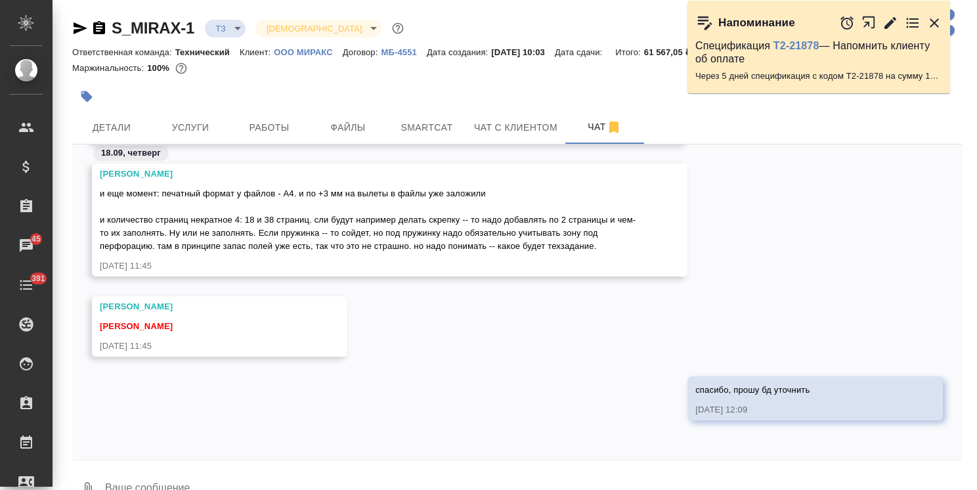
click at [175, 477] on textarea at bounding box center [533, 489] width 859 height 45
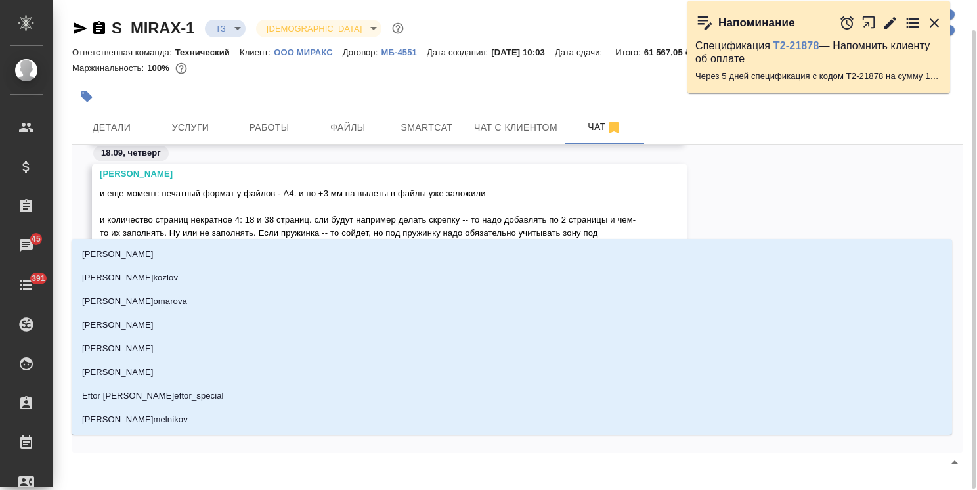
scroll to position [16, 0]
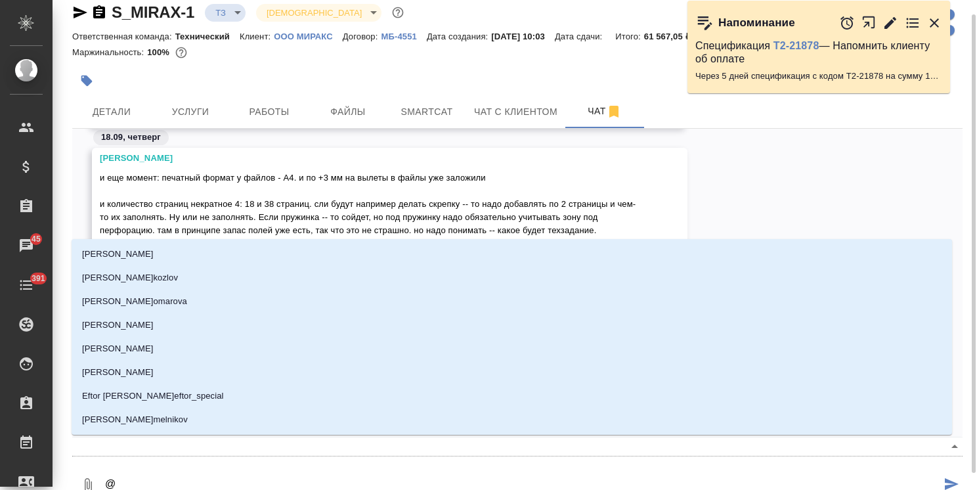
type textarea "@а"
type input "[PERSON_NAME]"
type textarea "@ар"
type input "ар"
type textarea "@арс"
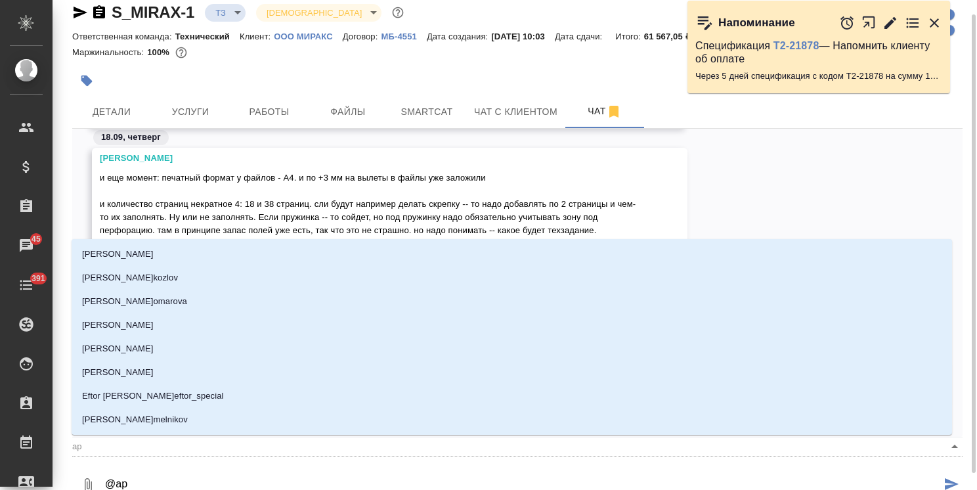
type input "арс"
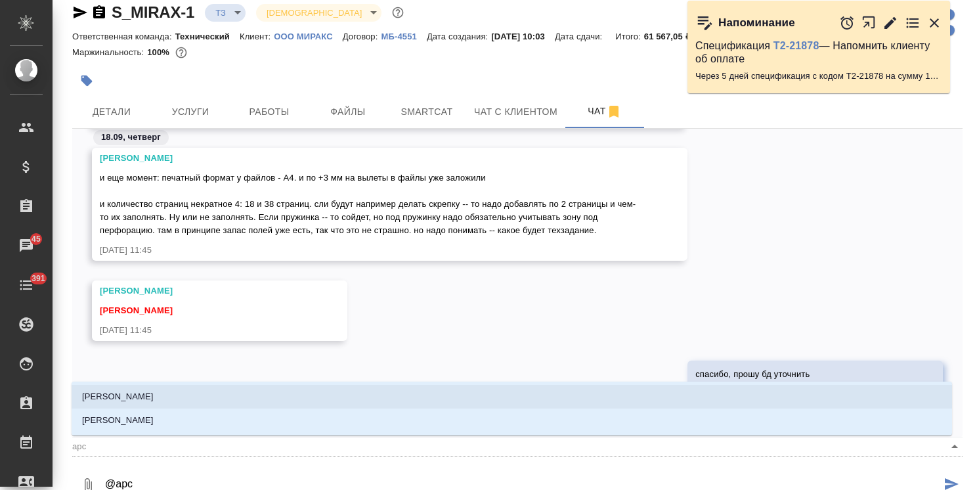
click at [156, 390] on li "[PERSON_NAME]" at bounding box center [512, 397] width 881 height 24
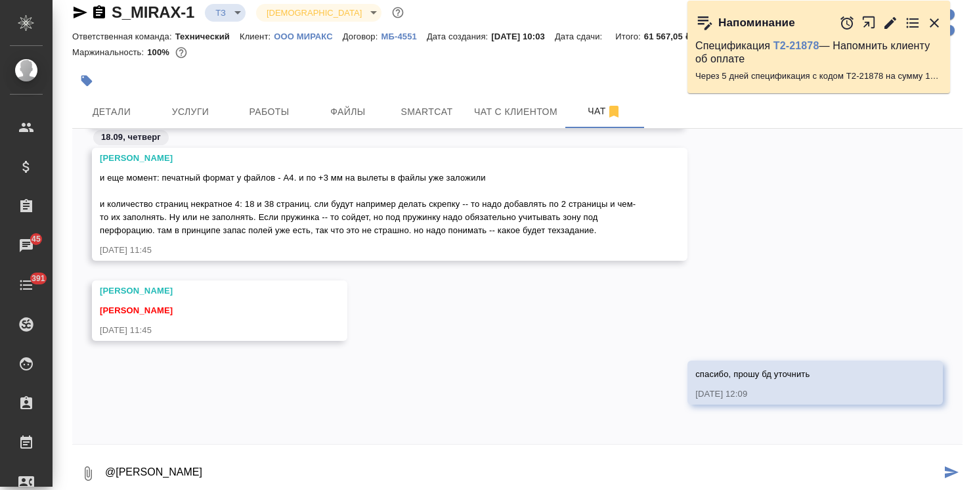
paste textarea "[PERSON_NAME], телефон недоступен. Пришли, пожалуйста, смету, я уточню вопросы …"
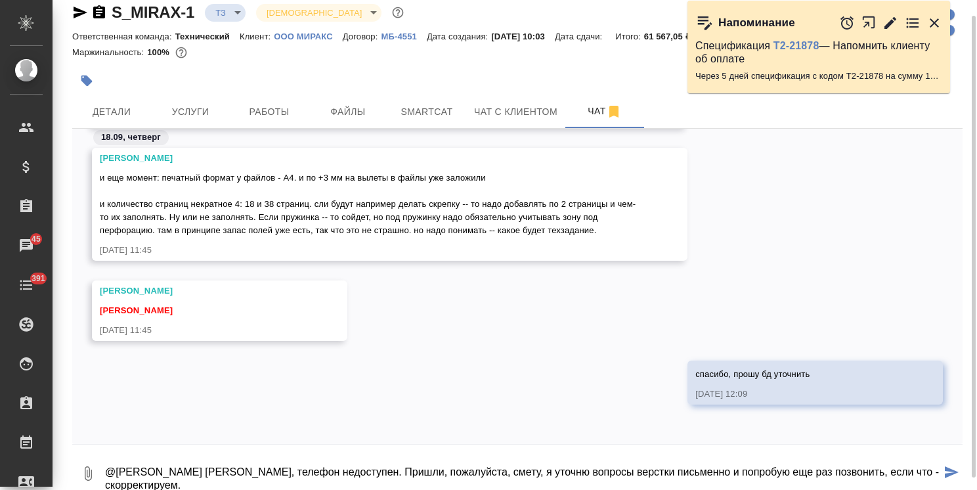
scroll to position [16, 0]
click at [197, 469] on textarea "@[PERSON_NAME] [PERSON_NAME], телефон недоступен. Пришли, пожалуйста, смету, я …" at bounding box center [522, 473] width 837 height 45
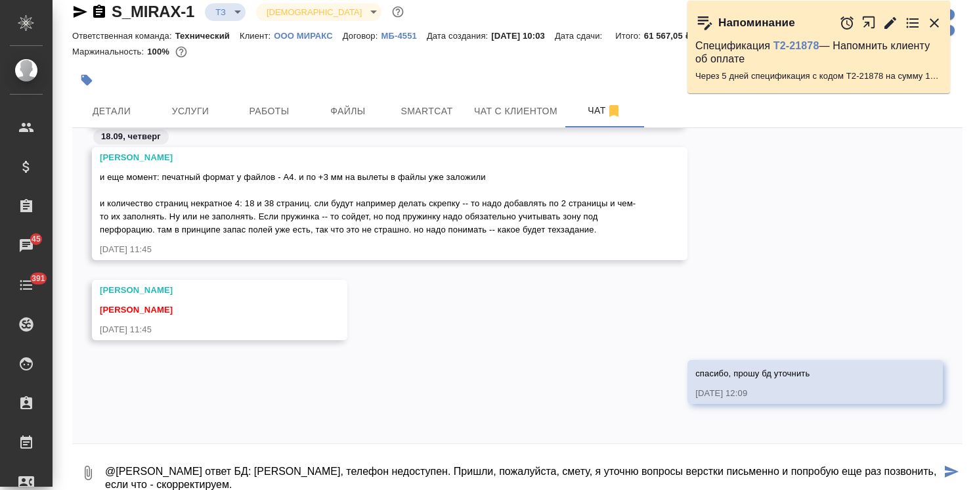
type textarea "@[PERSON_NAME] ответ БД: [PERSON_NAME], телефон недоступен. Пришли, пожалуйста,…"
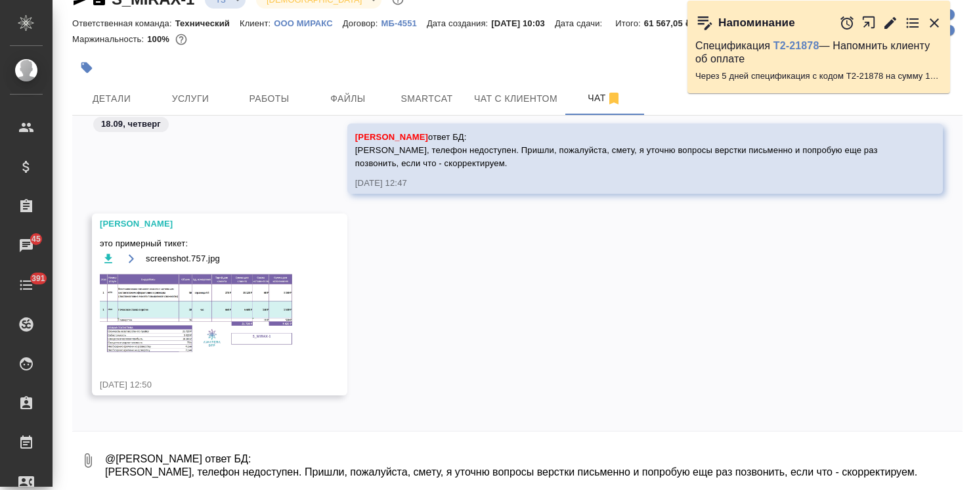
scroll to position [1258, 0]
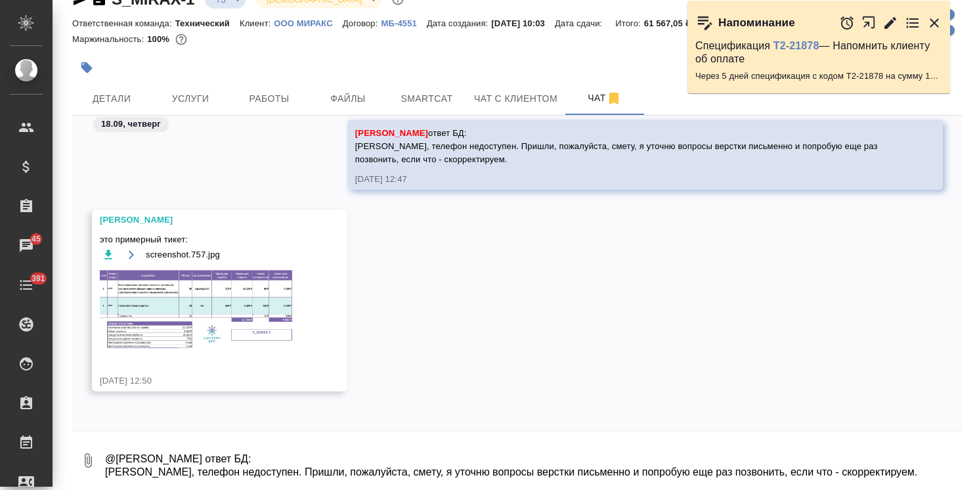
click at [206, 296] on img at bounding box center [198, 310] width 197 height 82
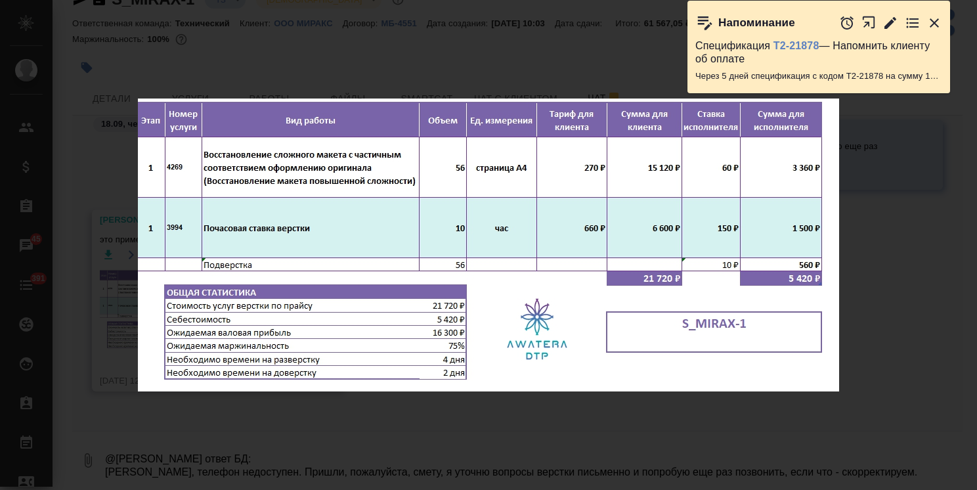
scroll to position [1321, 0]
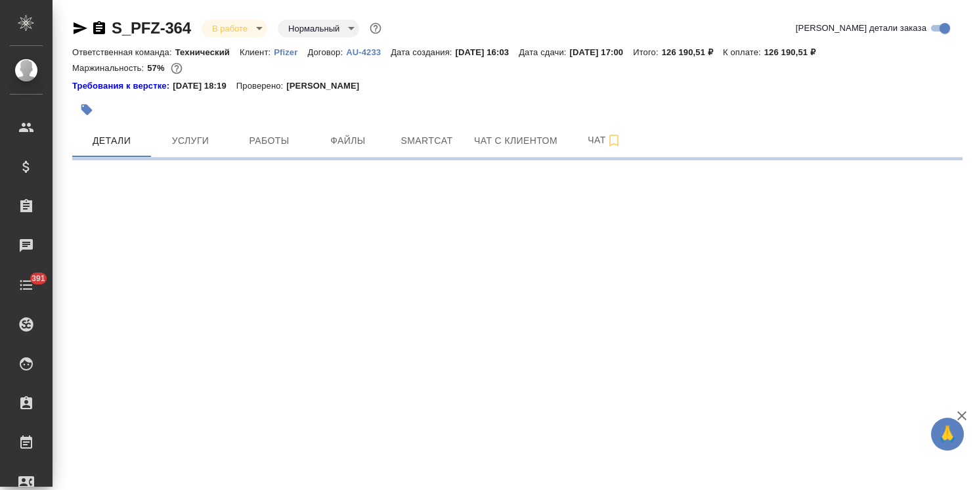
select select "RU"
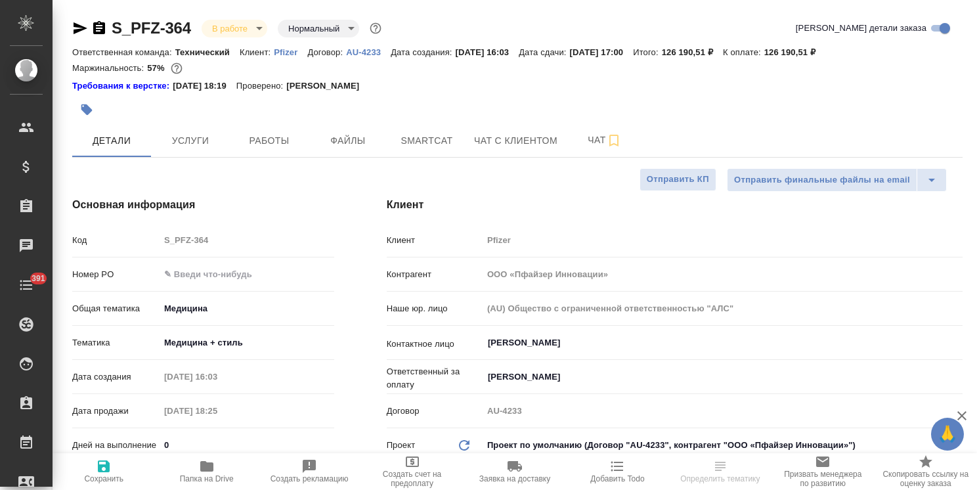
type textarea "x"
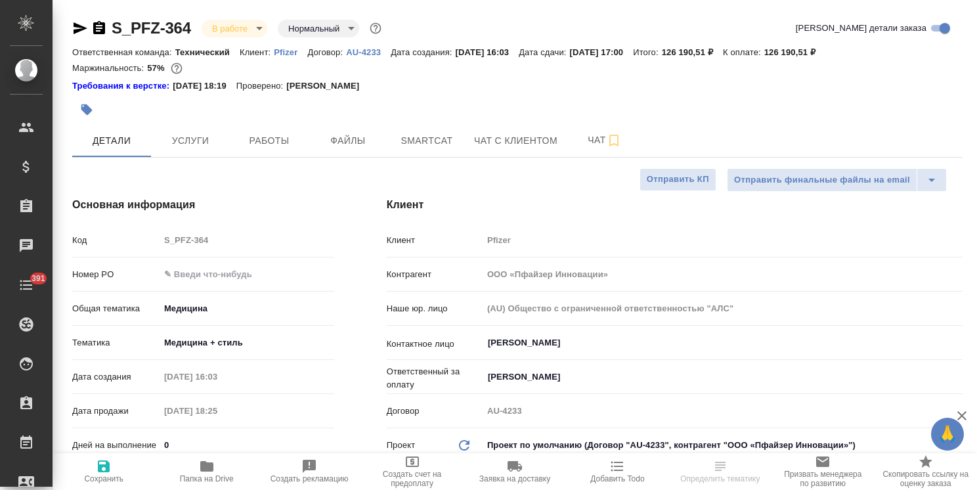
type textarea "x"
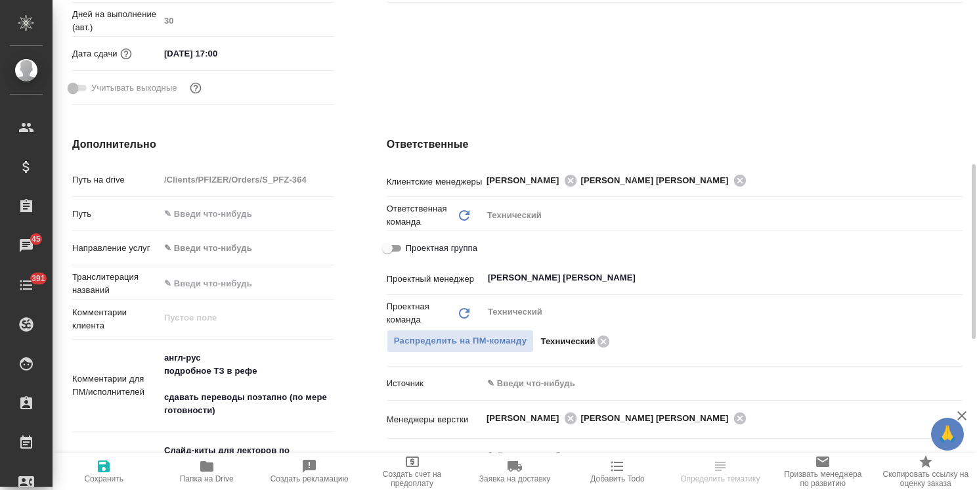
scroll to position [394, 0]
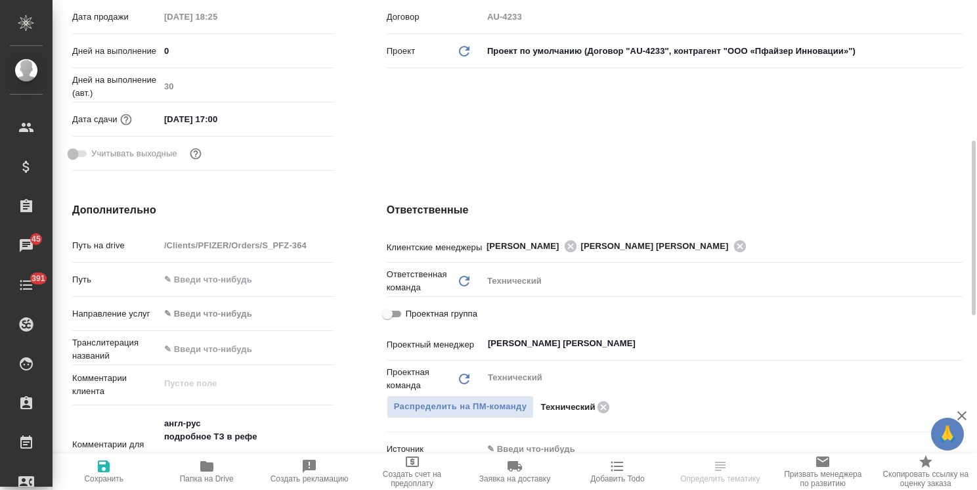
type textarea "x"
select select "RU"
type textarea "x"
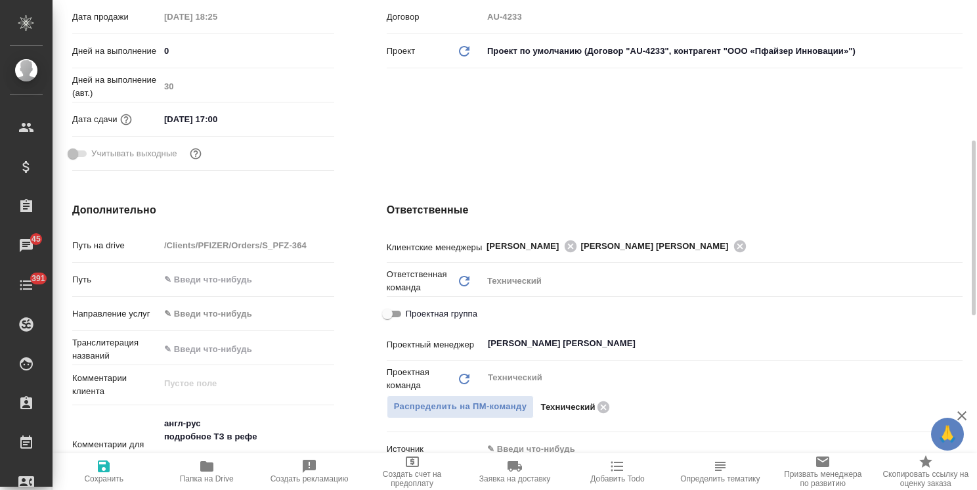
type textarea "x"
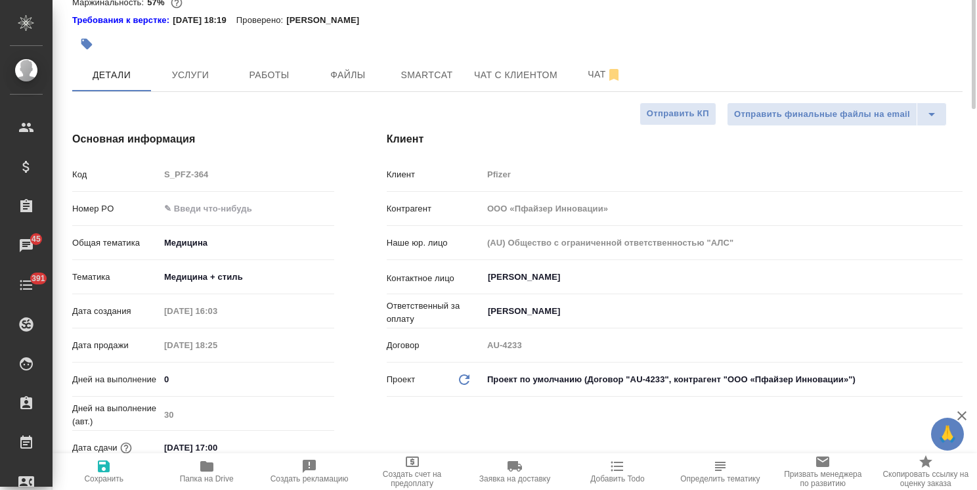
scroll to position [0, 0]
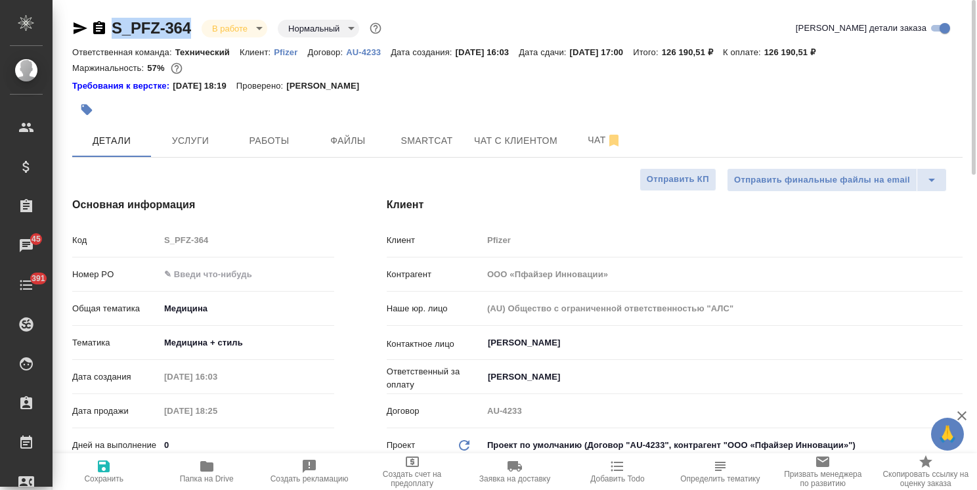
drag, startPoint x: 195, startPoint y: 16, endPoint x: 161, endPoint y: 28, distance: 36.1
copy link "S_PFZ-364"
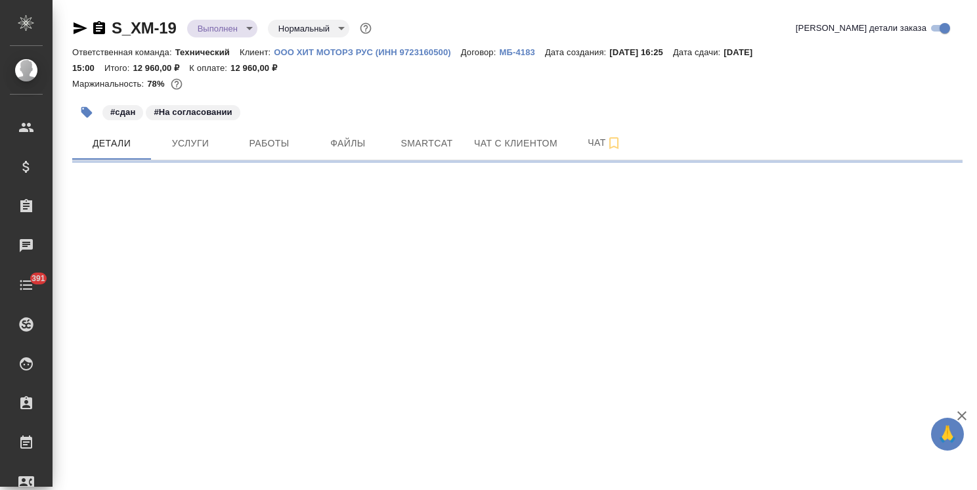
select select "RU"
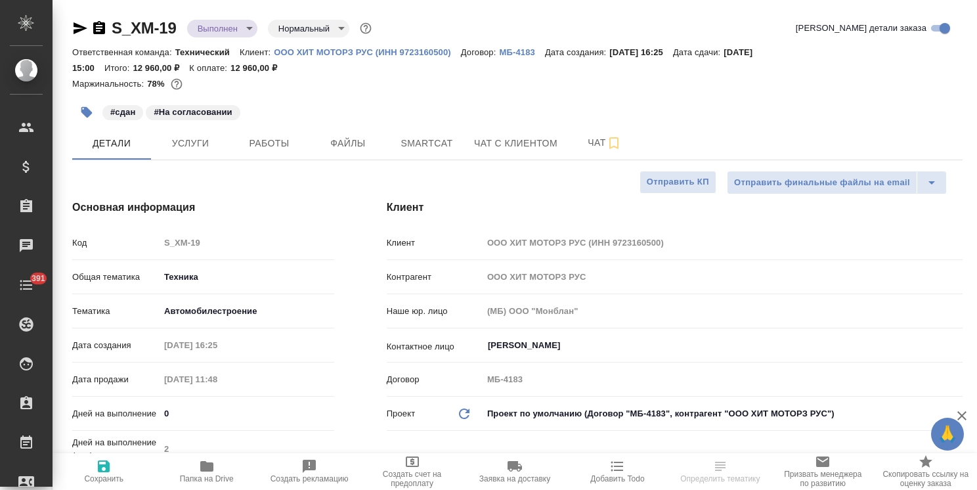
type textarea "x"
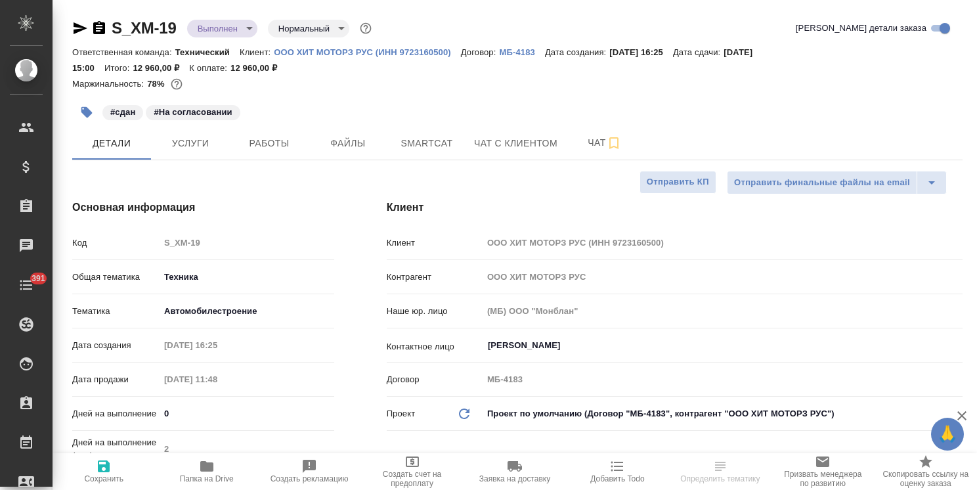
type textarea "x"
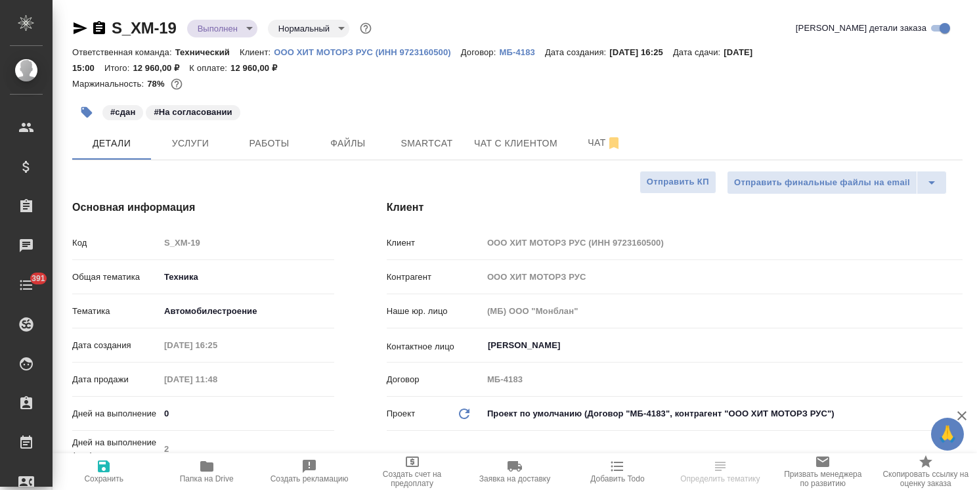
type textarea "x"
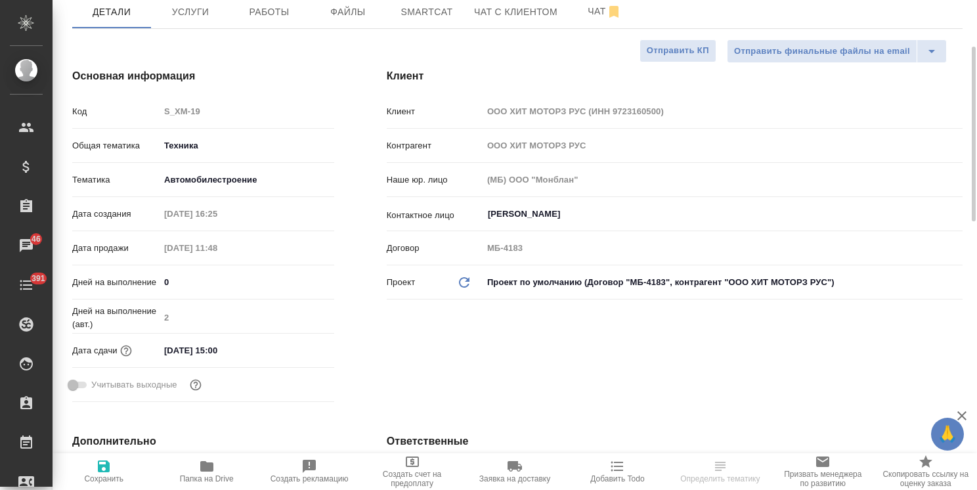
scroll to position [66, 0]
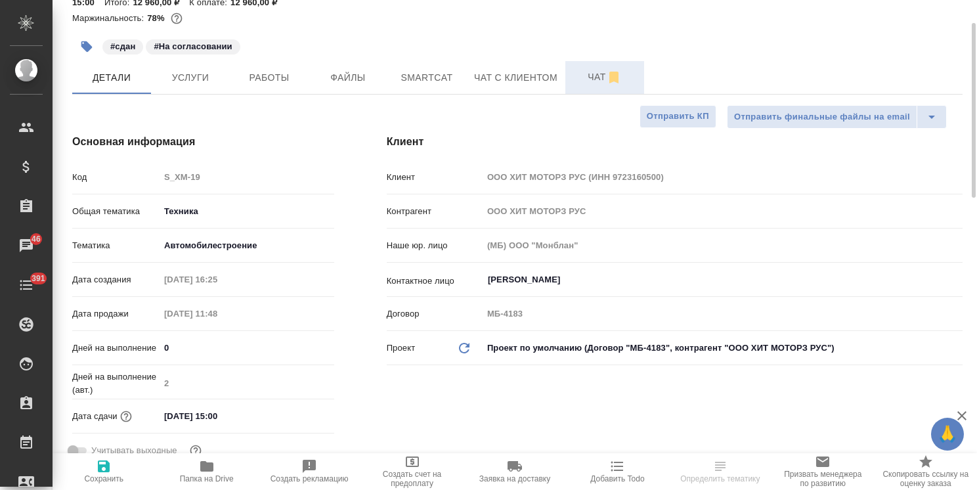
click at [607, 83] on icon "button" at bounding box center [614, 78] width 16 height 16
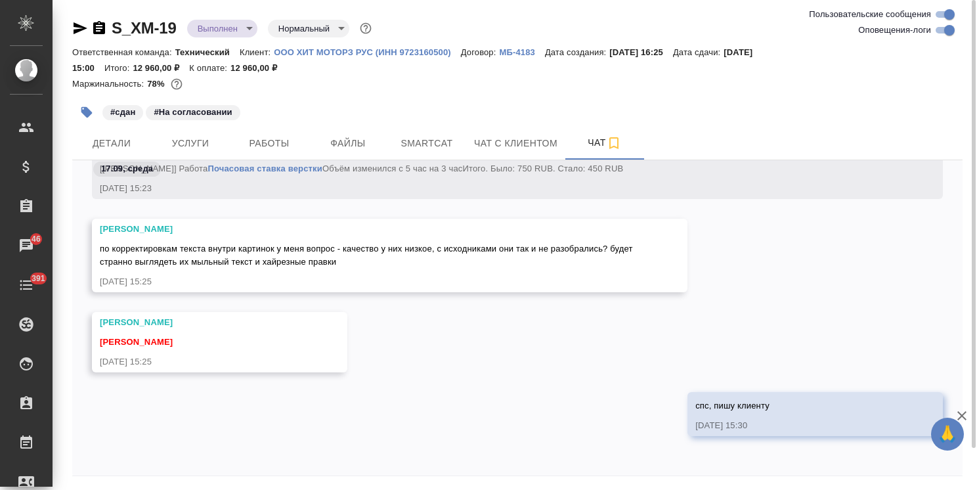
scroll to position [45, 0]
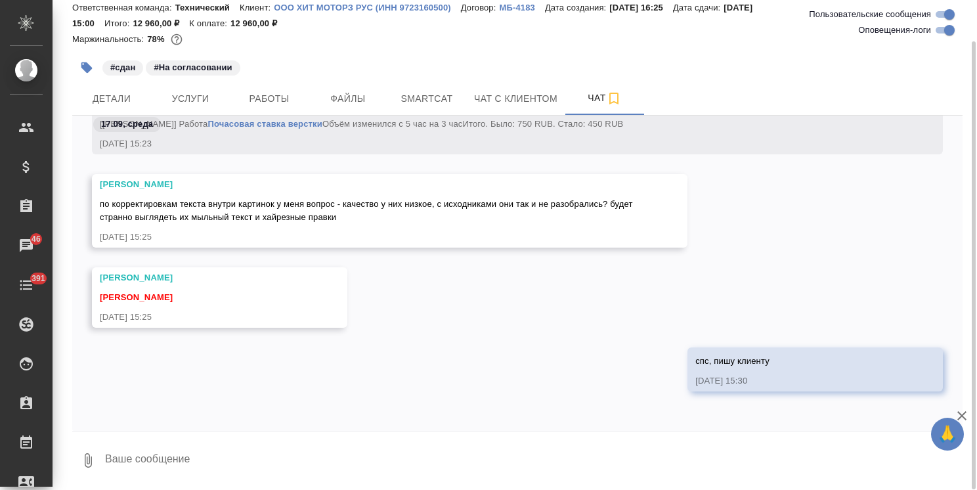
click at [164, 456] on textarea at bounding box center [533, 460] width 859 height 45
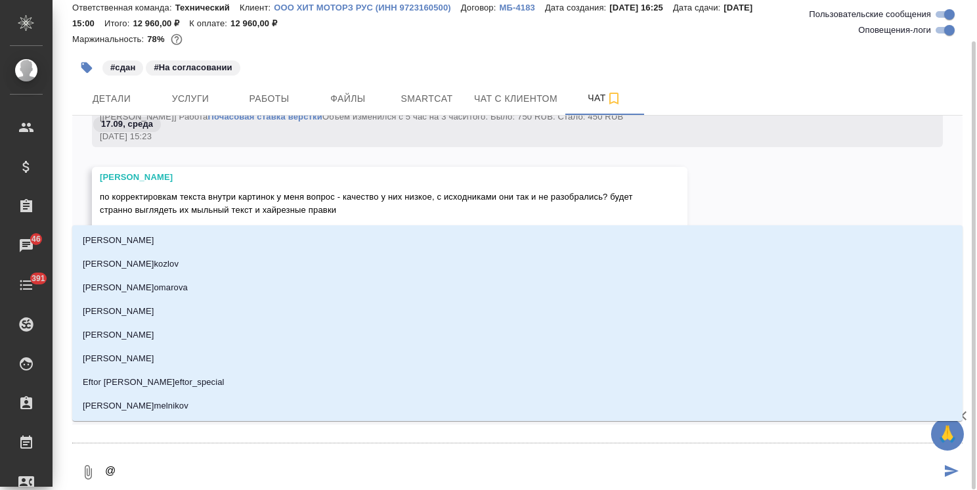
type textarea "@з"
type input "з"
type textarea "@за"
type input "за"
type textarea "@заб"
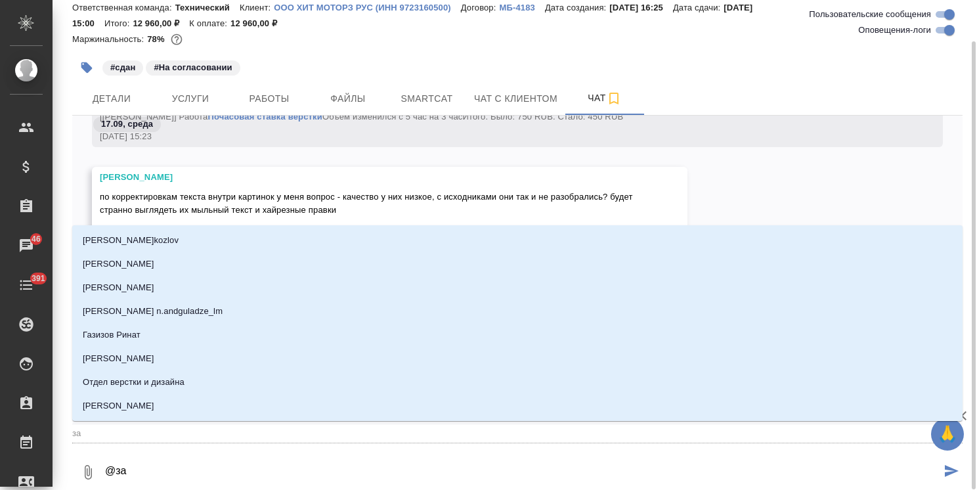
type input "заб"
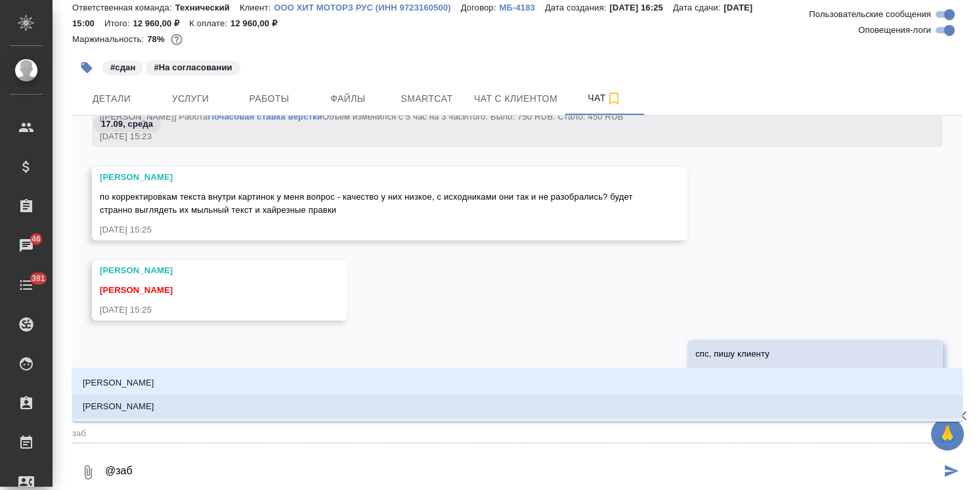
click at [196, 398] on li "Заборова Александра" at bounding box center [517, 407] width 891 height 24
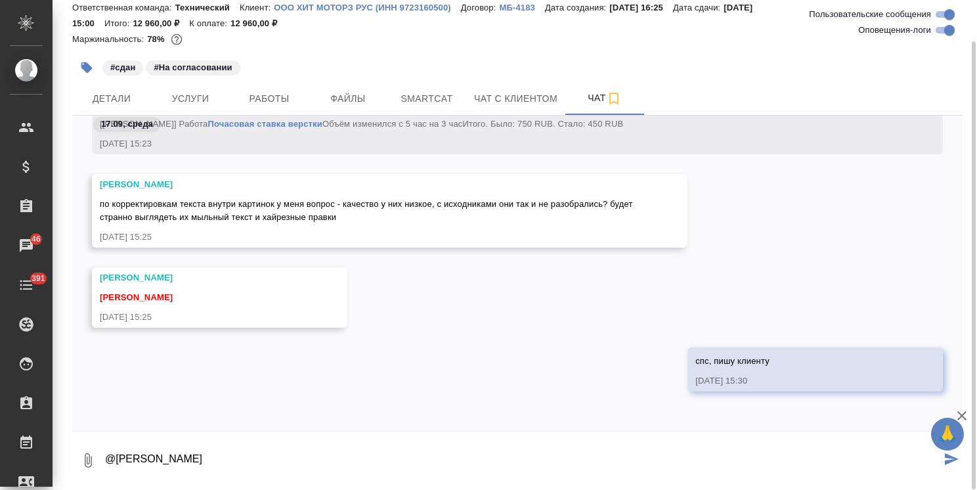
paste textarea "Ольга, Еще ряд правок в дополнение к предыдущим + ответ по изображениям: По пос…"
type textarea "@Заборова Александра Ольга, Еще ряд правок в дополнение к предыдущим + ответ по…"
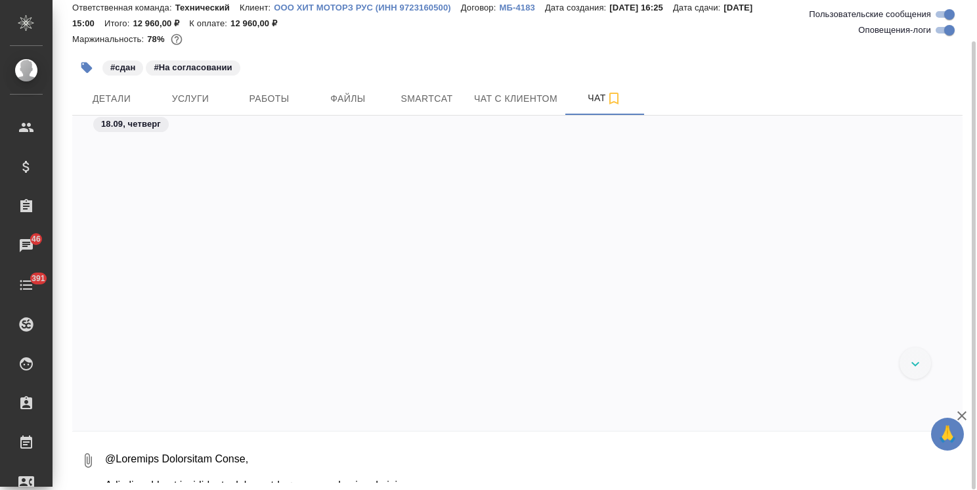
scroll to position [11262, 0]
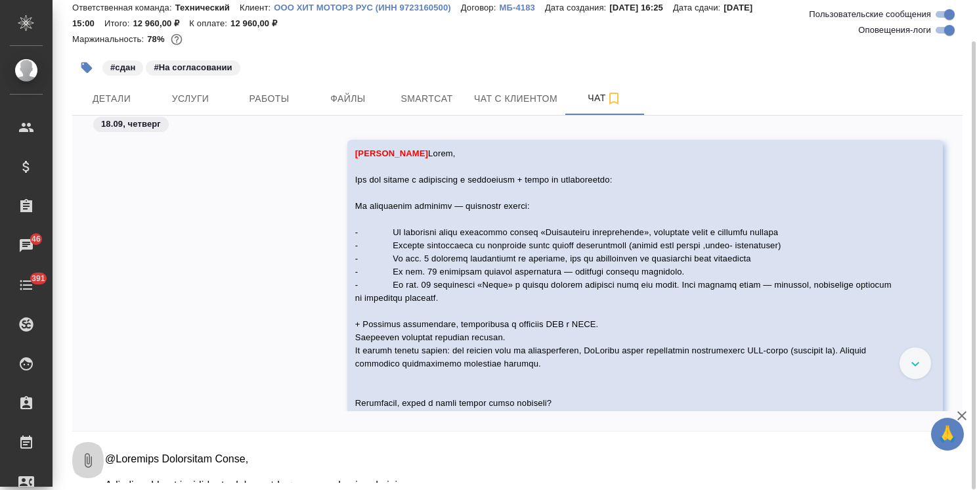
click at [84, 466] on icon "button" at bounding box center [88, 461] width 16 height 16
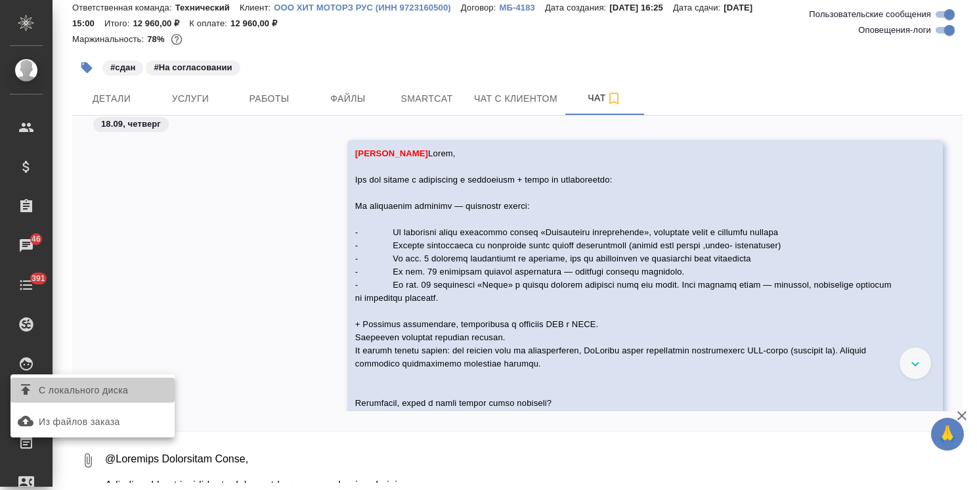
click at [64, 387] on span "С локального диска" at bounding box center [83, 390] width 89 height 16
click at [0, 0] on input "С локального диска" at bounding box center [0, 0] width 0 height 0
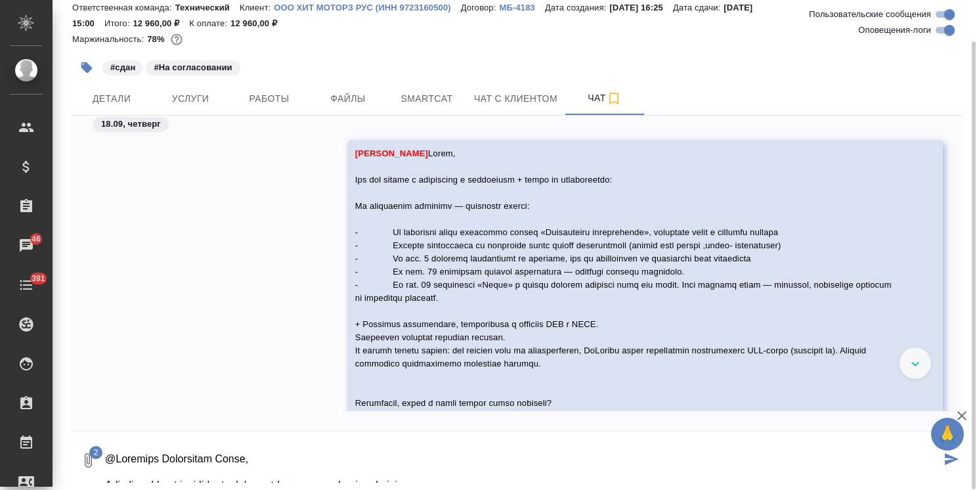
click at [950, 458] on icon "submit" at bounding box center [952, 459] width 14 height 12
click at [967, 418] on icon "button" at bounding box center [962, 416] width 16 height 16
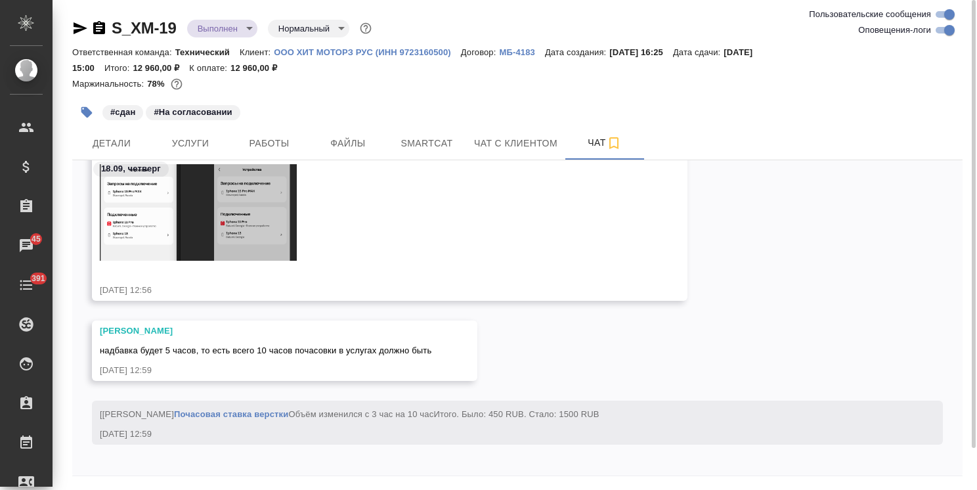
scroll to position [12369, 0]
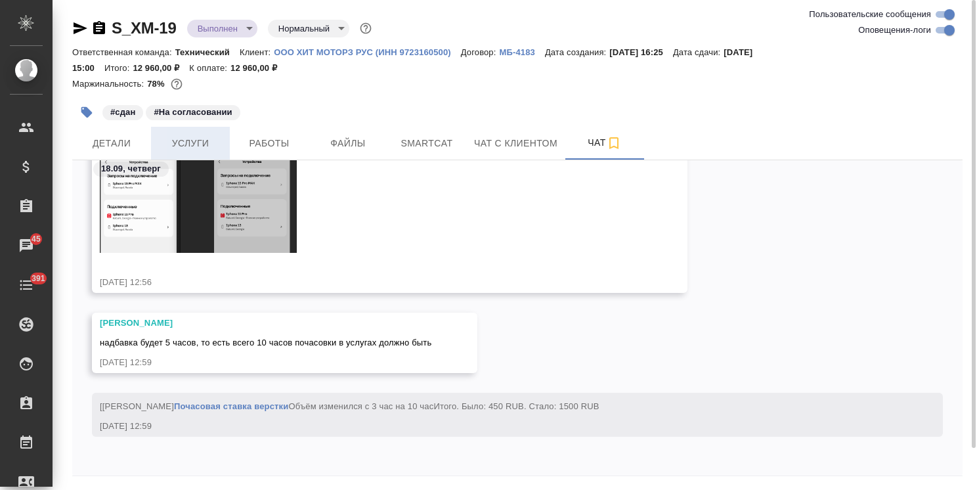
click at [210, 131] on button "Услуги" at bounding box center [190, 143] width 79 height 33
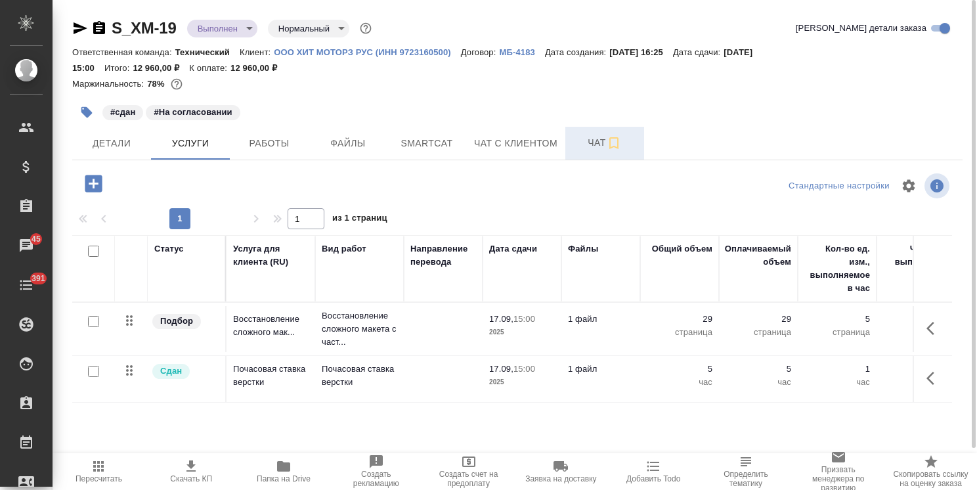
click at [591, 132] on button "Чат" at bounding box center [604, 143] width 79 height 33
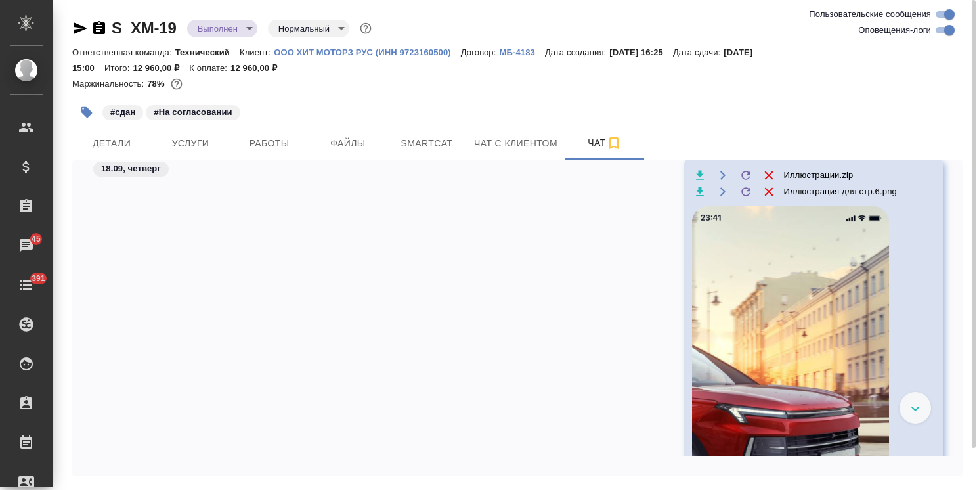
scroll to position [12179, 0]
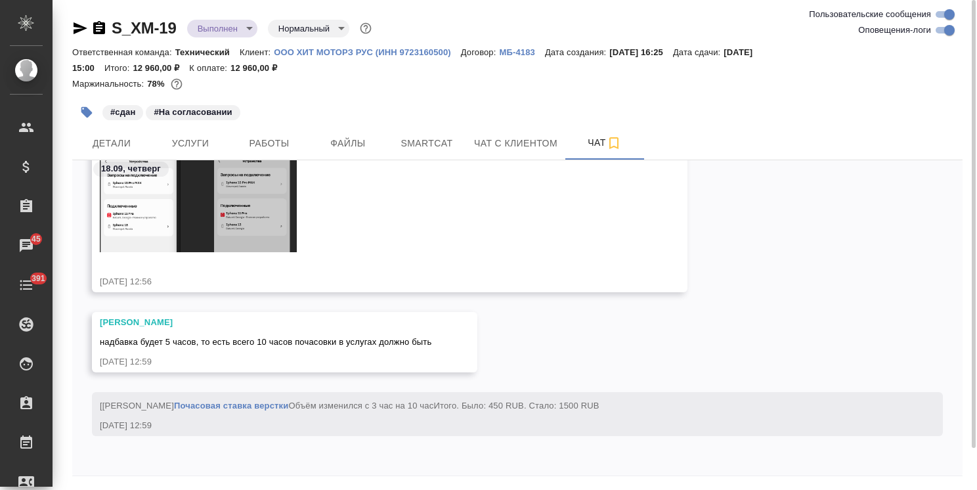
click at [241, 462] on div "18.09, четверг Заборова Александра по поводу адресов на скринах - может заменит…" at bounding box center [517, 317] width 891 height 315
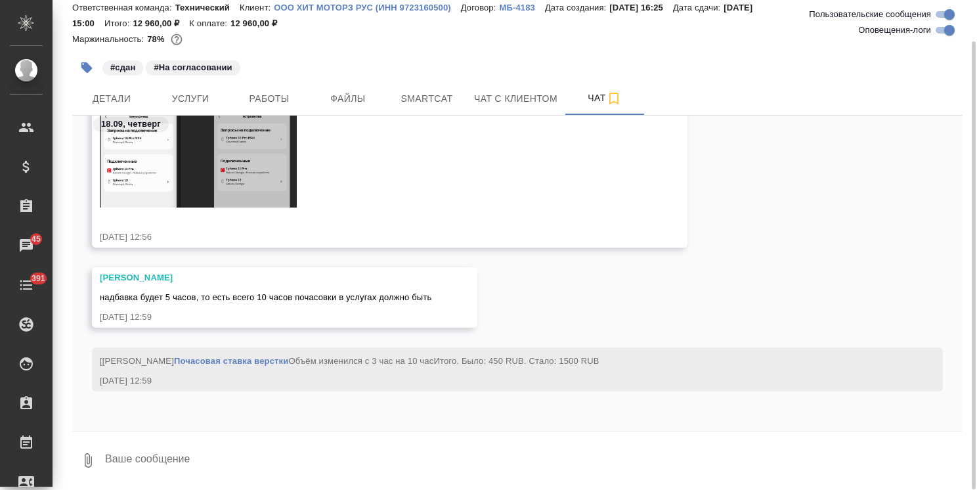
click at [168, 459] on textarea at bounding box center [533, 460] width 859 height 45
type textarea "спасибо, пишу клиенту"
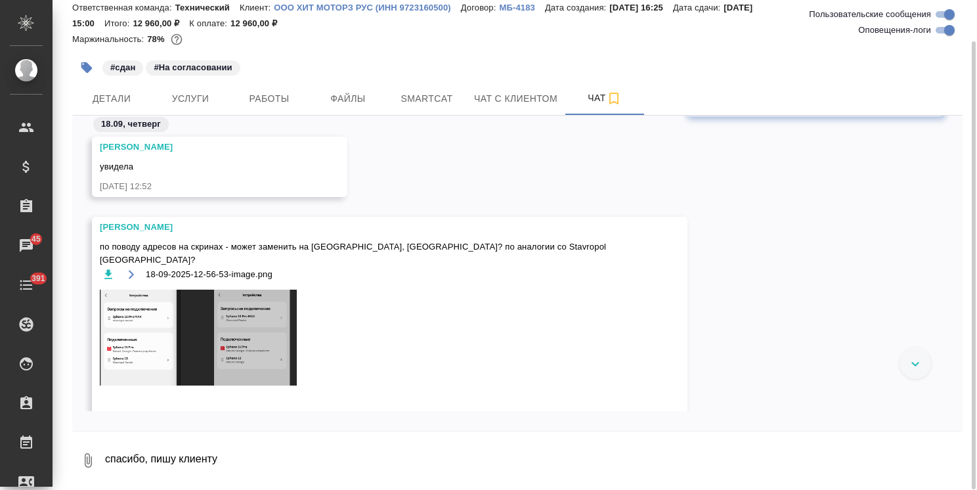
scroll to position [0, 0]
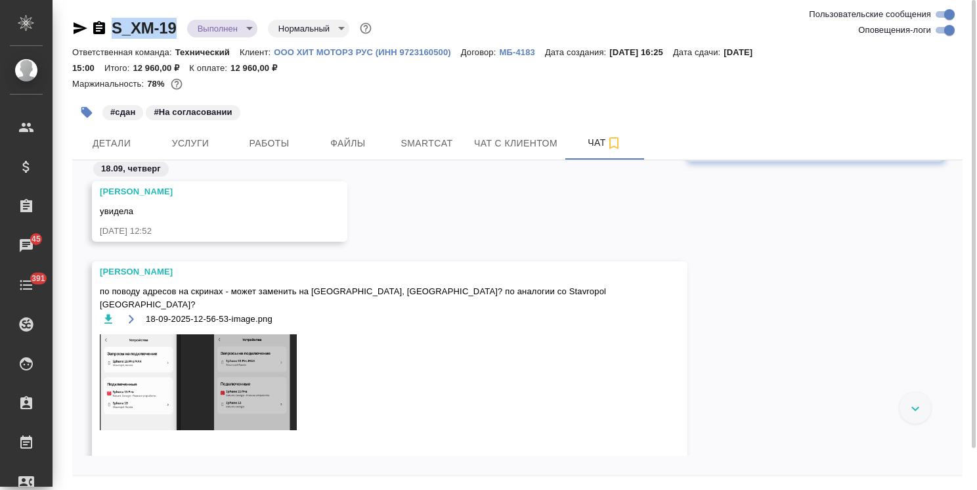
drag, startPoint x: 148, startPoint y: 21, endPoint x: 110, endPoint y: 21, distance: 37.4
click at [110, 21] on div "S_XM-19 Выполнен completed Нормальный normal Ответственная команда: Технический…" at bounding box center [517, 267] width 905 height 535
copy link "S_XM-19"
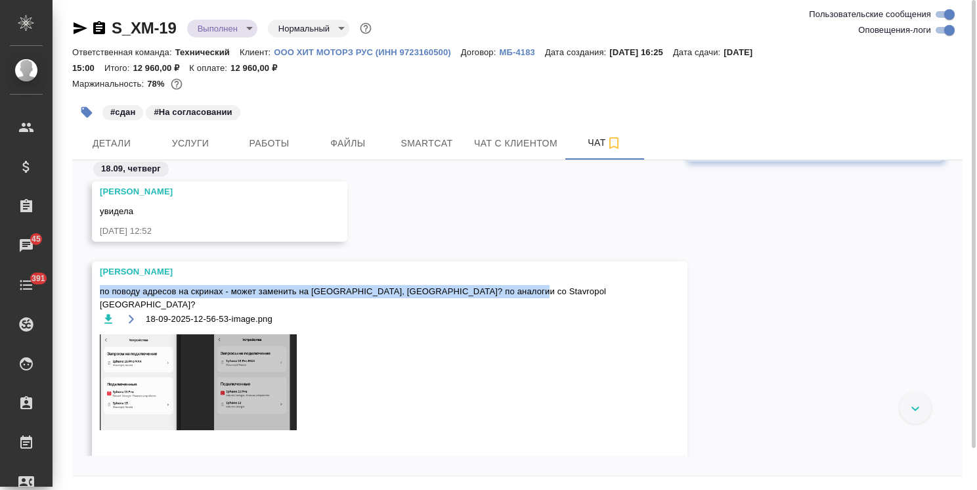
drag, startPoint x: 99, startPoint y: 288, endPoint x: 522, endPoint y: 288, distance: 423.0
click at [522, 288] on div "Заборова Александра по поводу адресов на скринах - может заменить на Moscow, Ru…" at bounding box center [390, 366] width 596 height 210
copy span "по поводу адресов на скринах - может заменить на Moscow, Russia? по аналогии со…"
click at [113, 313] on icon "button" at bounding box center [108, 319] width 13 height 13
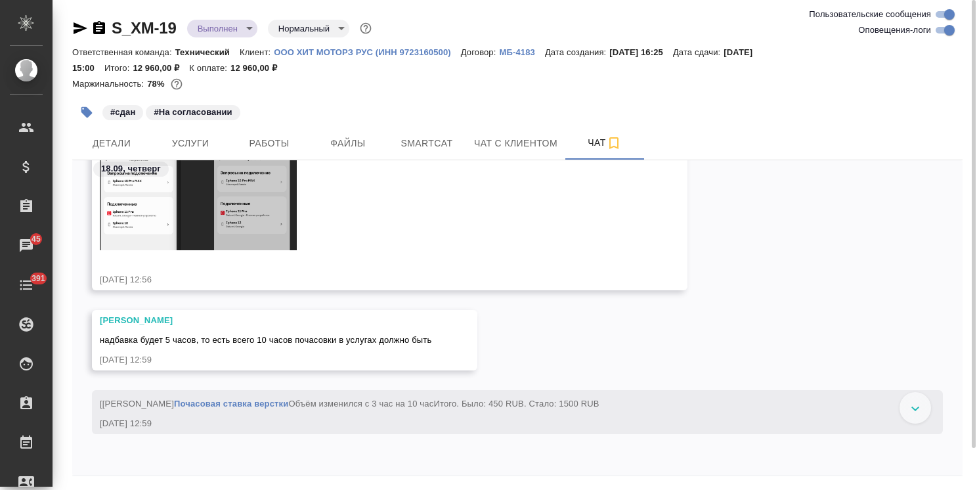
scroll to position [12487, 0]
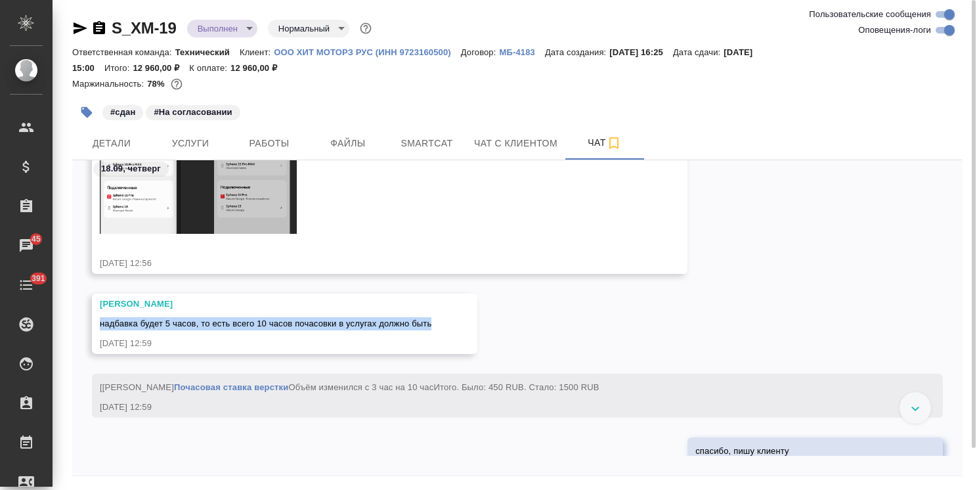
drag, startPoint x: 99, startPoint y: 309, endPoint x: 433, endPoint y: 313, distance: 334.3
click at [433, 313] on div "Заборова Александра надбавка будет 5 часов, то есть всего 10 часов почасовки в …" at bounding box center [285, 324] width 386 height 60
copy span "надбавка будет 5 часов, то есть всего 10 часов почасовки в услугах должно быть"
click at [688, 382] on div "[Сергеева Анастасия] Работа Почасовая ставка верстки Объём изменился с 3 час на…" at bounding box center [498, 386] width 797 height 16
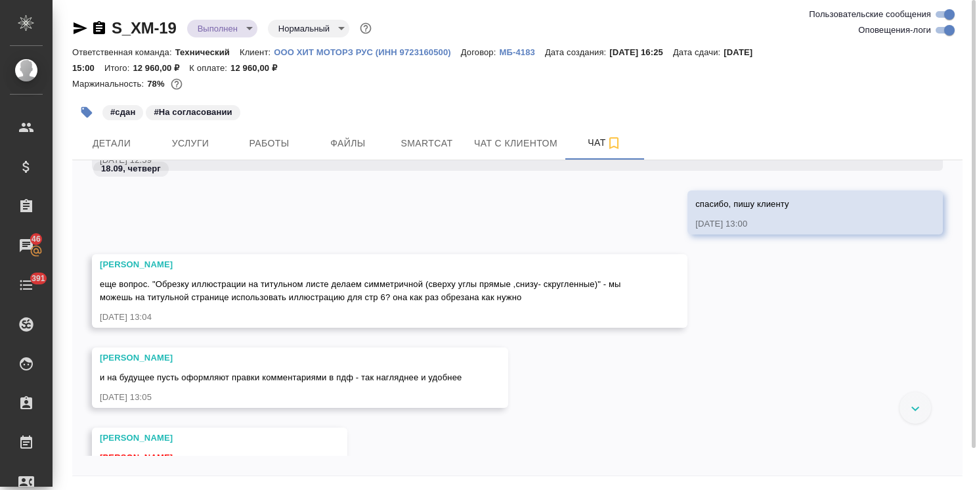
scroll to position [12720, 0]
click at [97, 295] on div "Заборова Александра еще вопрос. "Обрезку иллюстрации на титульном листе делаем …" at bounding box center [390, 292] width 596 height 74
drag, startPoint x: 175, startPoint y: 15, endPoint x: 108, endPoint y: 19, distance: 67.1
click at [108, 19] on div "S_XM-19 Выполнен completed Нормальный normal Ответственная команда: Технический…" at bounding box center [517, 267] width 905 height 535
copy link "S_XM-19"
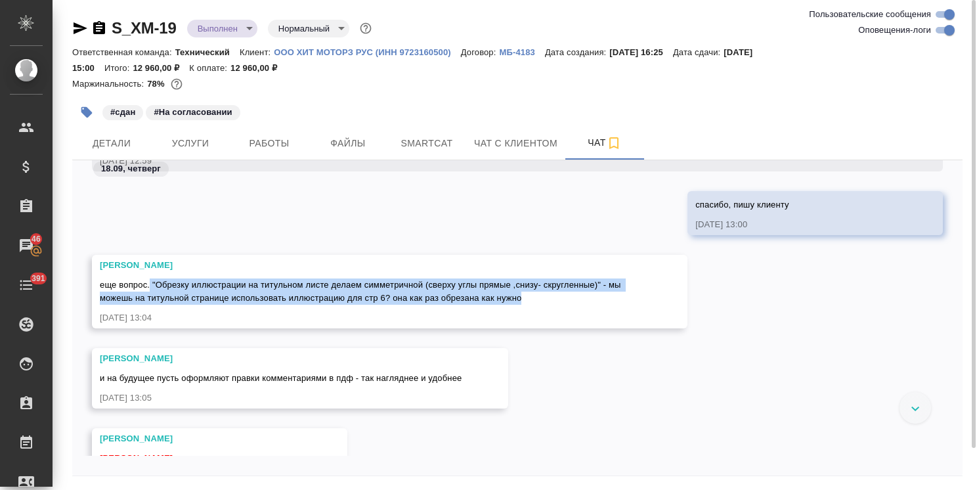
drag, startPoint x: 150, startPoint y: 296, endPoint x: 543, endPoint y: 306, distance: 393.5
click at [543, 305] on div "еще вопрос. "Обрезку иллюстрации на титульном листе делаем симметричной (сверху…" at bounding box center [371, 290] width 542 height 30
copy span ""Обрезку иллюстрации на титульном листе делаем симметричной (сверху углы прямые…"
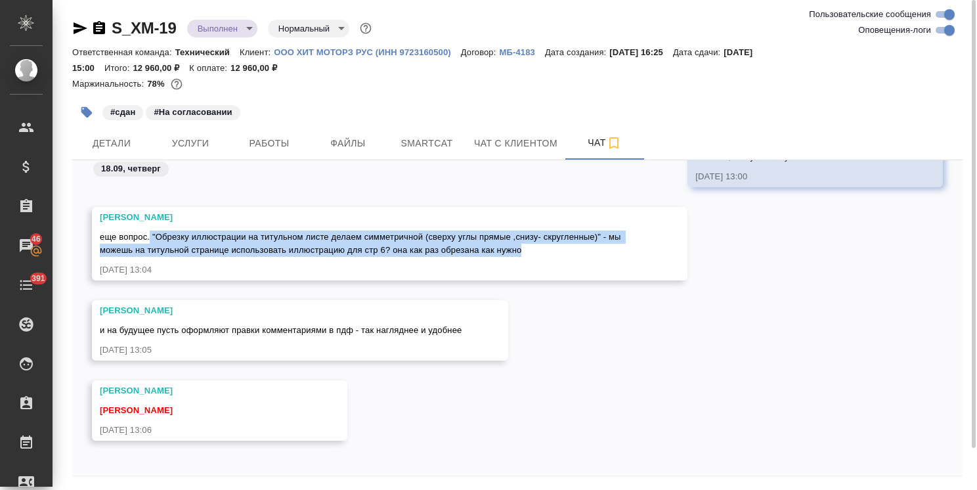
scroll to position [12785, 0]
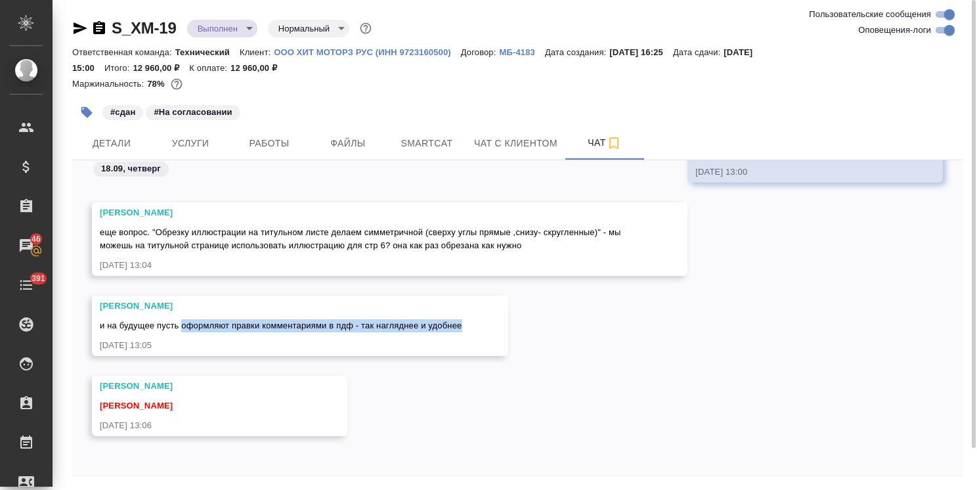
drag, startPoint x: 181, startPoint y: 324, endPoint x: 480, endPoint y: 319, distance: 298.9
click at [480, 319] on div "Заборова Александра и на будущее пусть оформляют правки комментариями в пдф - т…" at bounding box center [300, 326] width 416 height 60
copy span "оформляют правки комментариями в пдф - так нагляднее и удобнее"
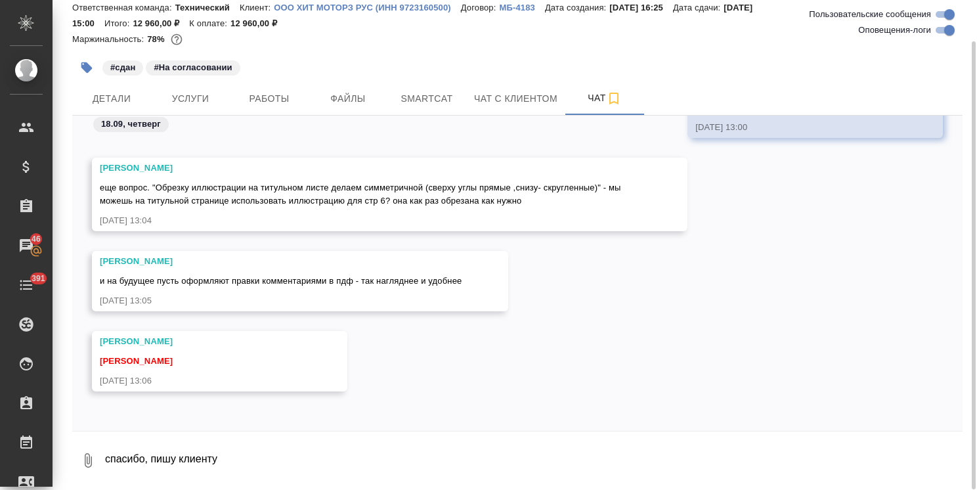
click at [196, 456] on textarea "спасибо, пишу клиенту" at bounding box center [533, 460] width 859 height 45
type textarea "написала"
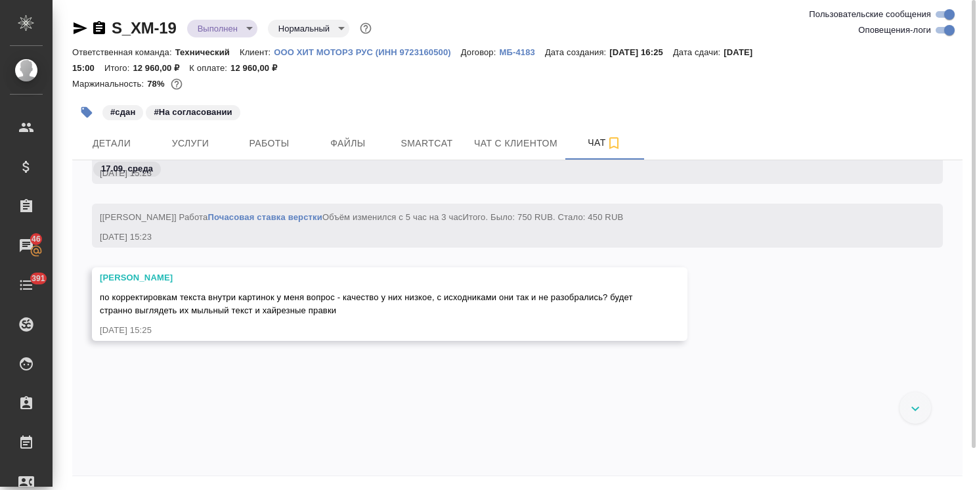
scroll to position [10653, 0]
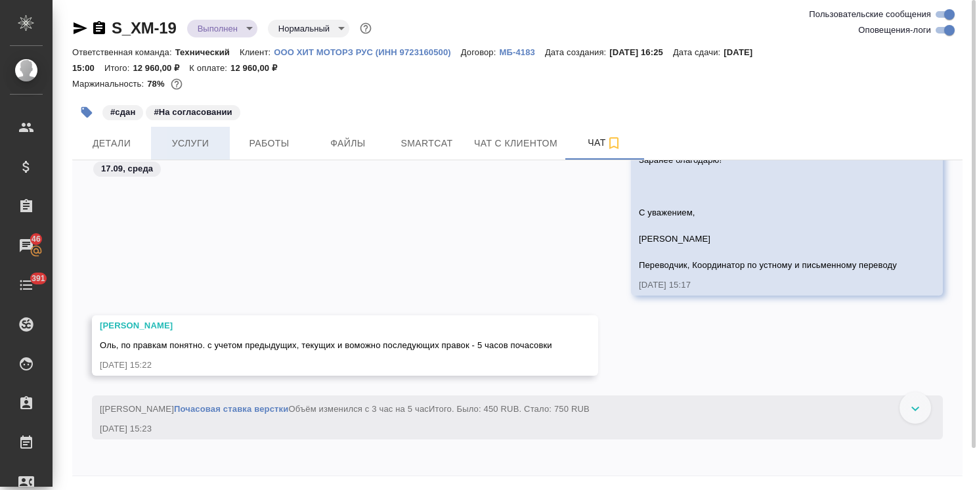
click at [196, 139] on span "Услуги" at bounding box center [190, 143] width 63 height 16
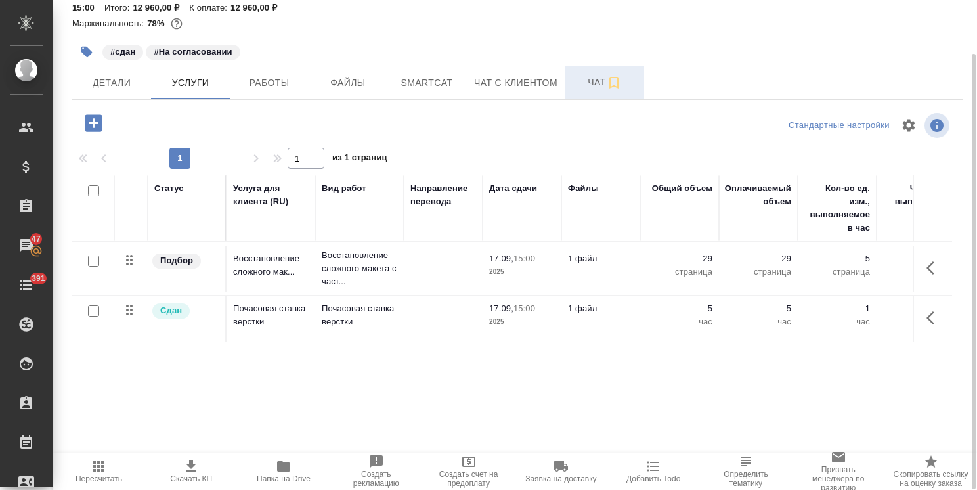
click at [583, 78] on span "Чат" at bounding box center [604, 82] width 63 height 16
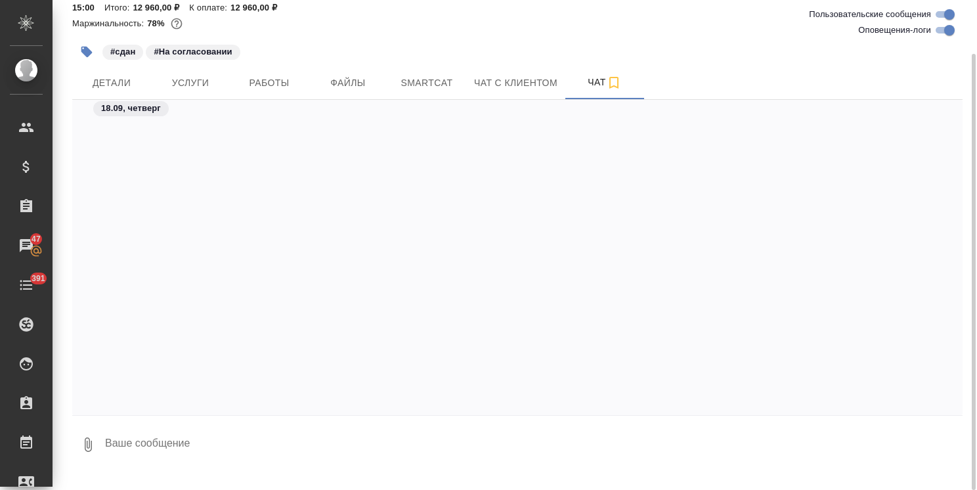
scroll to position [12129, 0]
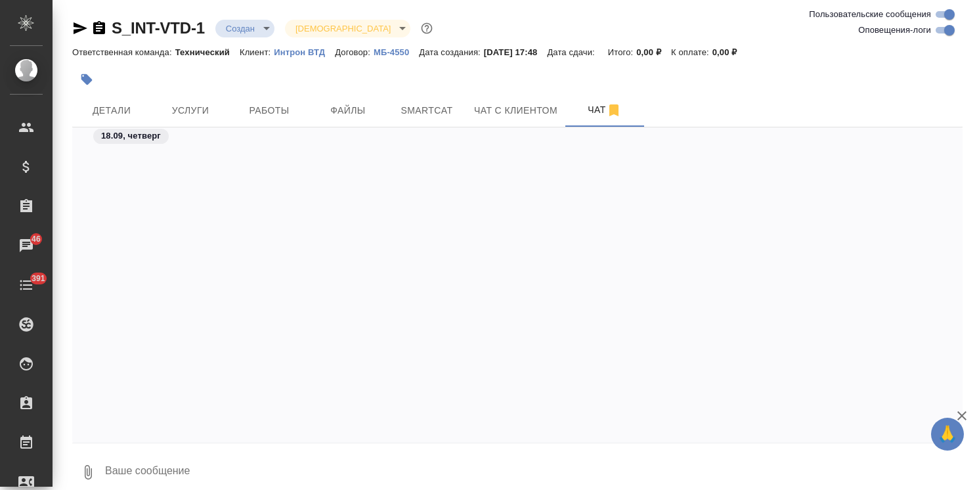
scroll to position [556, 0]
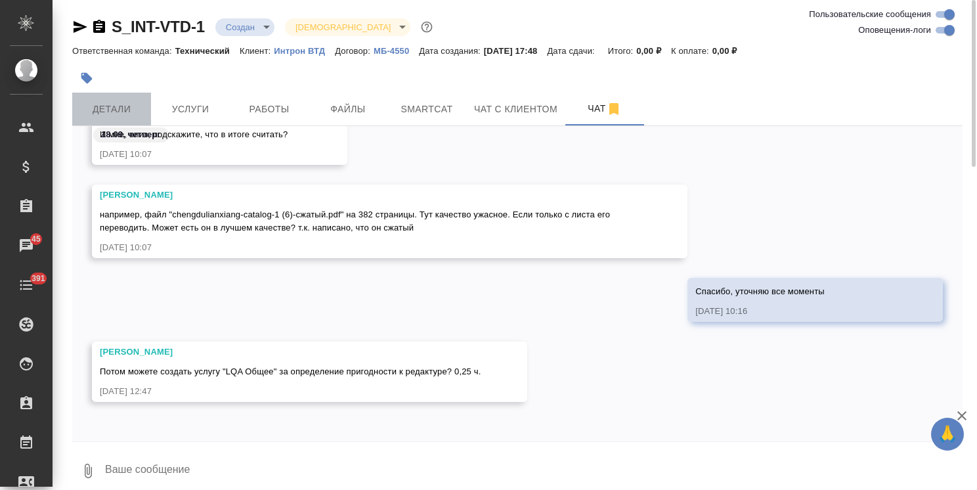
click at [93, 95] on button "Детали" at bounding box center [111, 109] width 79 height 33
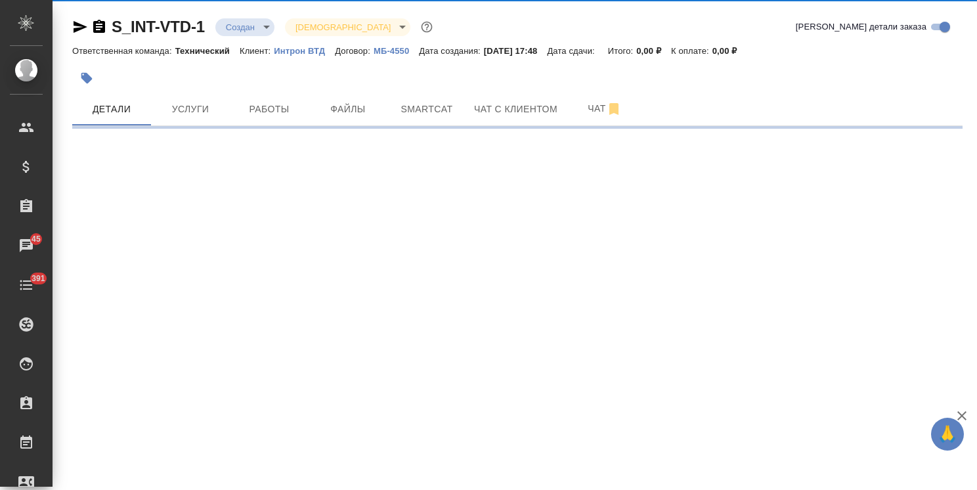
select select "RU"
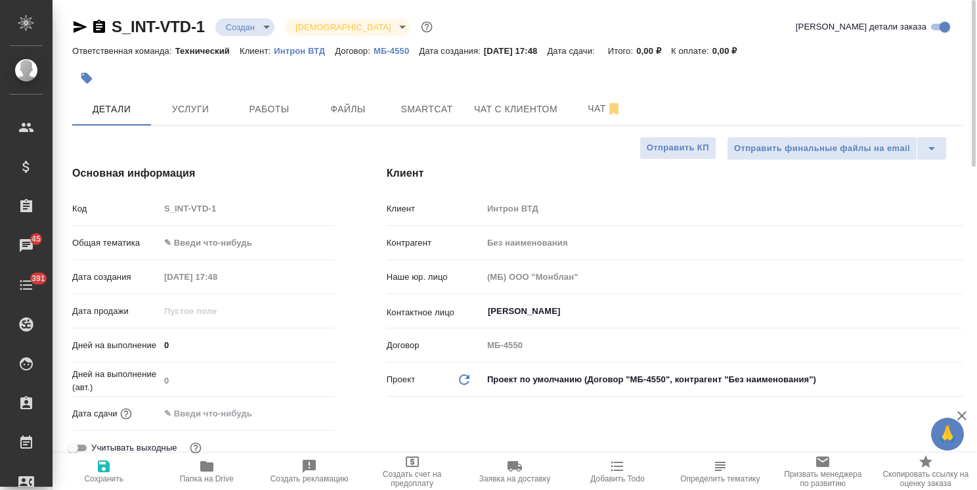
type textarea "x"
drag, startPoint x: 972, startPoint y: 313, endPoint x: 951, endPoint y: 79, distance: 234.8
click at [951, 79] on div "S_INT-VTD-1 Создан new Святая троица holyTrinity Кратко детали заказа Ответстве…" at bounding box center [515, 245] width 925 height 490
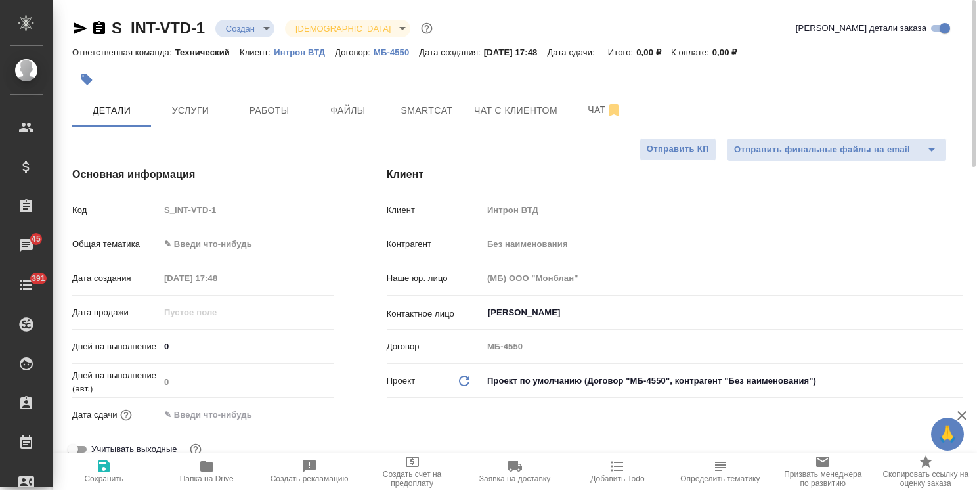
type textarea "x"
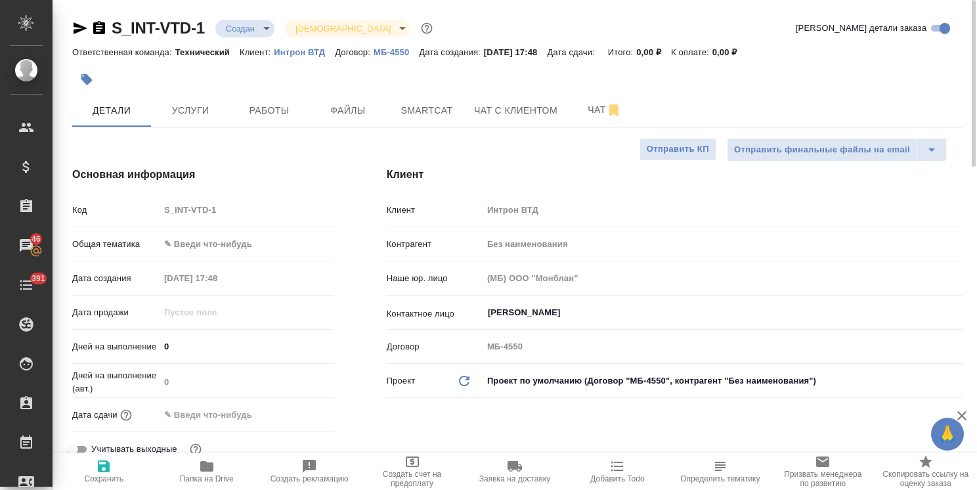
type textarea "x"
click at [567, 114] on button "Чат" at bounding box center [604, 110] width 79 height 33
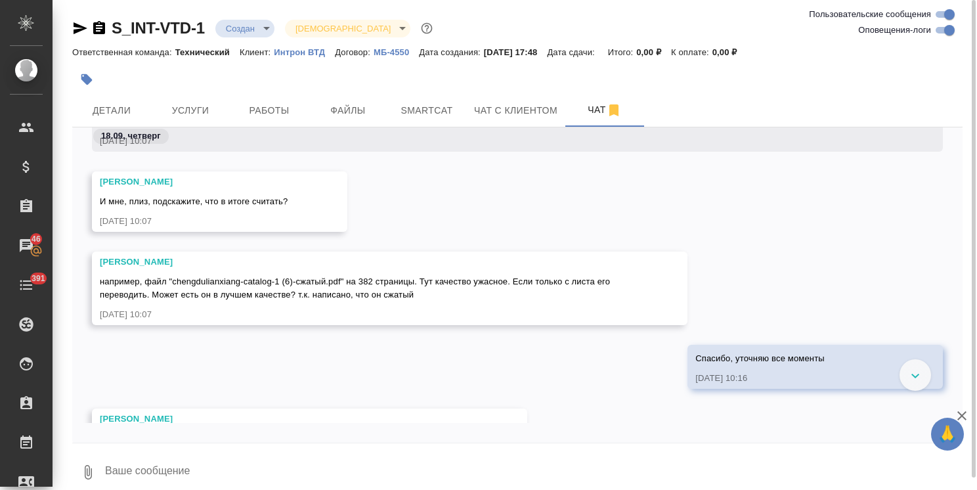
click at [166, 469] on textarea at bounding box center [533, 472] width 859 height 45
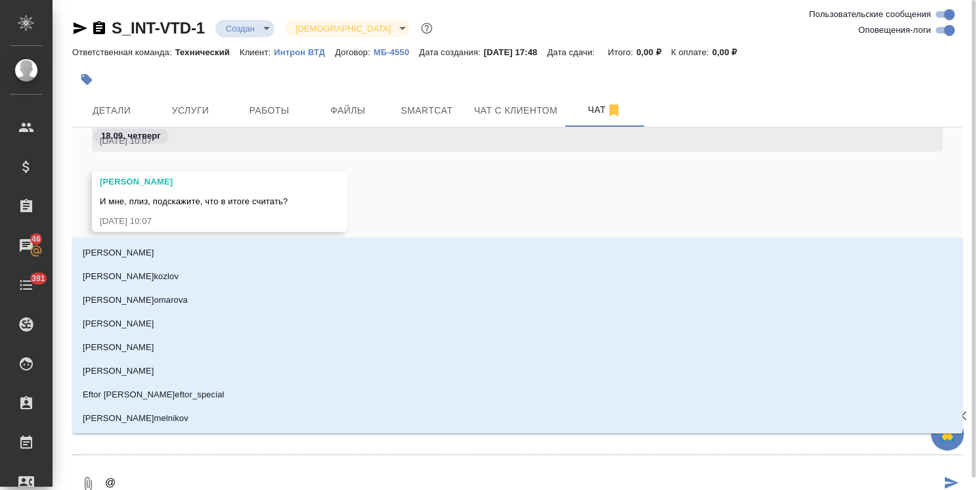
type textarea "@р"
type input "р"
type textarea "@ру"
type input "ру"
type textarea "@рум"
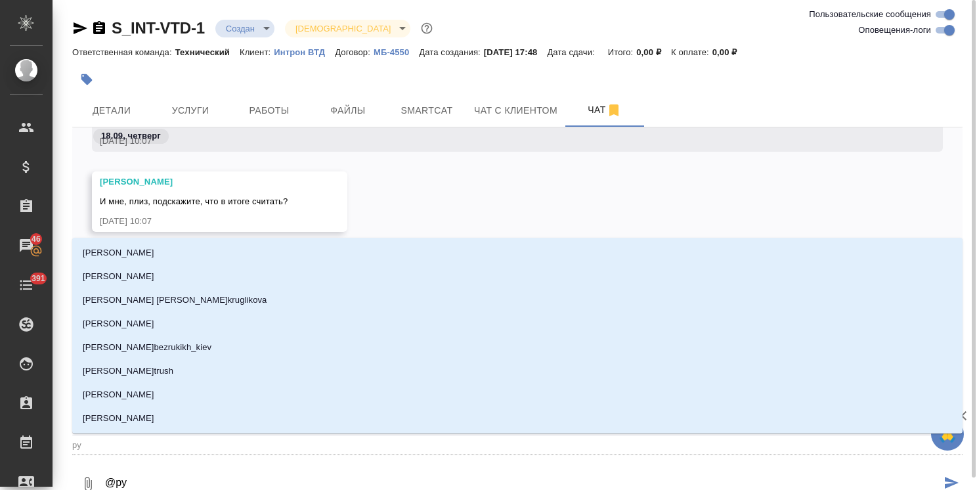
type input "рум"
type textarea "@румя"
type input "румя"
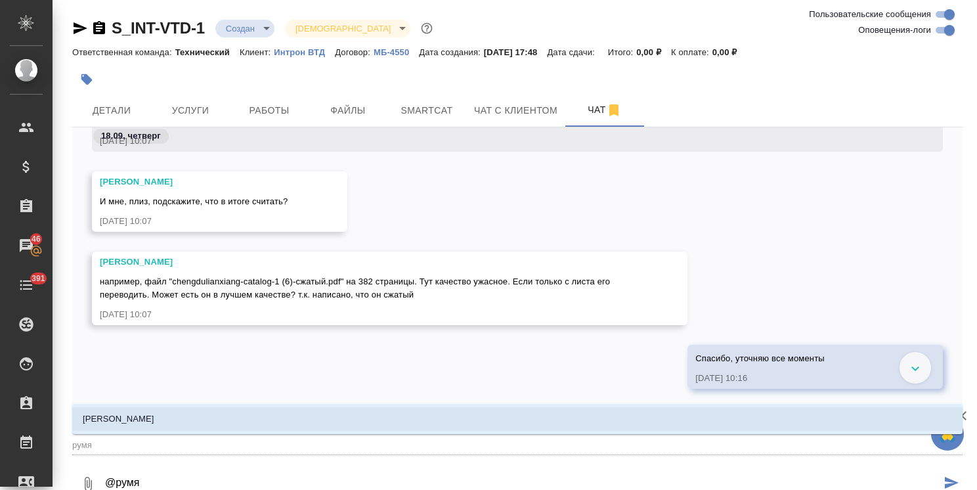
click at [206, 420] on li "[PERSON_NAME]" at bounding box center [517, 419] width 891 height 24
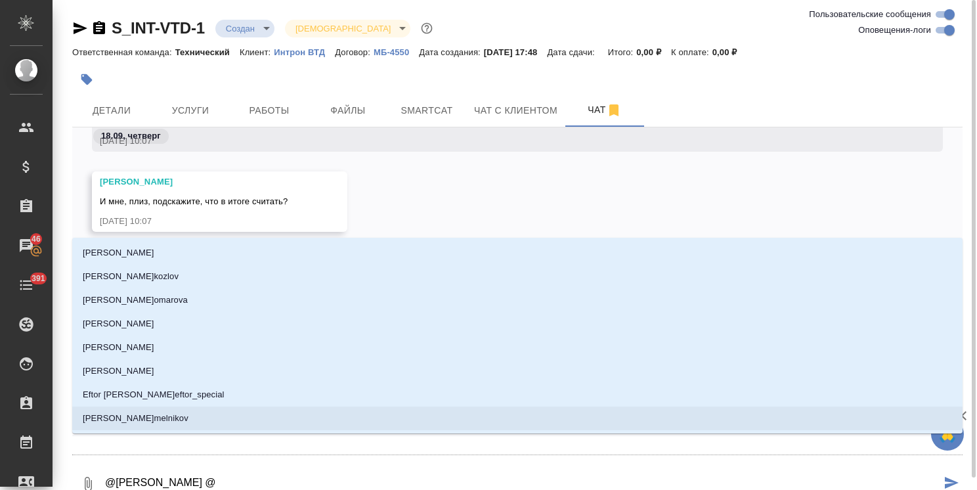
type textarea "@[PERSON_NAME] @а"
type input "[PERSON_NAME]"
type textarea "@[PERSON_NAME] @ар"
type input "ар"
type textarea "@[PERSON_NAME] @арс"
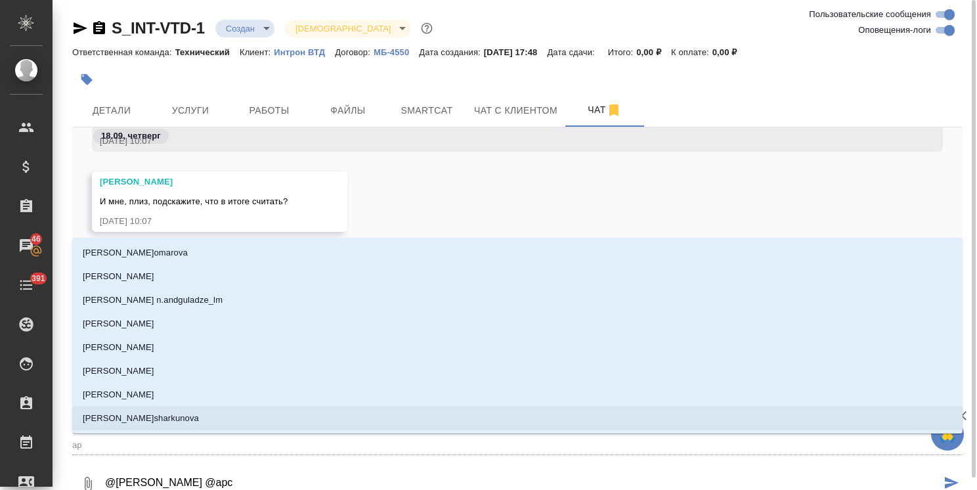
type input "арс"
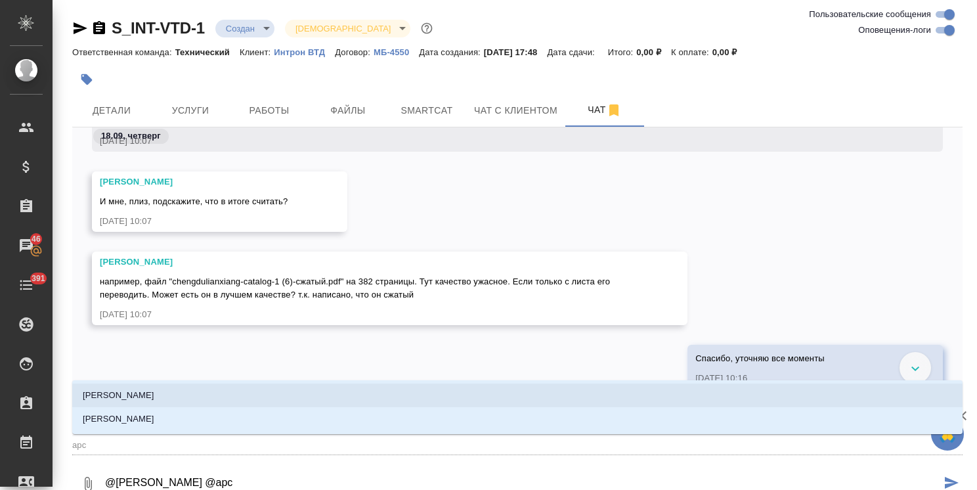
click at [167, 392] on li "[PERSON_NAME]" at bounding box center [517, 396] width 891 height 24
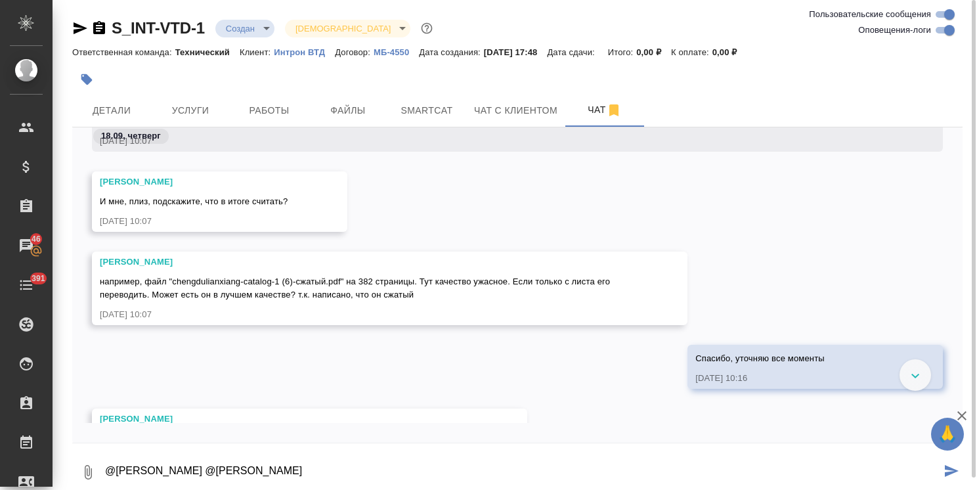
paste textarea "[PERSON_NAME], ответы такие: 1. В переведенном файле мы что-то удаляли, да. Сде…"
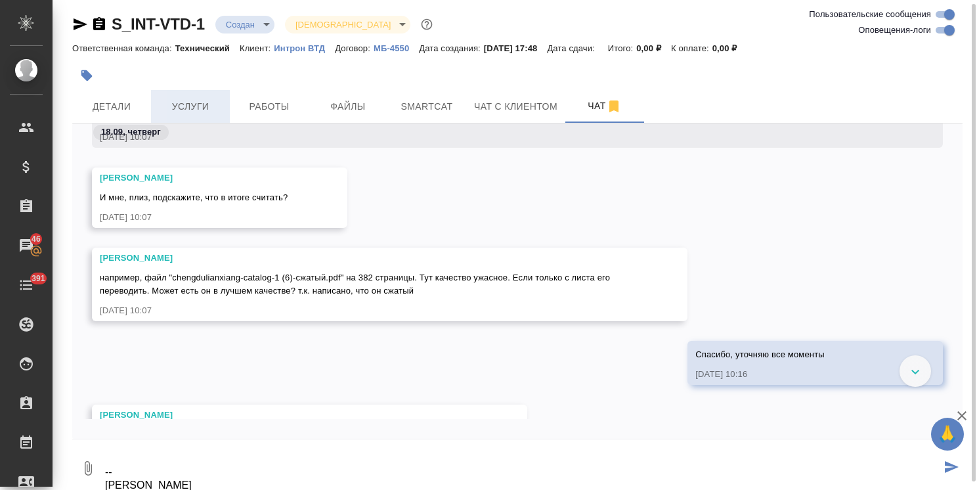
type textarea "@[PERSON_NAME] @[PERSON_NAME] [PERSON_NAME], ответы такие: 1. В переведенном фа…"
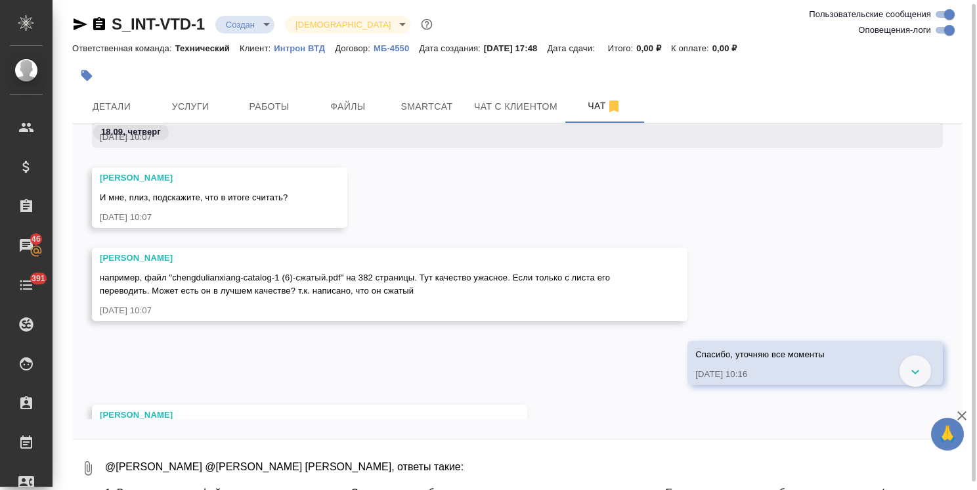
scroll to position [724, 0]
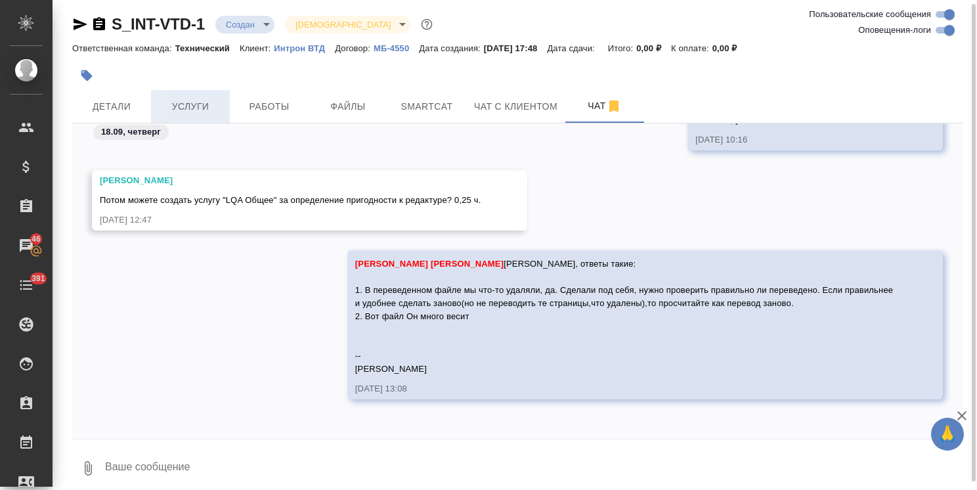
click at [208, 110] on span "Услуги" at bounding box center [190, 107] width 63 height 16
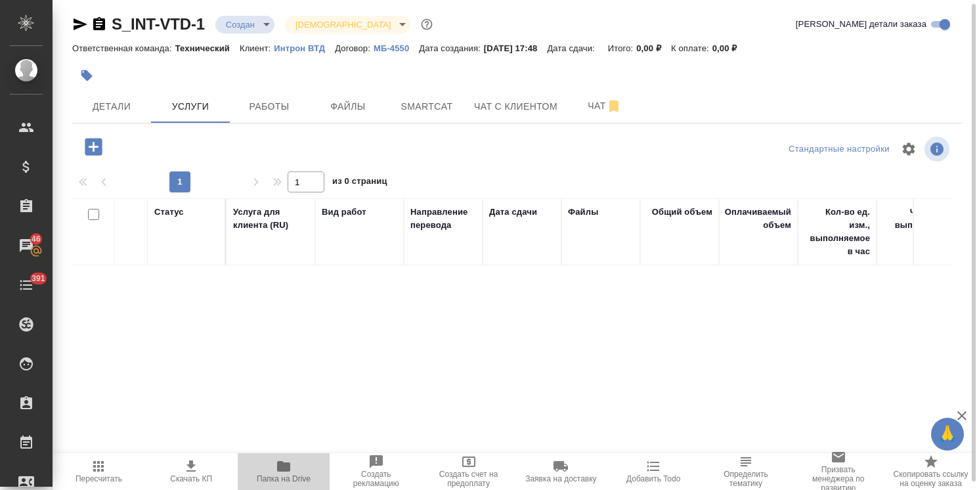
click at [278, 477] on span "Папка на Drive" at bounding box center [284, 478] width 54 height 9
click at [581, 108] on span "Чат" at bounding box center [604, 106] width 63 height 16
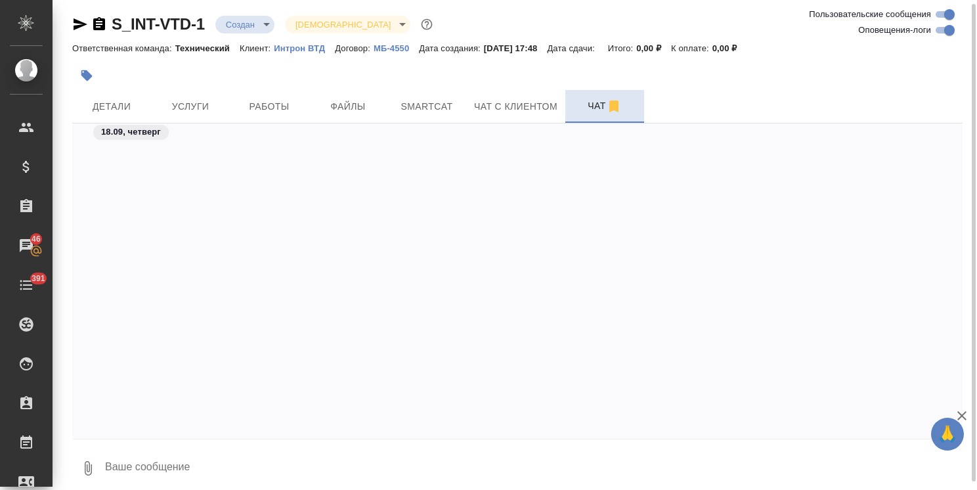
scroll to position [678, 0]
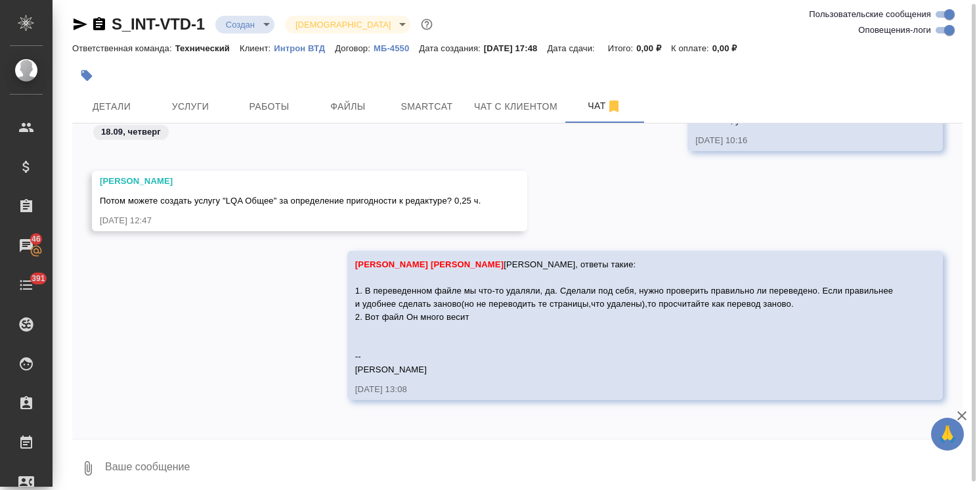
click at [178, 448] on textarea at bounding box center [533, 468] width 859 height 45
click at [187, 466] on textarea at bounding box center [533, 468] width 859 height 45
type textarea "заменила в сорсе"
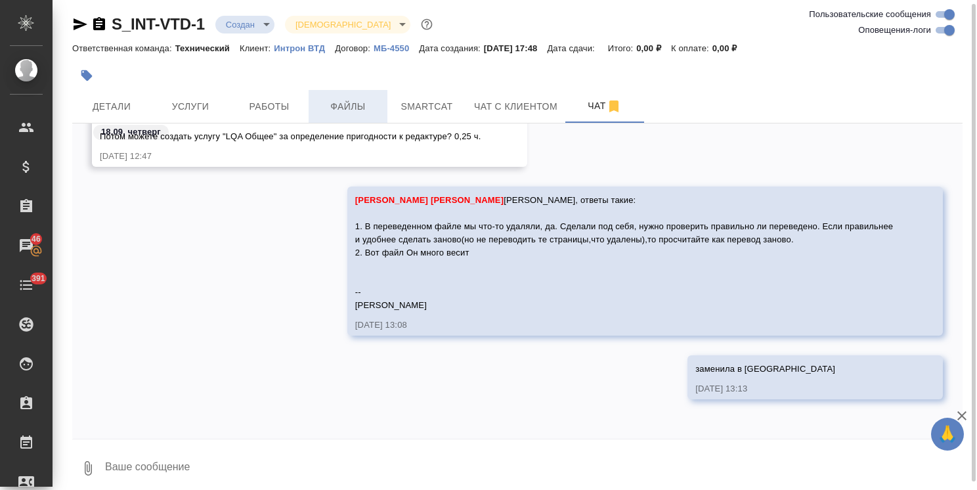
click at [334, 100] on span "Файлы" at bounding box center [348, 107] width 63 height 16
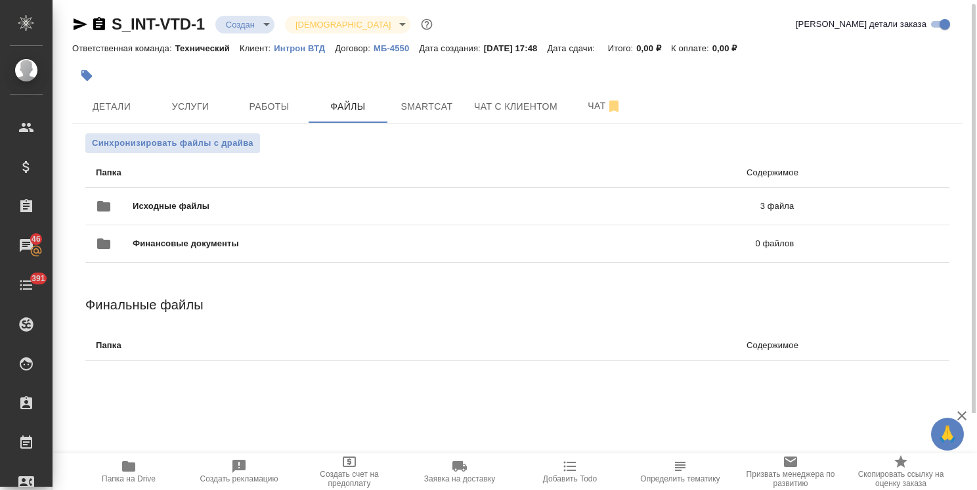
click at [173, 142] on span "Синхронизировать файлы с драйва" at bounding box center [173, 143] width 162 height 13
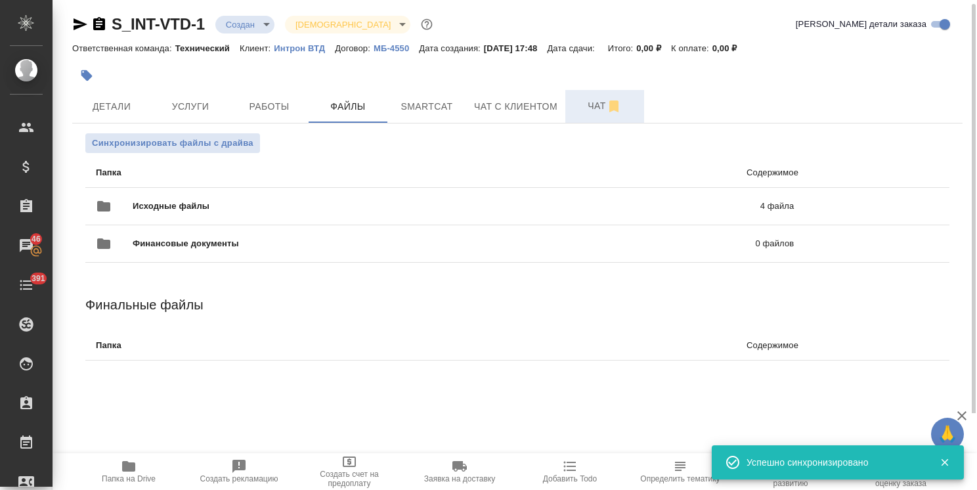
click at [594, 106] on span "Чат" at bounding box center [604, 106] width 63 height 16
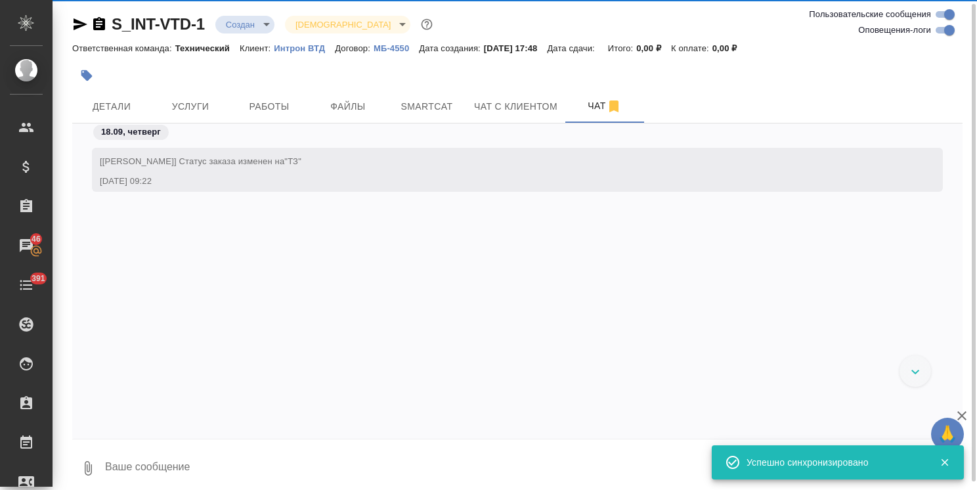
scroll to position [742, 0]
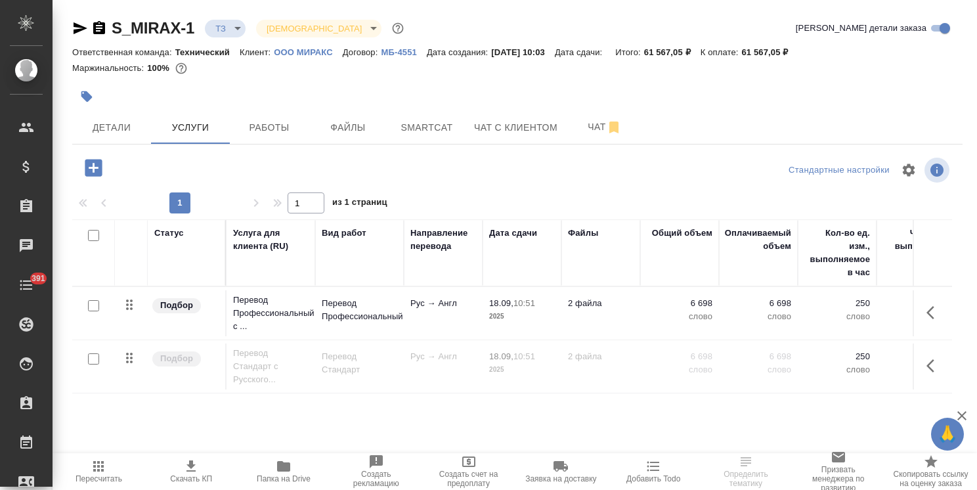
click at [102, 166] on icon "button" at bounding box center [93, 167] width 17 height 17
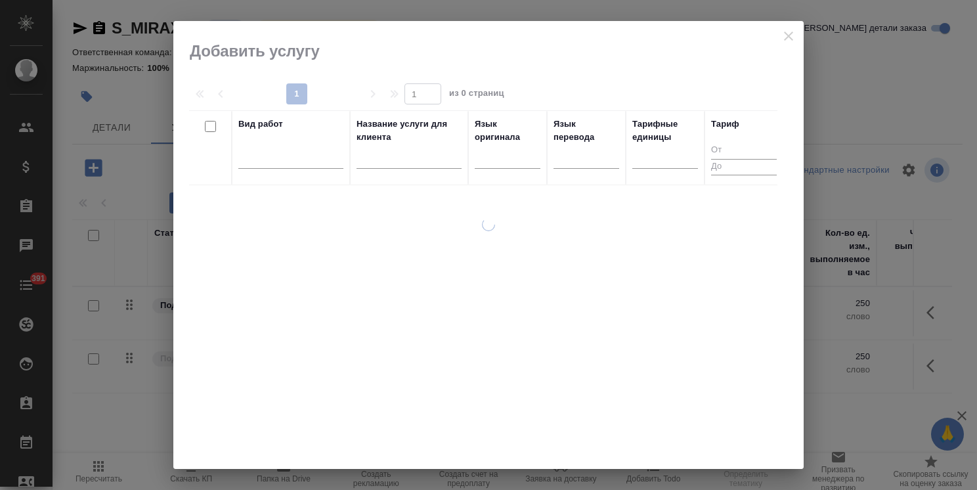
click at [390, 162] on input "text" at bounding box center [409, 160] width 105 height 16
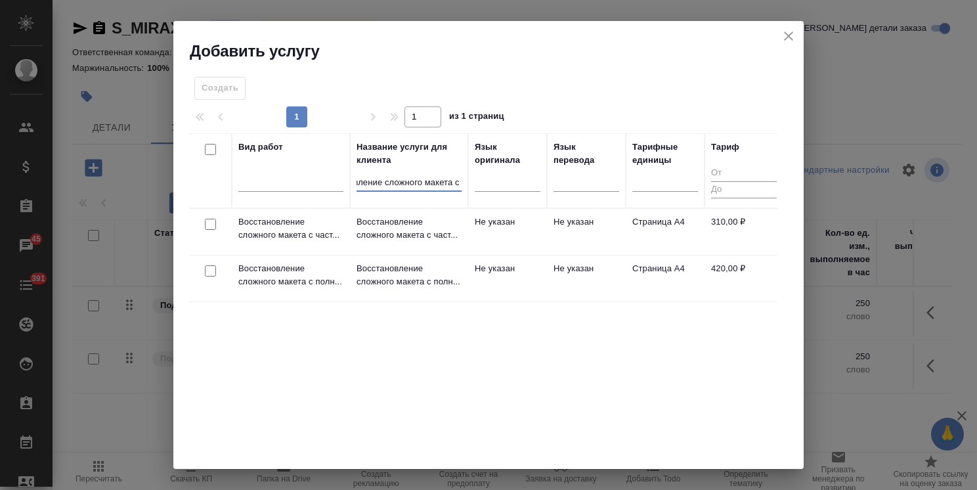
scroll to position [0, 43]
type input "восстановление сложного макета с ч"
click at [208, 228] on input "checkbox" at bounding box center [210, 224] width 11 height 11
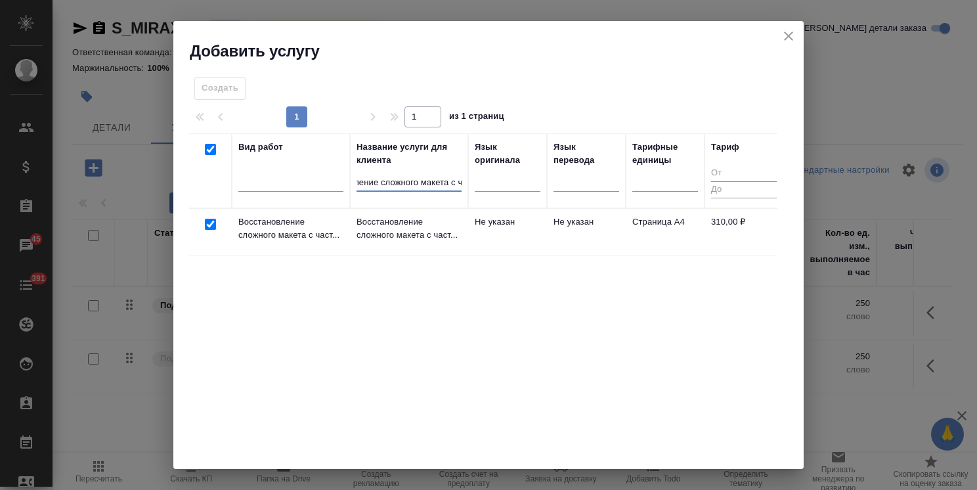
checkbox input "true"
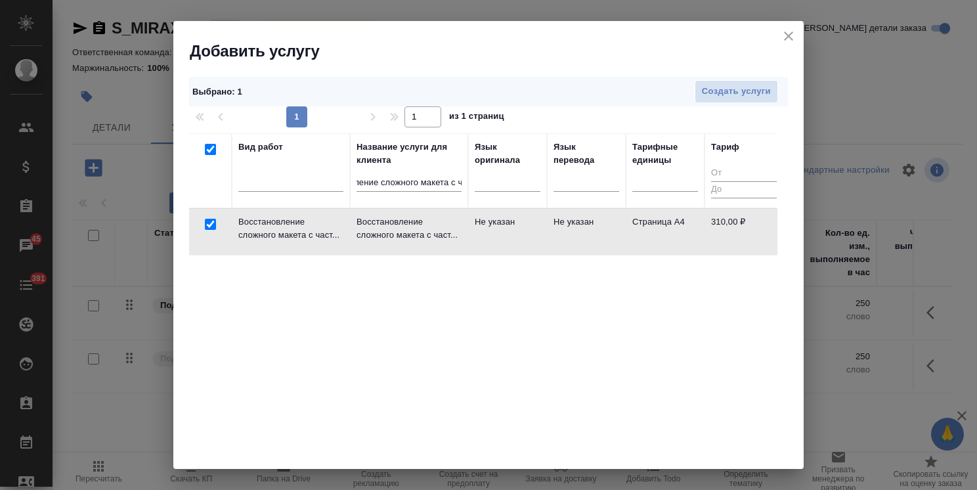
checkbox input "true"
click at [715, 93] on span "Создать услуги" at bounding box center [736, 91] width 69 height 15
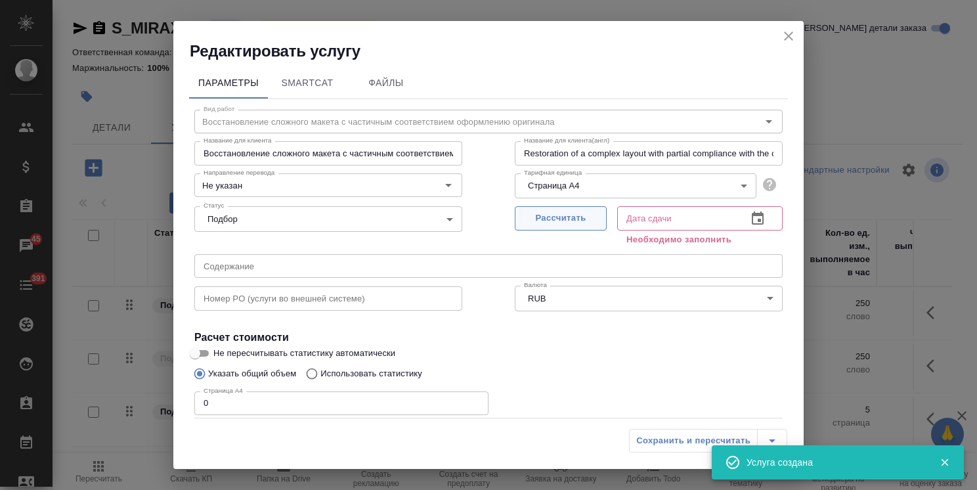
click at [568, 207] on button "Рассчитать" at bounding box center [561, 218] width 92 height 24
type input "[DATE] 13:03"
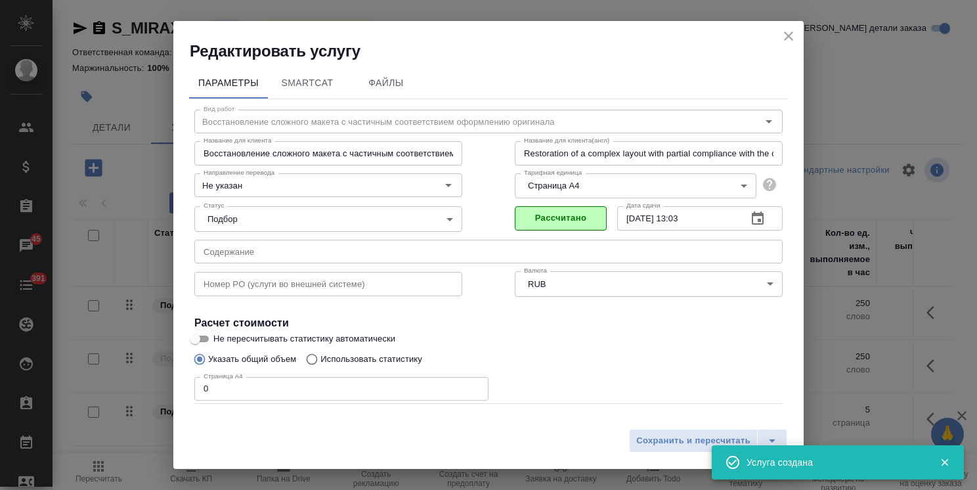
drag, startPoint x: 226, startPoint y: 387, endPoint x: 166, endPoint y: 387, distance: 60.4
click at [166, 387] on div "Редактировать услугу Параметры SmartCat Файлы Вид работ Восстановление сложного…" at bounding box center [488, 245] width 977 height 490
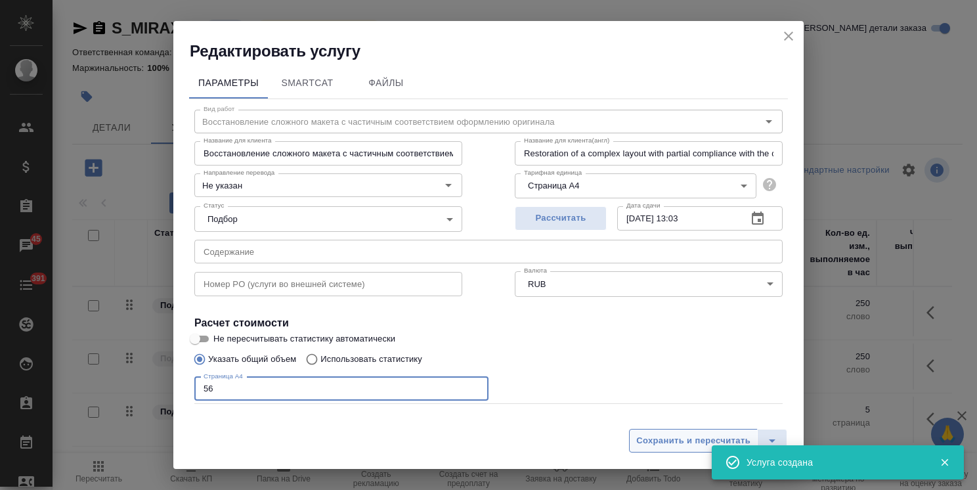
type input "56"
click at [710, 443] on span "Сохранить и пересчитать" at bounding box center [693, 440] width 114 height 15
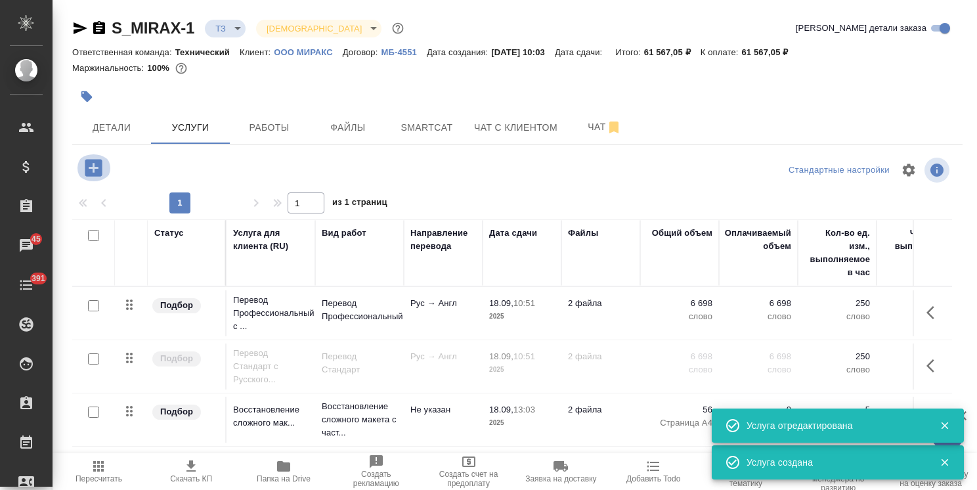
click at [85, 165] on icon "button" at bounding box center [93, 167] width 17 height 17
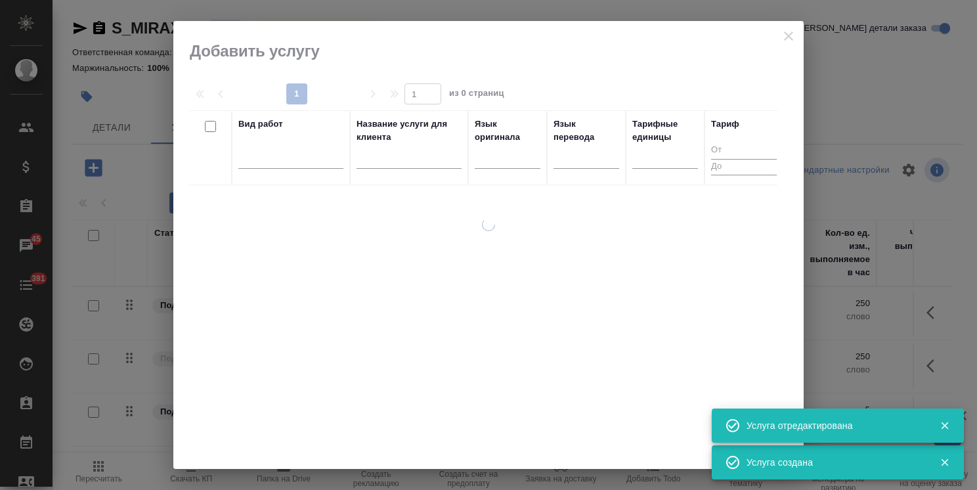
click at [387, 159] on input "text" at bounding box center [409, 160] width 105 height 16
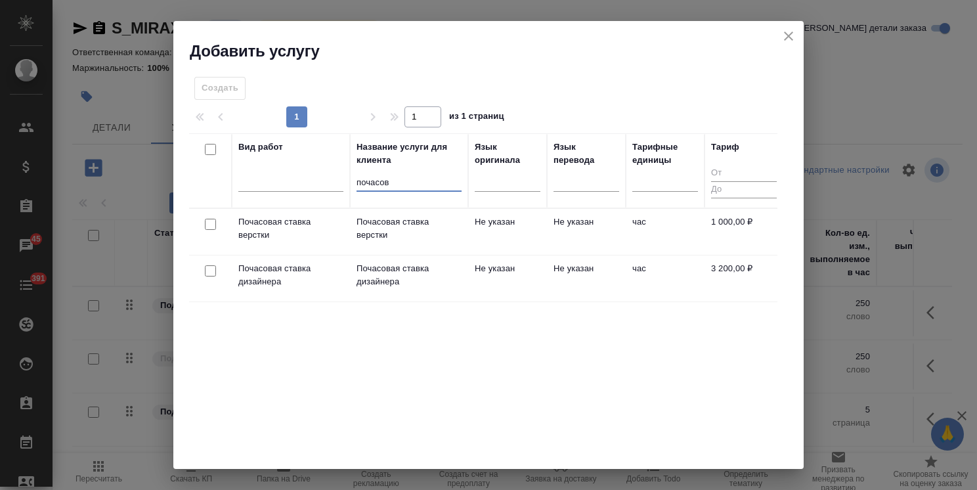
type input "почасов"
click at [213, 219] on input "checkbox" at bounding box center [210, 224] width 11 height 11
checkbox input "true"
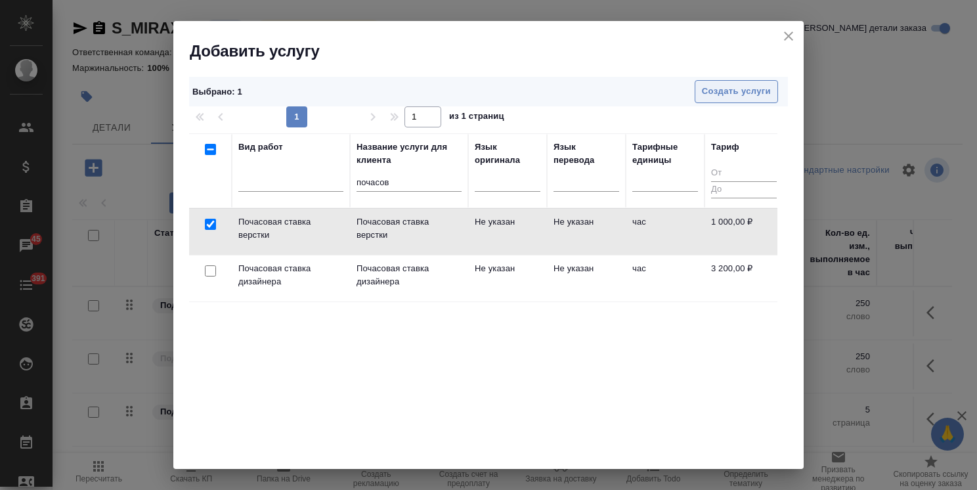
click at [716, 86] on span "Создать услуги" at bounding box center [736, 91] width 69 height 15
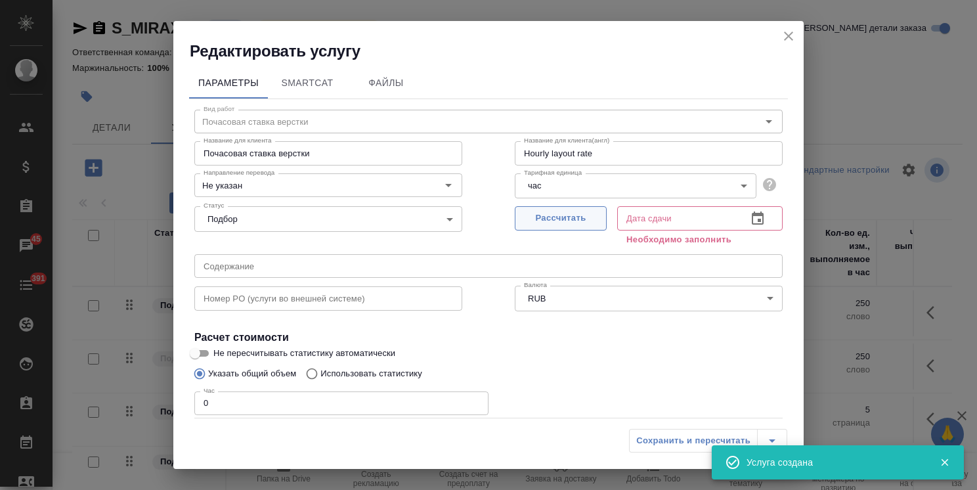
click at [557, 221] on span "Рассчитать" at bounding box center [560, 218] width 77 height 15
type input "[DATE] 13:03"
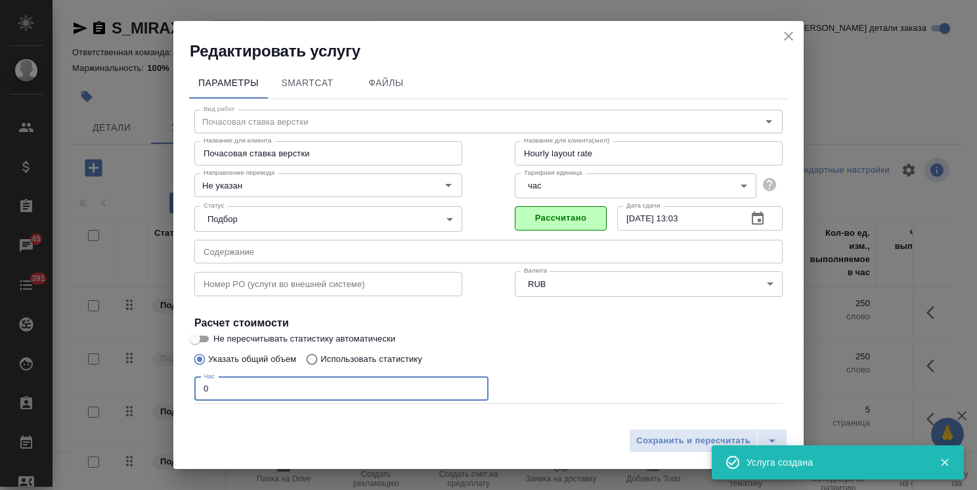
drag, startPoint x: 239, startPoint y: 385, endPoint x: 93, endPoint y: 400, distance: 146.6
click at [74, 394] on div "Редактировать услугу Параметры SmartCat Файлы Вид работ Почасовая ставка верстк…" at bounding box center [488, 245] width 977 height 490
type input "10"
click at [675, 437] on span "Сохранить и пересчитать" at bounding box center [693, 440] width 114 height 15
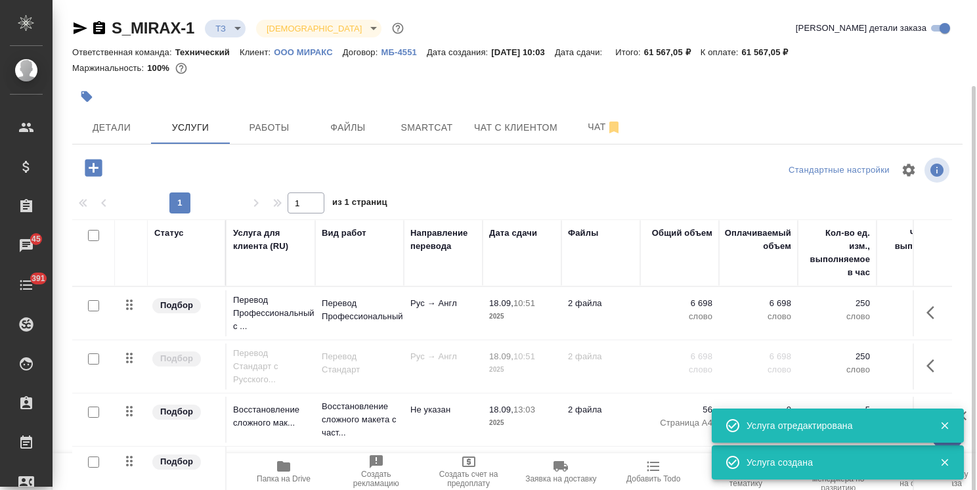
scroll to position [45, 0]
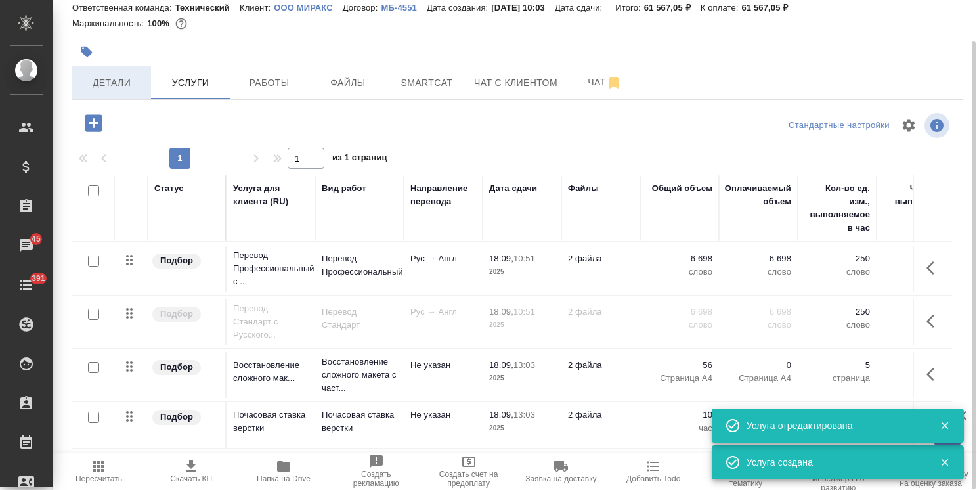
click at [122, 83] on span "Детали" at bounding box center [111, 83] width 63 height 16
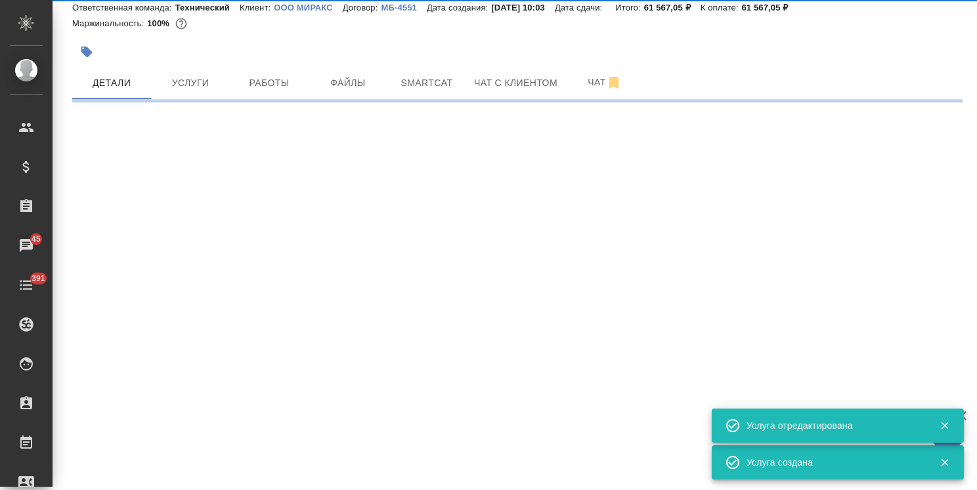
select select "RU"
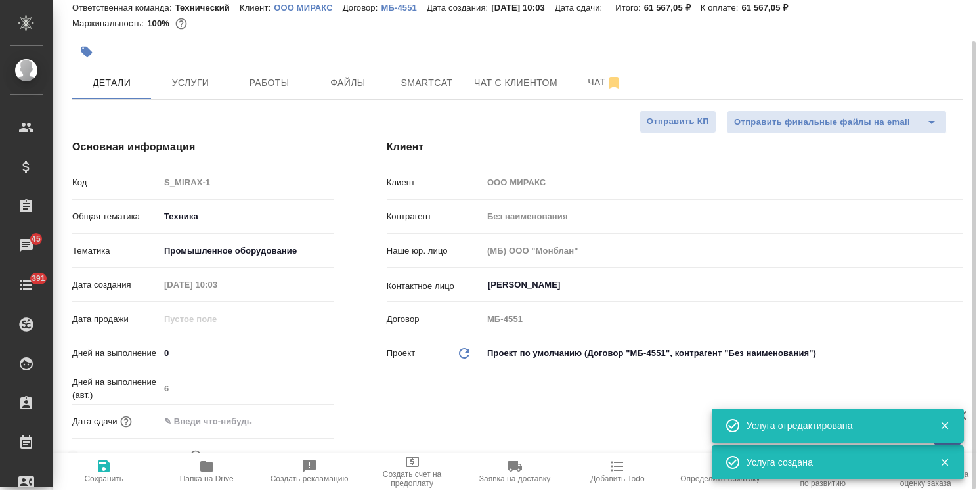
type textarea "x"
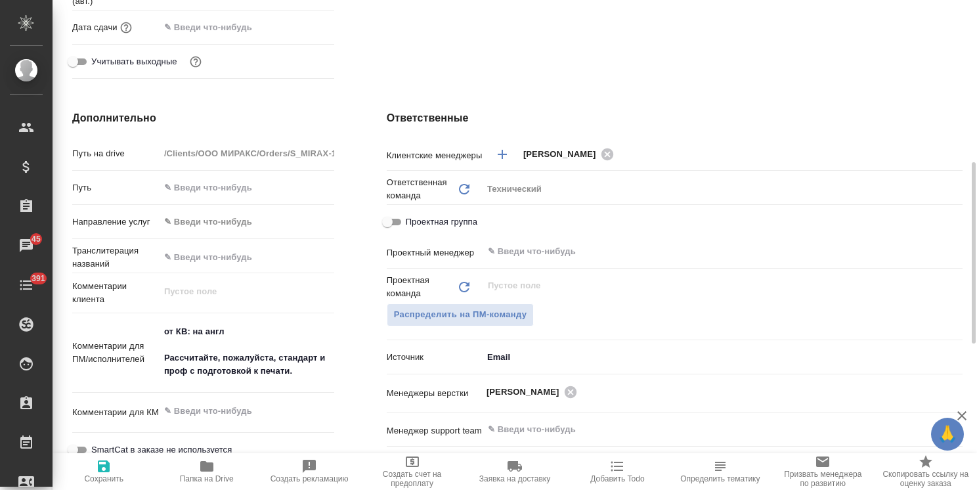
scroll to position [570, 0]
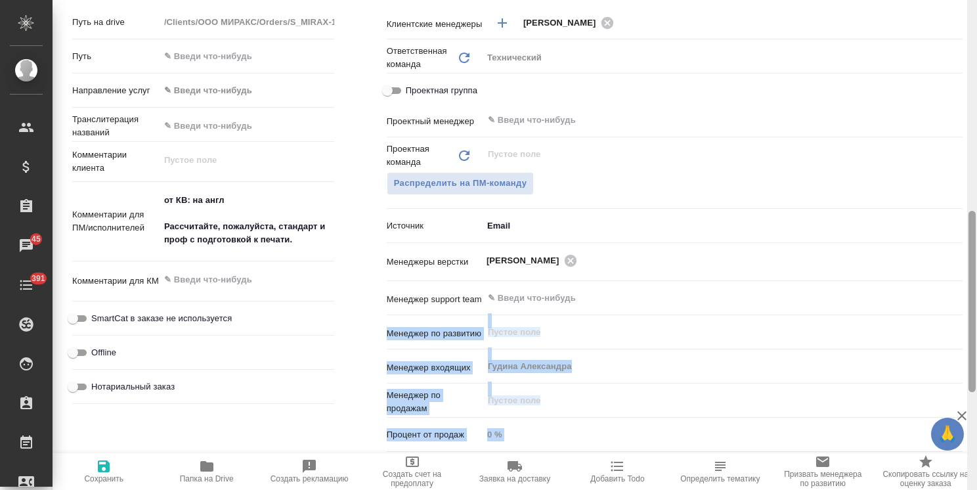
drag, startPoint x: 966, startPoint y: 294, endPoint x: 976, endPoint y: 28, distance: 265.5
click at [976, 28] on div "S_MIRAX-1 ТЗ tz Святая троица holyTrinity Кратко детали заказа Ответственная ко…" at bounding box center [515, 245] width 925 height 490
click at [957, 221] on body "🙏 .cls-1 fill:#fff; AWATERA Usmanova Olga Клиенты Спецификации Заказы 45 Чаты 3…" at bounding box center [488, 245] width 977 height 490
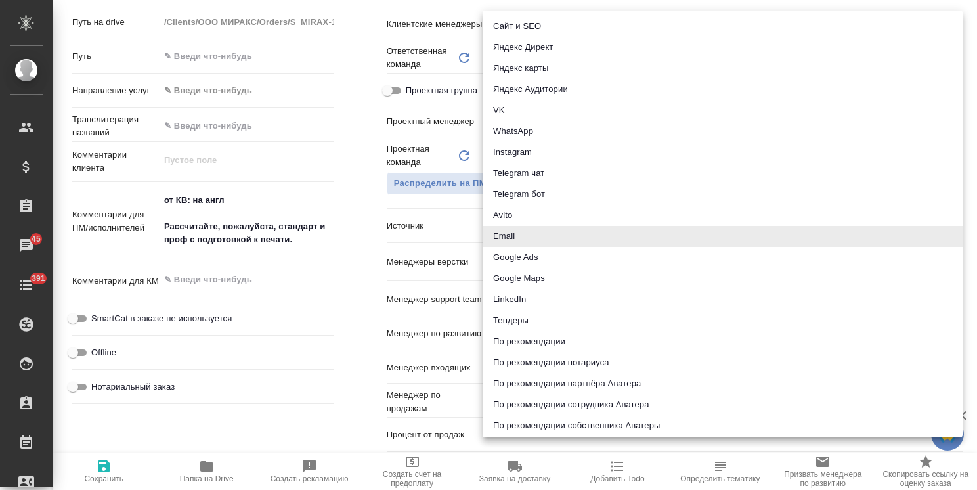
click at [969, 244] on div at bounding box center [488, 245] width 977 height 490
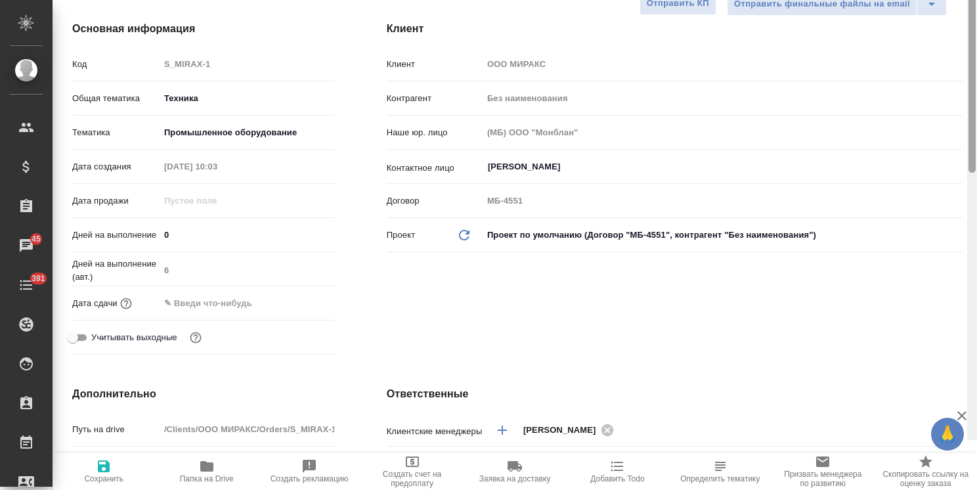
scroll to position [0, 0]
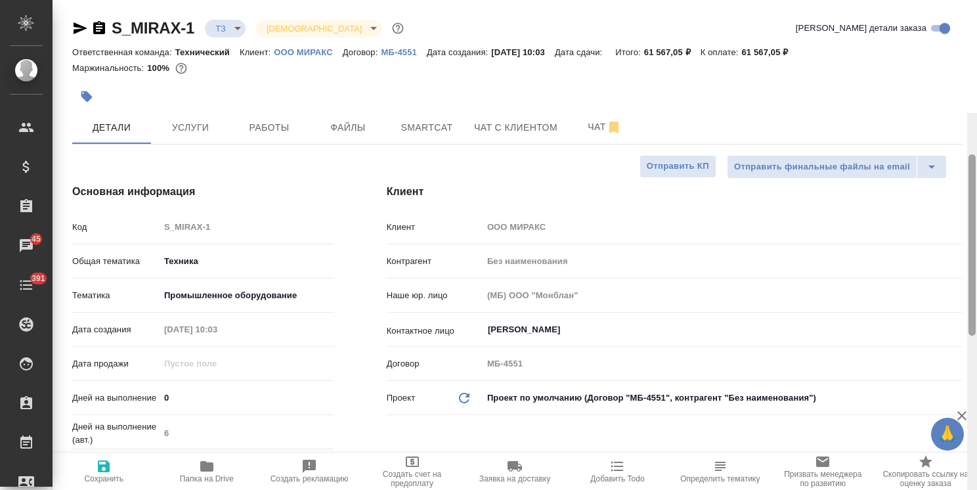
drag, startPoint x: 972, startPoint y: 281, endPoint x: 953, endPoint y: 31, distance: 251.0
click at [954, 35] on div "S_MIRAX-1 ТЗ tz Святая троица holyTrinity Кратко детали заказа Ответственная ко…" at bounding box center [515, 245] width 925 height 490
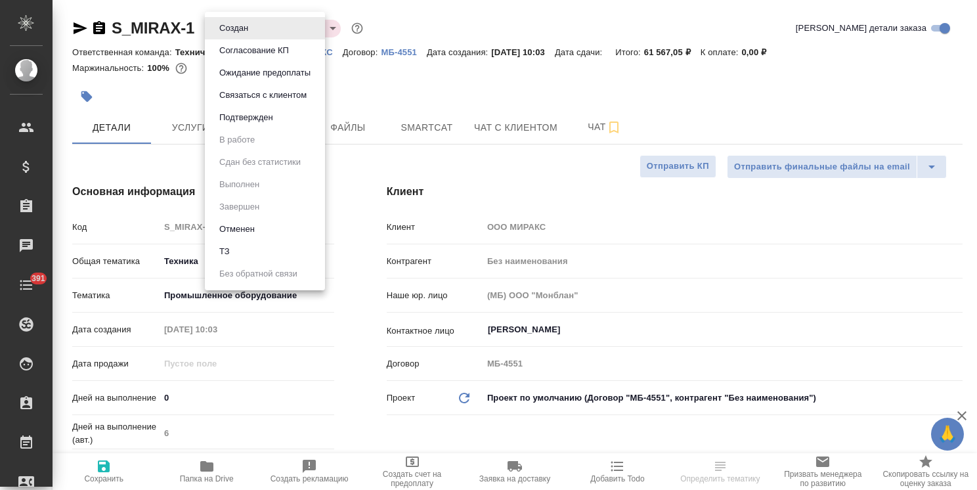
select select "RU"
click at [265, 46] on button "Согласование КП" at bounding box center [253, 50] width 77 height 14
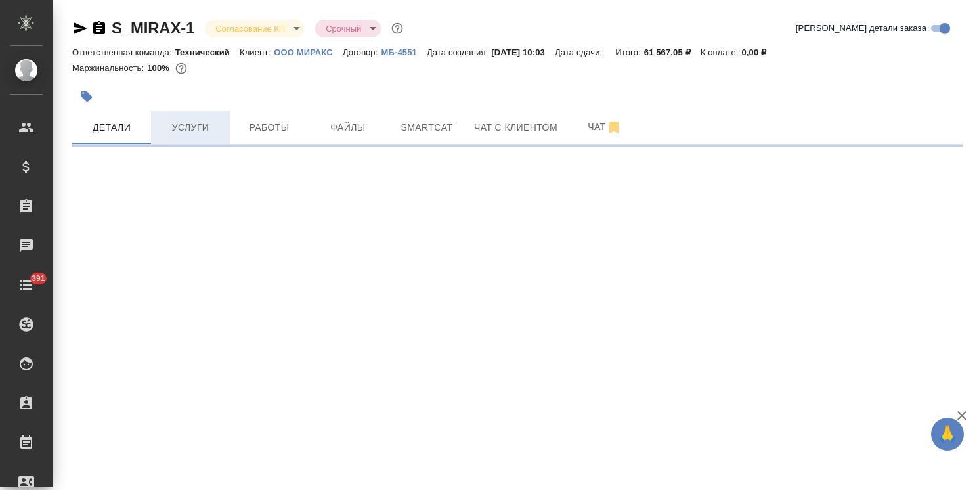
click at [168, 123] on span "Услуги" at bounding box center [190, 128] width 63 height 16
select select "RU"
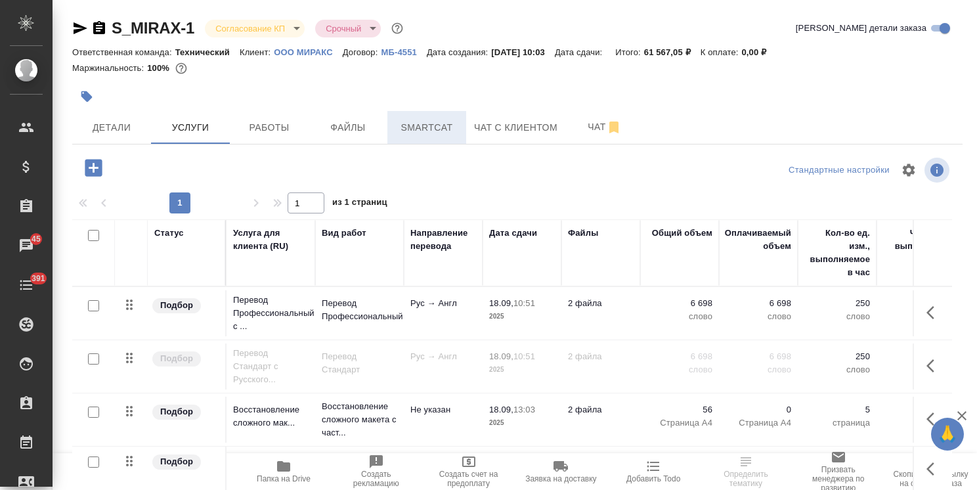
click at [437, 130] on span "Smartcat" at bounding box center [426, 128] width 63 height 16
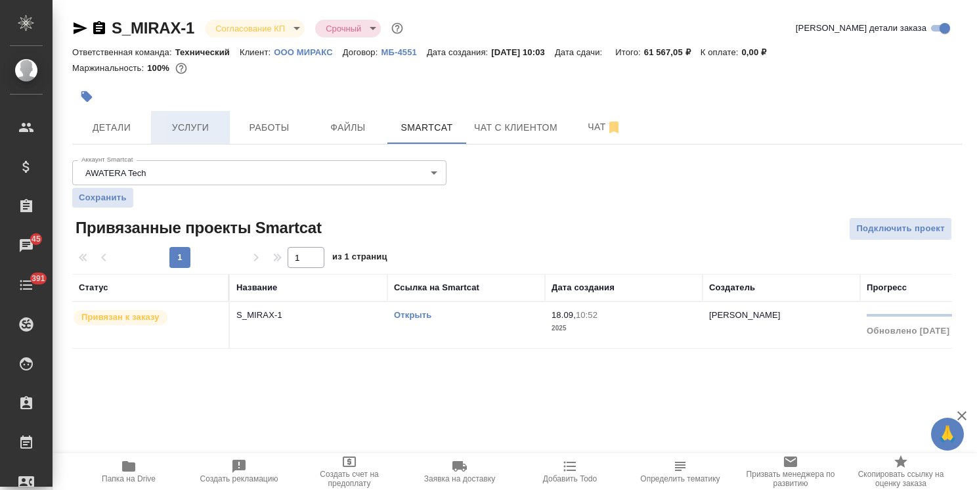
click at [213, 139] on button "Услуги" at bounding box center [190, 127] width 79 height 33
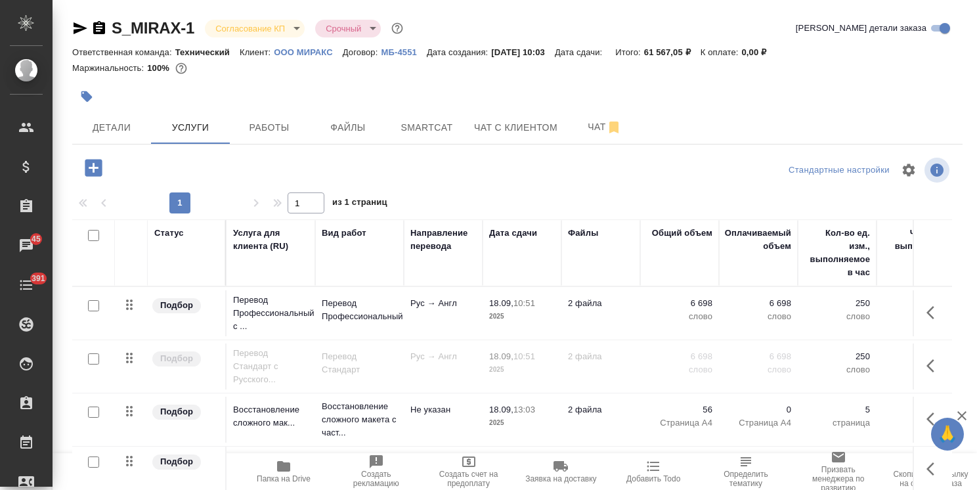
scroll to position [45, 0]
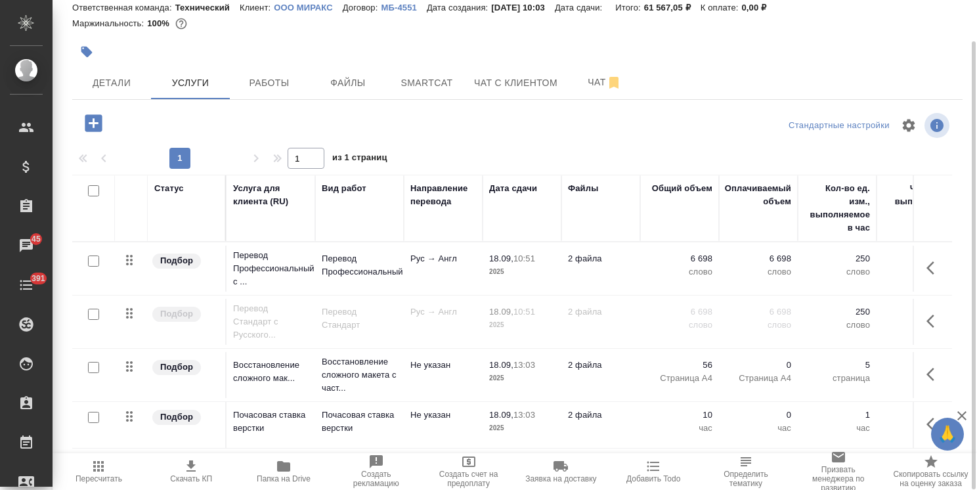
click at [927, 272] on icon "button" at bounding box center [935, 268] width 16 height 16
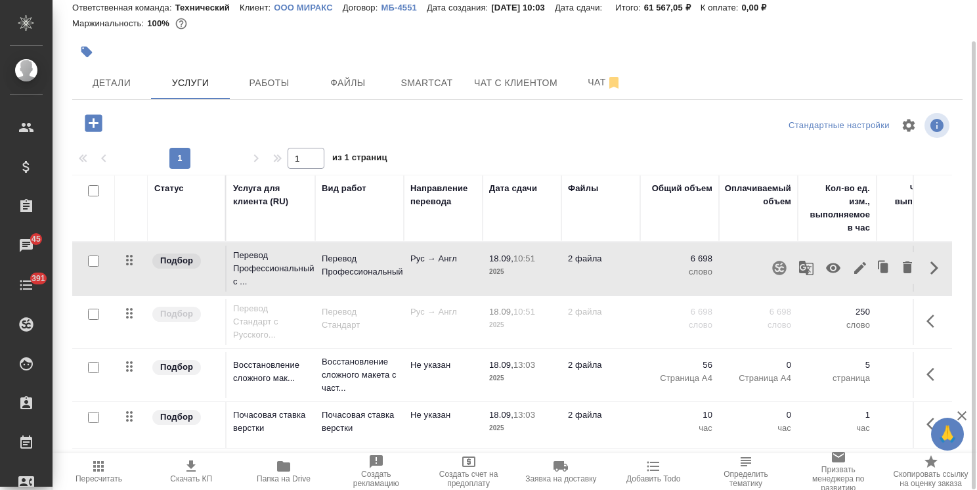
click at [852, 272] on icon "button" at bounding box center [860, 268] width 16 height 16
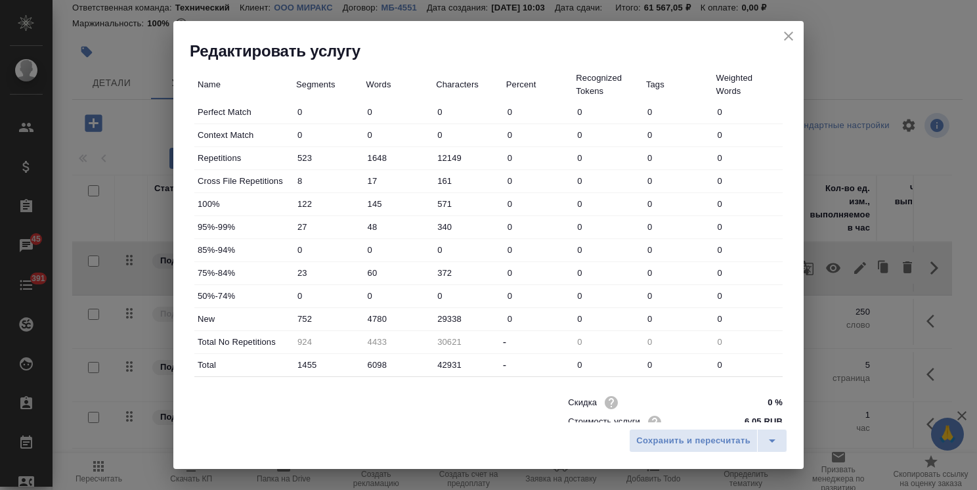
scroll to position [403, 0]
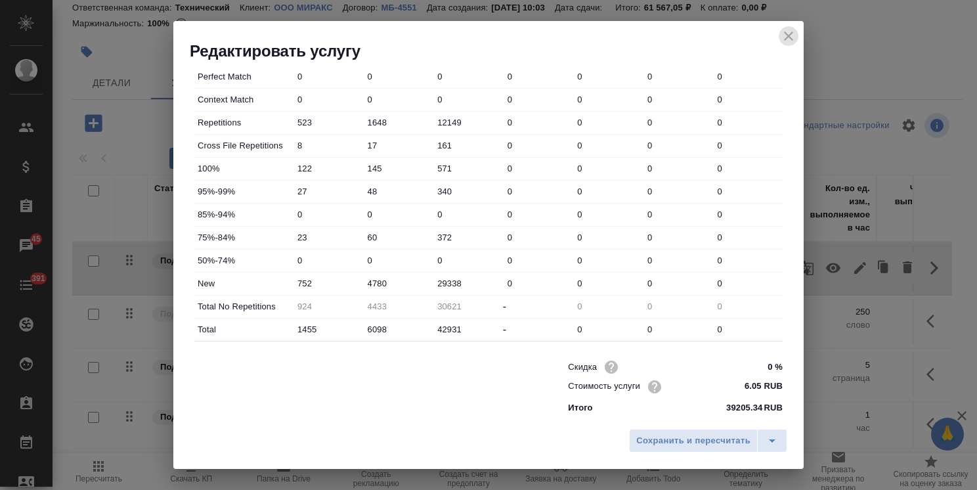
click at [787, 38] on icon "close" at bounding box center [788, 36] width 9 height 9
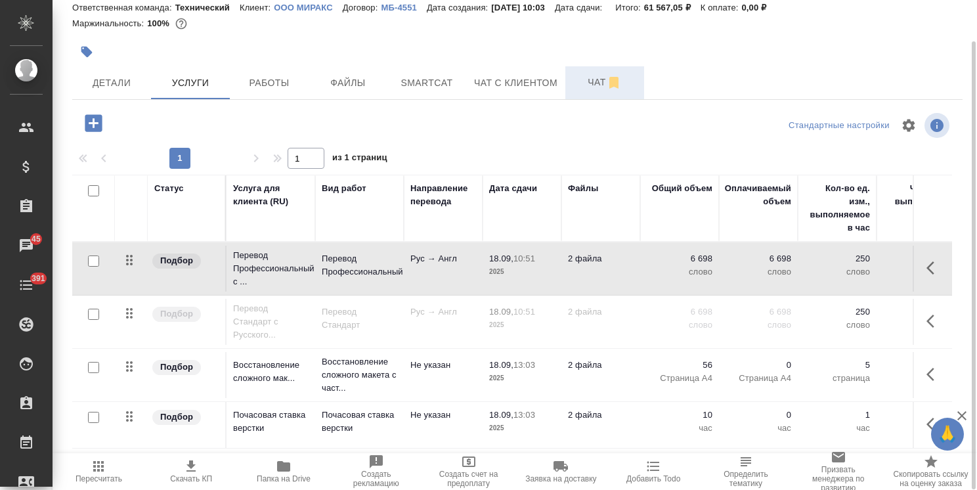
click at [579, 83] on span "Чат" at bounding box center [604, 82] width 63 height 16
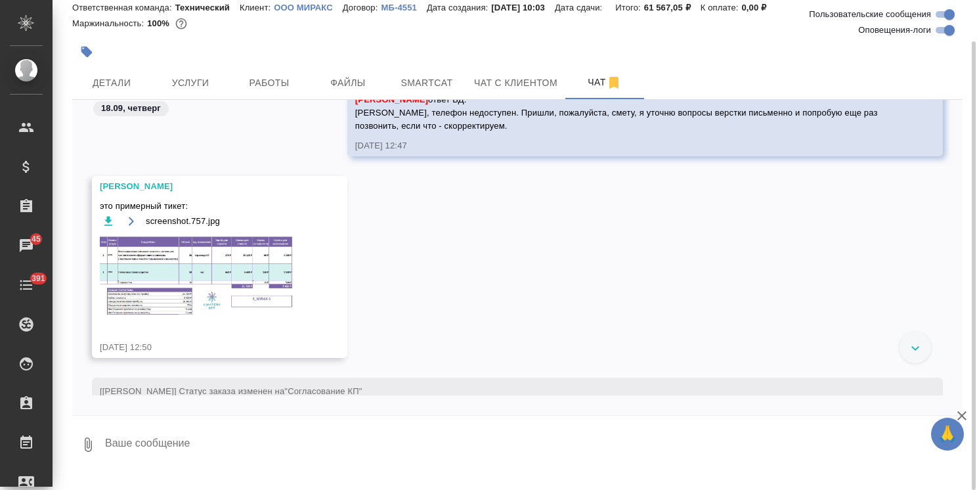
scroll to position [1151, 0]
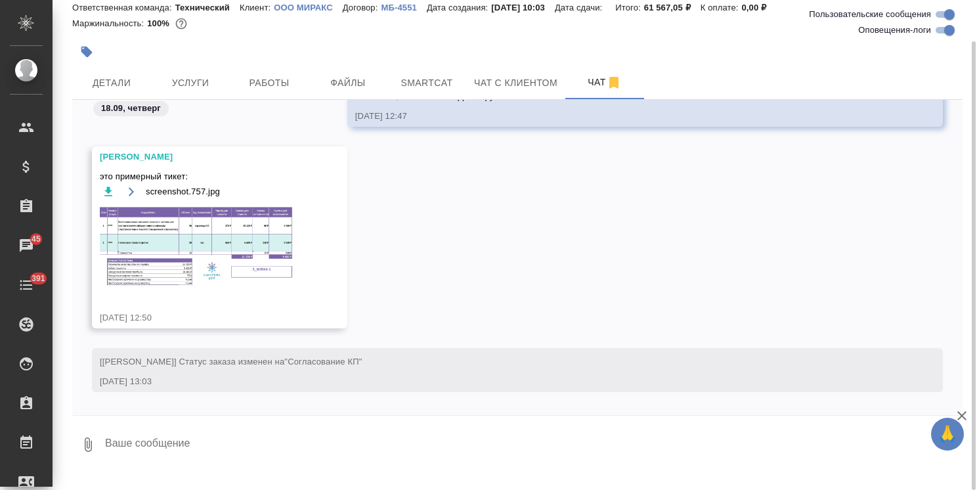
click at [211, 226] on img at bounding box center [198, 247] width 197 height 82
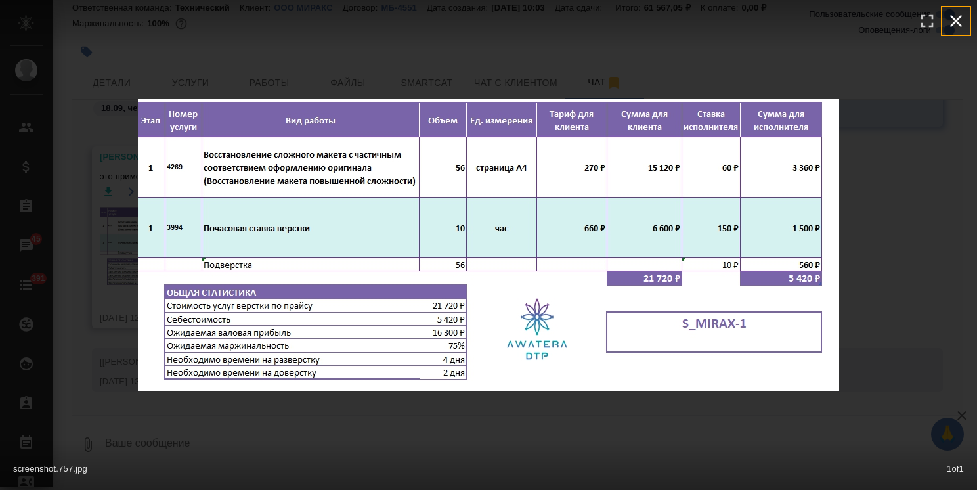
click at [958, 23] on icon "button" at bounding box center [956, 21] width 12 height 12
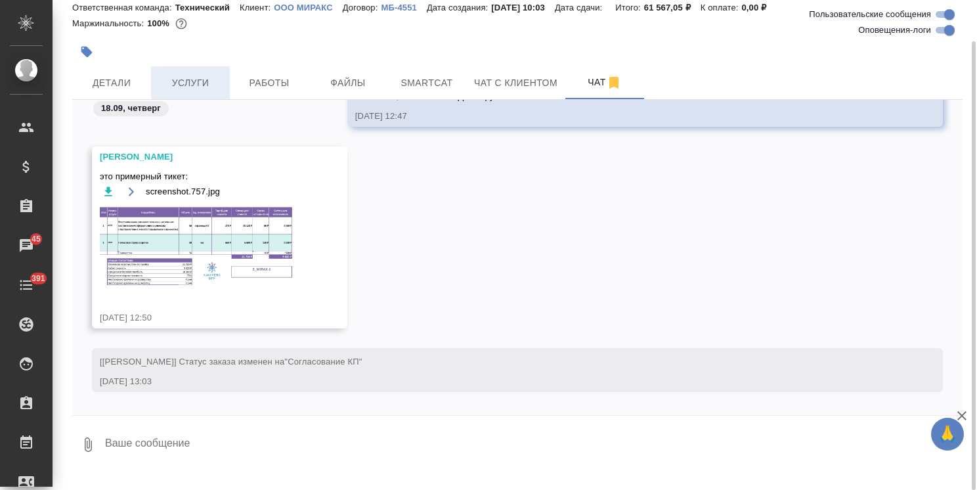
click at [192, 81] on span "Услуги" at bounding box center [190, 83] width 63 height 16
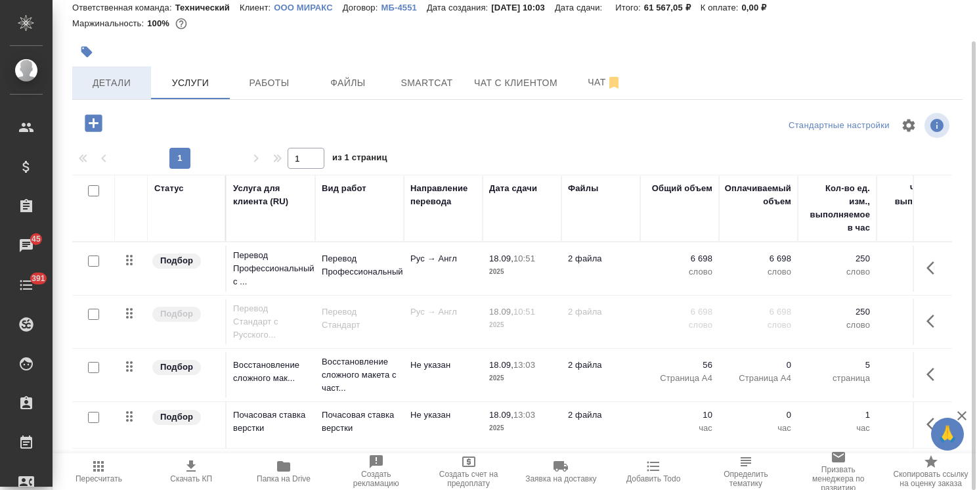
click at [118, 85] on span "Детали" at bounding box center [111, 83] width 63 height 16
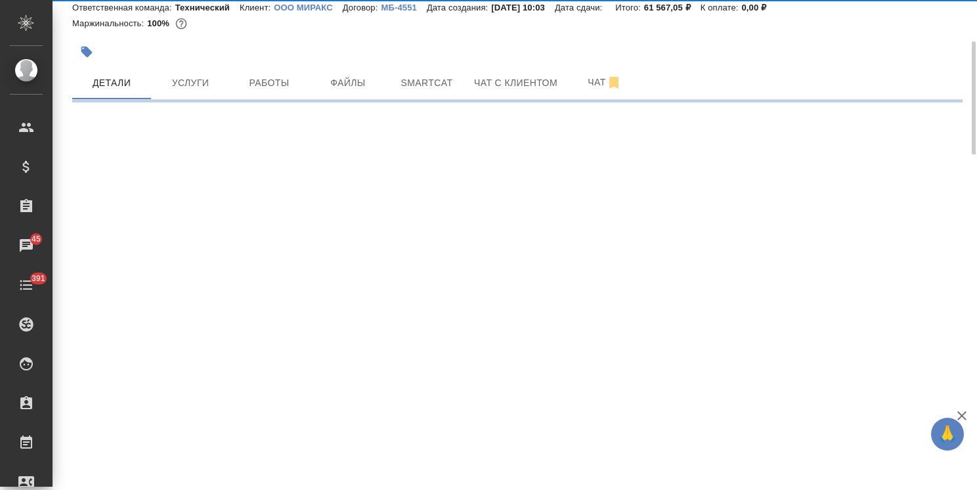
select select "RU"
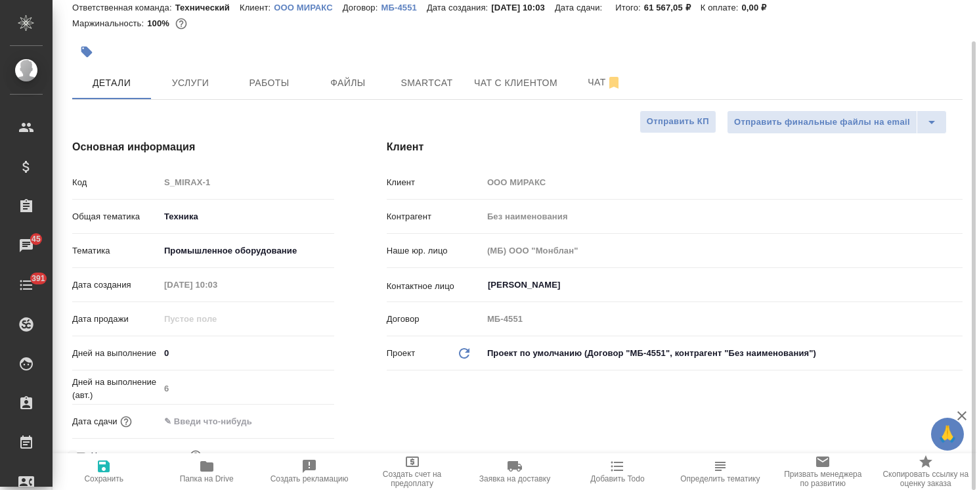
type textarea "x"
drag, startPoint x: 181, startPoint y: 349, endPoint x: 141, endPoint y: 349, distance: 40.7
click at [141, 349] on div "Дней на выполнение 0" at bounding box center [203, 353] width 262 height 23
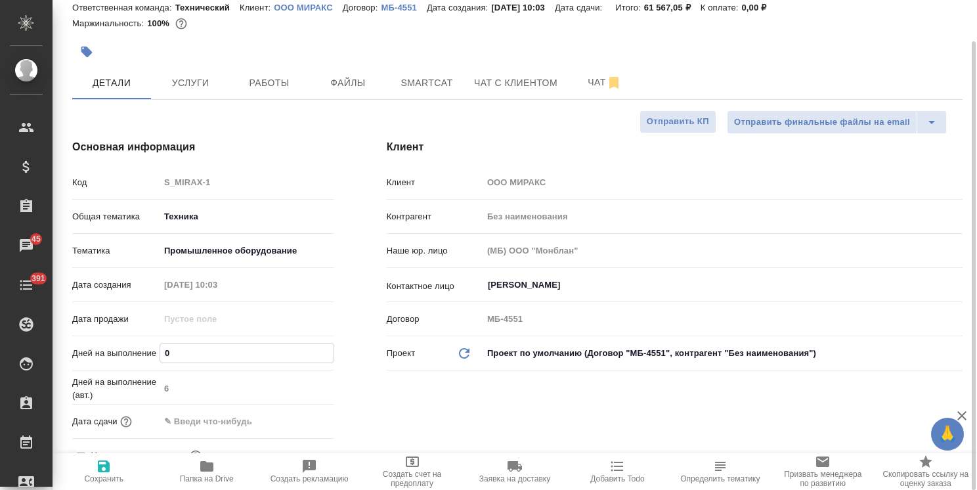
type input "9"
type textarea "x"
type input "9"
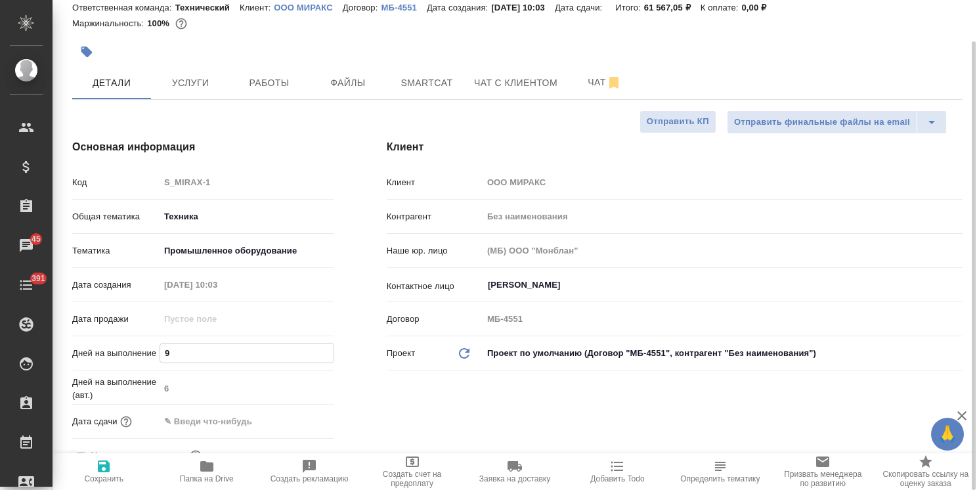
click at [112, 466] on span "Сохранить" at bounding box center [103, 470] width 87 height 25
type textarea "x"
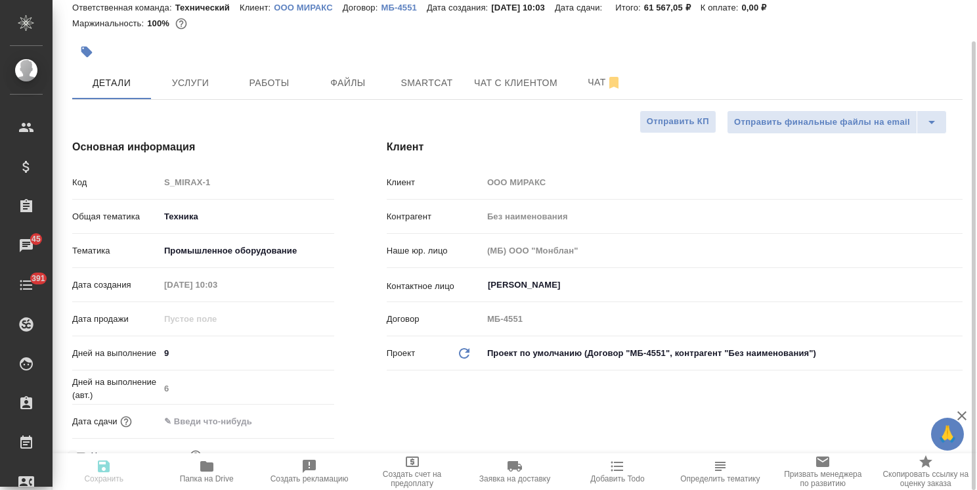
type textarea "x"
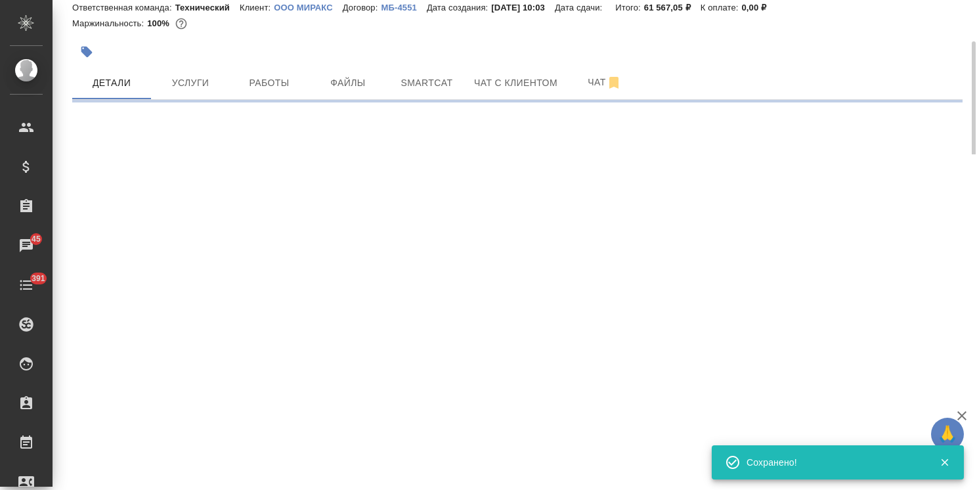
select select "RU"
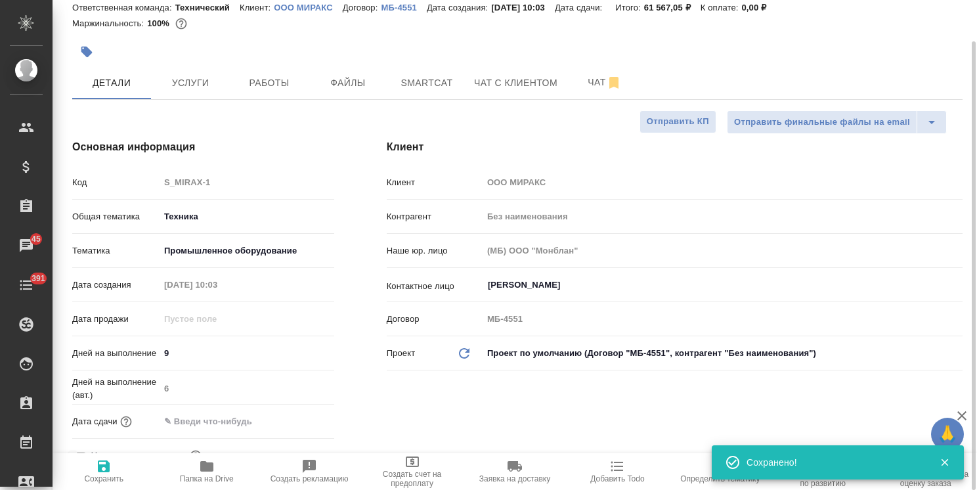
type textarea "x"
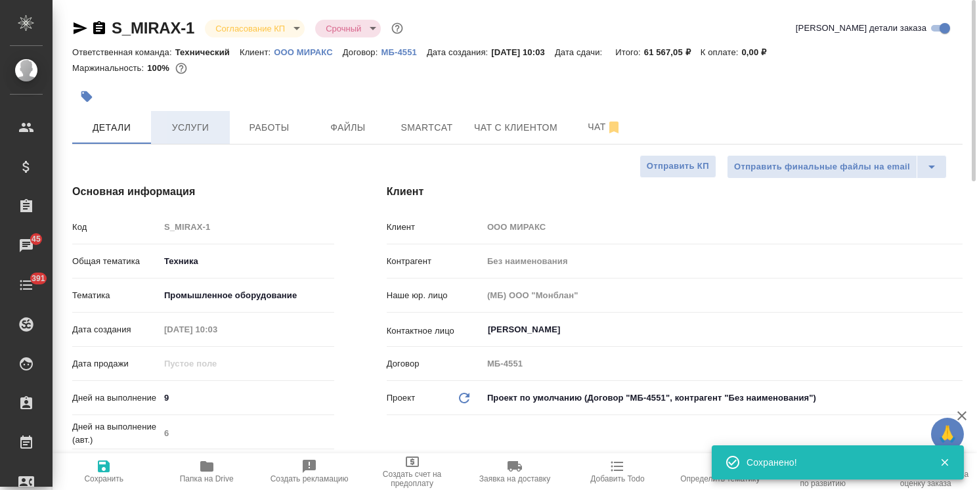
click at [196, 121] on span "Услуги" at bounding box center [190, 128] width 63 height 16
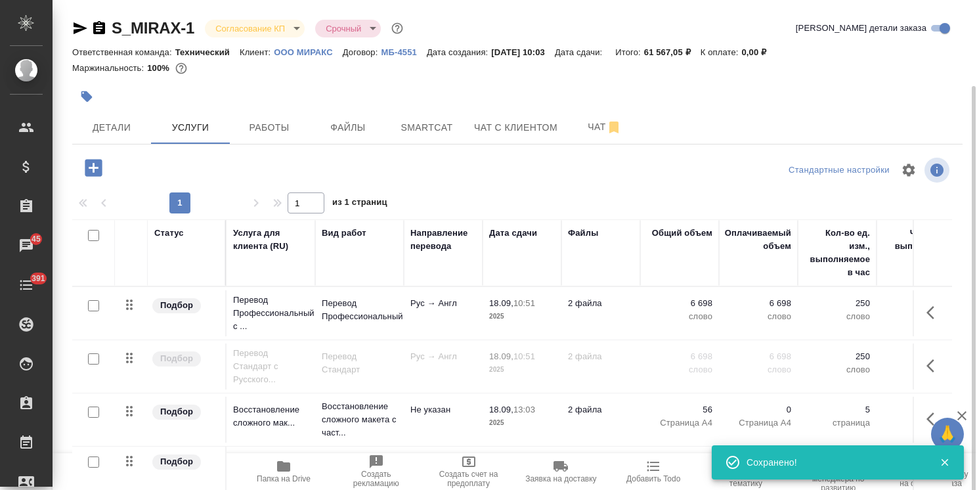
scroll to position [45, 0]
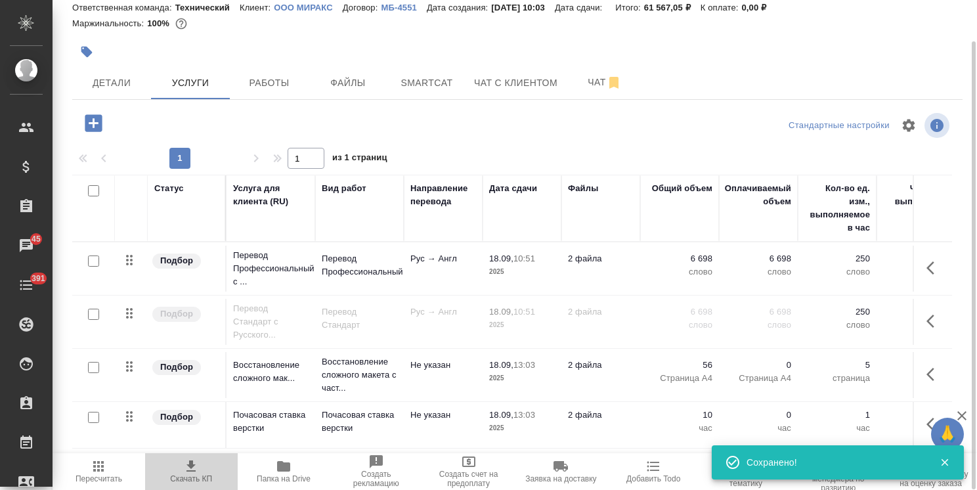
click at [195, 472] on icon "button" at bounding box center [191, 466] width 16 height 16
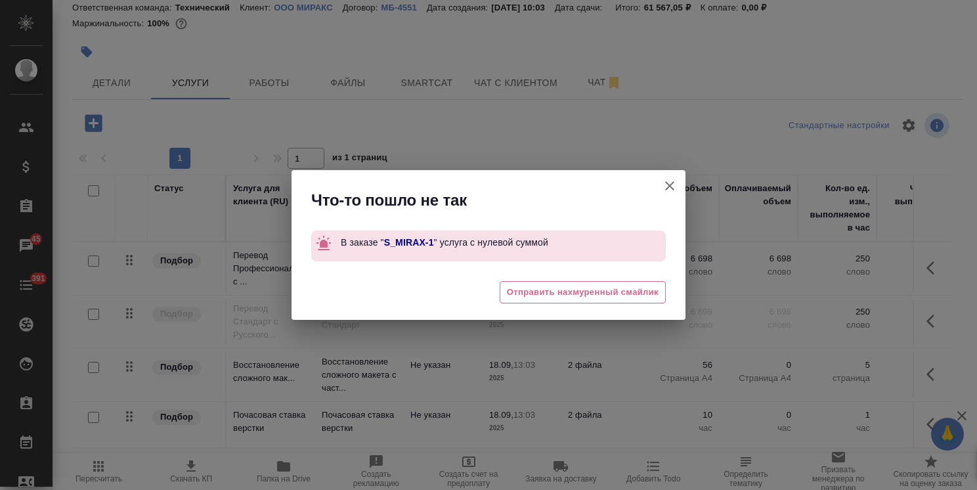
click at [671, 188] on icon "button" at bounding box center [670, 186] width 16 height 16
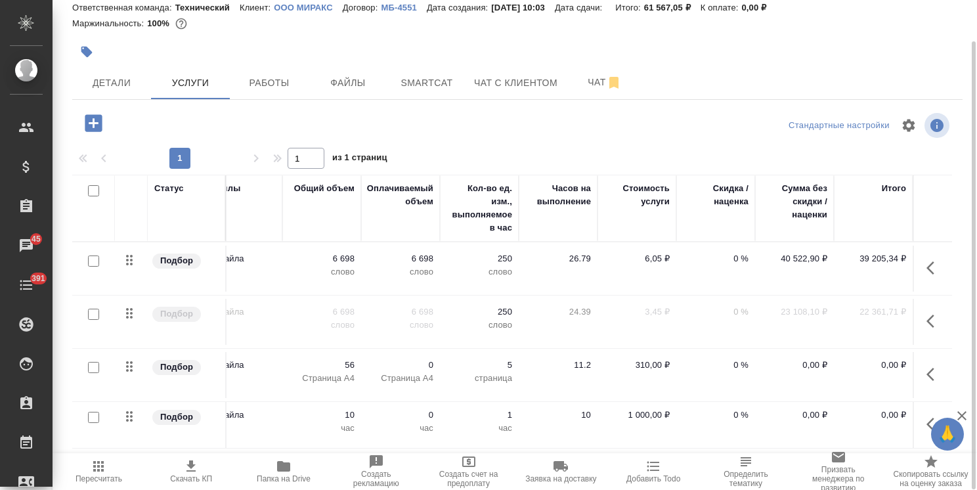
scroll to position [0, 0]
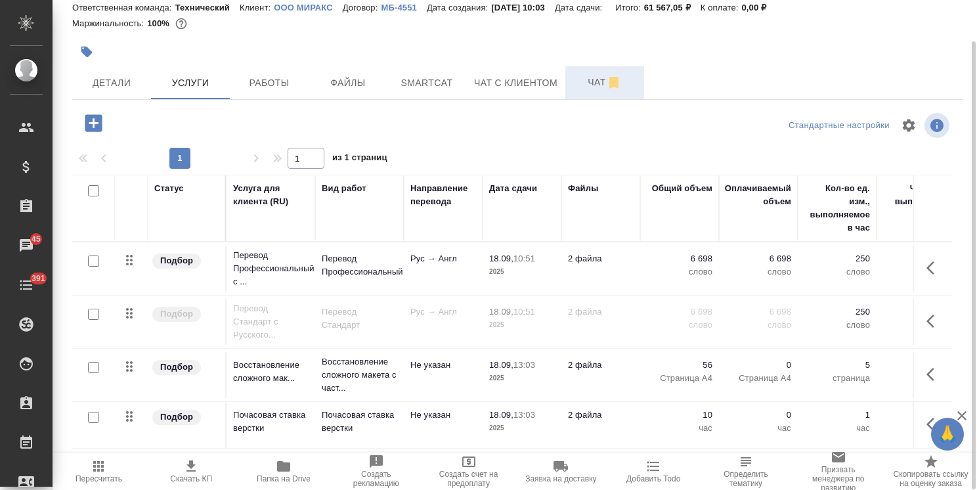
click at [578, 83] on span "Чат" at bounding box center [604, 82] width 63 height 16
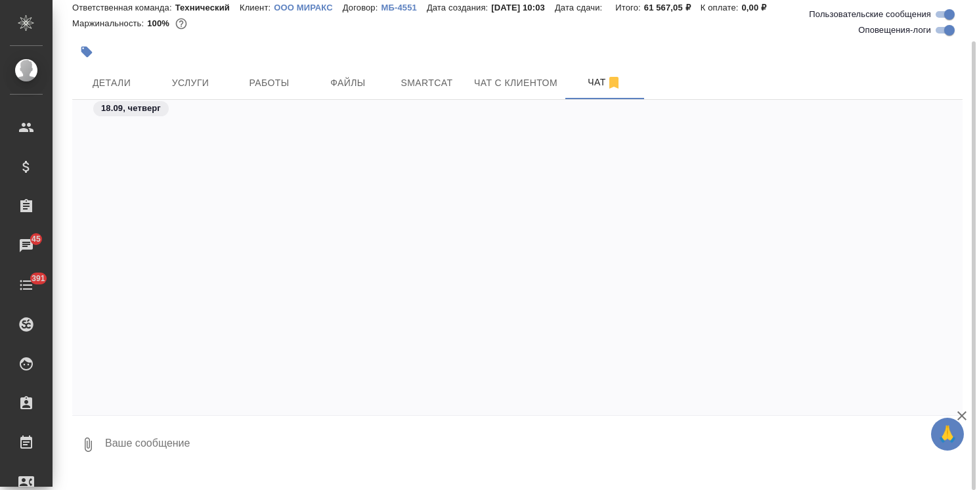
scroll to position [1166, 0]
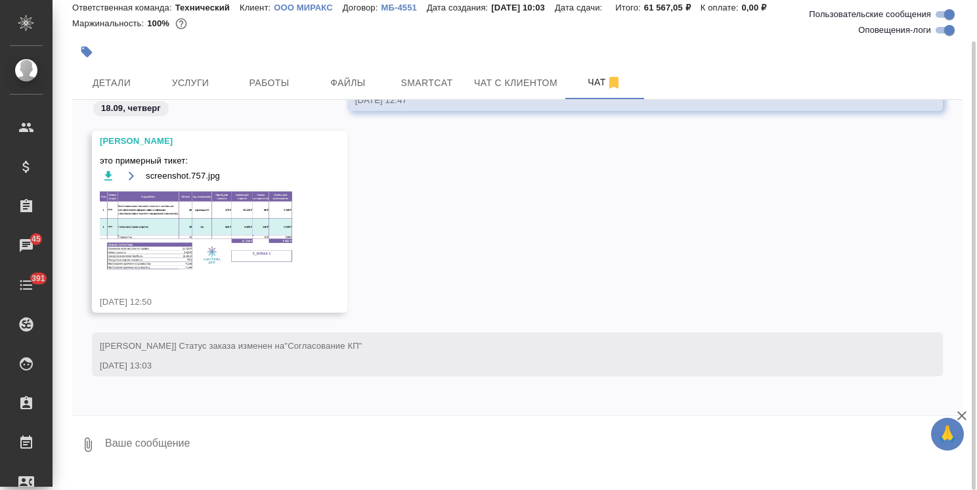
click at [216, 227] on img at bounding box center [198, 231] width 197 height 82
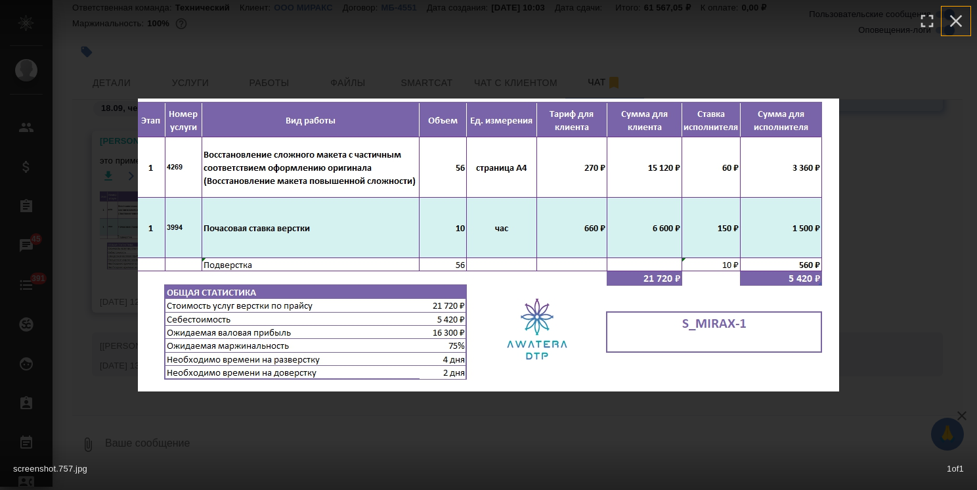
drag, startPoint x: 957, startPoint y: 22, endPoint x: 761, endPoint y: 77, distance: 203.3
click at [957, 22] on icon "button" at bounding box center [956, 21] width 12 height 12
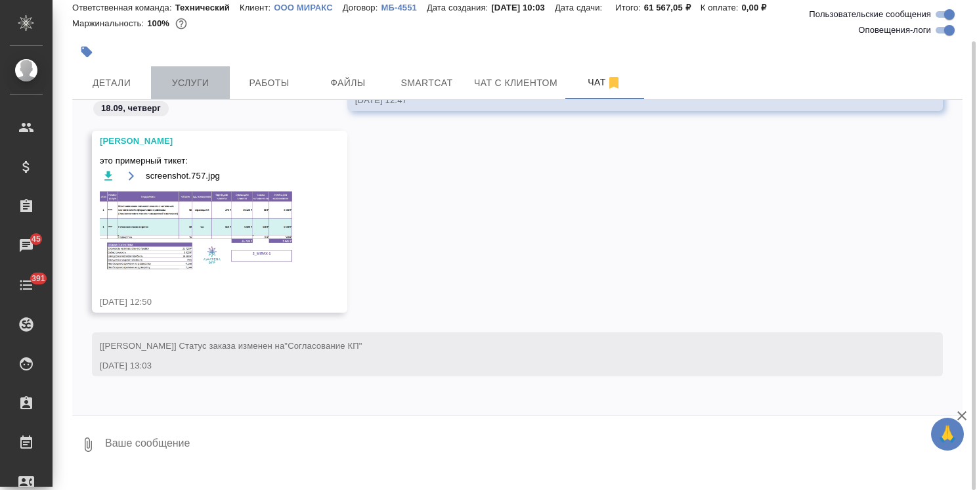
click at [183, 91] on span "Услуги" at bounding box center [190, 83] width 63 height 16
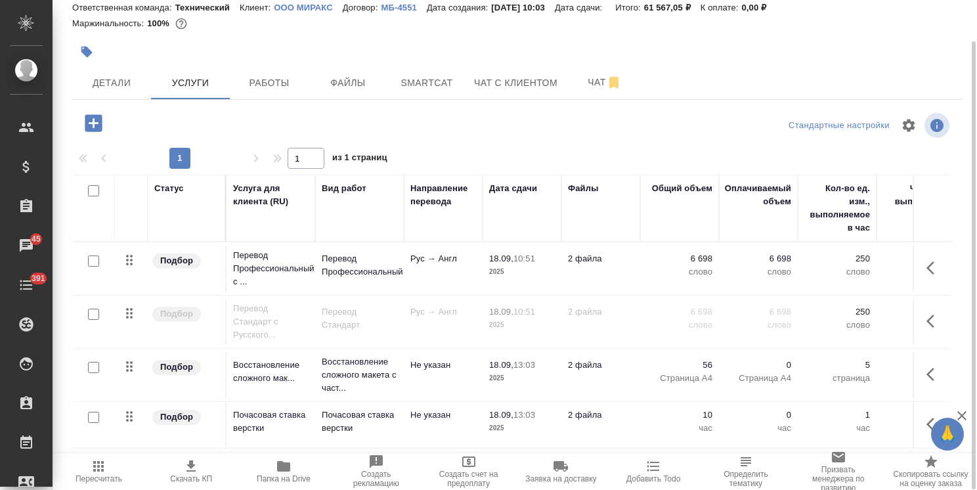
scroll to position [45, 0]
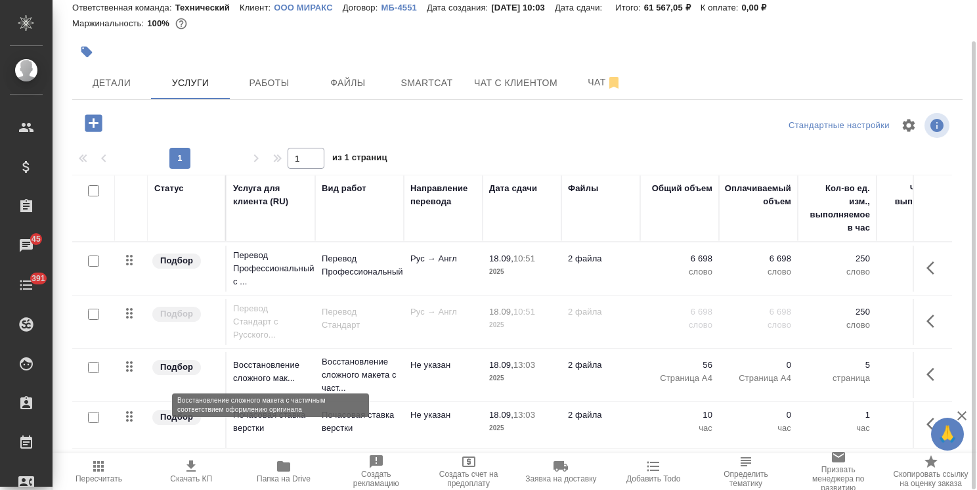
click at [259, 371] on p "Восстановление сложного мак..." at bounding box center [271, 372] width 76 height 26
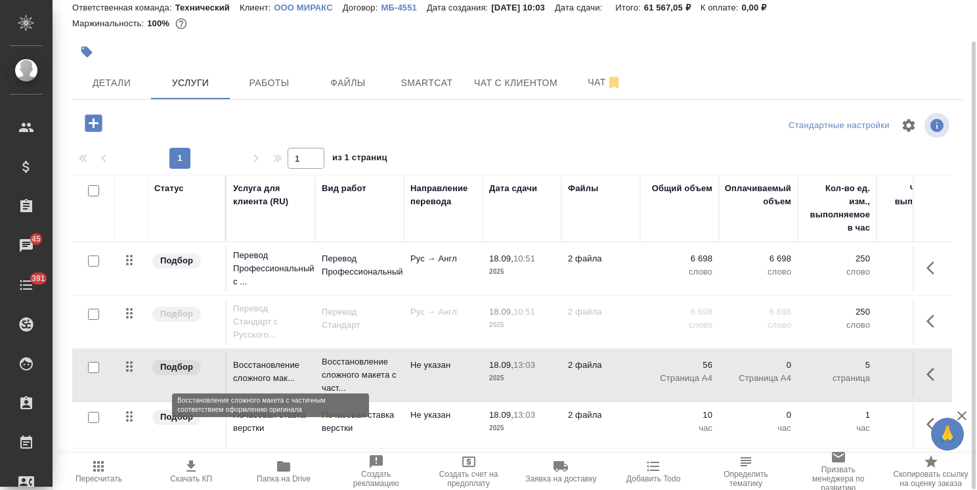
click at [259, 371] on p "Восстановление сложного мак..." at bounding box center [271, 372] width 76 height 26
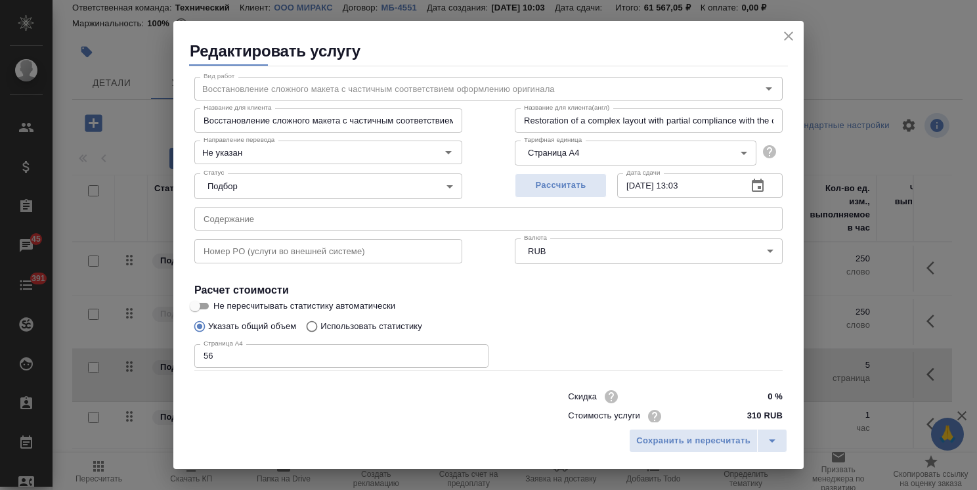
scroll to position [64, 0]
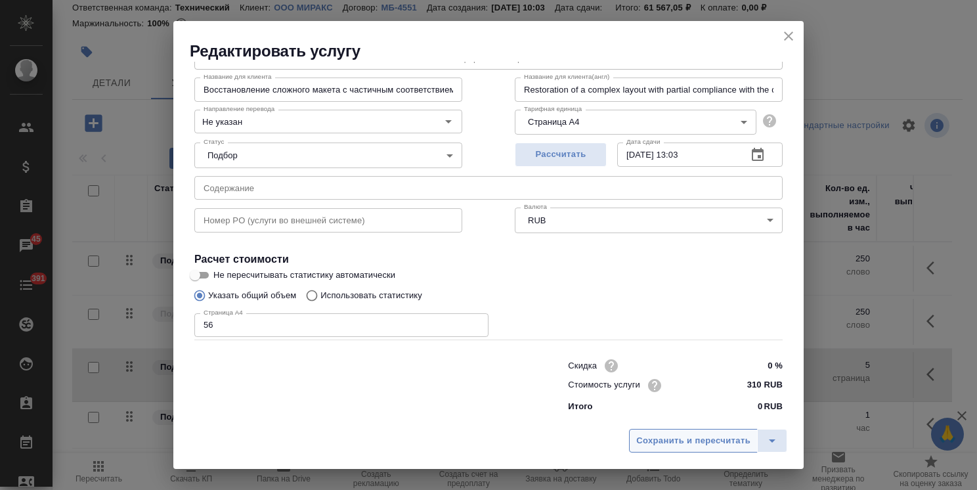
click at [686, 437] on span "Сохранить и пересчитать" at bounding box center [693, 440] width 114 height 15
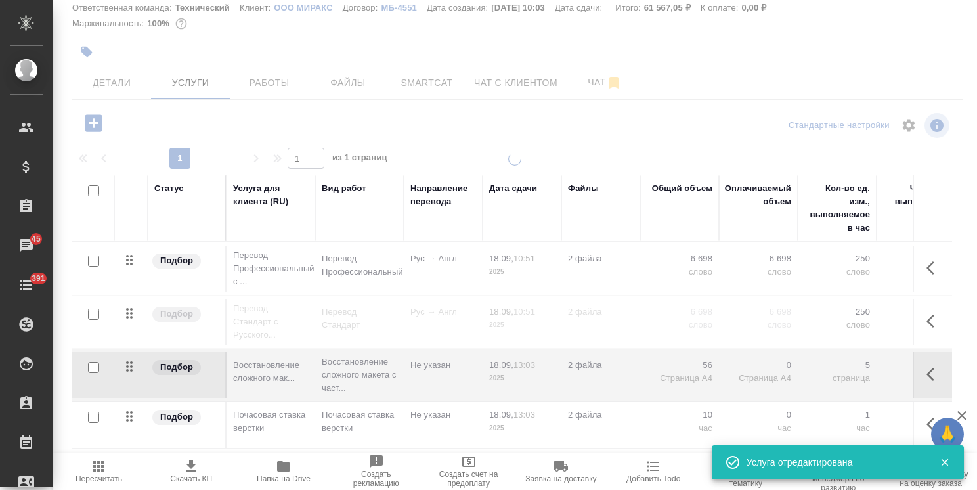
type input "normal"
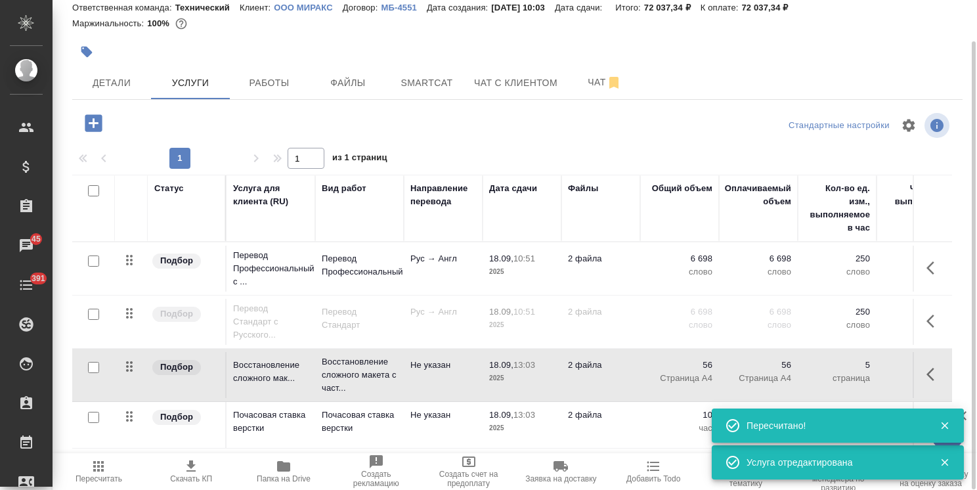
click at [615, 414] on p "2 файла" at bounding box center [601, 415] width 66 height 13
click at [613, 413] on p "2 файла" at bounding box center [601, 415] width 66 height 13
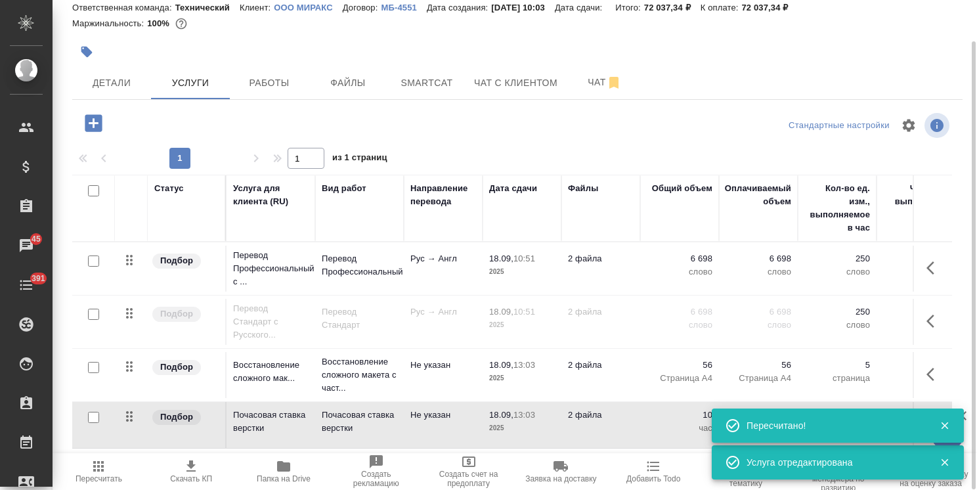
click at [443, 409] on p "Не указан" at bounding box center [443, 415] width 66 height 13
click at [442, 409] on p "Не указан" at bounding box center [443, 415] width 66 height 13
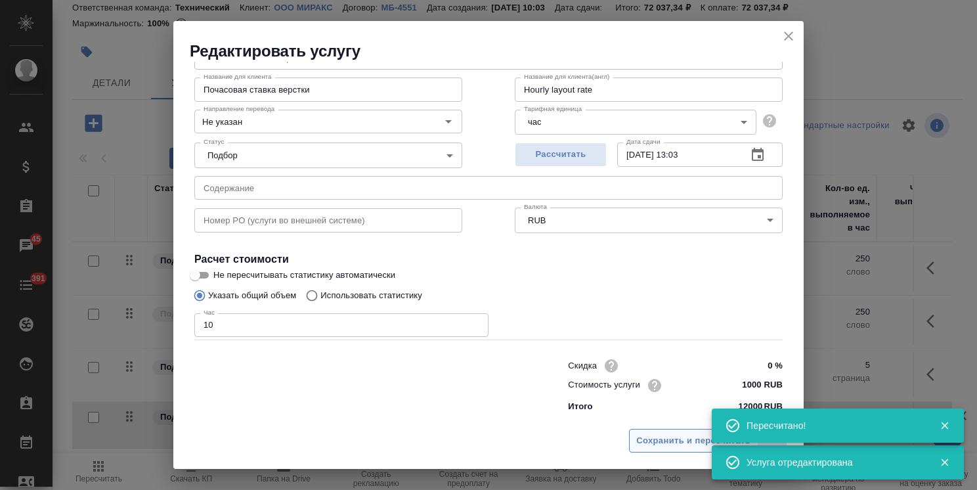
click at [658, 439] on span "Сохранить и пересчитать" at bounding box center [693, 440] width 114 height 15
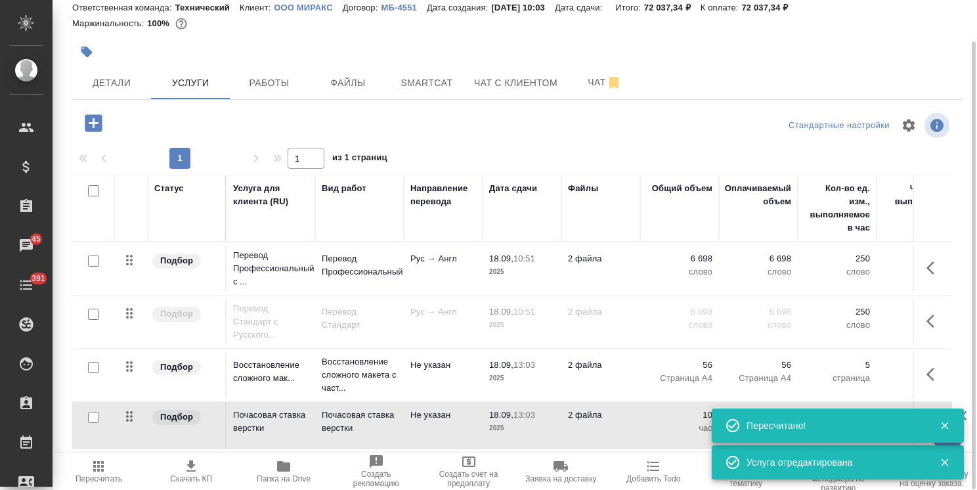
scroll to position [0, 368]
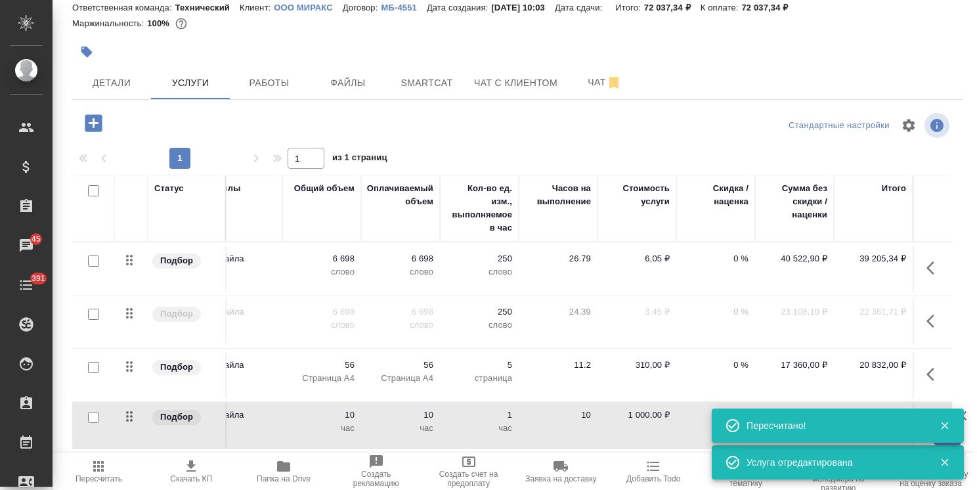
click at [950, 426] on icon "button" at bounding box center [945, 426] width 12 height 12
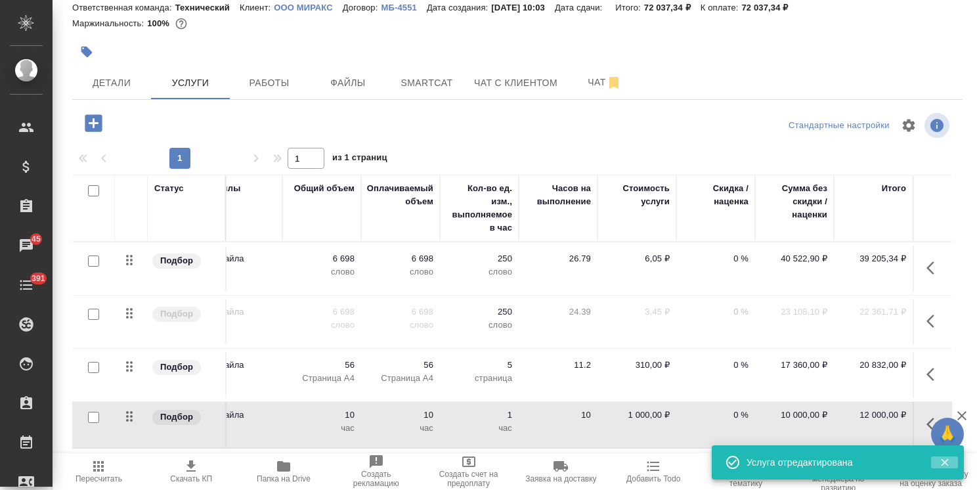
click at [944, 458] on icon "button" at bounding box center [945, 462] width 12 height 12
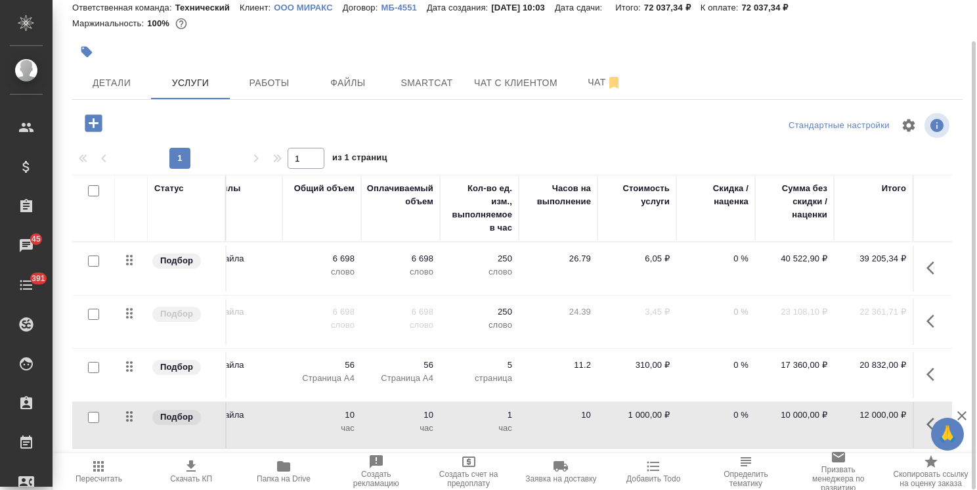
scroll to position [0, 0]
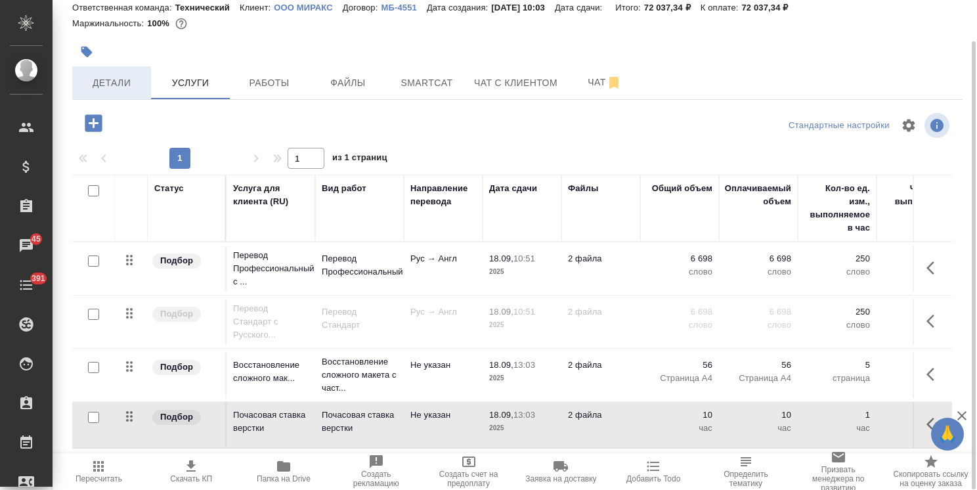
click at [119, 95] on button "Детали" at bounding box center [111, 82] width 79 height 33
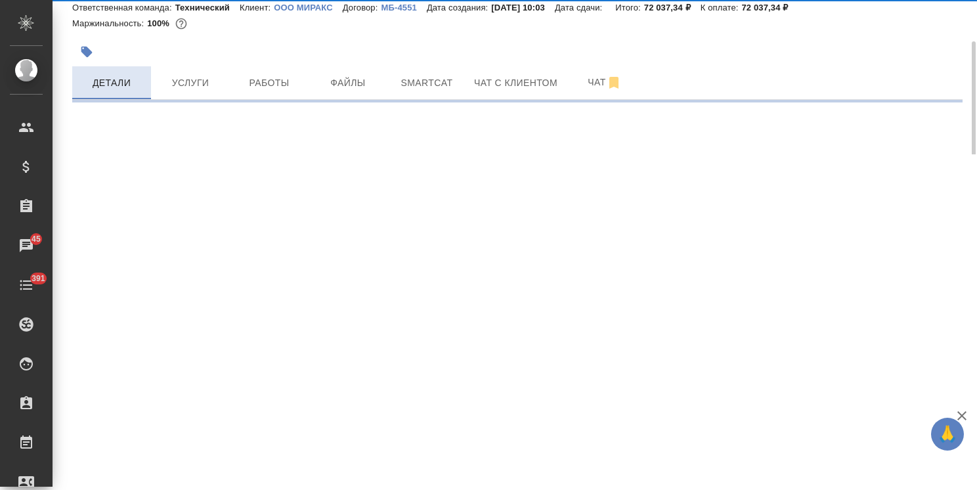
select select "RU"
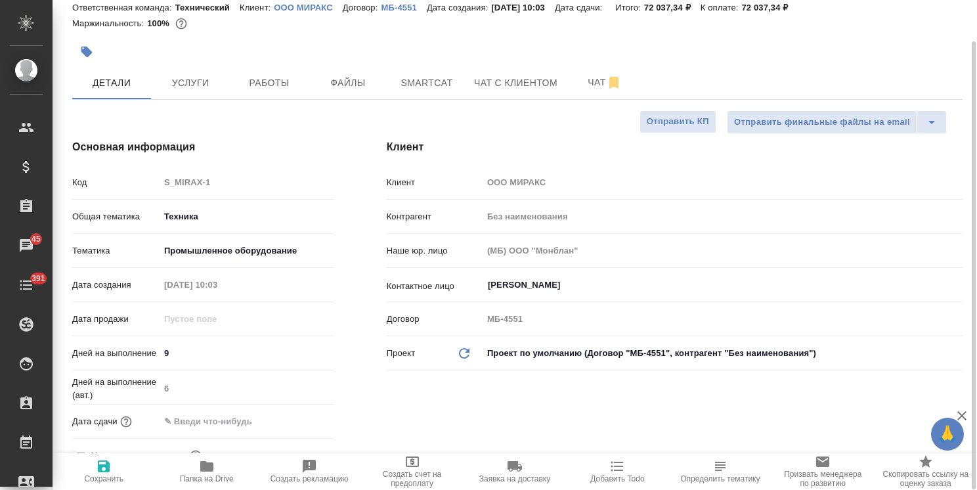
type textarea "x"
click at [102, 475] on span "Сохранить" at bounding box center [103, 478] width 39 height 9
type textarea "x"
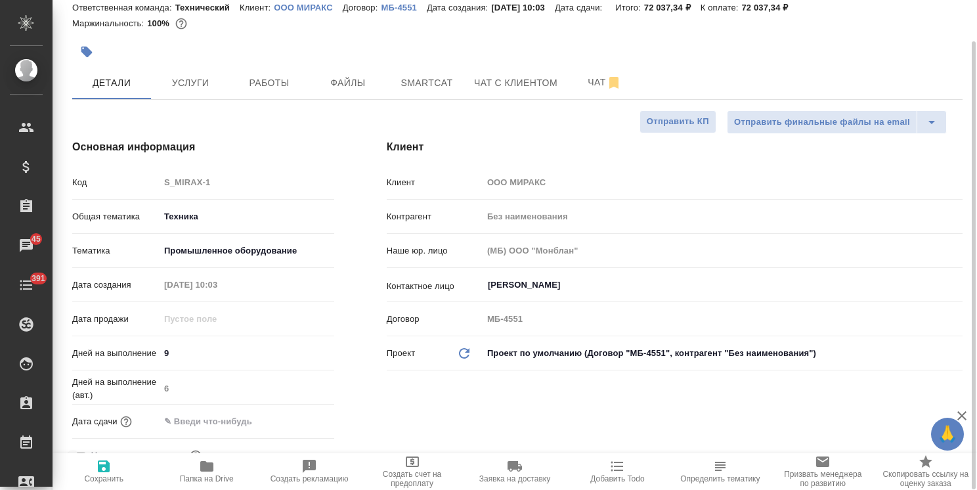
type textarea "x"
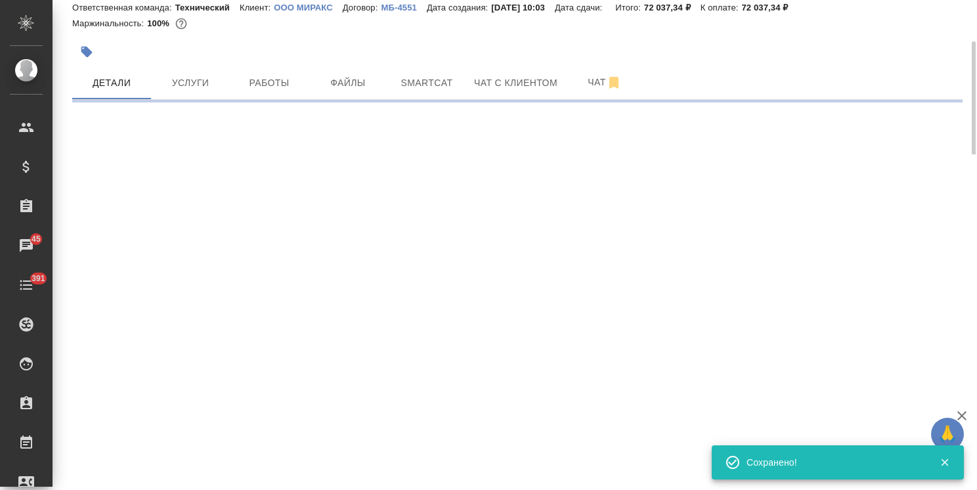
select select "RU"
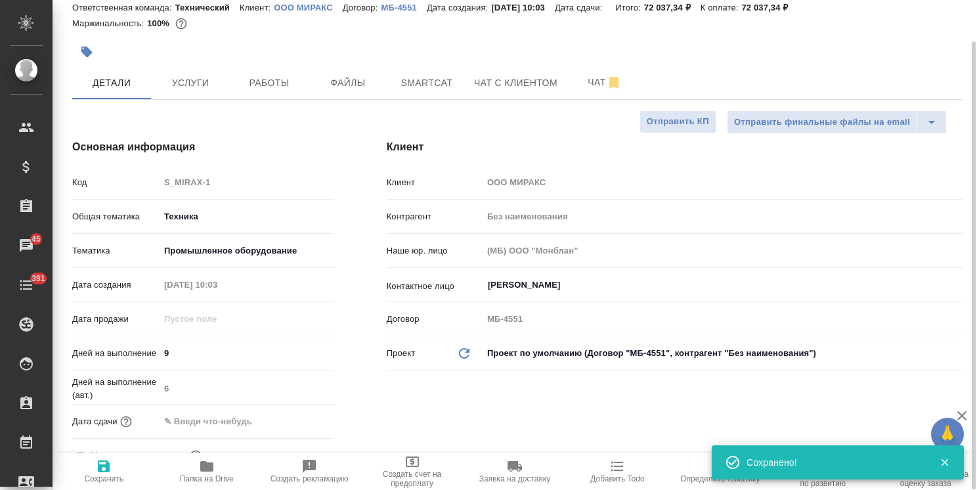
type textarea "x"
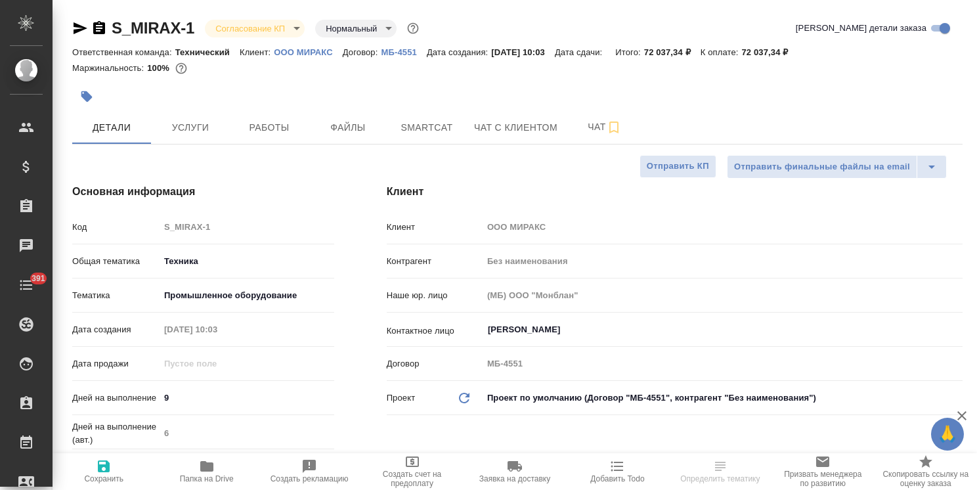
select select "RU"
click at [197, 127] on span "Услуги" at bounding box center [190, 128] width 63 height 16
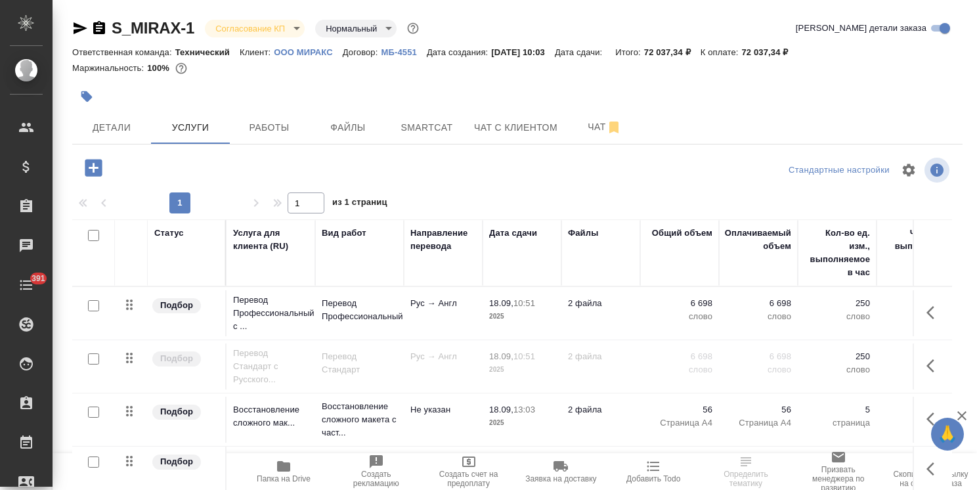
click at [197, 474] on td "Подбор" at bounding box center [187, 470] width 79 height 46
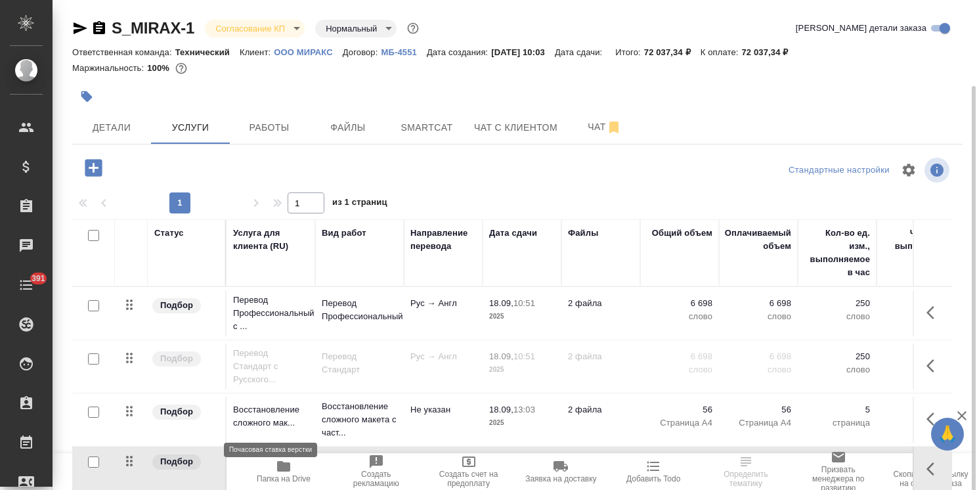
scroll to position [45, 0]
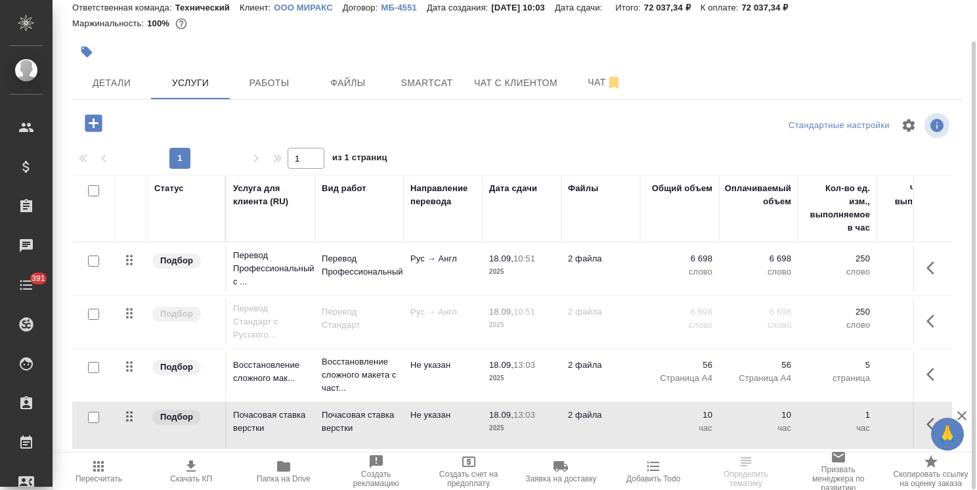
click at [197, 468] on icon "button" at bounding box center [191, 466] width 16 height 16
click at [517, 303] on td "18.09, 10:51 2025" at bounding box center [522, 322] width 79 height 46
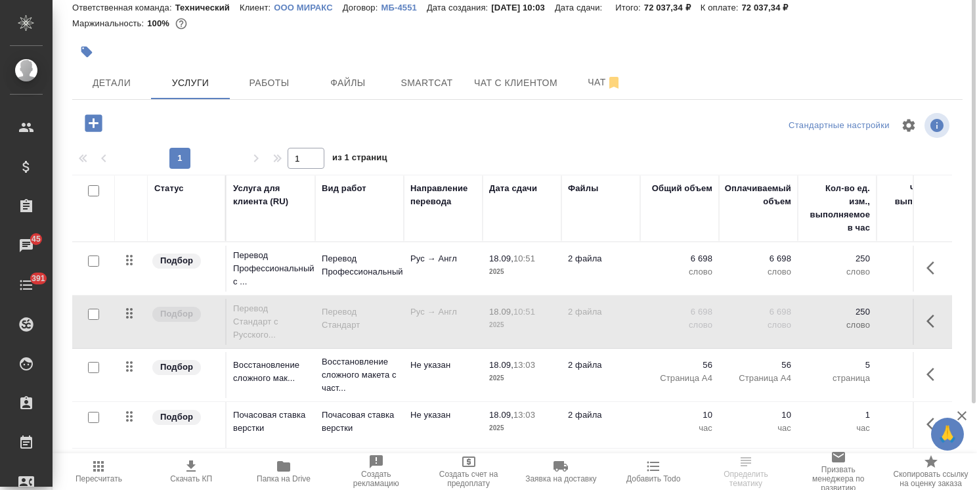
scroll to position [0, 0]
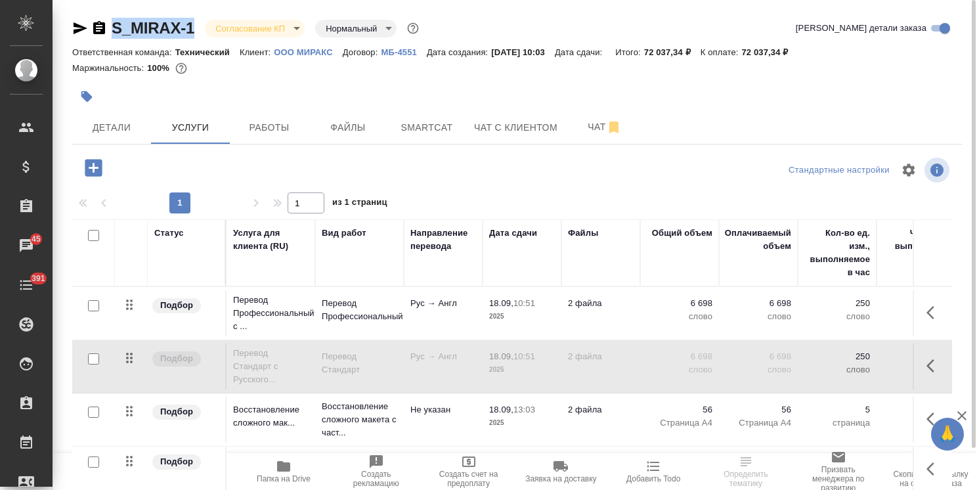
drag, startPoint x: 197, startPoint y: 14, endPoint x: 93, endPoint y: 17, distance: 103.8
click at [92, 17] on div "S_MIRAX-1 Согласование КП kpNegotiation Нормальный normal Кратко детали заказа …" at bounding box center [517, 267] width 905 height 535
copy link "S_MIRAX-1"
click at [574, 133] on span "Чат" at bounding box center [604, 127] width 63 height 16
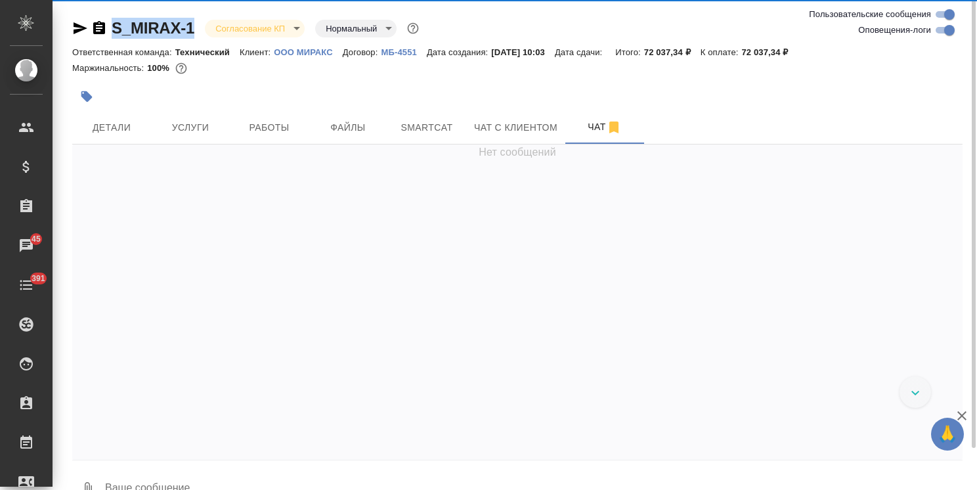
scroll to position [1085, 0]
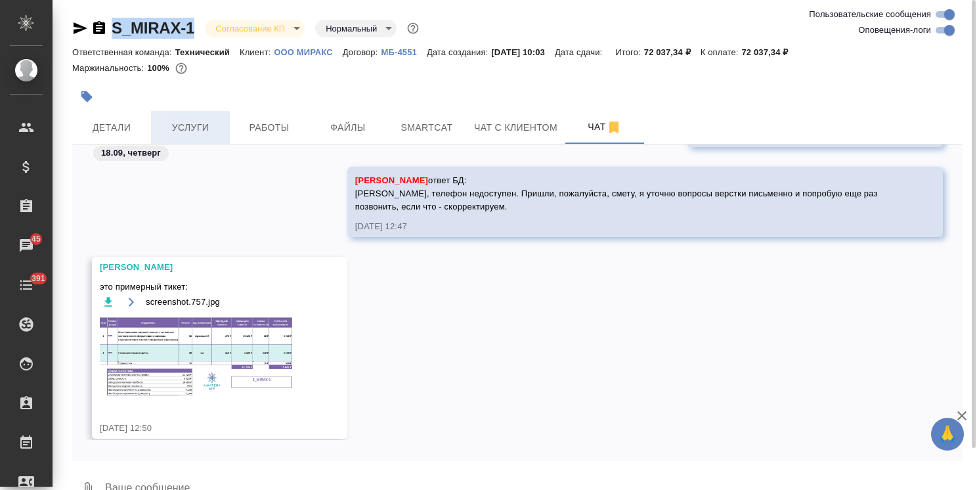
click at [177, 111] on button "Услуги" at bounding box center [190, 127] width 79 height 33
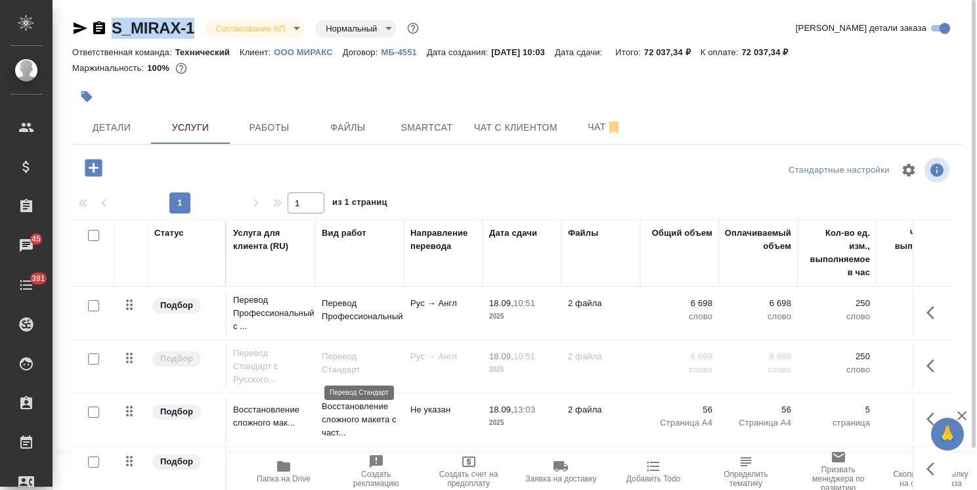
scroll to position [45, 0]
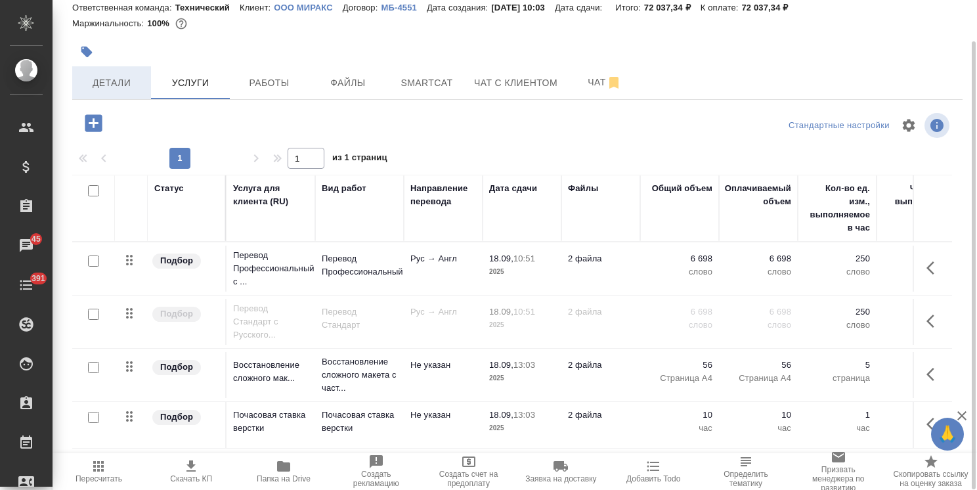
click at [124, 89] on span "Детали" at bounding box center [111, 83] width 63 height 16
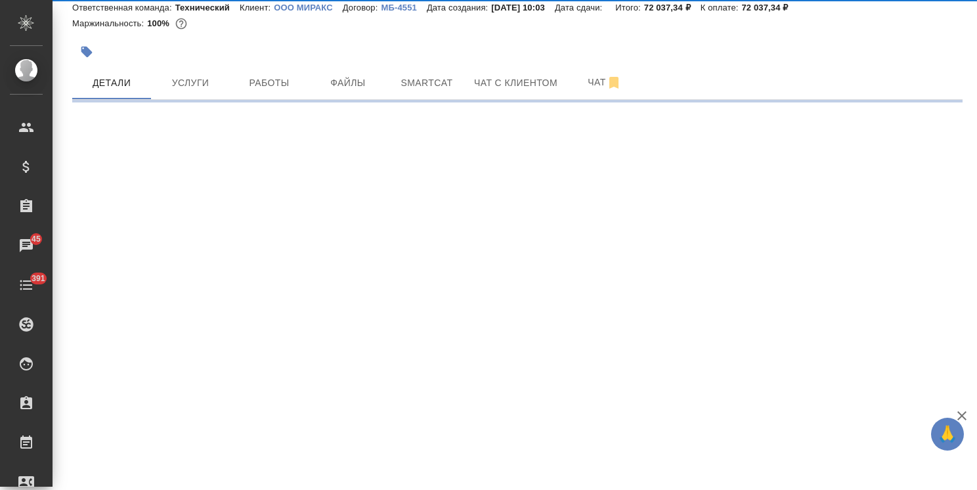
select select "RU"
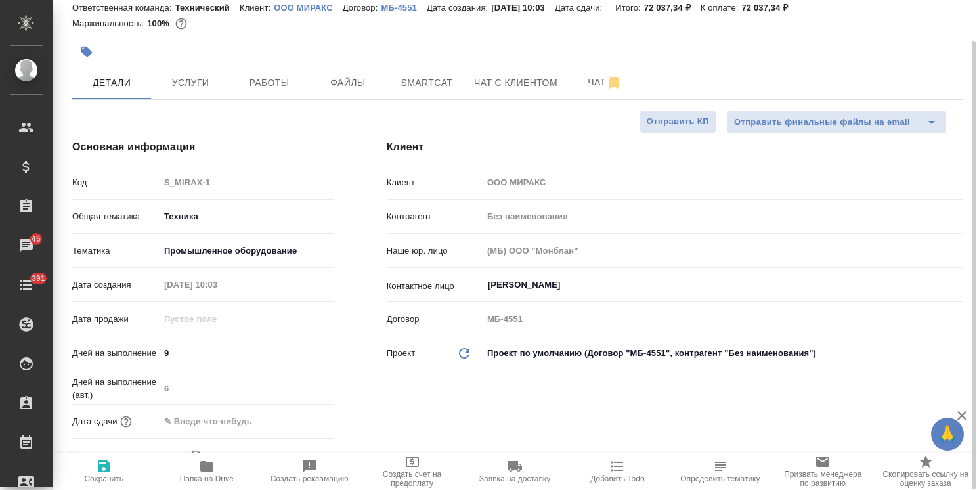
type textarea "x"
drag, startPoint x: 190, startPoint y: 351, endPoint x: 134, endPoint y: 340, distance: 57.6
click at [136, 340] on div "Код S_MIRAX-1 Общая тематика Техника tech Тематика Промышленное оборудование 5f…" at bounding box center [203, 324] width 262 height 307
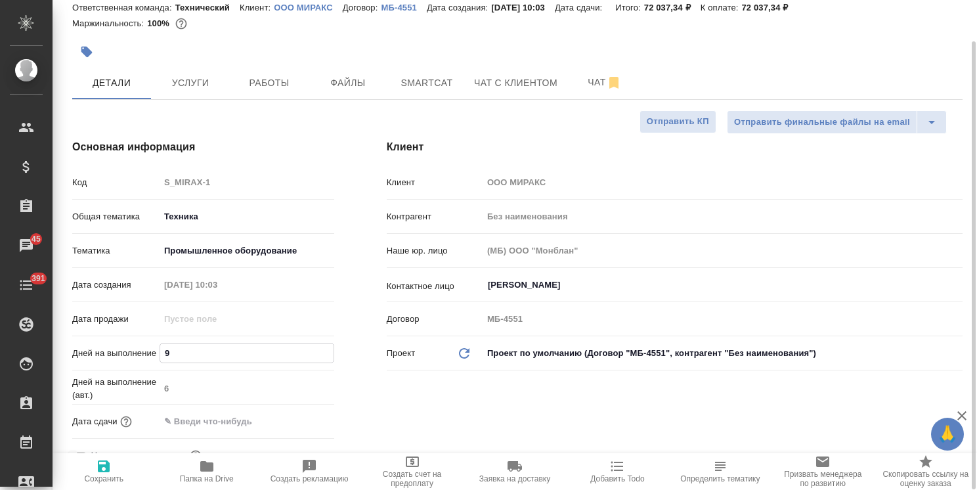
type input "7"
type textarea "x"
type input "7"
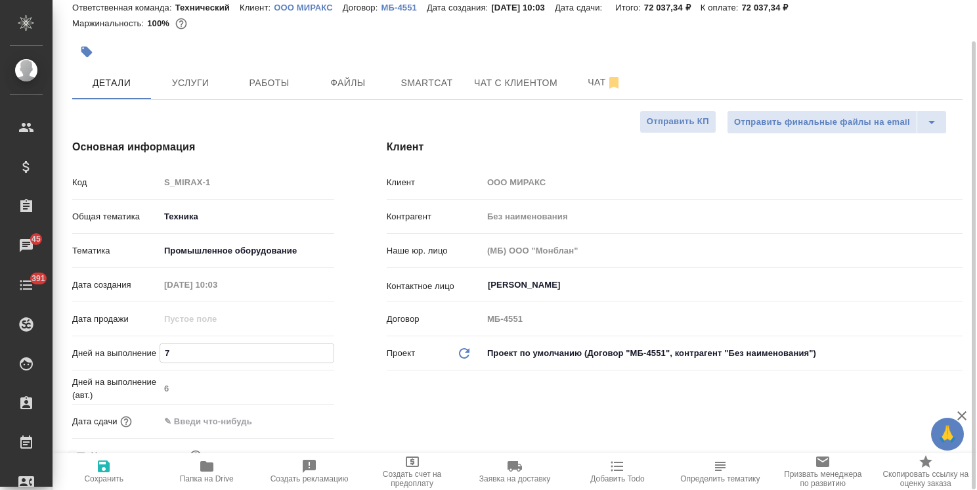
click at [87, 472] on span "Сохранить" at bounding box center [103, 470] width 87 height 25
type textarea "x"
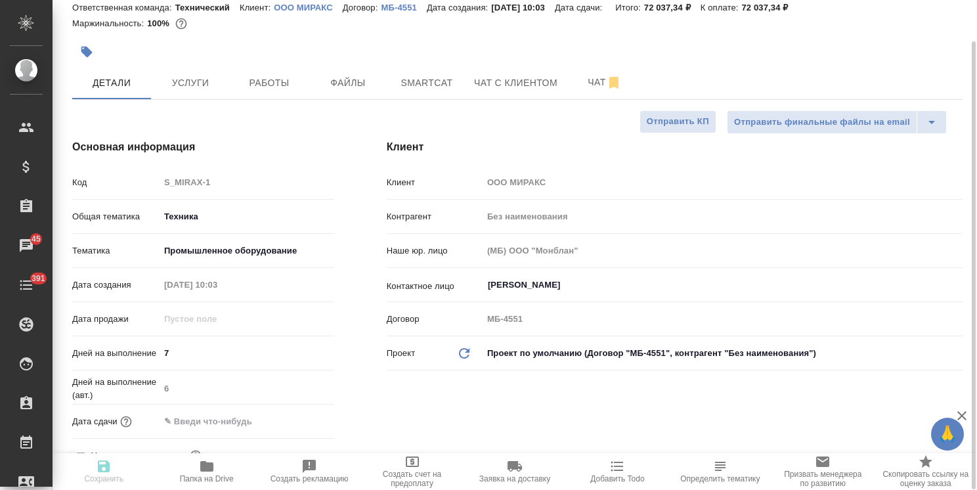
type textarea "x"
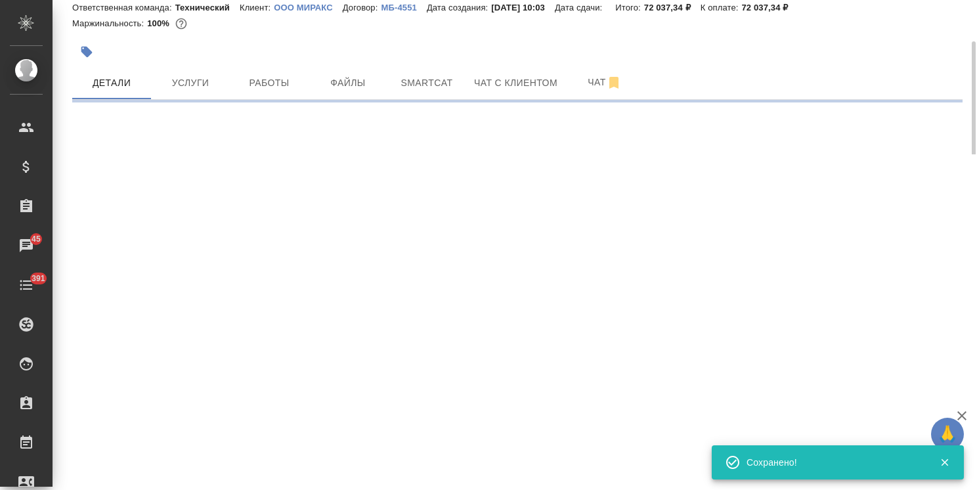
select select "RU"
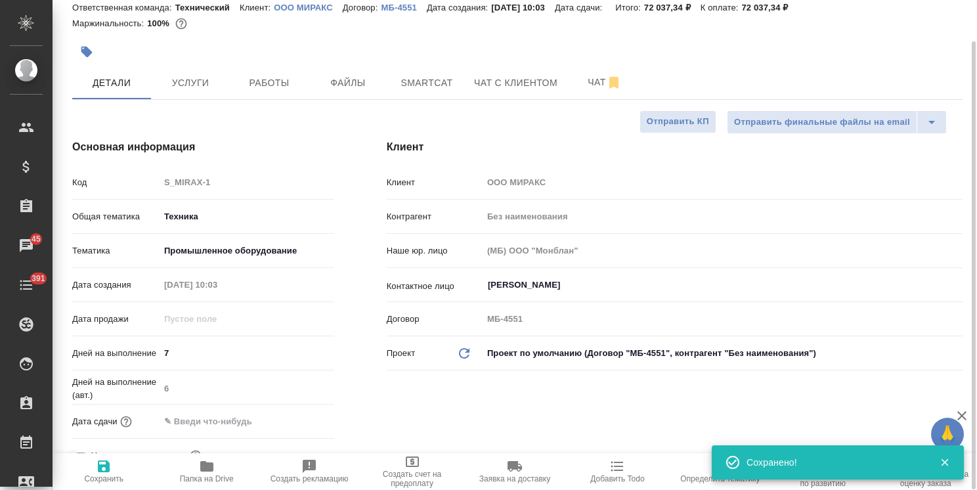
type textarea "x"
click at [215, 62] on div at bounding box center [369, 51] width 594 height 29
click at [186, 81] on span "Услуги" at bounding box center [190, 83] width 63 height 16
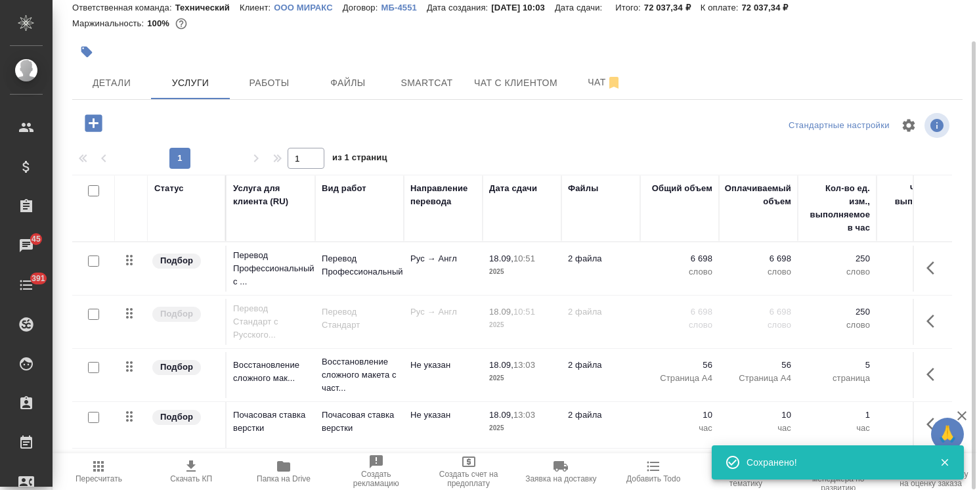
click at [93, 259] on input "checkbox" at bounding box center [93, 260] width 11 height 11
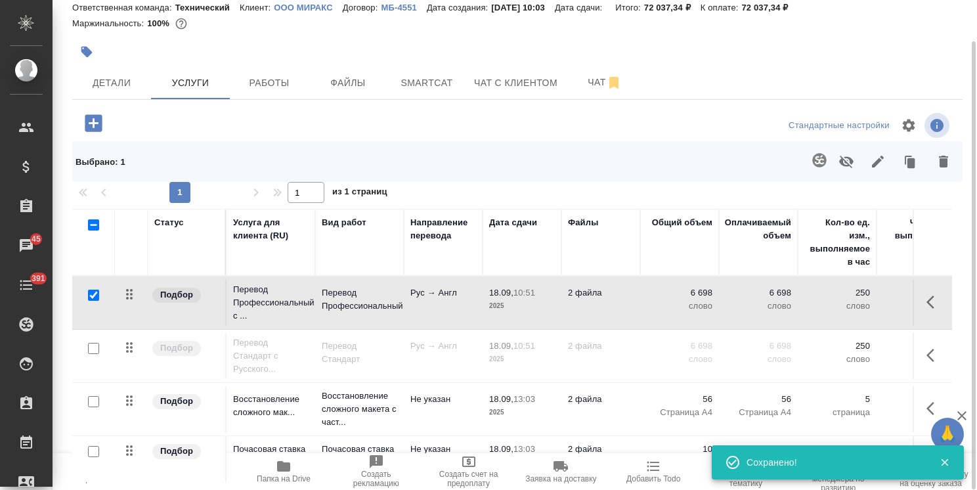
click at [843, 164] on icon "button" at bounding box center [846, 162] width 14 height 12
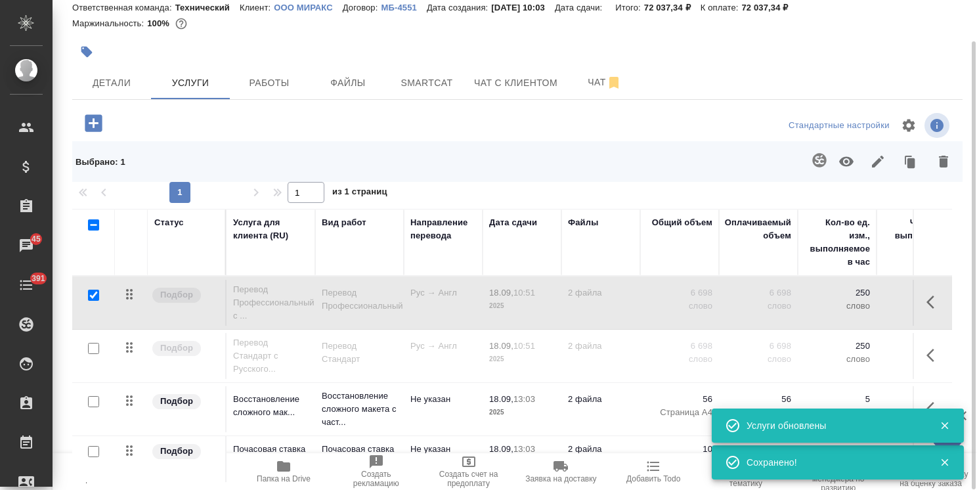
click at [95, 295] on input "checkbox" at bounding box center [93, 295] width 11 height 11
checkbox input "false"
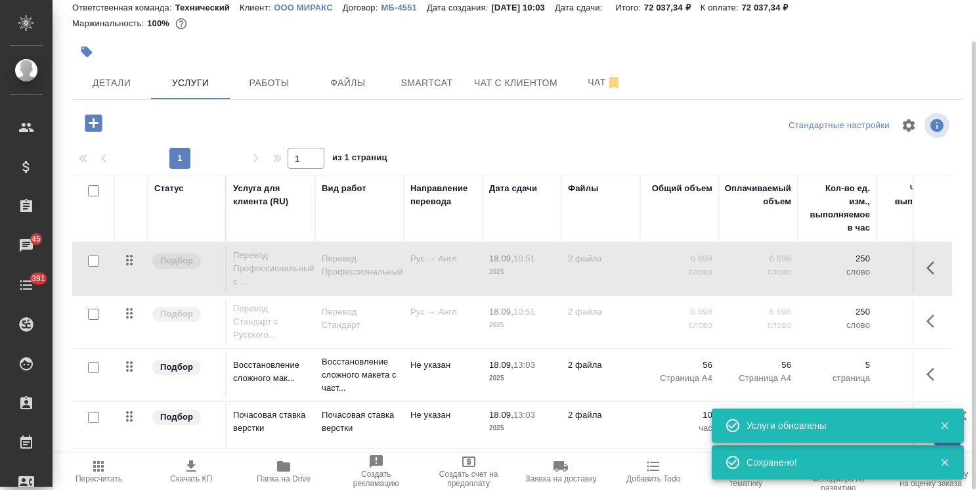
click at [92, 313] on input "checkbox" at bounding box center [93, 314] width 11 height 11
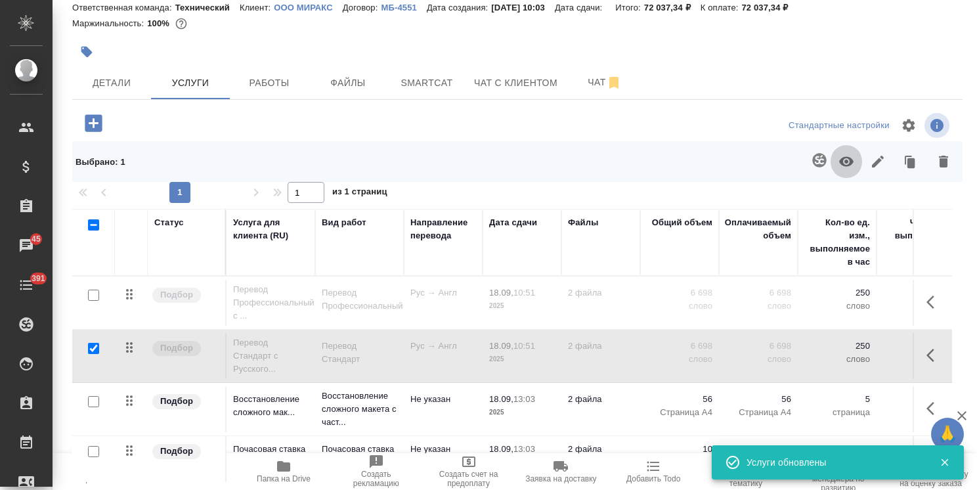
click at [850, 156] on icon "button" at bounding box center [847, 162] width 16 height 16
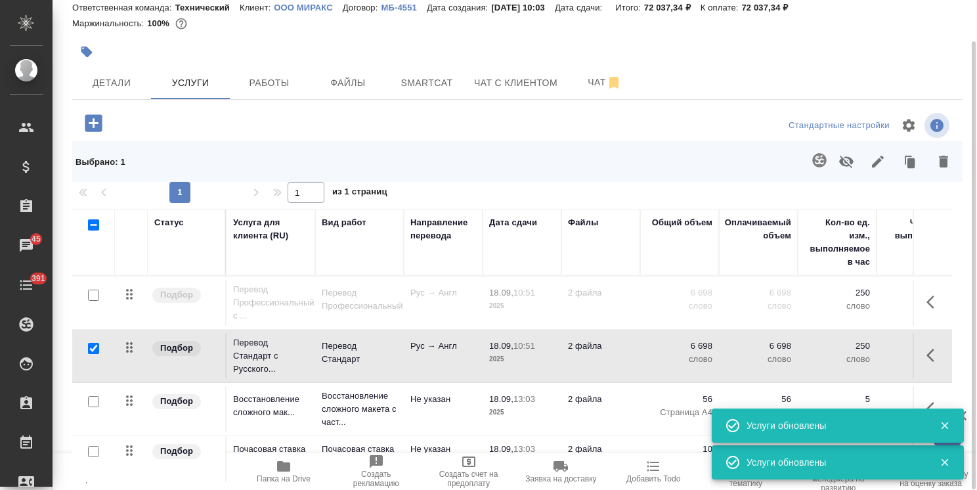
click at [96, 345] on input "checkbox" at bounding box center [93, 348] width 11 height 11
checkbox input "false"
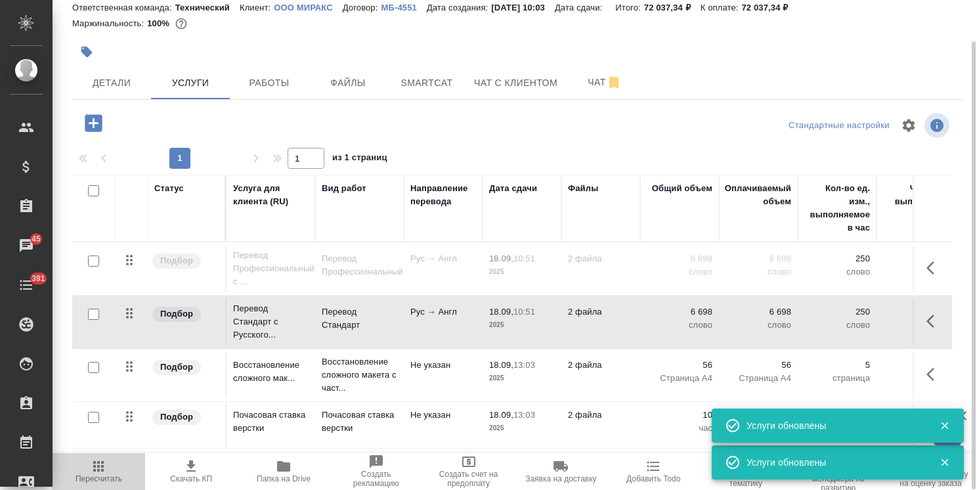
click at [106, 474] on icon "button" at bounding box center [99, 466] width 16 height 16
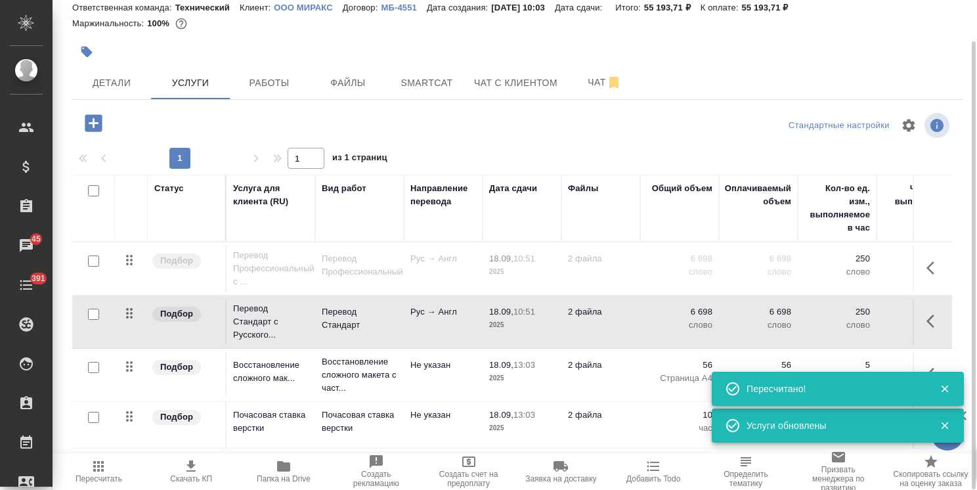
click at [190, 472] on icon "button" at bounding box center [191, 466] width 16 height 16
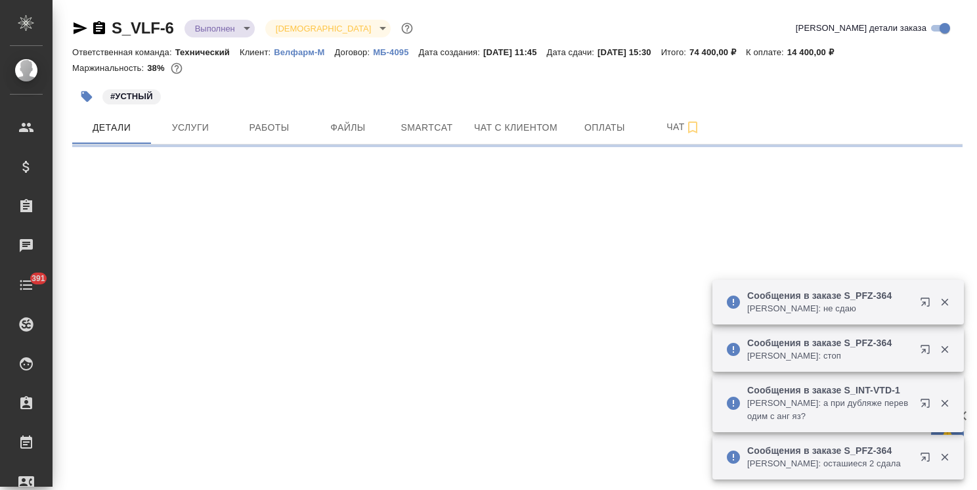
select select "RU"
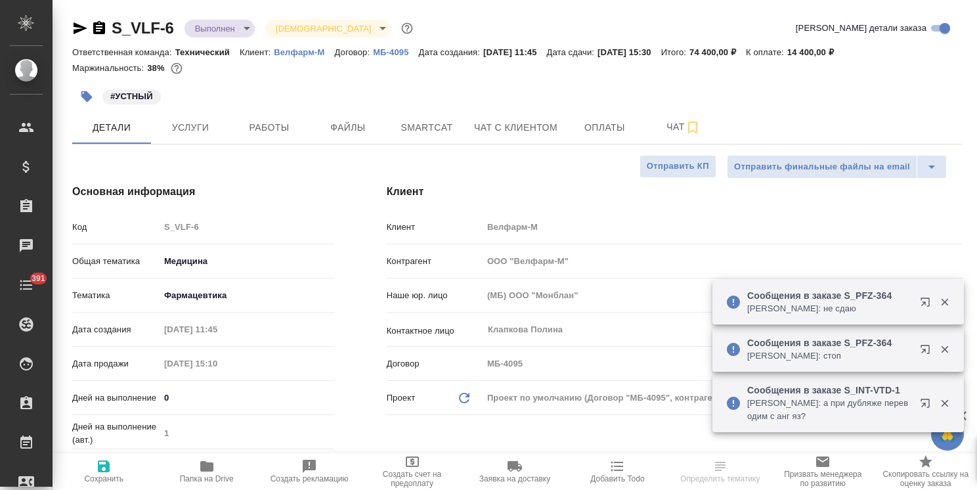
type textarea "x"
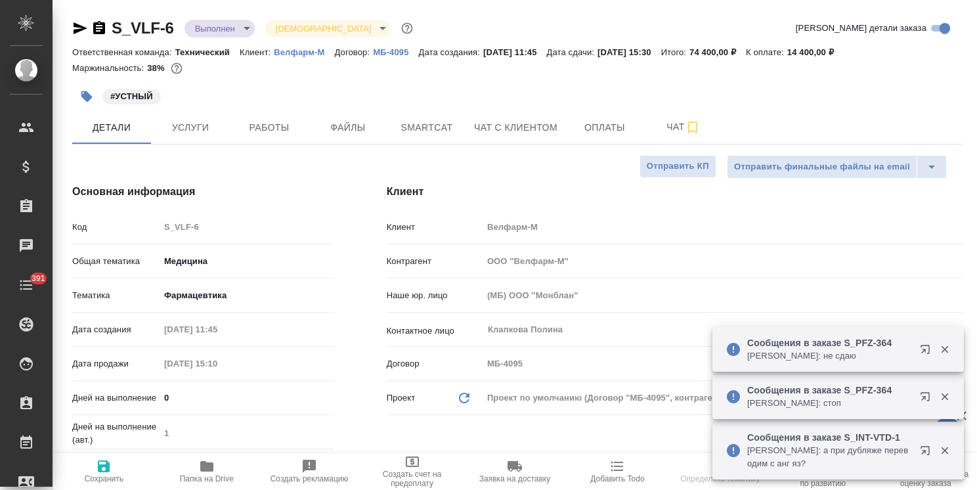
type textarea "x"
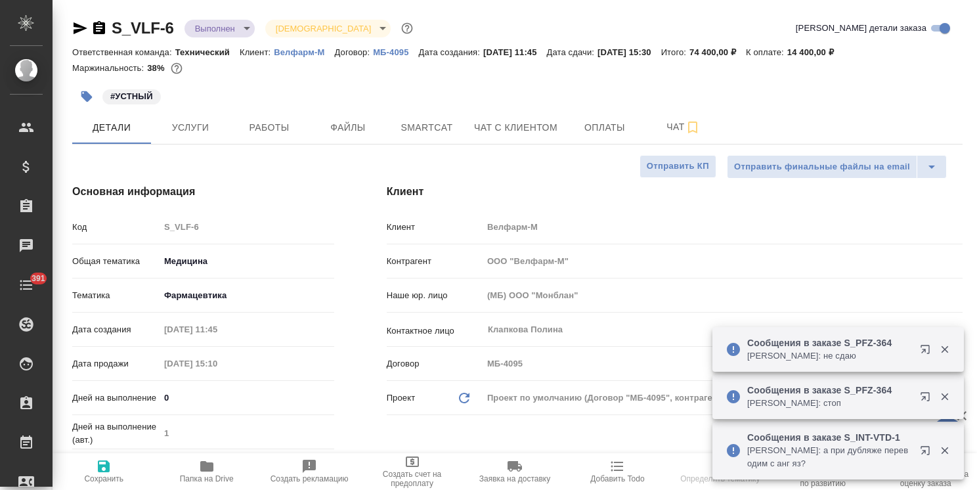
type textarea "x"
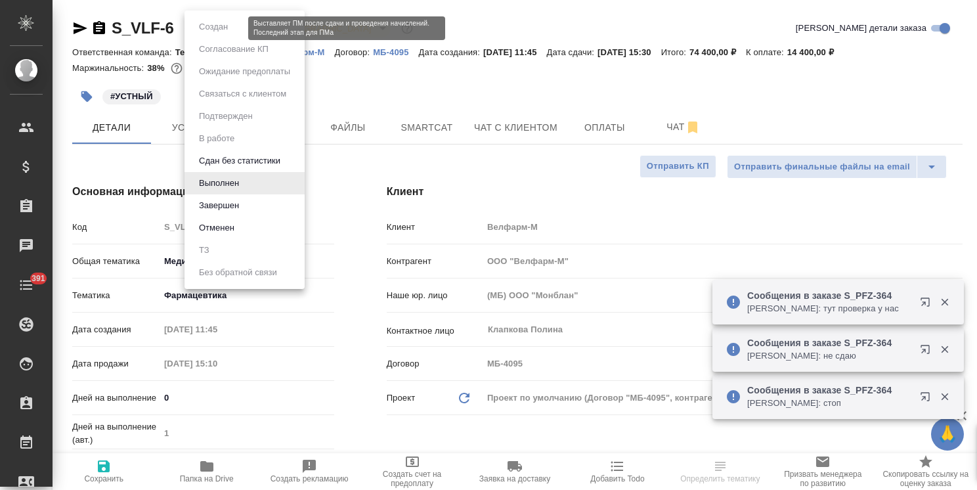
click at [234, 30] on body "🙏 .cls-1 fill:#fff; AWATERA Usmanova Olga Клиенты Спецификации Заказы Чаты 391 …" at bounding box center [488, 245] width 977 height 490
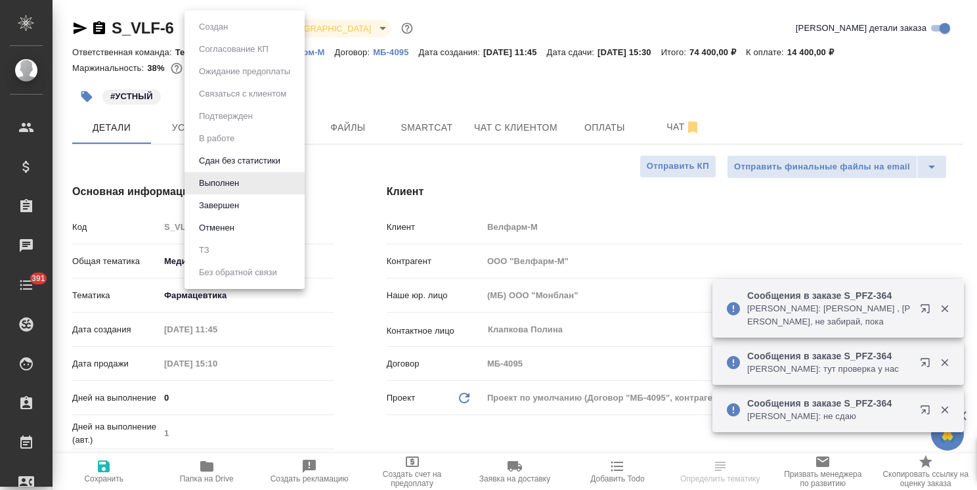
click at [225, 206] on button "Завершен" at bounding box center [219, 205] width 48 height 14
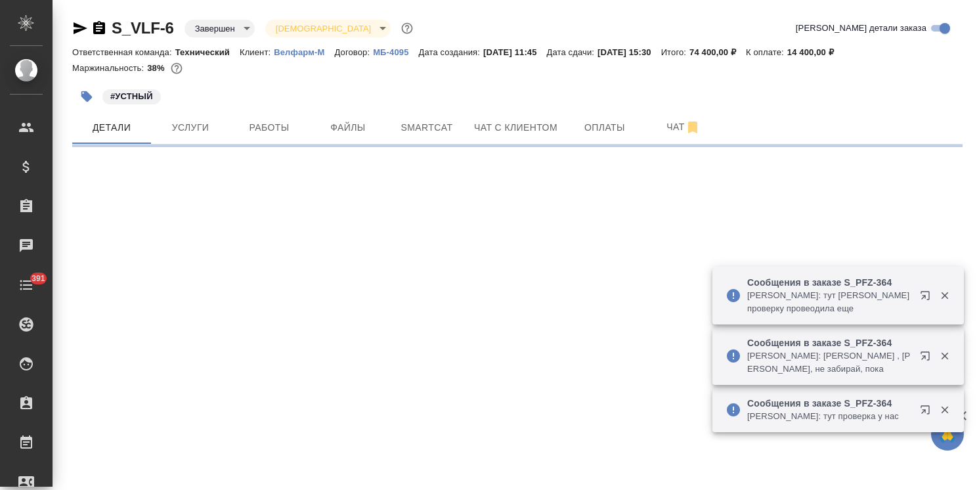
select select "RU"
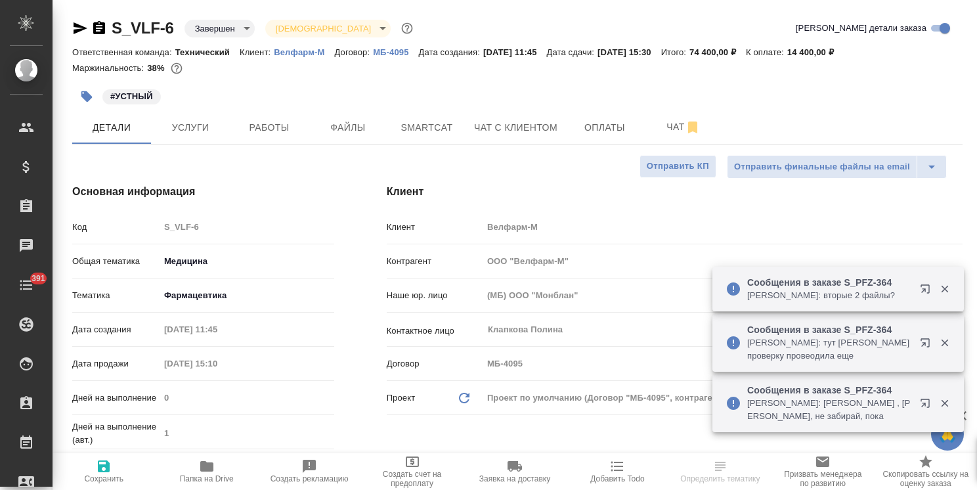
type textarea "x"
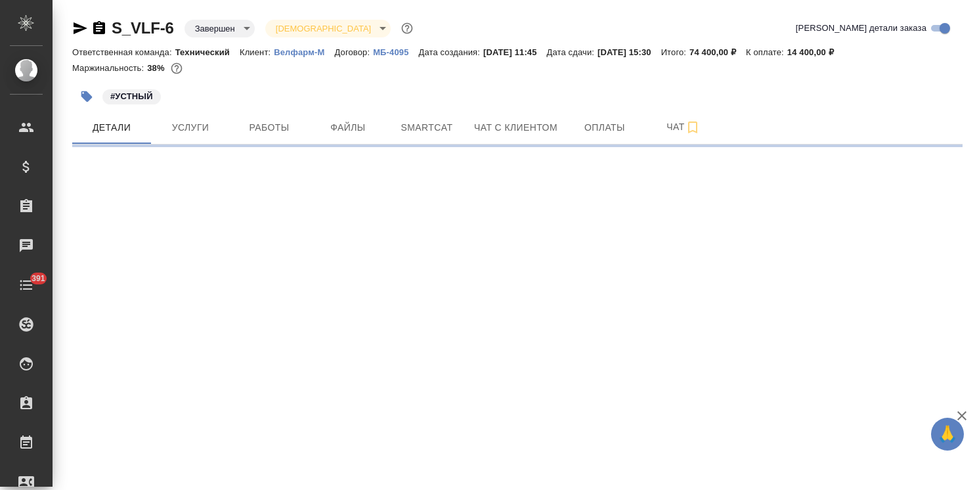
select select "RU"
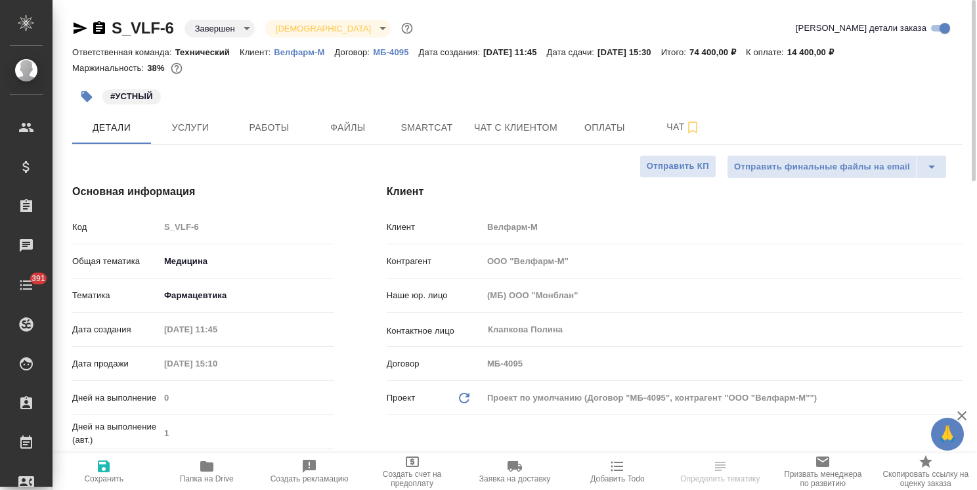
type textarea "x"
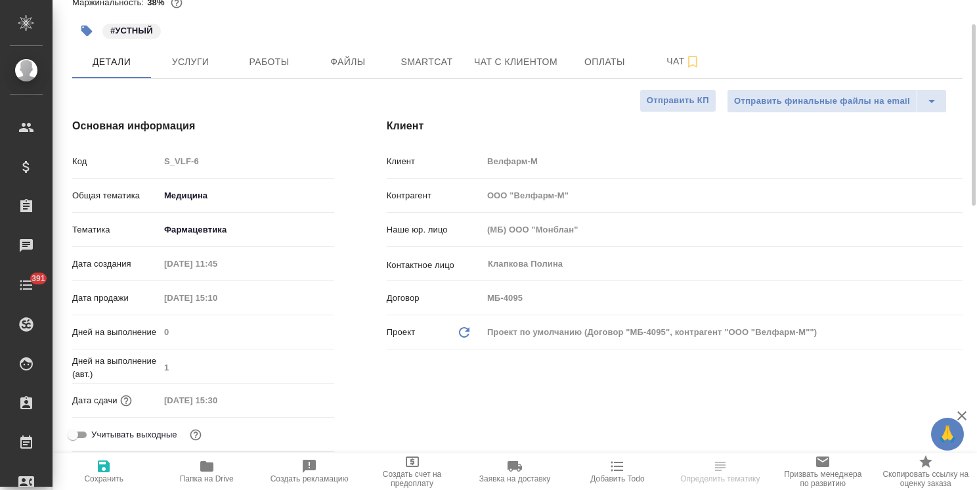
type textarea "x"
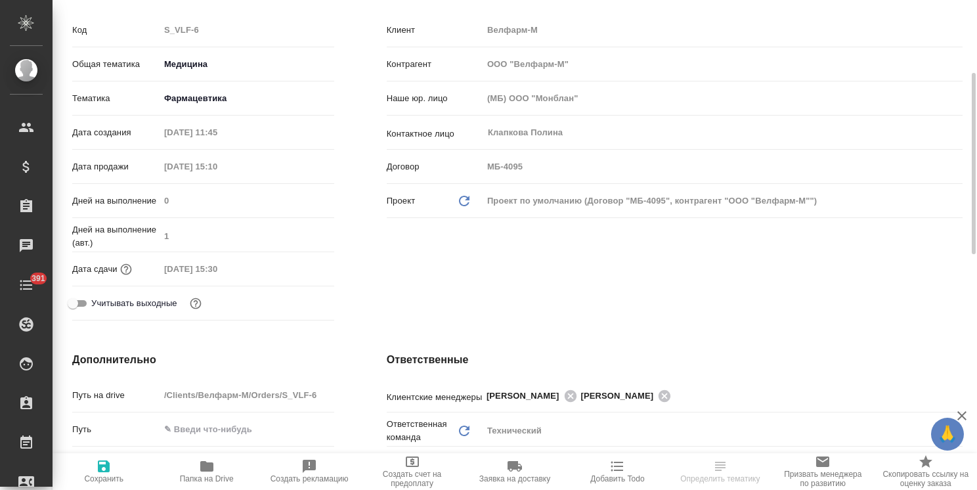
type textarea "x"
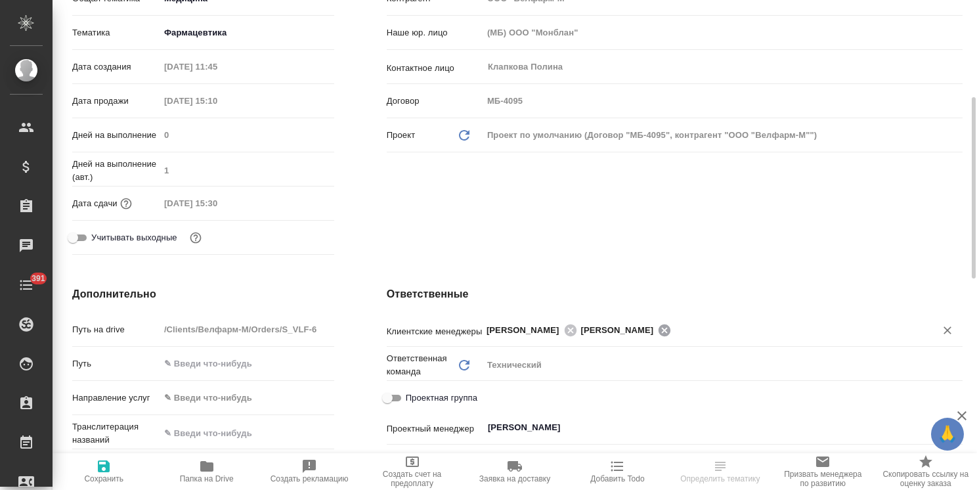
click at [671, 330] on icon at bounding box center [665, 330] width 12 height 12
type textarea "x"
click at [113, 468] on span "Сохранить" at bounding box center [103, 470] width 87 height 25
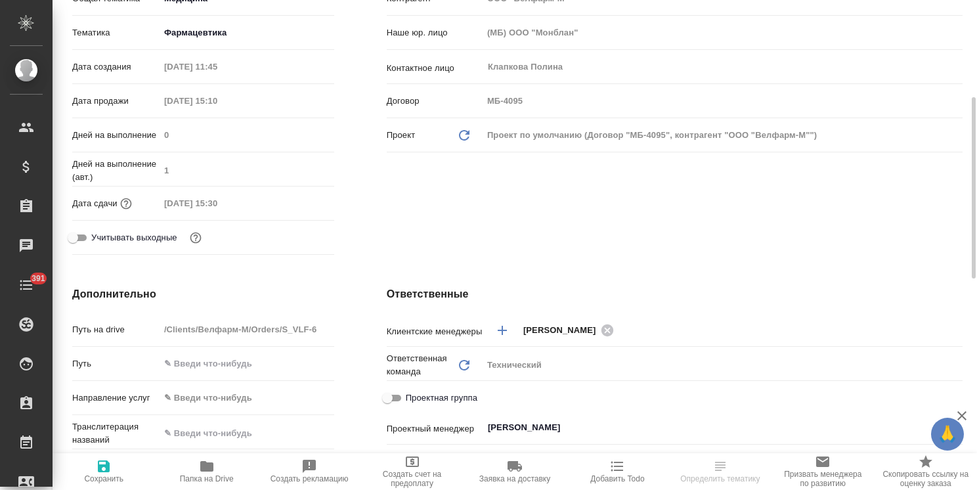
type textarea "x"
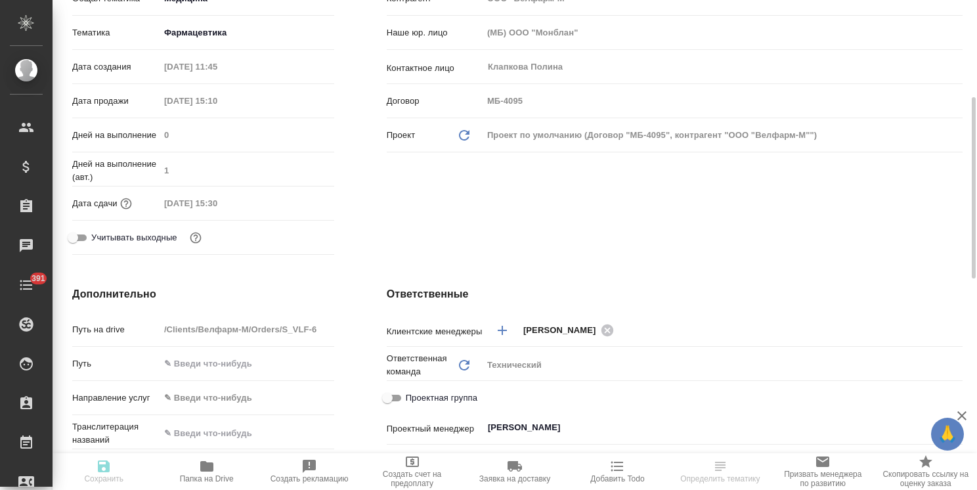
type textarea "x"
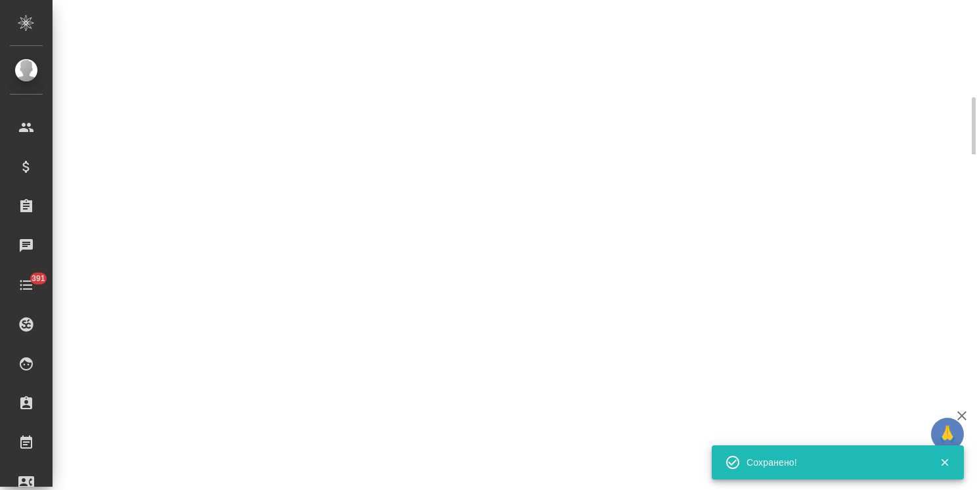
select select "RU"
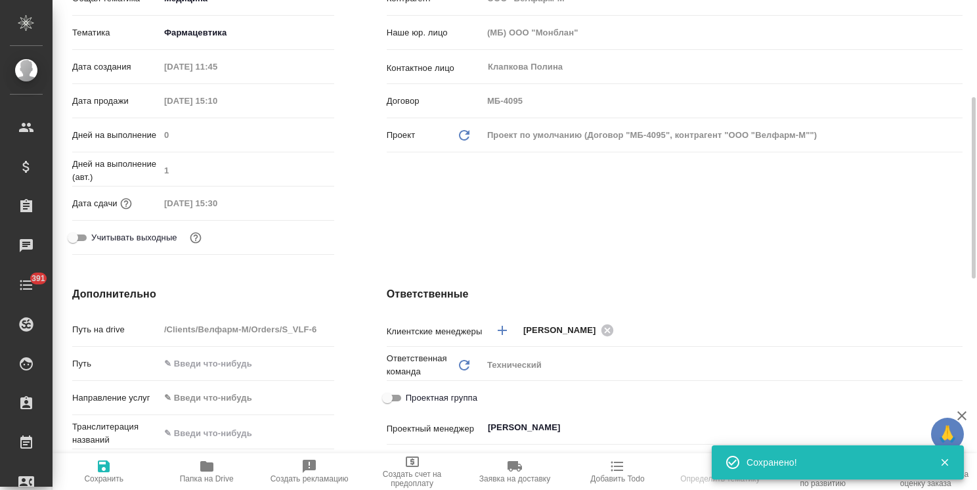
type textarea "x"
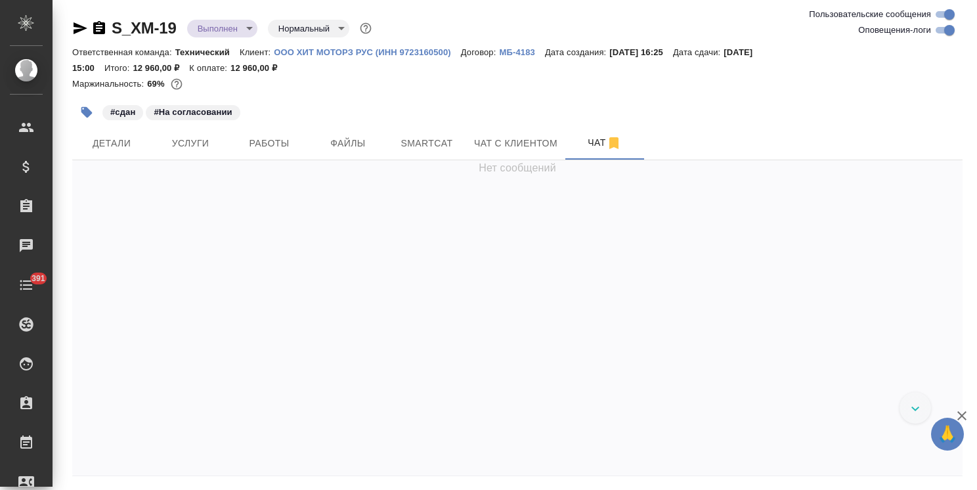
scroll to position [12129, 0]
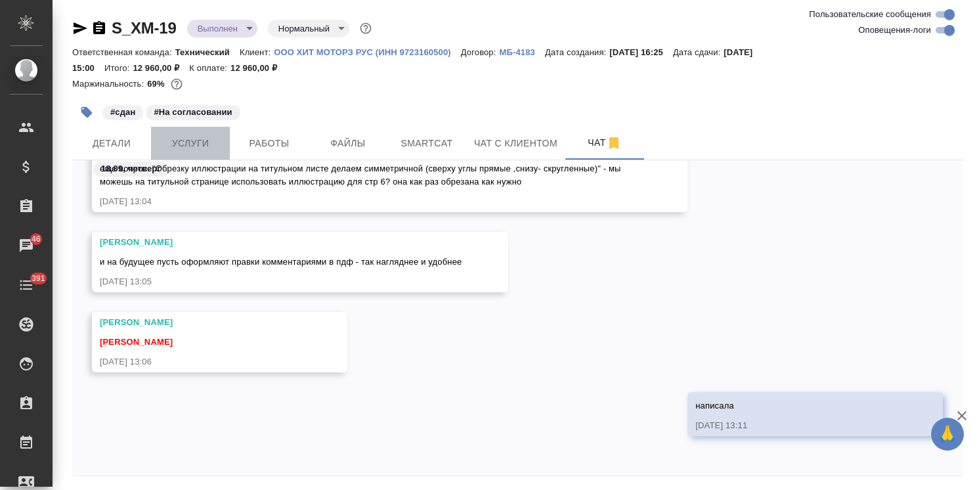
click at [180, 135] on span "Услуги" at bounding box center [190, 143] width 63 height 16
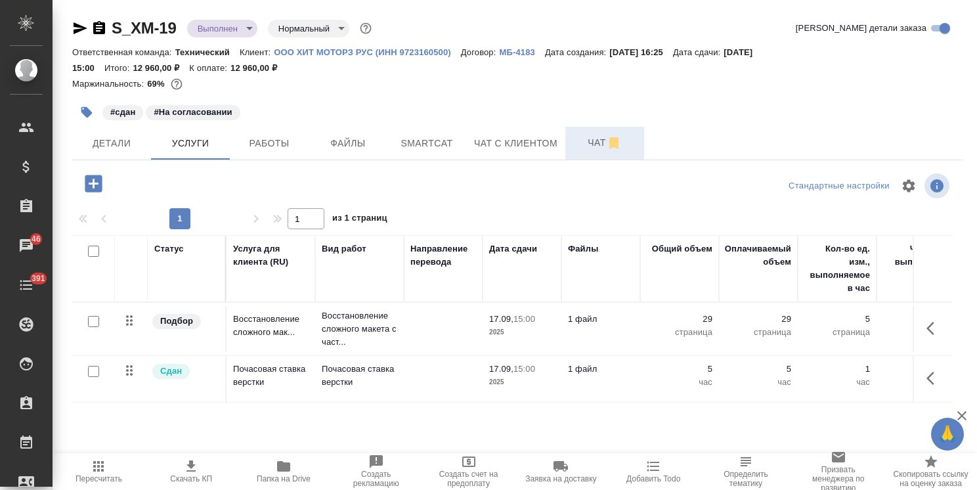
click at [570, 139] on button "Чат" at bounding box center [604, 143] width 79 height 33
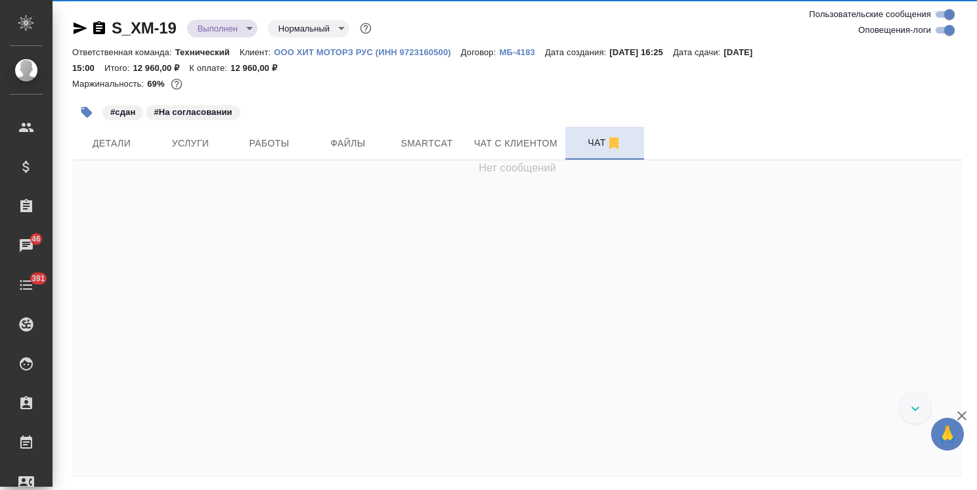
scroll to position [12129, 0]
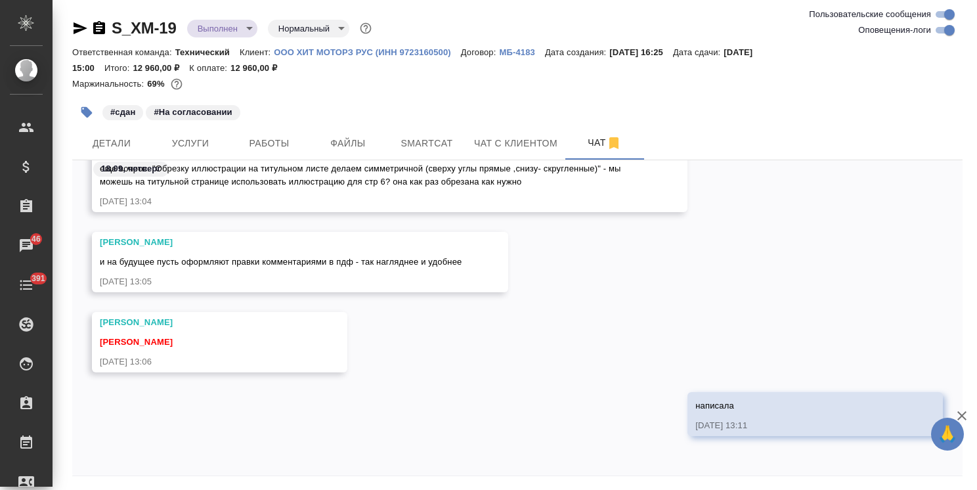
click at [967, 412] on icon "button" at bounding box center [962, 416] width 16 height 16
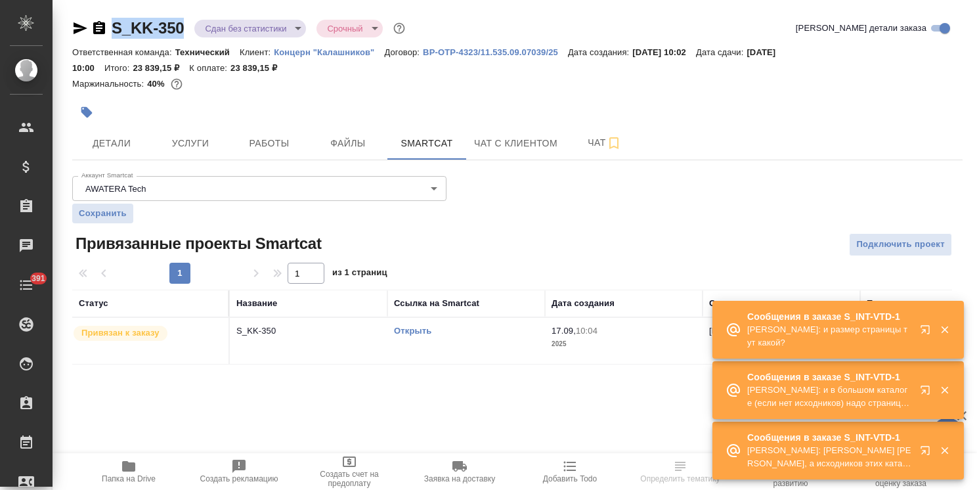
drag, startPoint x: 188, startPoint y: 13, endPoint x: 96, endPoint y: 18, distance: 92.1
click at [96, 18] on div "S_KK-350 Сдан без статистики distributed Срочный urgent Кратко детали заказа От…" at bounding box center [517, 199] width 905 height 398
copy link "S_KK-350"
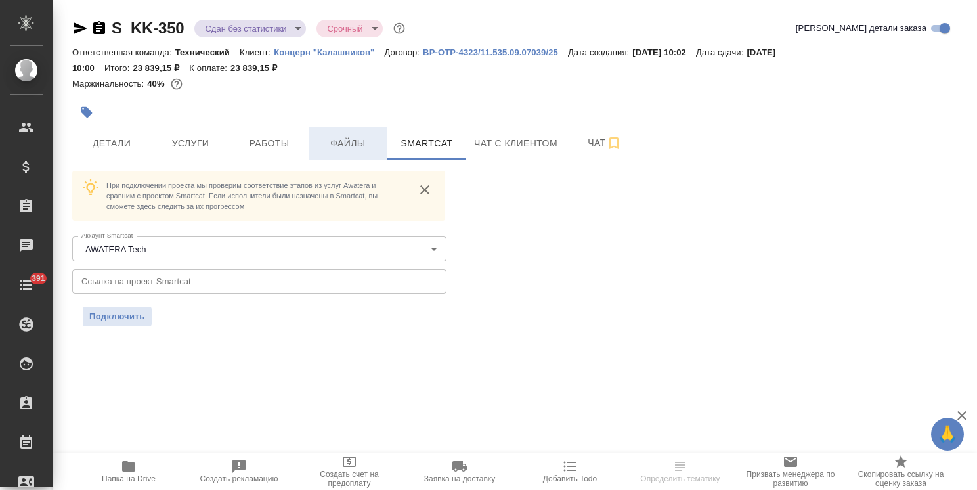
click at [342, 139] on span "Файлы" at bounding box center [348, 143] width 63 height 16
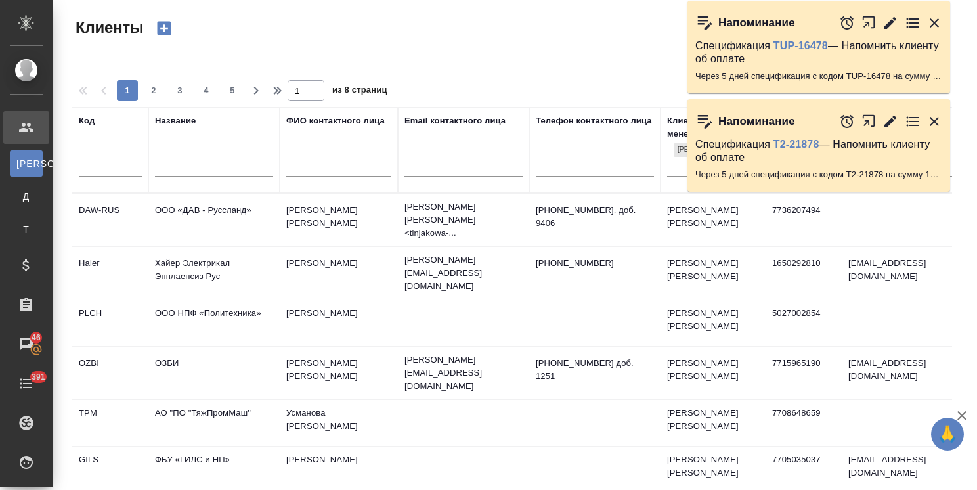
select select "RU"
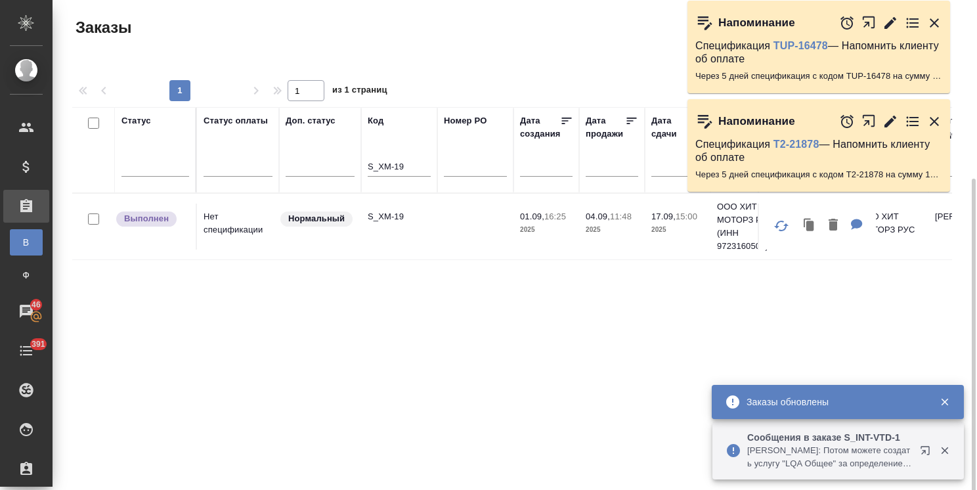
scroll to position [97, 0]
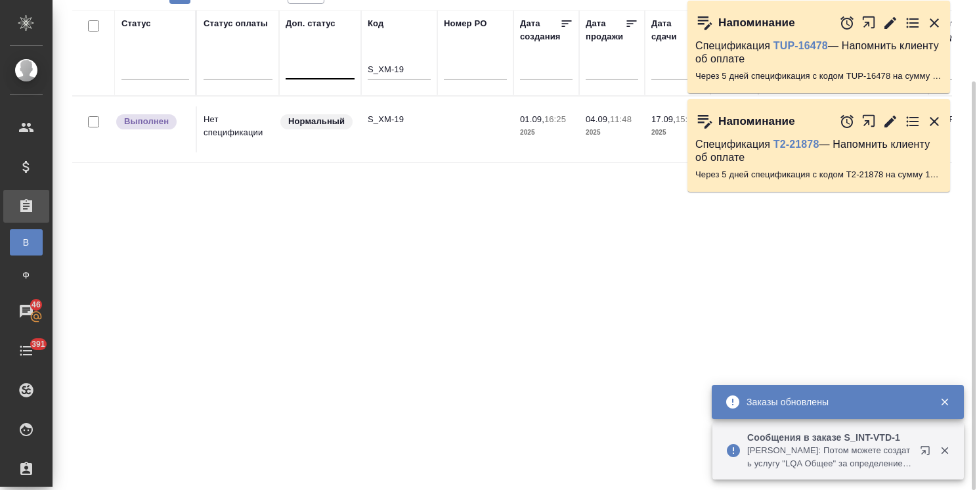
drag, startPoint x: 407, startPoint y: 70, endPoint x: 336, endPoint y: 59, distance: 71.1
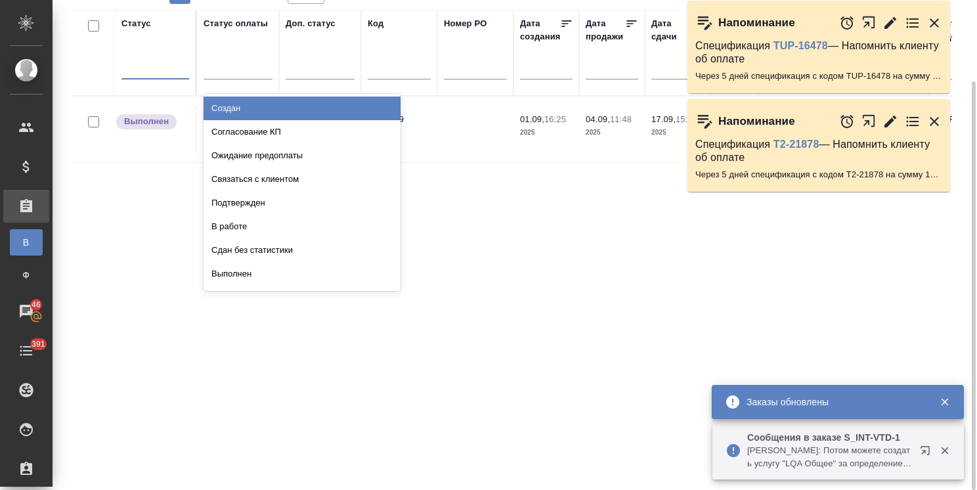
click at [163, 65] on div at bounding box center [156, 65] width 68 height 19
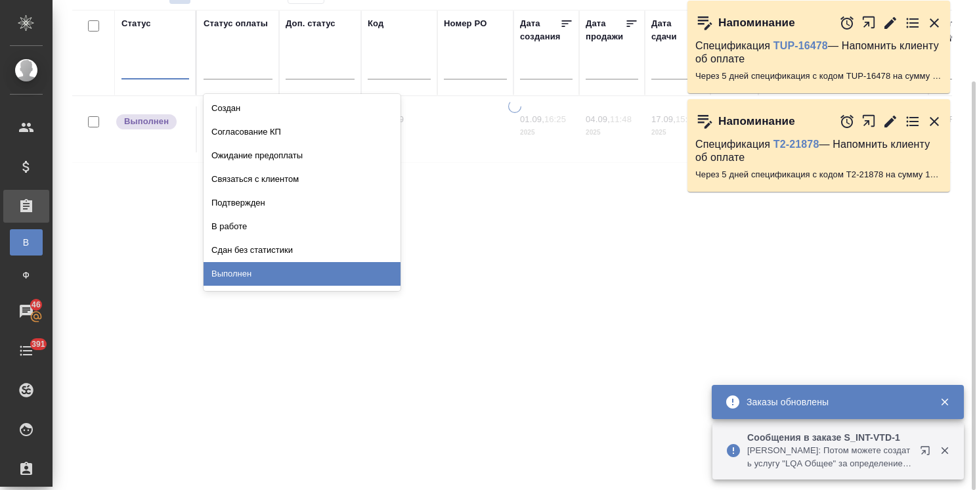
click at [245, 275] on div "Выполнен" at bounding box center [302, 274] width 197 height 24
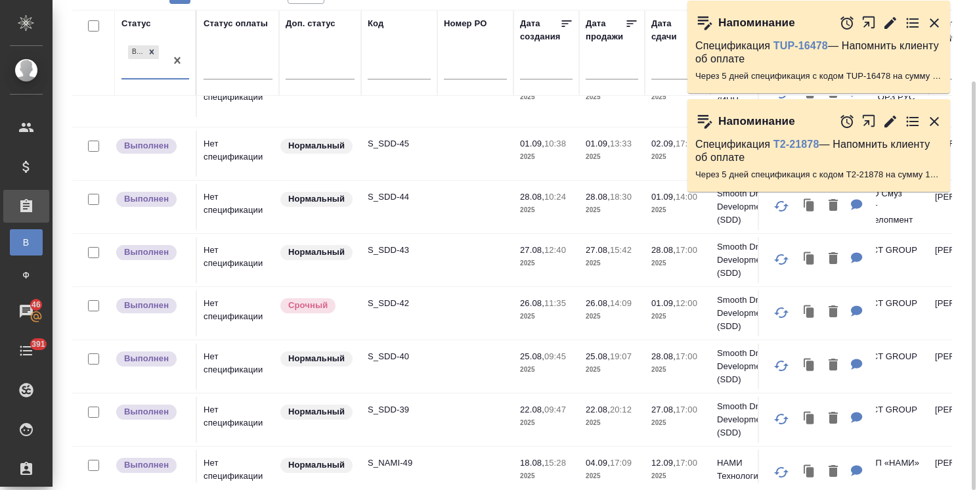
scroll to position [89, 0]
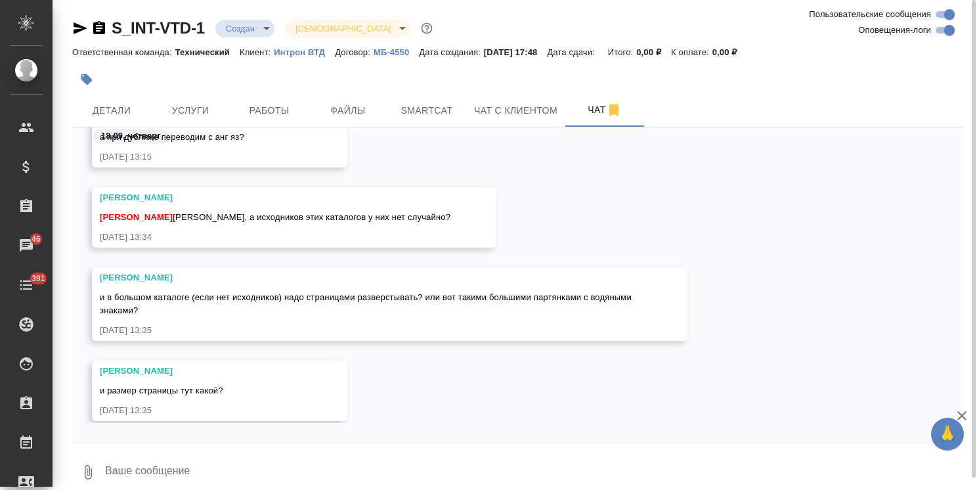
scroll to position [1076, 0]
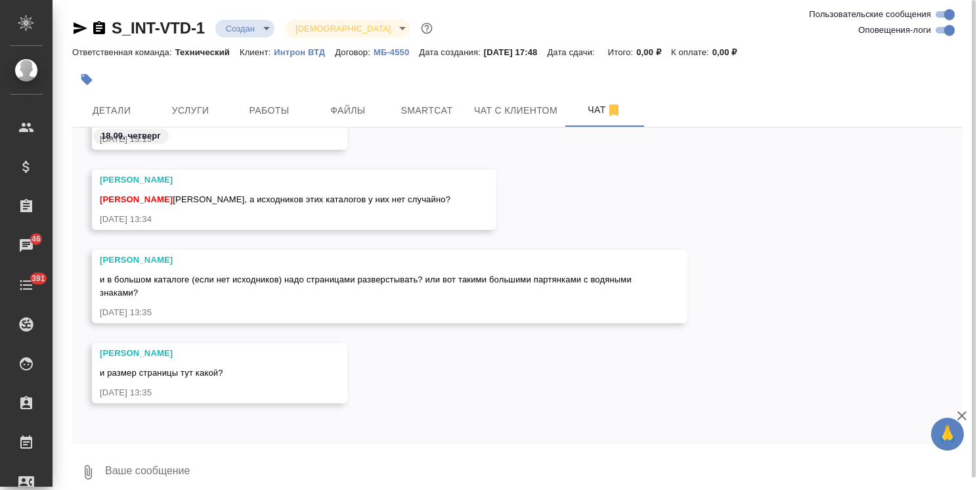
click at [198, 458] on textarea at bounding box center [533, 472] width 859 height 45
type textarea "уточняю"
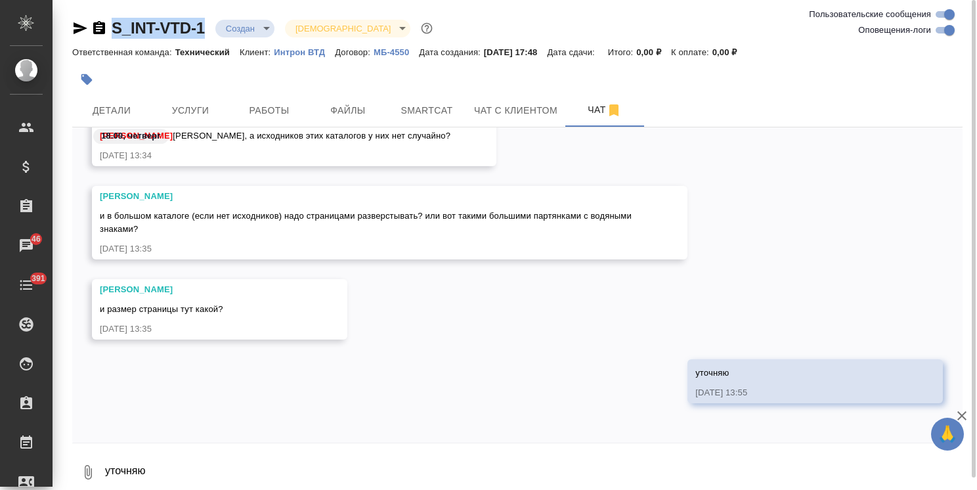
drag, startPoint x: 208, startPoint y: 16, endPoint x: 103, endPoint y: 8, distance: 104.7
click at [107, 14] on div "S_INT-VTD-1 Создан new Святая троица holyTrinity Ответственная команда: Техниче…" at bounding box center [517, 251] width 905 height 502
copy link "S_INT-VTD-1"
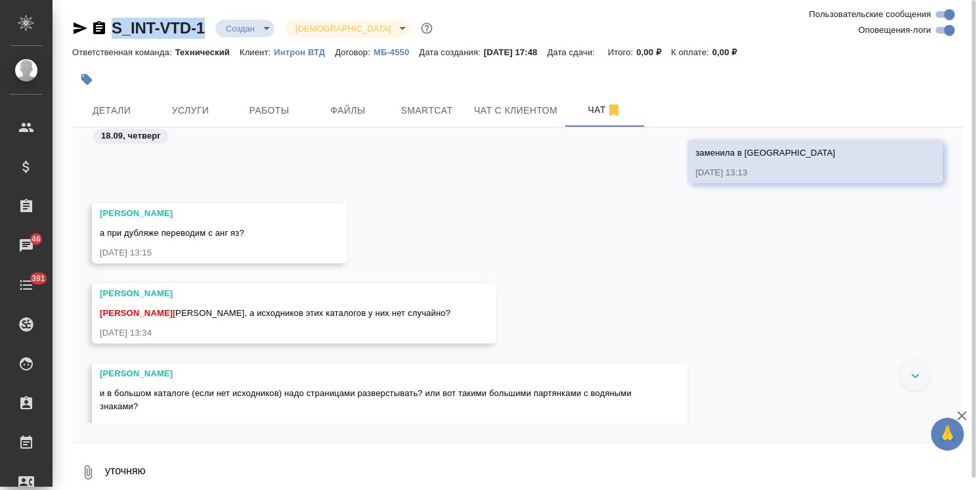
scroll to position [942, 0]
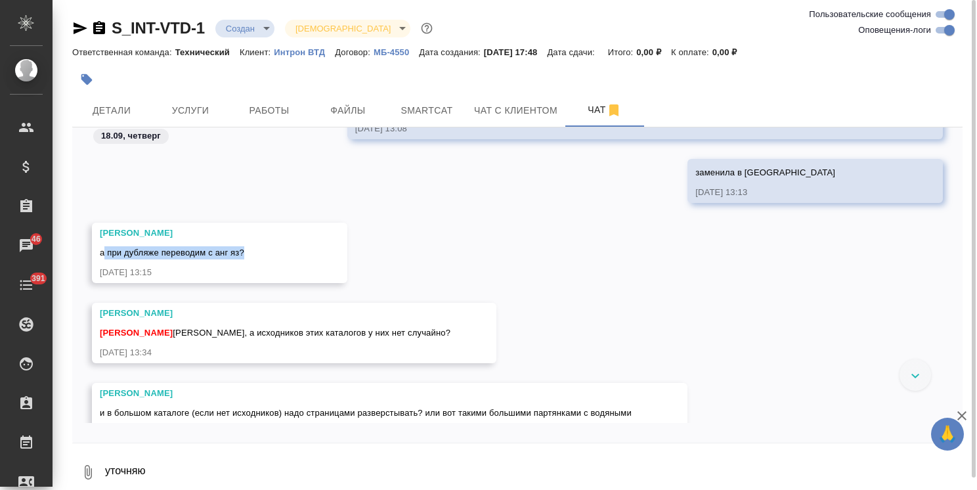
drag, startPoint x: 105, startPoint y: 254, endPoint x: 257, endPoint y: 251, distance: 152.4
click at [257, 251] on div "а при дубляже переводим с анг яз?" at bounding box center [201, 251] width 202 height 16
click at [246, 259] on div "а при дубляже переводим с анг яз?" at bounding box center [201, 251] width 202 height 16
click at [120, 120] on button "Детали" at bounding box center [111, 110] width 79 height 33
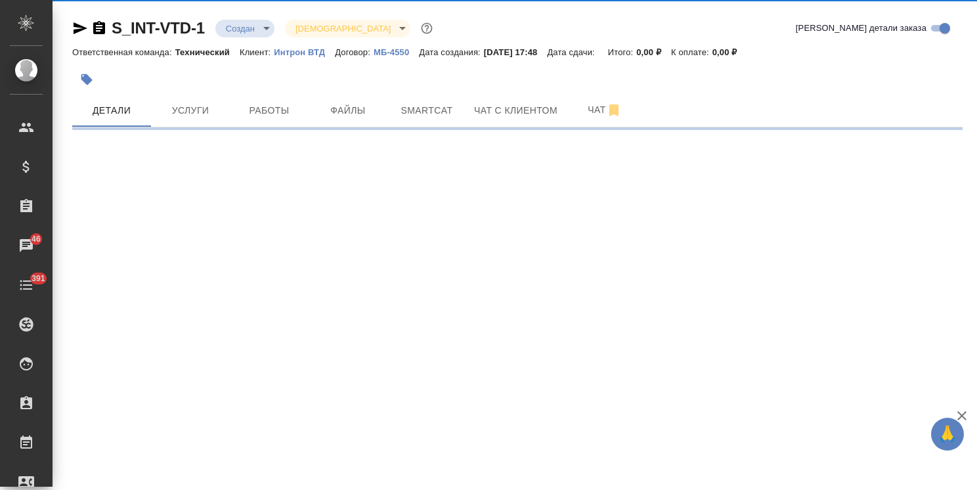
select select "RU"
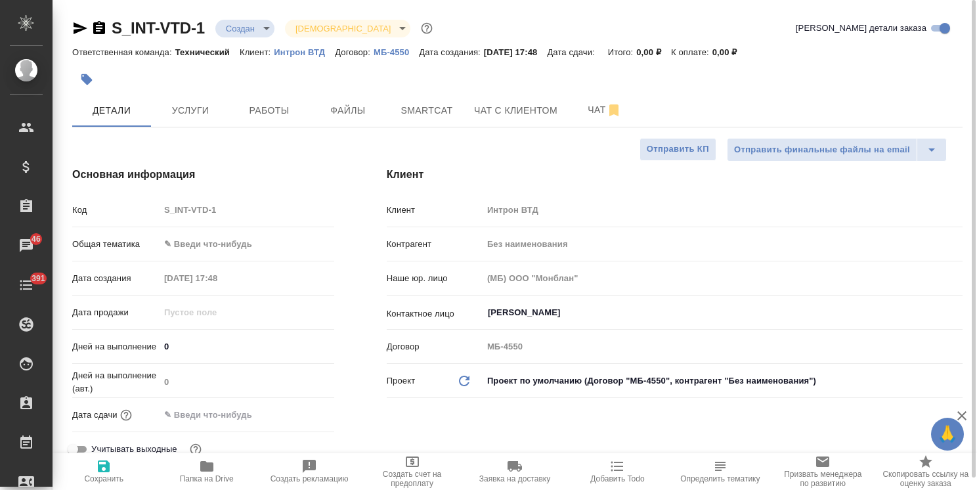
type textarea "x"
drag, startPoint x: 973, startPoint y: 173, endPoint x: 927, endPoint y: 90, distance: 94.9
click at [953, 93] on div "S_INT-VTD-1 Создан new Святая троица holyTrinity Кратко детали заказа Ответстве…" at bounding box center [515, 245] width 925 height 490
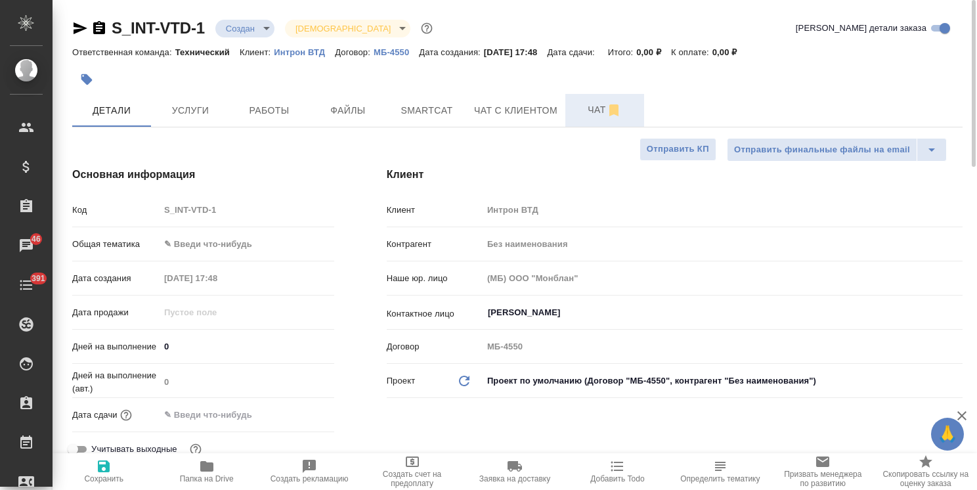
click at [589, 99] on button "Чат" at bounding box center [604, 110] width 79 height 33
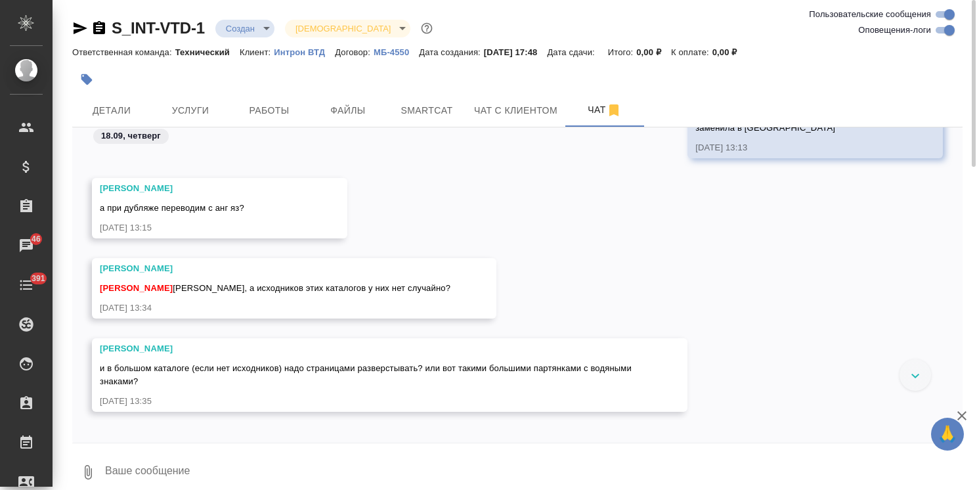
scroll to position [925, 0]
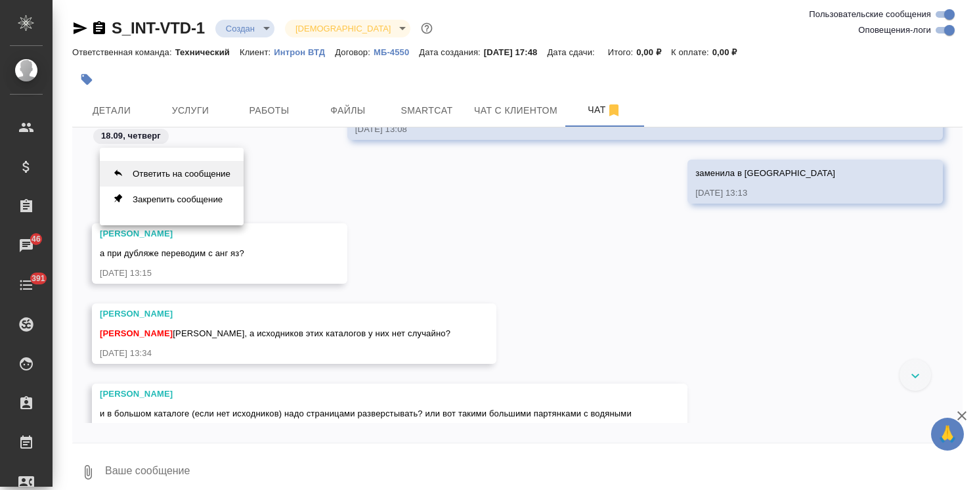
click at [174, 179] on button "Ответить на сообщение" at bounding box center [172, 174] width 144 height 26
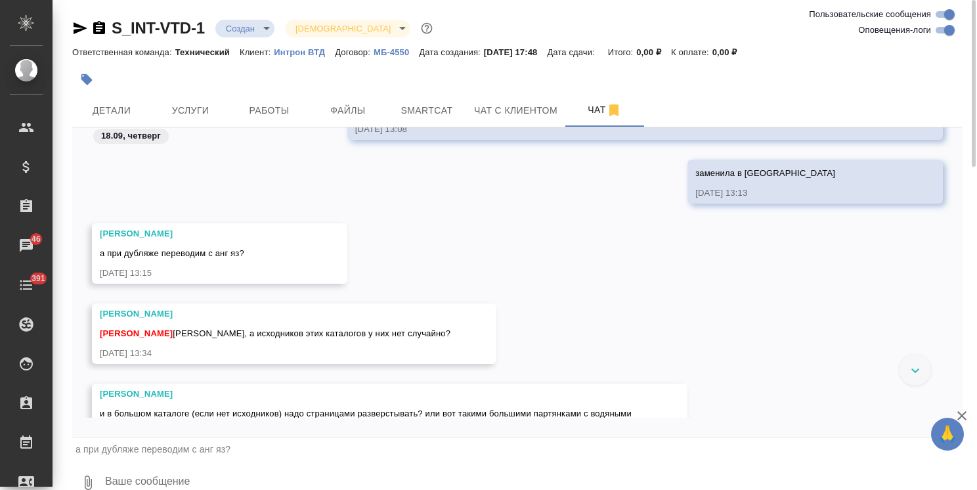
click at [165, 480] on textarea at bounding box center [533, 482] width 859 height 45
type textarea "кит-рус"
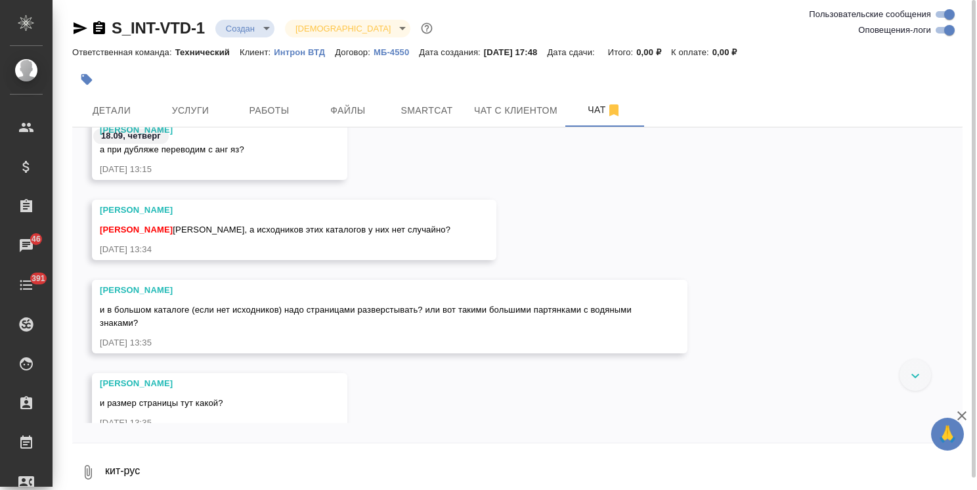
scroll to position [1016, 0]
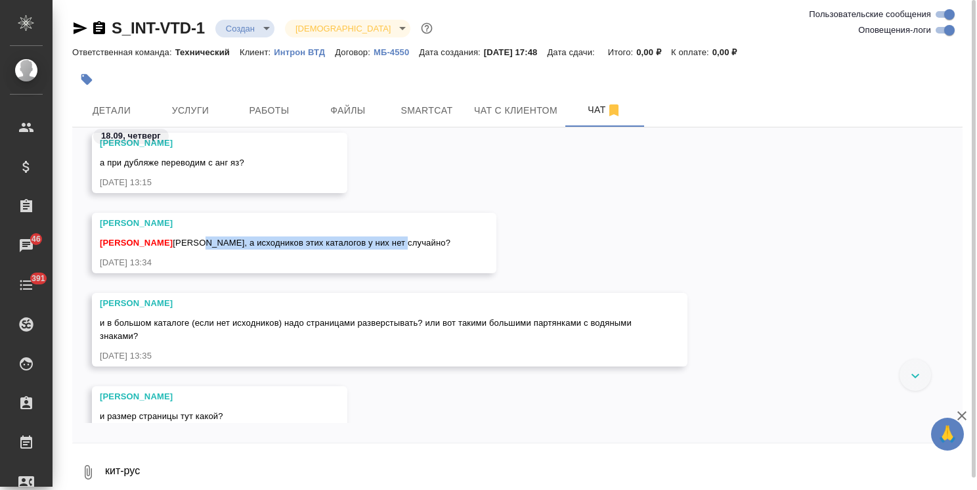
drag, startPoint x: 194, startPoint y: 243, endPoint x: 422, endPoint y: 244, distance: 227.2
click at [422, 244] on div "Арсеньева Вера Усманова Ольга Оля, а исходников этих каталогов у них нет случай…" at bounding box center [294, 243] width 405 height 60
copy span "а исходников этих каталогов у них нет случайно?"
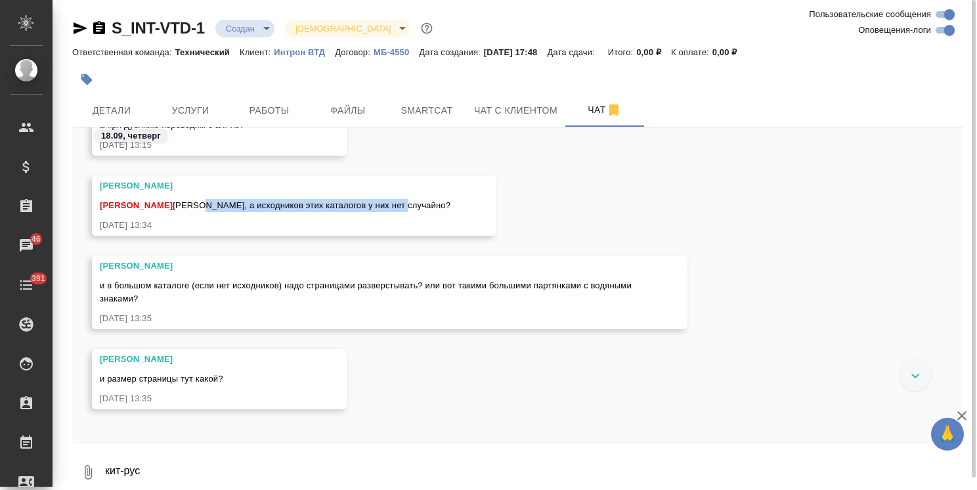
scroll to position [1082, 0]
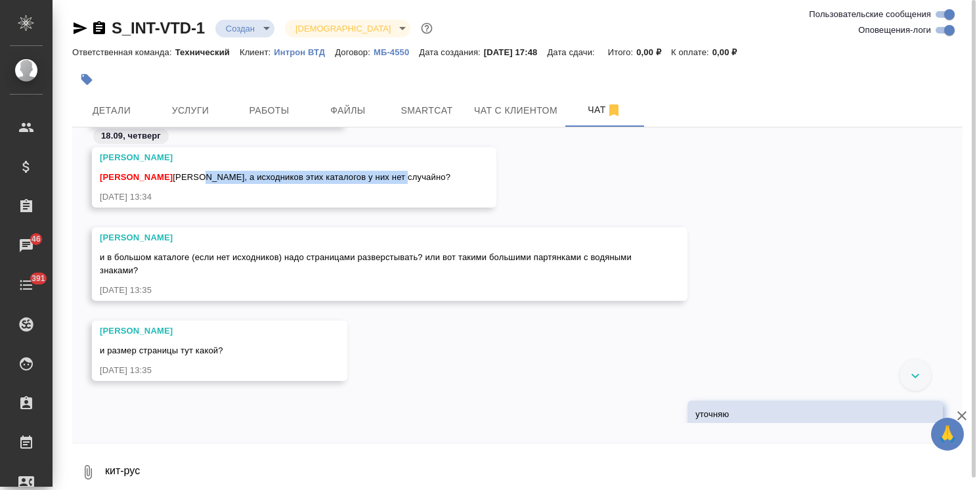
drag, startPoint x: 100, startPoint y: 256, endPoint x: 169, endPoint y: 280, distance: 72.9
click at [169, 280] on div "Арсеньева Вера и в большом каталоге (если нет исходников) надо страницами разве…" at bounding box center [371, 264] width 542 height 66
copy div "и в большом каталоге (если нет исходников) надо страницами разверстывать? или в…"
drag, startPoint x: 99, startPoint y: 349, endPoint x: 106, endPoint y: 349, distance: 7.9
click at [101, 349] on div "Арсеньева Вера и размер страницы тут какой? 18.09.25, 13:35" at bounding box center [219, 351] width 255 height 60
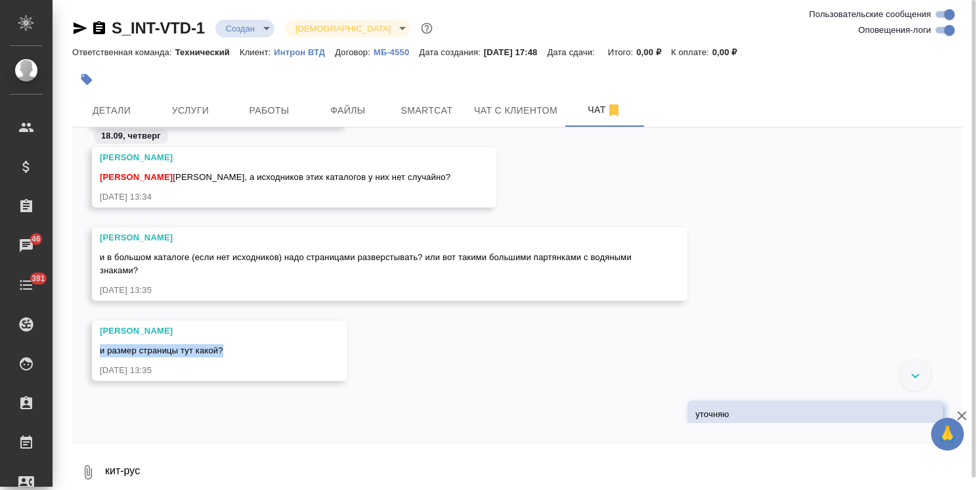
drag, startPoint x: 100, startPoint y: 353, endPoint x: 244, endPoint y: 356, distance: 143.9
click at [244, 356] on div "и размер страницы тут какой?" at bounding box center [201, 349] width 202 height 16
copy span "и размер страницы тут какой?"
click at [401, 379] on div "Арсеньева Вера и размер страницы тут какой? 18.09.25, 13:35" at bounding box center [517, 361] width 891 height 80
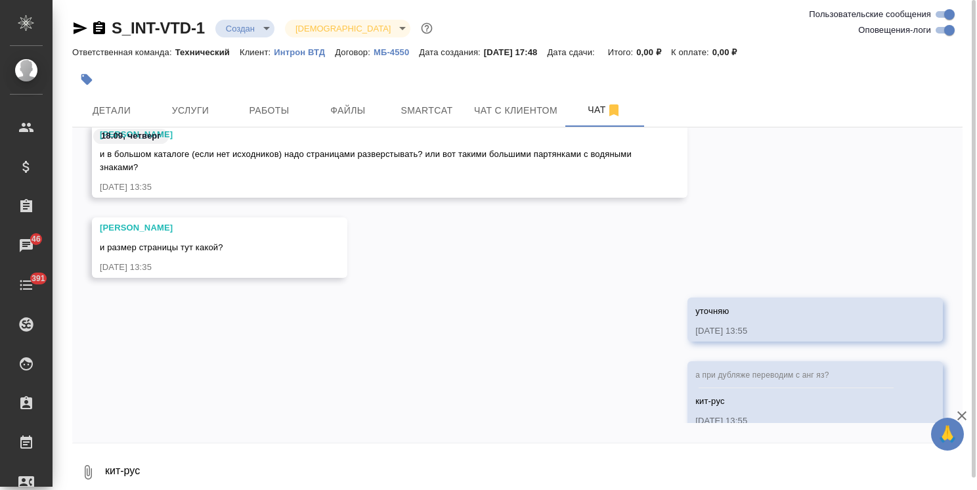
scroll to position [1258, 0]
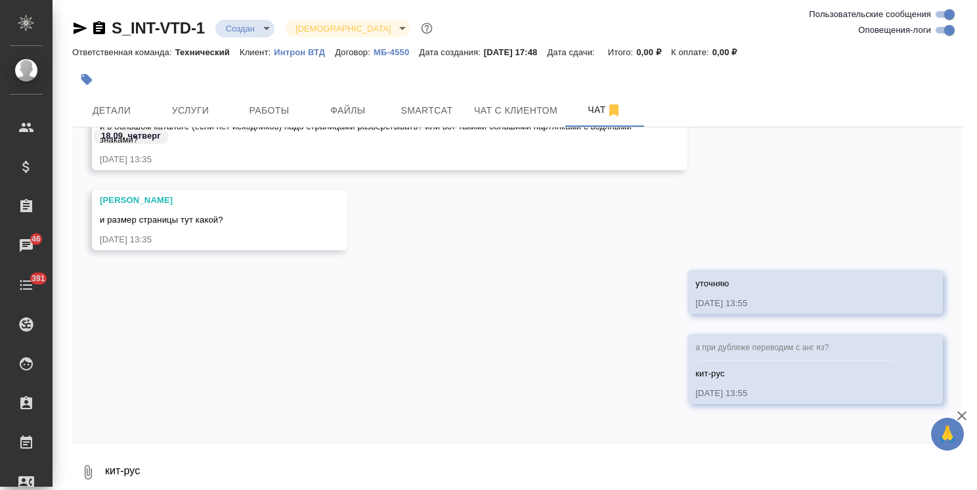
click at [958, 416] on icon "button" at bounding box center [962, 416] width 16 height 16
click at [173, 461] on textarea "кит-рус" at bounding box center [533, 472] width 859 height 45
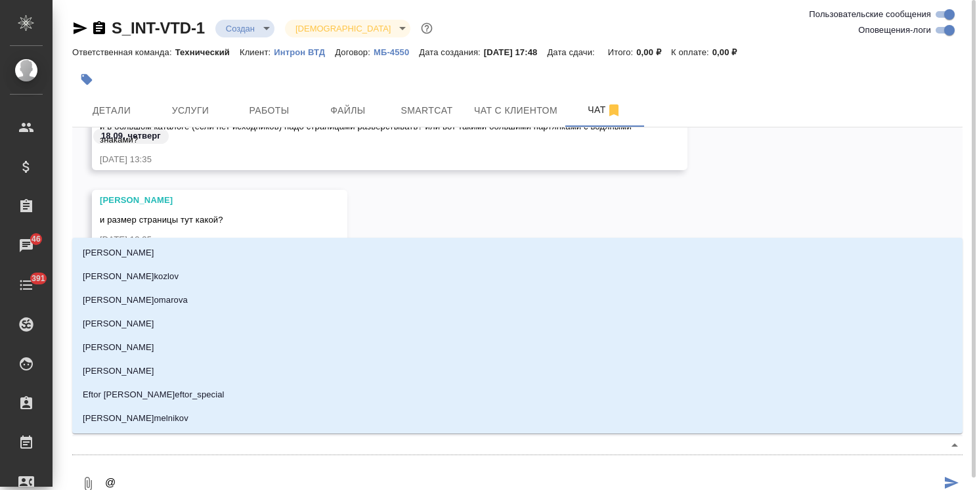
type textarea "@а"
type input "а"
type textarea "@ар"
type input "ар"
type textarea "@арс"
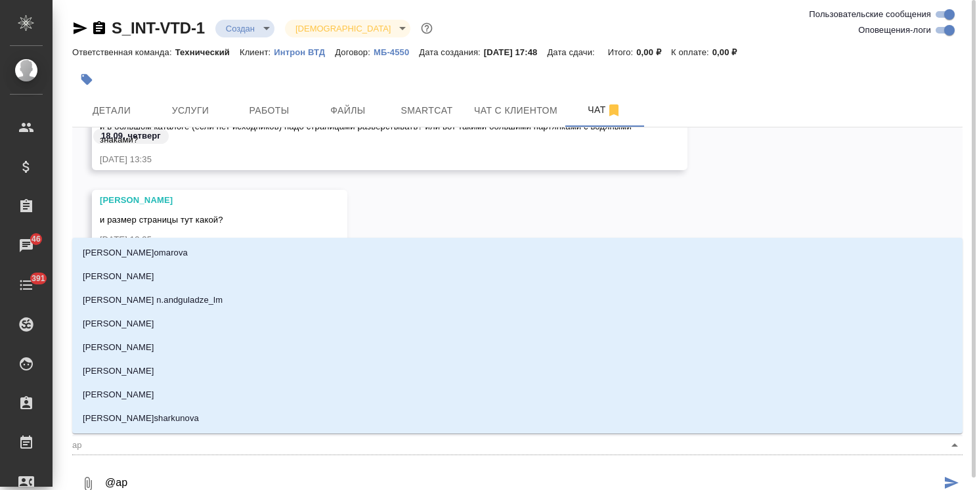
type input "арс"
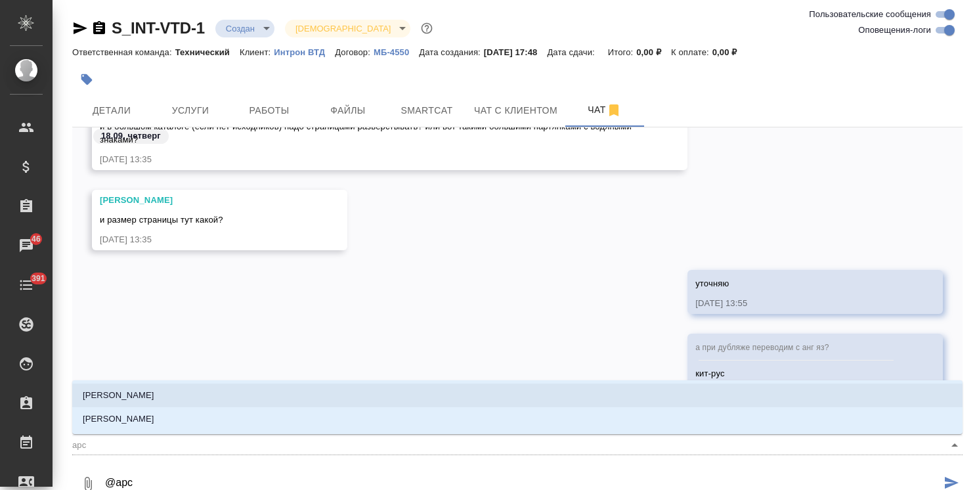
click at [168, 395] on li "Арсеньева Вера" at bounding box center [517, 396] width 891 height 24
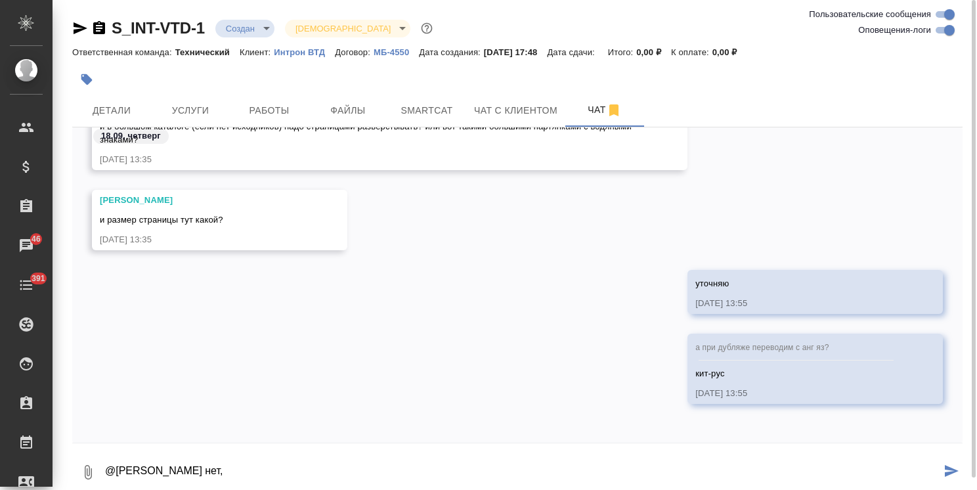
paste textarea "постранично лучше разверстывать,"
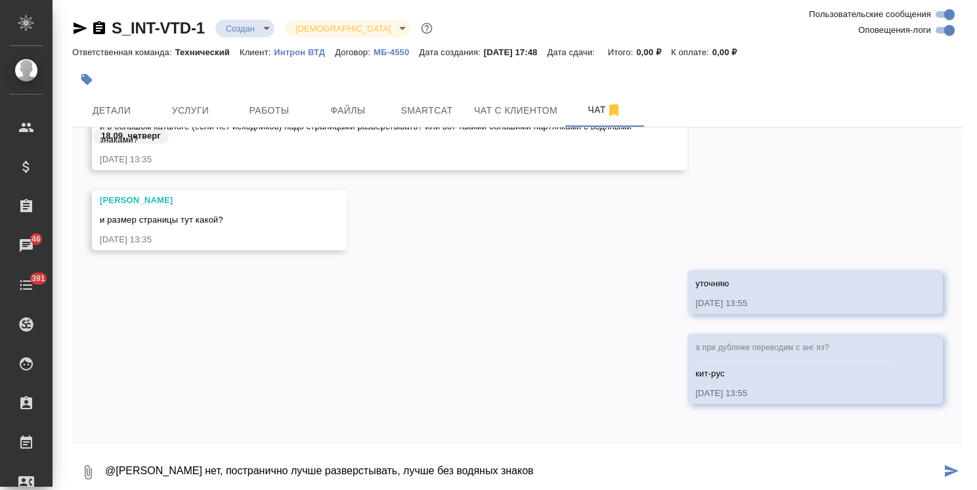
type textarea "@Арсеньева Вера исходников нет, постранично лучше разверстывать, лучше без водя…"
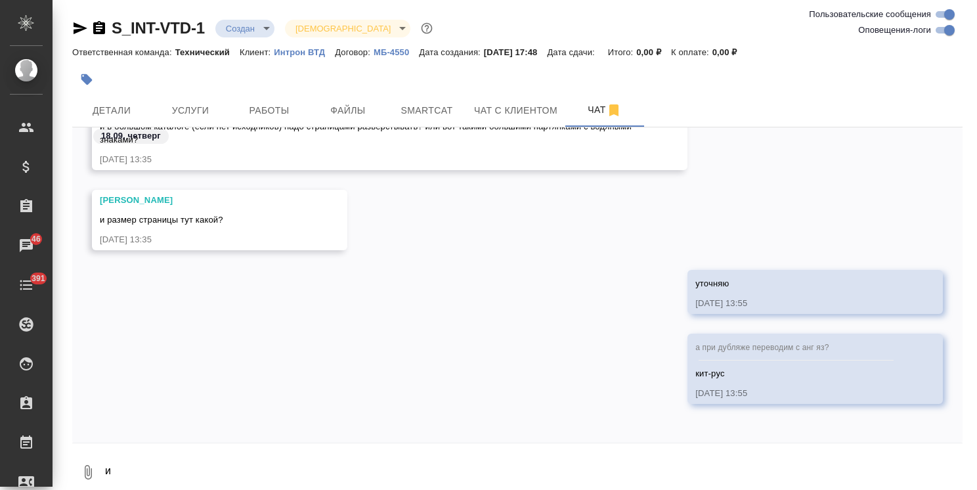
scroll to position [1323, 0]
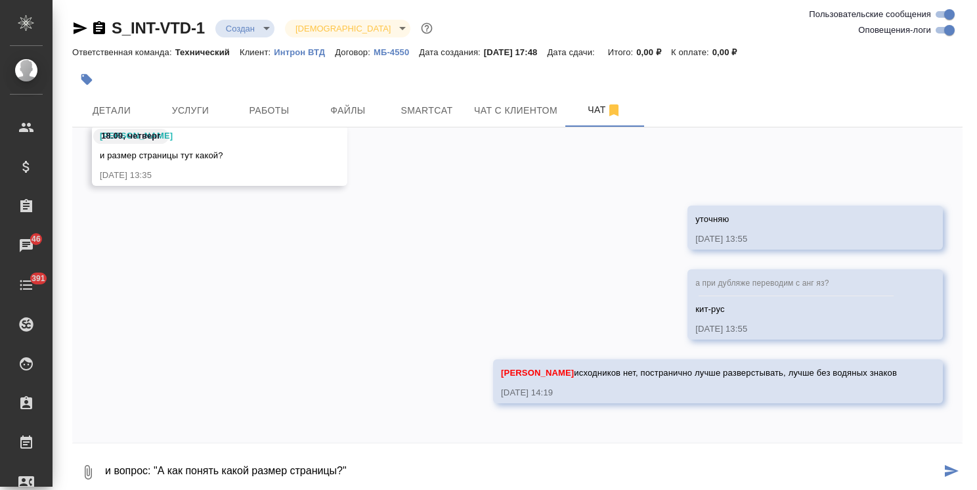
type textarea "и вопрос: "А как понять какой размер страницы?""
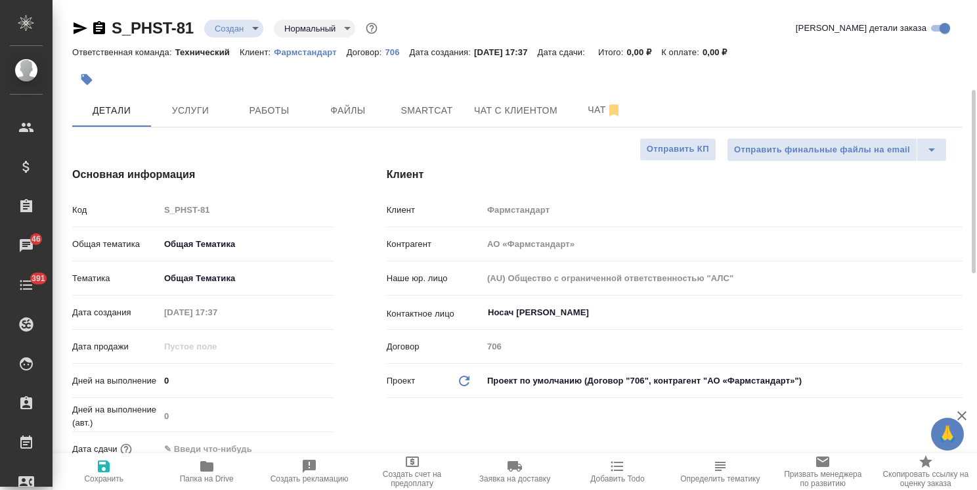
select select "RU"
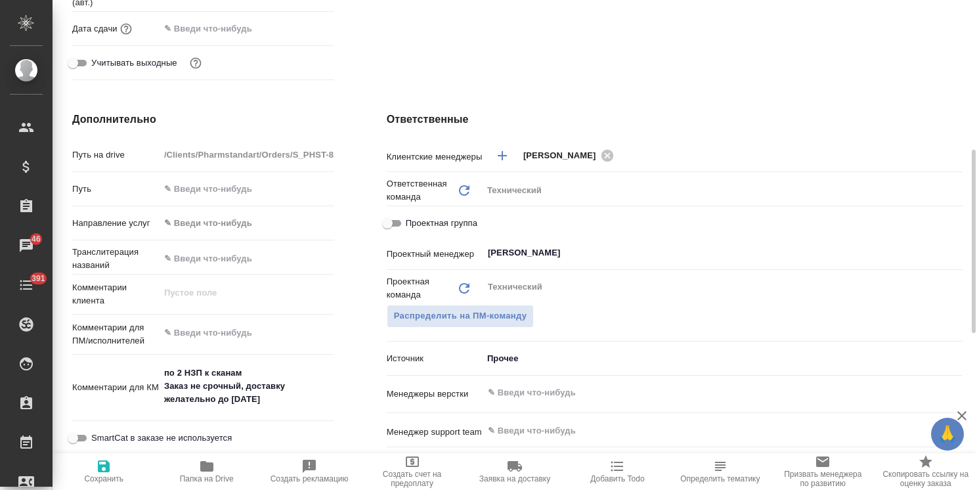
scroll to position [491, 0]
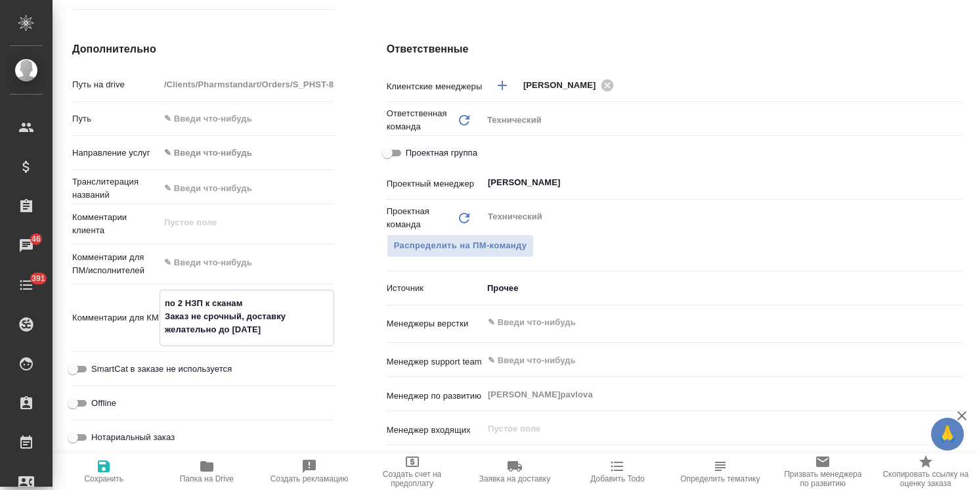
click at [178, 301] on textarea "по 2 НЗП к сканам Заказ не срочный, доставку желательно до [DATE]" at bounding box center [246, 316] width 173 height 49
type textarea "по 1 НЗП к сканам Заказ не срочный, доставку желательно до [DATE]"
click at [104, 479] on span "Сохранить" at bounding box center [103, 478] width 39 height 9
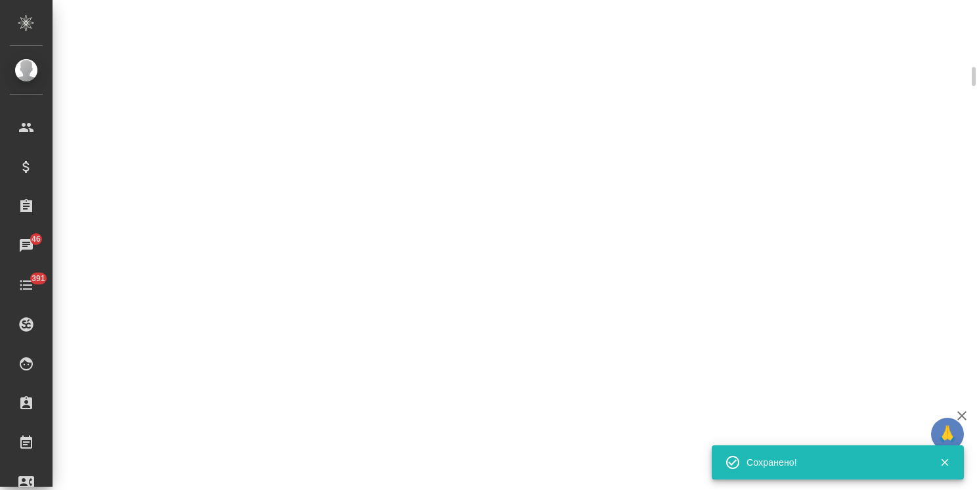
select select "RU"
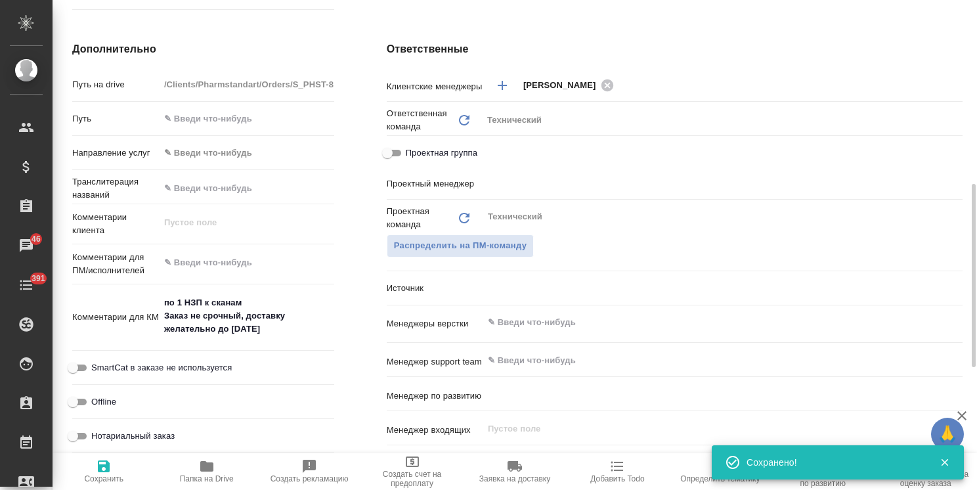
type textarea "x"
click at [256, 296] on textarea "по 1 НЗП к сканам Заказ не срочный, доставку желательно до [DATE]" at bounding box center [247, 316] width 175 height 49
type textarea "x"
type input "[PERSON_NAME]"
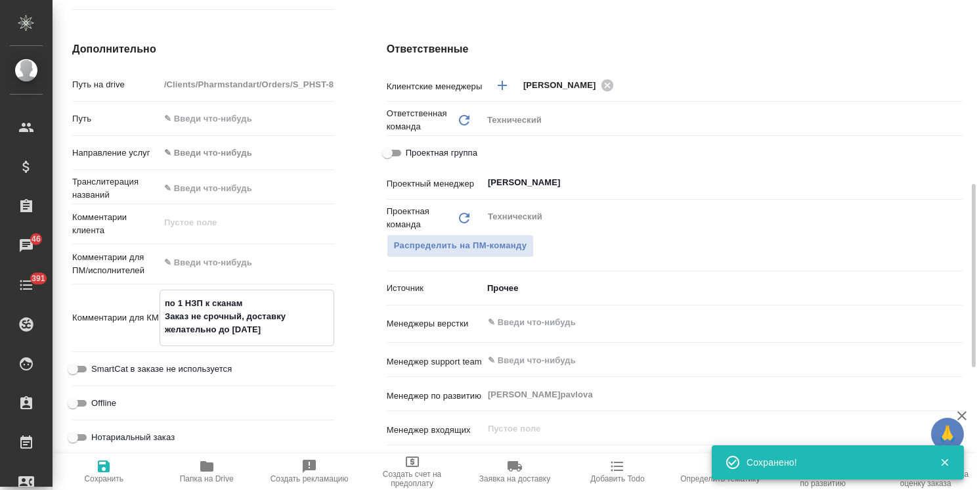
type input "[PERSON_NAME]pavlova"
type textarea "x"
type textarea "по 1 НЗП к сканам Заказ не срочный, доставку желательно до [DATE]"
type textarea "x"
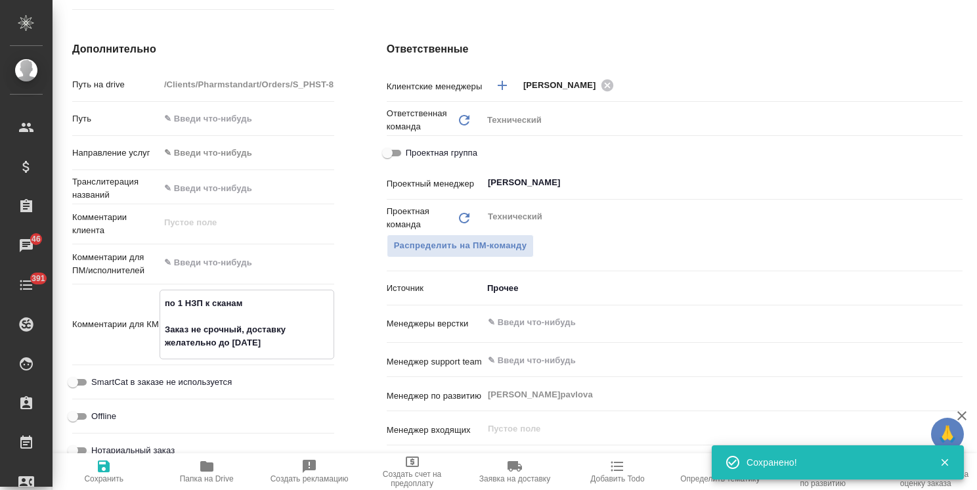
type textarea "по 1 НЗП к сканам Заказ не срочный, доставку желательно до [DATE]"
type textarea "x"
click at [114, 475] on span "Сохранить" at bounding box center [103, 478] width 39 height 9
type textarea "x"
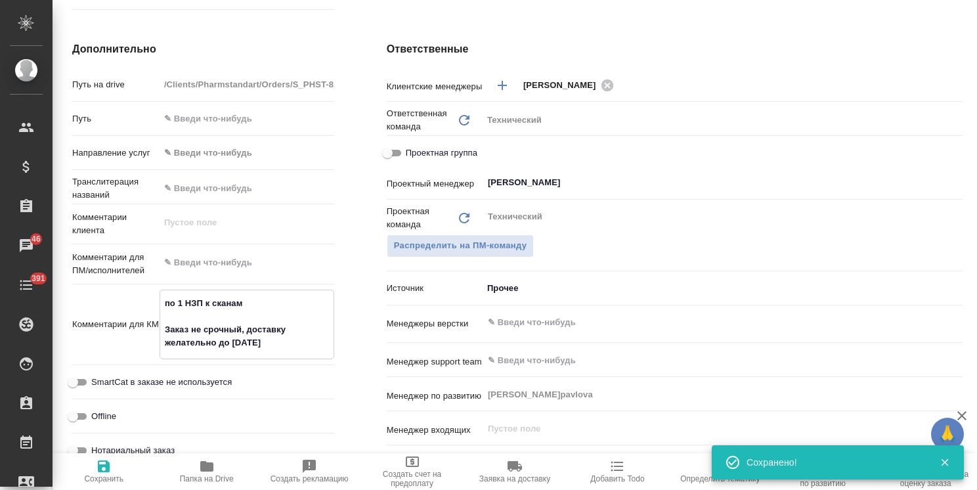
type textarea "x"
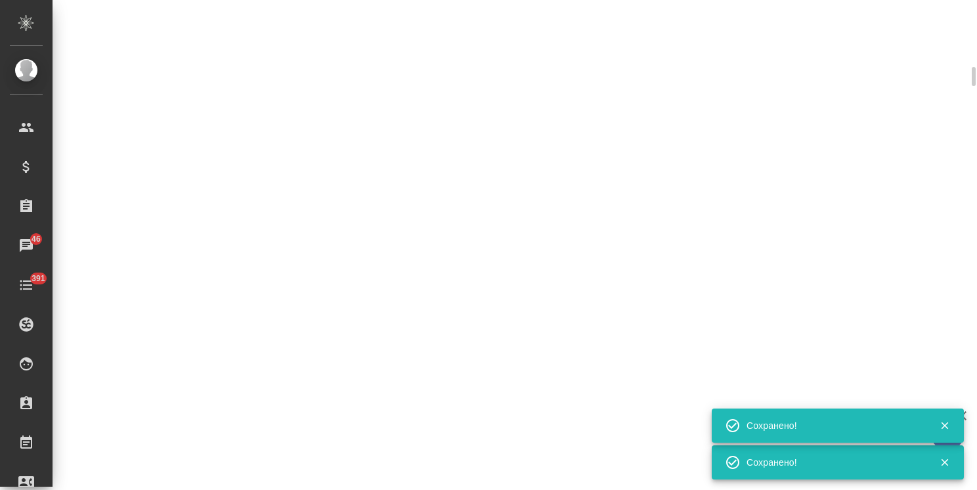
select select "RU"
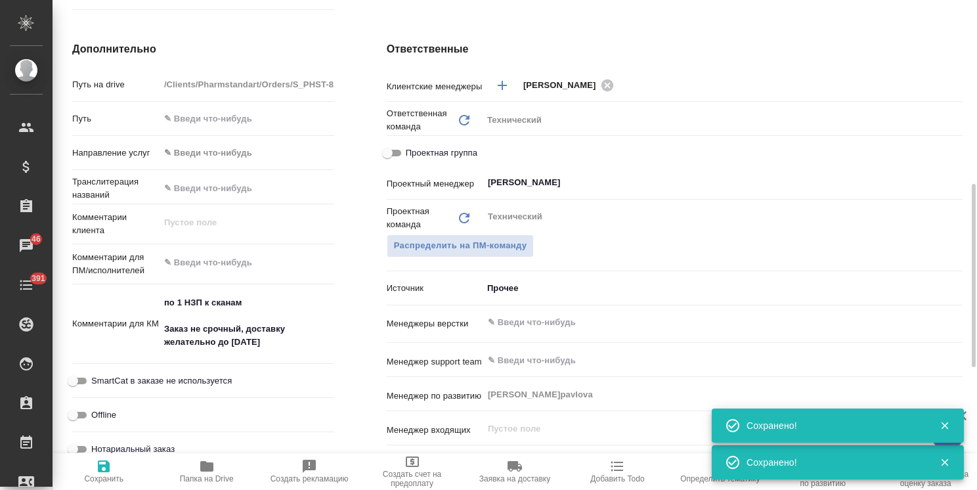
type textarea "x"
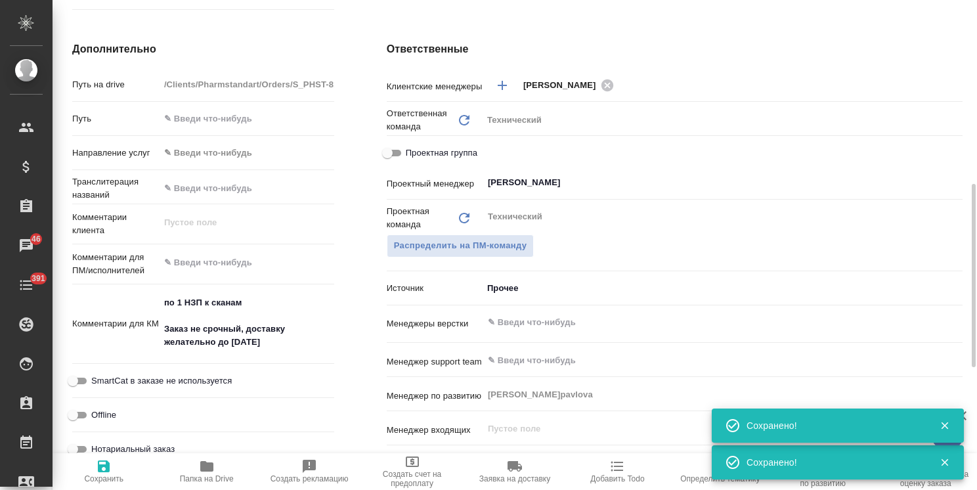
type textarea "x"
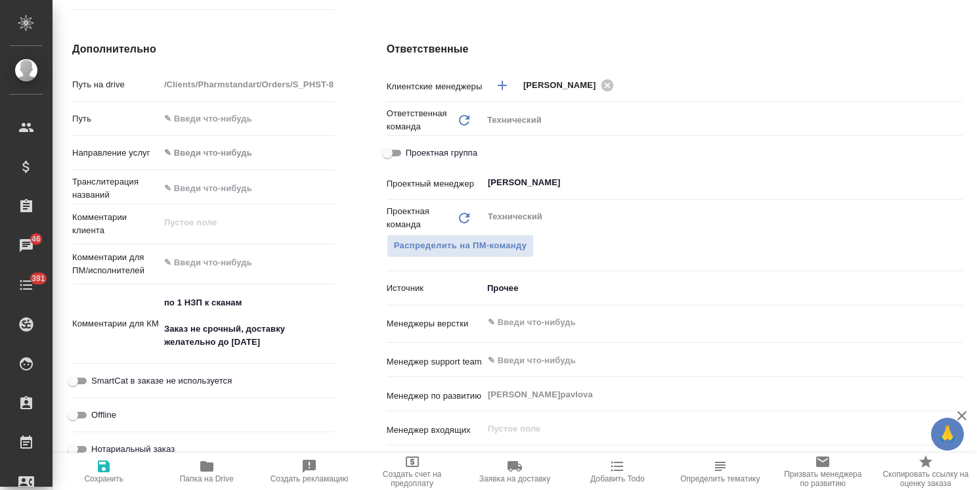
type textarea "x"
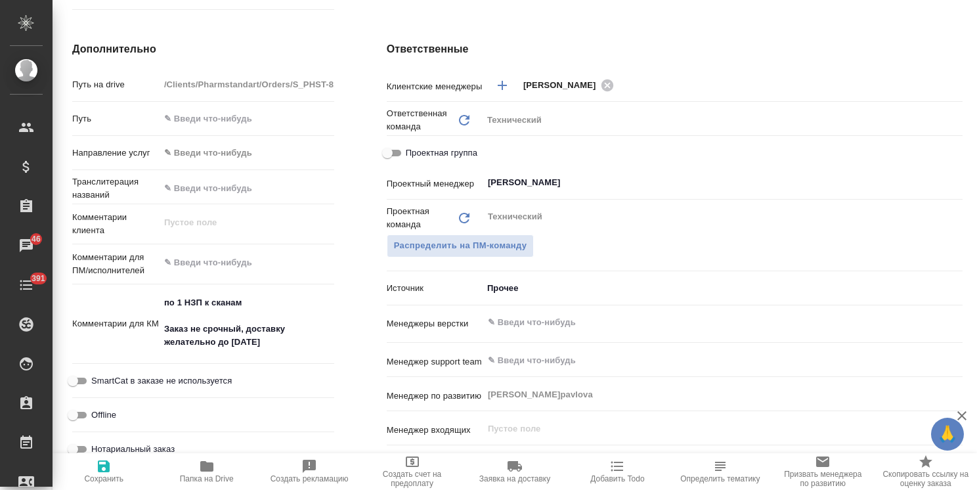
type textarea "x"
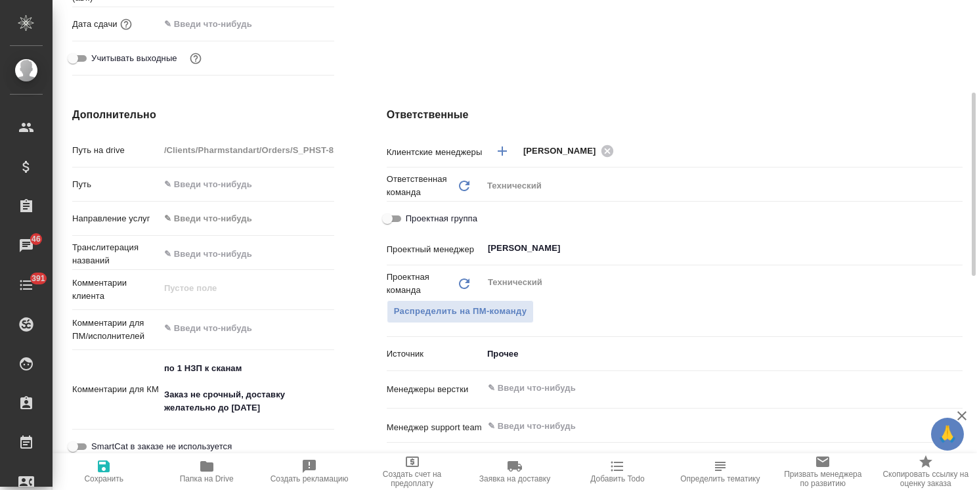
scroll to position [0, 0]
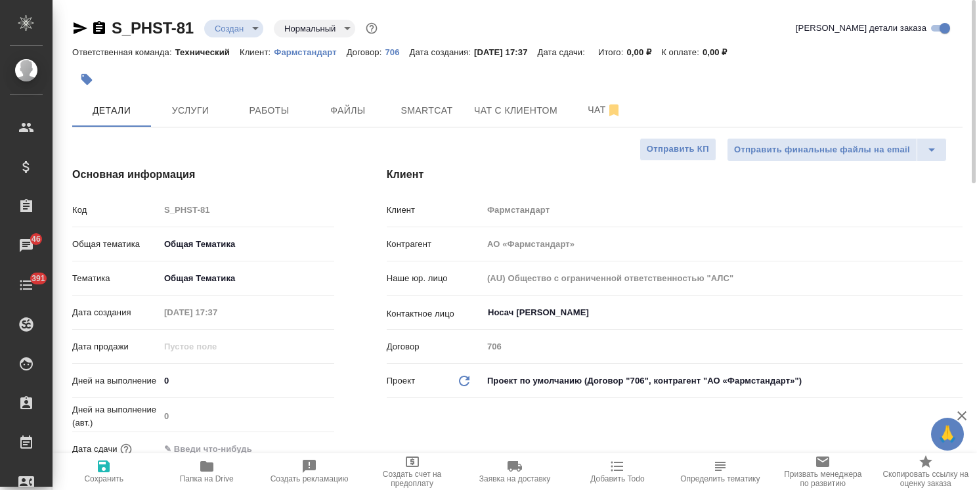
click at [305, 54] on p "Фармстандарт" at bounding box center [310, 52] width 73 height 10
type textarea "x"
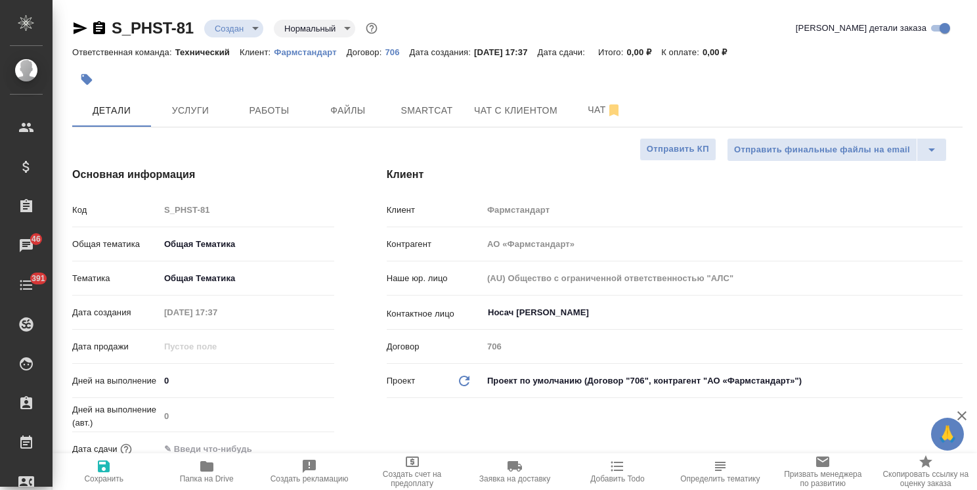
type textarea "x"
click at [213, 110] on span "Услуги" at bounding box center [190, 110] width 63 height 16
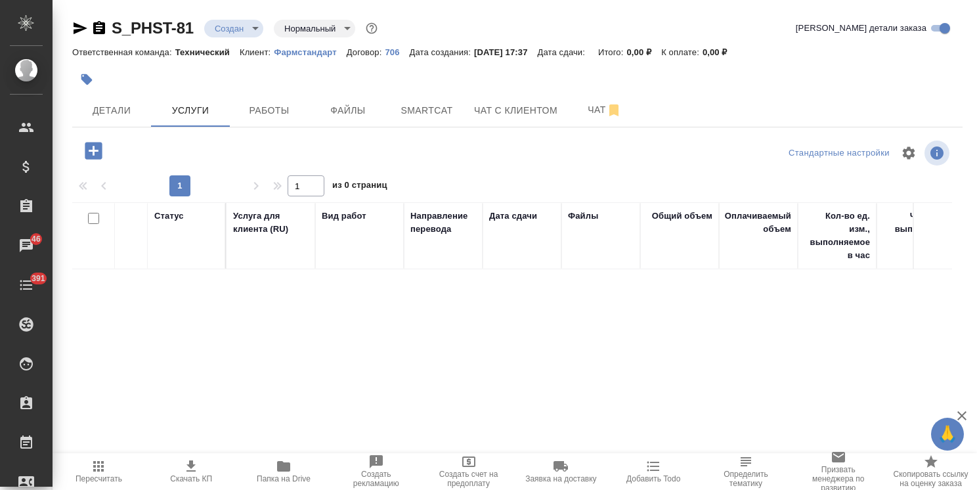
click at [95, 157] on icon "button" at bounding box center [93, 150] width 17 height 17
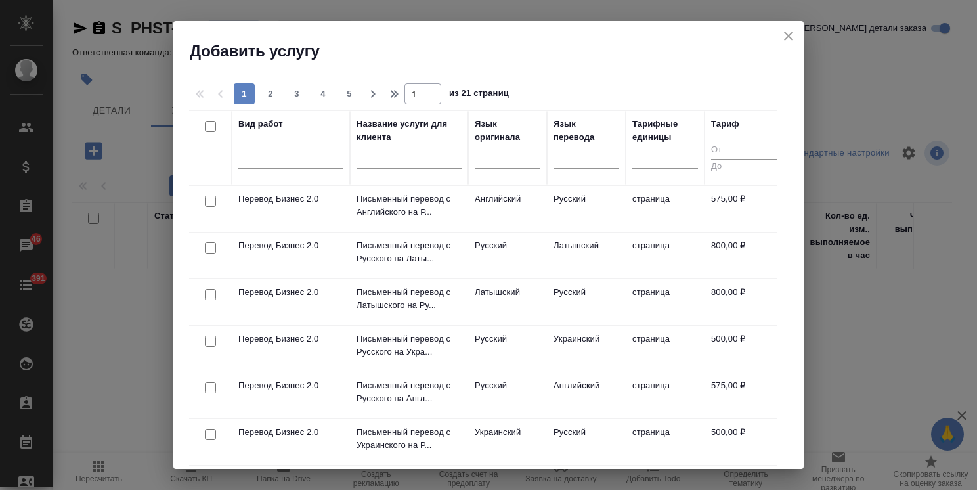
click at [444, 156] on input "text" at bounding box center [409, 160] width 105 height 16
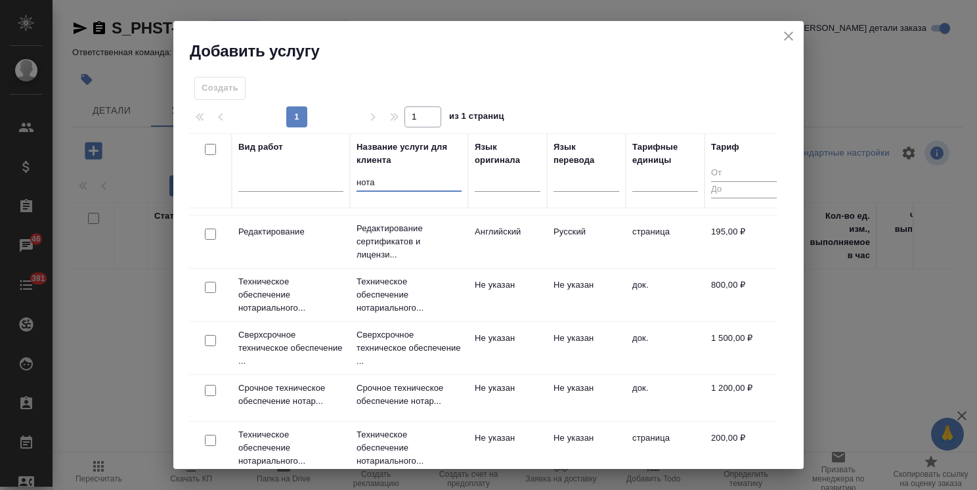
scroll to position [70, 0]
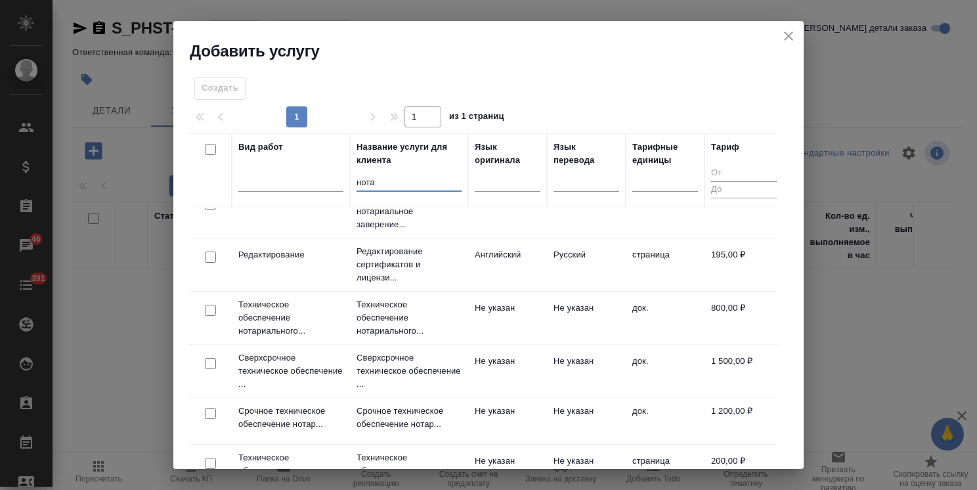
type input "нота"
click at [208, 309] on input "checkbox" at bounding box center [210, 310] width 11 height 11
checkbox input "true"
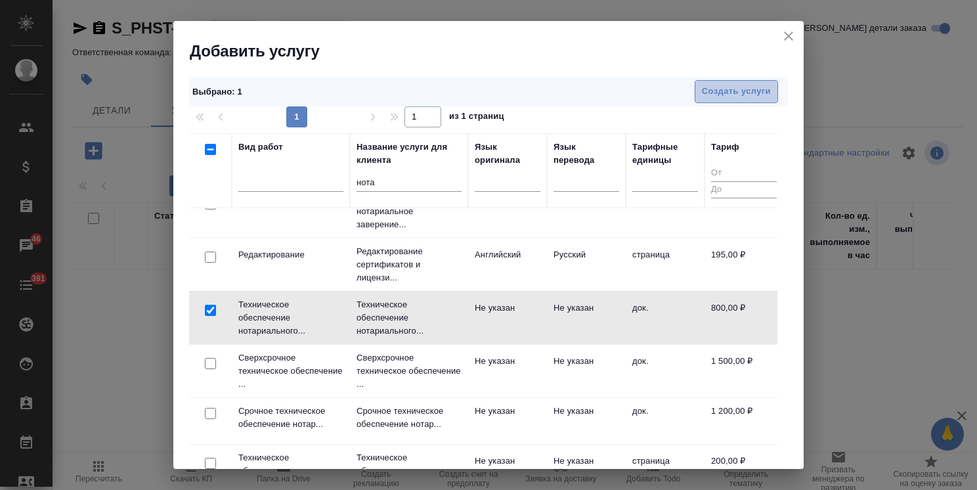
click at [702, 87] on span "Создать услуги" at bounding box center [736, 91] width 69 height 15
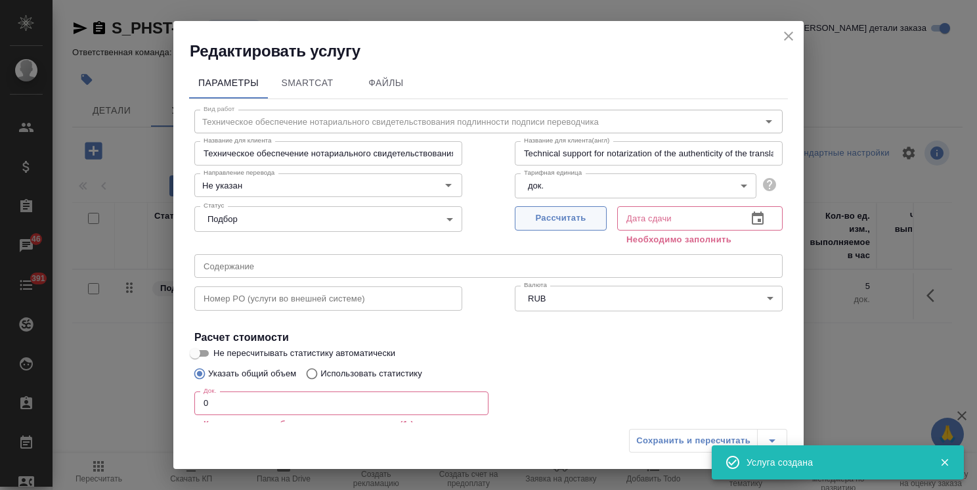
click at [542, 214] on span "Рассчитать" at bounding box center [560, 218] width 77 height 15
type input "18.09.2025 14:08"
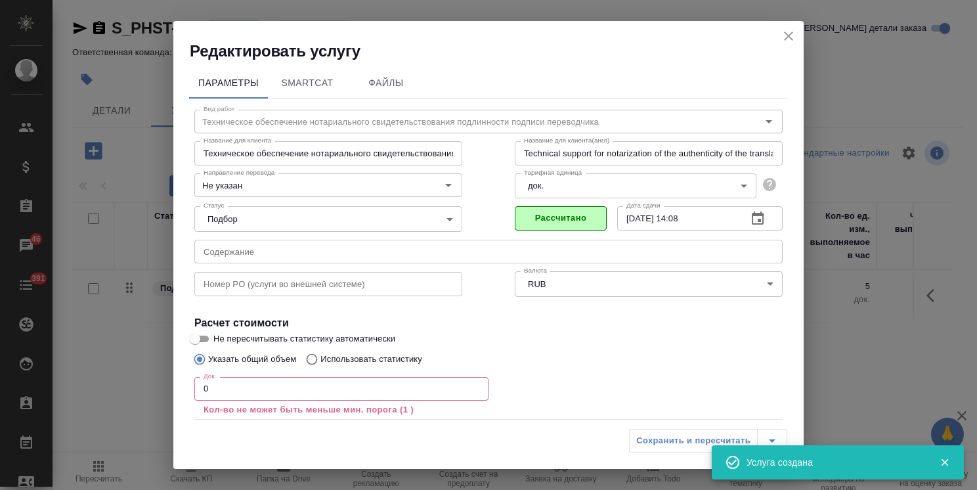
drag, startPoint x: 208, startPoint y: 386, endPoint x: 161, endPoint y: 389, distance: 46.8
click at [161, 389] on div "Редактировать услугу Параметры SmartCat Файлы Вид работ Техническое обеспечение…" at bounding box center [488, 245] width 977 height 490
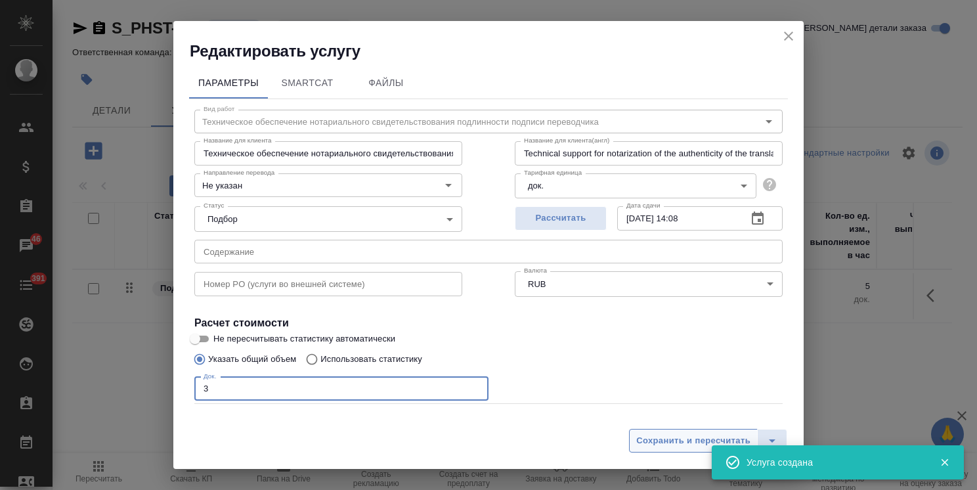
type input "3"
click at [675, 442] on span "Сохранить и пересчитать" at bounding box center [693, 440] width 114 height 15
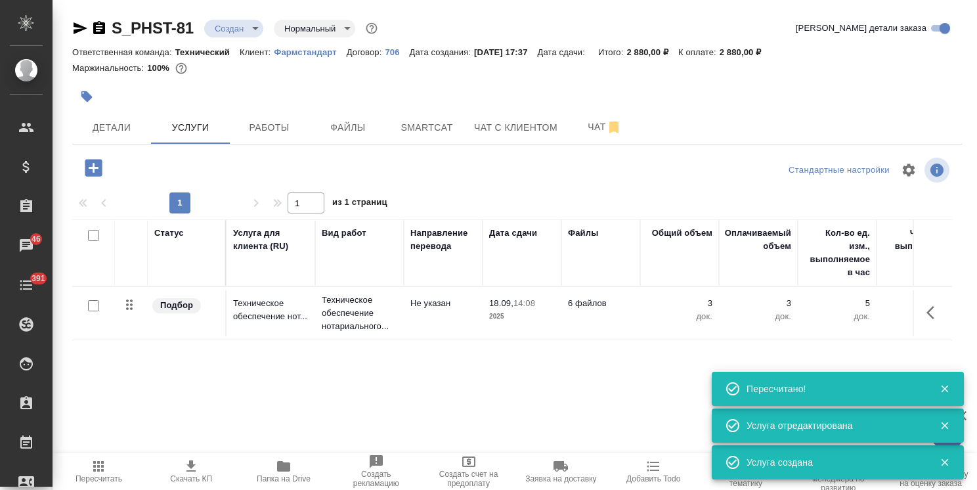
click at [89, 170] on icon "button" at bounding box center [93, 167] width 17 height 17
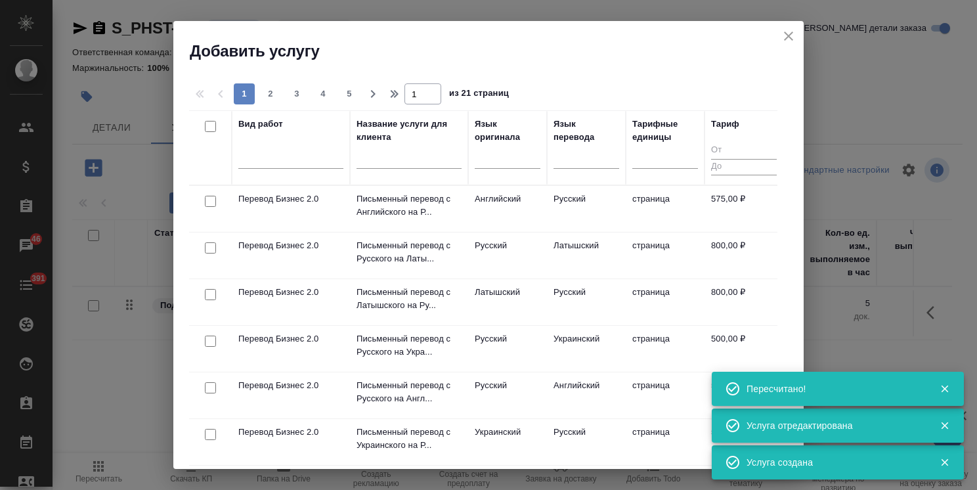
click at [394, 170] on div at bounding box center [409, 162] width 105 height 32
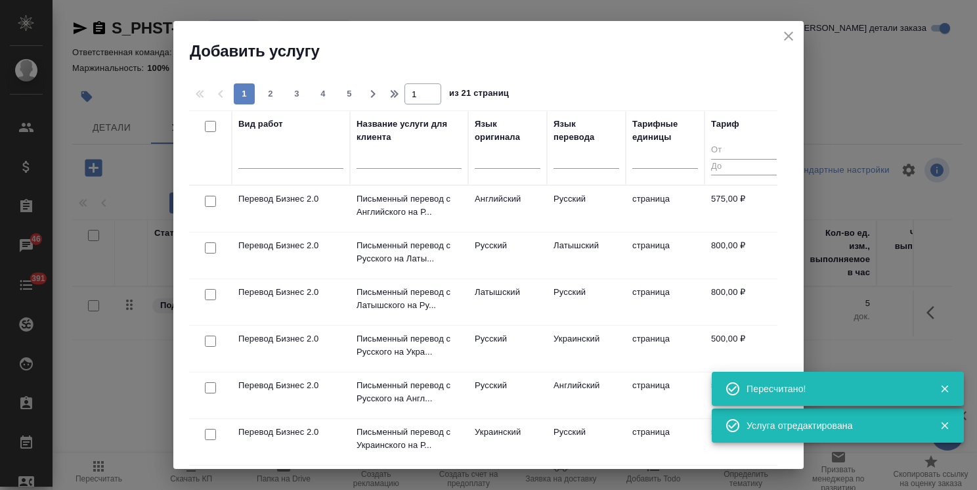
click at [396, 160] on input "text" at bounding box center [409, 160] width 105 height 16
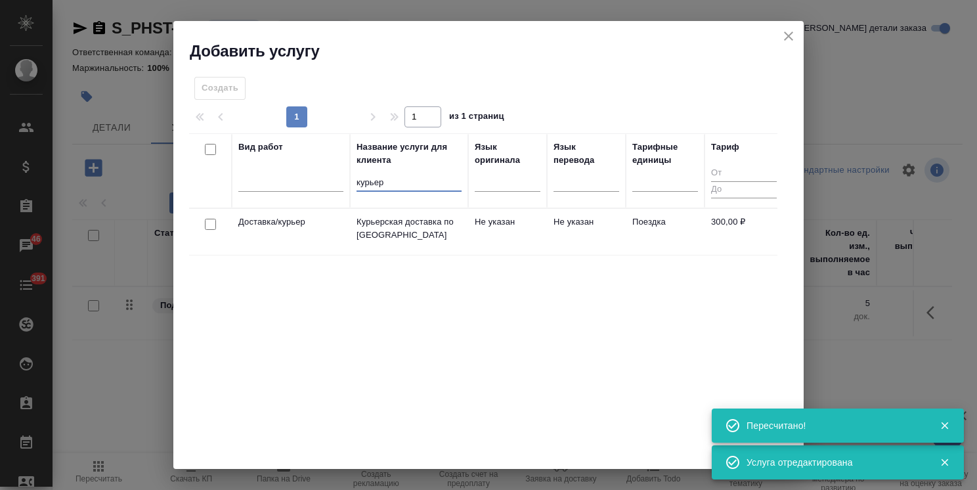
type input "курьер"
click at [208, 222] on input "checkbox" at bounding box center [210, 224] width 11 height 11
checkbox input "true"
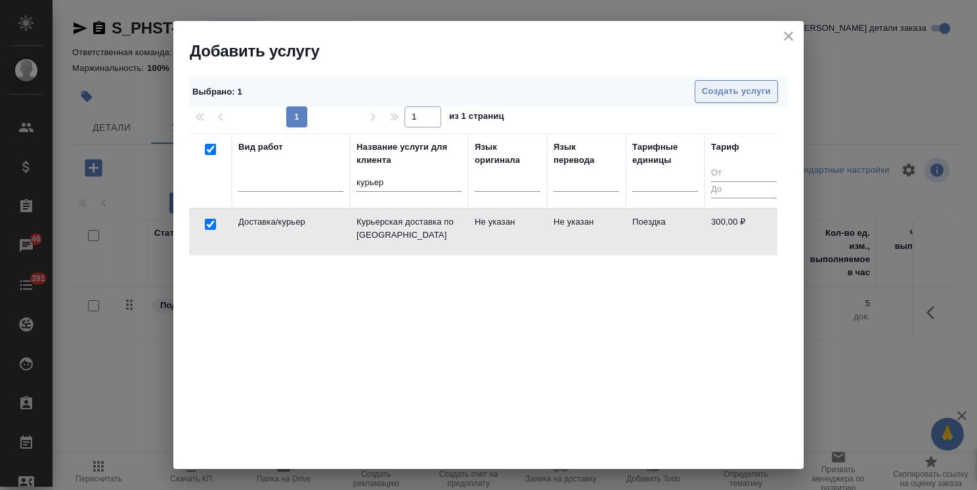
click at [736, 87] on span "Создать услуги" at bounding box center [736, 91] width 69 height 15
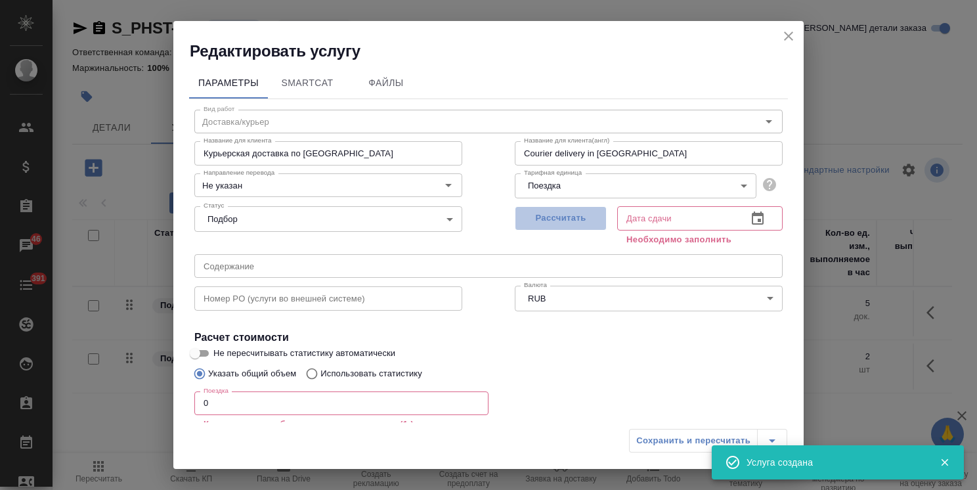
drag, startPoint x: 568, startPoint y: 223, endPoint x: 389, endPoint y: 319, distance: 203.1
click at [567, 222] on span "Рассчитать" at bounding box center [560, 218] width 77 height 15
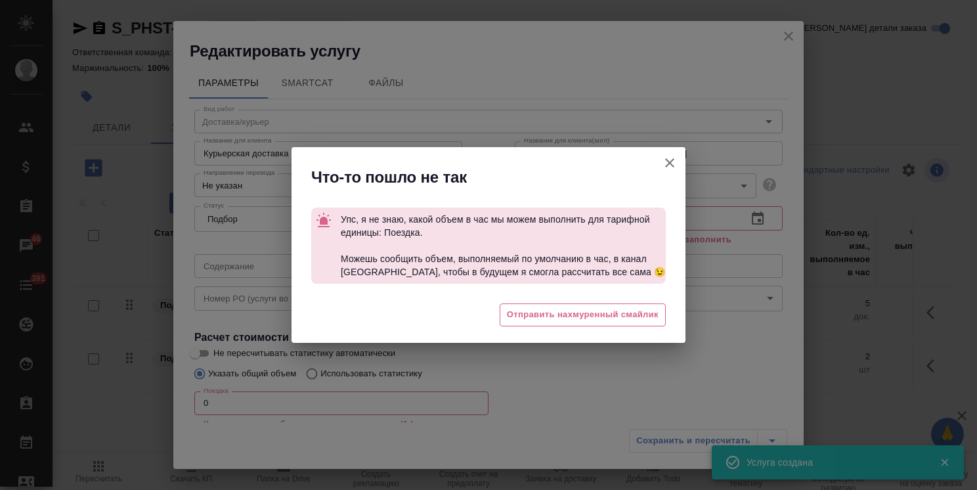
type input "18.09.2025 14:09"
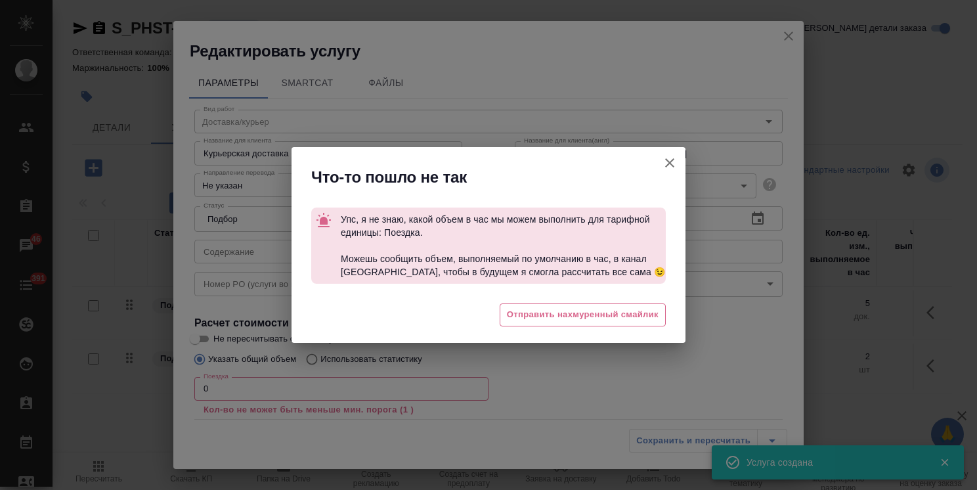
click at [232, 393] on div "Что-то пошло не так Упс, я не знаю, какой объем в час мы можем выполнить для та…" at bounding box center [488, 245] width 977 height 490
click at [673, 158] on icon "button" at bounding box center [670, 163] width 16 height 16
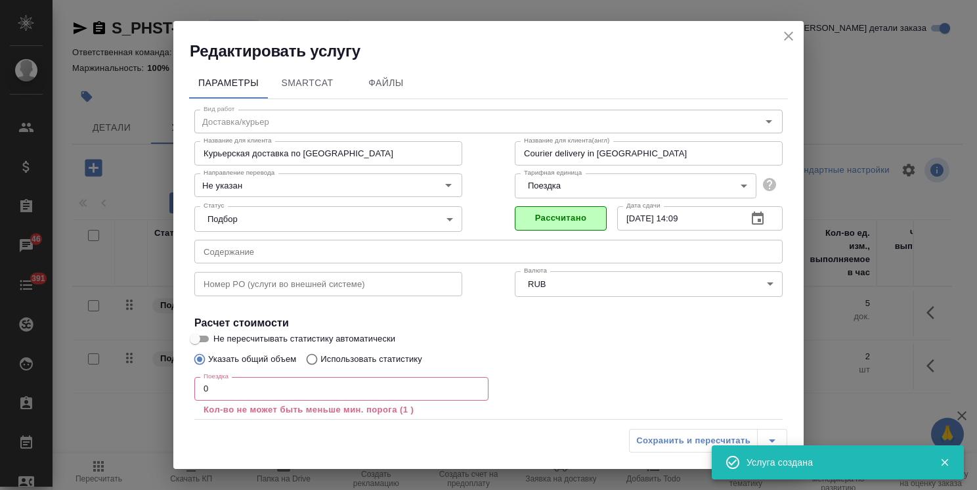
drag, startPoint x: 229, startPoint y: 386, endPoint x: 339, endPoint y: 418, distance: 114.9
click at [152, 384] on div "Редактировать услугу Параметры SmartCat Файлы Вид работ Доставка/курьер Вид раб…" at bounding box center [488, 245] width 977 height 490
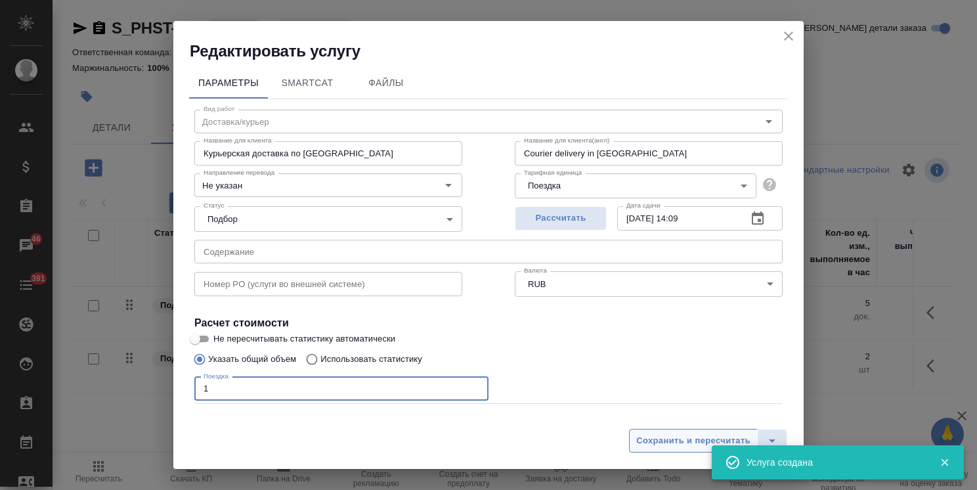
type input "1"
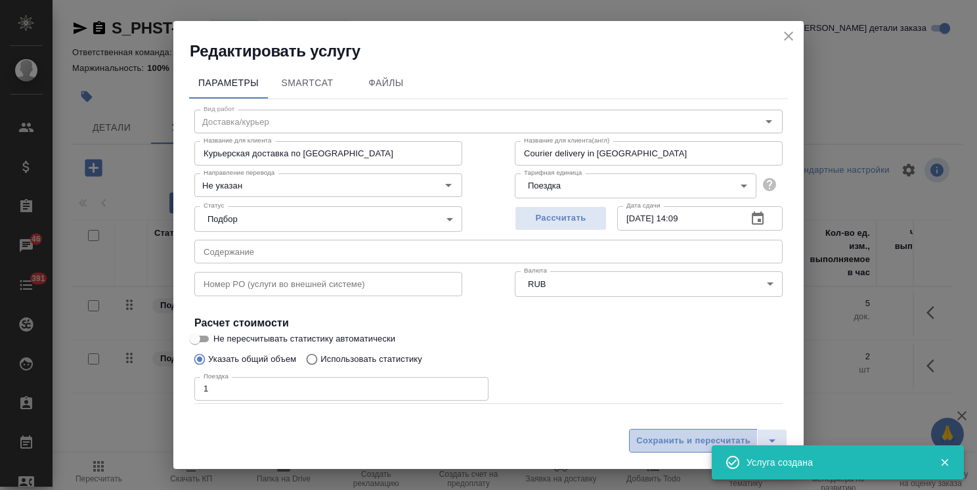
click at [687, 451] on button "Сохранить и пересчитать" at bounding box center [693, 441] width 129 height 24
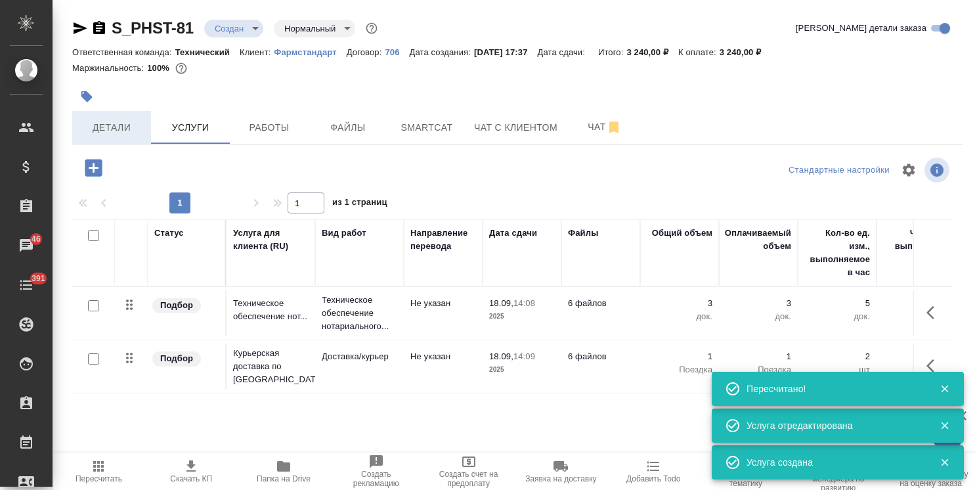
click at [104, 130] on span "Детали" at bounding box center [111, 128] width 63 height 16
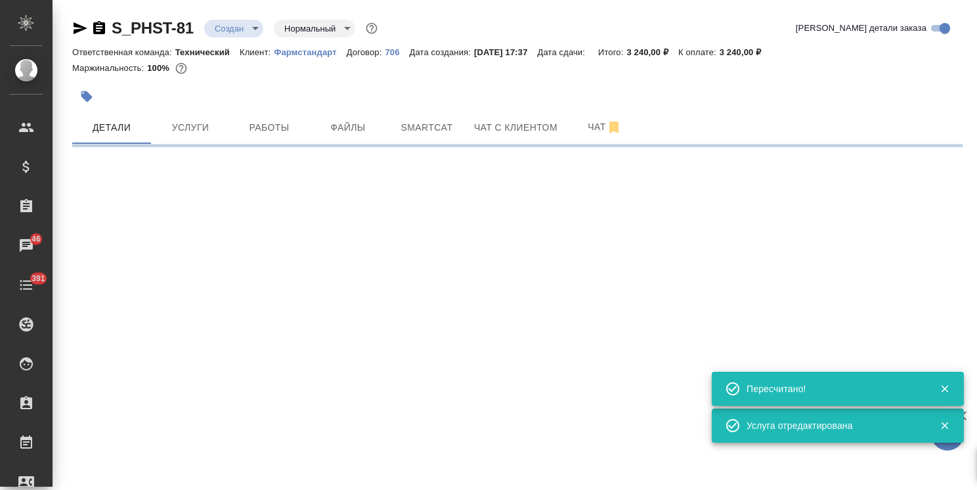
select select "RU"
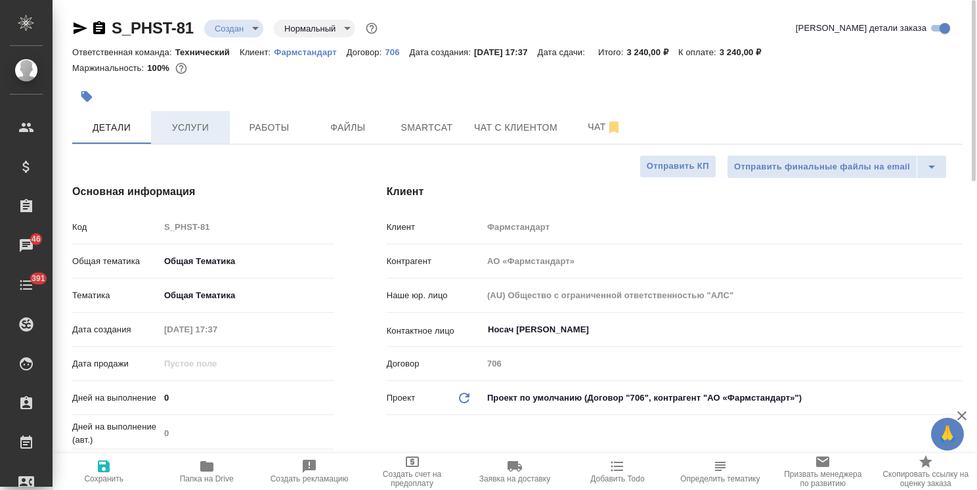
click at [194, 133] on span "Услуги" at bounding box center [190, 128] width 63 height 16
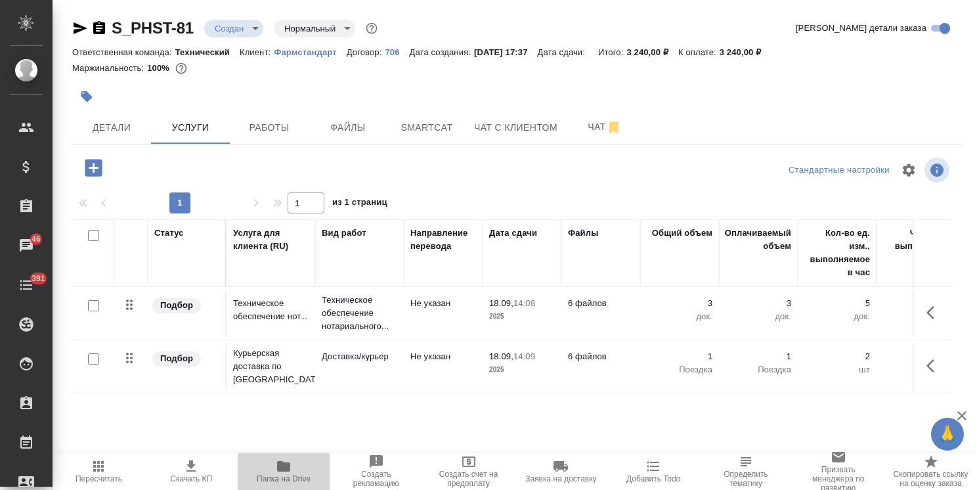
click at [277, 473] on icon "button" at bounding box center [284, 466] width 16 height 16
click at [133, 117] on button "Детали" at bounding box center [111, 127] width 79 height 33
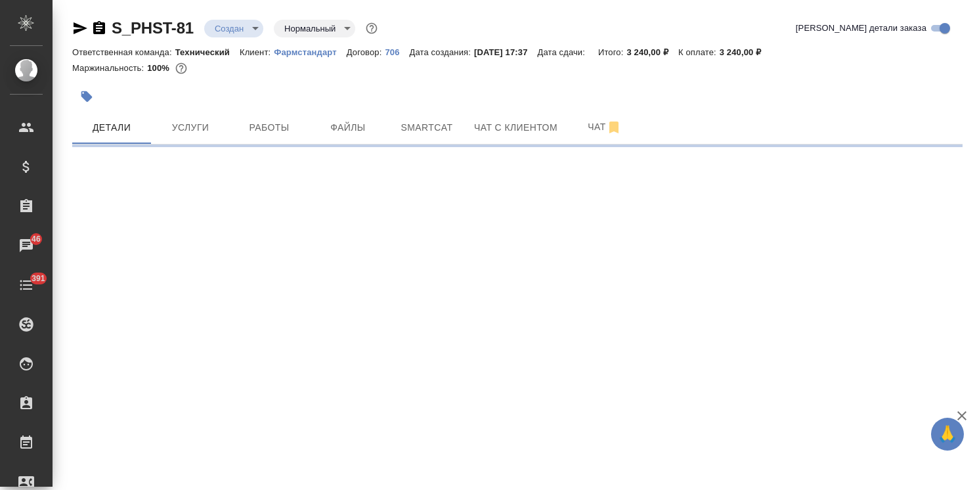
select select "RU"
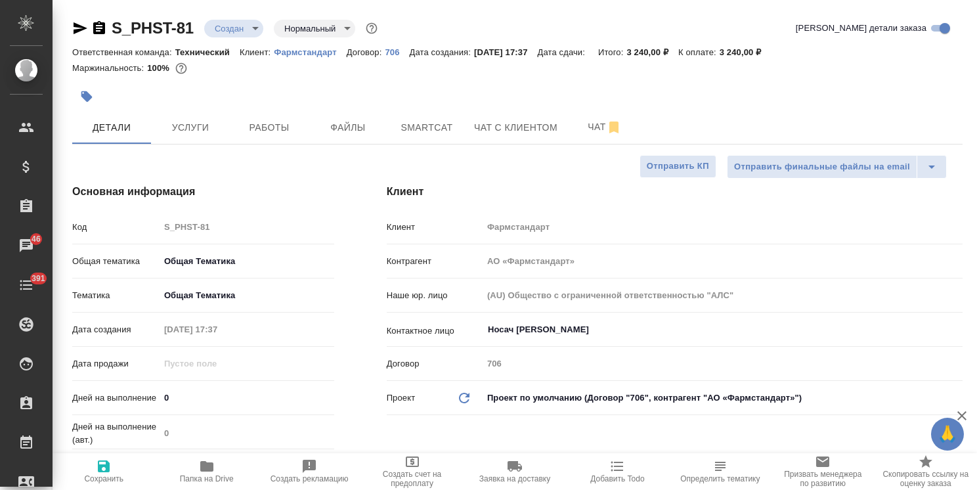
type textarea "x"
click at [168, 389] on input "0" at bounding box center [246, 397] width 173 height 19
type input "02"
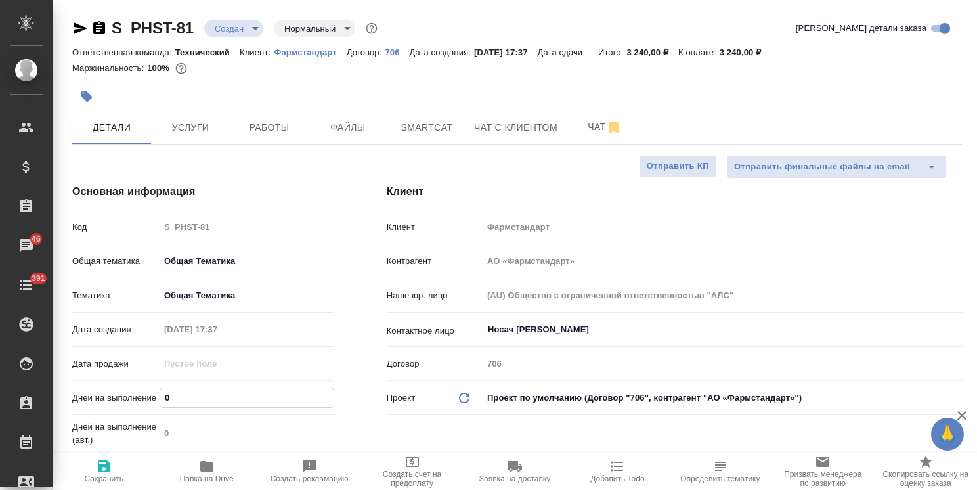
type textarea "x"
drag, startPoint x: 183, startPoint y: 403, endPoint x: 127, endPoint y: 395, distance: 55.7
click at [133, 395] on div "Дней на выполнение 02" at bounding box center [203, 397] width 262 height 23
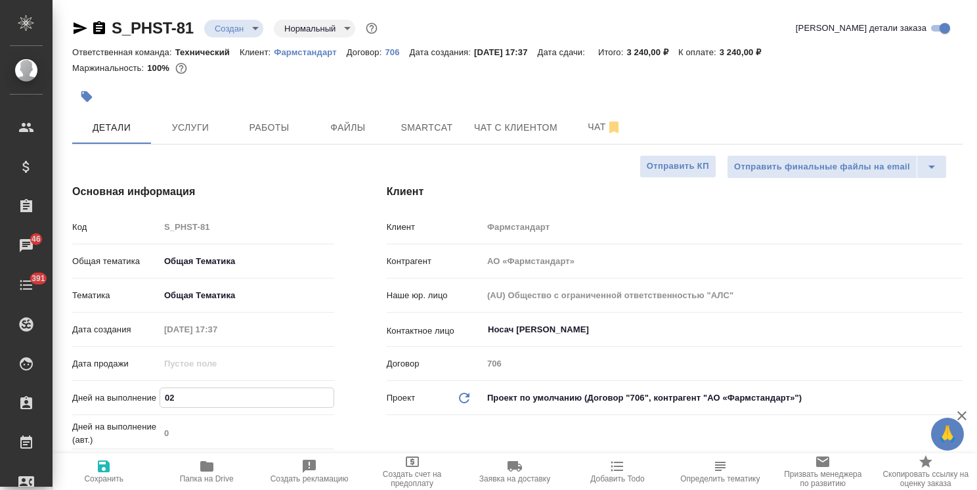
type input "2"
type textarea "x"
type input "2"
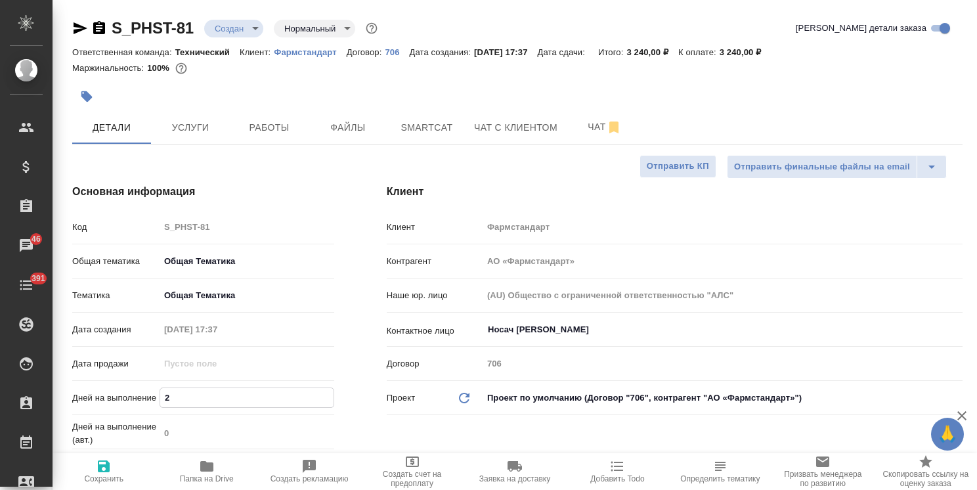
click at [108, 477] on span "Сохранить" at bounding box center [103, 478] width 39 height 9
type textarea "x"
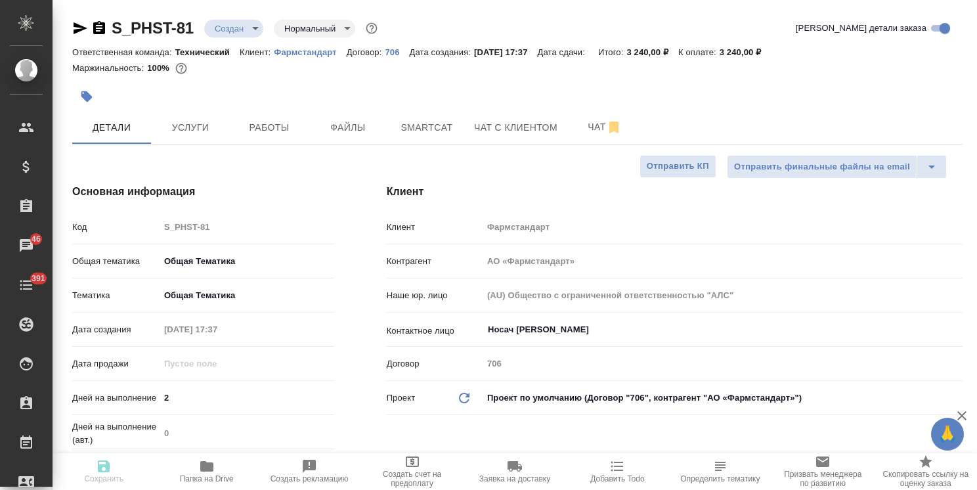
type textarea "x"
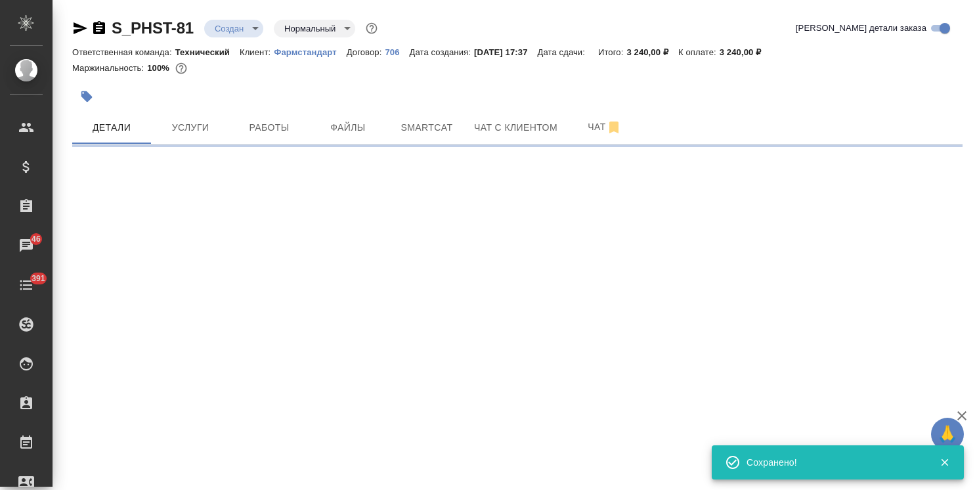
select select "RU"
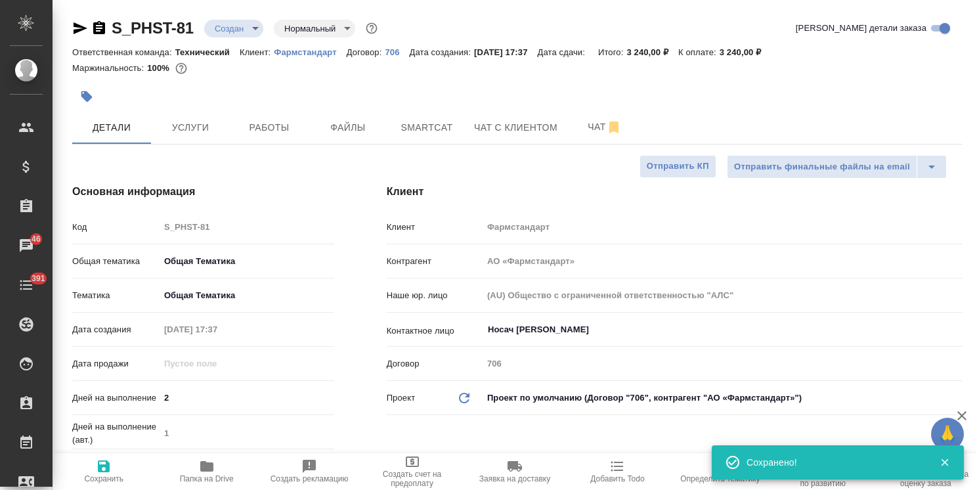
type textarea "x"
click at [232, 36] on body "🙏 .cls-1 fill:#fff; AWATERA Usmanova Olga Клиенты Спецификации Заказы 46 Чаты 3…" at bounding box center [488, 245] width 977 height 490
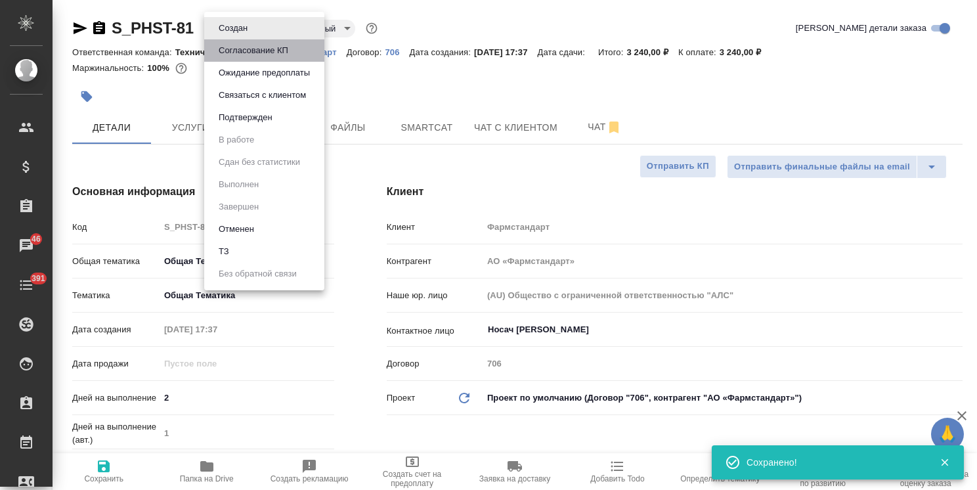
click at [256, 60] on li "Согласование КП" at bounding box center [264, 50] width 120 height 22
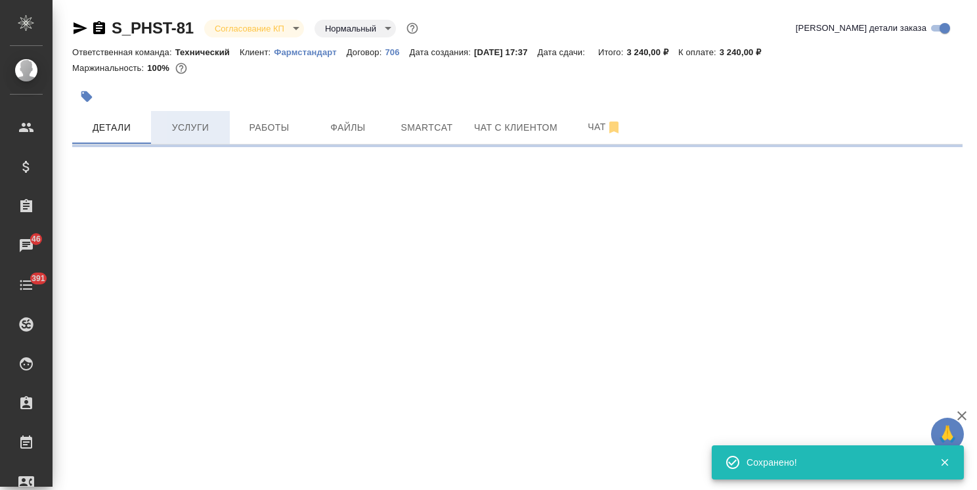
select select "RU"
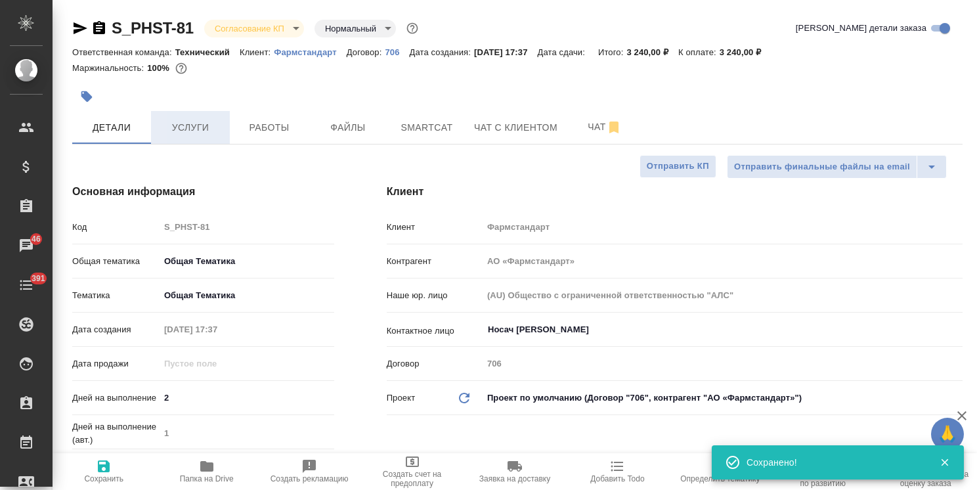
type textarea "x"
click at [206, 134] on span "Услуги" at bounding box center [190, 128] width 63 height 16
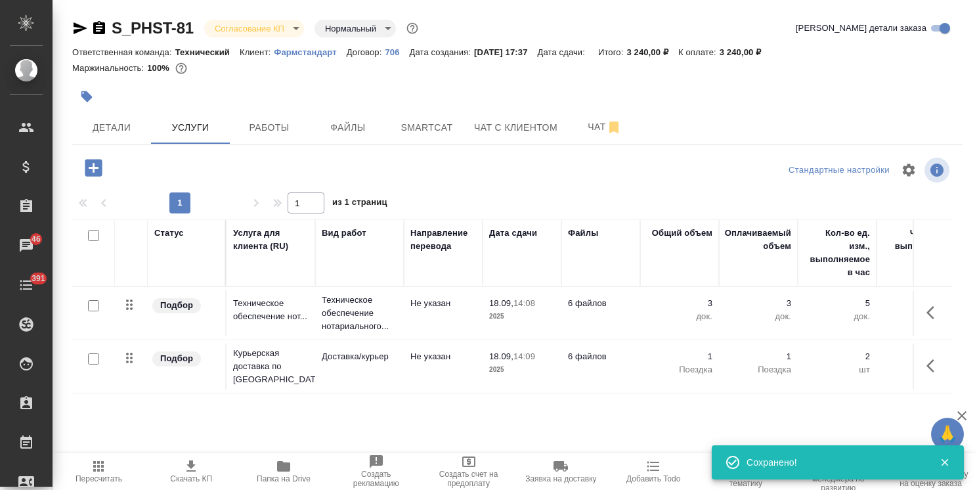
click at [190, 470] on icon "button" at bounding box center [191, 466] width 16 height 16
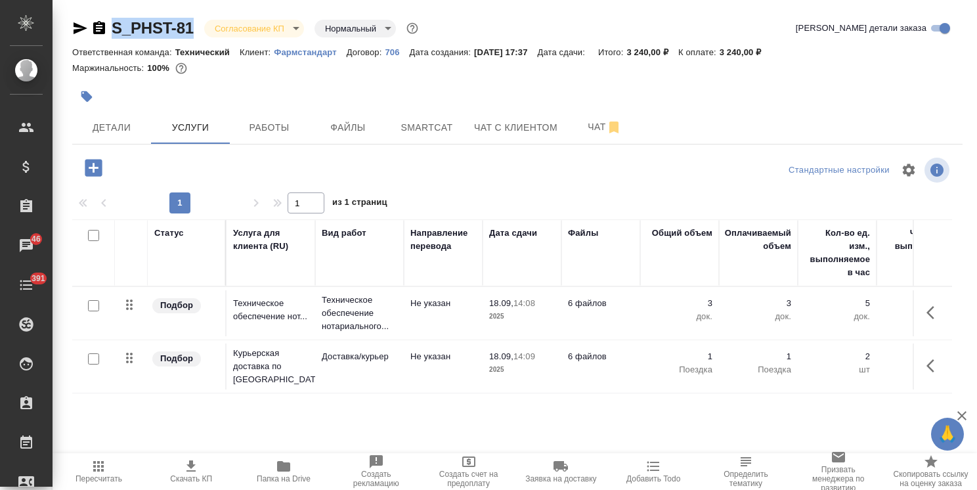
drag, startPoint x: 197, startPoint y: 16, endPoint x: 89, endPoint y: 0, distance: 109.6
click at [89, 1] on div "S_PHST-81 Согласование КП kpNegotiation Нормальный normal Кратко детали заказа …" at bounding box center [517, 267] width 905 height 535
copy link "S_PHST-81"
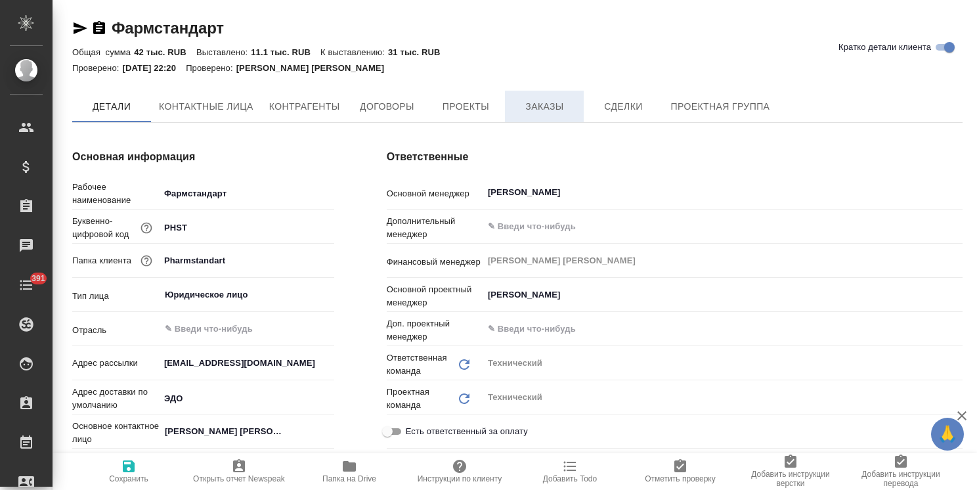
click at [546, 108] on span "Заказы" at bounding box center [544, 107] width 63 height 16
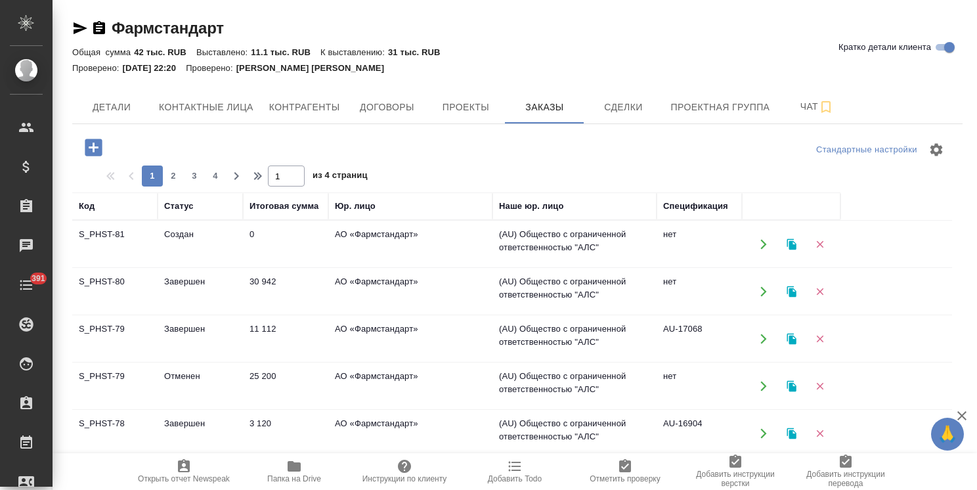
click at [110, 287] on td "S_PHST-80" at bounding box center [114, 292] width 85 height 46
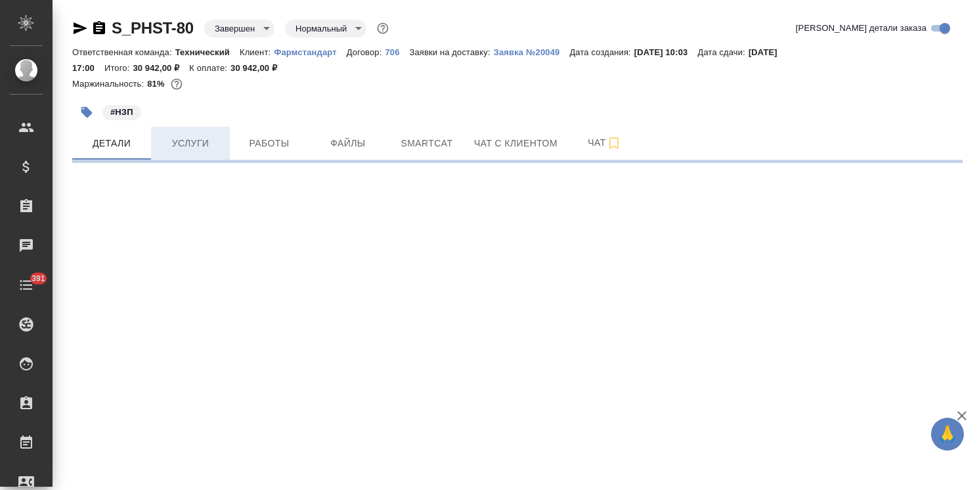
click at [177, 135] on button "Услуги" at bounding box center [190, 143] width 79 height 33
select select "RU"
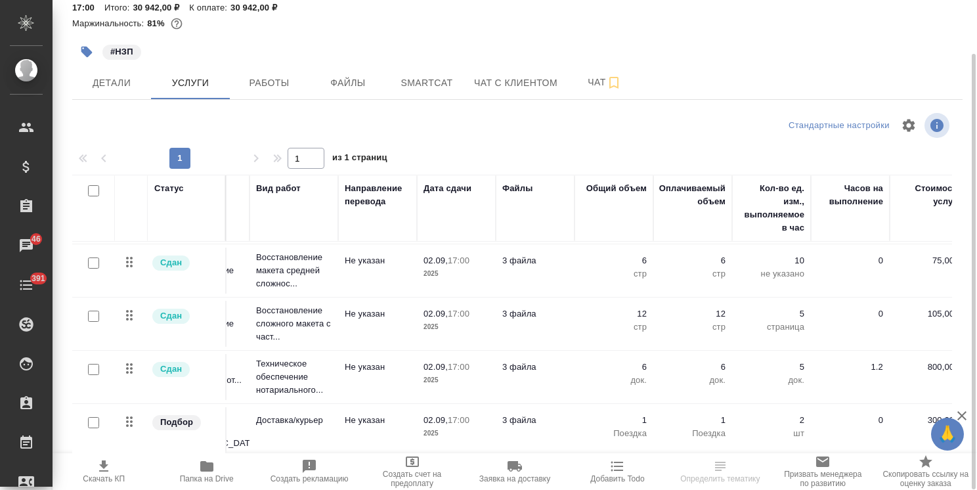
scroll to position [60, 0]
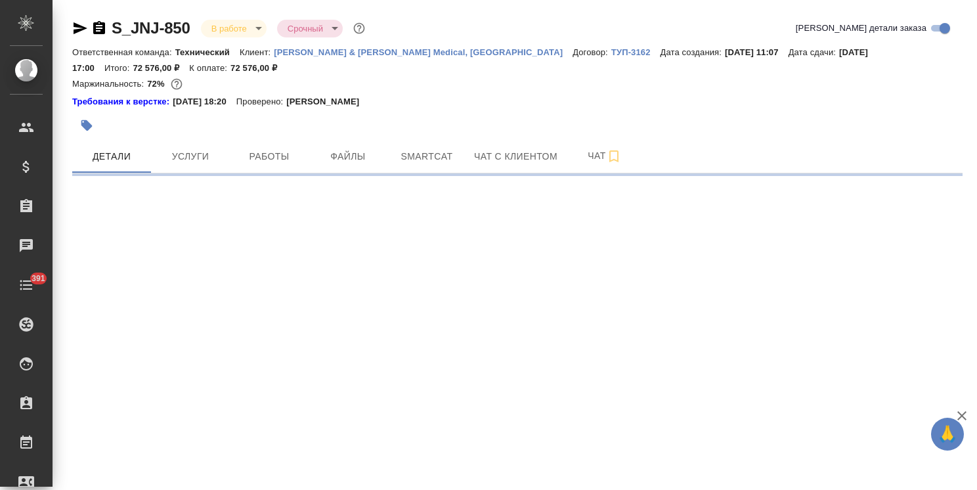
select select "RU"
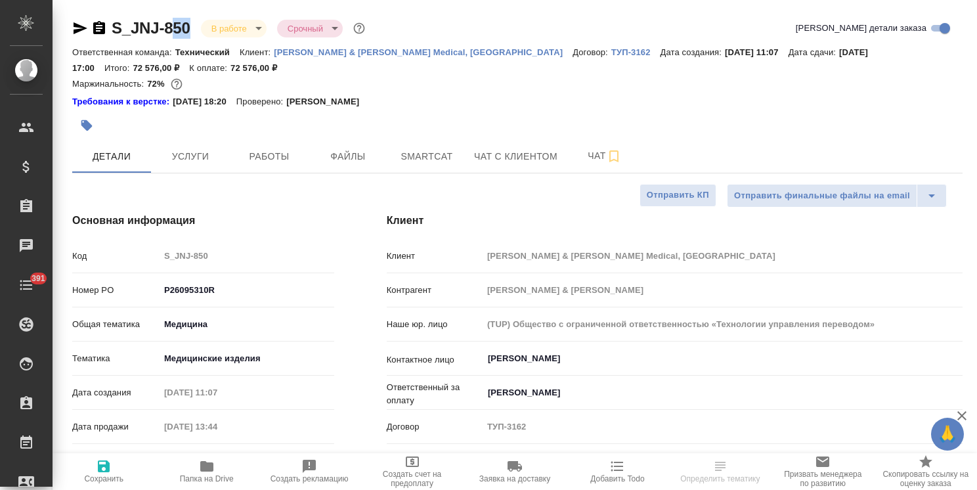
type textarea "x"
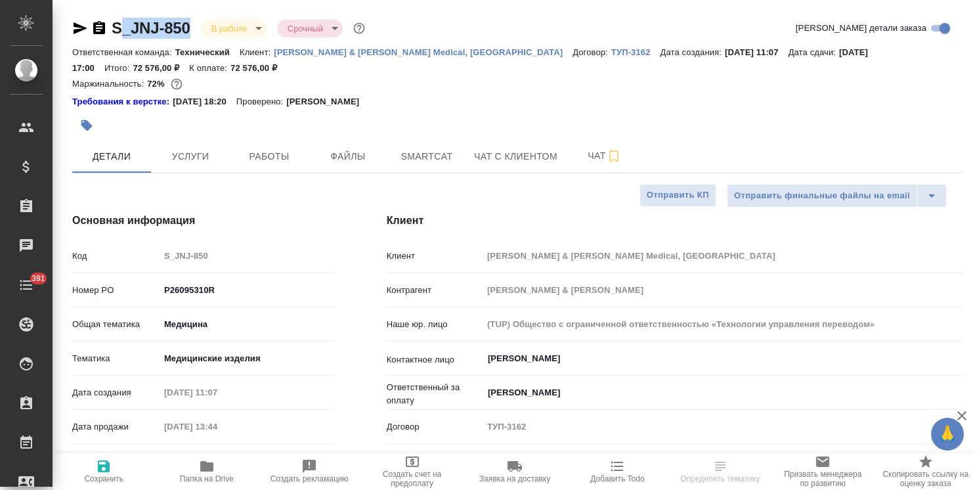
type textarea "x"
drag, startPoint x: 188, startPoint y: 16, endPoint x: 112, endPoint y: 18, distance: 75.6
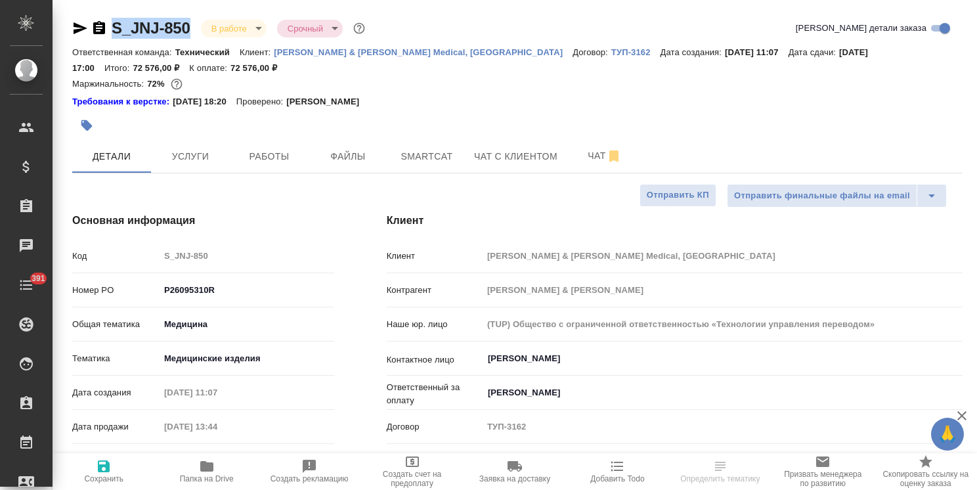
type textarea "x"
select select "RU"
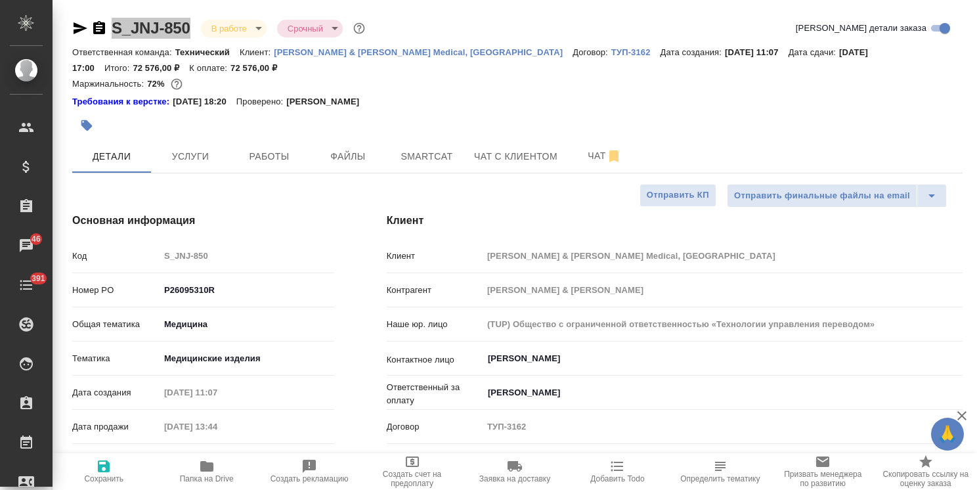
type textarea "x"
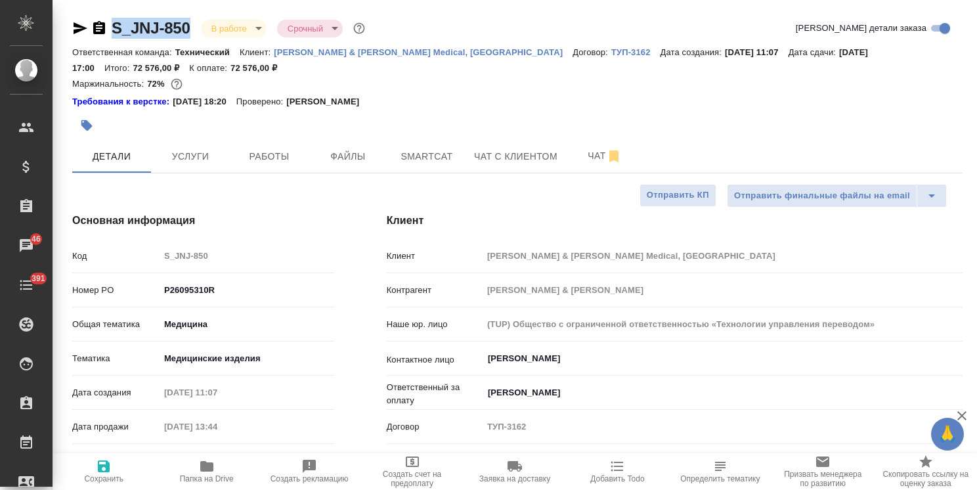
type textarea "x"
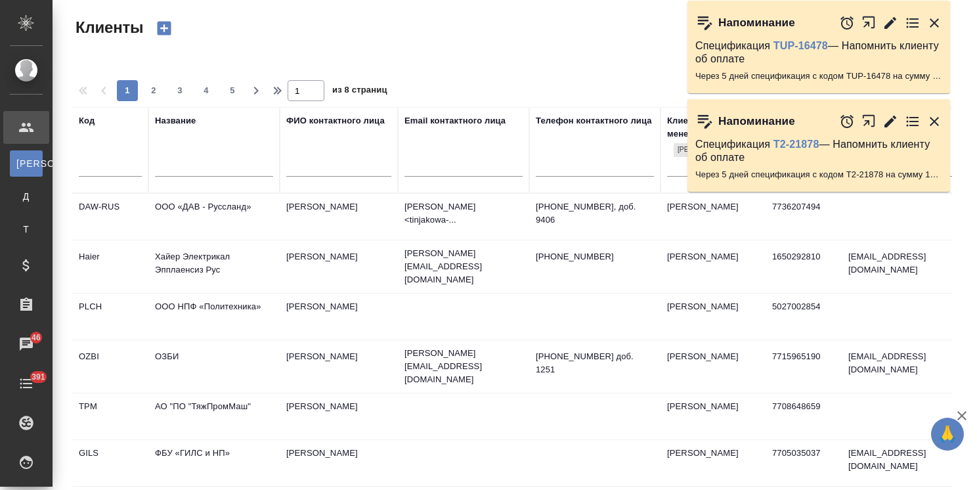
select select "RU"
